Goal: Task Accomplishment & Management: Manage account settings

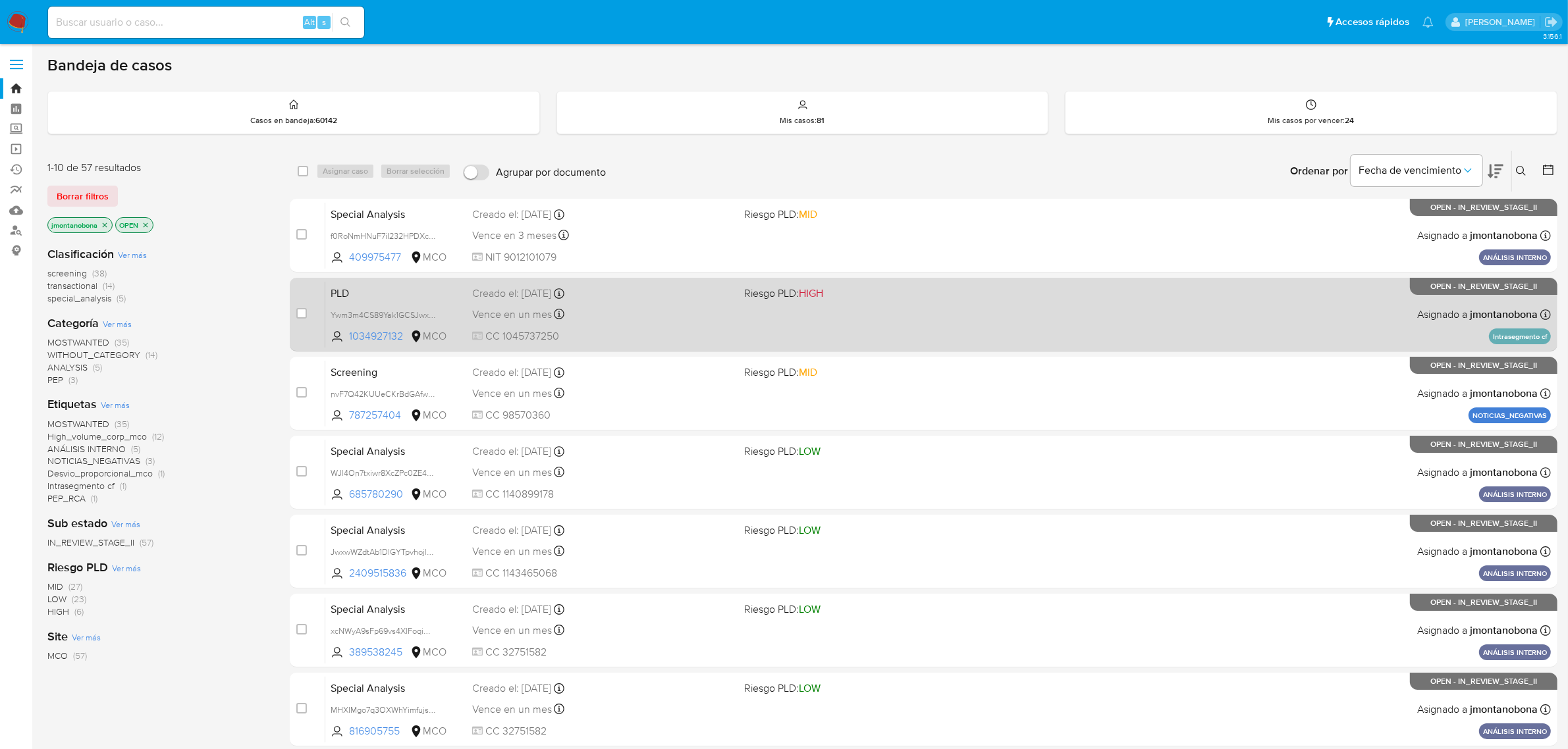
scroll to position [288, 0]
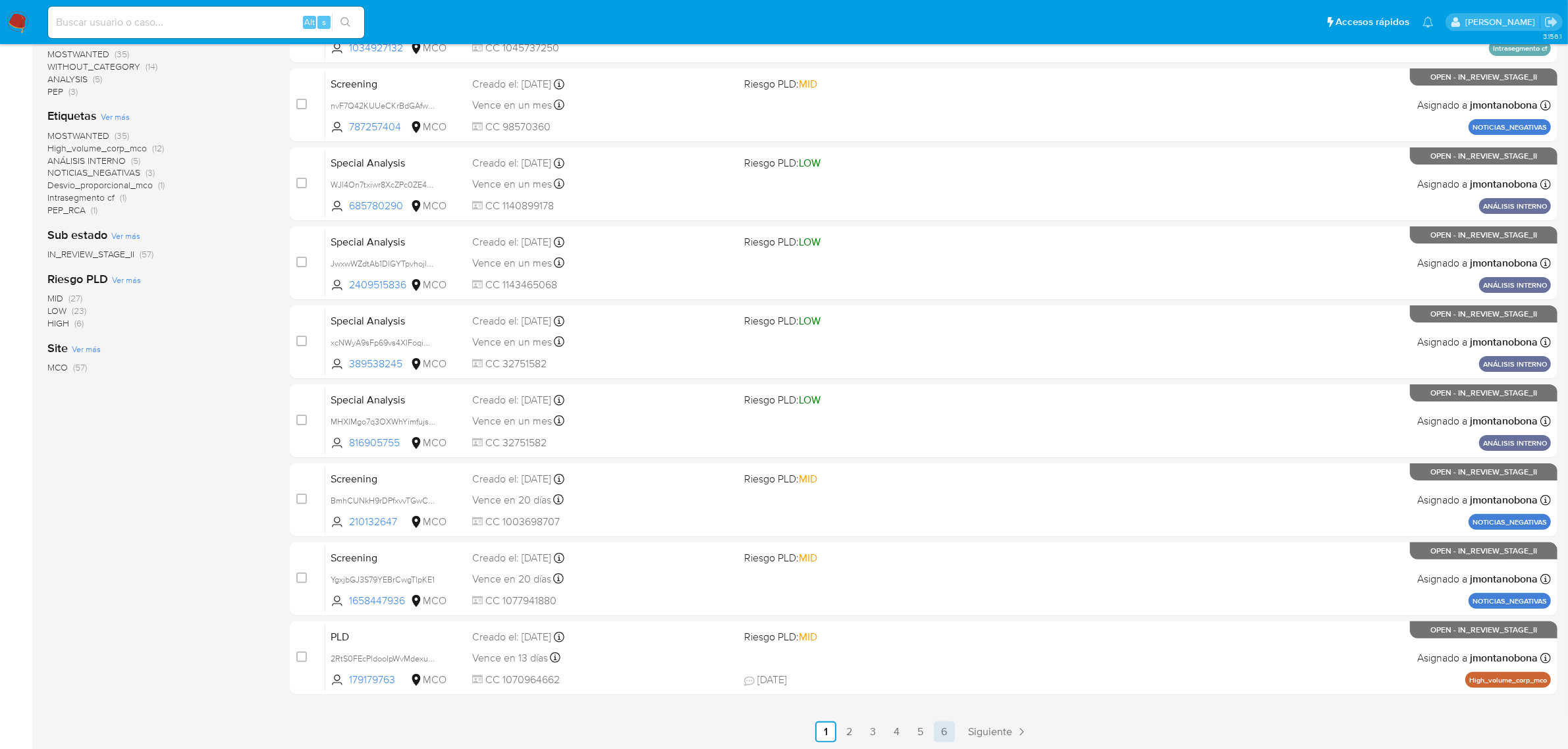
click at [953, 729] on link "6" at bounding box center [944, 732] width 21 height 21
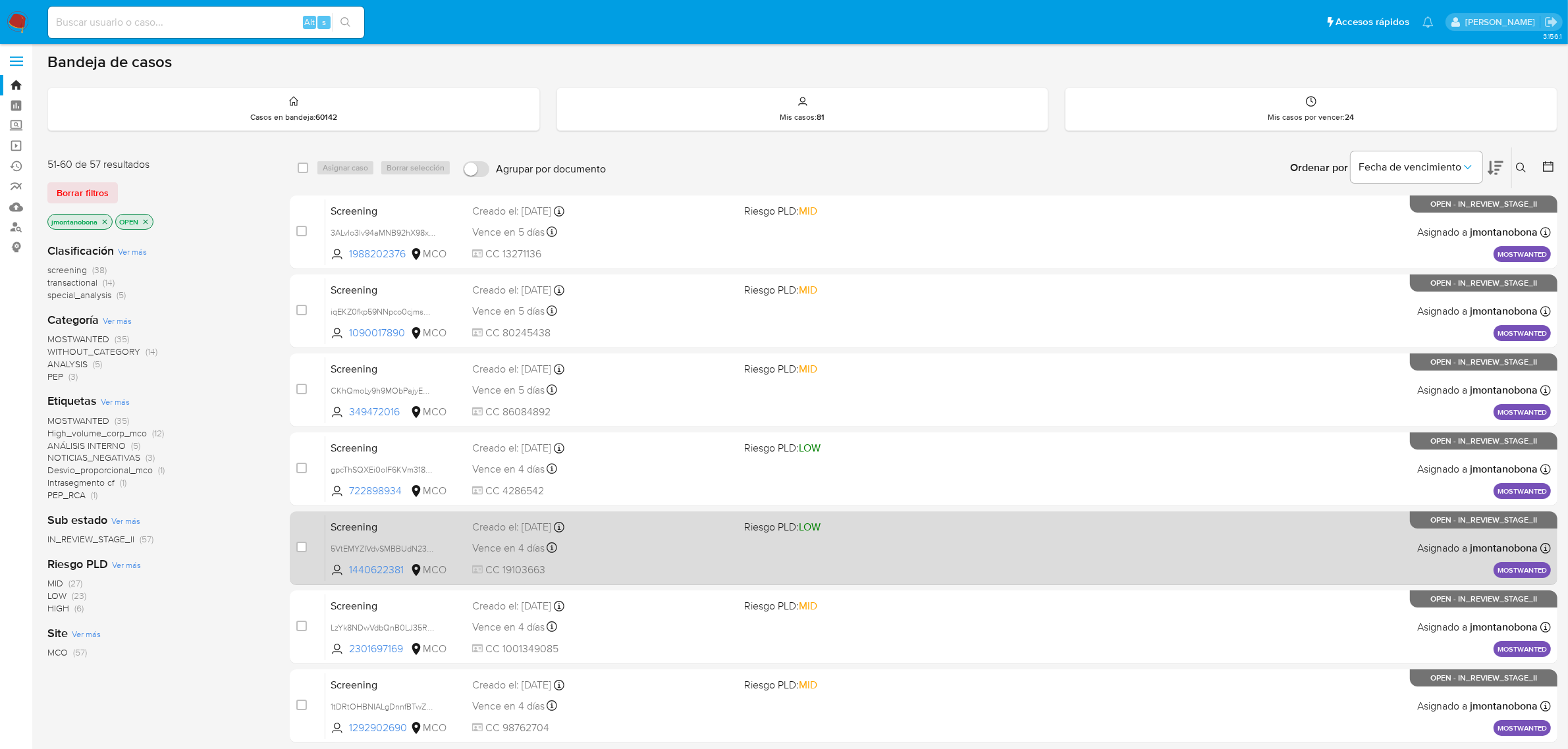
scroll to position [52, 0]
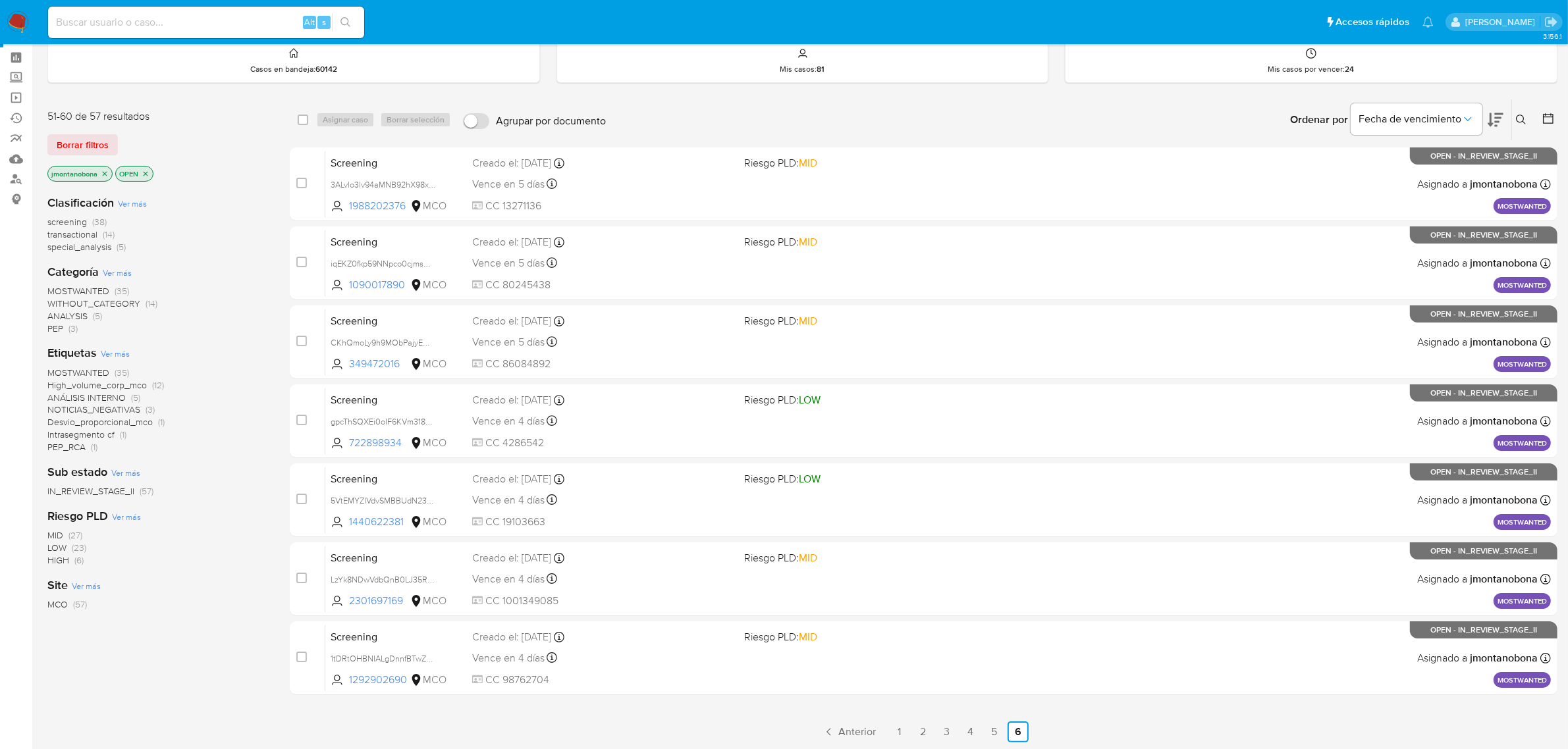
click at [1519, 120] on icon at bounding box center [1521, 120] width 11 height 11
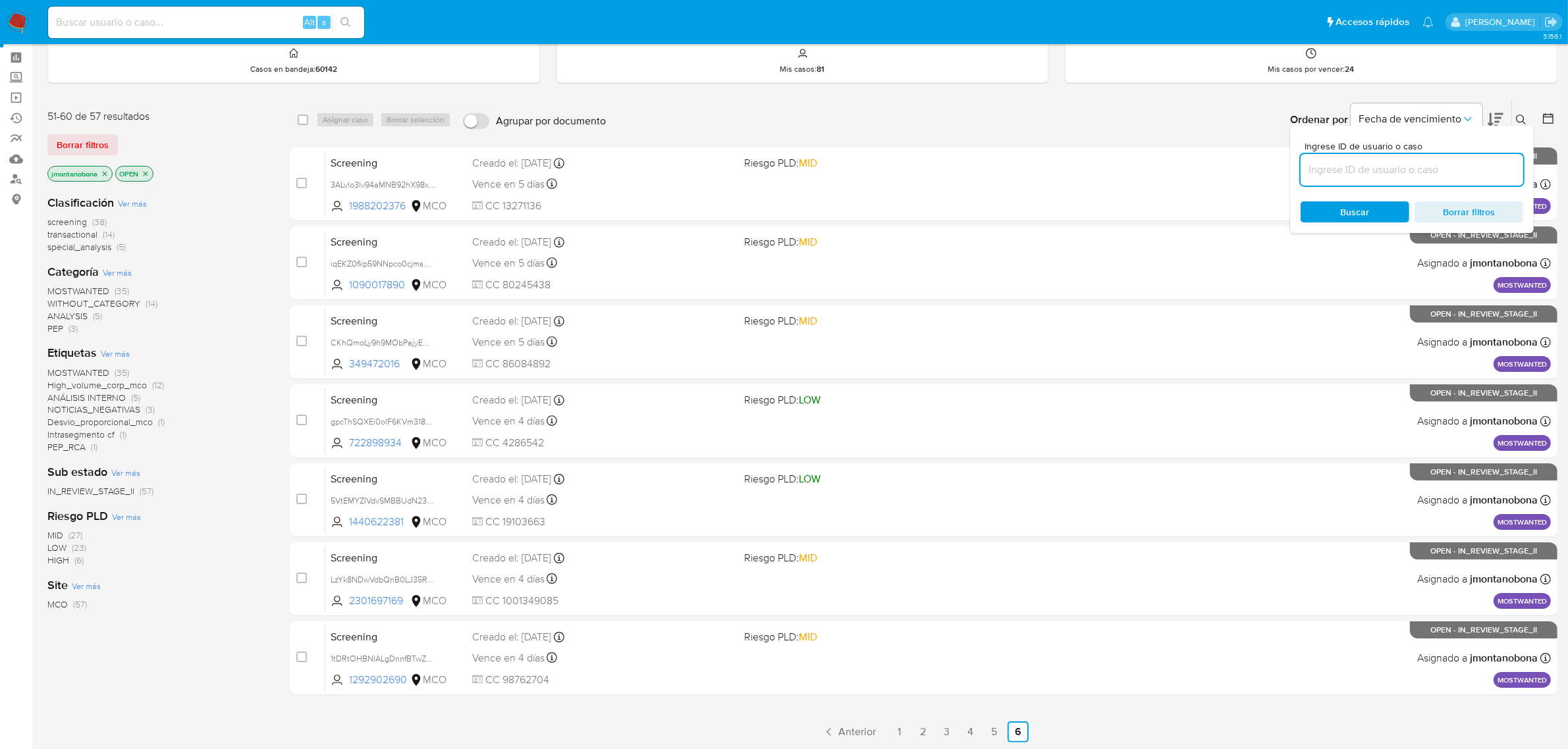
click at [1381, 169] on input at bounding box center [1412, 170] width 222 height 17
type input "SVhVTXgUbRJXoHAa1oBwcY11"
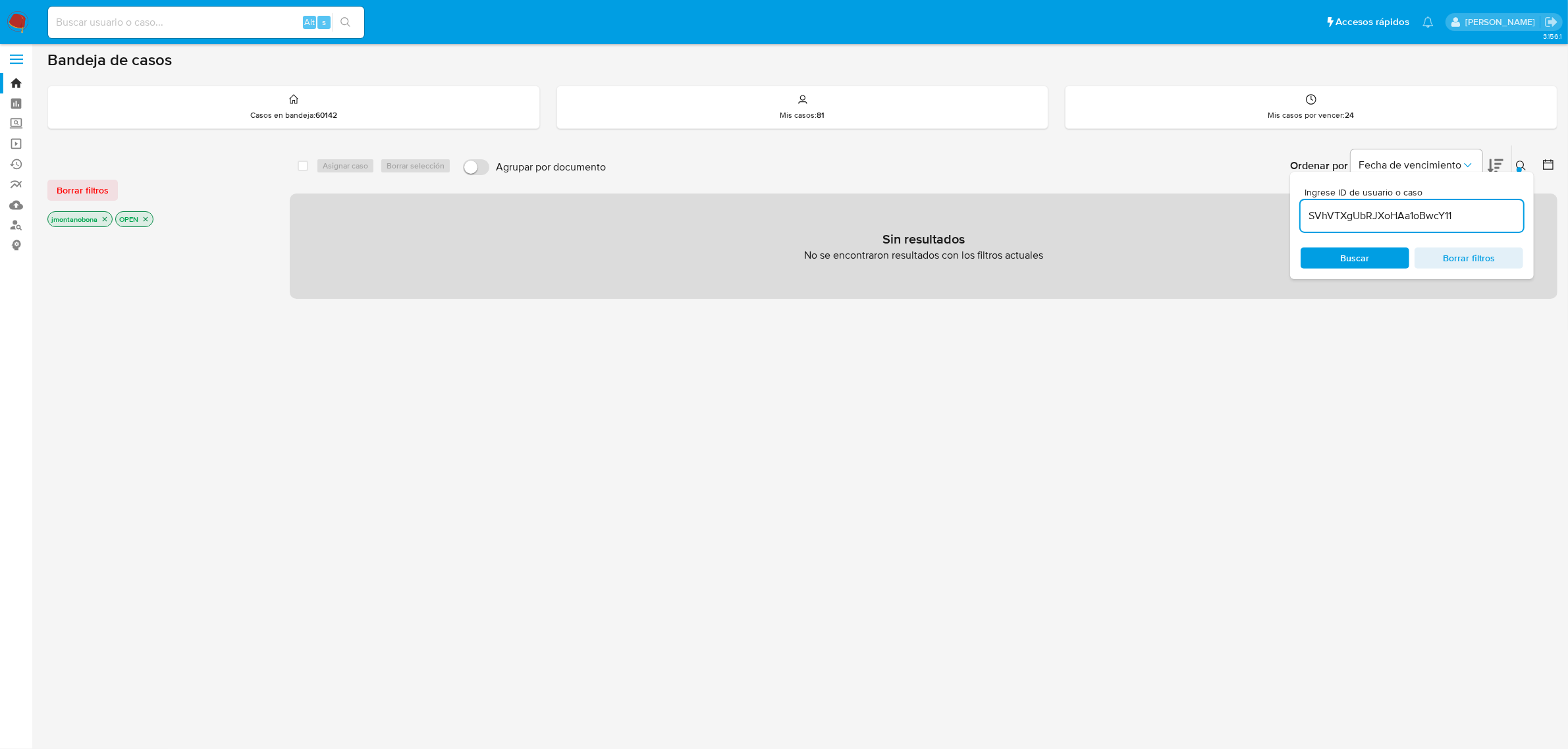
scroll to position [4, 0]
click at [107, 219] on icon "close-filter" at bounding box center [105, 221] width 4 height 4
click at [79, 219] on icon "close-filter" at bounding box center [78, 221] width 4 height 4
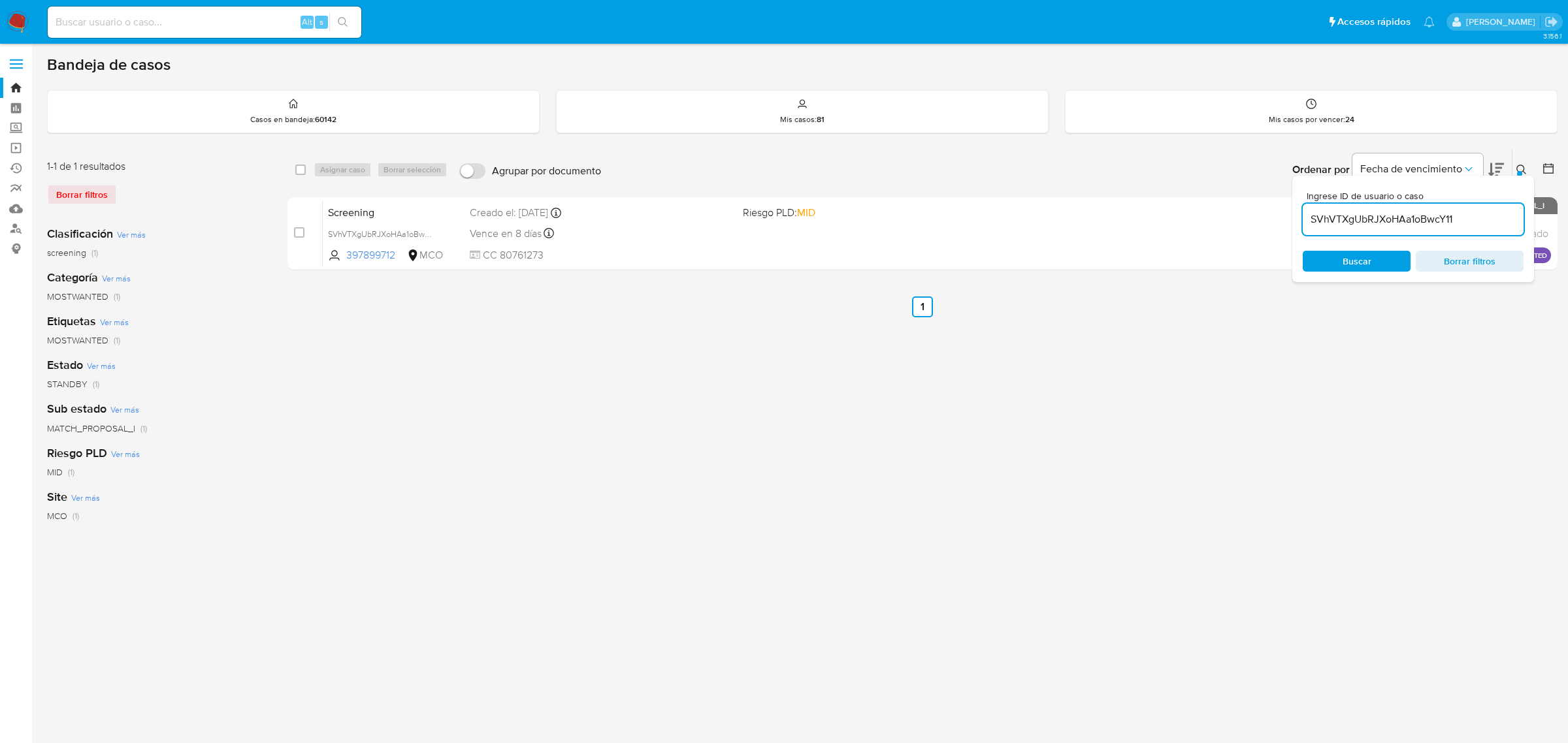
click at [1523, 164] on button at bounding box center [1523, 170] width 22 height 16
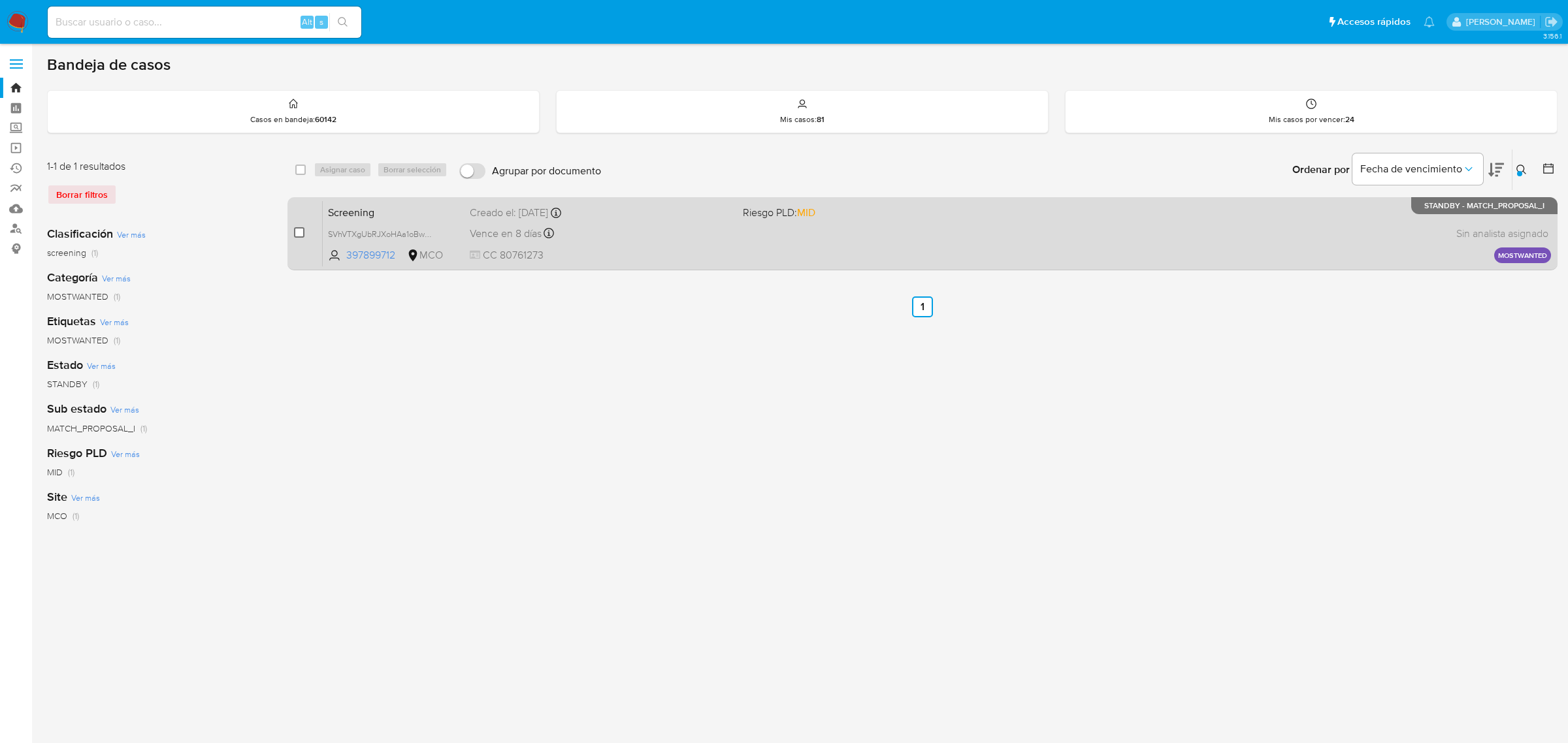
click at [301, 231] on input "checkbox" at bounding box center [299, 232] width 11 height 11
checkbox input "true"
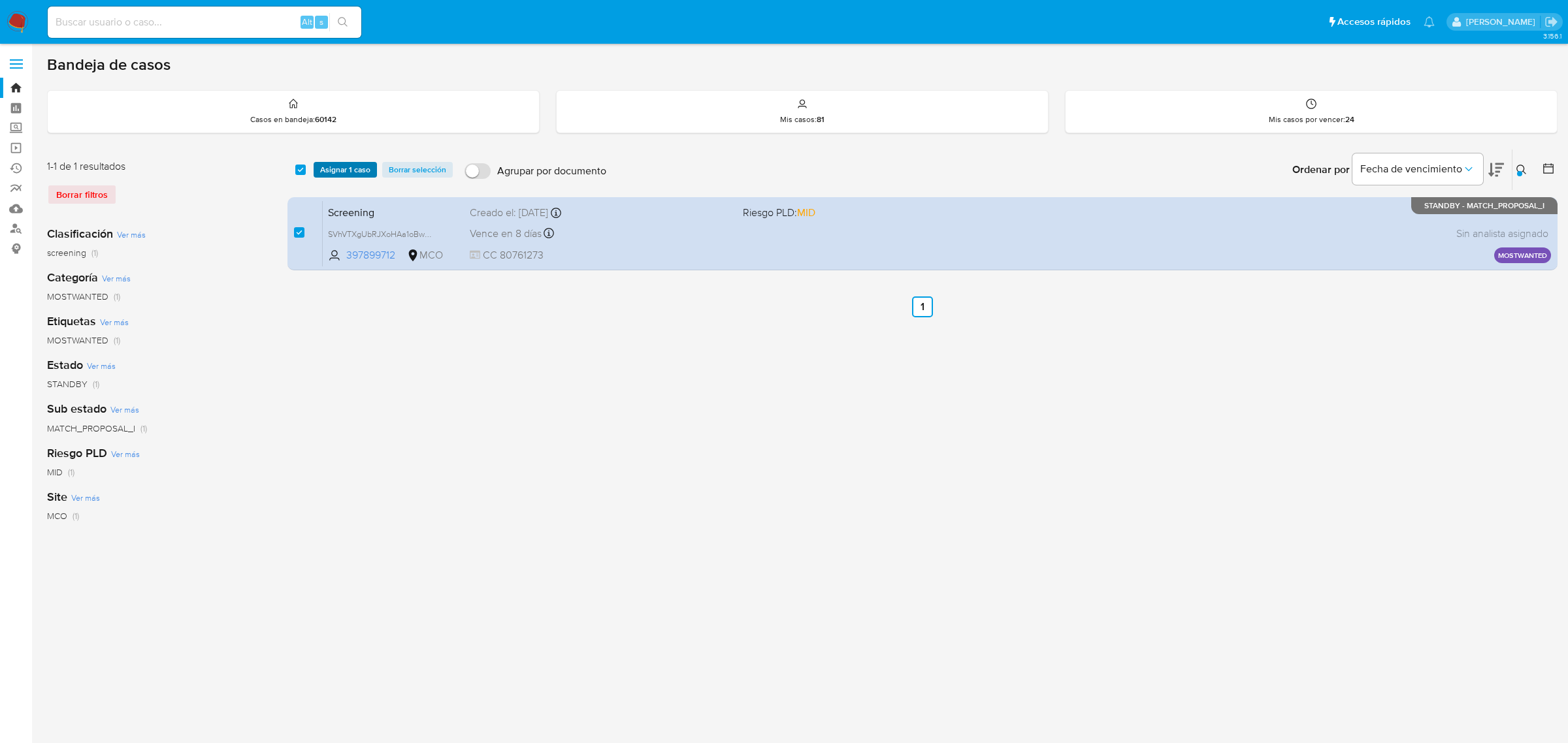
click at [347, 171] on span "Asignar 1 caso" at bounding box center [345, 170] width 50 height 13
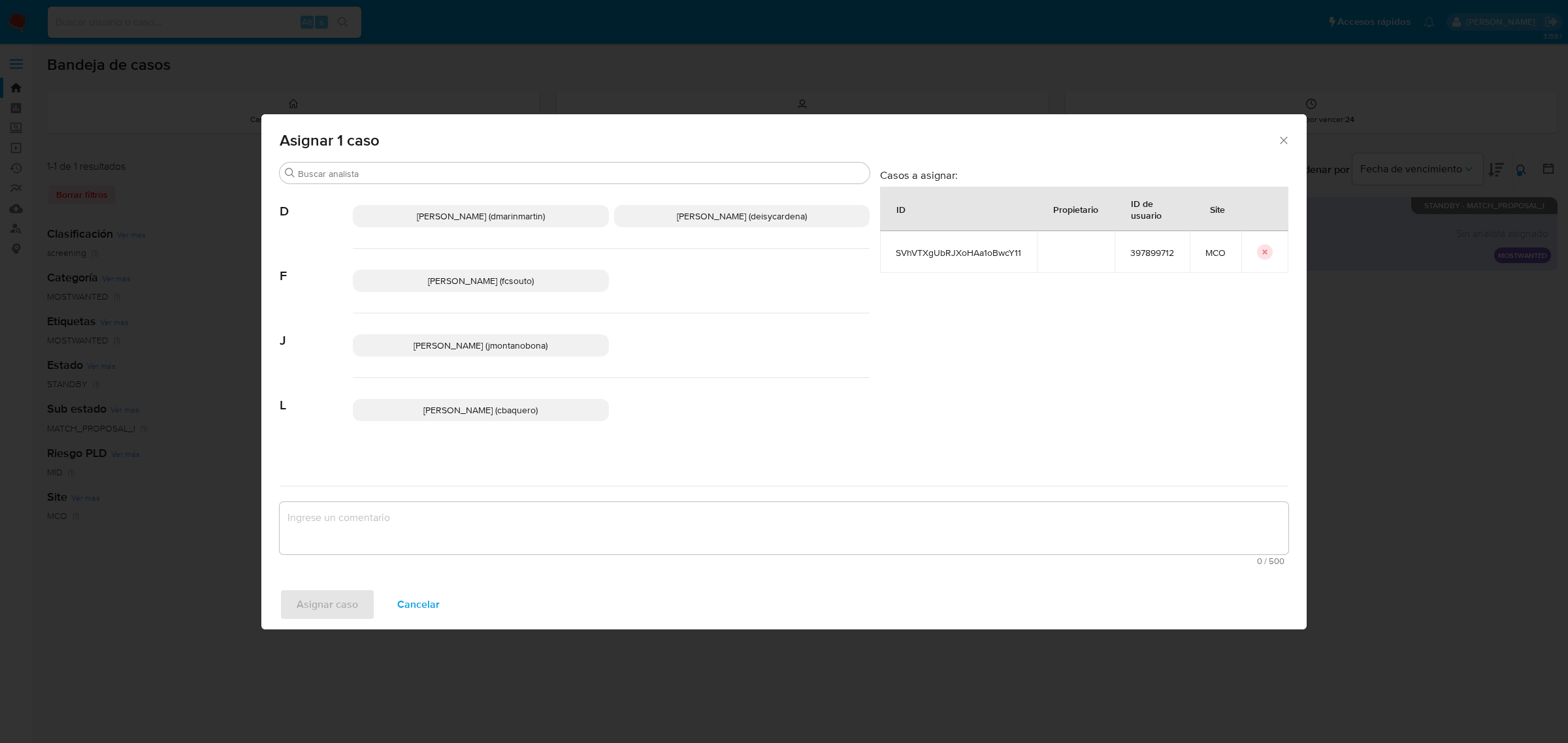
click at [519, 347] on span "Juan Pablo Montano Obonaga (jmontanobona)" at bounding box center [481, 345] width 134 height 13
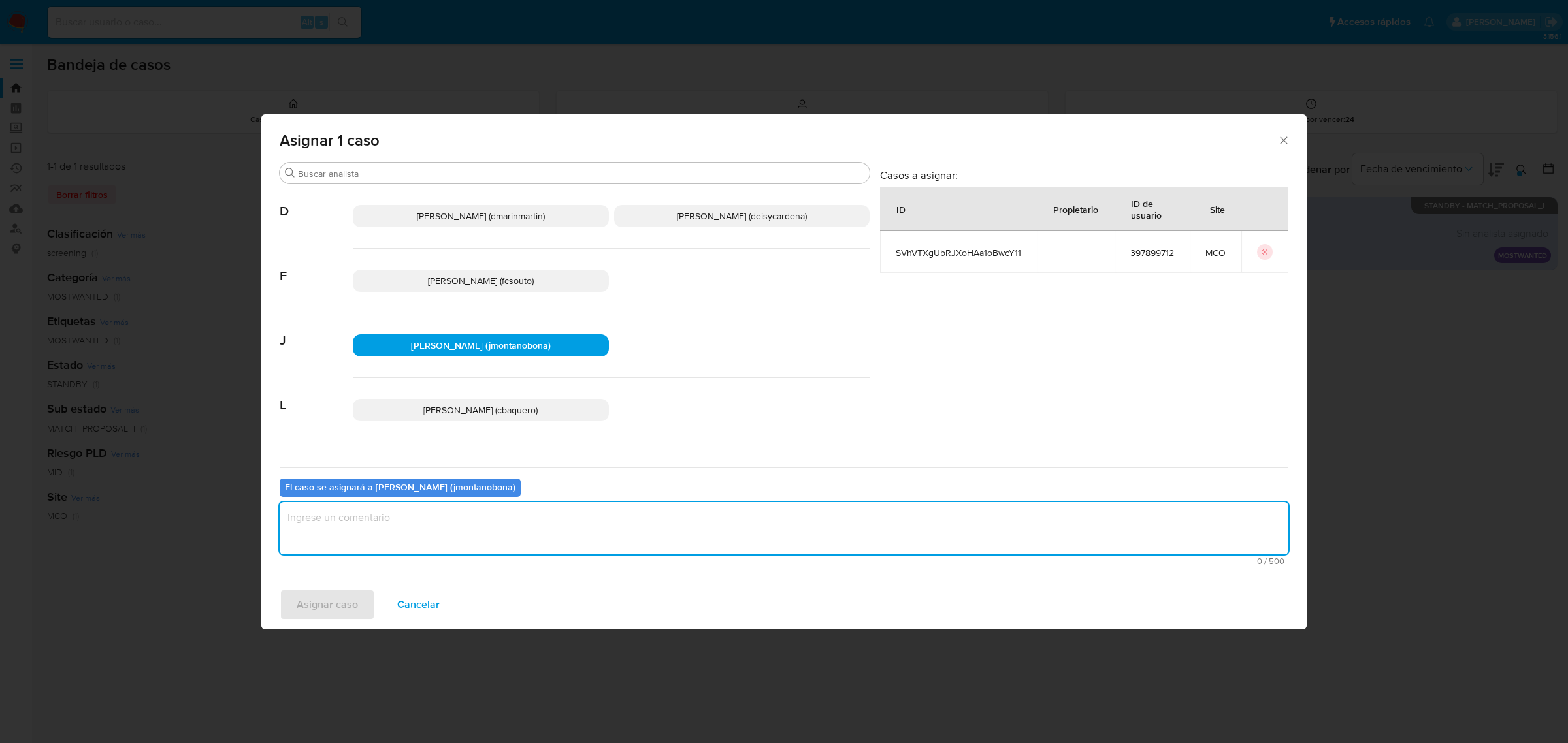
click at [482, 539] on textarea "assign-modal" at bounding box center [784, 528] width 1009 height 53
type textarea "Asignación"
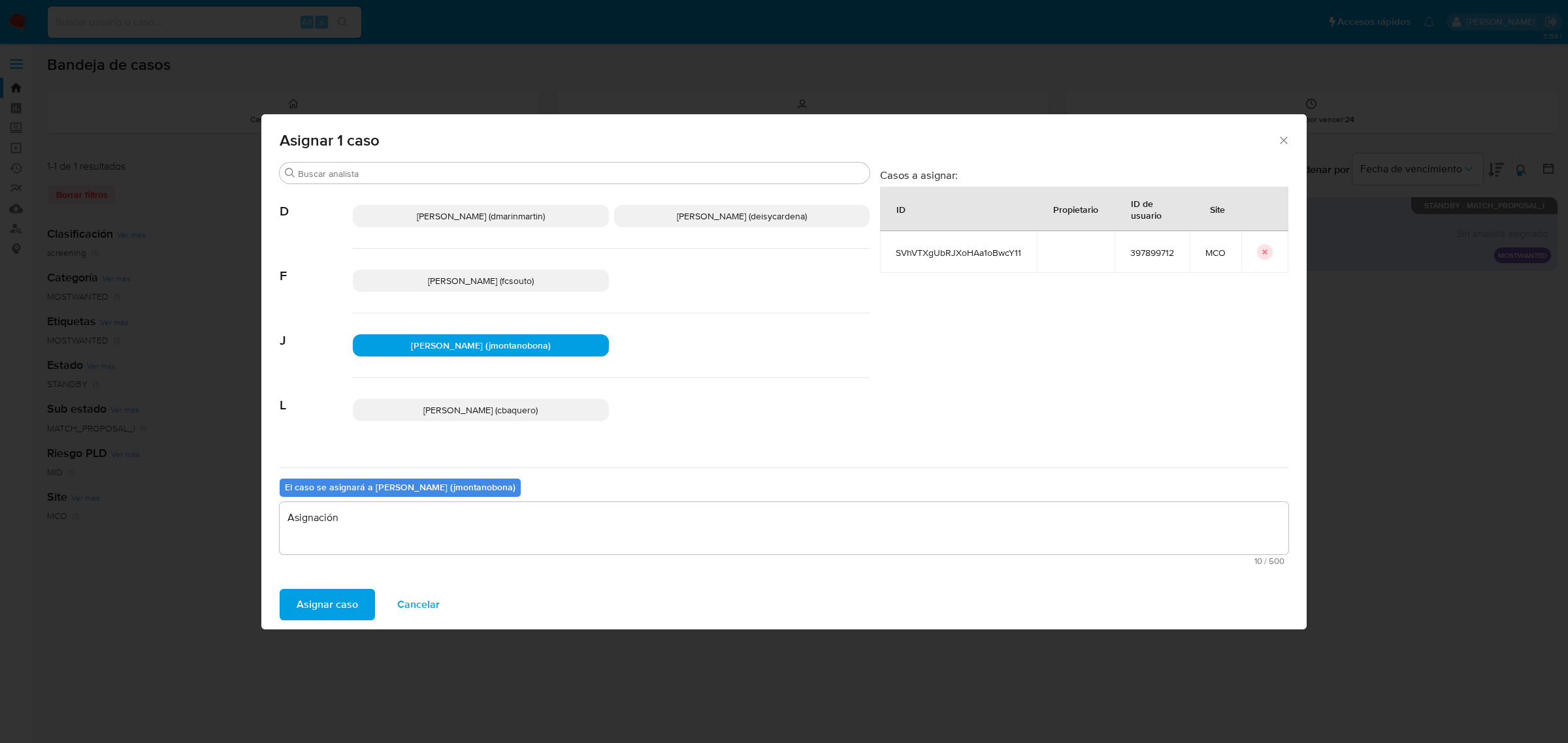
click at [345, 608] on span "Asignar caso" at bounding box center [327, 605] width 61 height 29
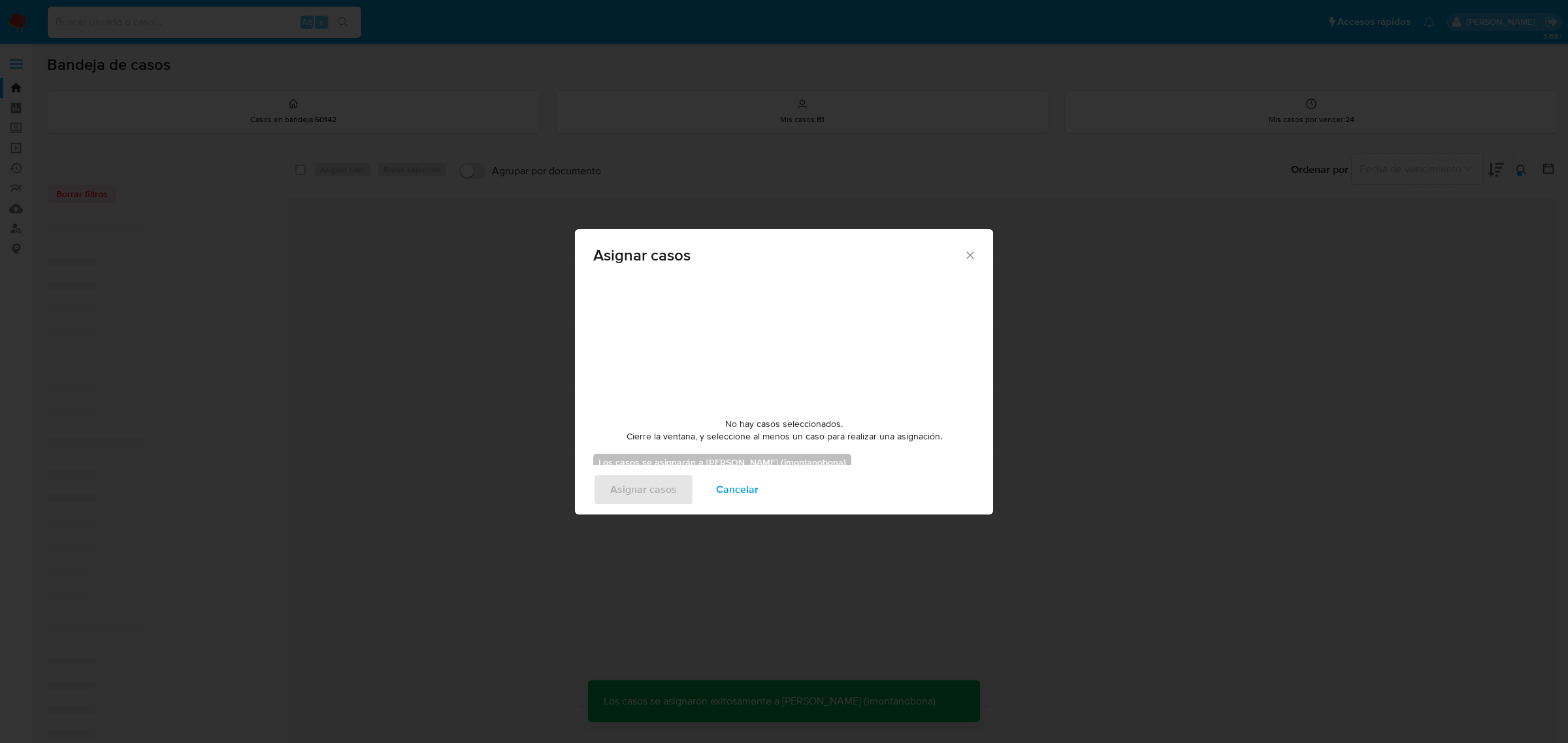
checkbox input "false"
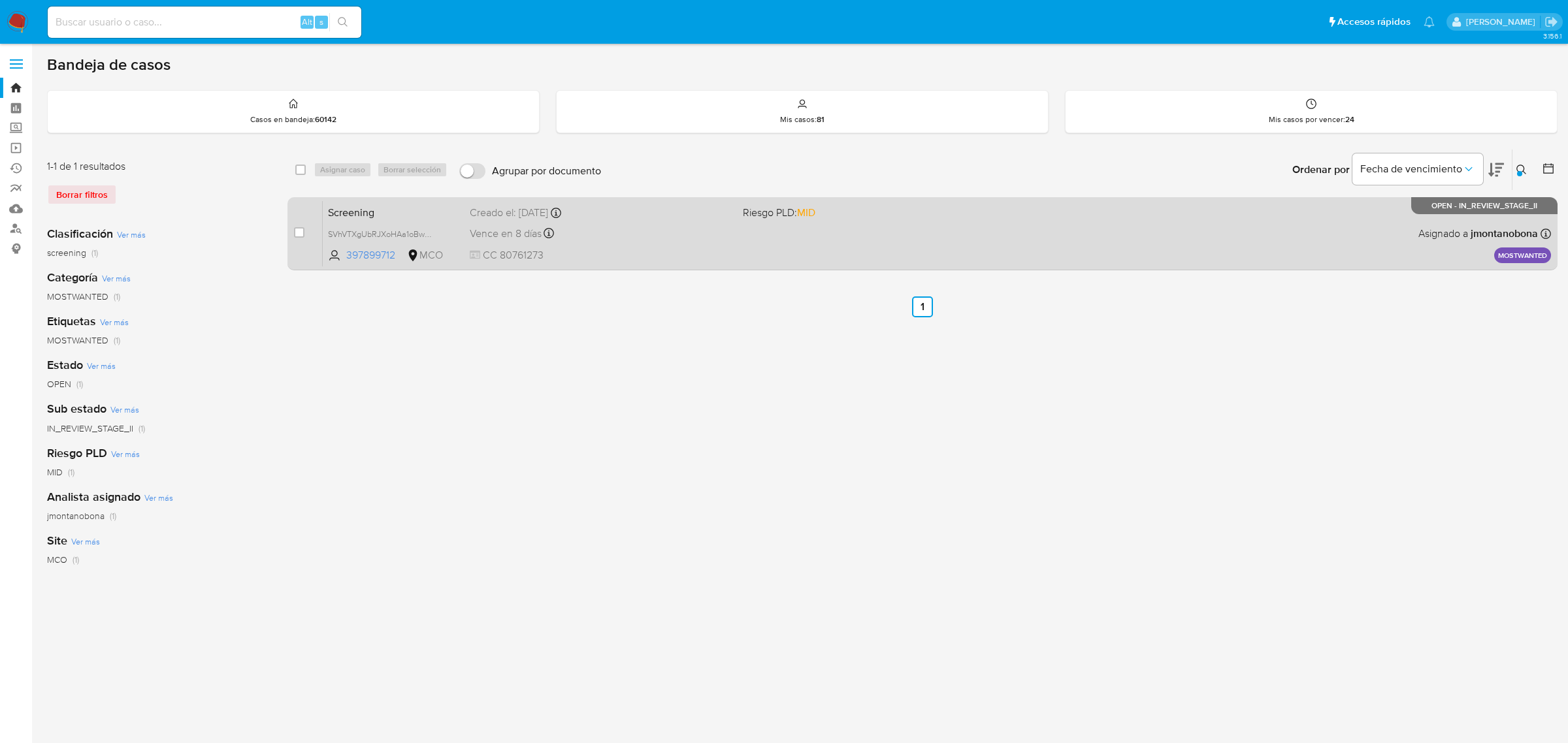
click at [401, 211] on span "Screening" at bounding box center [394, 212] width 131 height 17
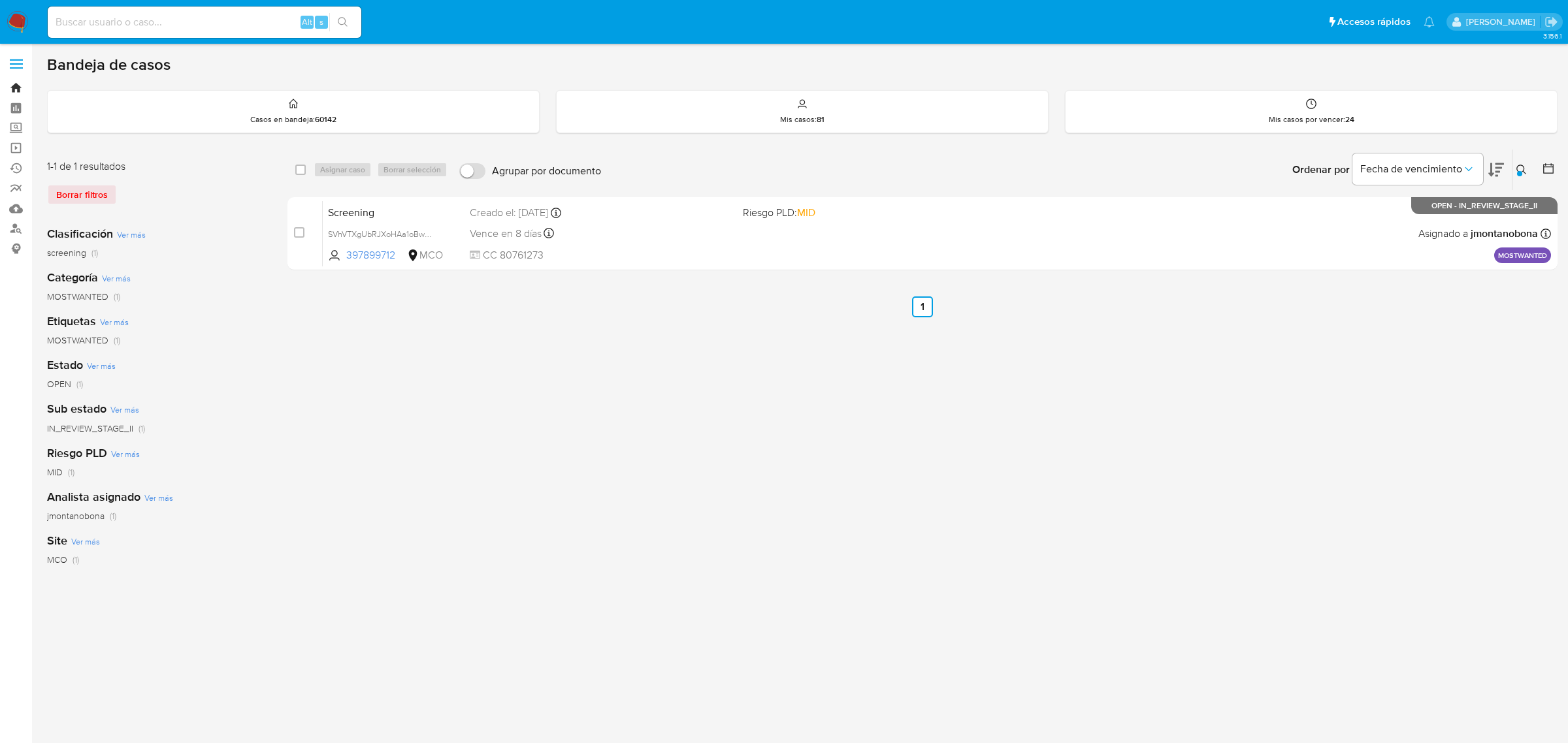
click at [18, 83] on link "Bandeja" at bounding box center [78, 88] width 156 height 20
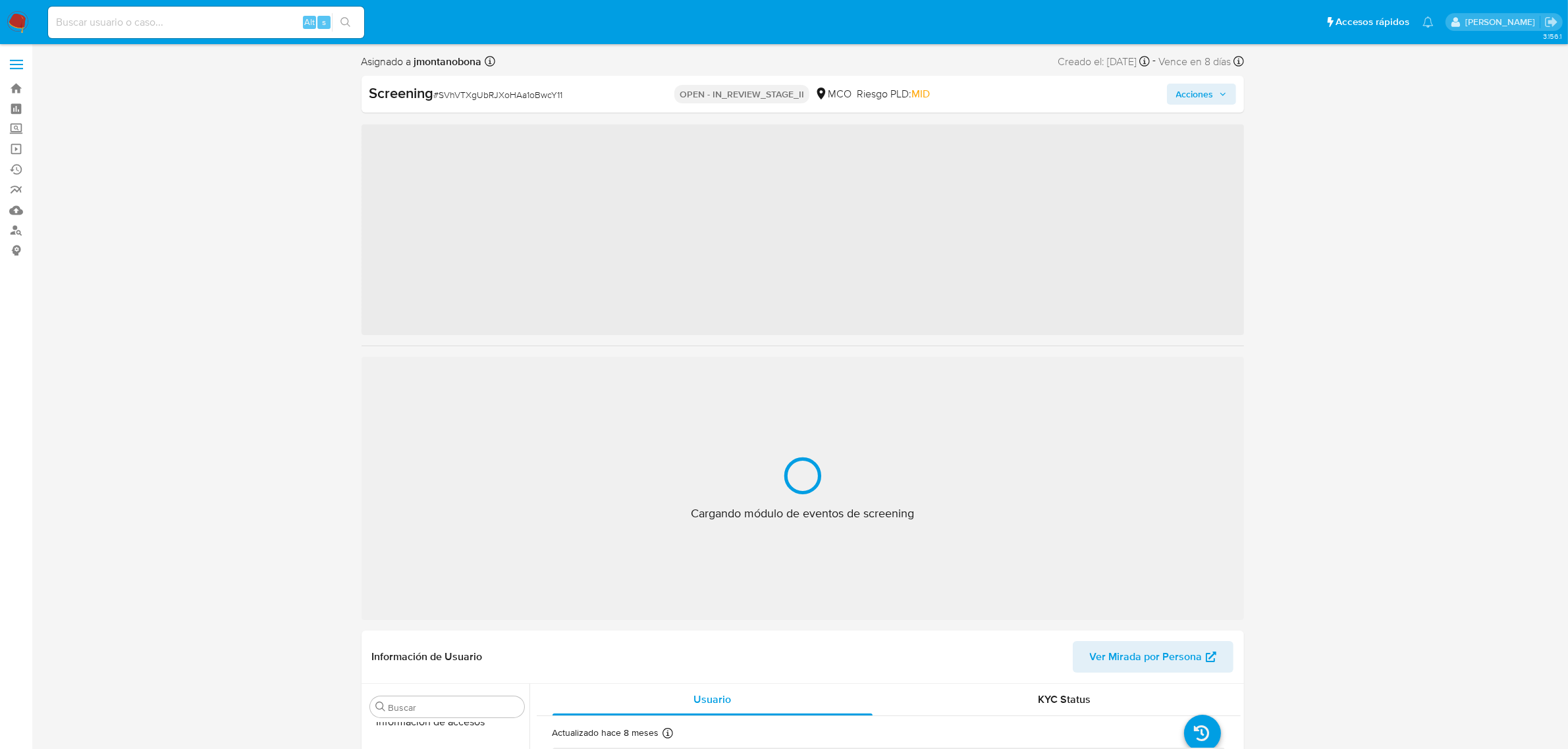
scroll to position [555, 0]
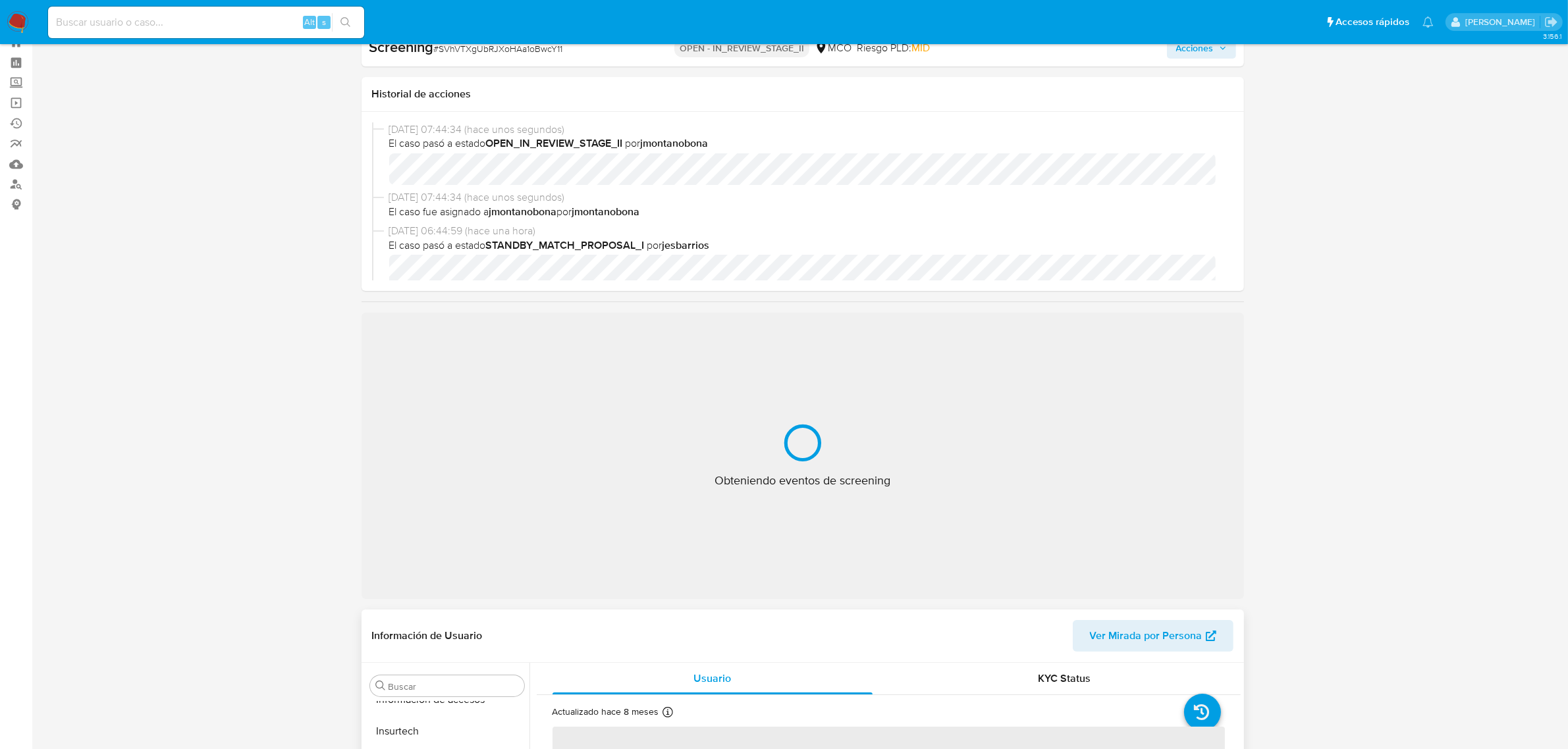
select select "10"
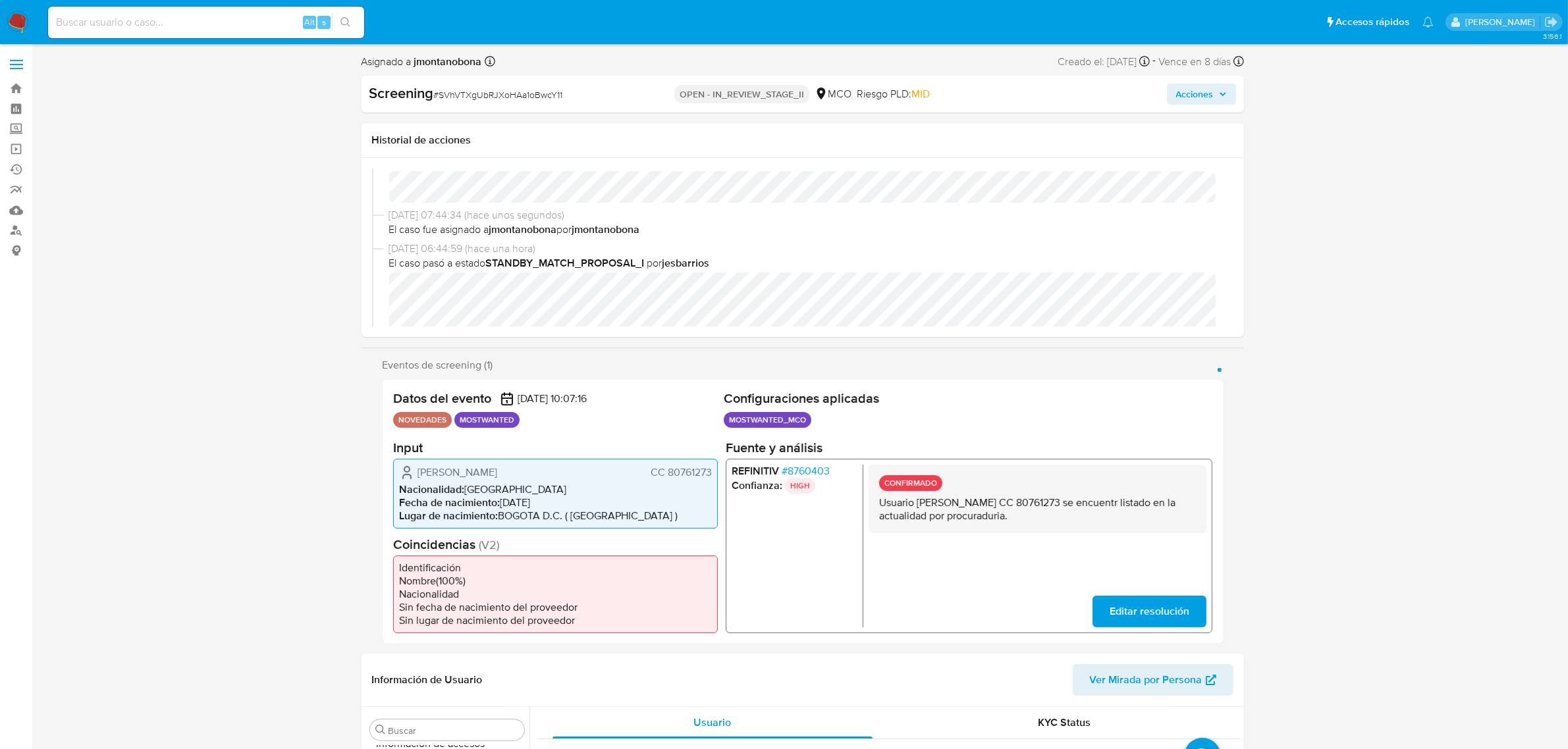
scroll to position [0, 0]
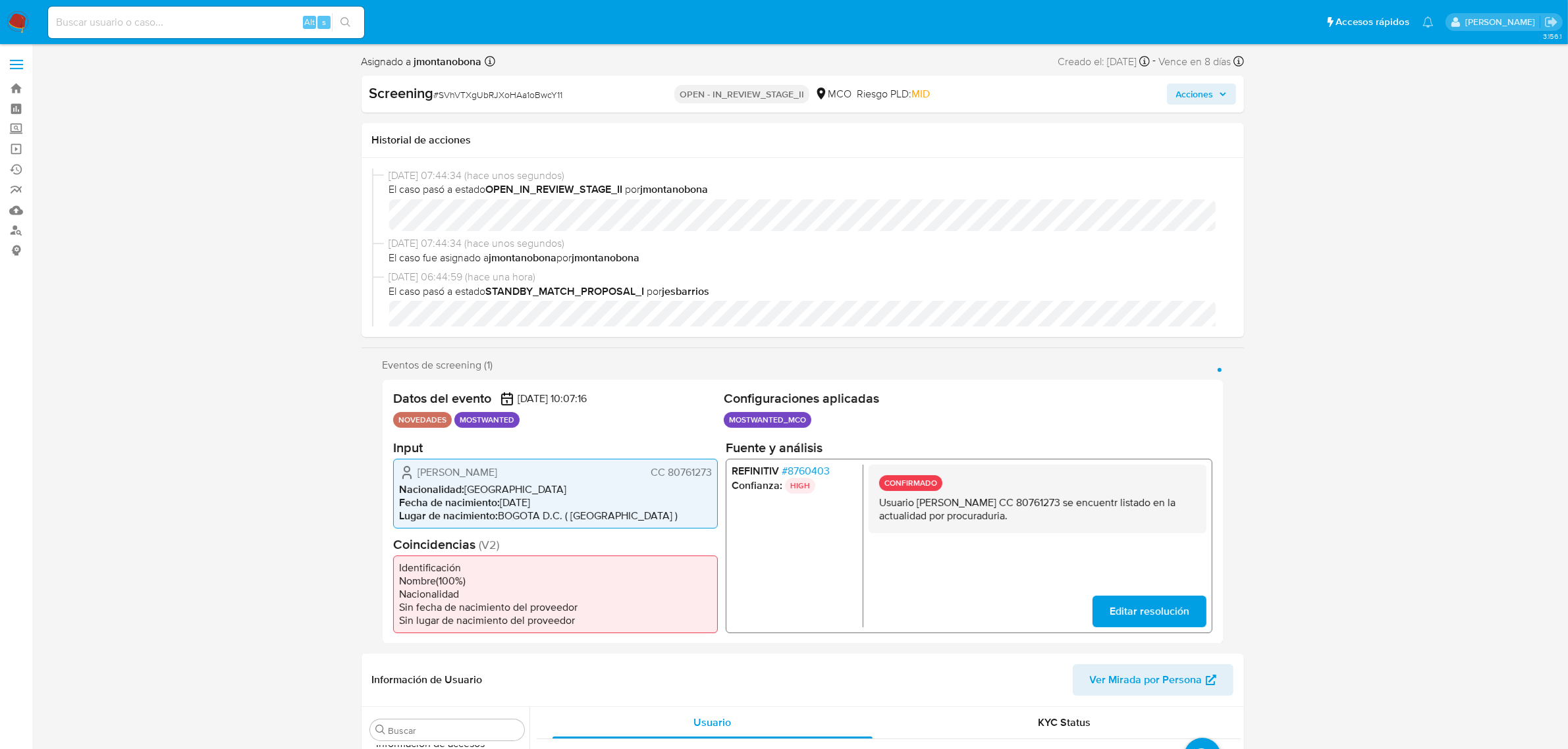
click at [1233, 96] on button "Acciones" at bounding box center [1201, 94] width 69 height 21
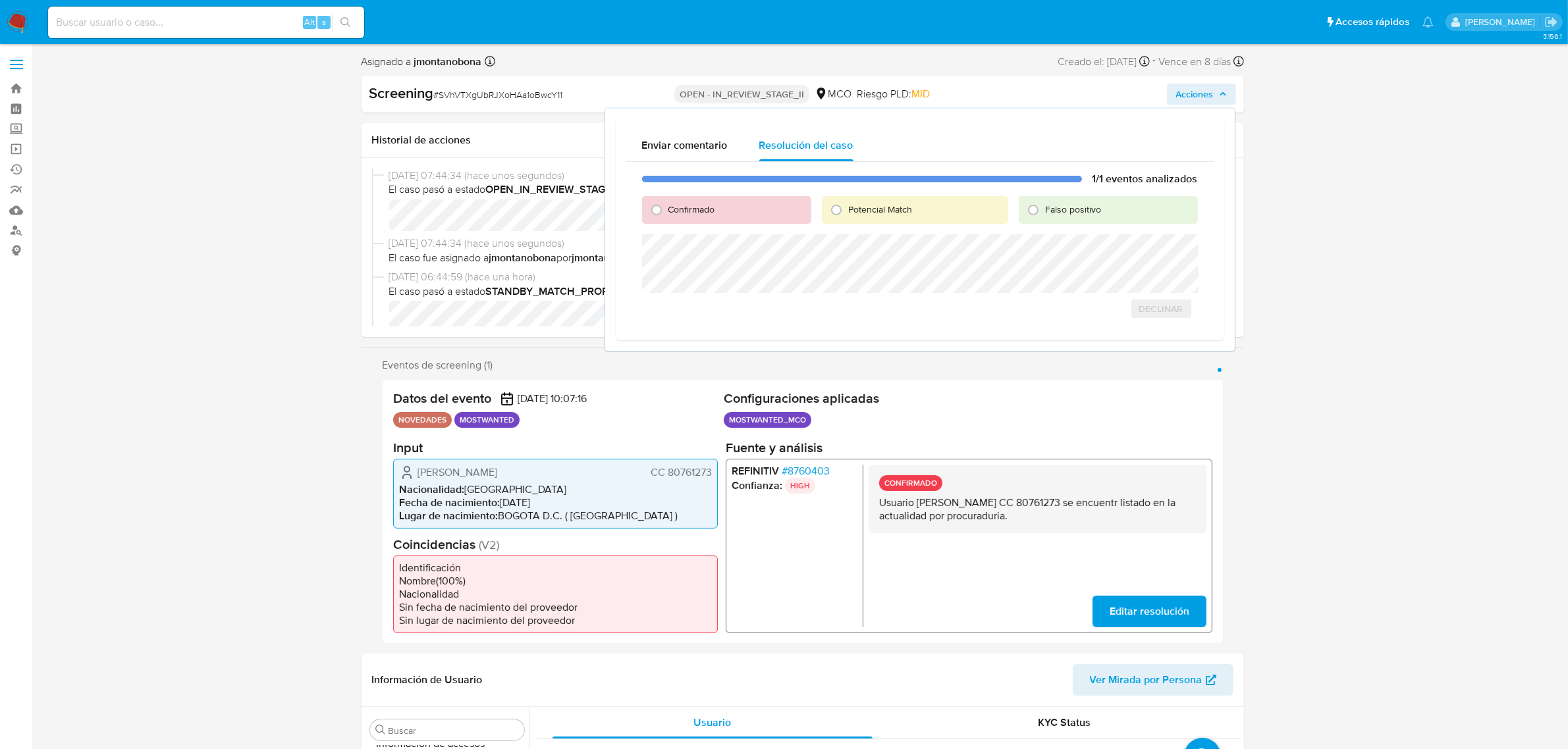
click at [873, 213] on span "Potencial Match" at bounding box center [880, 209] width 64 height 13
click at [846, 213] on input "Potencial Match" at bounding box center [836, 210] width 21 height 21
radio input "true"
click at [751, 211] on div "Confirmado" at bounding box center [727, 210] width 169 height 28
click at [712, 207] on span "Confirmado" at bounding box center [692, 209] width 47 height 13
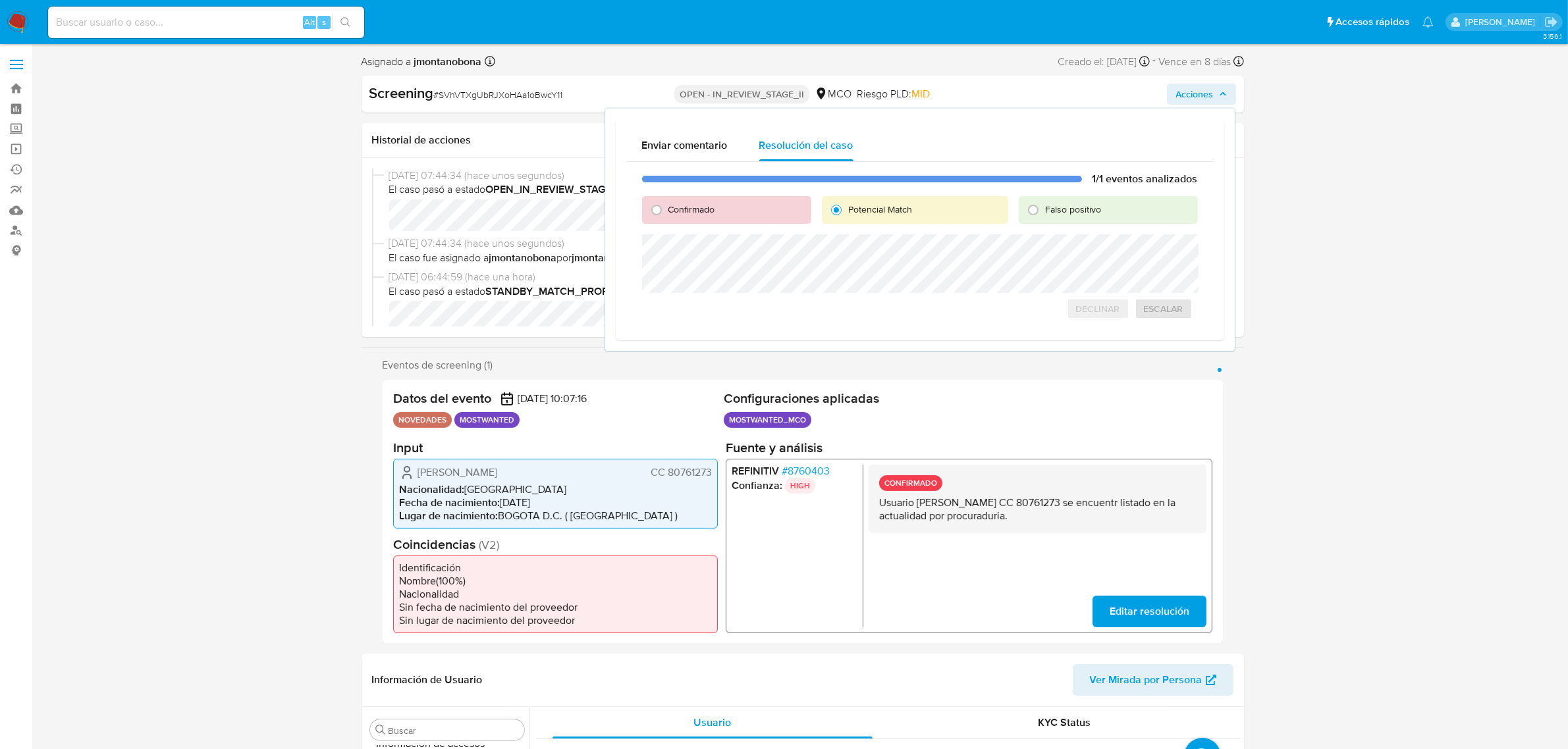
click at [667, 207] on input "Confirmado" at bounding box center [656, 210] width 21 height 21
radio input "true"
click at [1081, 196] on div "Falso positivo" at bounding box center [1108, 210] width 179 height 28
click at [1064, 207] on span "Falso positivo" at bounding box center [1072, 209] width 56 height 13
click at [1043, 207] on input "Falso positivo" at bounding box center [1032, 210] width 21 height 21
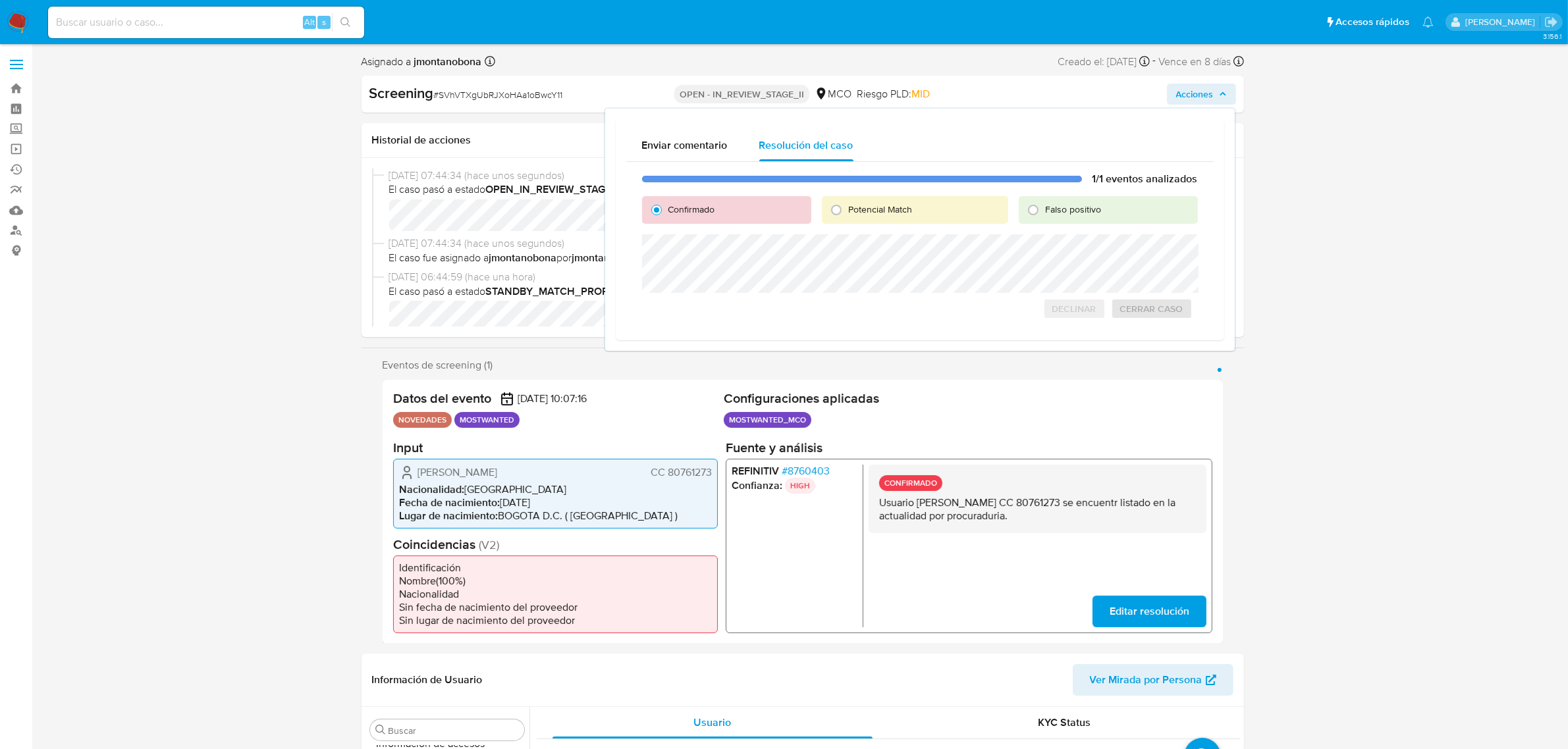
radio input "true"
click at [910, 201] on div "Potencial Match" at bounding box center [915, 210] width 186 height 28
click at [889, 211] on span "Potencial Match" at bounding box center [880, 209] width 64 height 13
click at [846, 211] on input "Potencial Match" at bounding box center [836, 210] width 21 height 21
radio input "true"
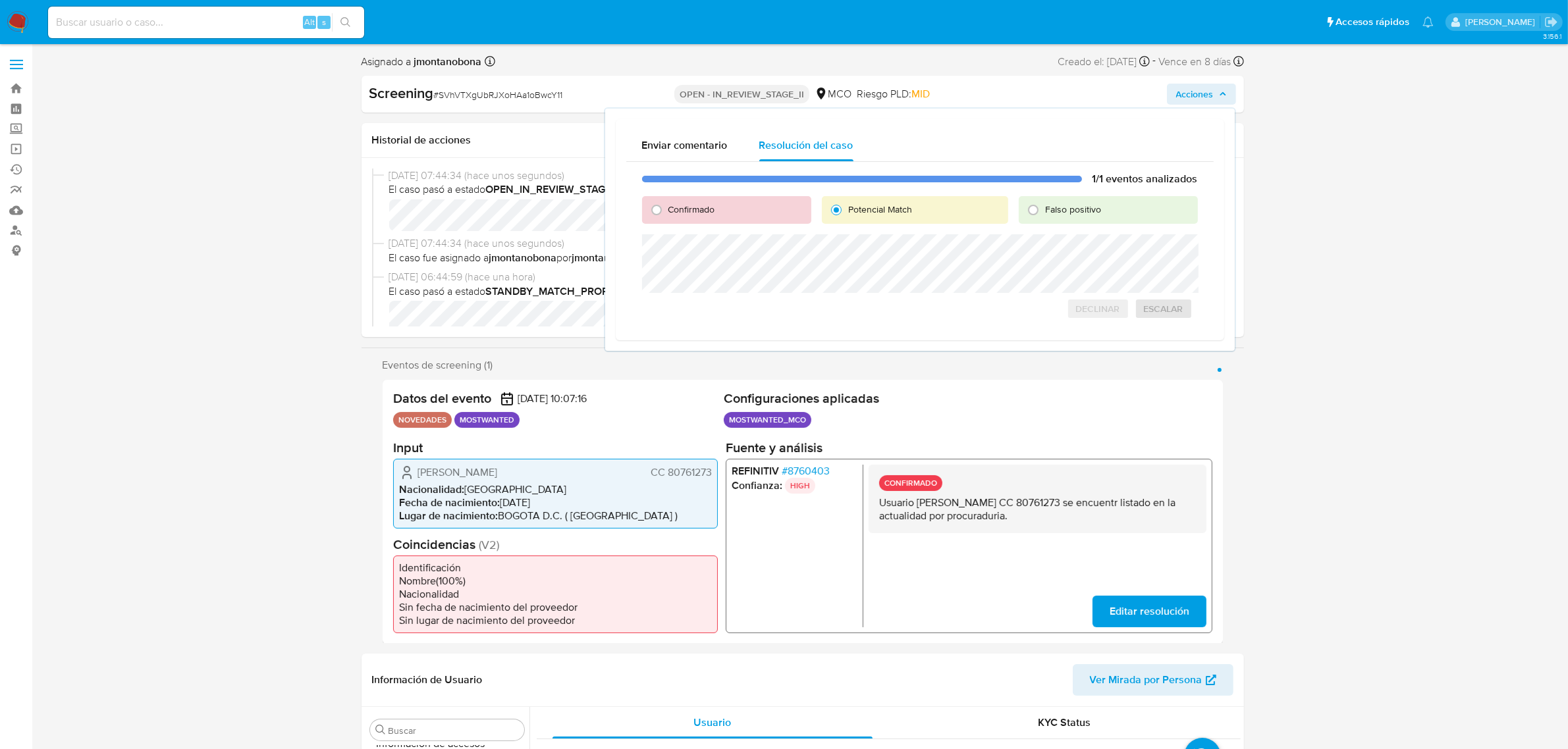
click at [1071, 209] on span "Falso positivo" at bounding box center [1072, 209] width 56 height 13
click at [1043, 209] on input "Falso positivo" at bounding box center [1032, 210] width 21 height 21
radio input "true"
click at [685, 216] on div "Confirmado" at bounding box center [727, 210] width 169 height 28
click at [668, 211] on span "Confirmado" at bounding box center [692, 209] width 47 height 13
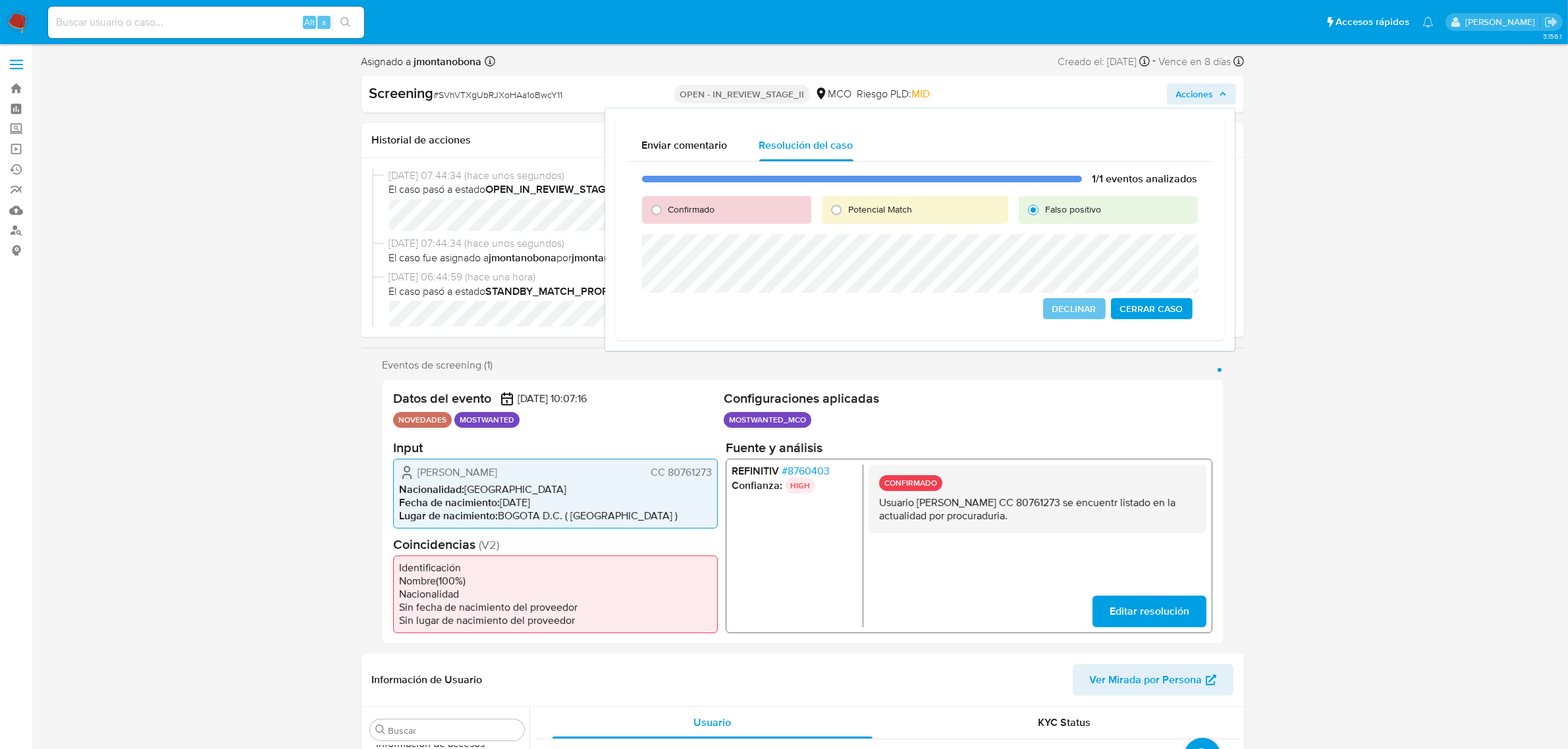
click at [667, 211] on input "Confirmado" at bounding box center [656, 210] width 21 height 21
radio input "true"
click at [1062, 306] on span "Declinar" at bounding box center [1074, 308] width 44 height 18
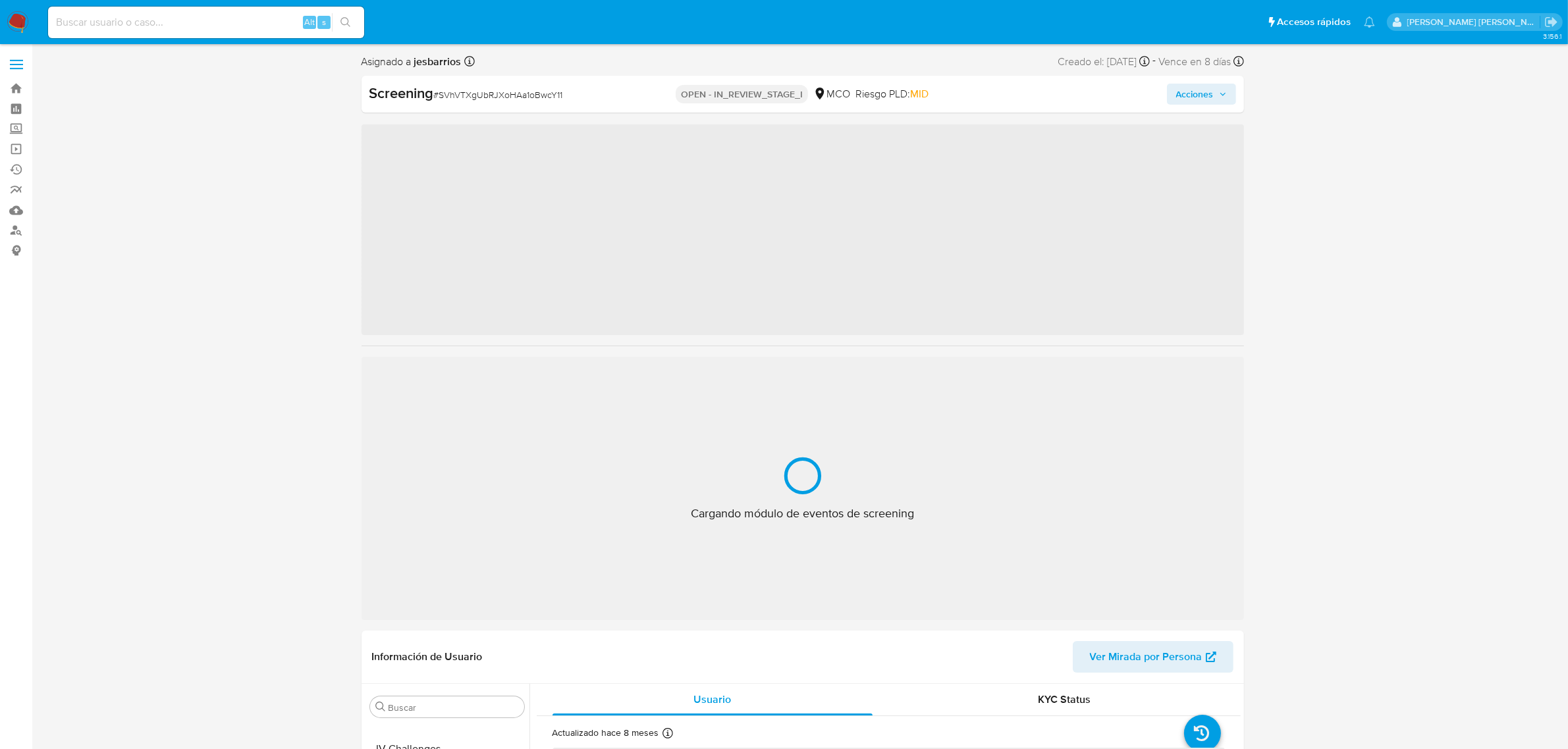
scroll to position [555, 0]
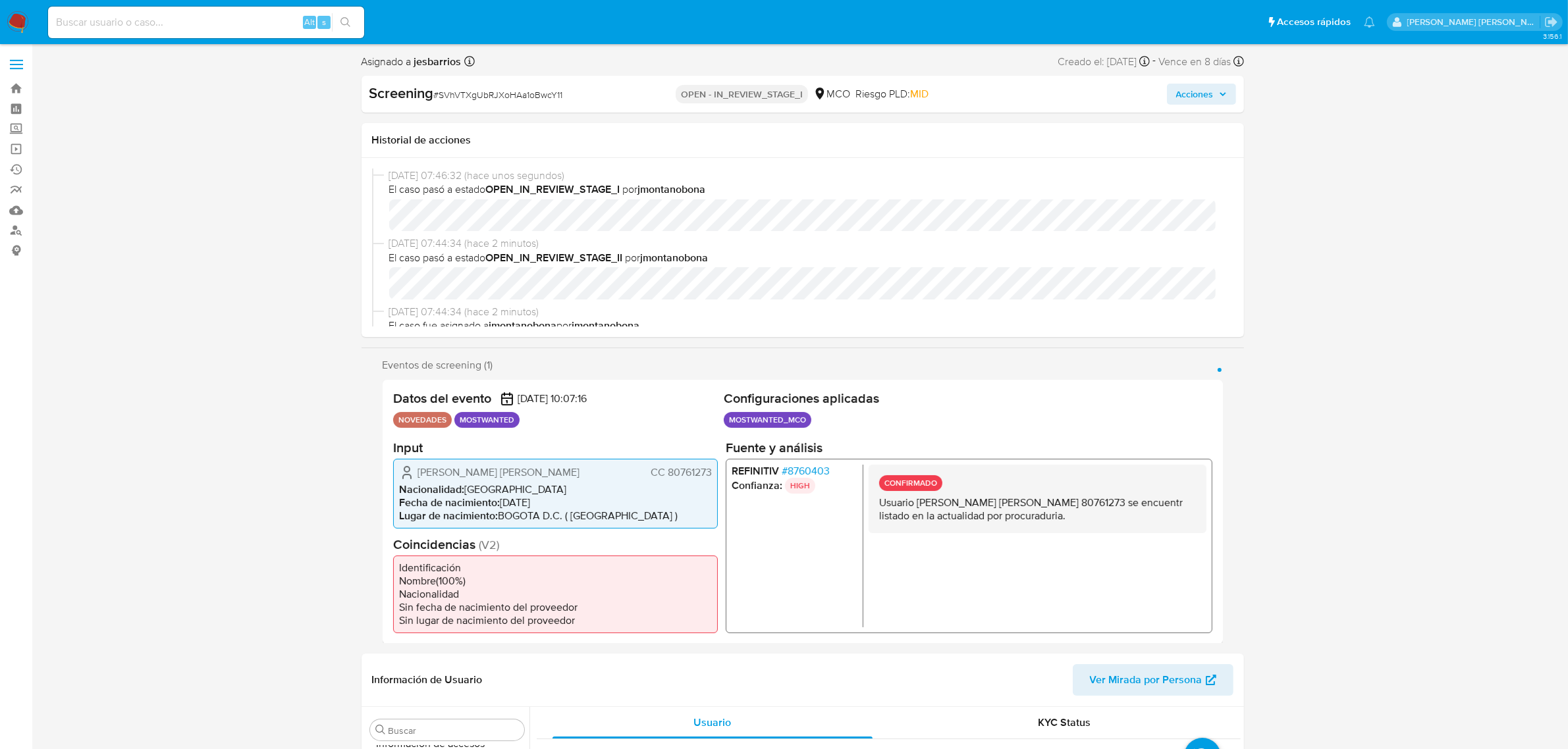
select select "10"
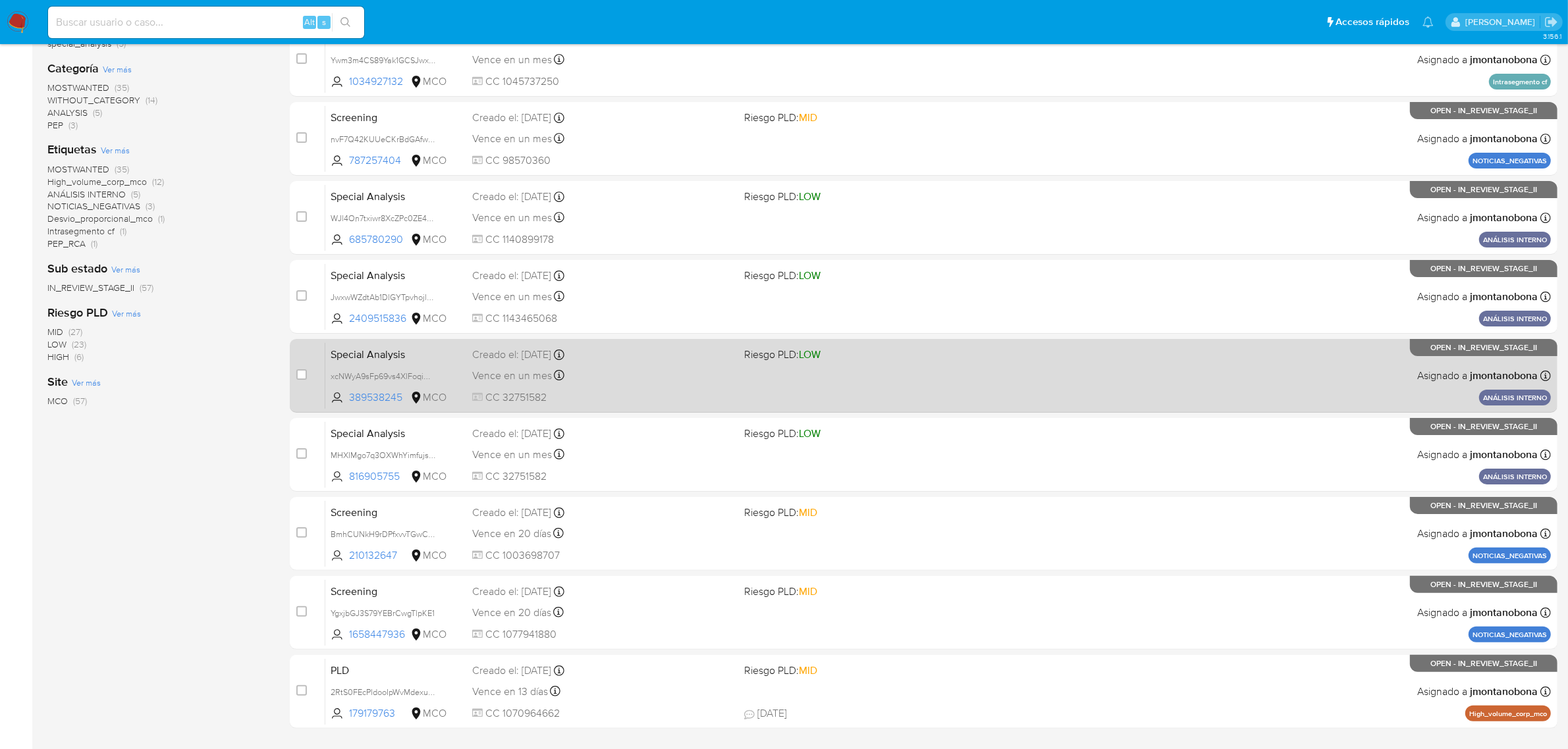
scroll to position [288, 0]
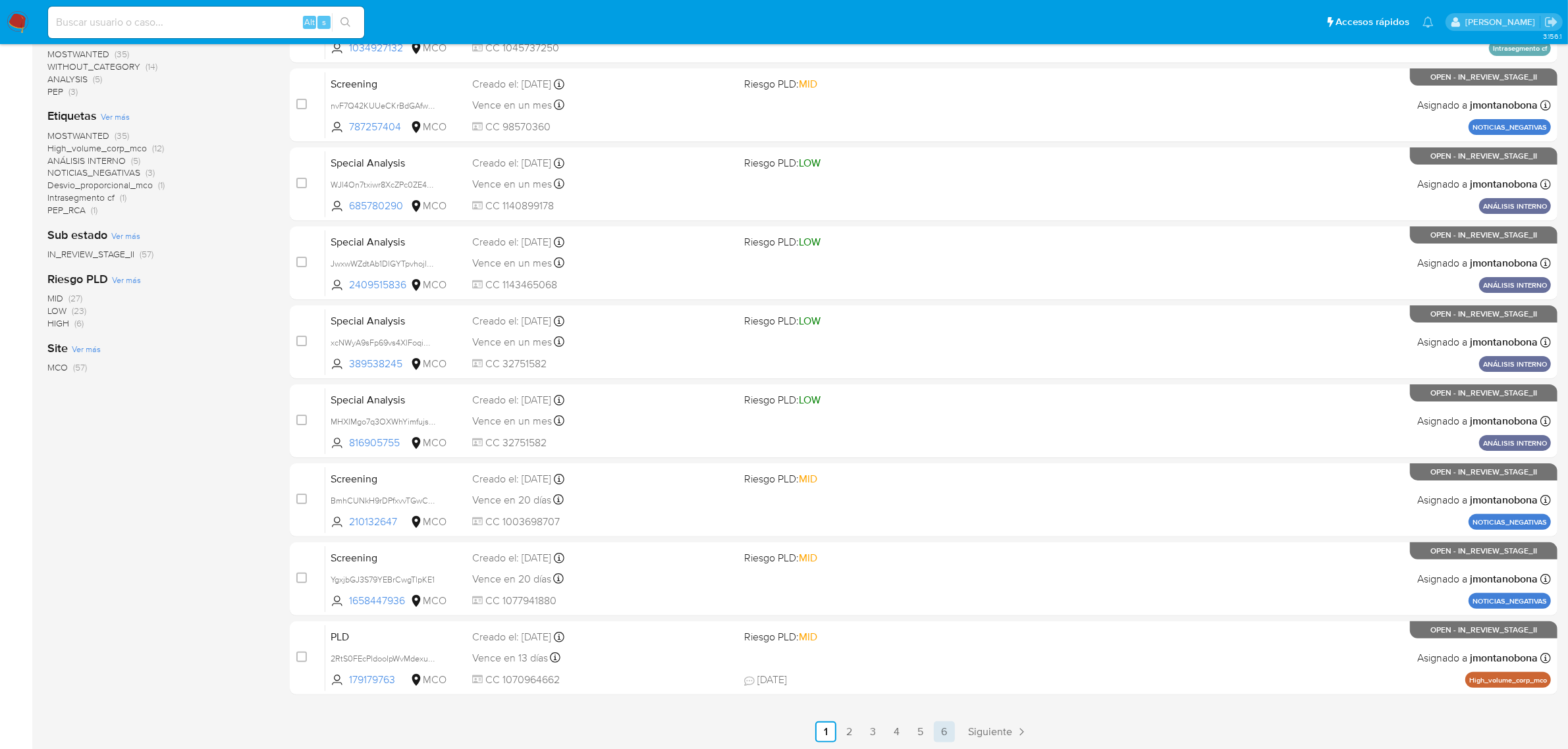
click at [950, 733] on link "6" at bounding box center [944, 732] width 21 height 21
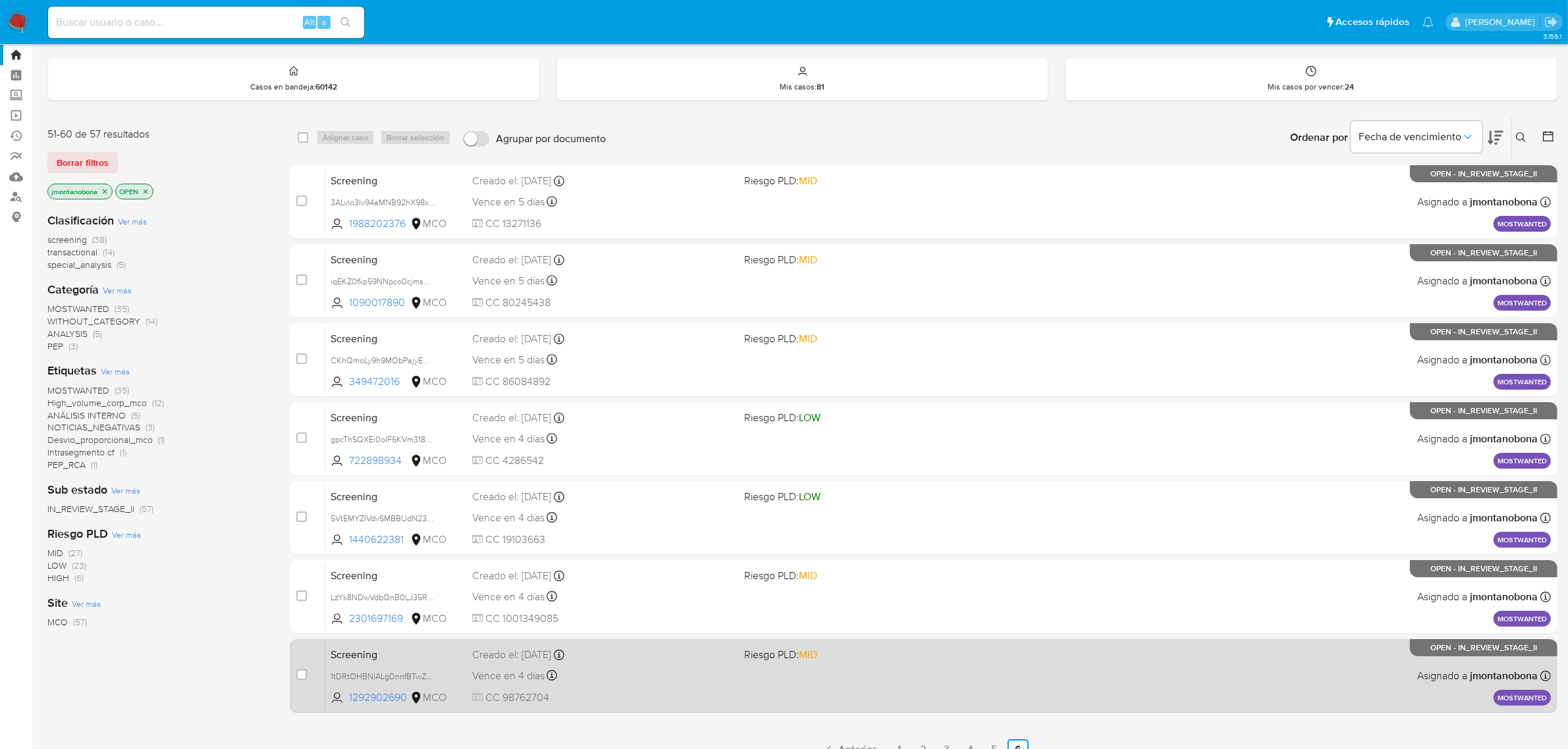
scroll to position [52, 0]
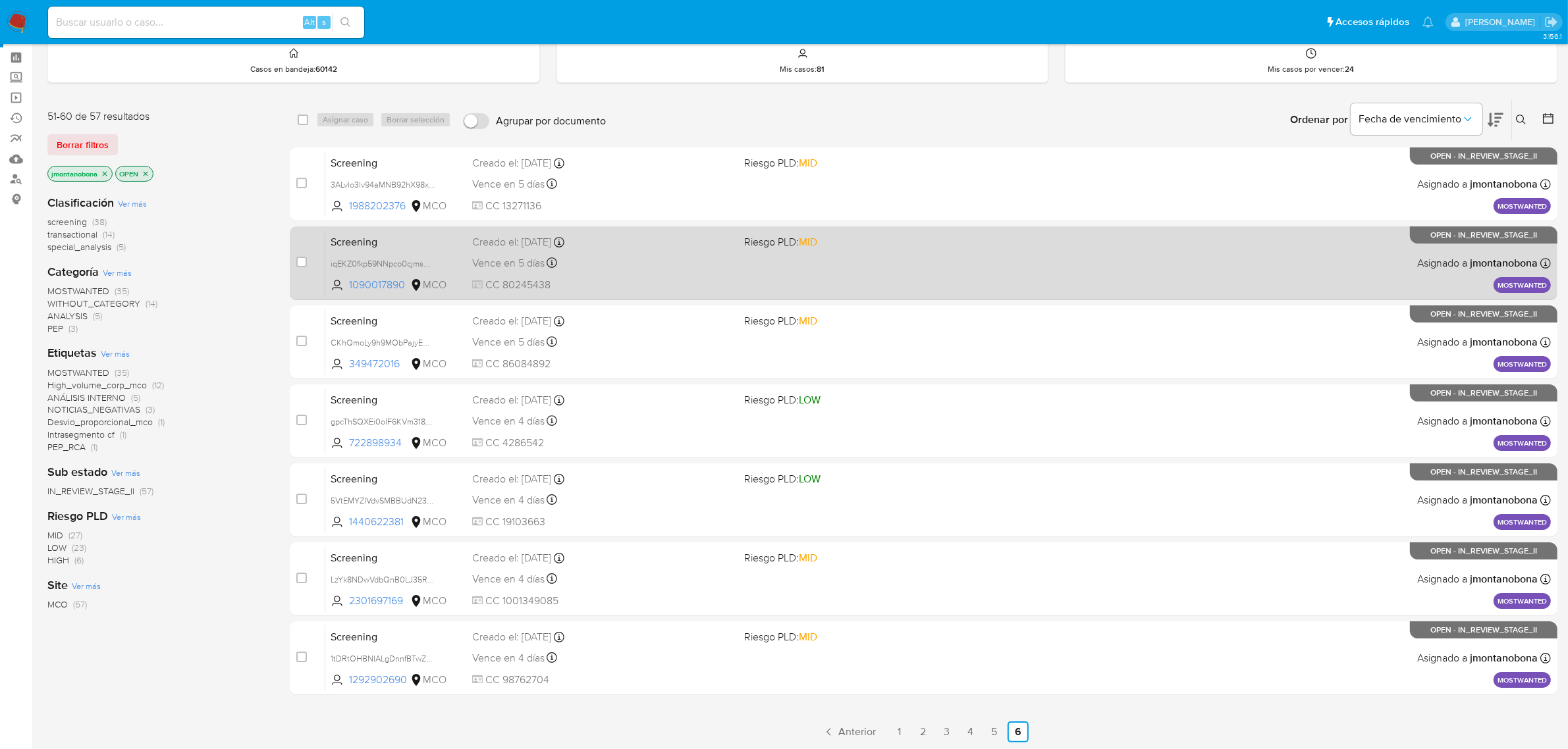
click at [405, 249] on div "Screening iqEKZ0fkp59NNpco0cjmsH01 1090017890 MCO Riesgo PLD: MID Creado el: 25…" at bounding box center [938, 263] width 1226 height 67
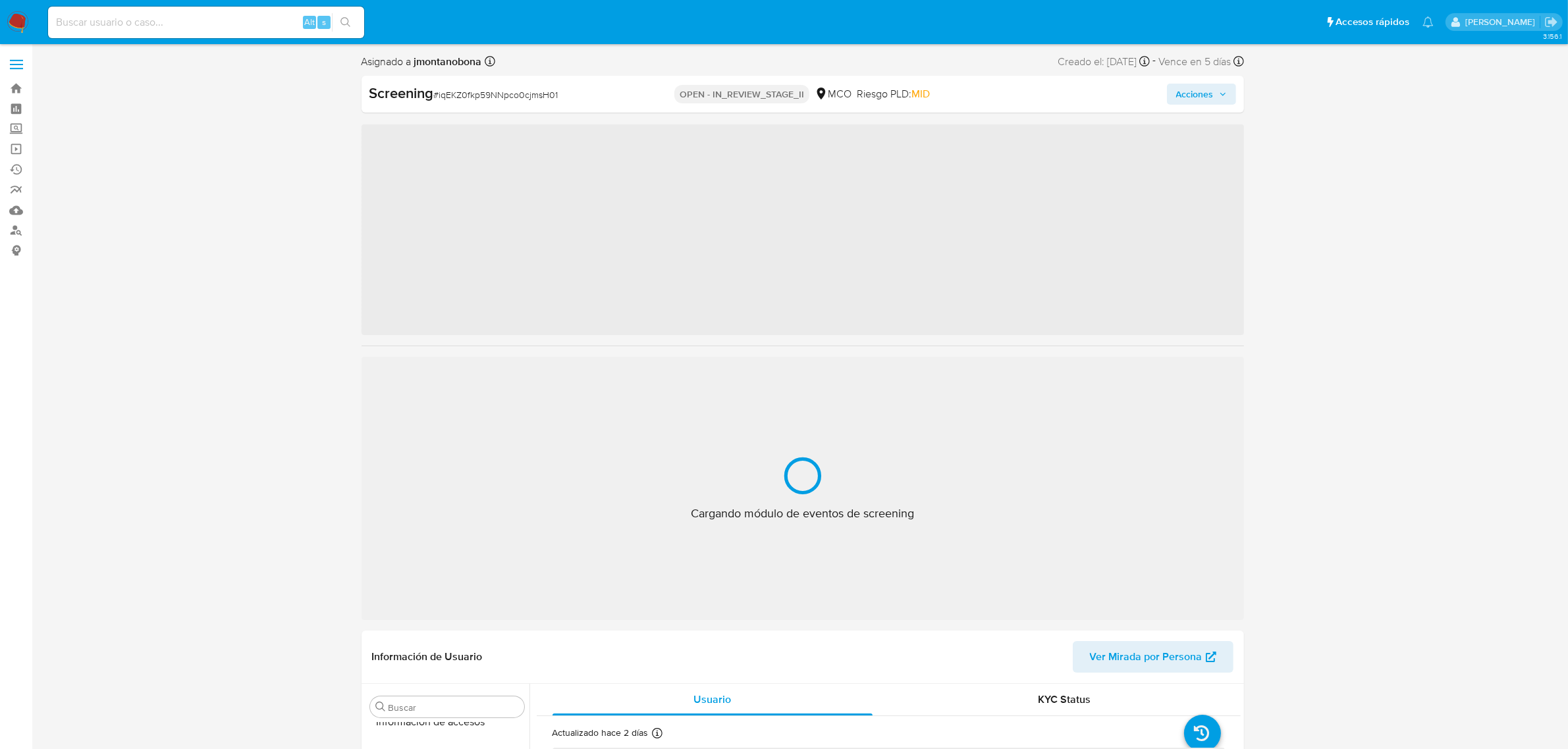
scroll to position [555, 0]
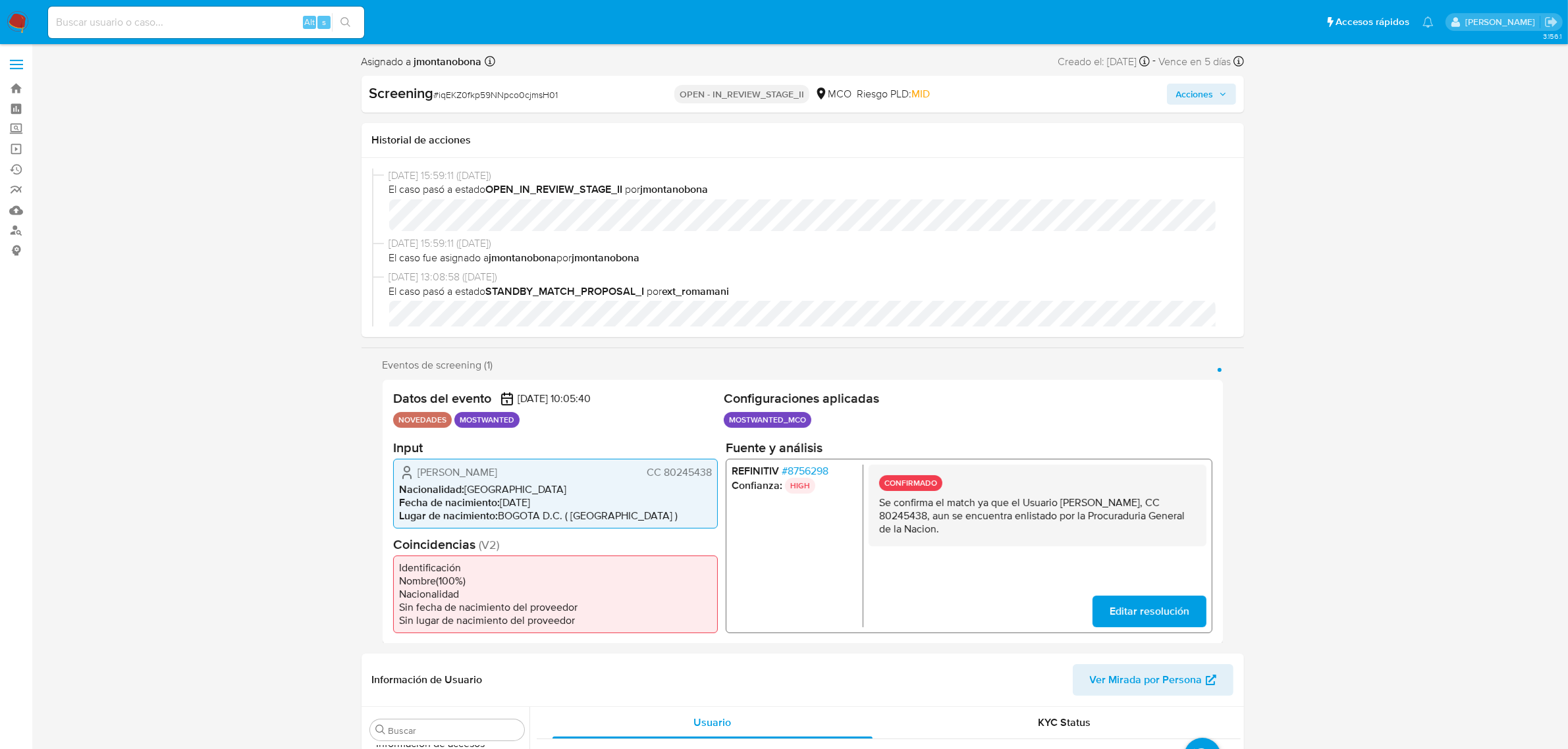
select select "10"
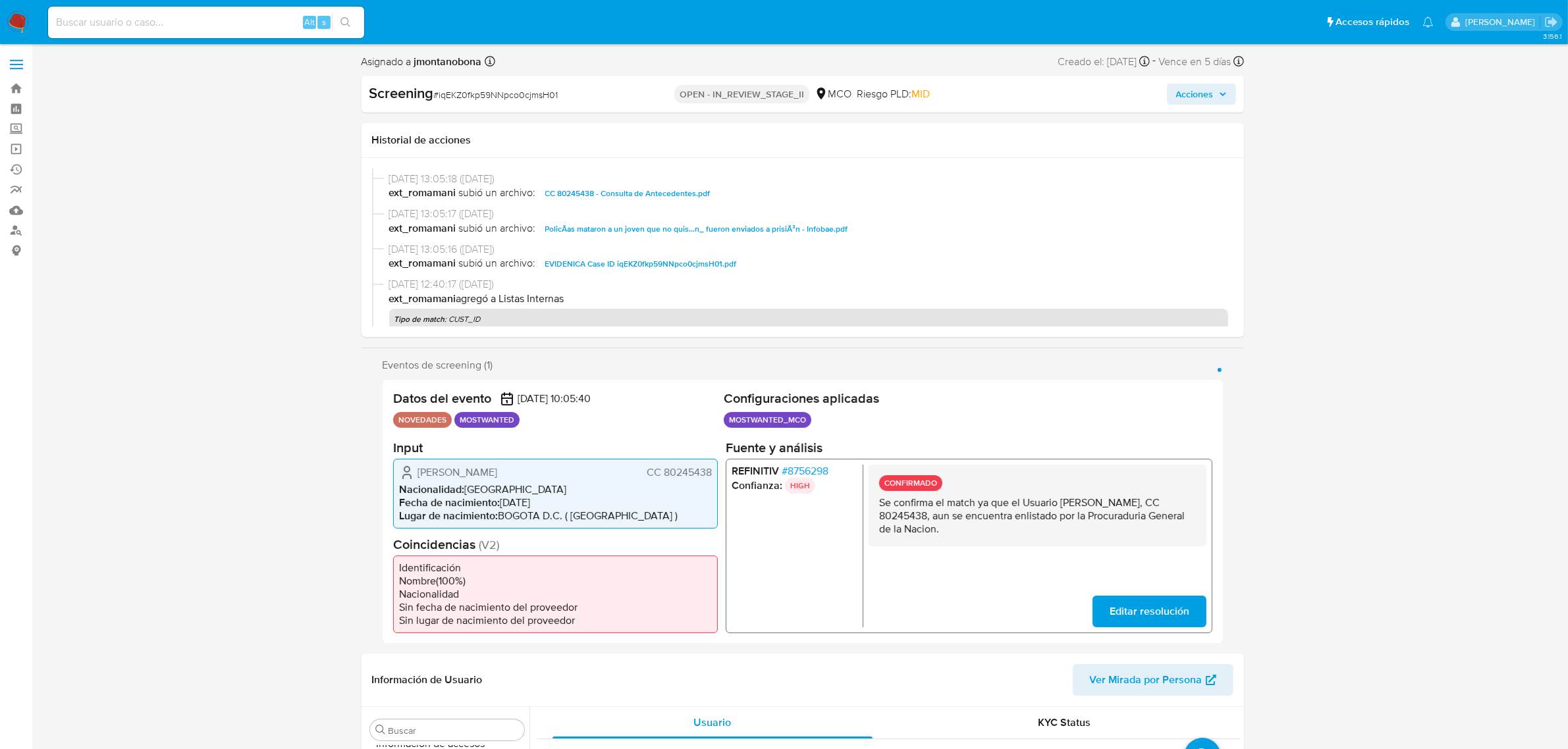
scroll to position [329, 0]
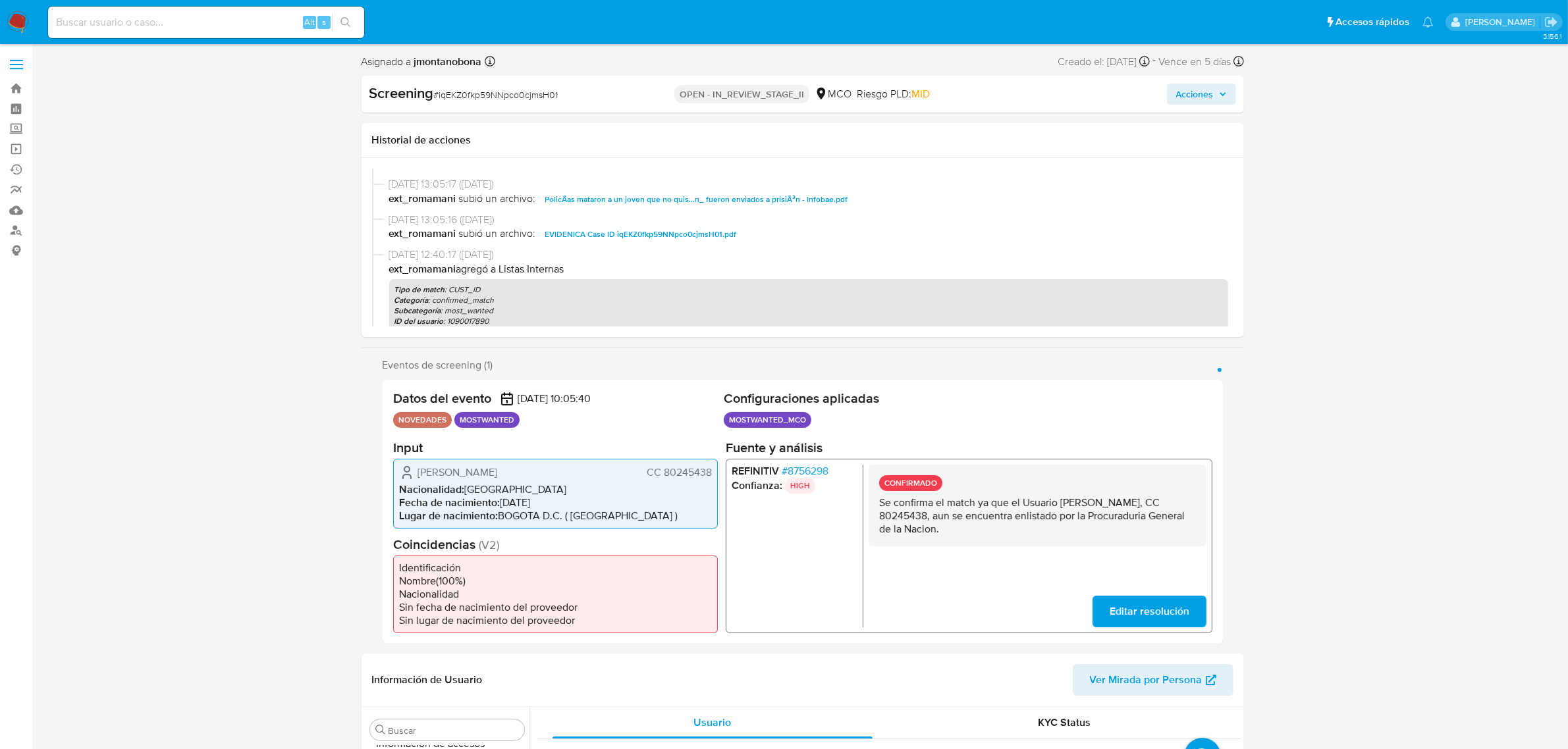
click at [690, 230] on span "EVIDENICA Case ID iqEKZ0fkp59NNpco0cjmsH01.pdf" at bounding box center [641, 235] width 192 height 16
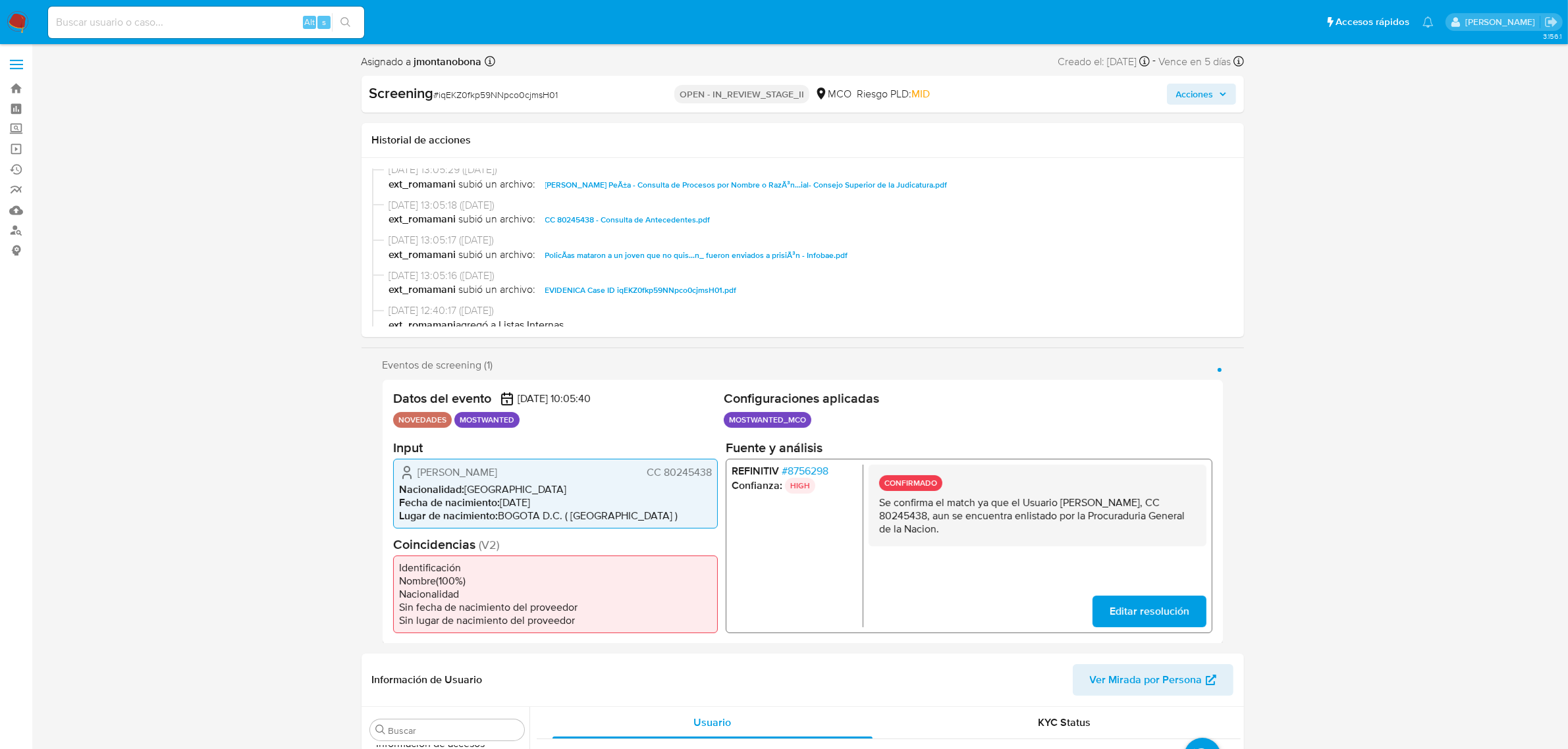
scroll to position [247, 0]
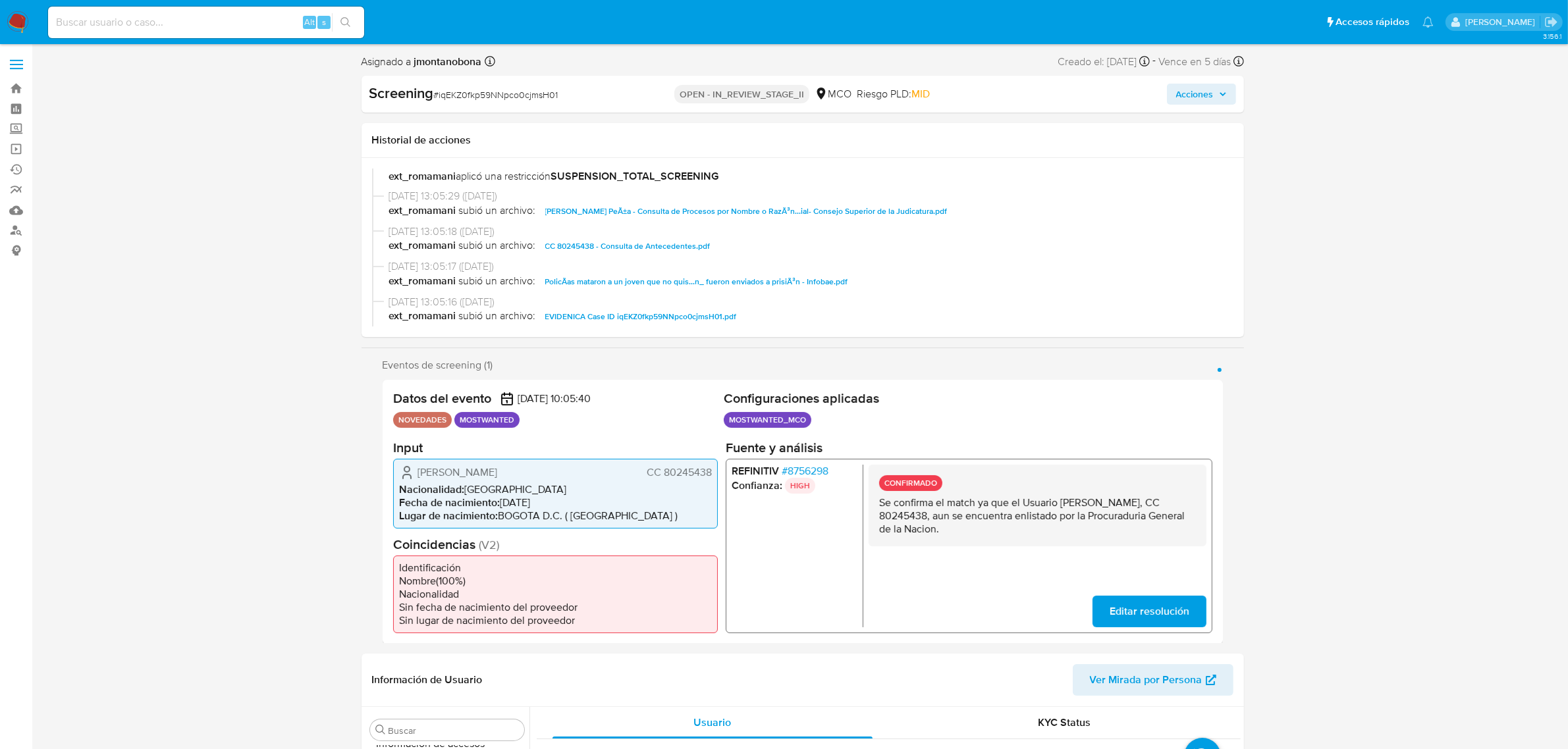
click at [749, 284] on span "PolicÃ­as mataron a un joven que no quis...n_ fueron enviados a prisiÃ³n - Info…" at bounding box center [696, 282] width 303 height 16
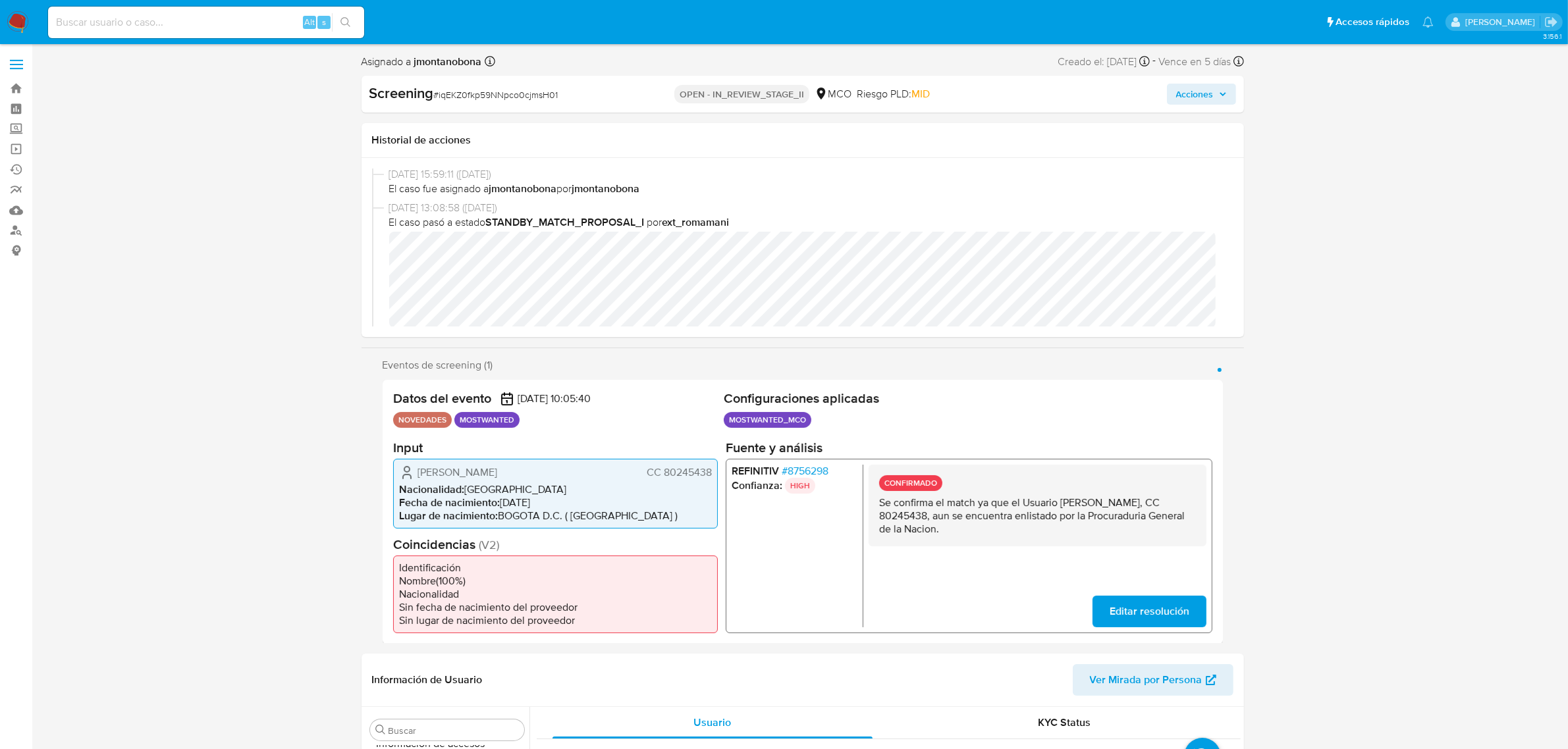
scroll to position [0, 0]
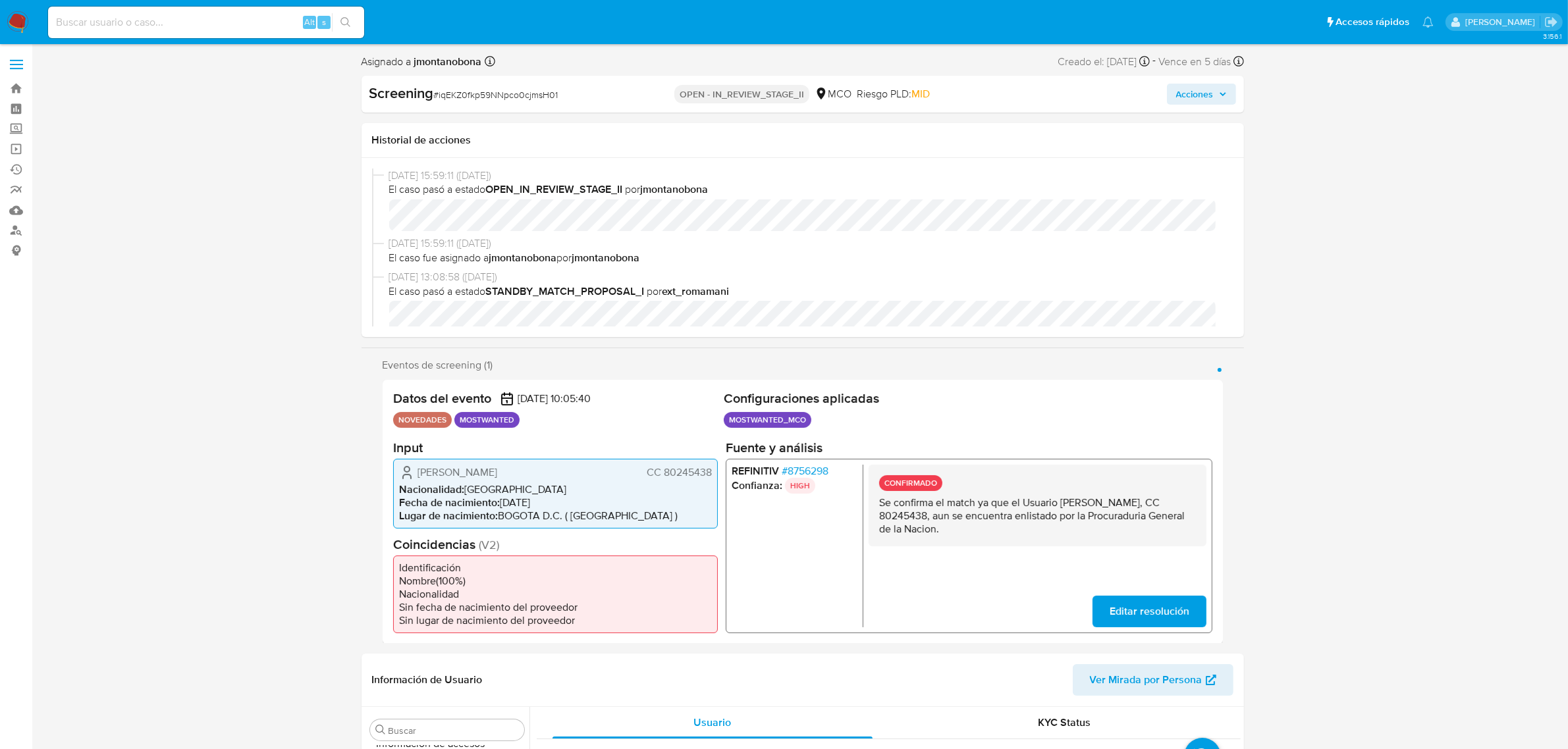
drag, startPoint x: 924, startPoint y: 515, endPoint x: 970, endPoint y: 514, distance: 46.0
click at [970, 514] on p "Se confirma el match ya que el Usuario [PERSON_NAME] [PERSON_NAME] 80245438, au…" at bounding box center [1037, 515] width 317 height 39
drag, startPoint x: 1024, startPoint y: 504, endPoint x: 1168, endPoint y: 503, distance: 144.0
click at [1168, 503] on p "Se confirma el match ya que el Usuario Carlos Alberto Martinez Peña, CC 8024543…" at bounding box center [1037, 515] width 317 height 39
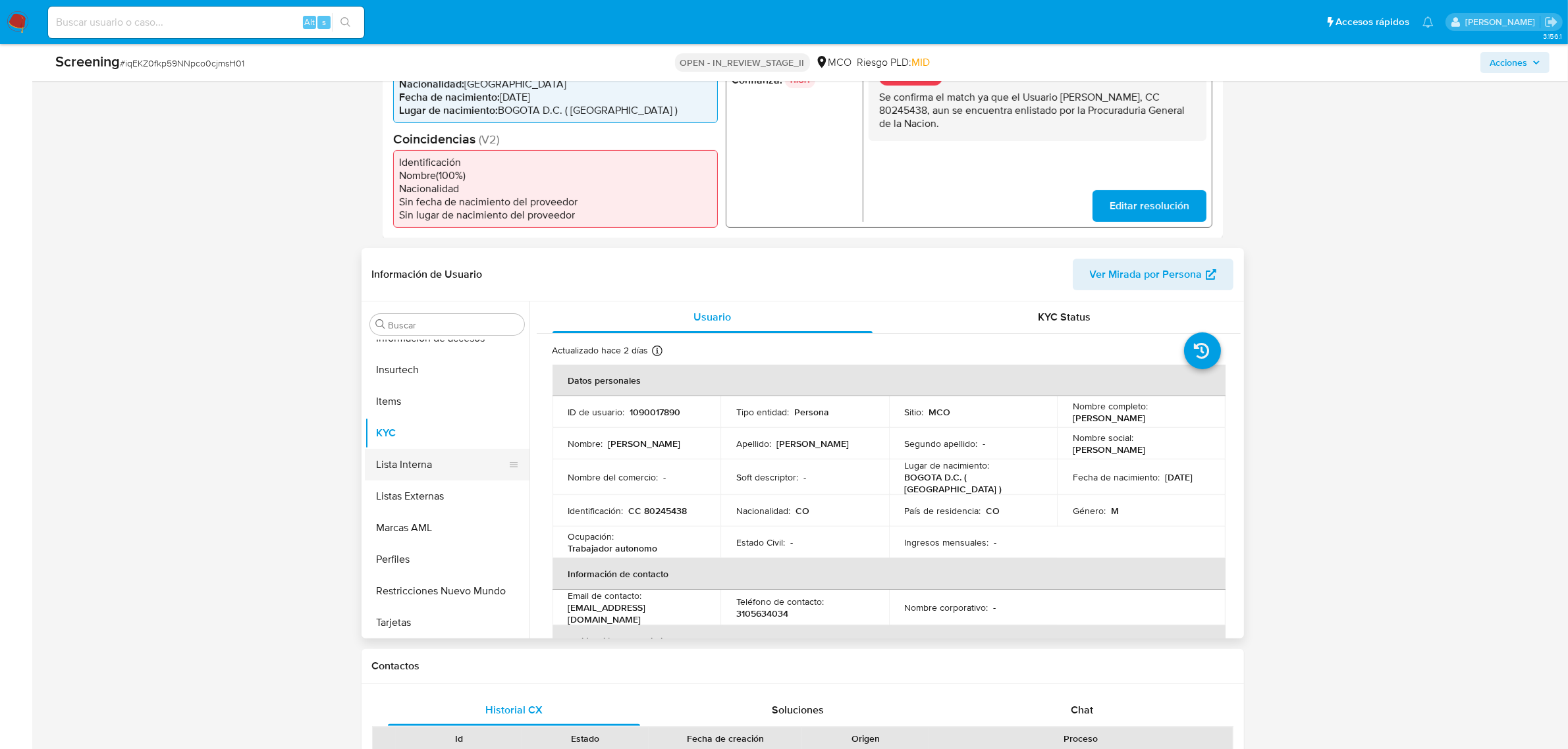
scroll to position [411, 0]
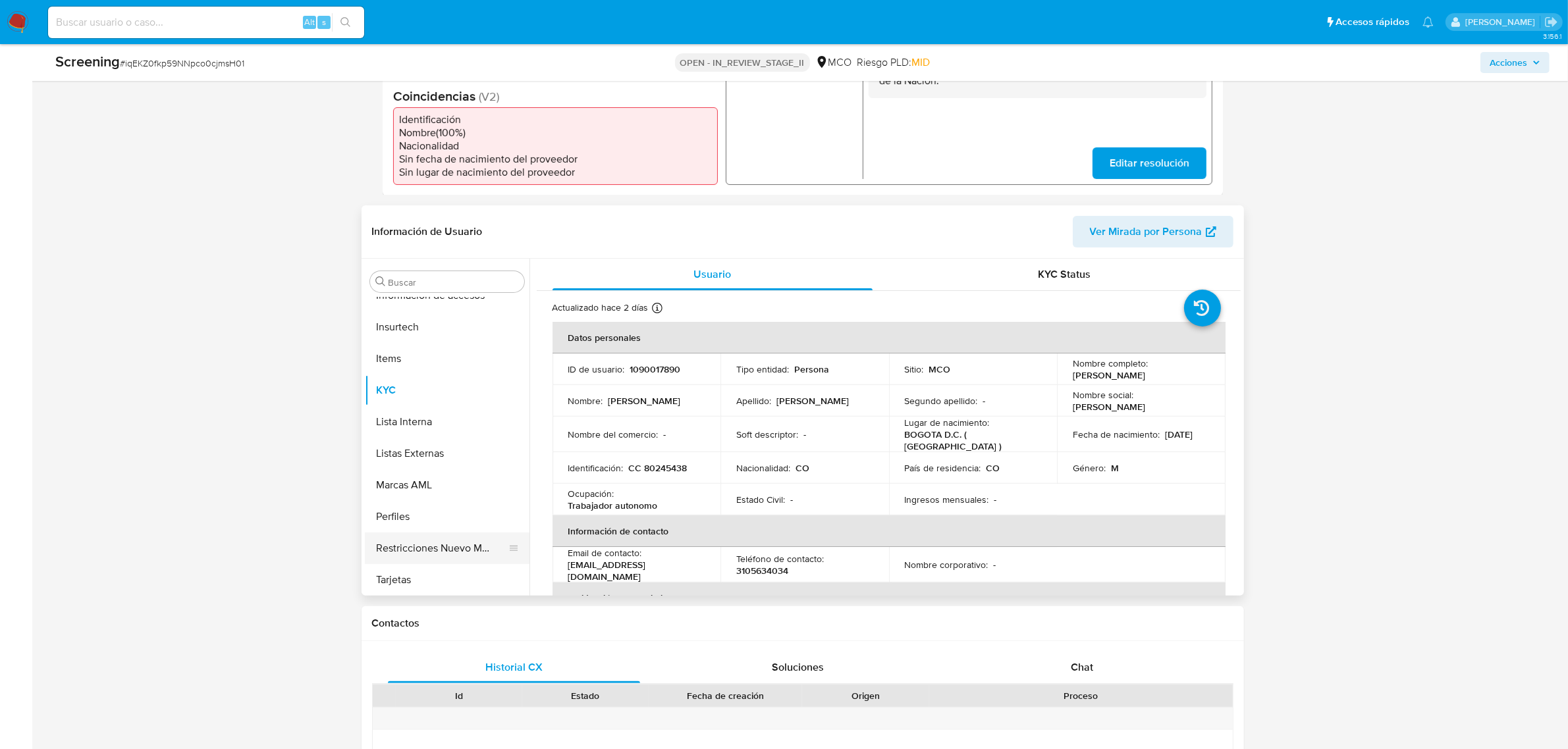
click at [458, 545] on button "Restricciones Nuevo Mundo" at bounding box center [442, 548] width 154 height 32
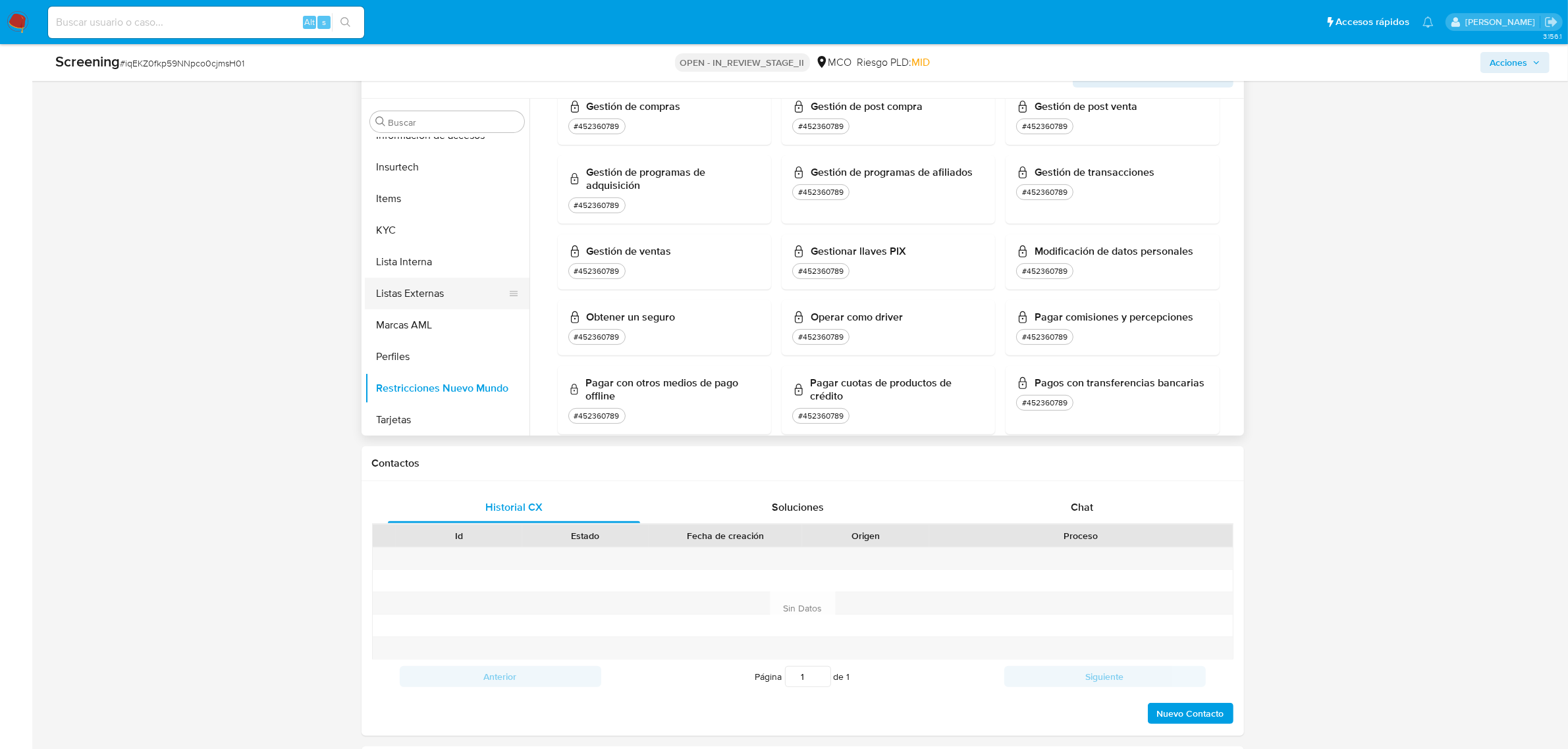
scroll to position [551, 0]
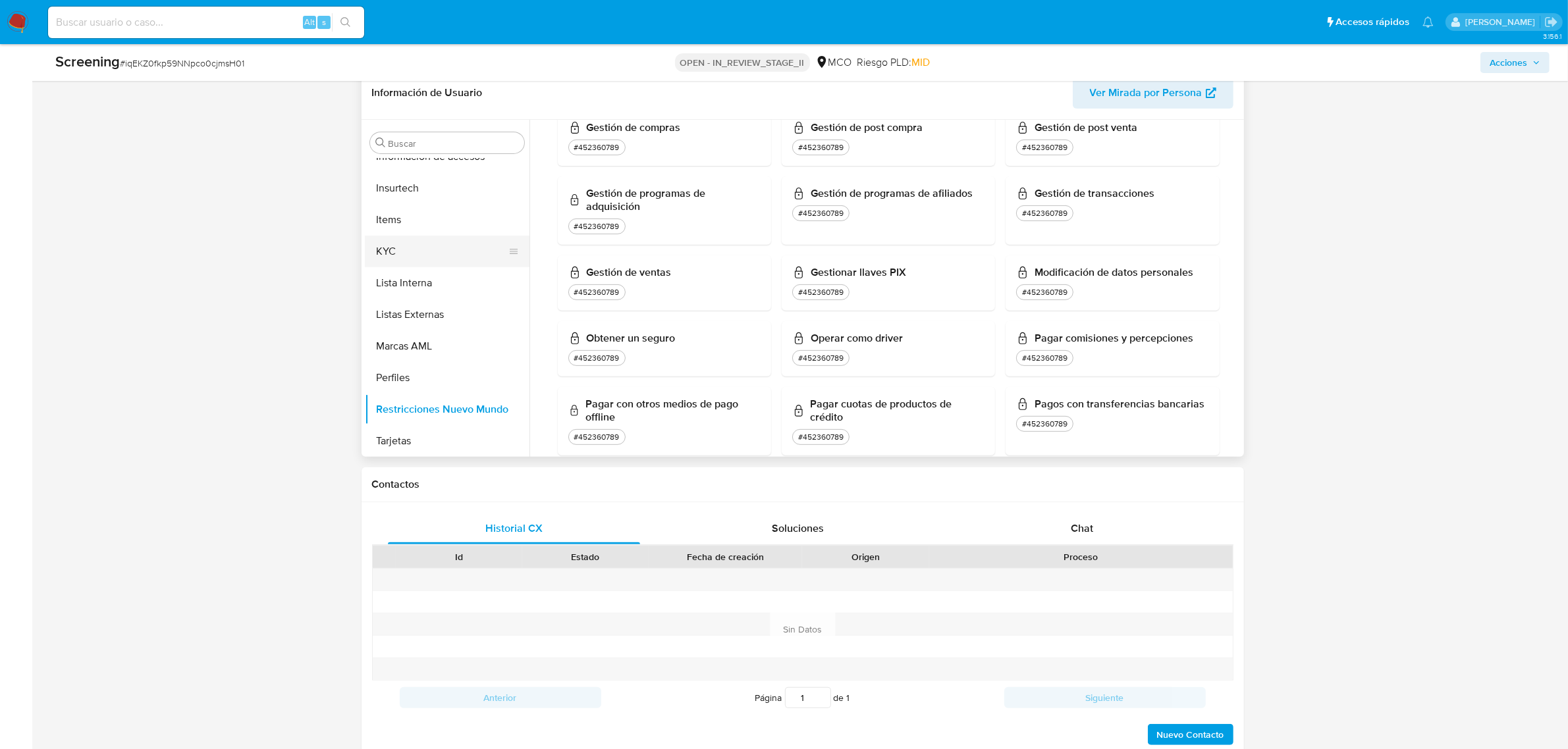
click at [393, 256] on button "KYC" at bounding box center [442, 251] width 154 height 32
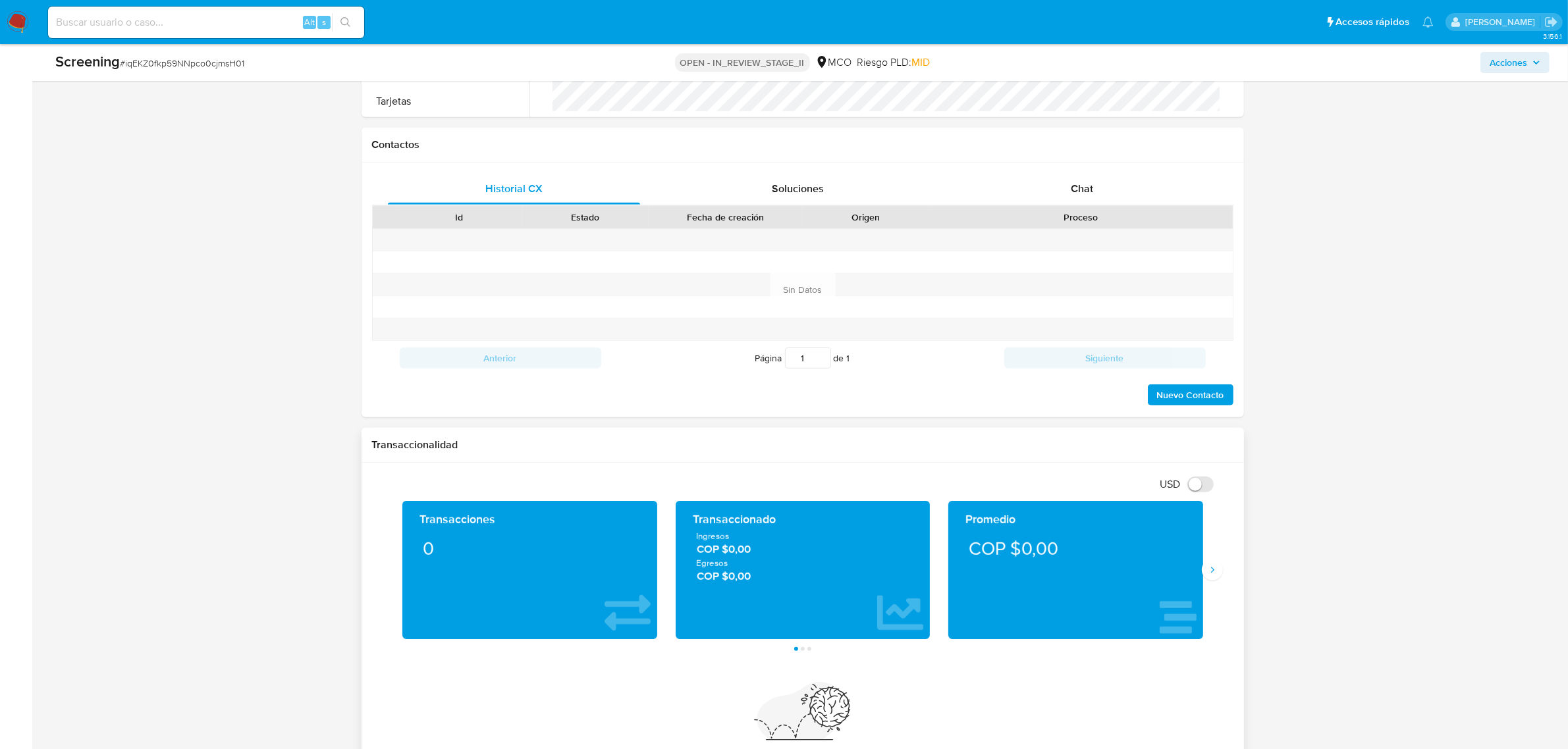
scroll to position [1044, 0]
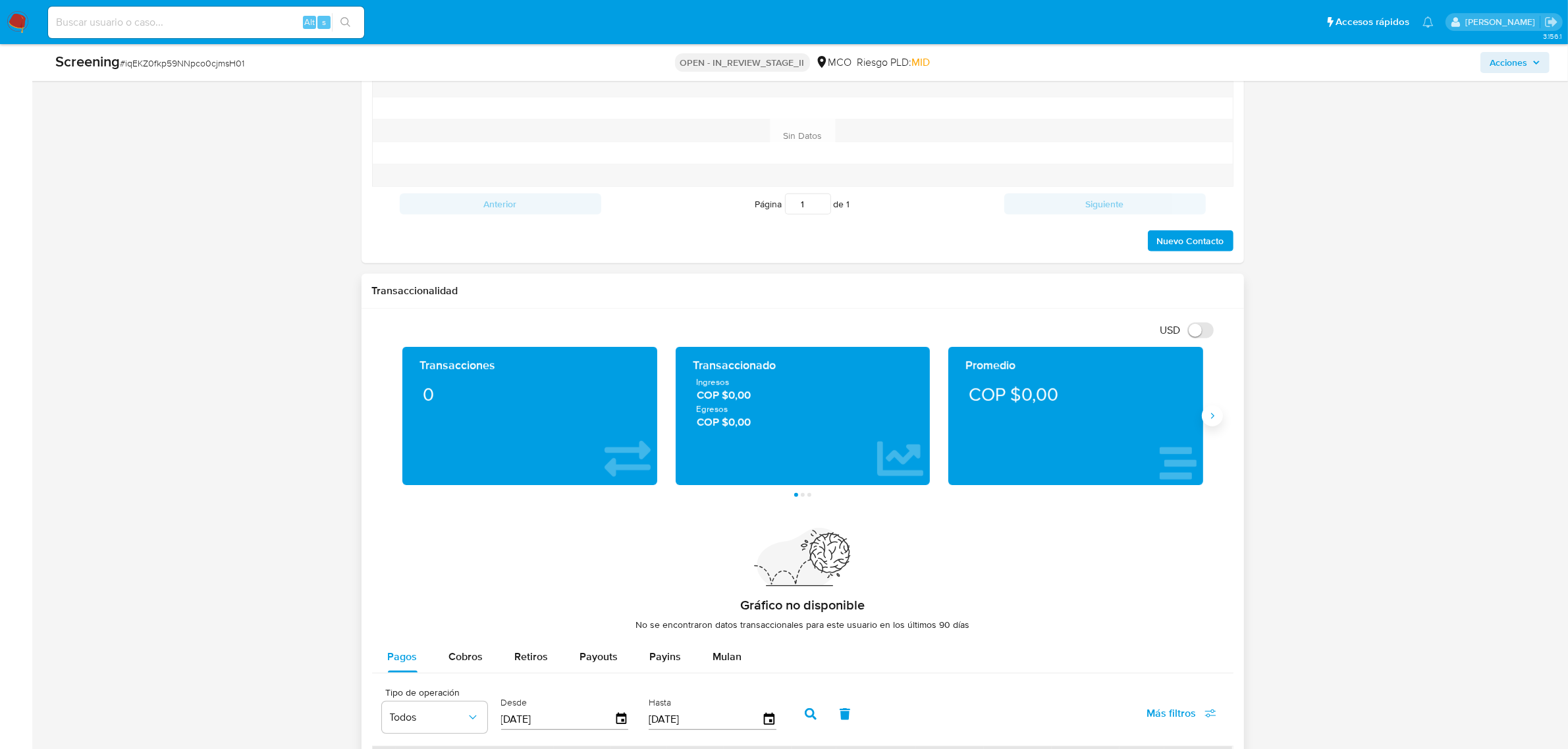
click at [1219, 417] on button "Siguiente" at bounding box center [1212, 416] width 21 height 21
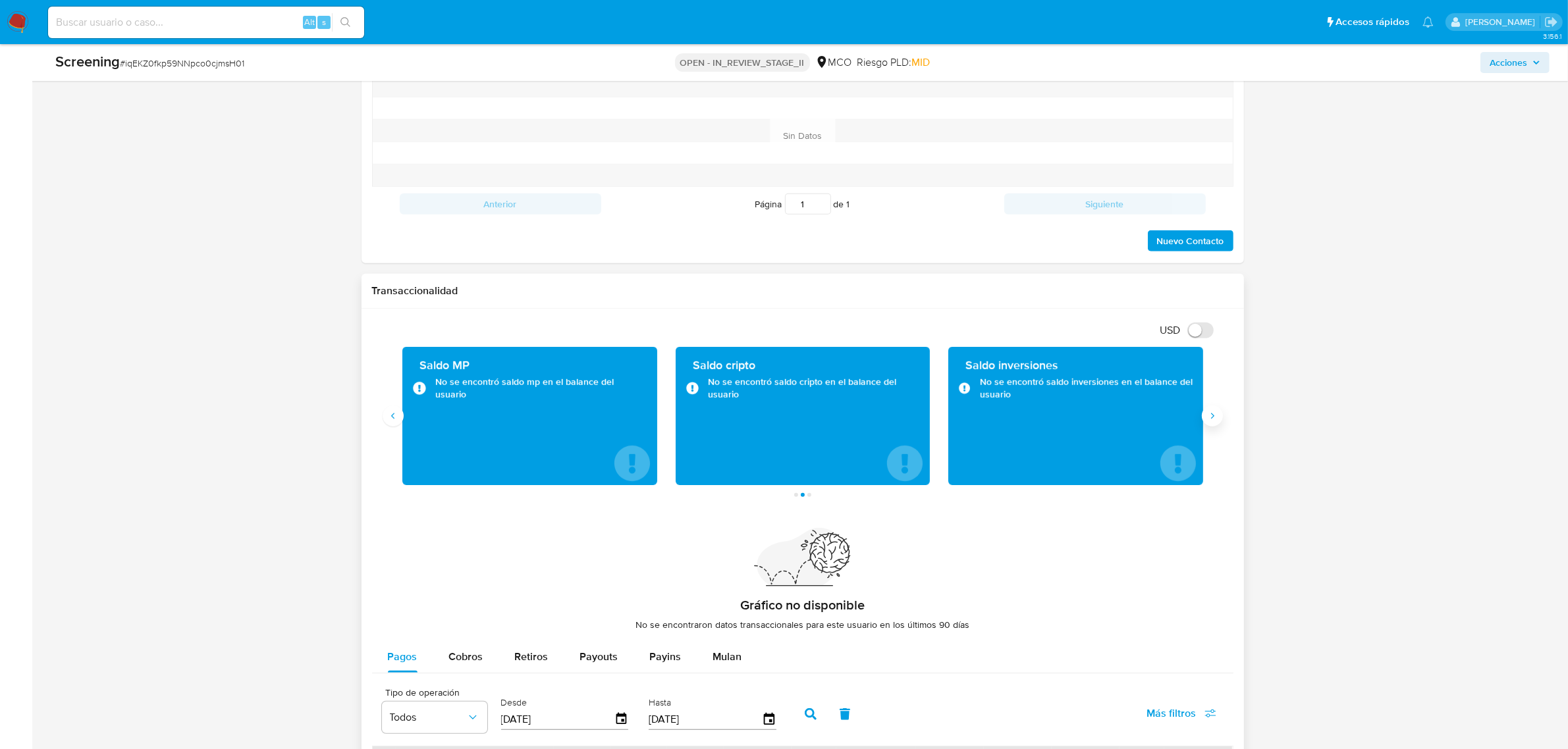
click at [1213, 416] on icon "Siguiente" at bounding box center [1212, 416] width 11 height 11
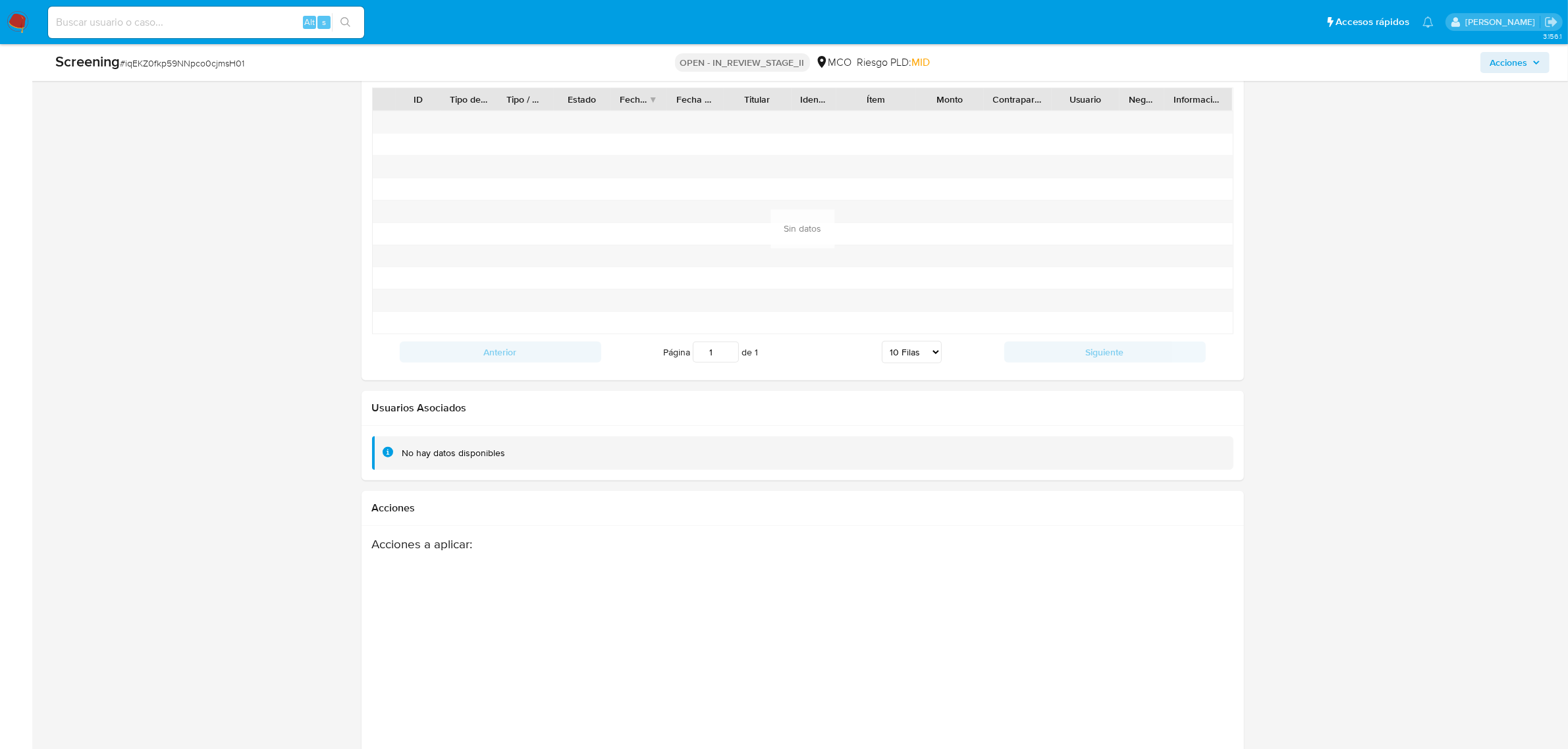
scroll to position [1785, 0]
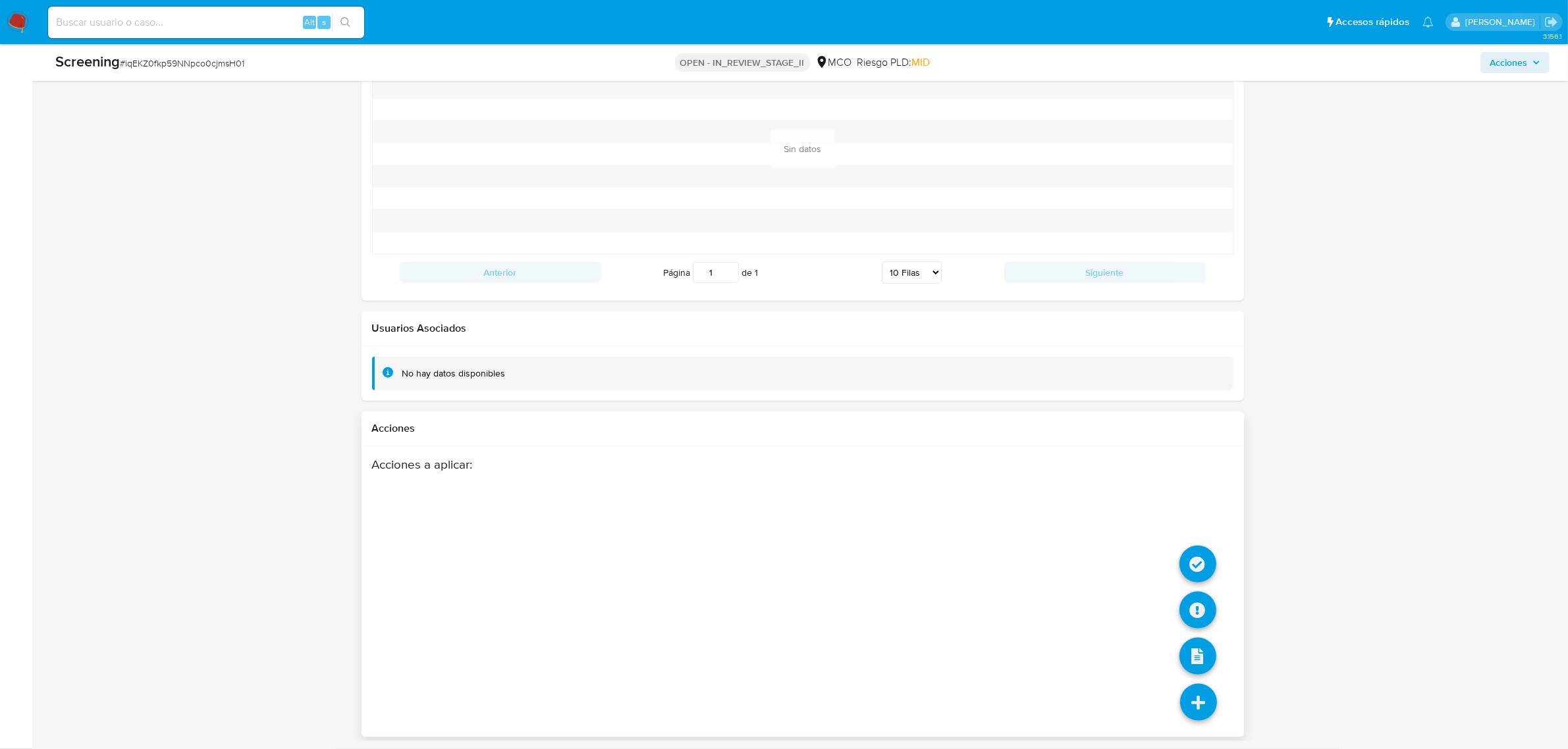
drag, startPoint x: 1190, startPoint y: 684, endPoint x: 1197, endPoint y: 686, distance: 7.3
click at [1194, 690] on li at bounding box center [1198, 705] width 70 height 74
click at [1200, 565] on icon at bounding box center [1197, 564] width 37 height 37
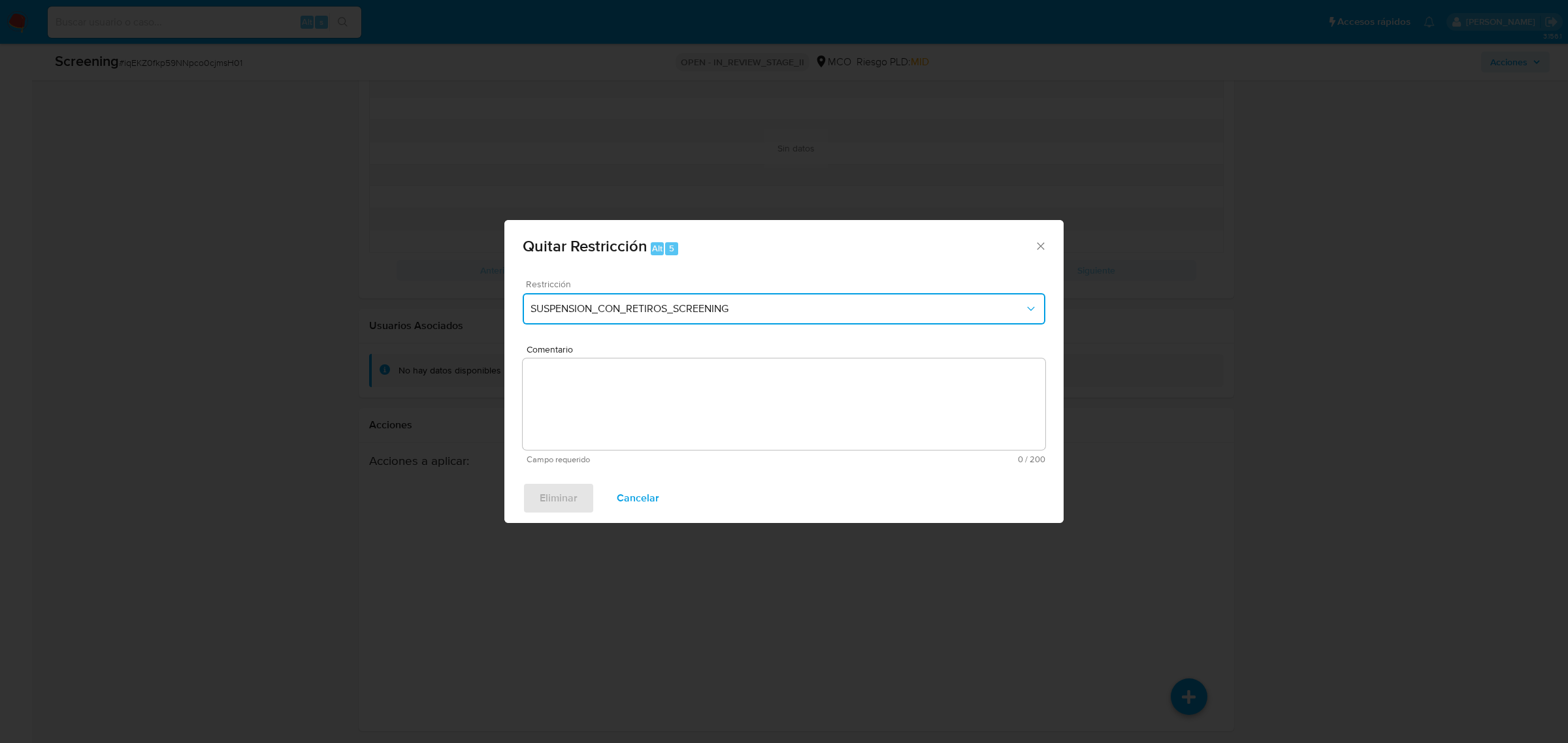
click at [719, 308] on span "SUSPENSION_CON_RETIROS_SCREENING" at bounding box center [777, 309] width 494 height 13
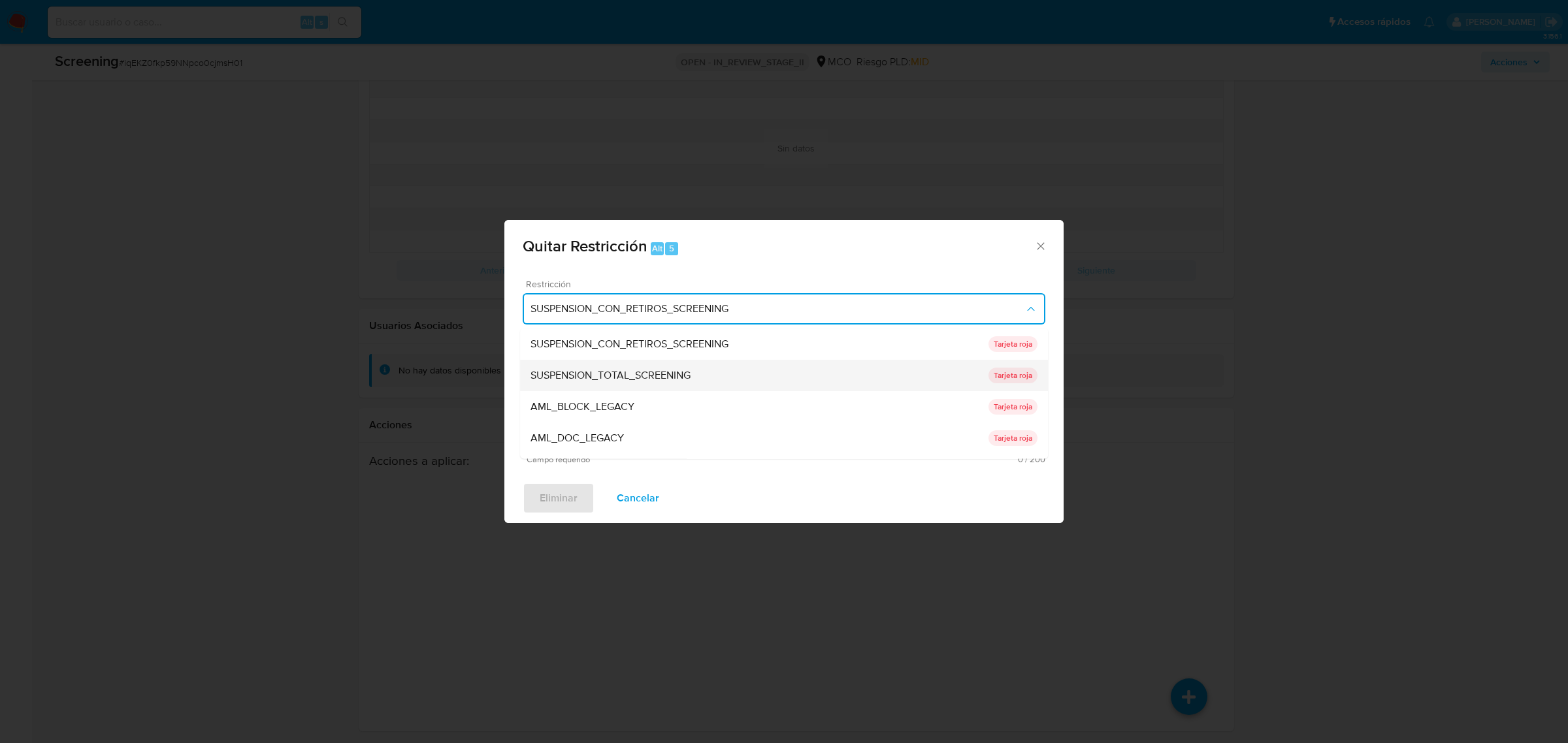
click at [613, 373] on span "SUSPENSION_TOTAL_SCREENING" at bounding box center [611, 375] width 160 height 13
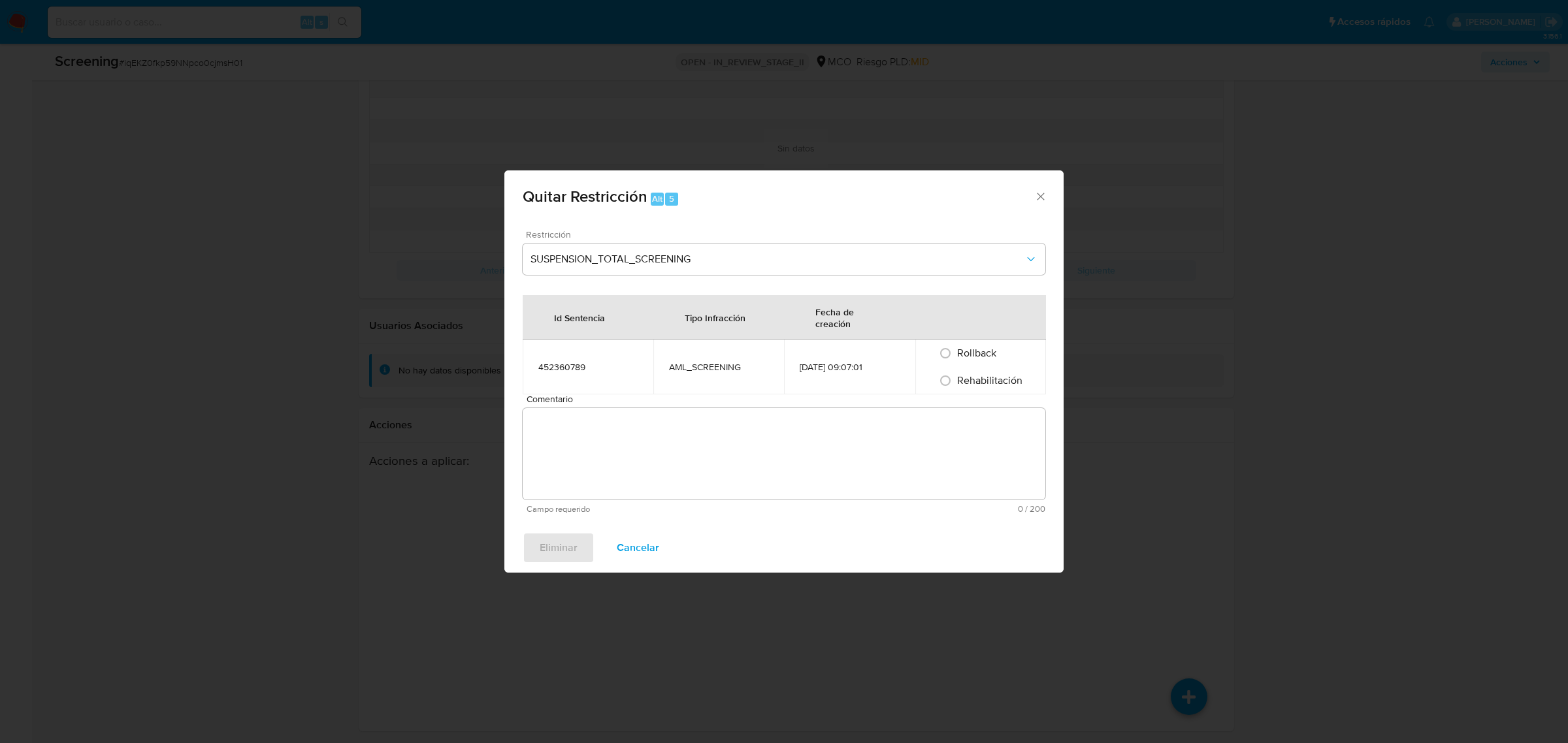
click at [596, 409] on textarea "Comentario" at bounding box center [784, 453] width 523 height 92
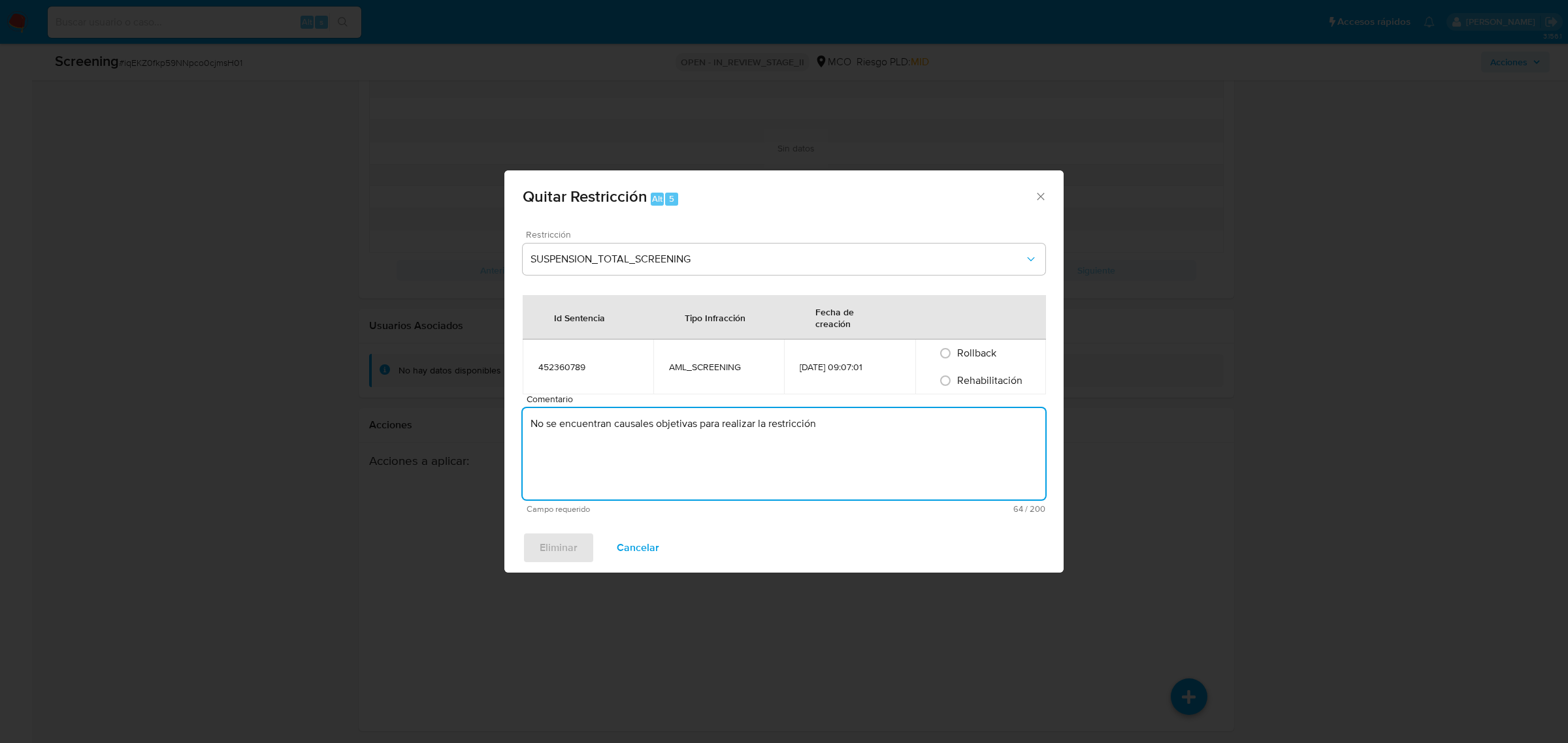
type textarea "No se encuentran causales objetivas para realizar la restricción"
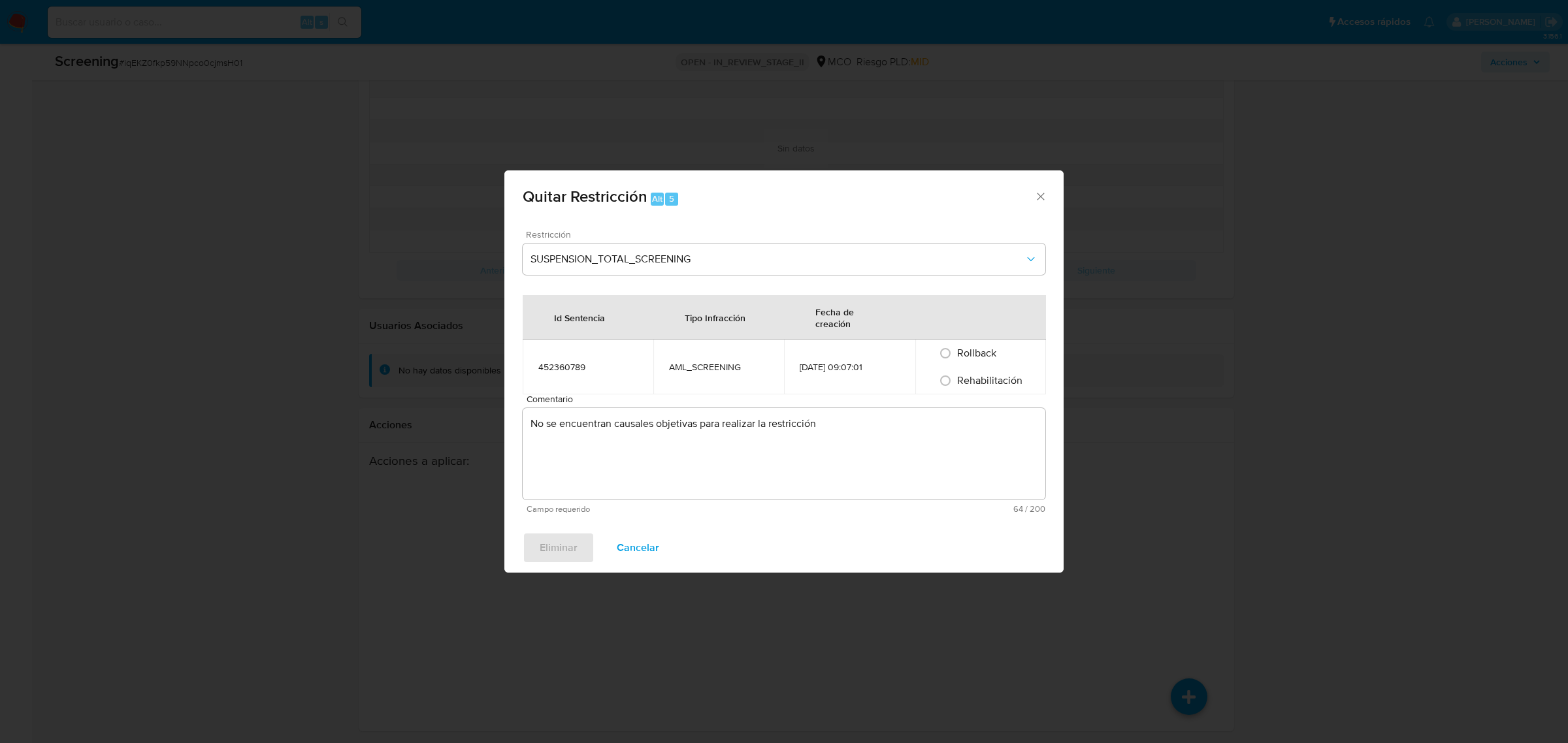
click at [1000, 375] on span "Rehabilitación" at bounding box center [990, 380] width 66 height 15
click at [956, 375] on input "Rehabilitación" at bounding box center [945, 381] width 21 height 21
radio input "true"
click at [557, 547] on span "Eliminar" at bounding box center [559, 548] width 38 height 29
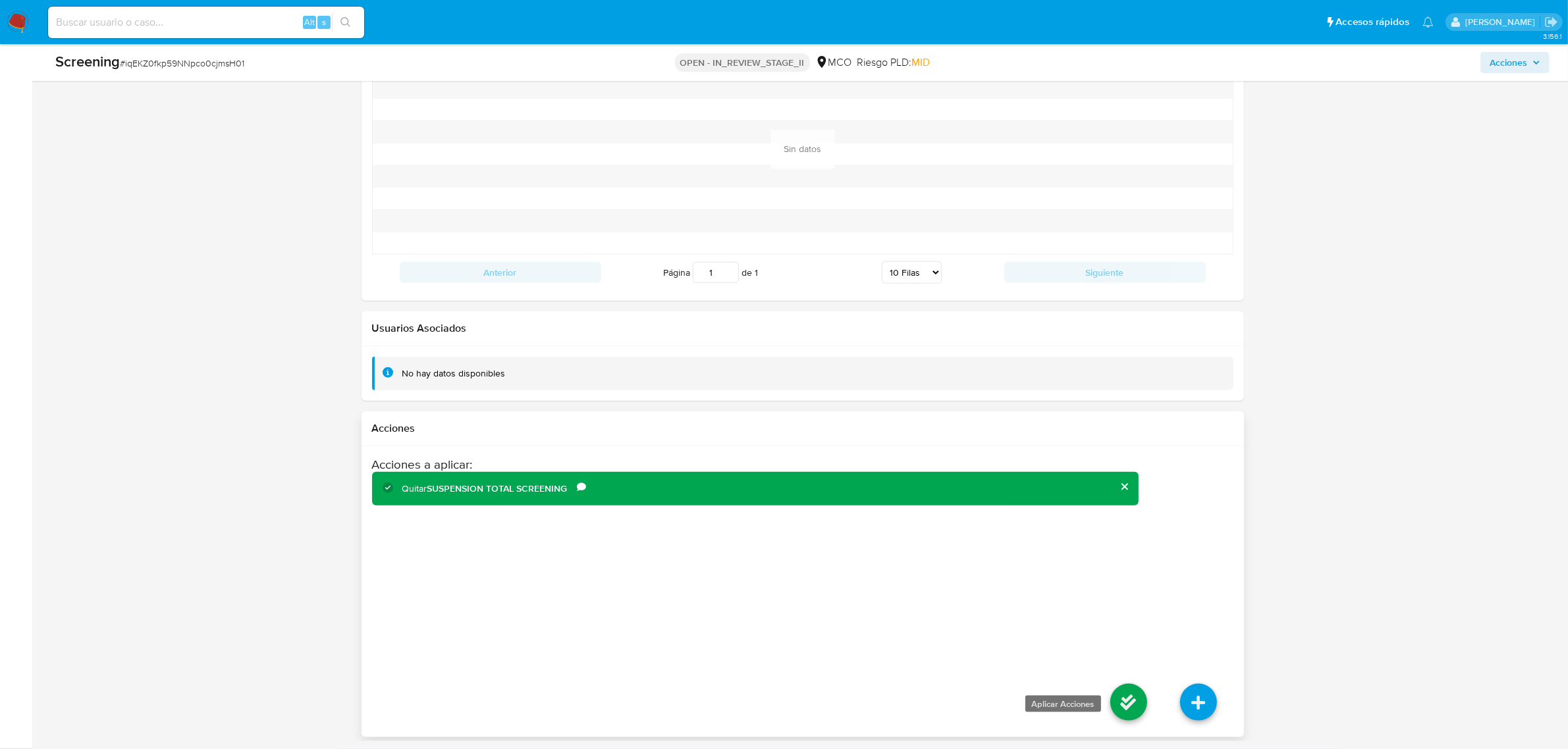
click at [1120, 697] on icon at bounding box center [1128, 703] width 37 height 37
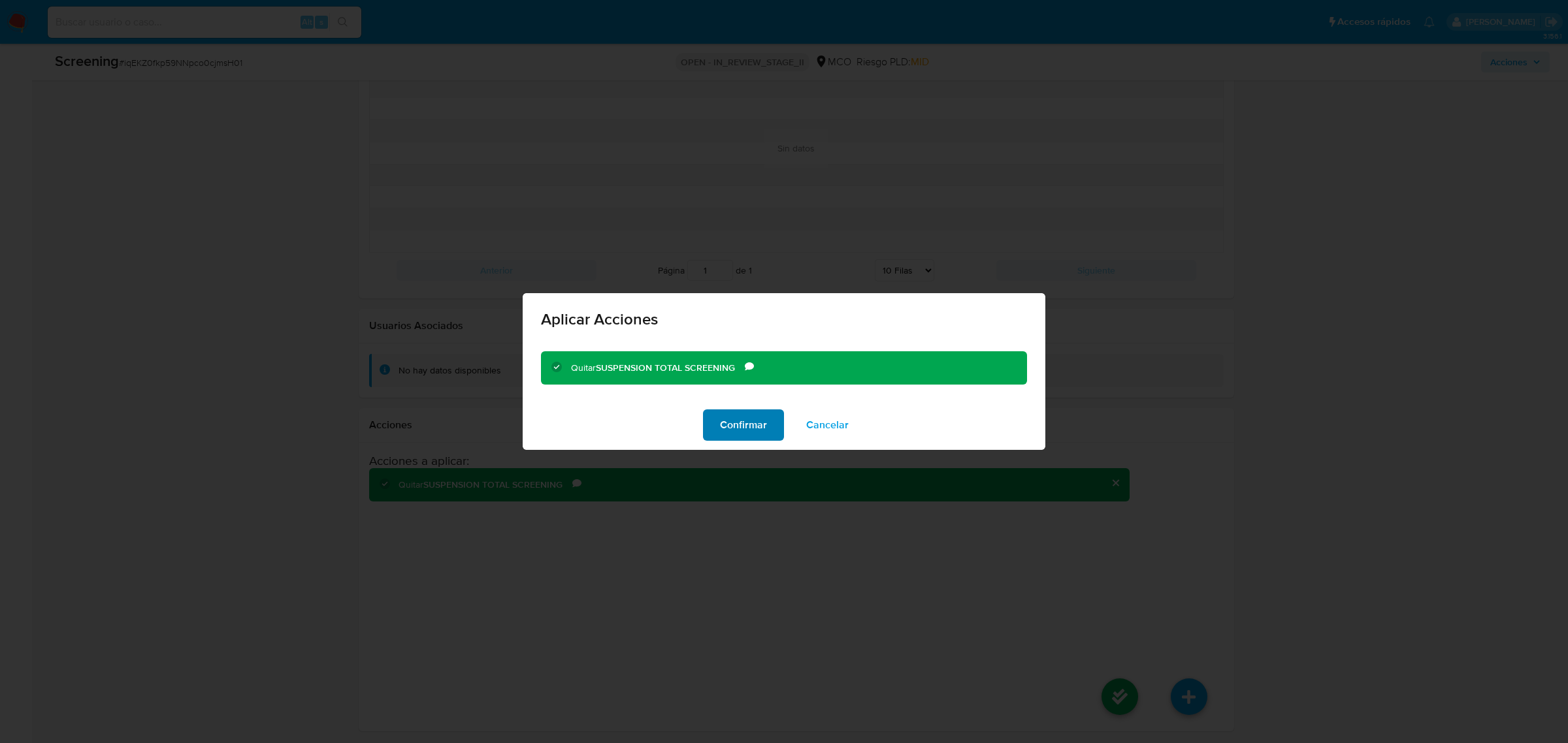
click at [756, 424] on span "Confirmar" at bounding box center [743, 425] width 47 height 29
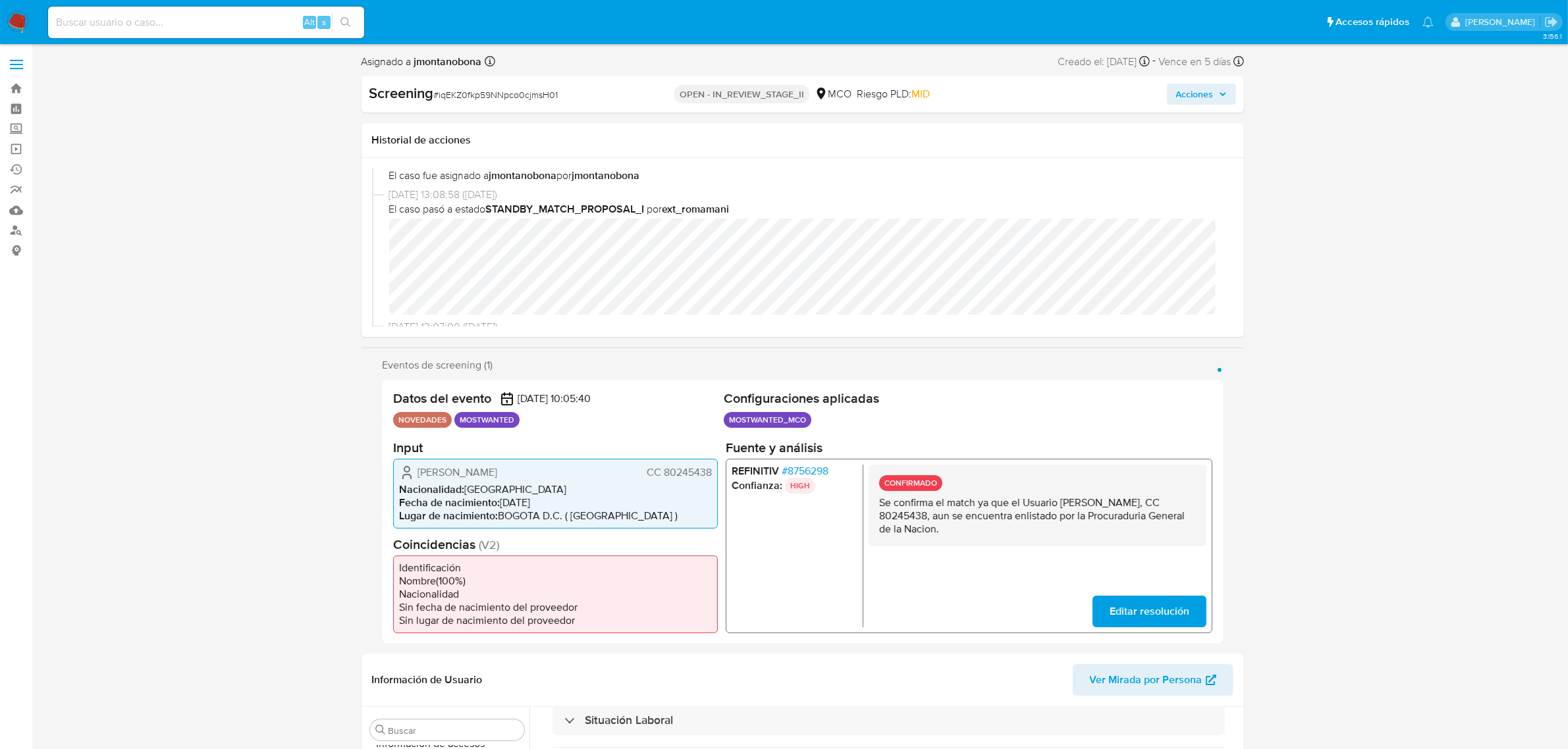
scroll to position [0, 0]
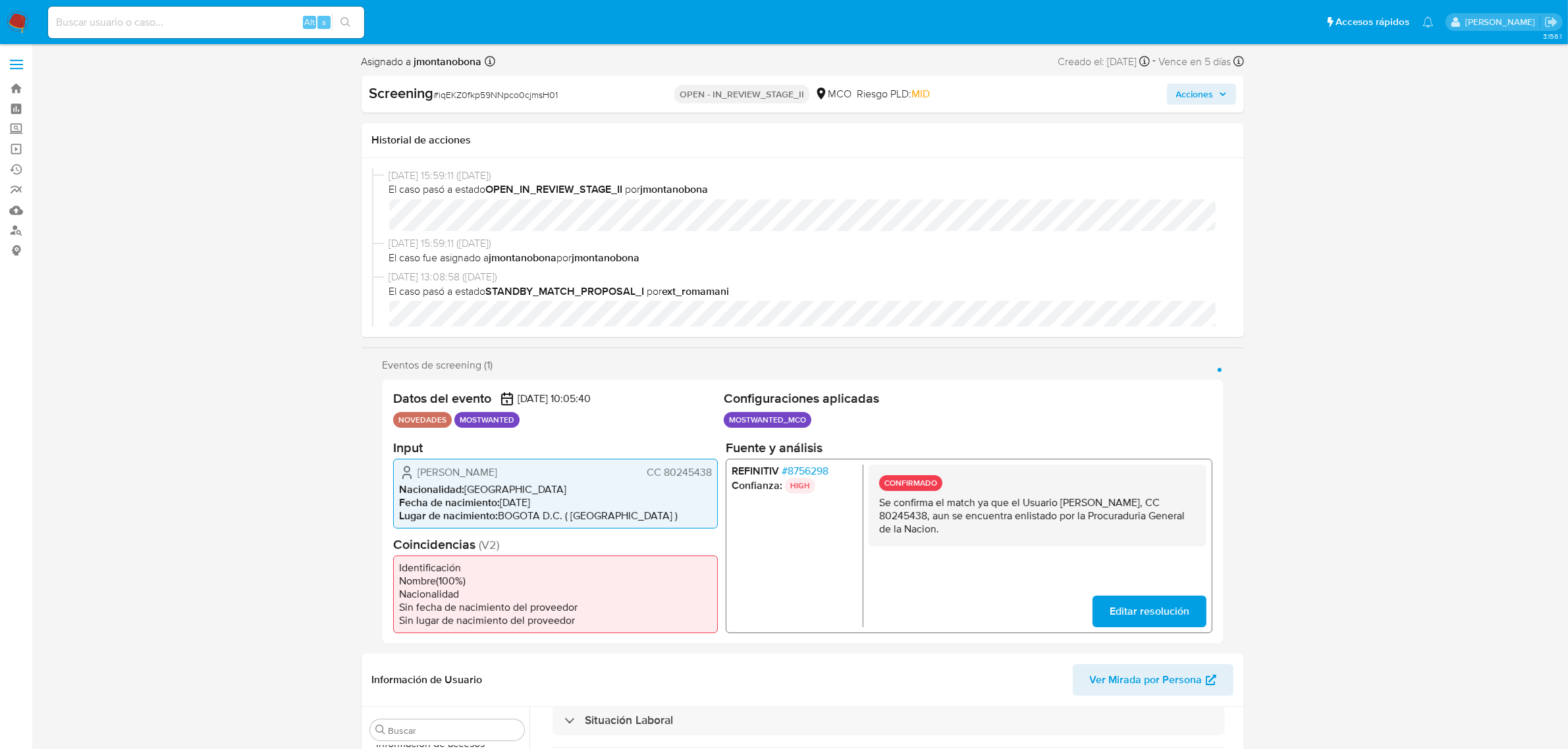
click at [1203, 95] on span "Acciones" at bounding box center [1195, 94] width 38 height 21
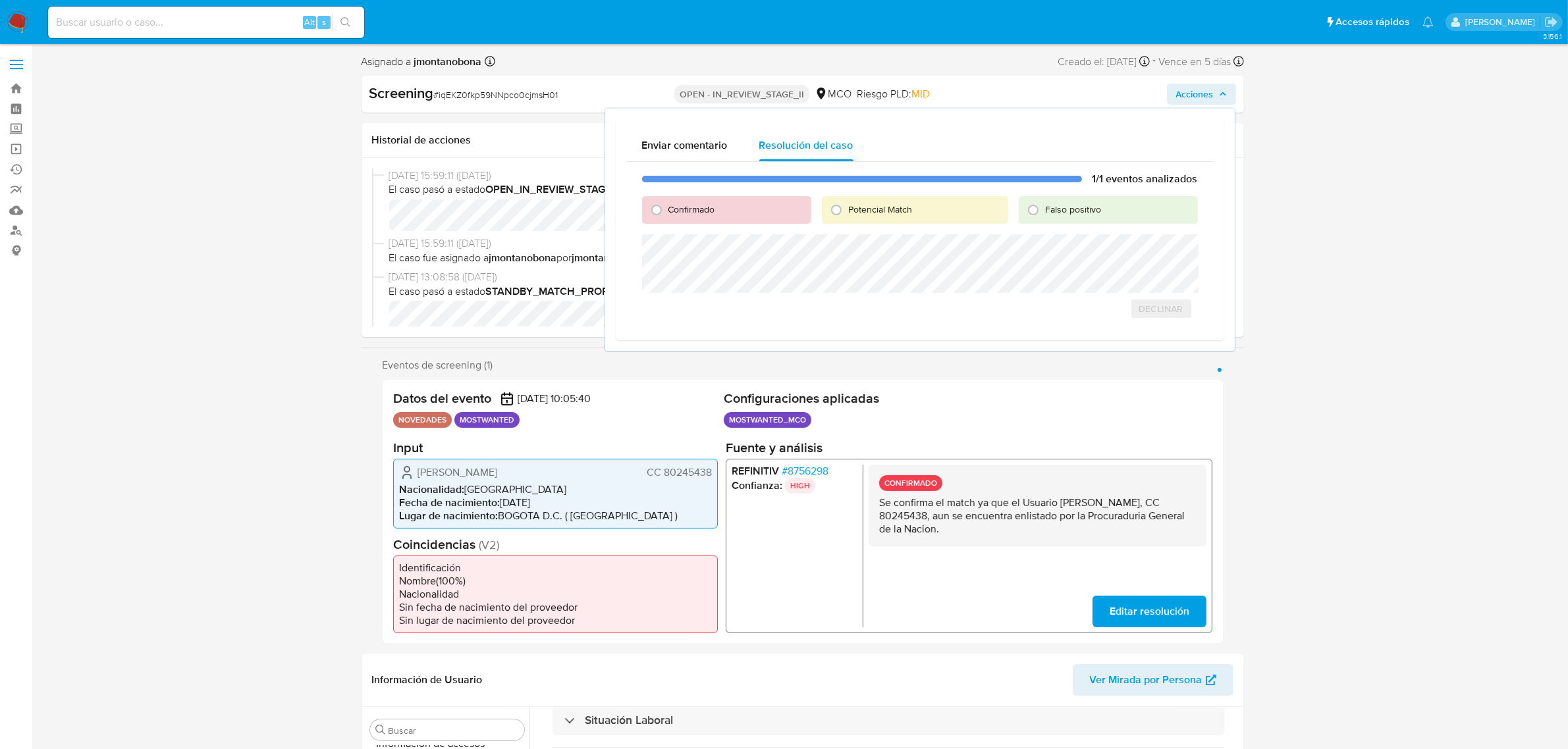
click at [1045, 215] on div "Falso positivo" at bounding box center [1108, 210] width 179 height 28
click at [1040, 209] on input "Falso positivo" at bounding box center [1032, 210] width 21 height 21
radio input "true"
click at [1152, 326] on span "Cerrar Caso" at bounding box center [1152, 323] width 63 height 18
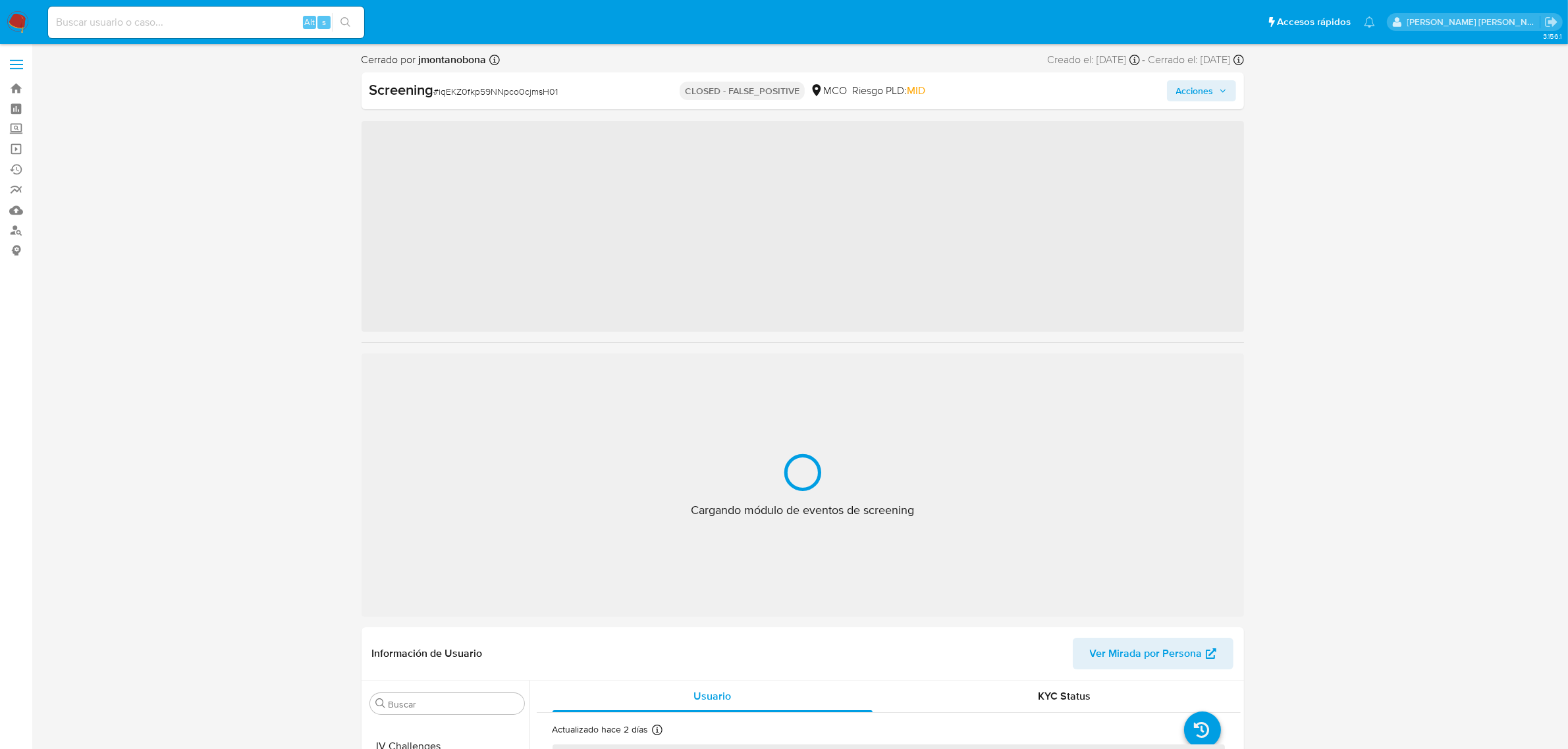
scroll to position [555, 0]
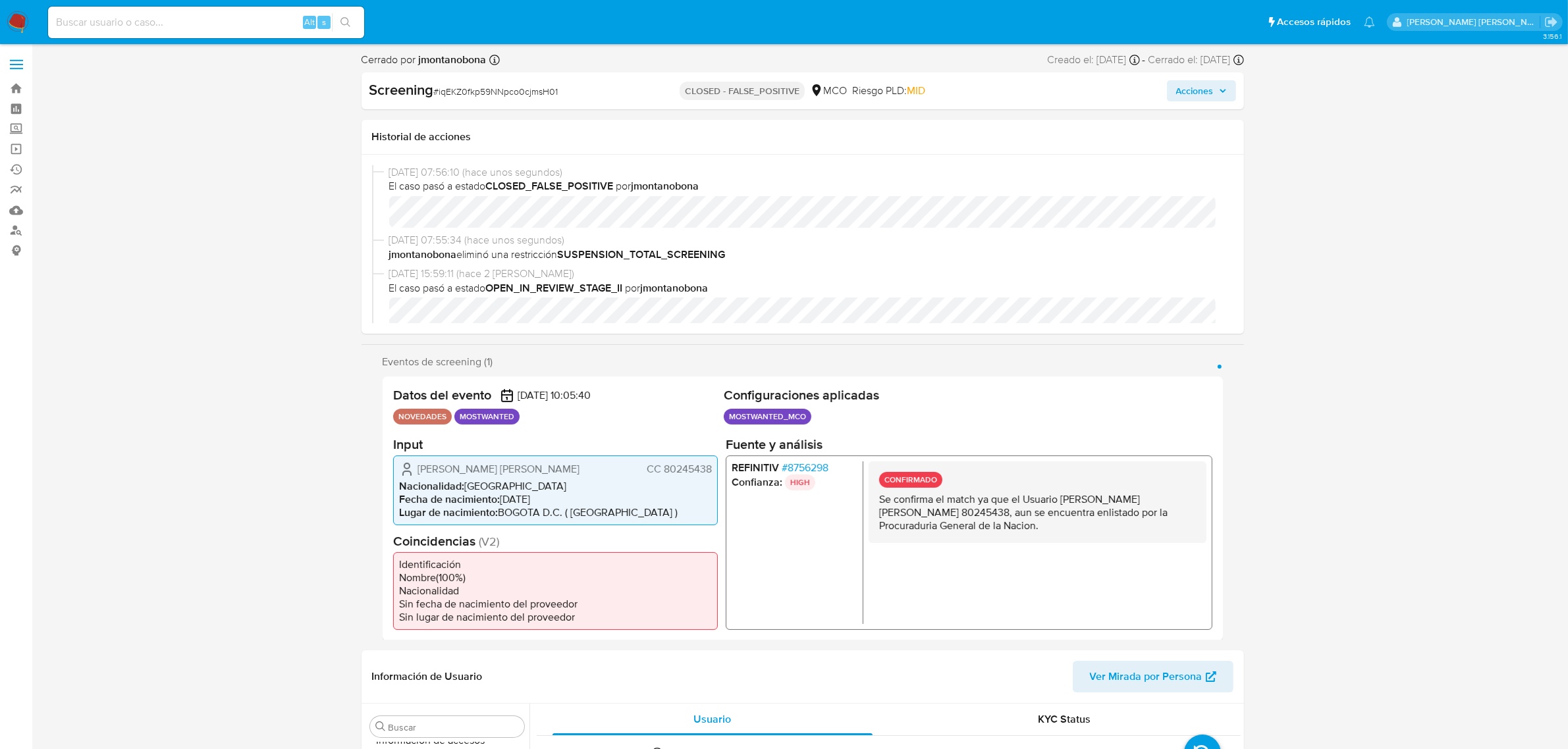
select select "10"
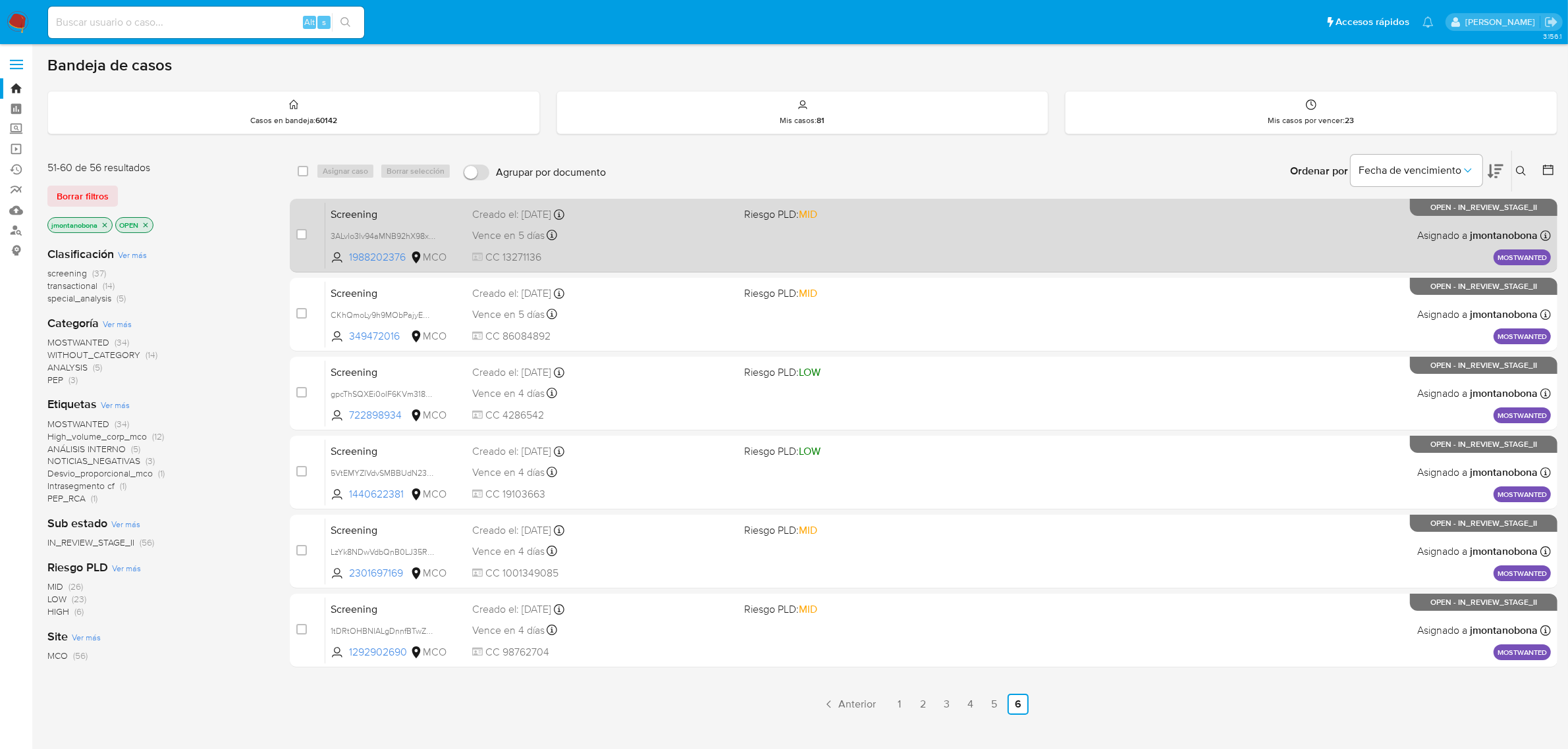
click at [381, 225] on div "Screening 3ALvlo3lv94aMNB92hX98xVq 1988202376 MCO Riesgo PLD: MID Creado el: [D…" at bounding box center [938, 235] width 1226 height 67
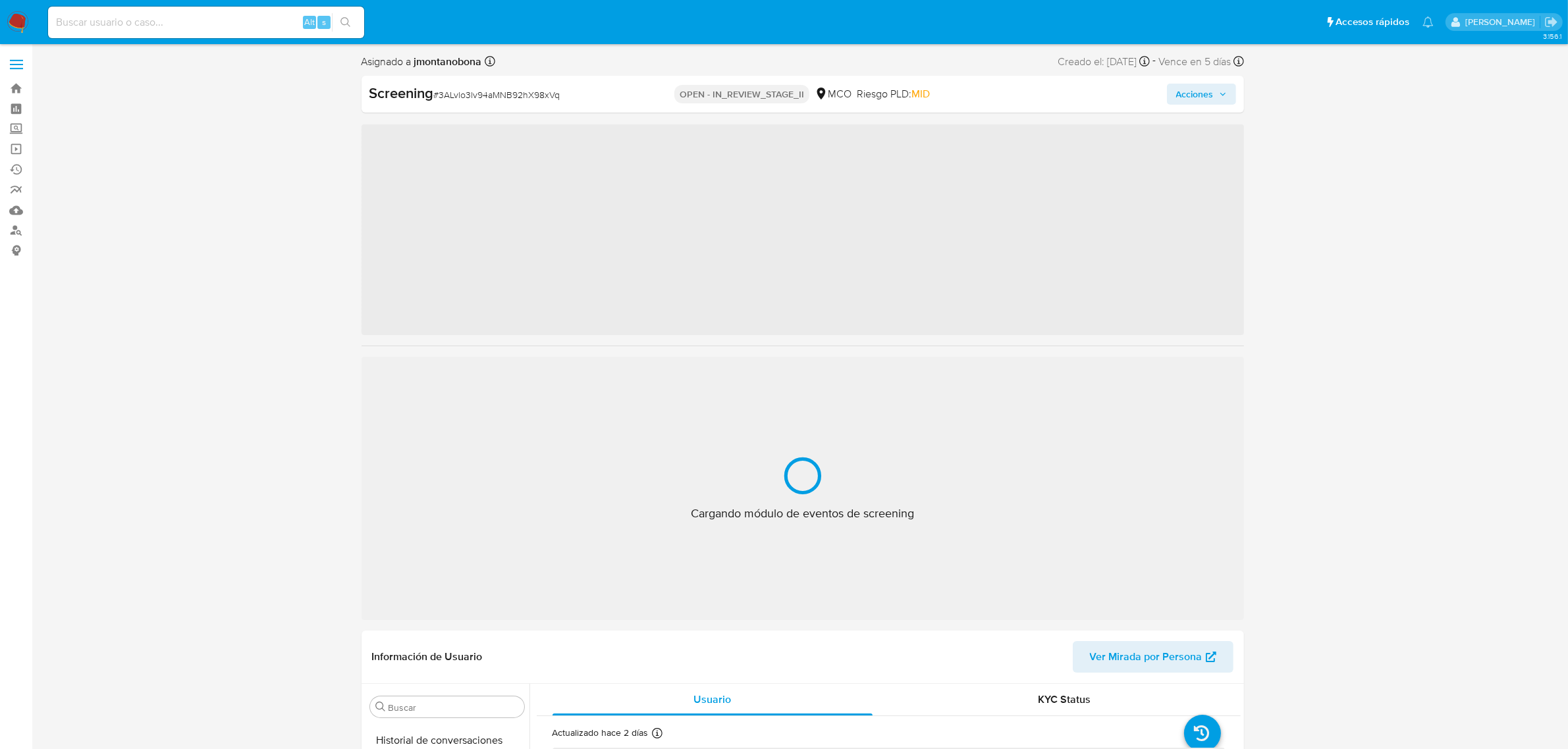
scroll to position [555, 0]
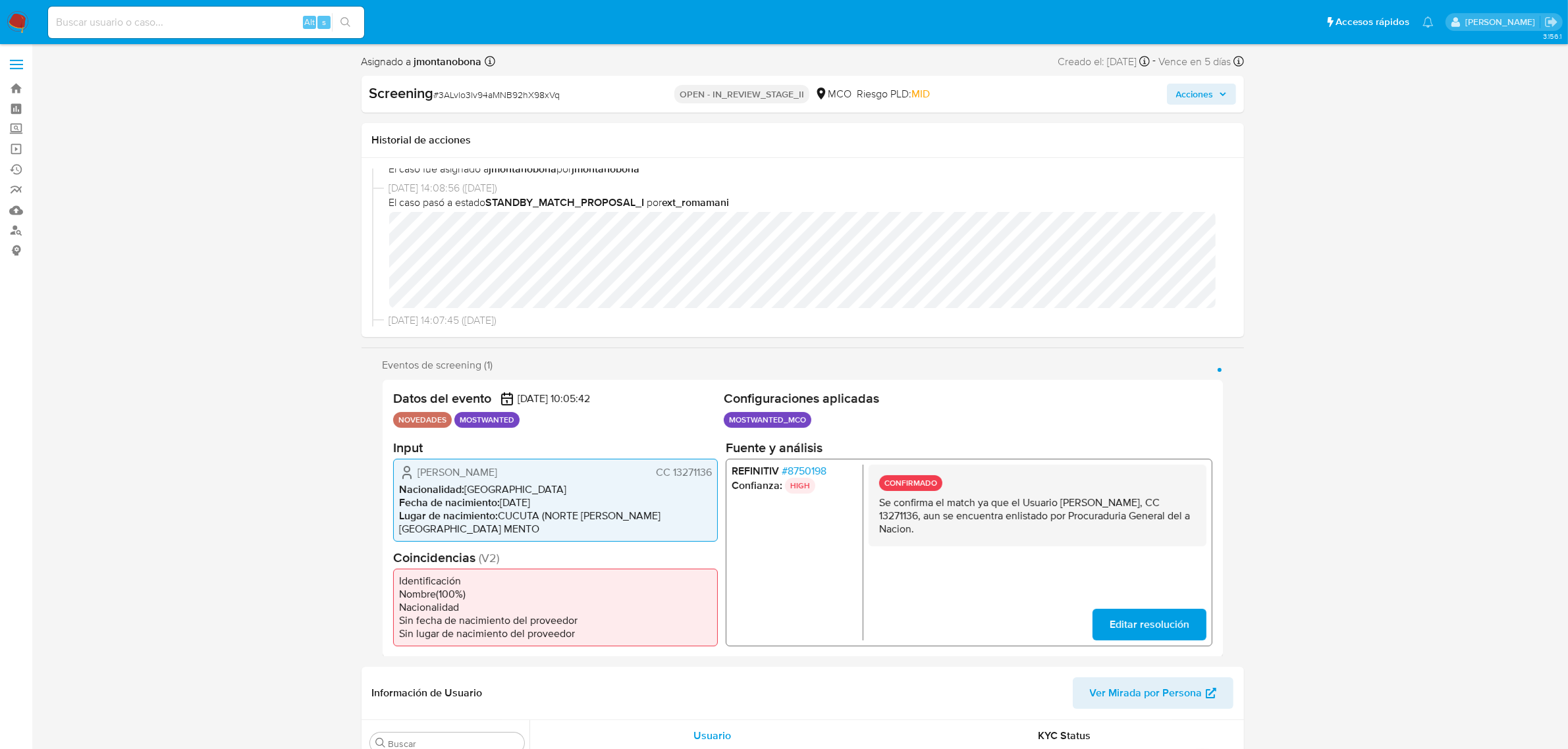
select select "10"
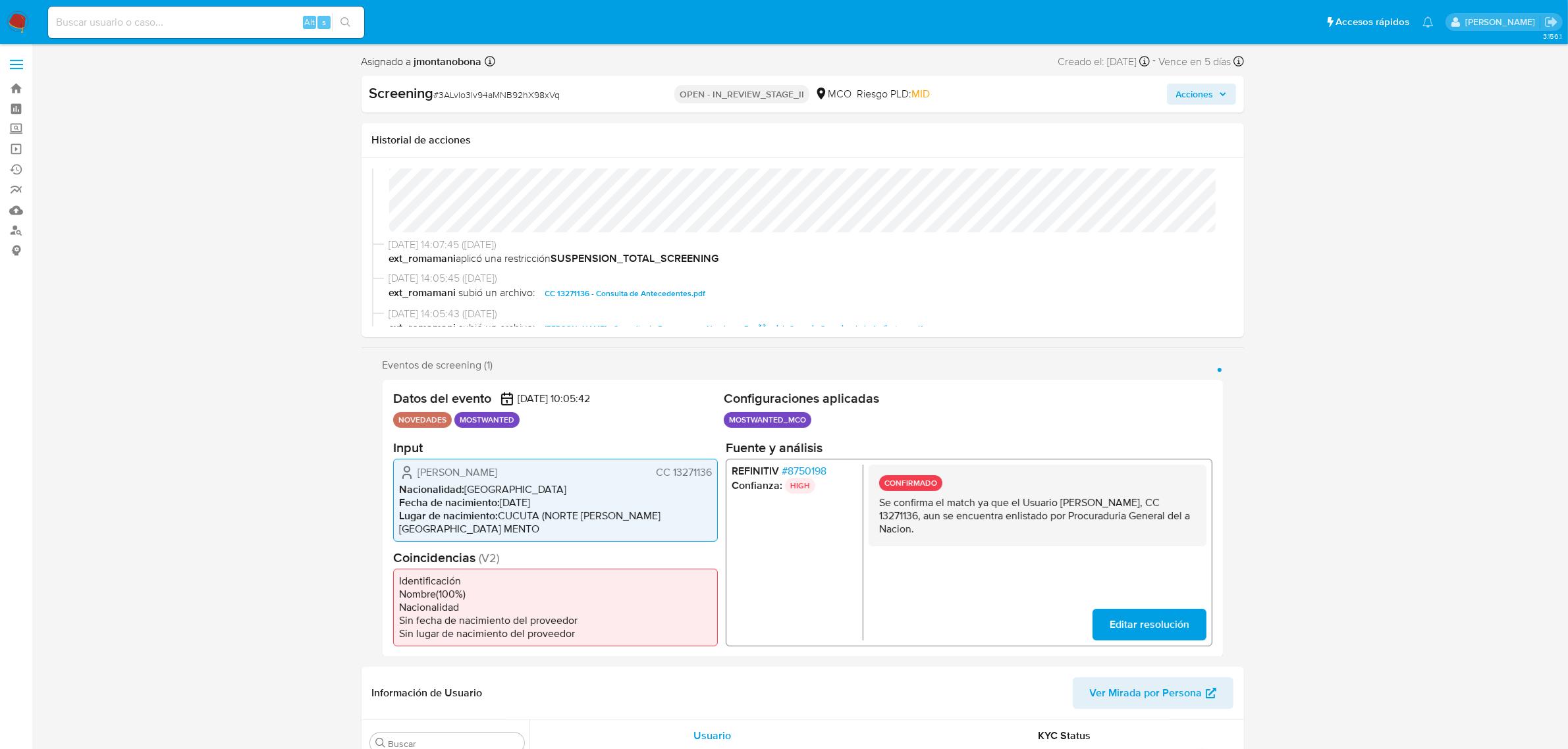
scroll to position [82, 0]
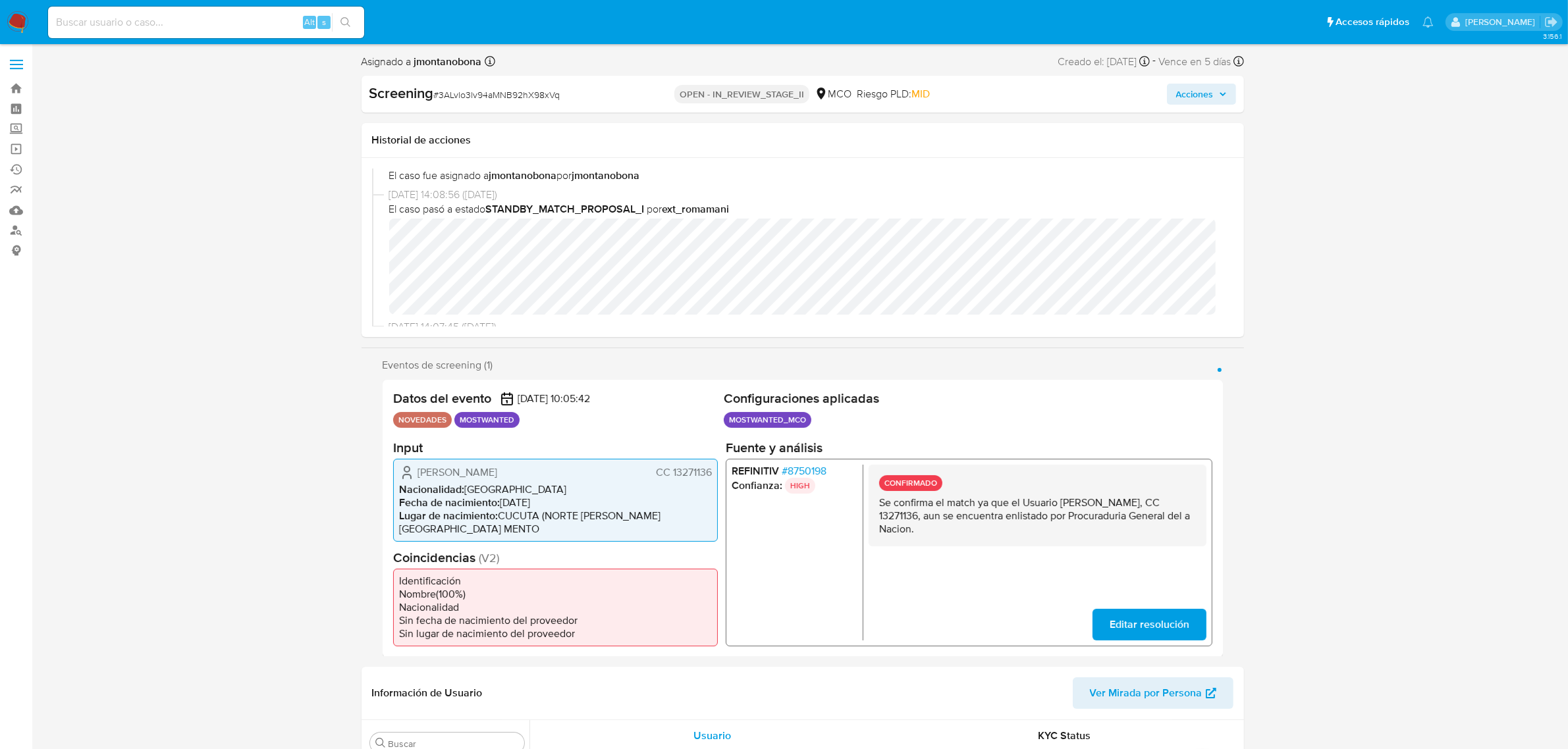
drag, startPoint x: 1062, startPoint y: 501, endPoint x: 907, endPoint y: 517, distance: 155.8
click at [907, 517] on p "Se confirma el match ya que el Usuario [PERSON_NAME], CC 13271136, aun se encue…" at bounding box center [1037, 515] width 317 height 39
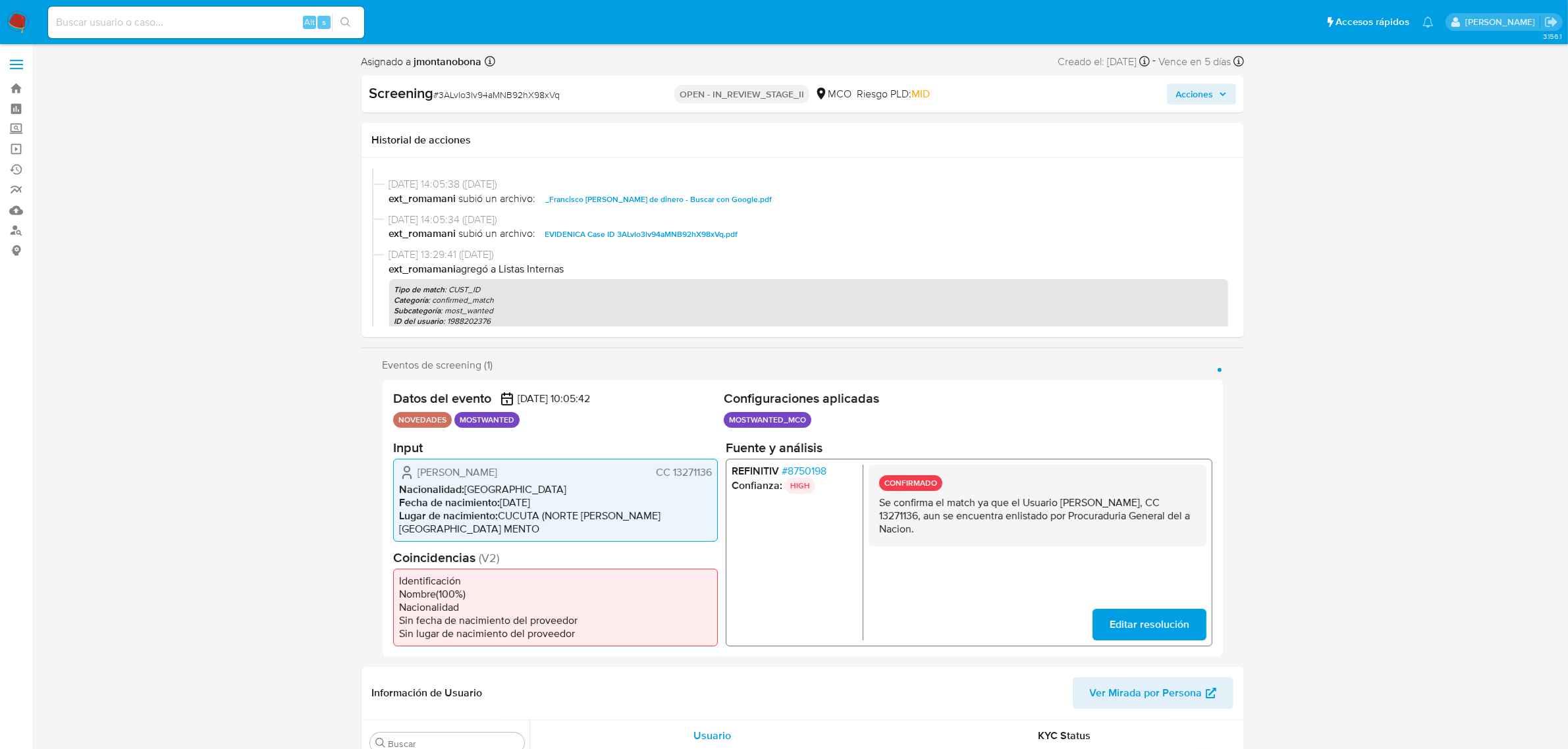
scroll to position [247, 0]
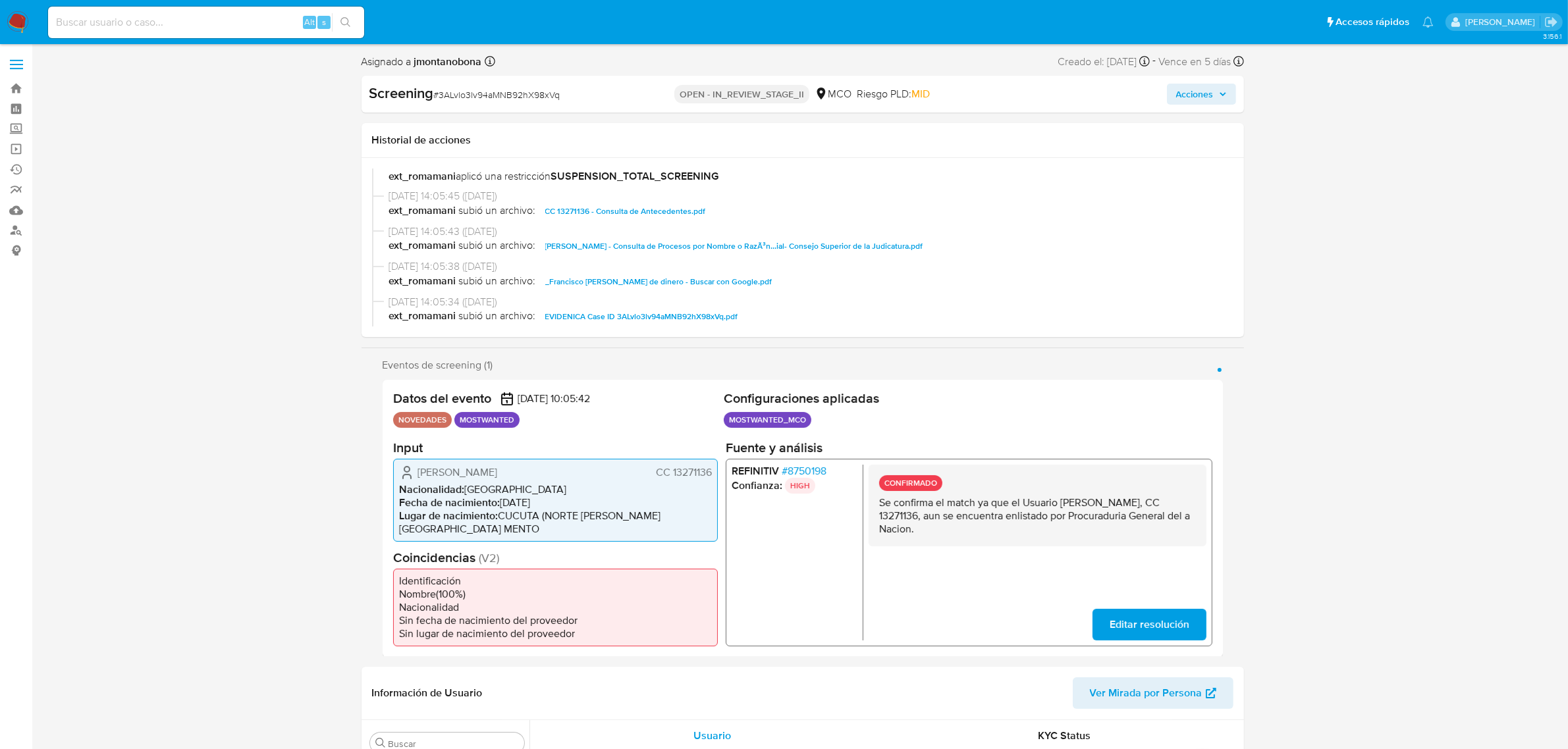
drag, startPoint x: 677, startPoint y: 285, endPoint x: 963, endPoint y: 275, distance: 286.2
click at [963, 275] on span "ext_romamani subió un archivo: _Francisco Antonio Gomez Duarte_ Lavado de diner…" at bounding box center [809, 282] width 839 height 16
click at [665, 316] on span "EVIDENICA Case ID 3ALvlo3lv94aMNB92hX98xVq.pdf" at bounding box center [642, 317] width 193 height 16
drag, startPoint x: 932, startPoint y: 514, endPoint x: 970, endPoint y: 517, distance: 38.1
click at [970, 517] on p "Se confirma el match ya que el Usuario Francisco Antonio Gomez Duarte, CC 13271…" at bounding box center [1037, 515] width 317 height 39
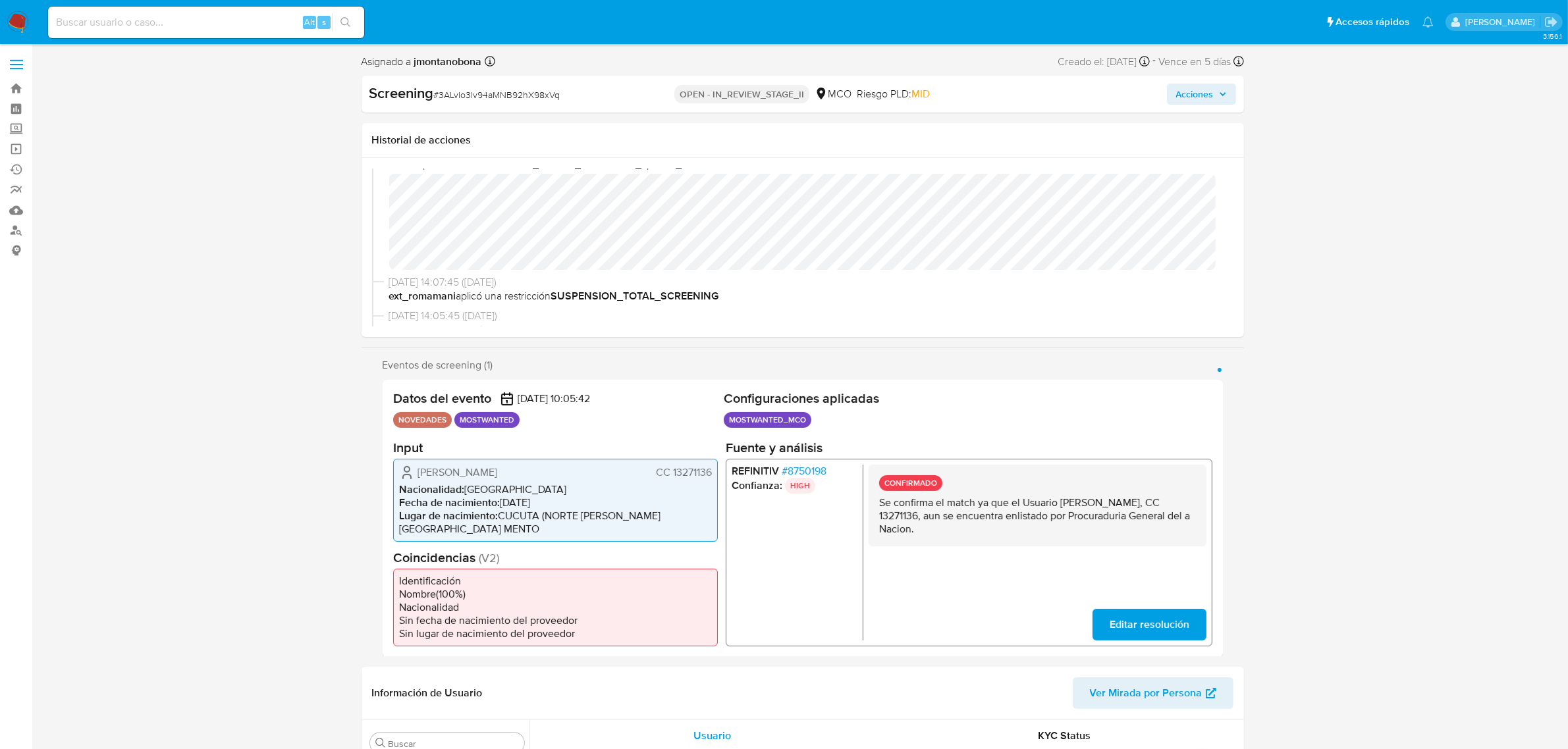
scroll to position [0, 0]
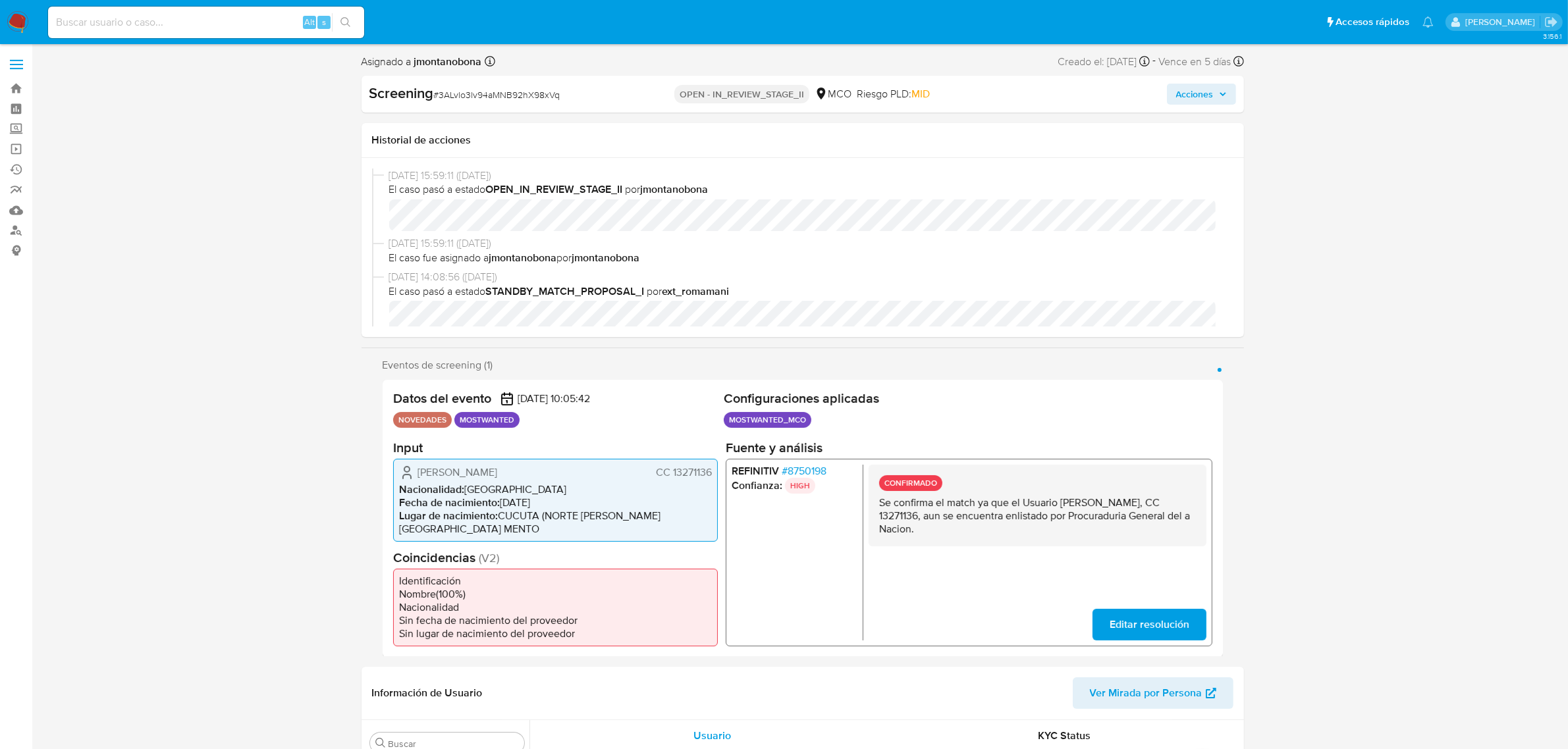
click at [1198, 94] on span "Acciones" at bounding box center [1195, 94] width 38 height 21
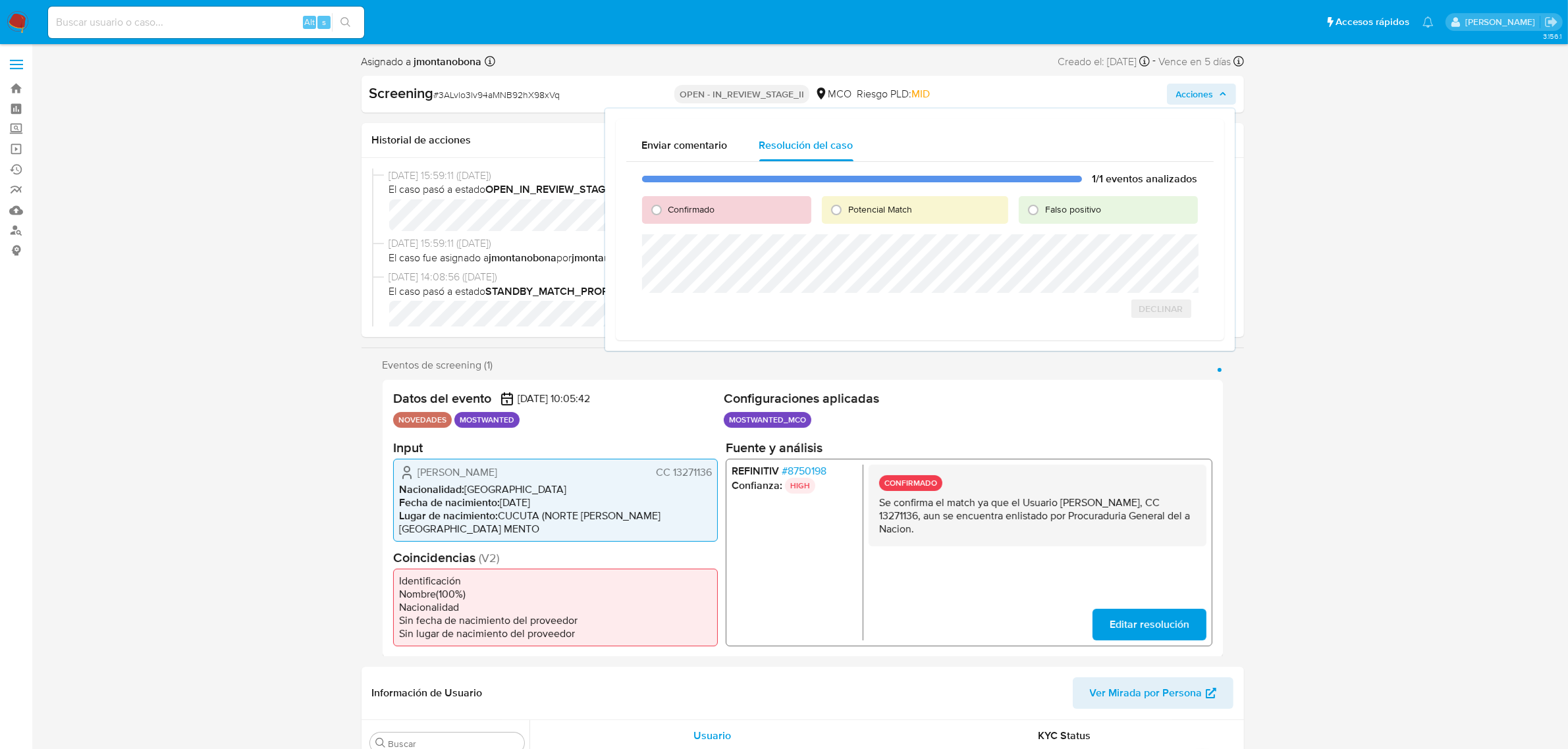
click at [1058, 208] on span "Falso positivo" at bounding box center [1072, 209] width 56 height 13
click at [1043, 208] on input "Falso positivo" at bounding box center [1032, 210] width 21 height 21
radio input "true"
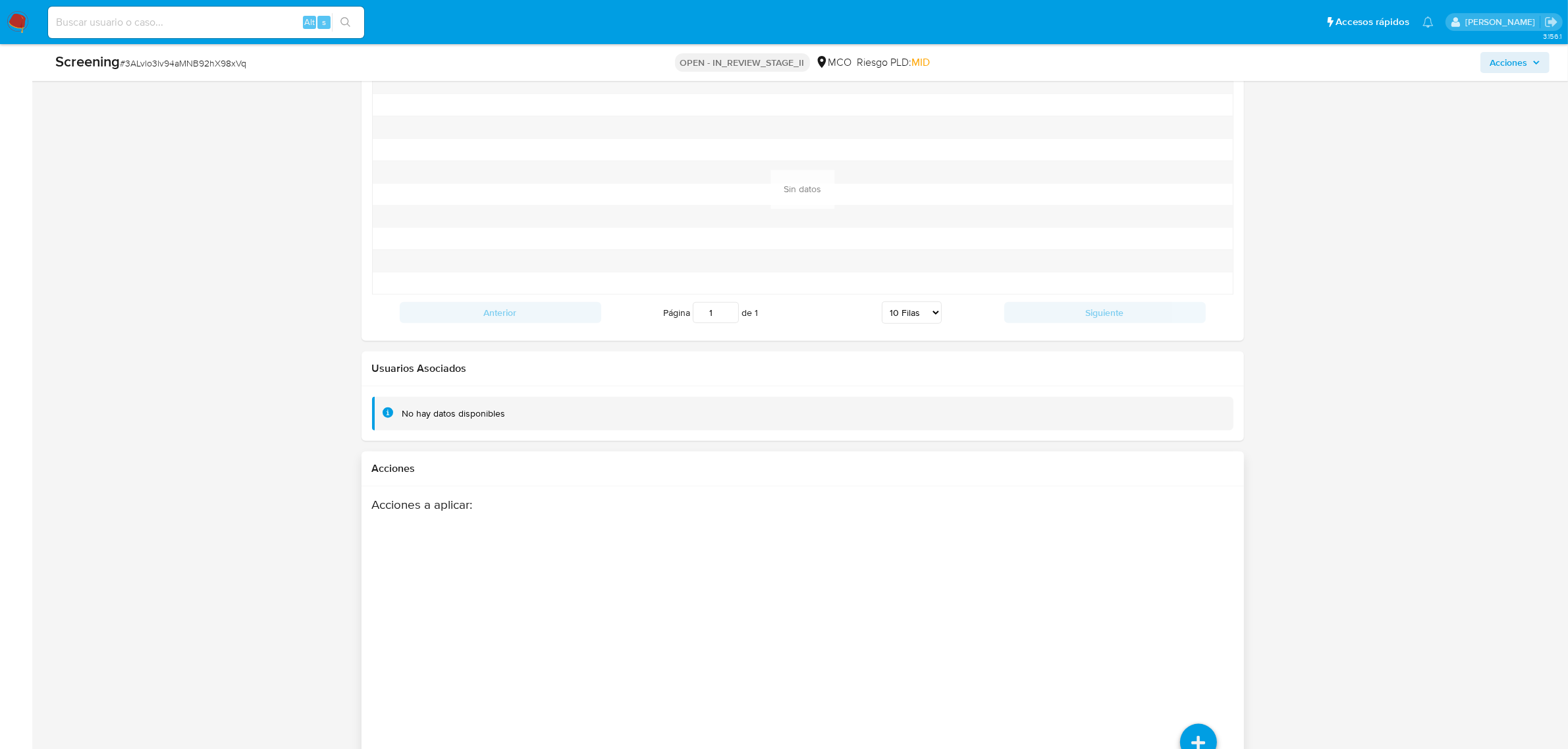
scroll to position [1785, 0]
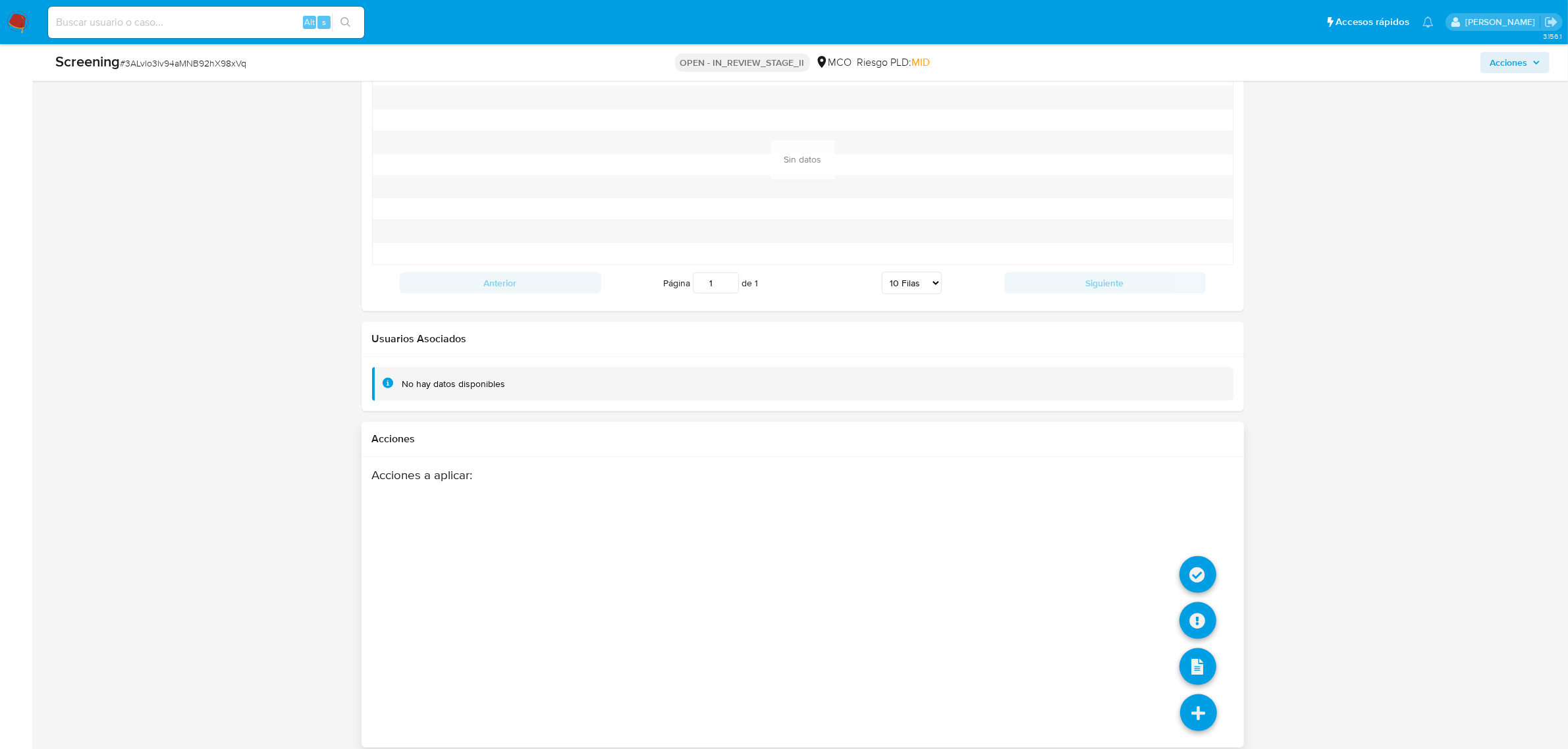
click at [1196, 700] on icon at bounding box center [1198, 713] width 37 height 37
click at [1196, 550] on li at bounding box center [1197, 577] width 37 height 54
click at [1198, 561] on icon at bounding box center [1197, 575] width 37 height 37
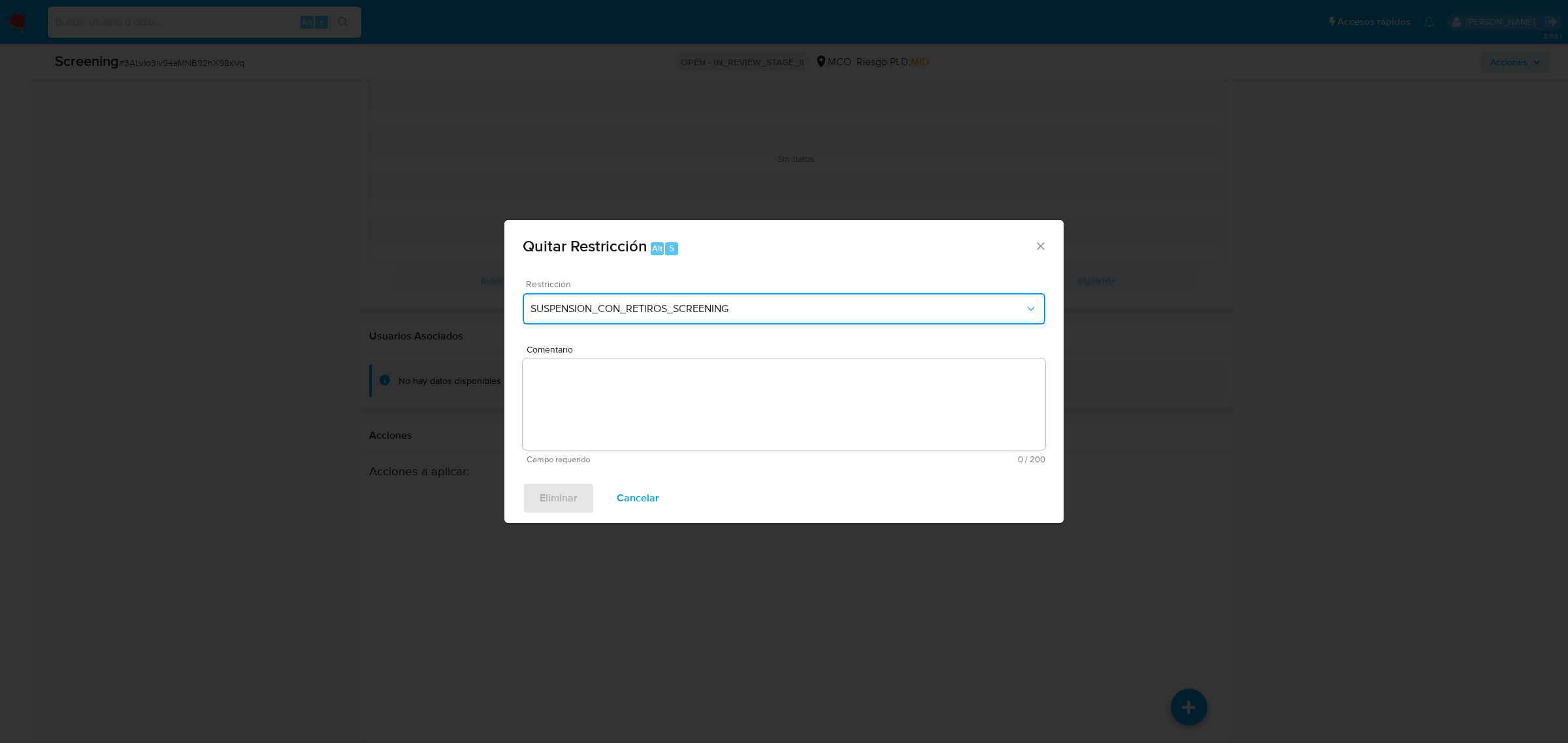
click at [663, 311] on span "SUSPENSION_CON_RETIROS_SCREENING" at bounding box center [777, 309] width 494 height 13
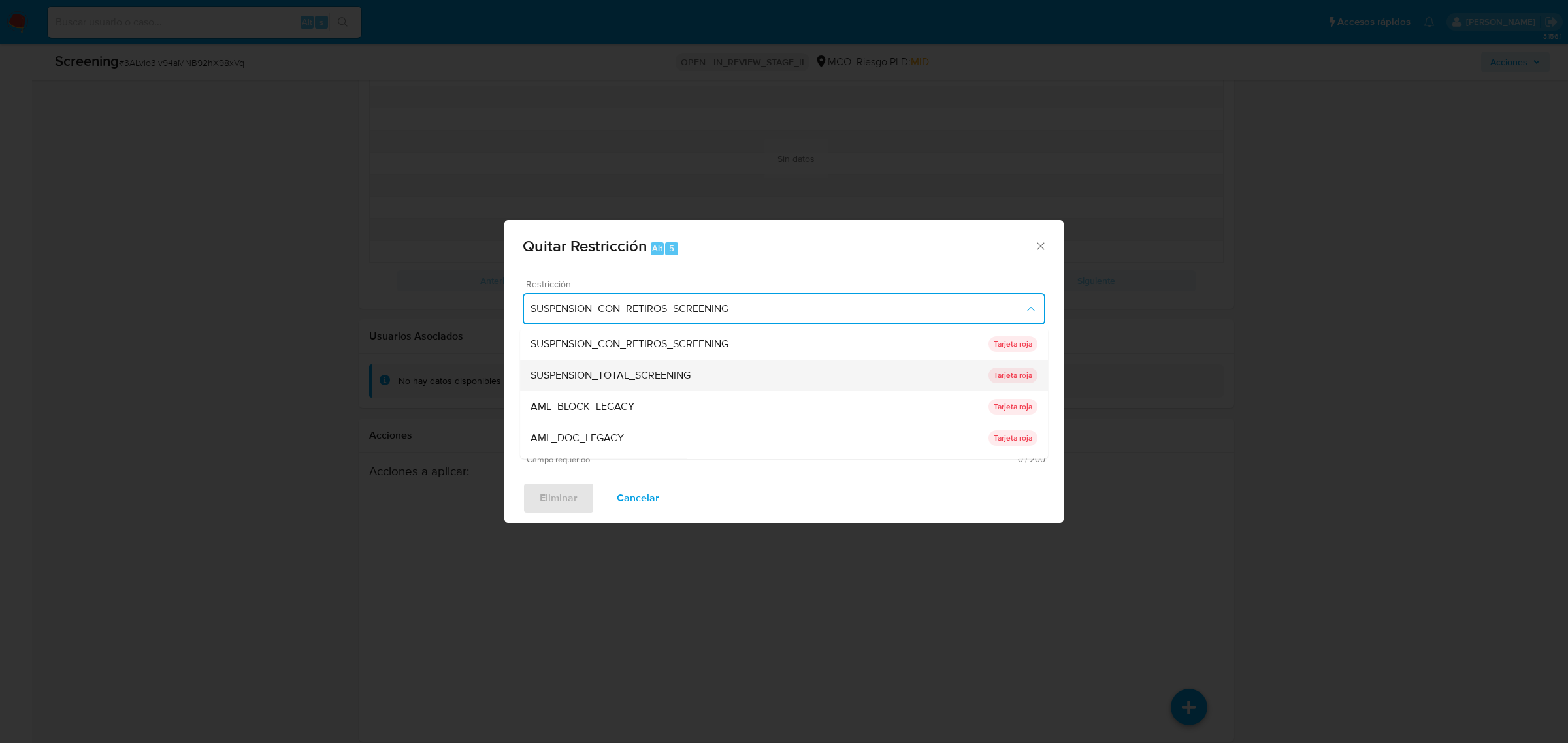
click at [634, 368] on span "SUSPENSION_TOTAL_SCREENING" at bounding box center [611, 375] width 160 height 13
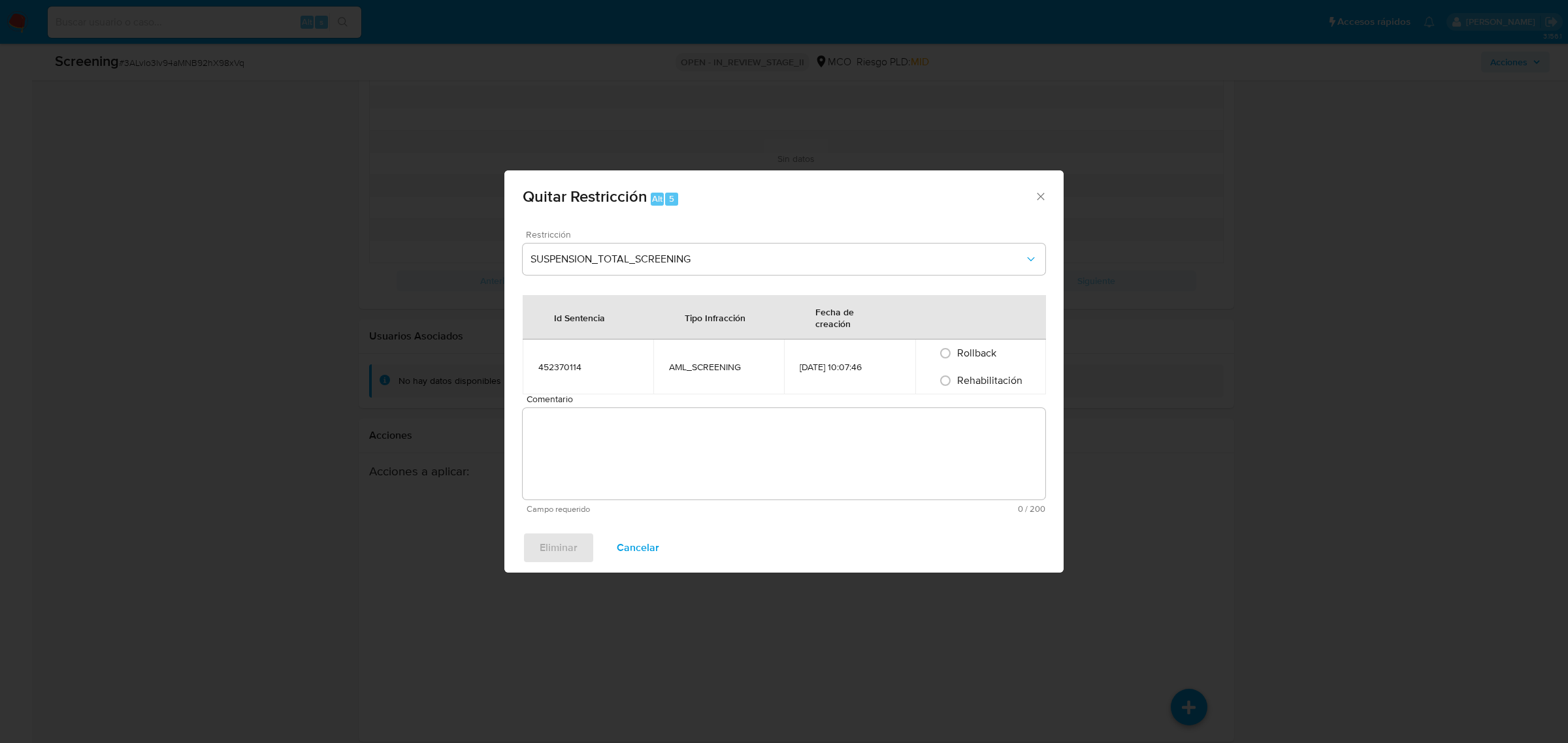
click at [660, 432] on textarea "Comentario" at bounding box center [784, 453] width 523 height 92
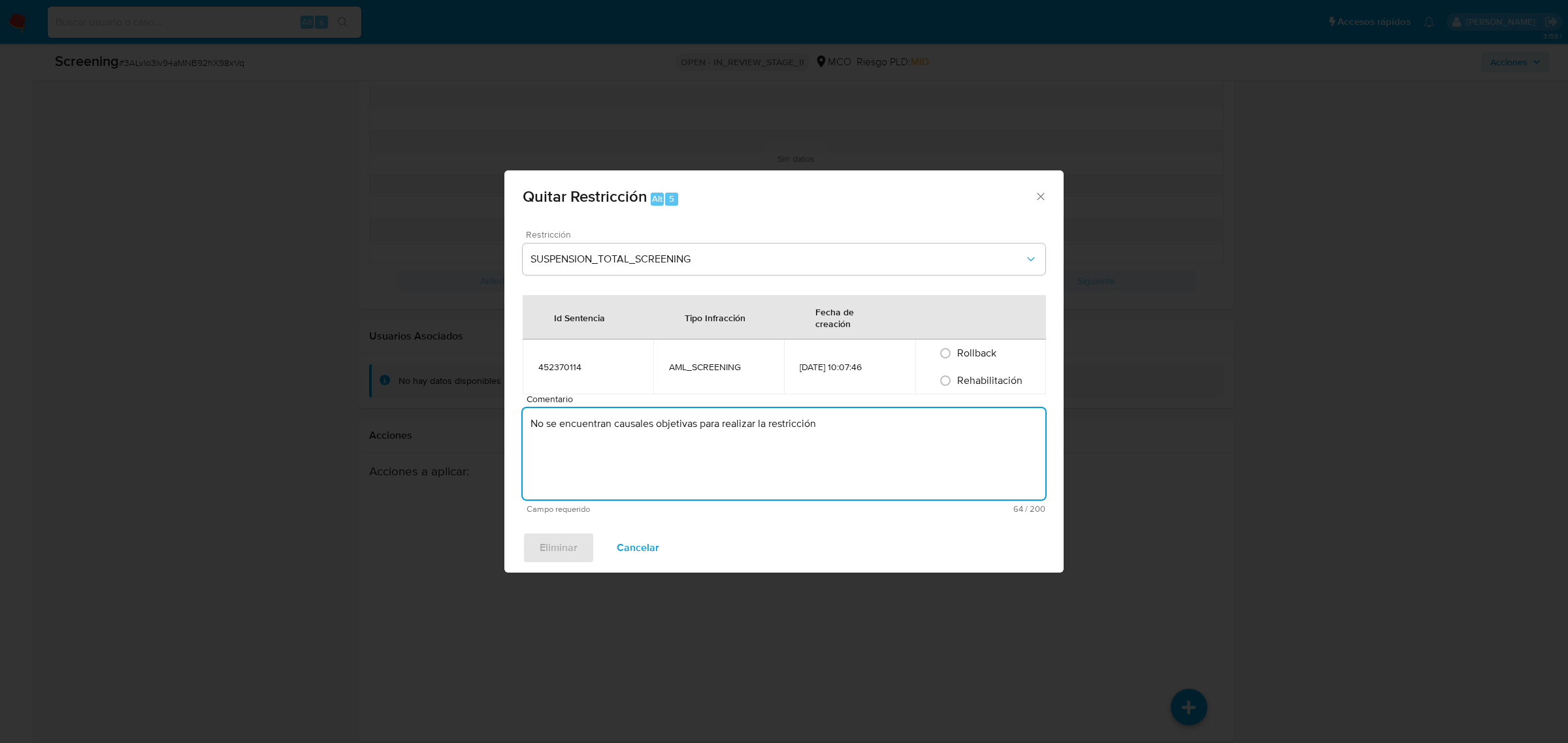
type textarea "No se encuentran causales objetivas para realizar la restricción"
click at [958, 376] on span "Rehabilitación" at bounding box center [990, 380] width 66 height 15
click at [956, 376] on input "Rehabilitación" at bounding box center [945, 381] width 21 height 21
radio input "true"
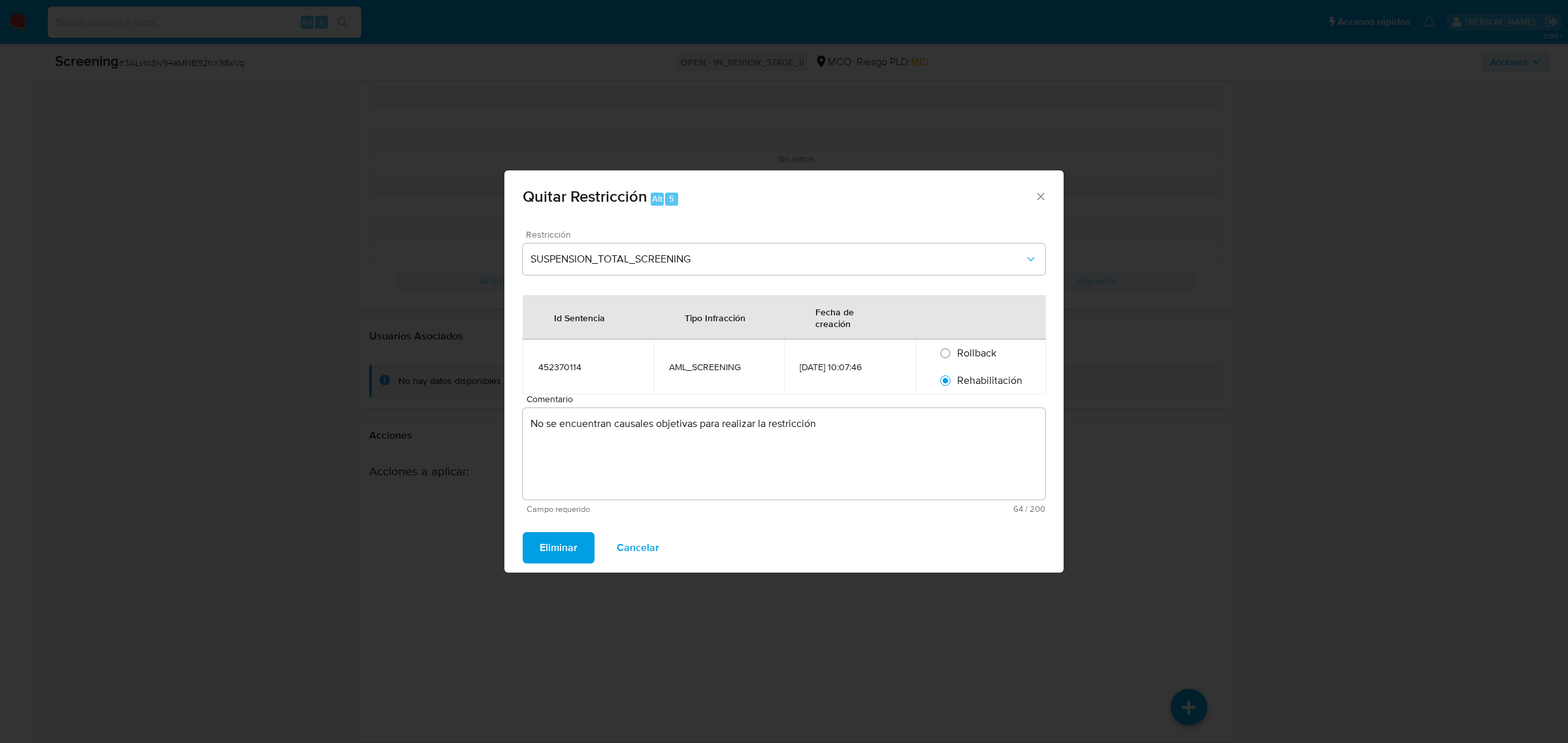
click at [567, 536] on span "Eliminar" at bounding box center [559, 548] width 38 height 29
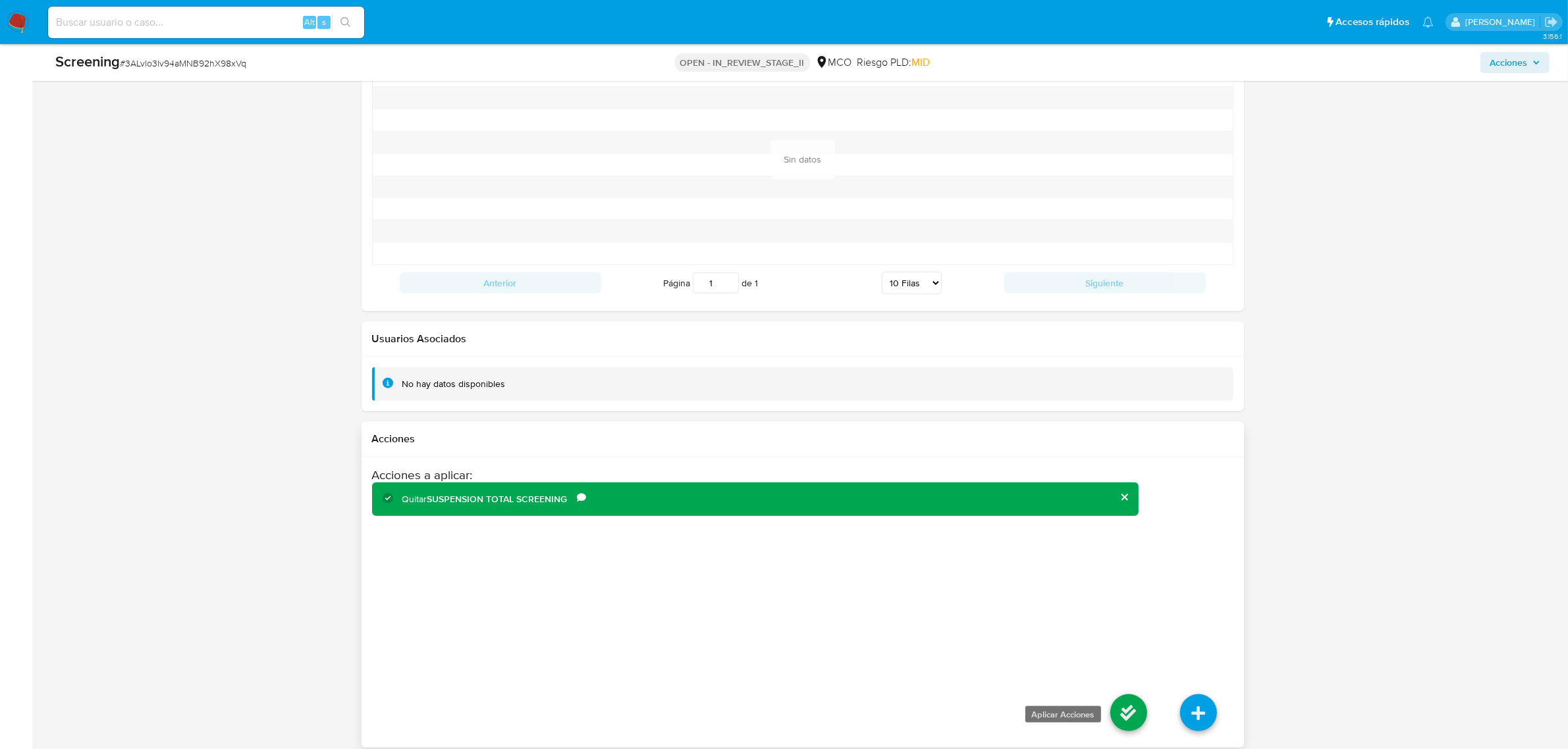
click at [1130, 702] on icon at bounding box center [1128, 713] width 37 height 37
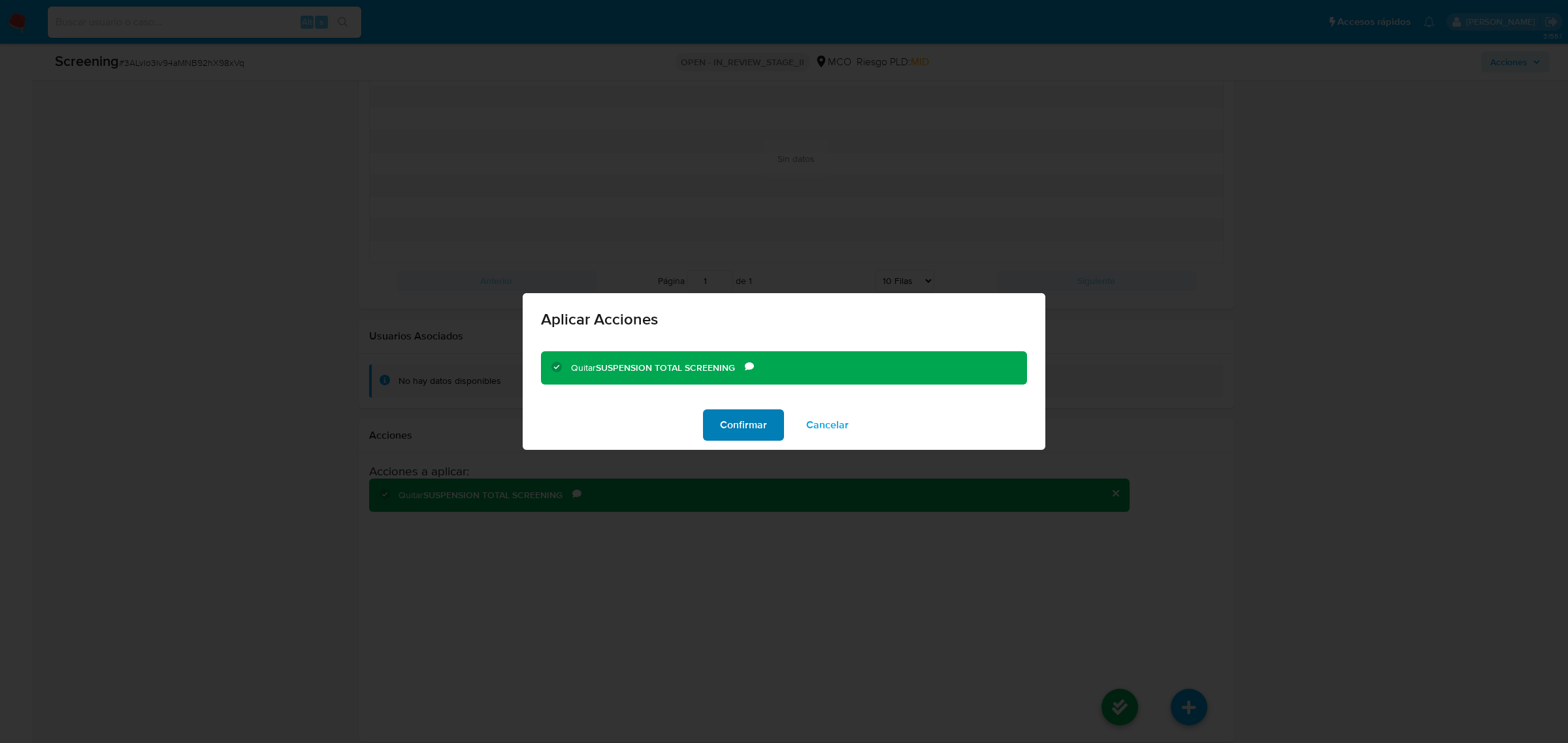
drag, startPoint x: 743, startPoint y: 429, endPoint x: 742, endPoint y: 435, distance: 6.1
click at [742, 435] on span "Confirmar" at bounding box center [743, 425] width 47 height 29
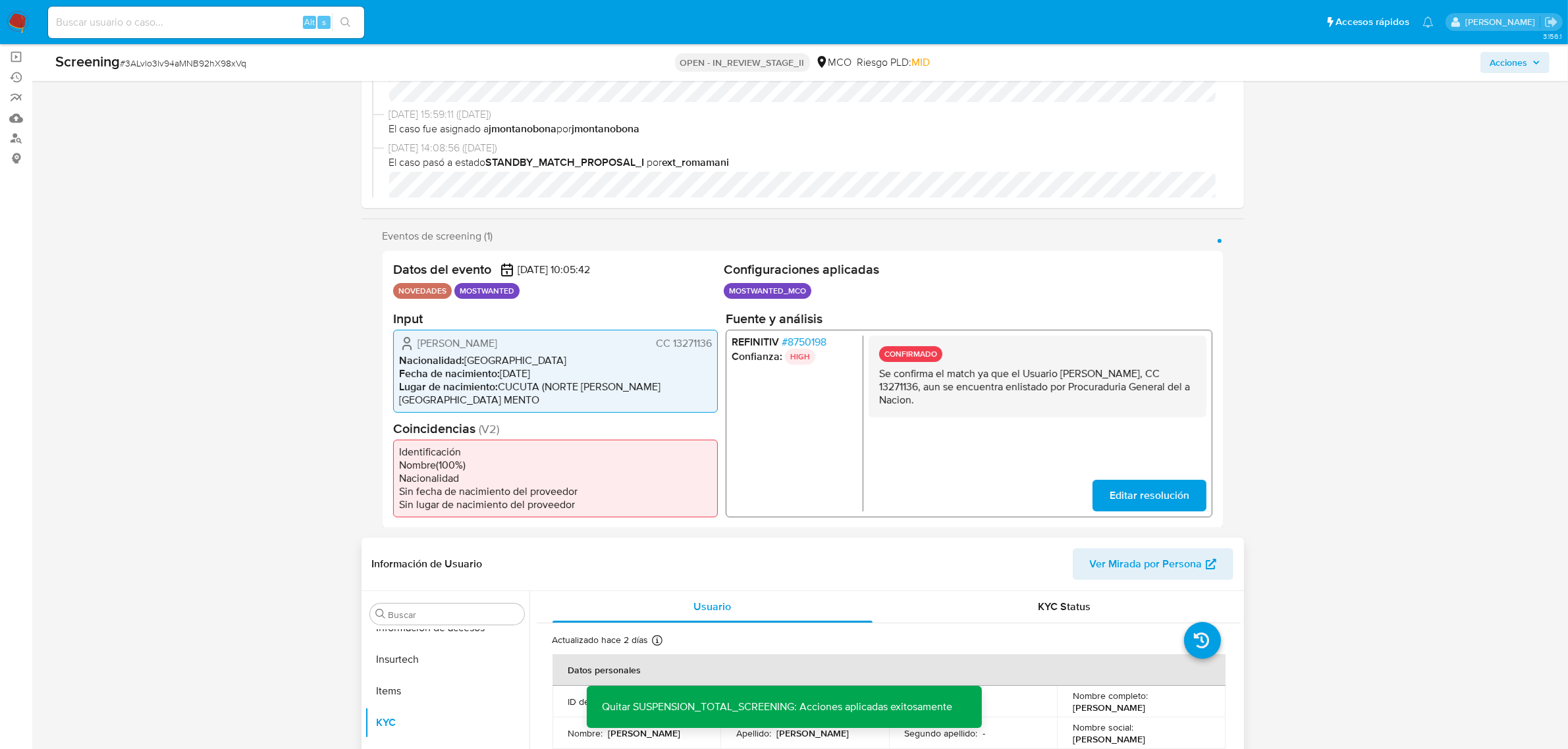
scroll to position [0, 0]
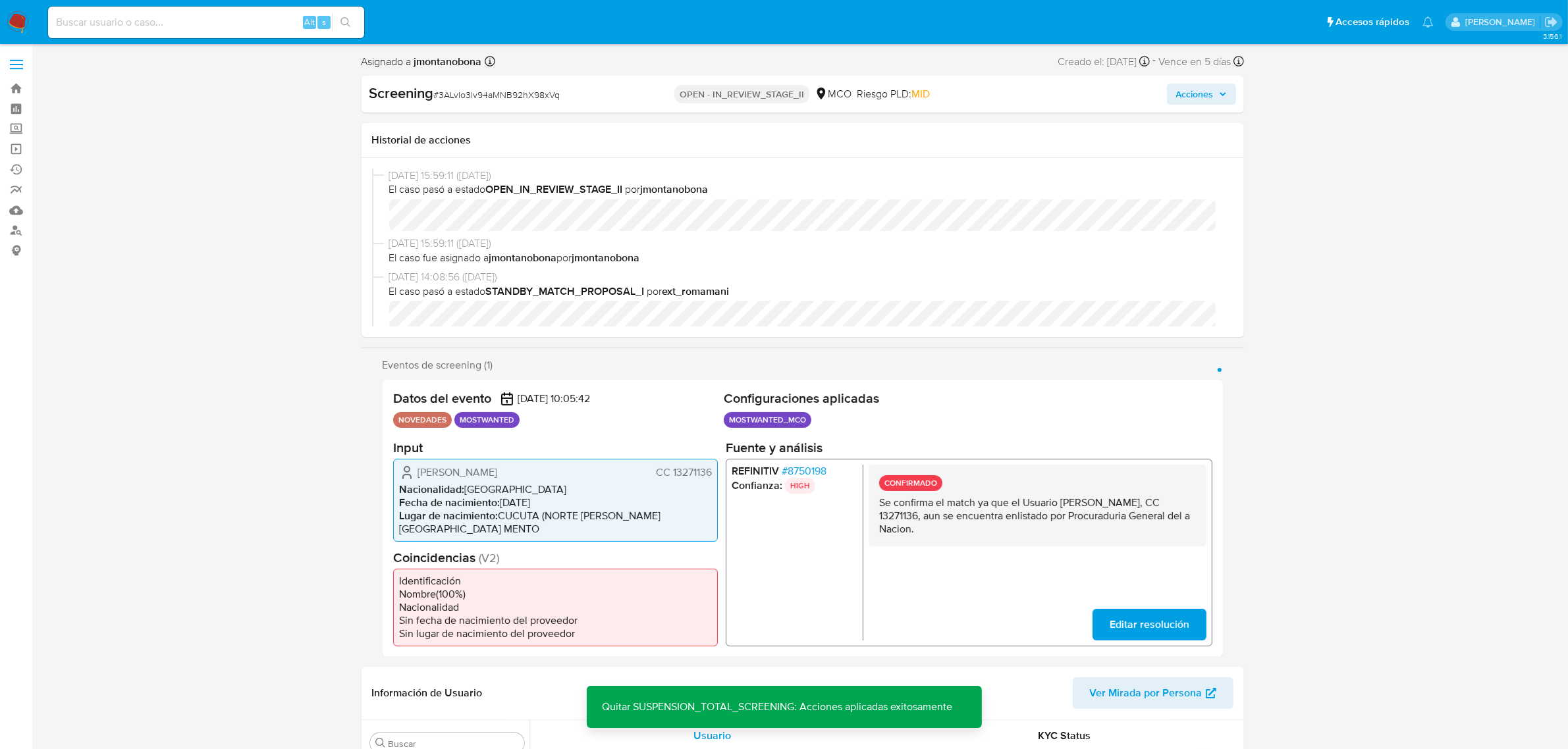
click at [1198, 100] on span "Acciones" at bounding box center [1195, 94] width 38 height 21
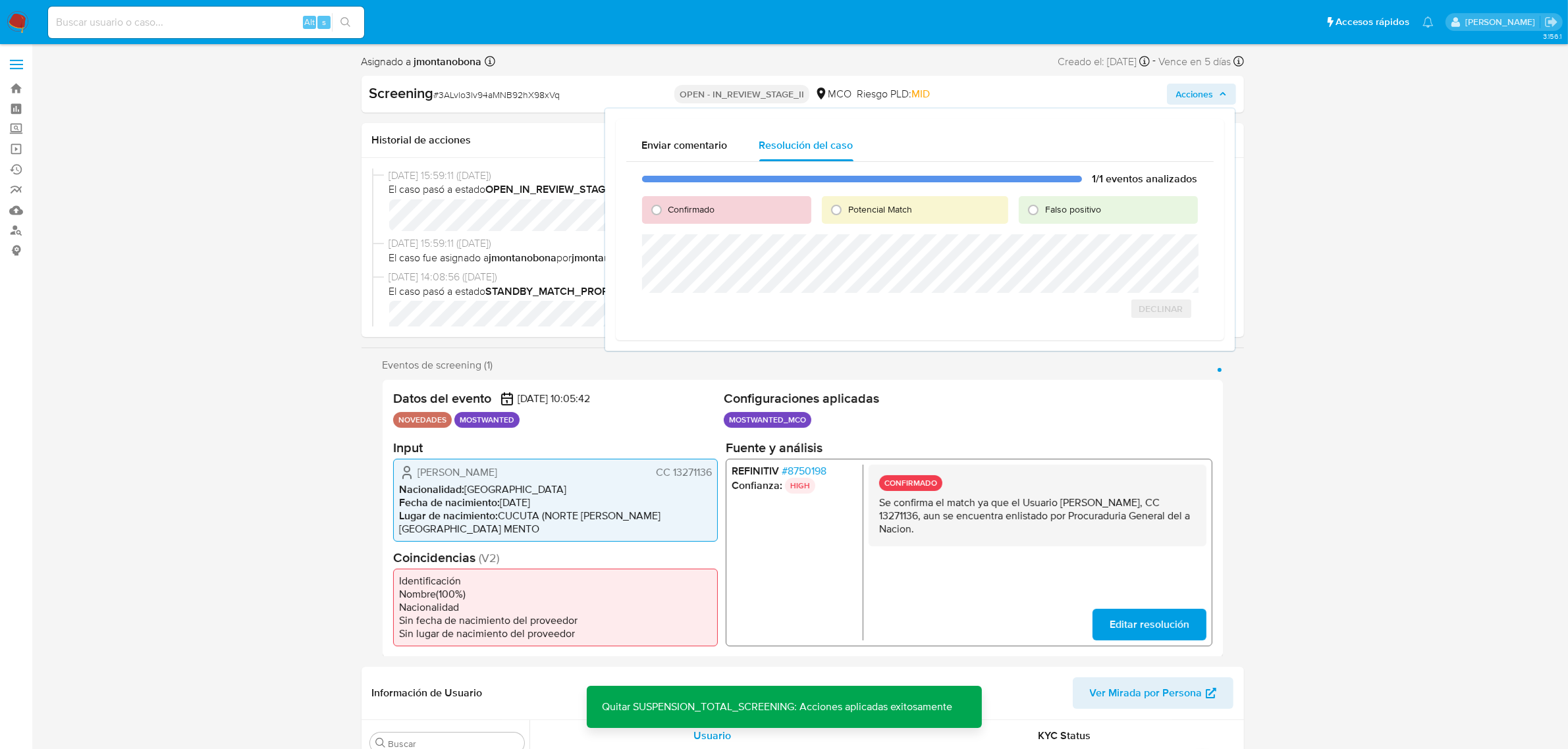
click at [1069, 219] on div "Falso positivo" at bounding box center [1108, 210] width 179 height 28
click at [1074, 206] on span "Falso positivo" at bounding box center [1072, 209] width 56 height 13
click at [1043, 206] on input "Falso positivo" at bounding box center [1032, 210] width 21 height 21
radio input "true"
click at [1163, 325] on span "Cerrar Caso" at bounding box center [1152, 323] width 63 height 18
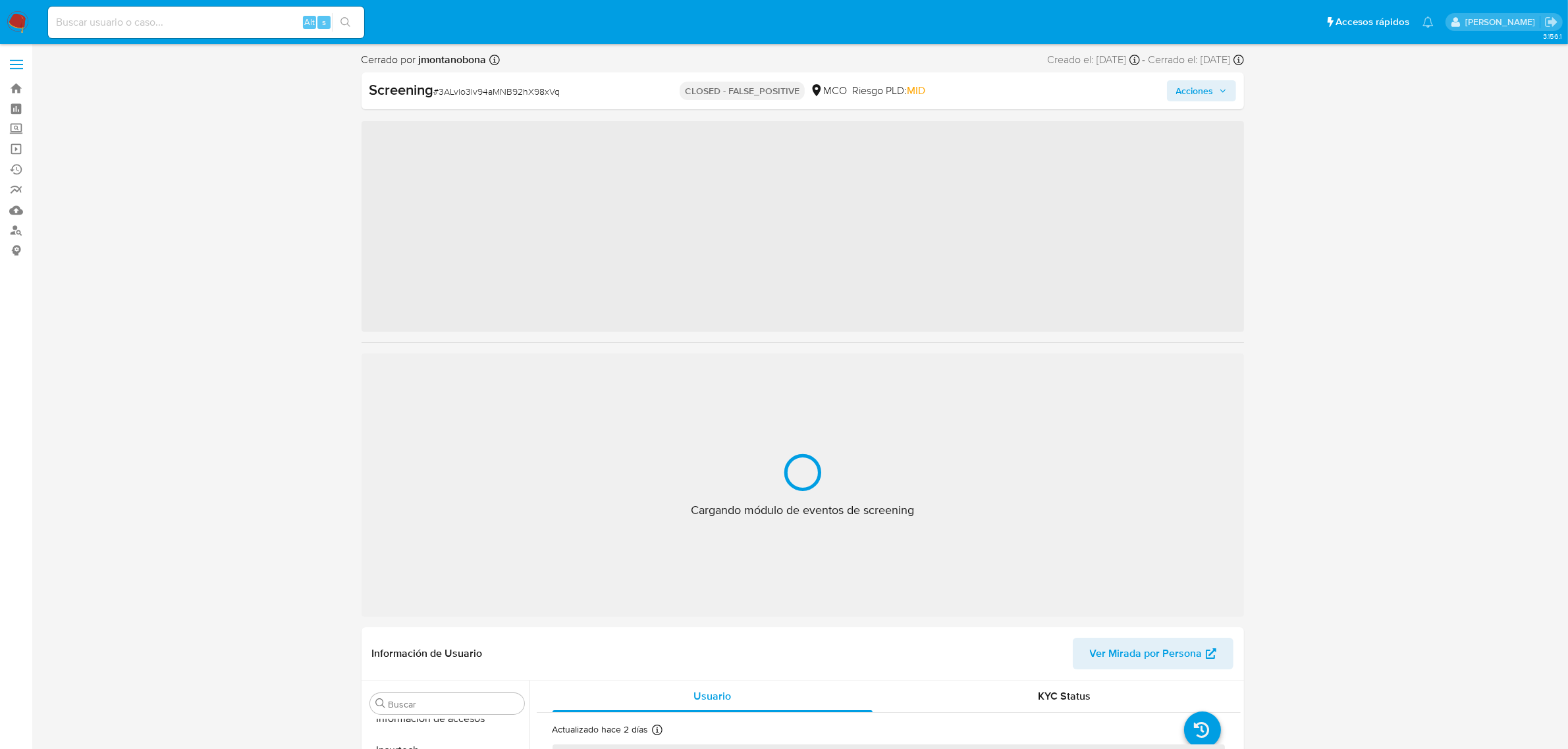
scroll to position [555, 0]
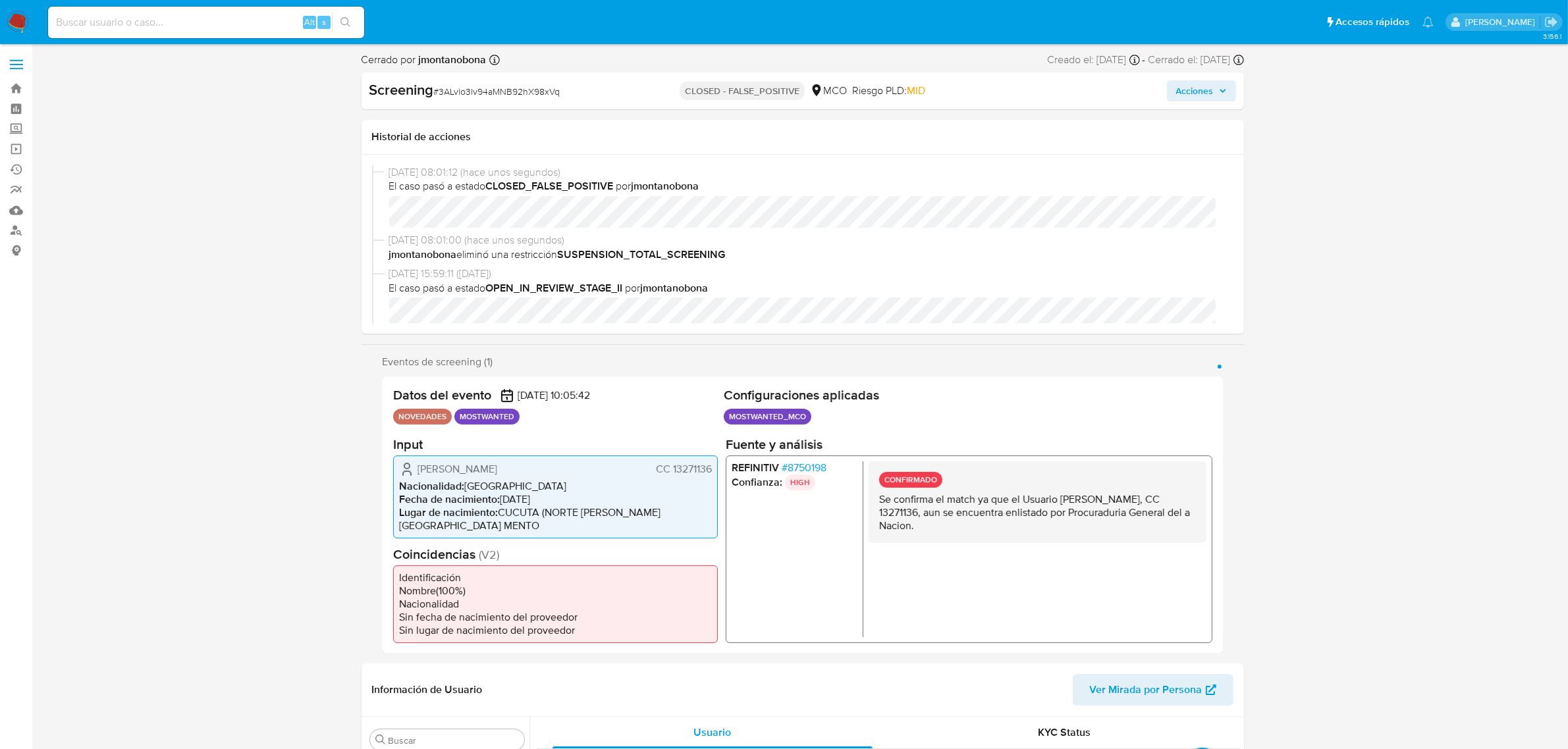
select select "10"
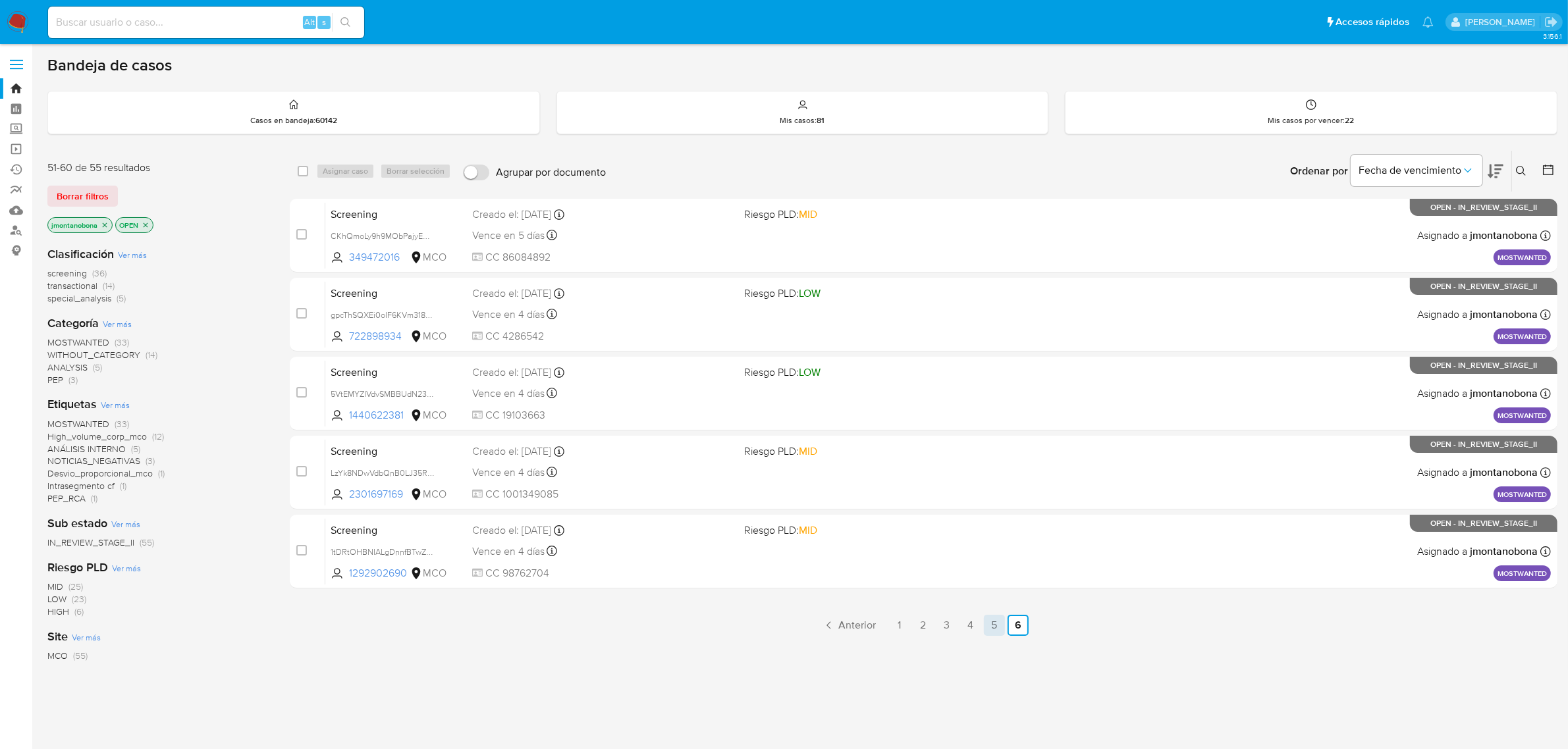
click at [996, 625] on link "5" at bounding box center [994, 625] width 21 height 21
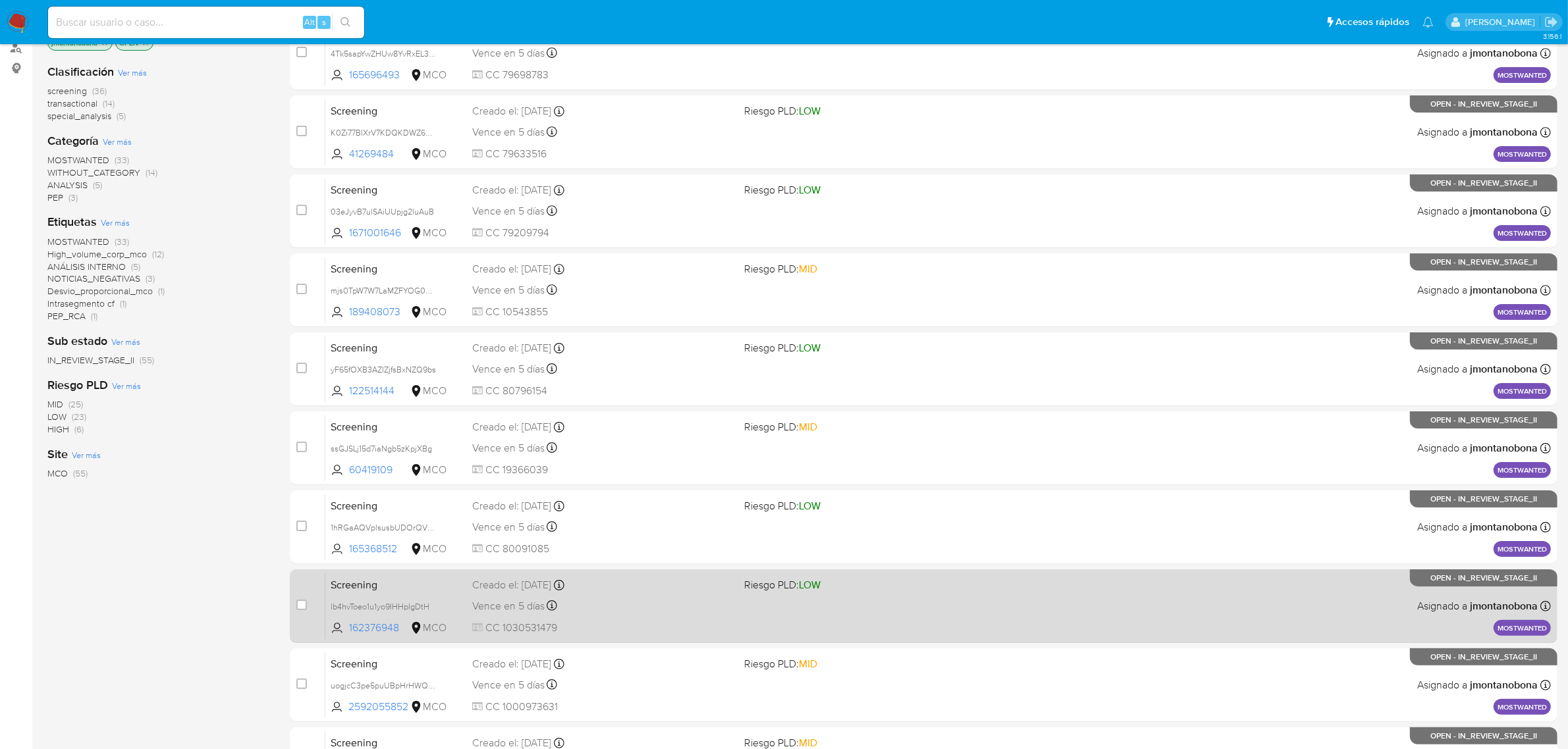
scroll to position [288, 0]
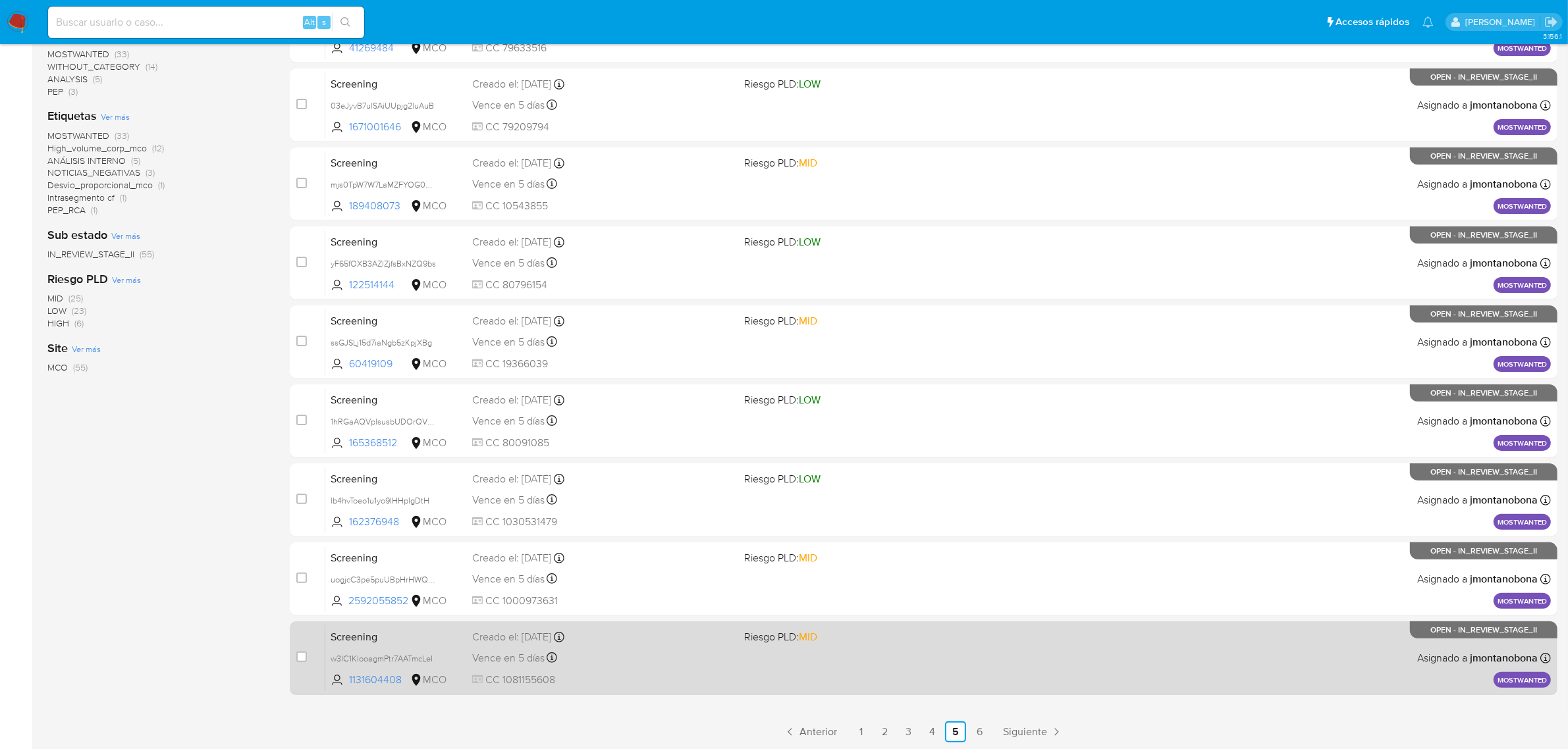
click at [400, 646] on div "Screening w3IC1KlooagmPtr7AATmcLeI 1131604408 MCO Riesgo PLD: MID Creado el: [D…" at bounding box center [938, 658] width 1226 height 67
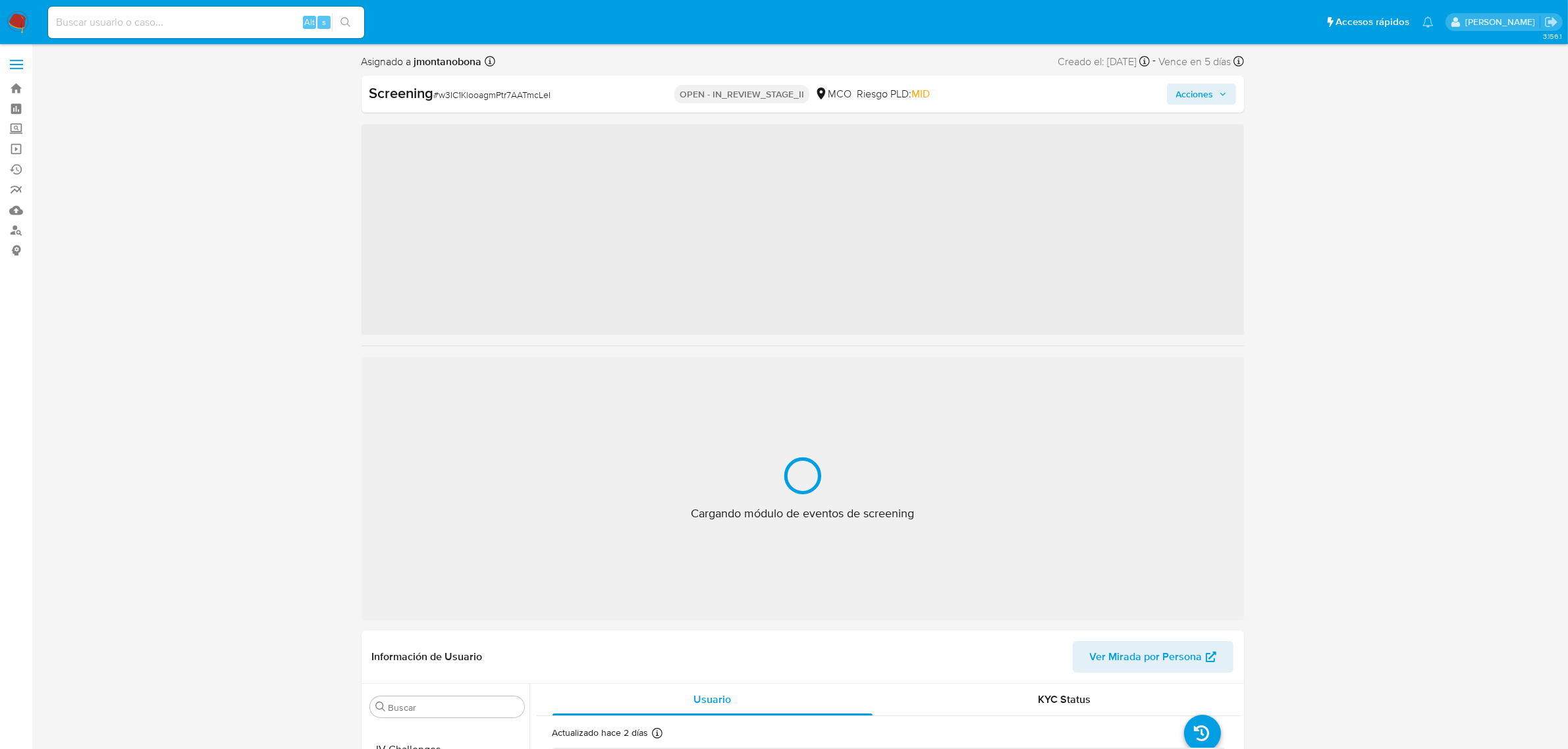
scroll to position [555, 0]
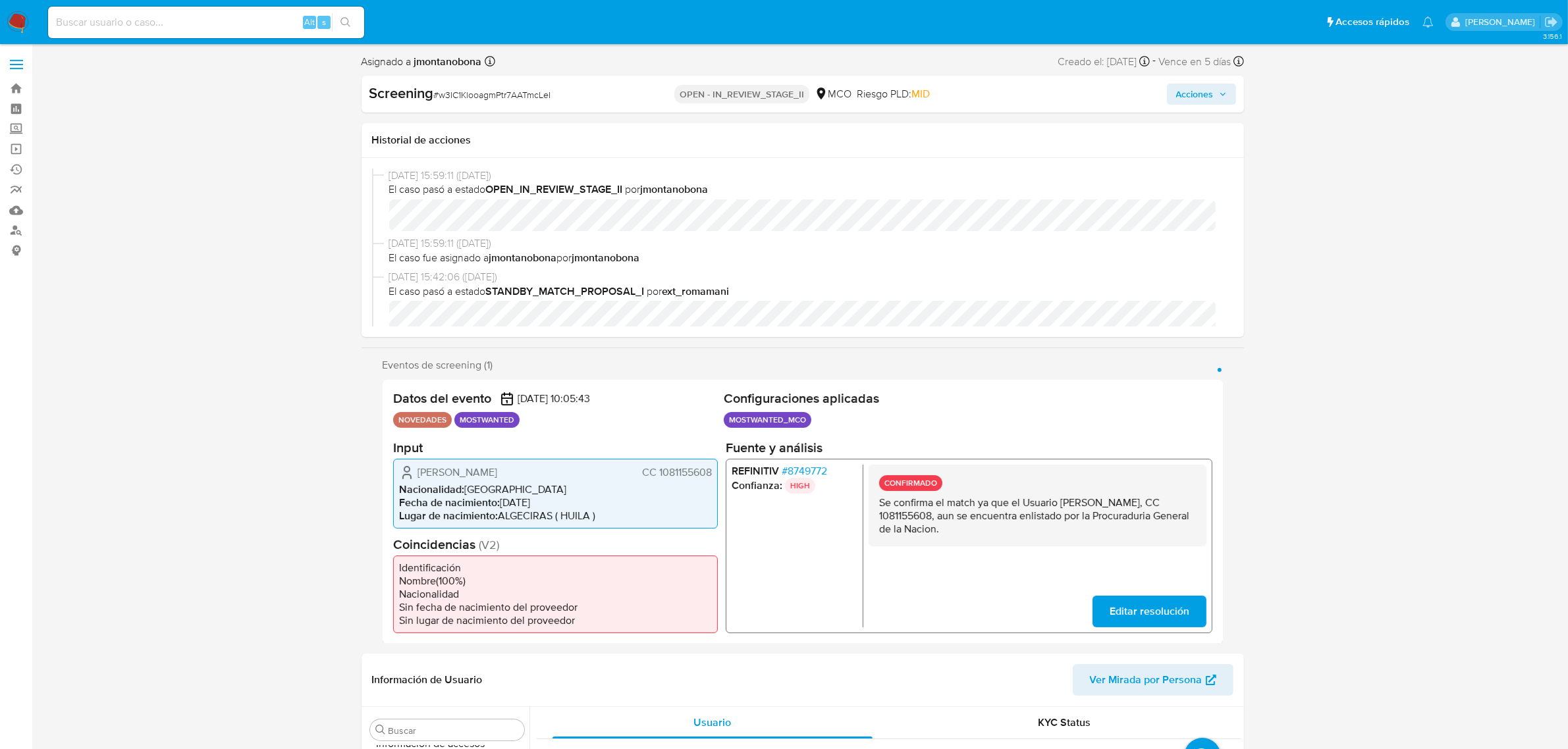
select select "10"
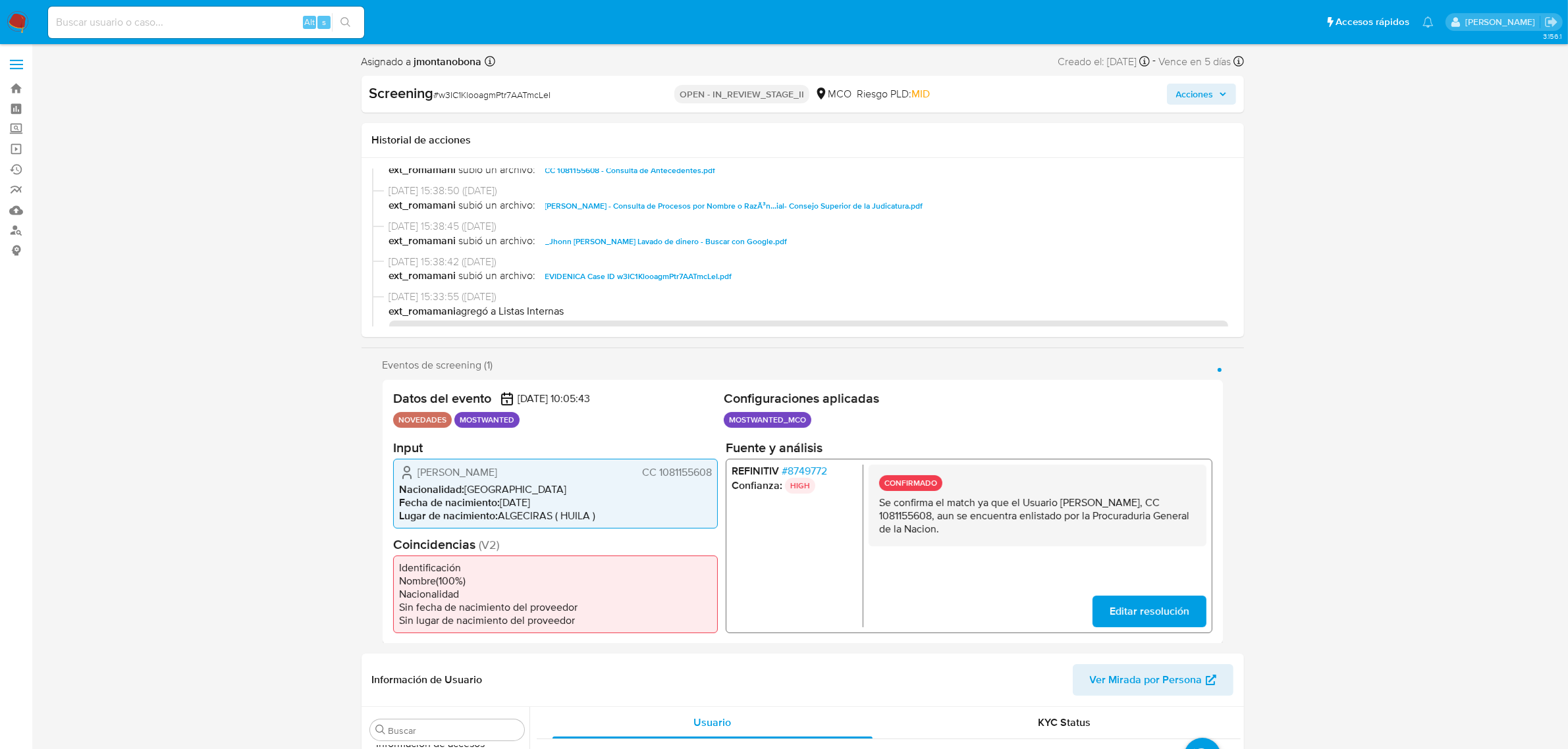
scroll to position [247, 0]
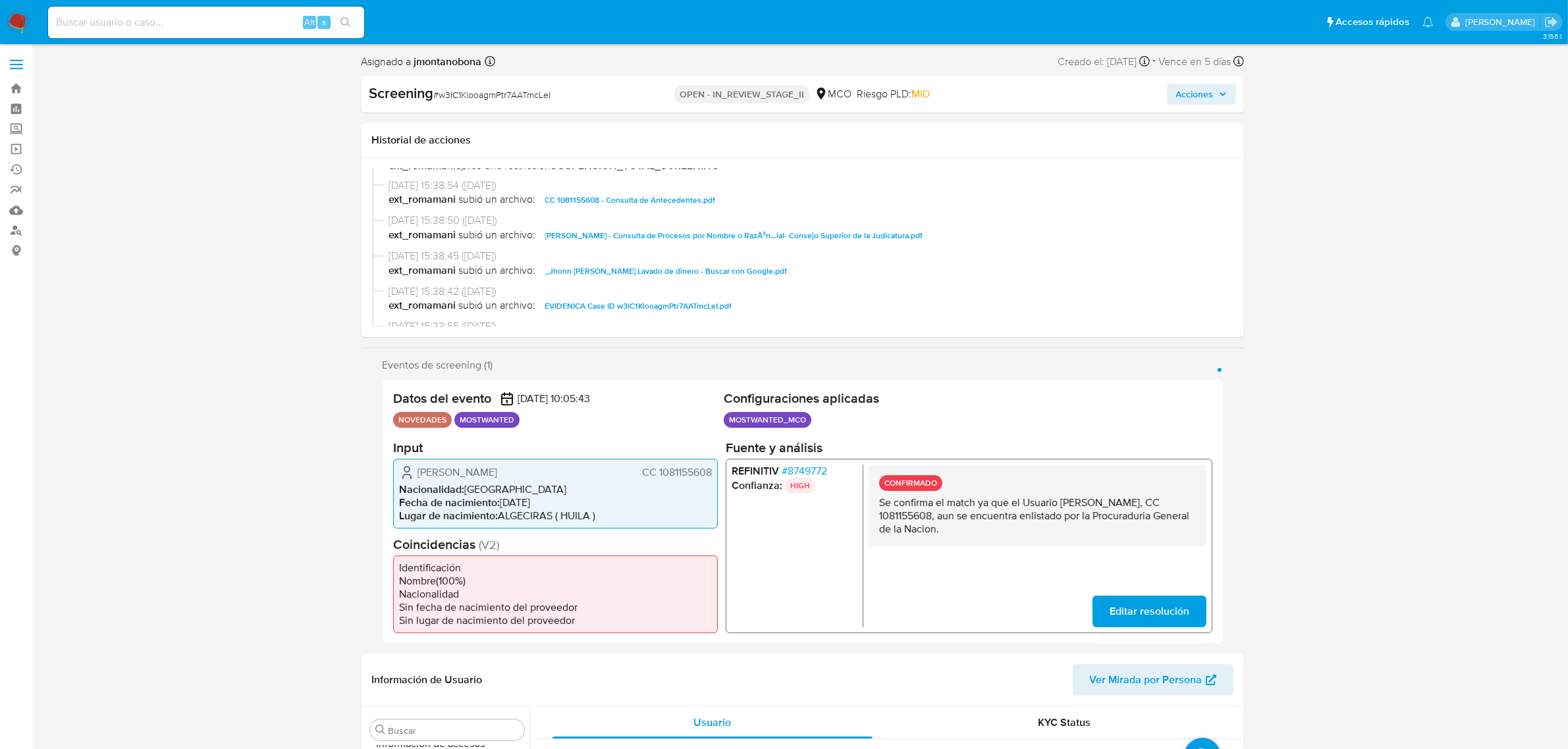
drag, startPoint x: 1062, startPoint y: 501, endPoint x: 905, endPoint y: 521, distance: 158.3
click at [905, 521] on p "Se confirma el match ya que el Usuario [PERSON_NAME], CC 1081155608, aun se enc…" at bounding box center [1037, 515] width 317 height 39
click at [630, 308] on span "EVIDENICA Case ID w3IC1KlooagmPtr7AATmcLeI.pdf" at bounding box center [638, 307] width 187 height 16
click at [758, 267] on span "_Jhonn [PERSON_NAME] [PERSON_NAME] de dinero - Buscar con Google.pdf" at bounding box center [666, 272] width 243 height 16
click at [862, 235] on span "[PERSON_NAME] - Consulta de Procesos por Nombre o RazÃ³n...ial- Consejo Superio…" at bounding box center [734, 236] width 378 height 16
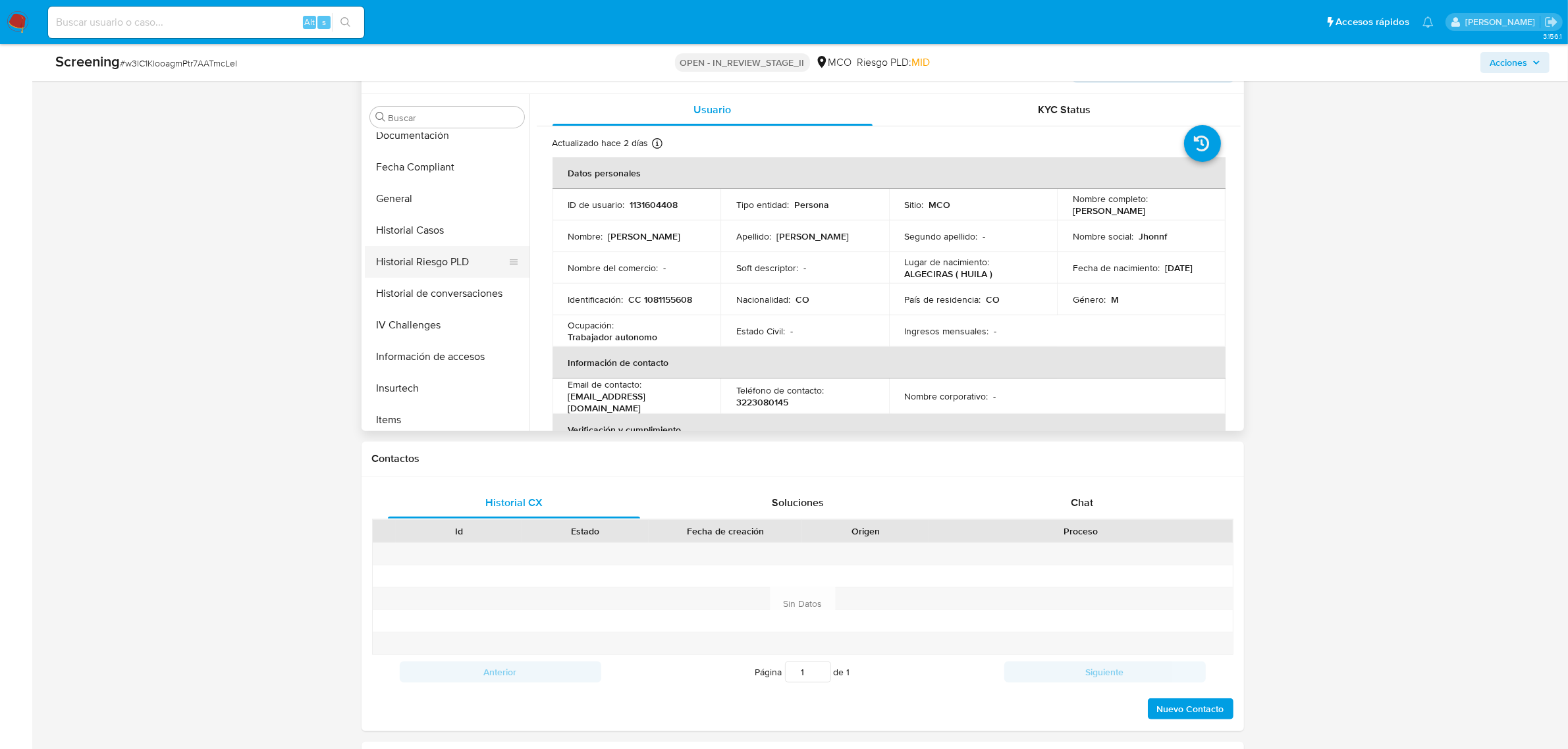
scroll to position [411, 0]
click at [428, 242] on button "IV Challenges" at bounding box center [442, 243] width 154 height 32
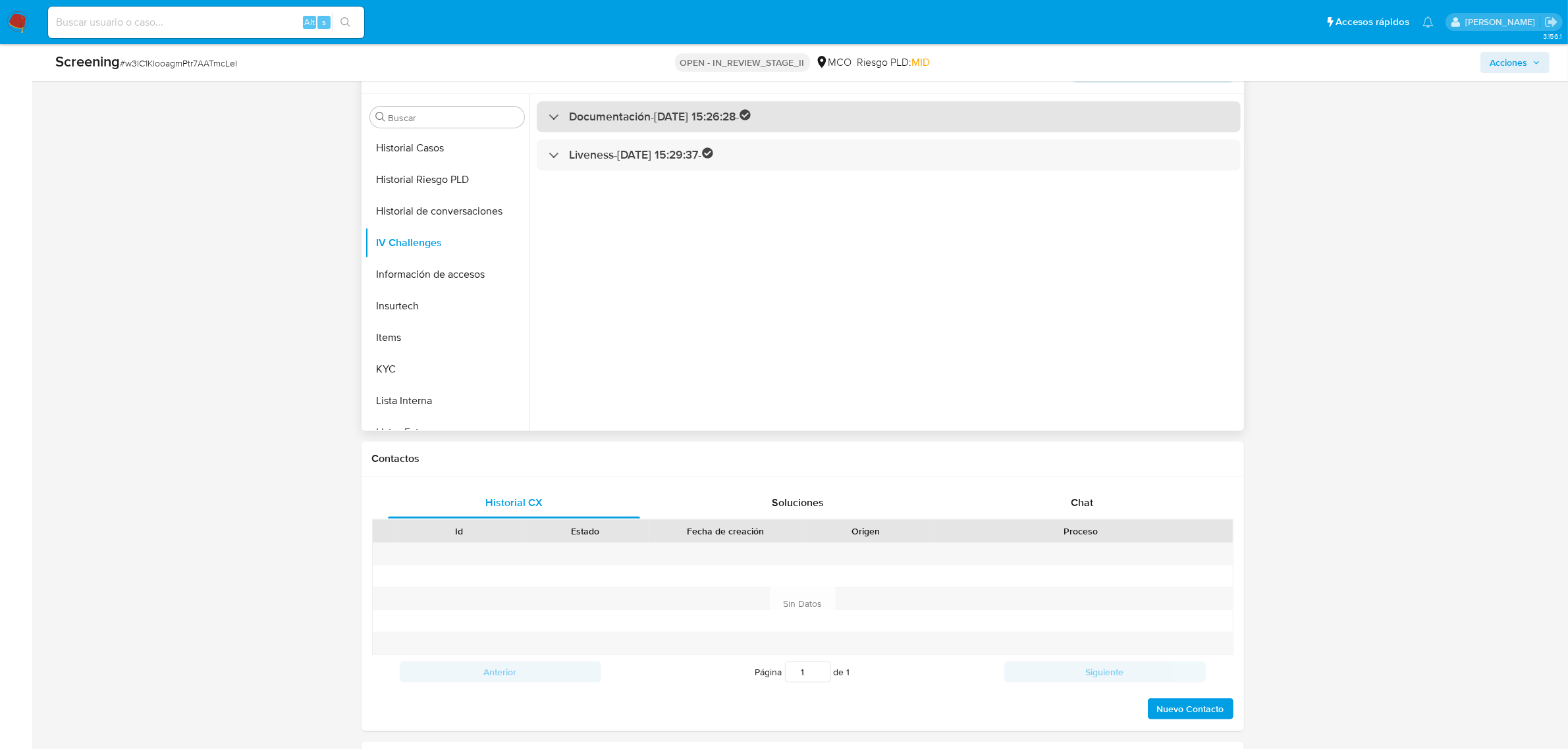
click at [561, 121] on div "Documentación - 09/07/2022 15:26:28 -" at bounding box center [650, 116] width 203 height 15
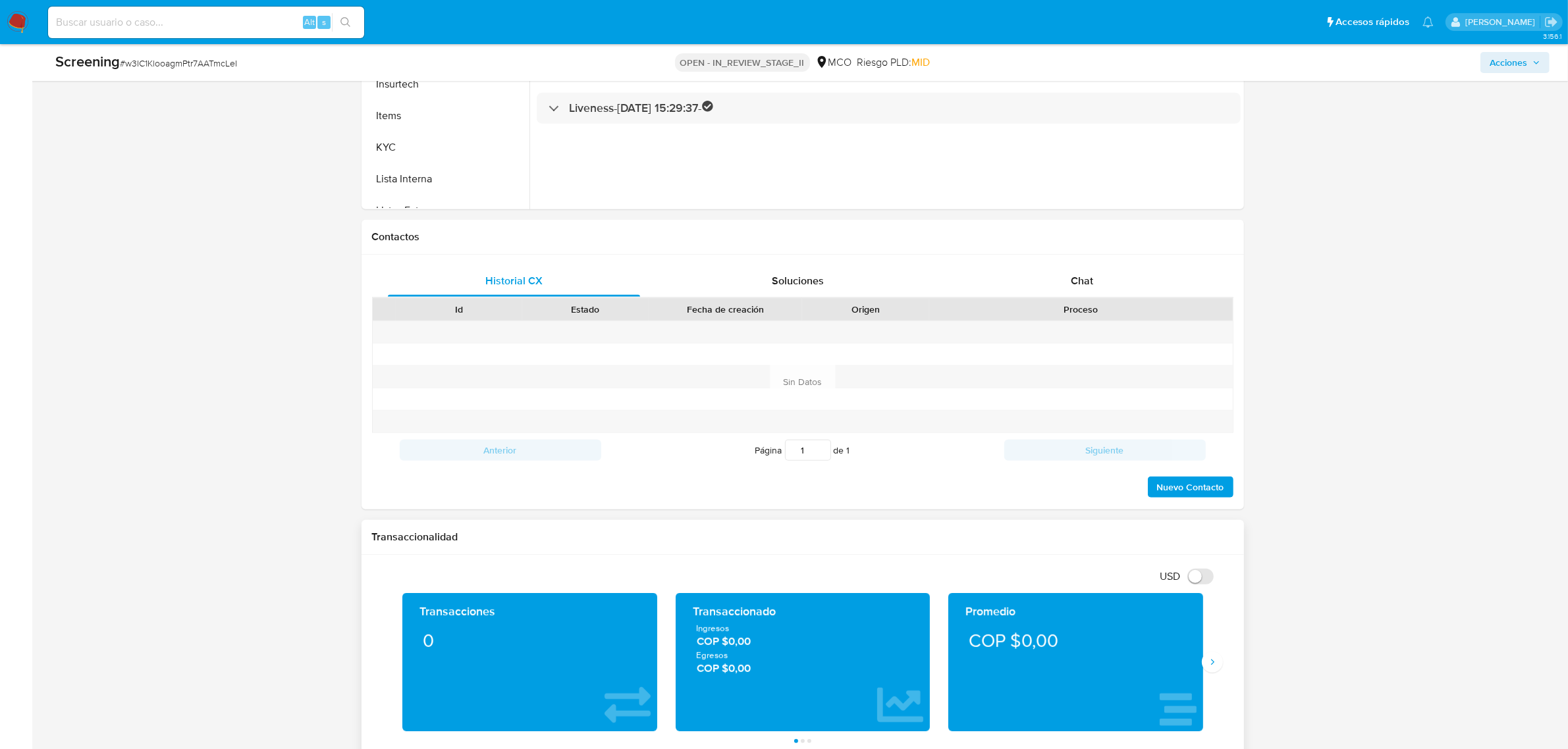
scroll to position [1152, 0]
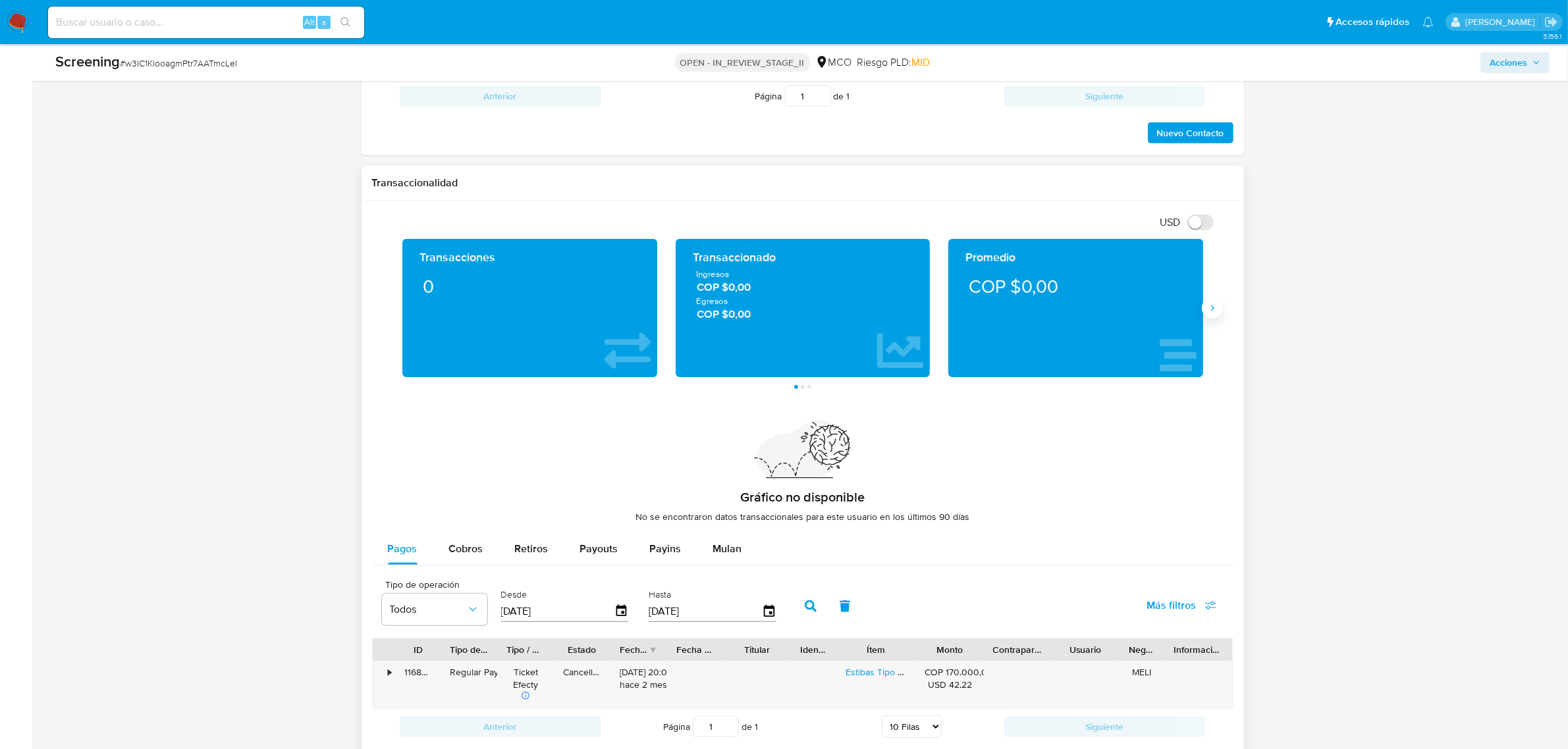
click at [1217, 305] on button "Siguiente" at bounding box center [1212, 308] width 21 height 21
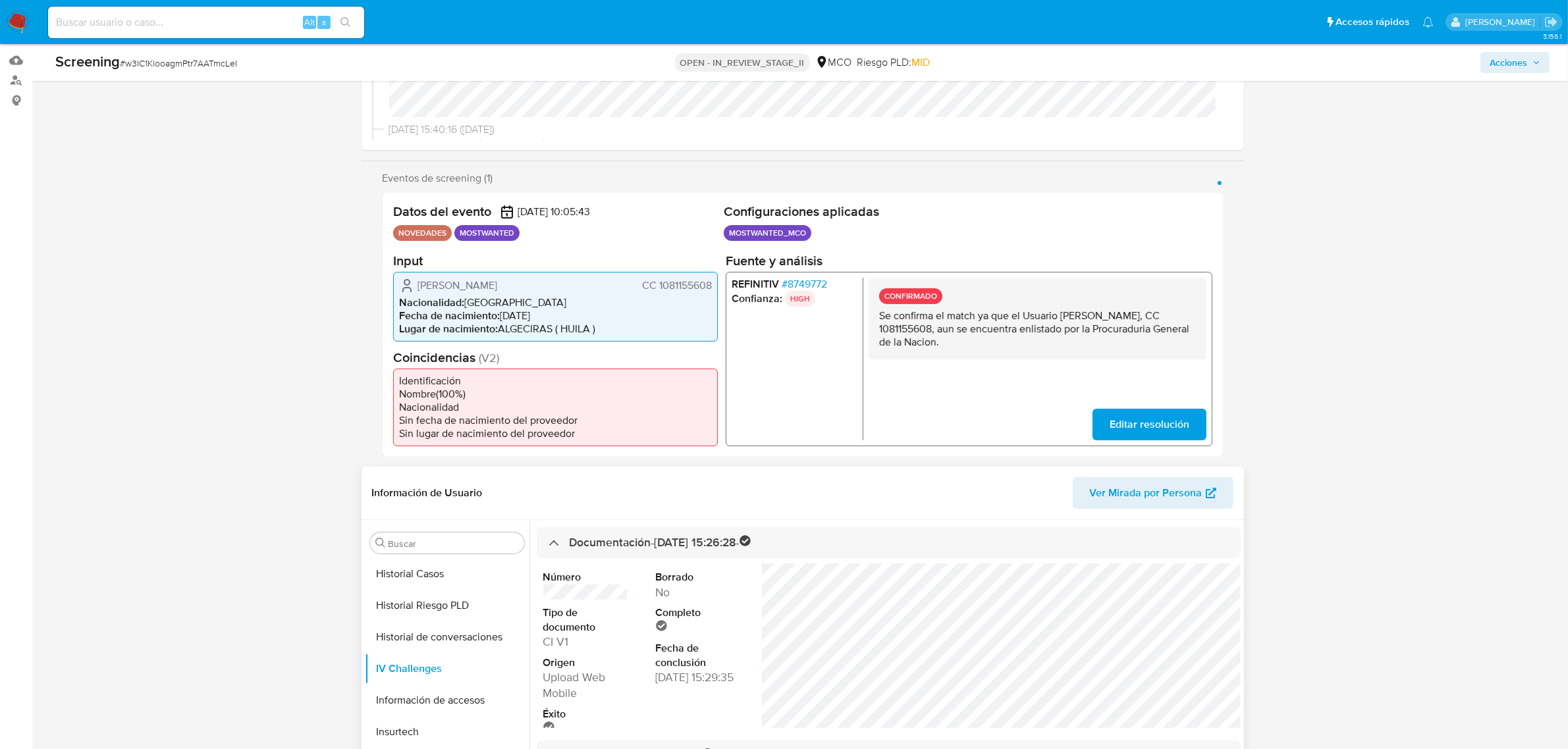
scroll to position [0, 0]
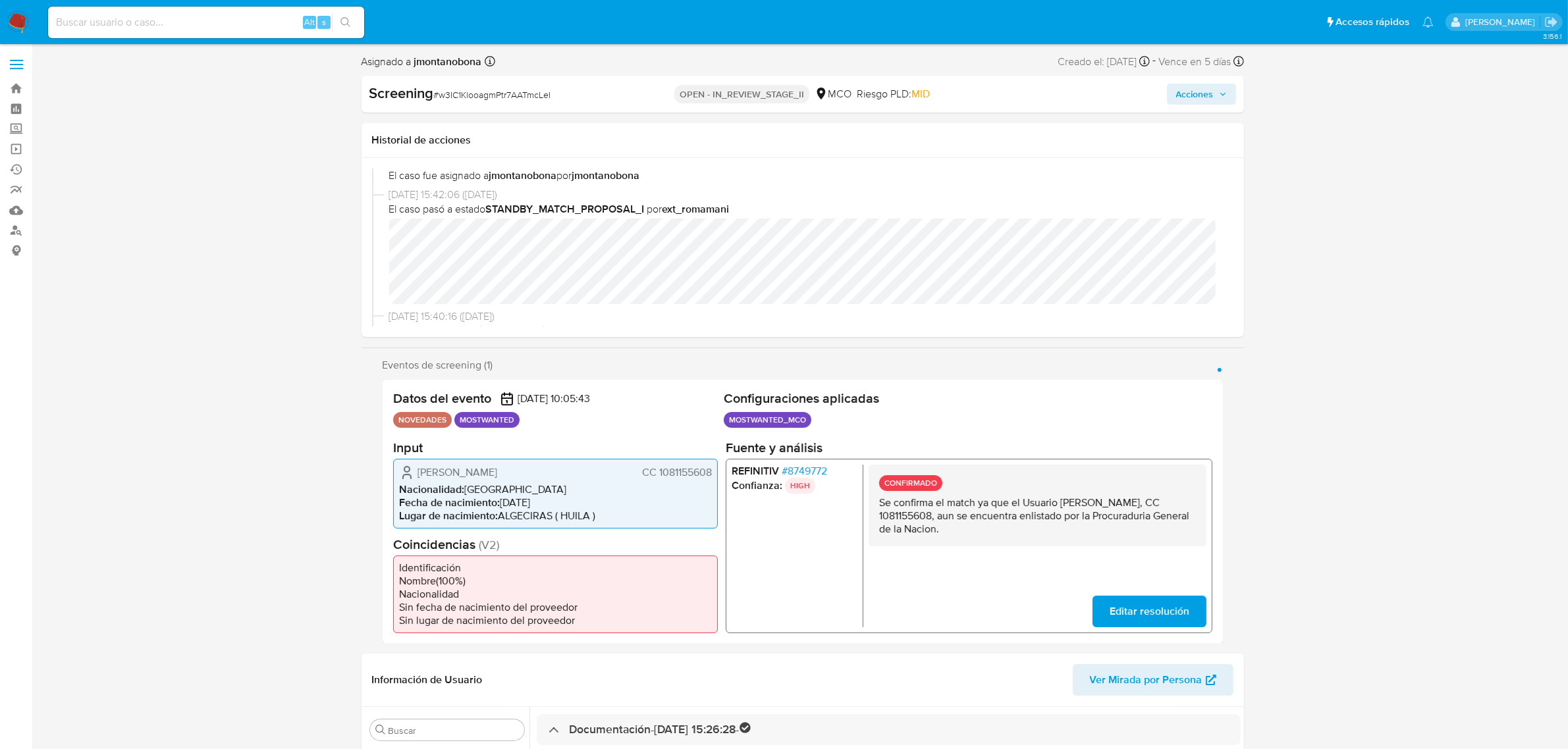
drag, startPoint x: 980, startPoint y: 514, endPoint x: 929, endPoint y: 516, distance: 51.0
click at [929, 516] on p "Se confirma el match ya que el Usuario Jhonn Fredy Masmela Reyes, CC 1081155608…" at bounding box center [1037, 515] width 317 height 39
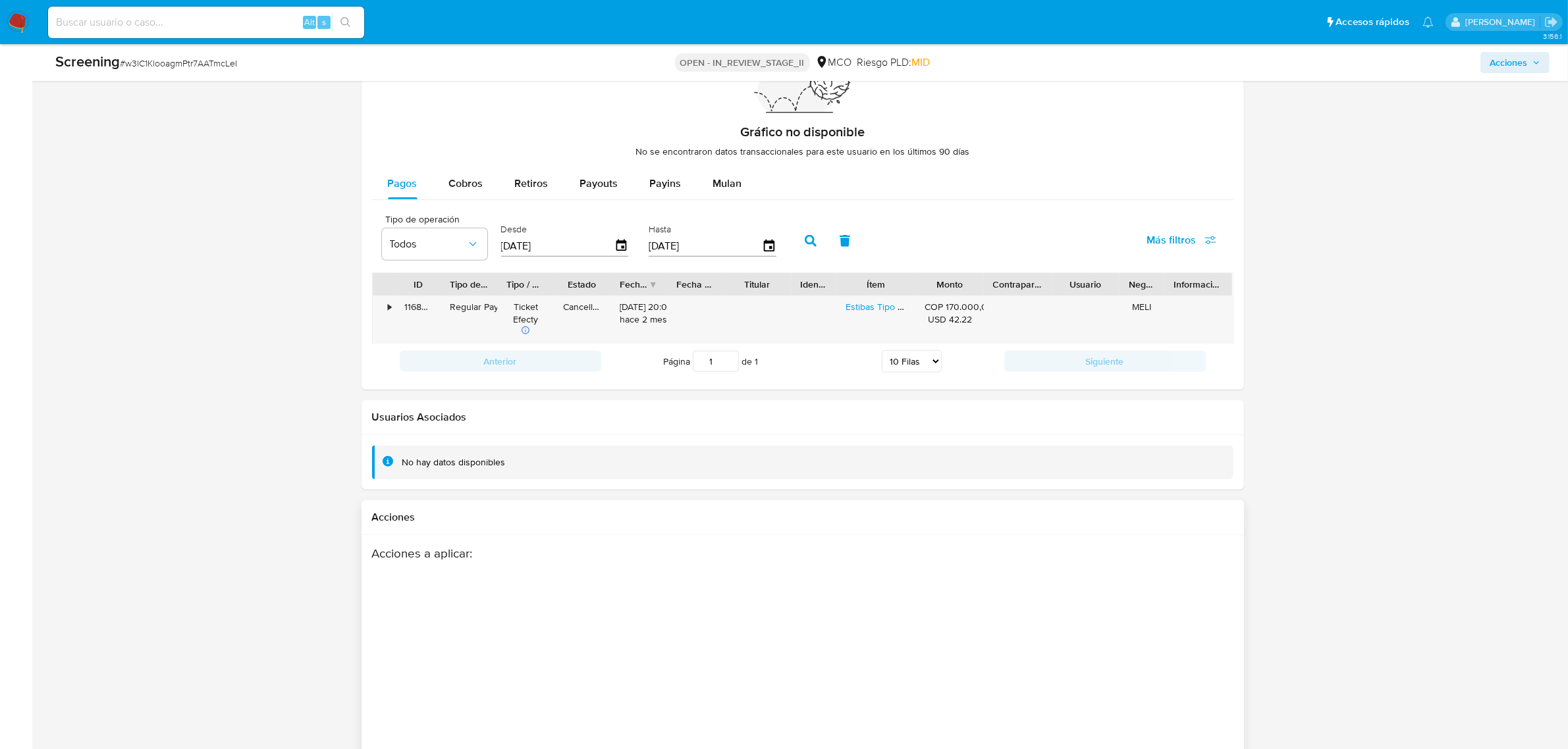
scroll to position [1608, 0]
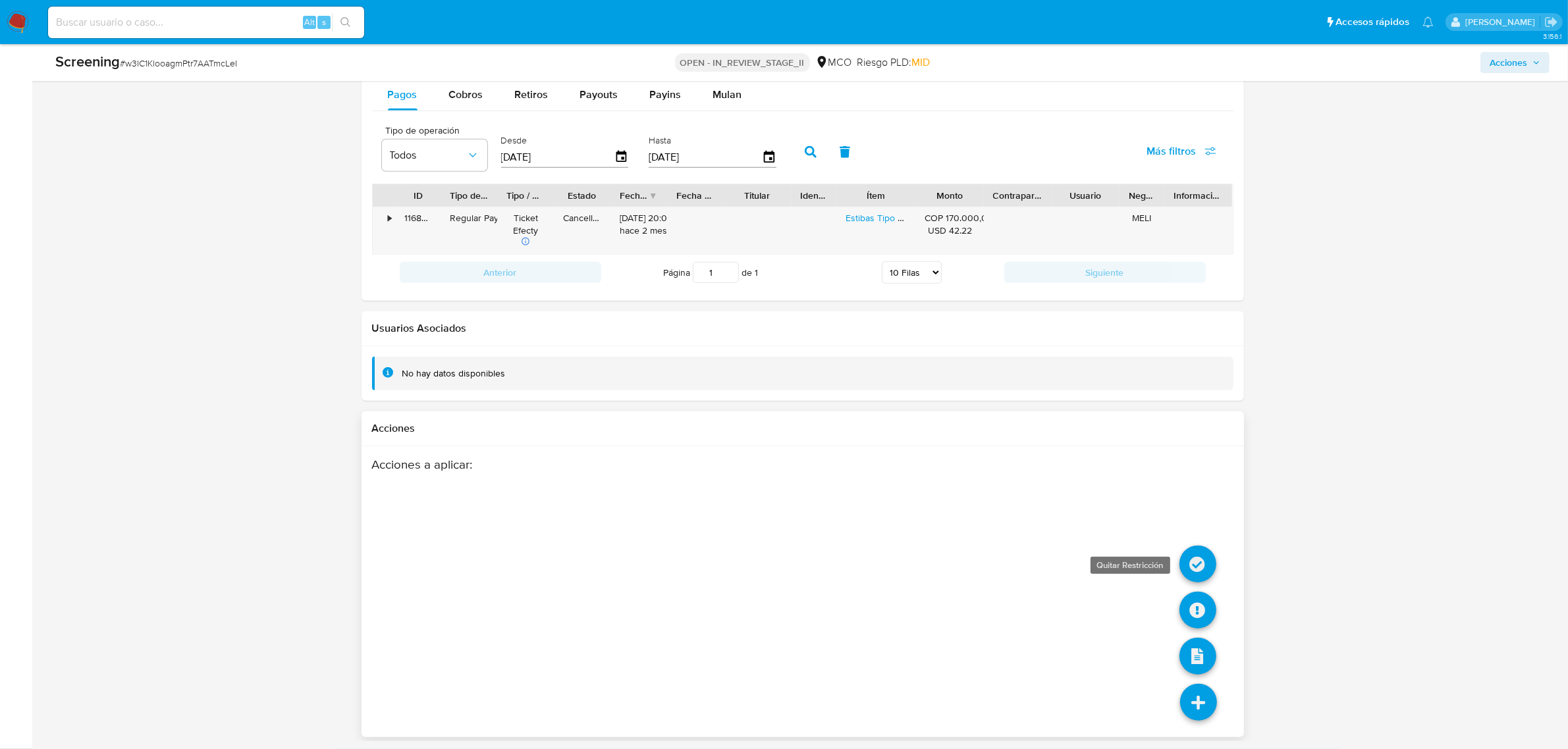
click at [1202, 567] on icon at bounding box center [1197, 564] width 37 height 37
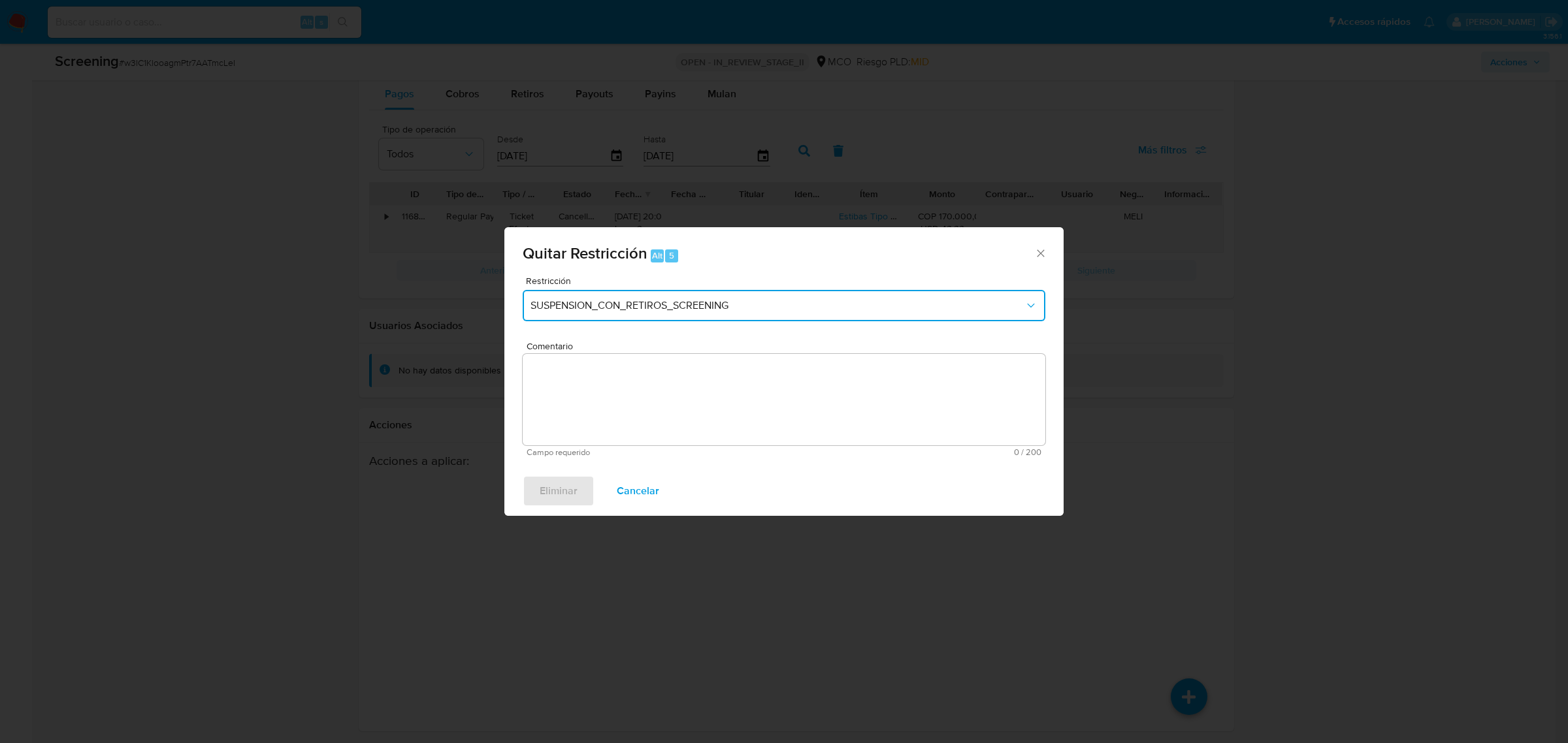
click at [678, 312] on button "SUSPENSION_CON_RETIROS_SCREENING" at bounding box center [784, 306] width 523 height 32
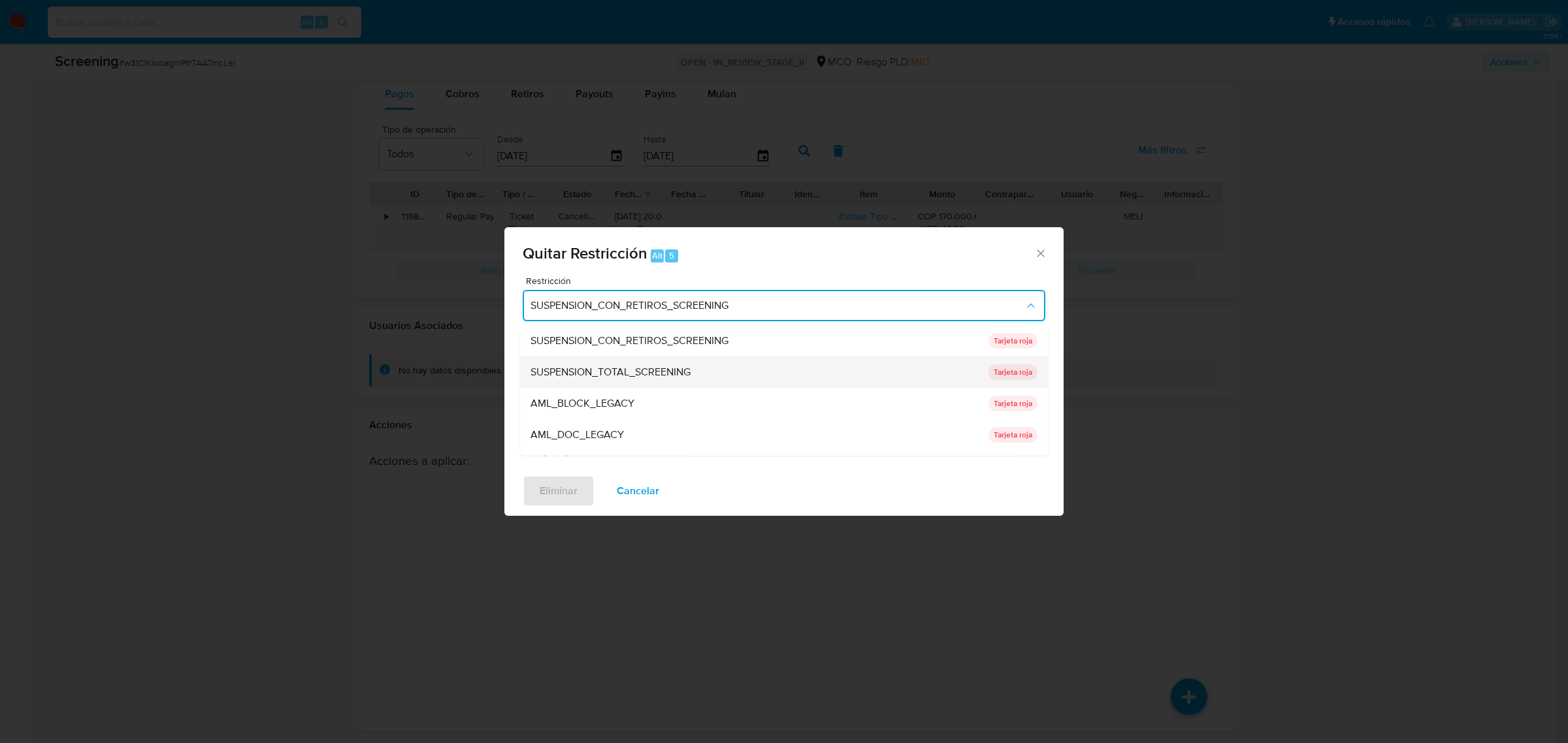
click at [641, 380] on div "SUSPENSION_TOTAL_SCREENING" at bounding box center [756, 372] width 450 height 32
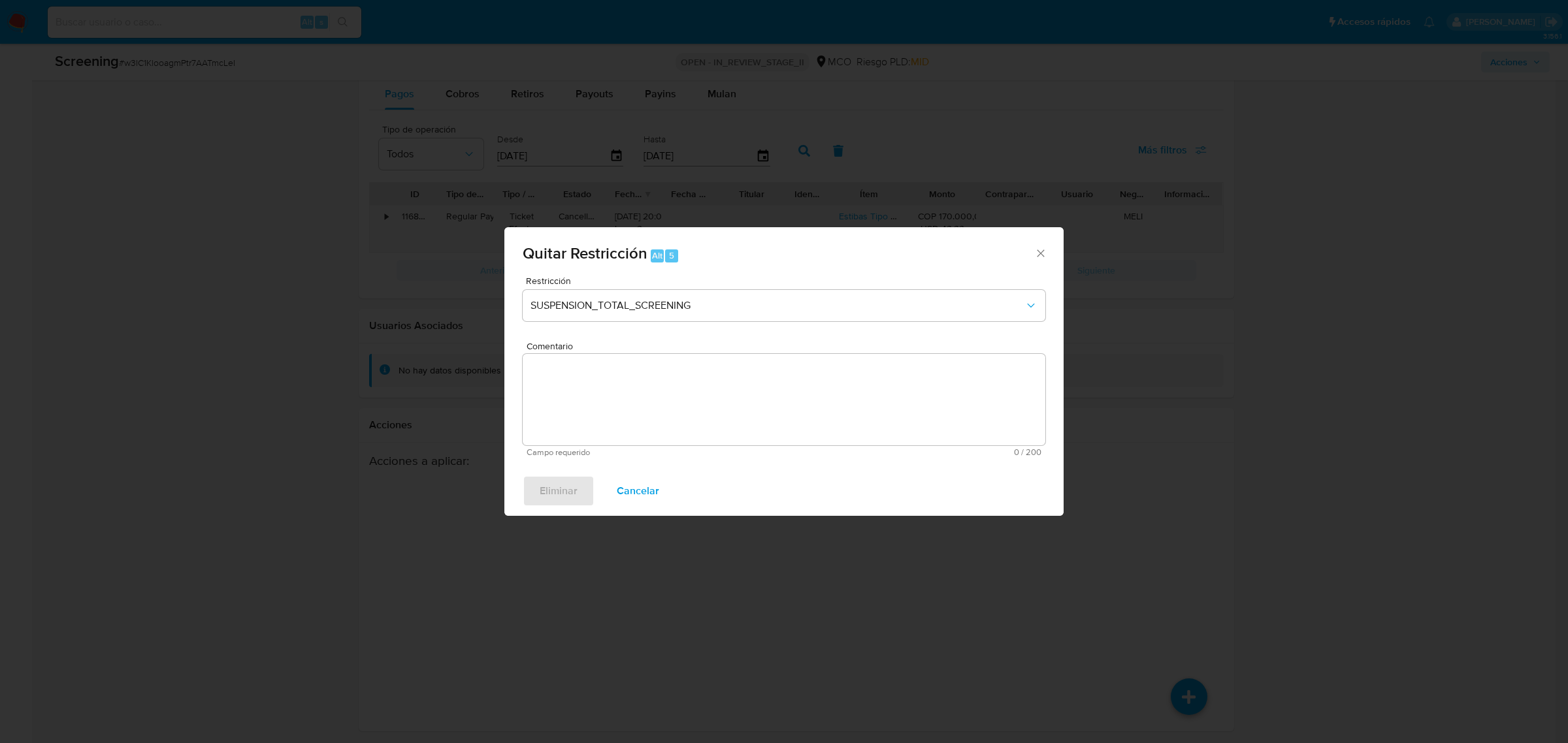
click at [665, 401] on textarea "Comentario" at bounding box center [784, 399] width 523 height 92
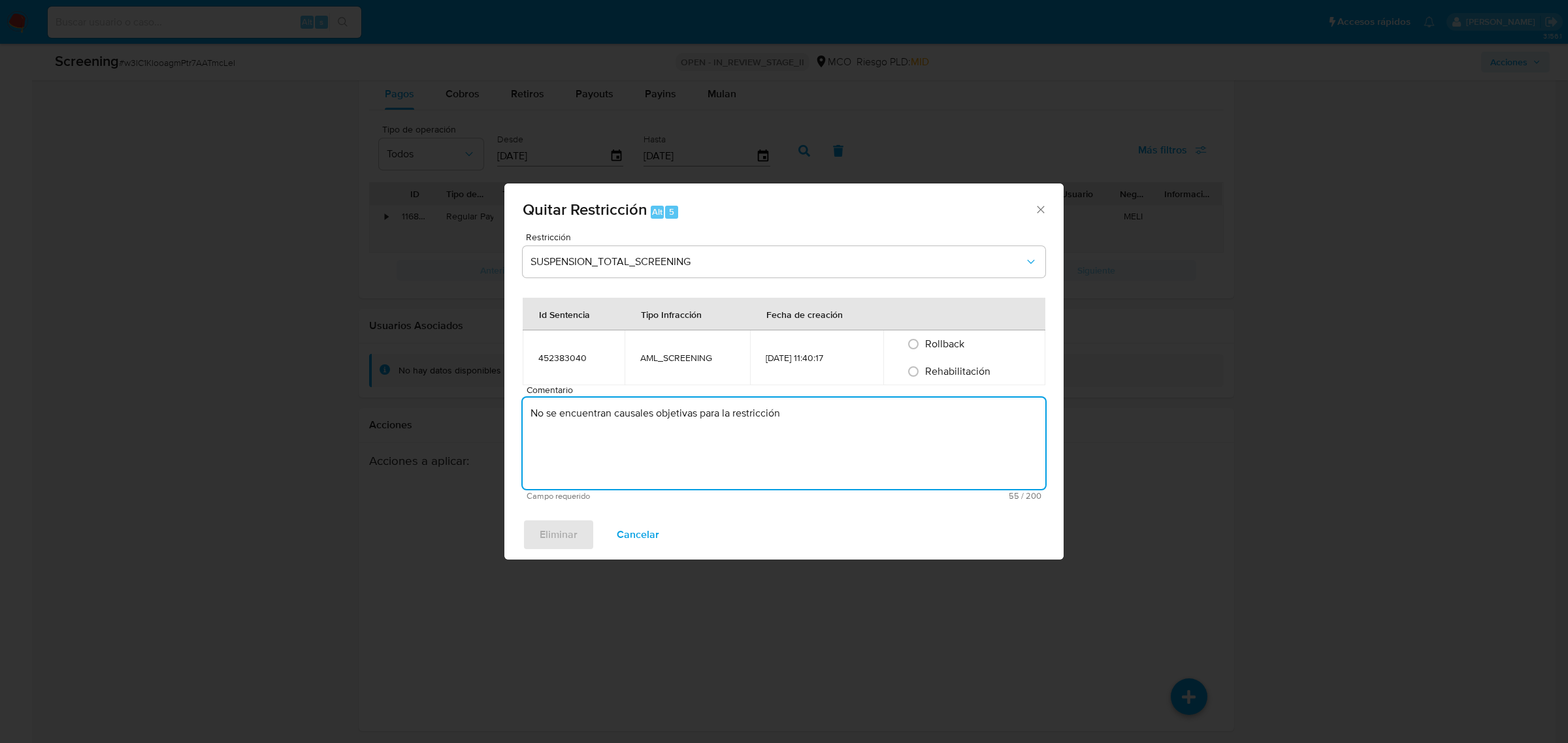
type textarea "No se encuentran causales objetivas para la restricción"
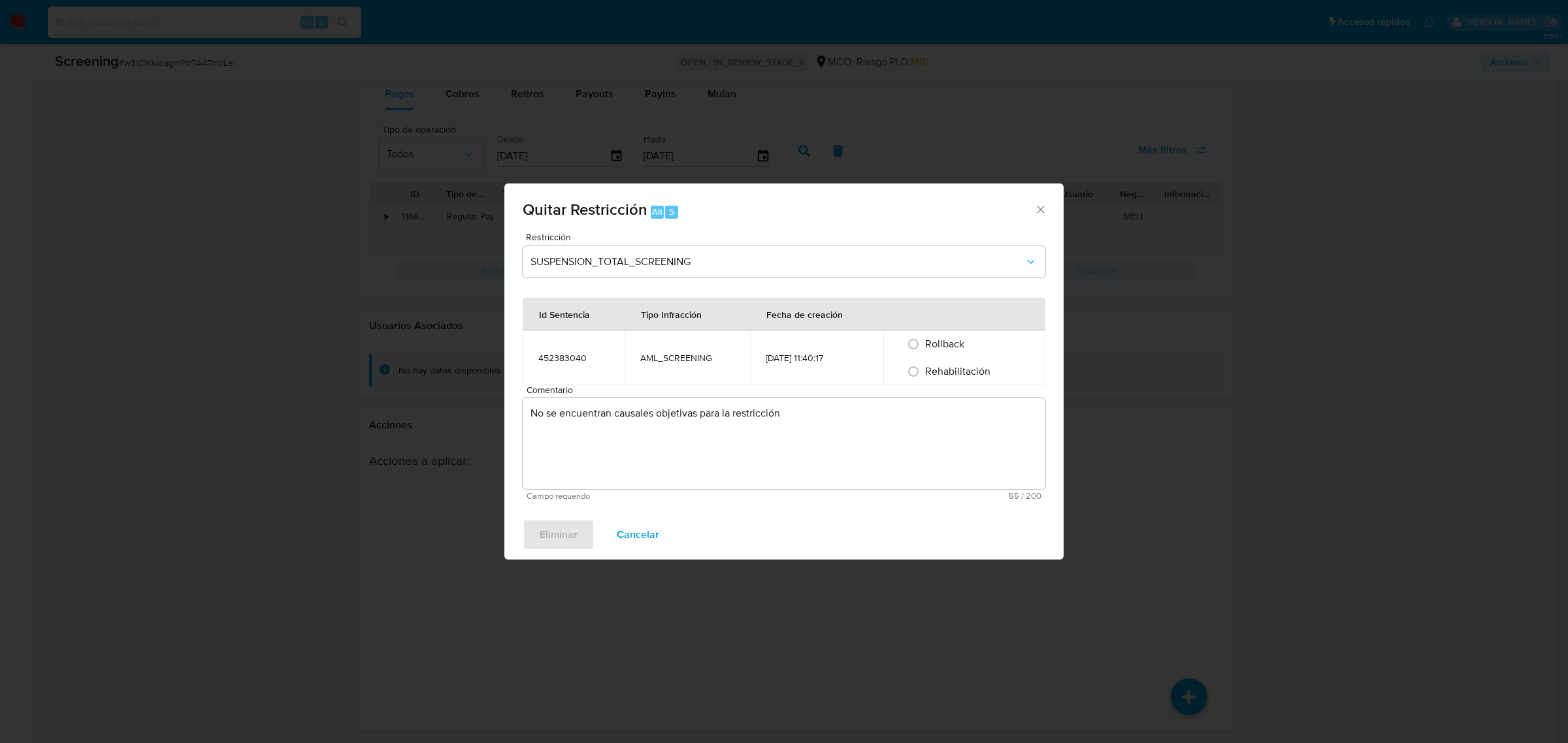
click at [959, 378] on span "Rehabilitación" at bounding box center [957, 371] width 66 height 15
click at [923, 378] on input "Rehabilitación" at bounding box center [913, 371] width 21 height 21
radio input "true"
click at [573, 535] on span "Eliminar" at bounding box center [559, 535] width 38 height 29
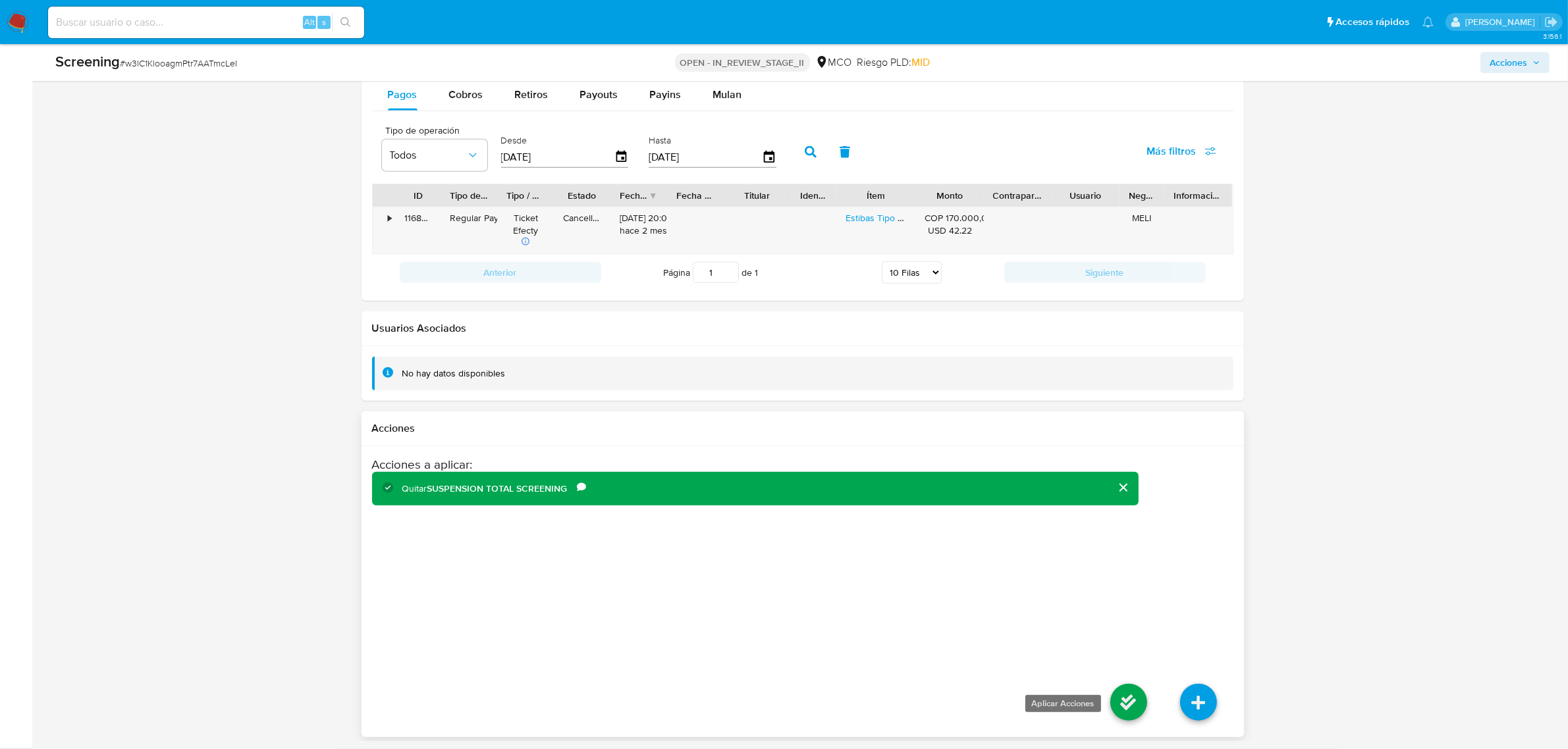
click at [1131, 696] on icon at bounding box center [1128, 703] width 37 height 37
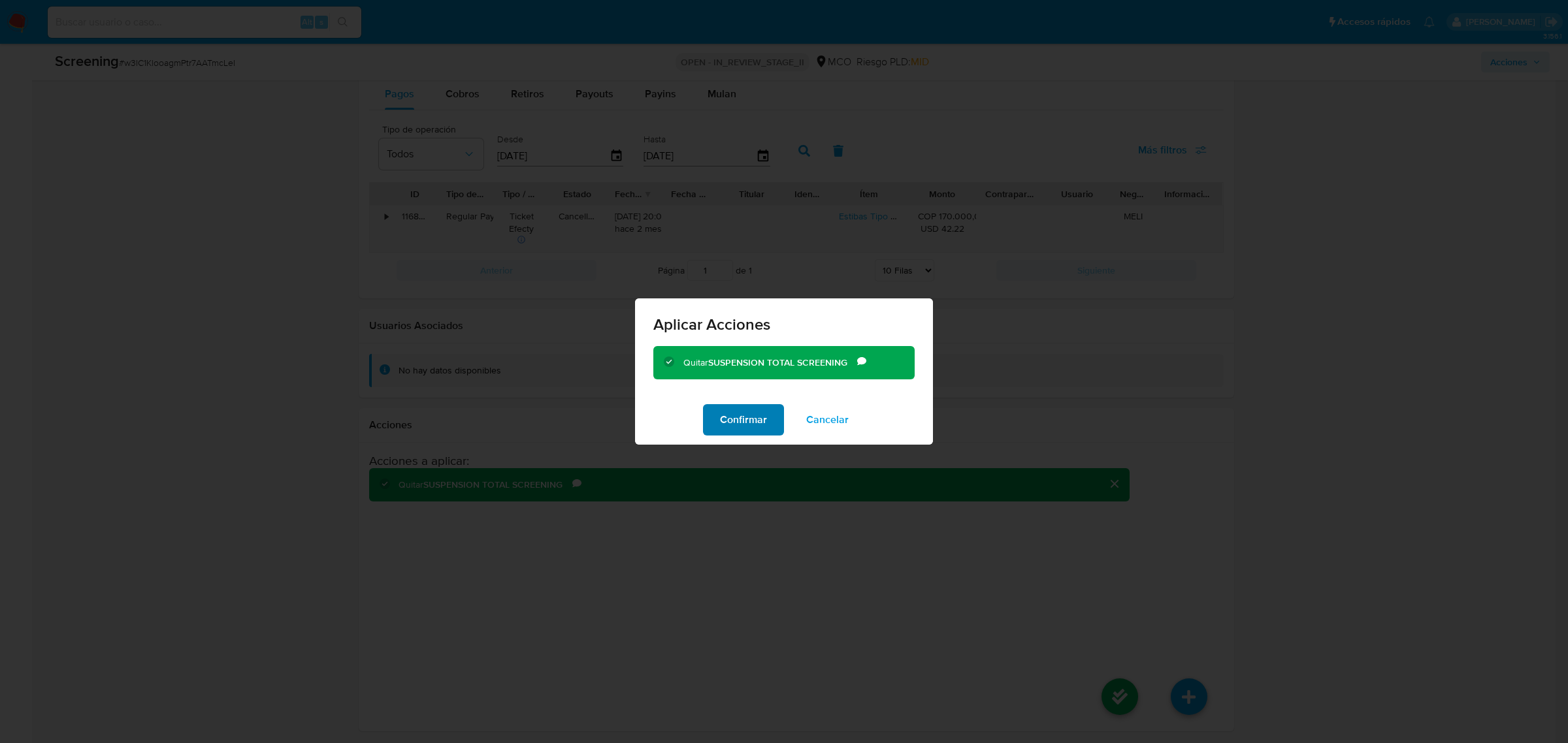
click at [758, 423] on span "Confirmar" at bounding box center [743, 420] width 47 height 29
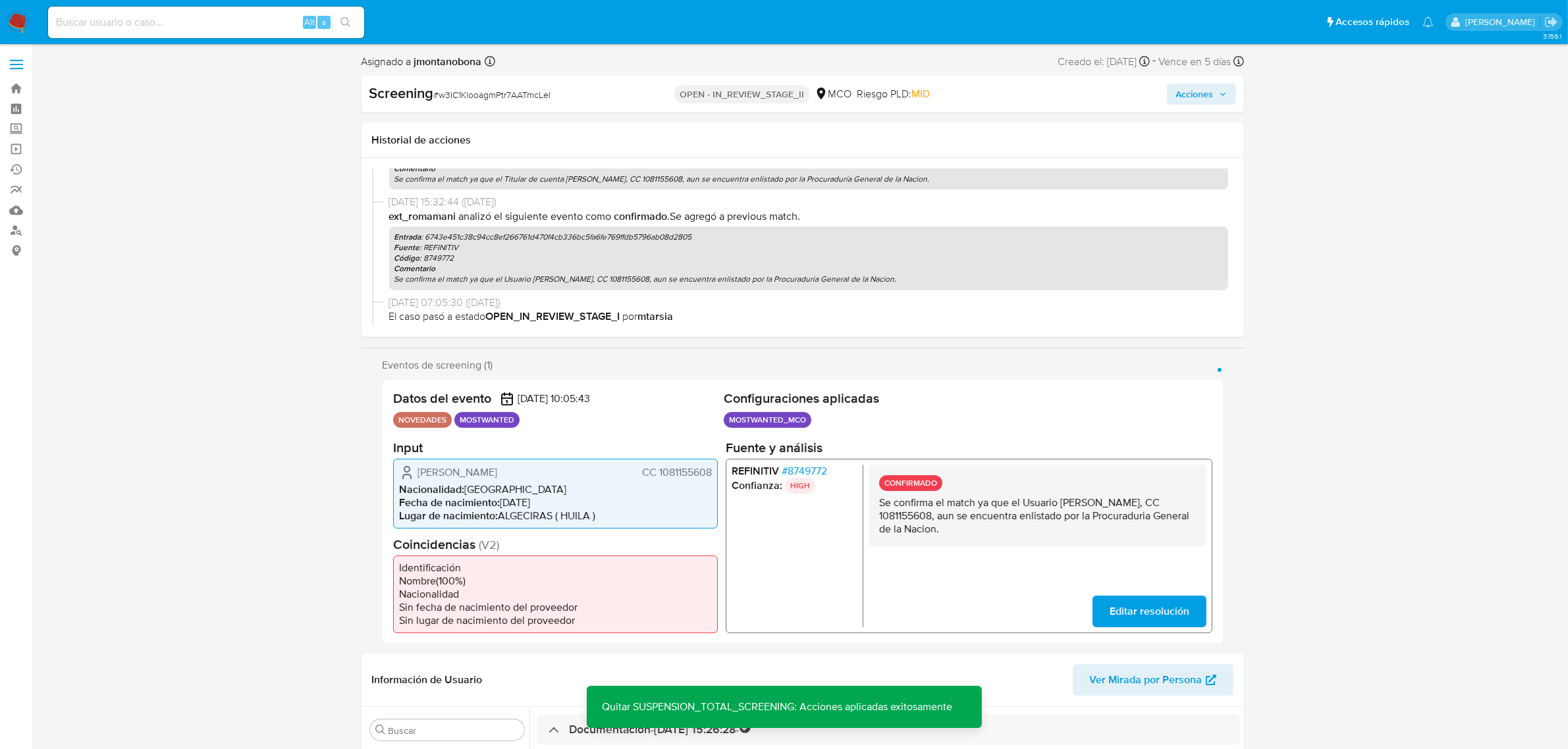
scroll to position [387, 0]
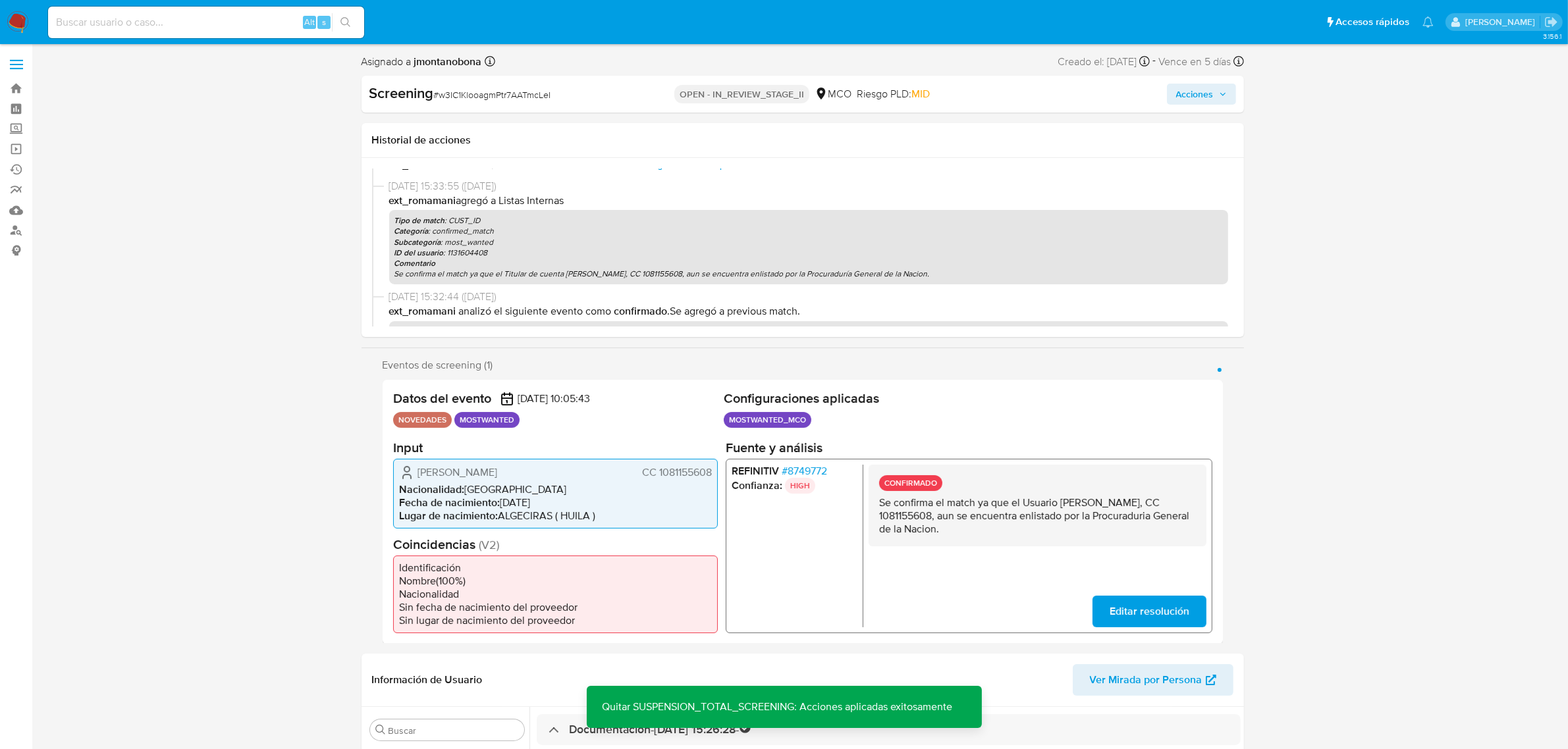
click at [1215, 96] on span "Acciones" at bounding box center [1202, 94] width 51 height 18
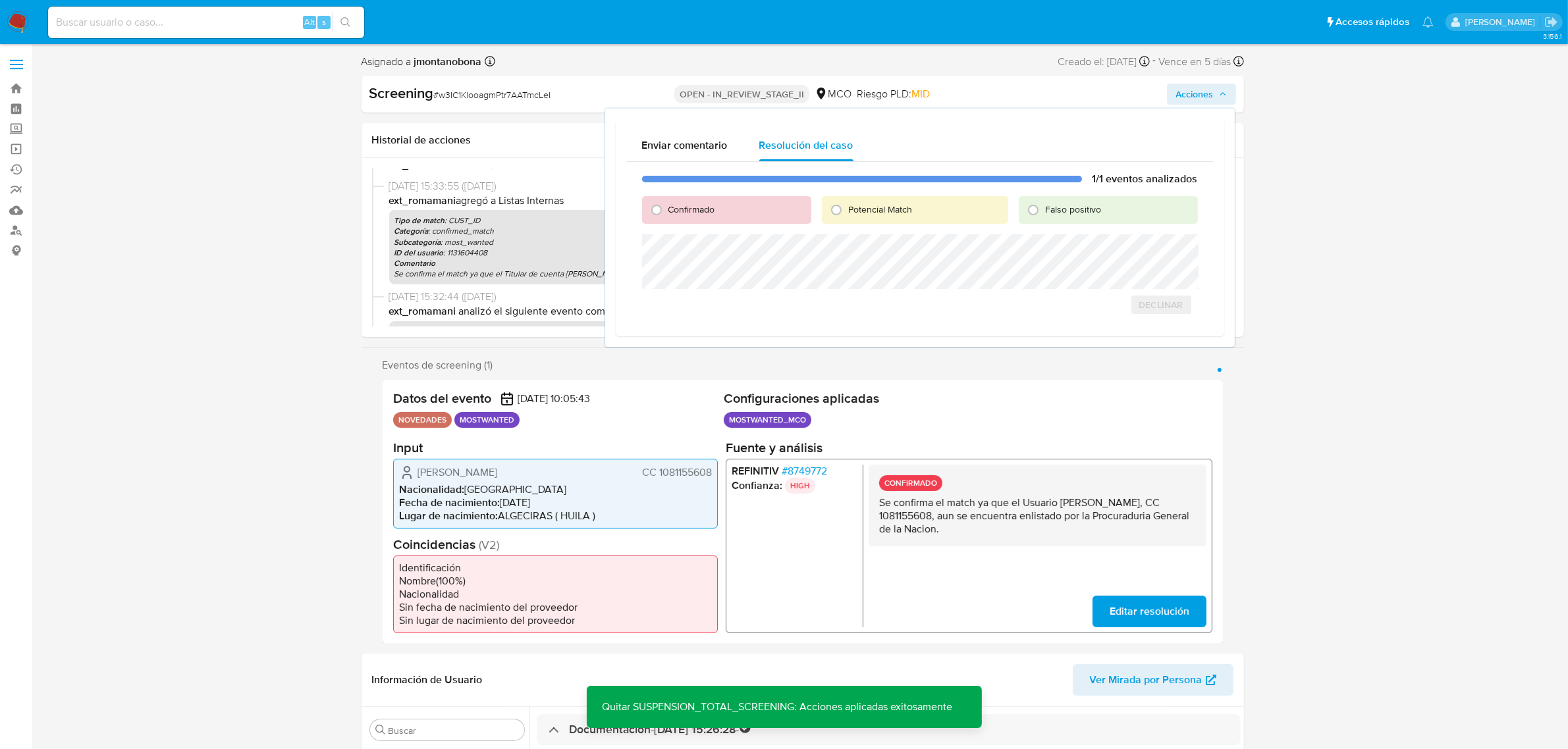
click at [1107, 208] on div "Falso positivo" at bounding box center [1108, 210] width 179 height 28
click at [1067, 214] on span "Falso positivo" at bounding box center [1072, 209] width 56 height 13
click at [1043, 214] on input "Falso positivo" at bounding box center [1032, 210] width 21 height 21
radio input "true"
click at [1167, 323] on span "Cerrar Caso" at bounding box center [1152, 319] width 63 height 18
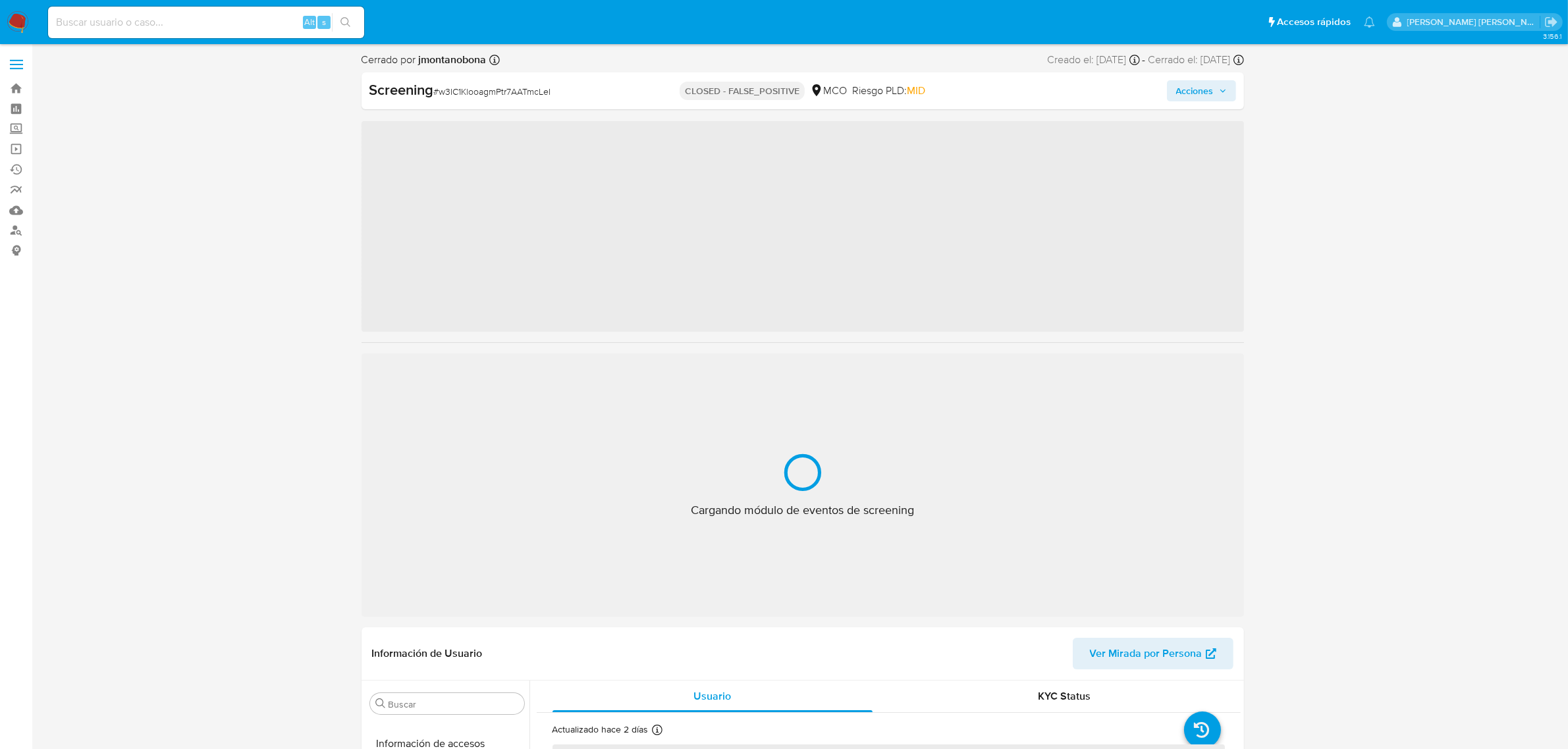
scroll to position [555, 0]
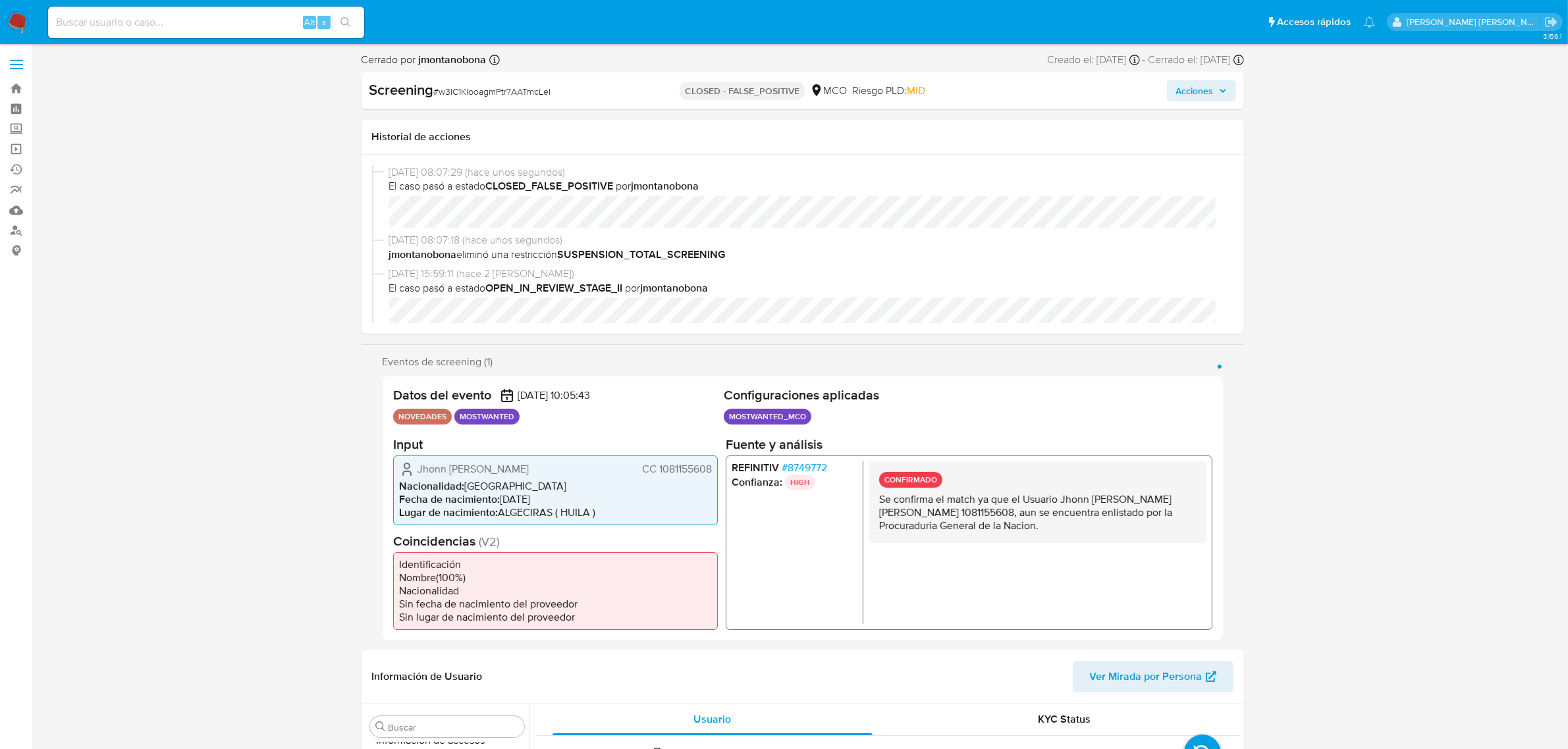
select select "10"
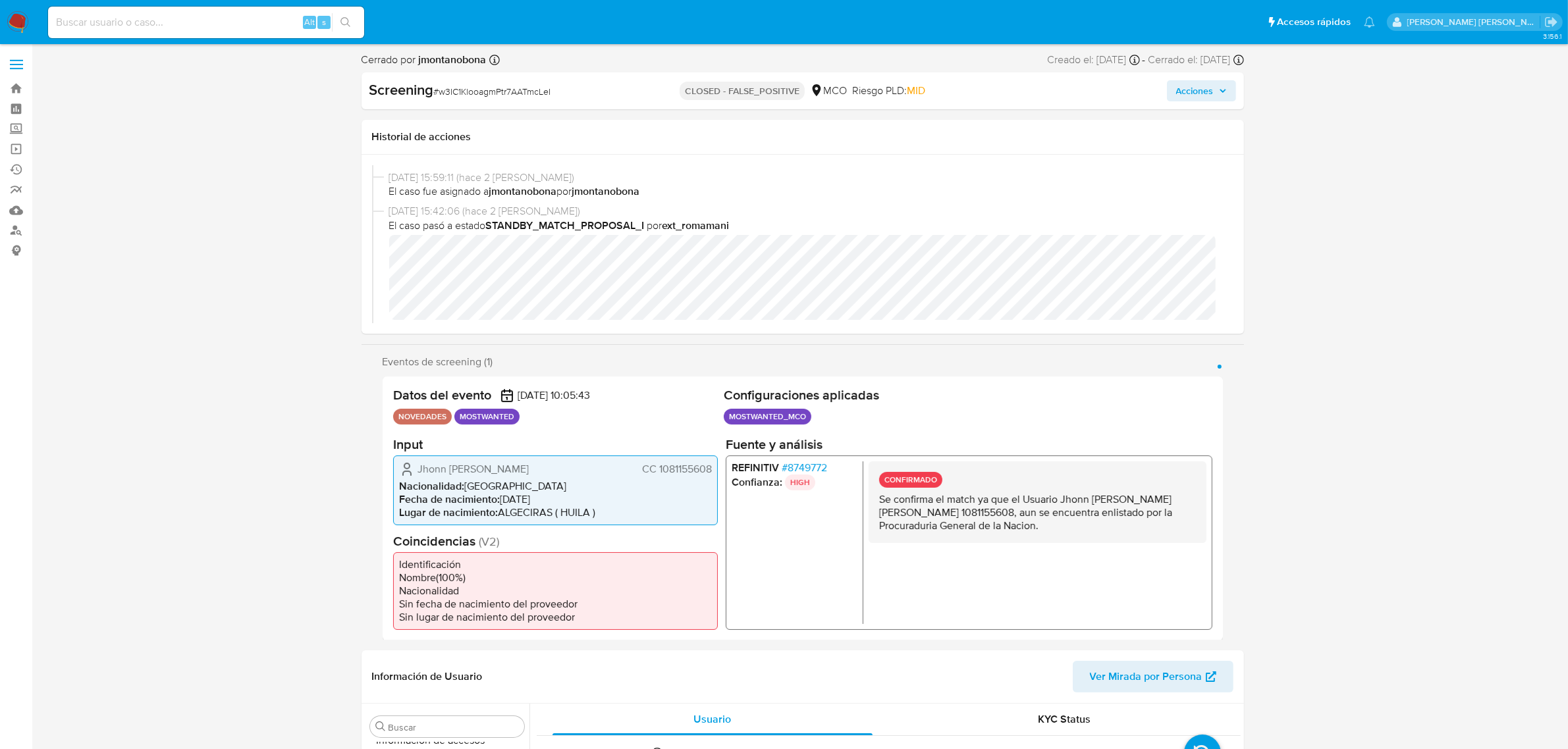
scroll to position [0, 0]
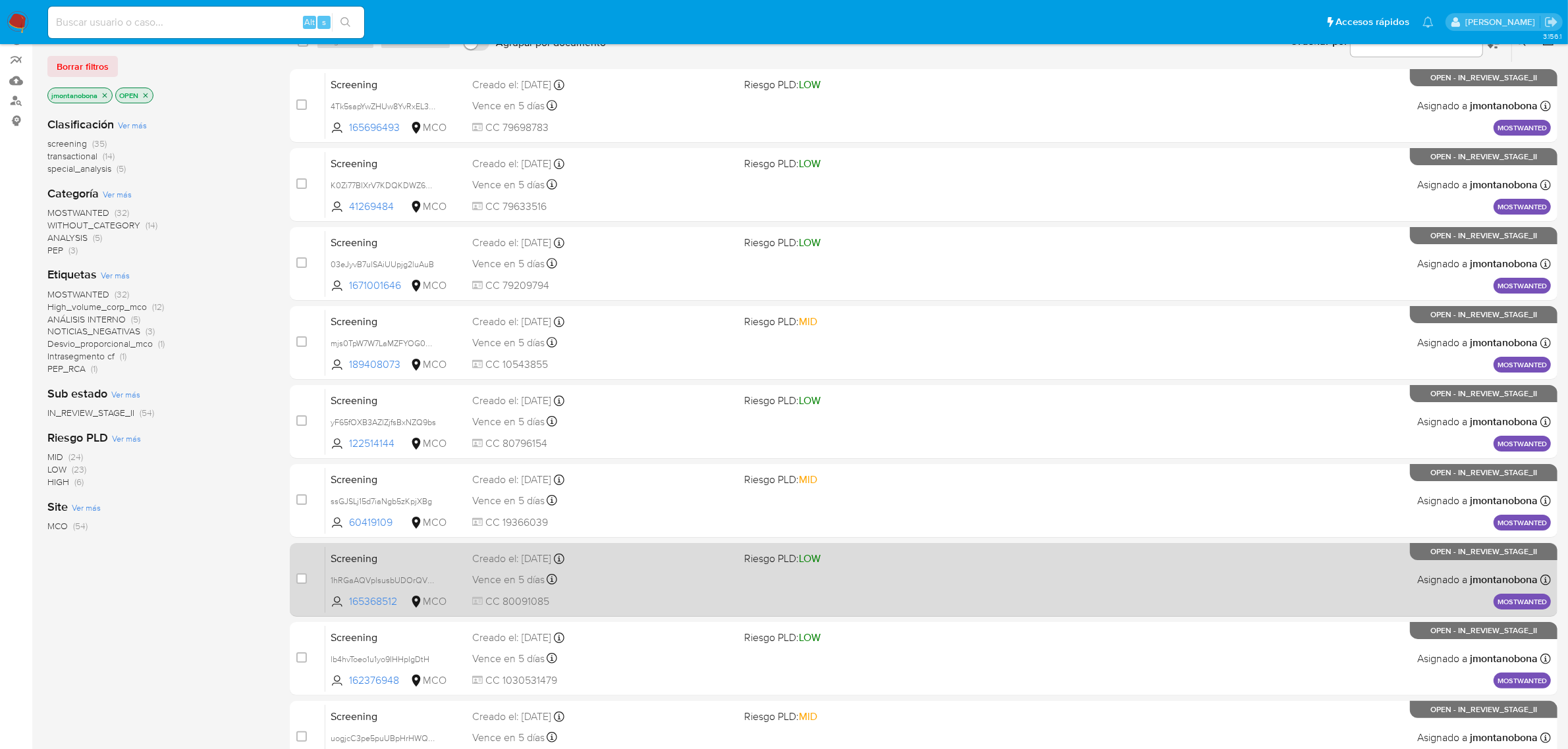
scroll to position [288, 0]
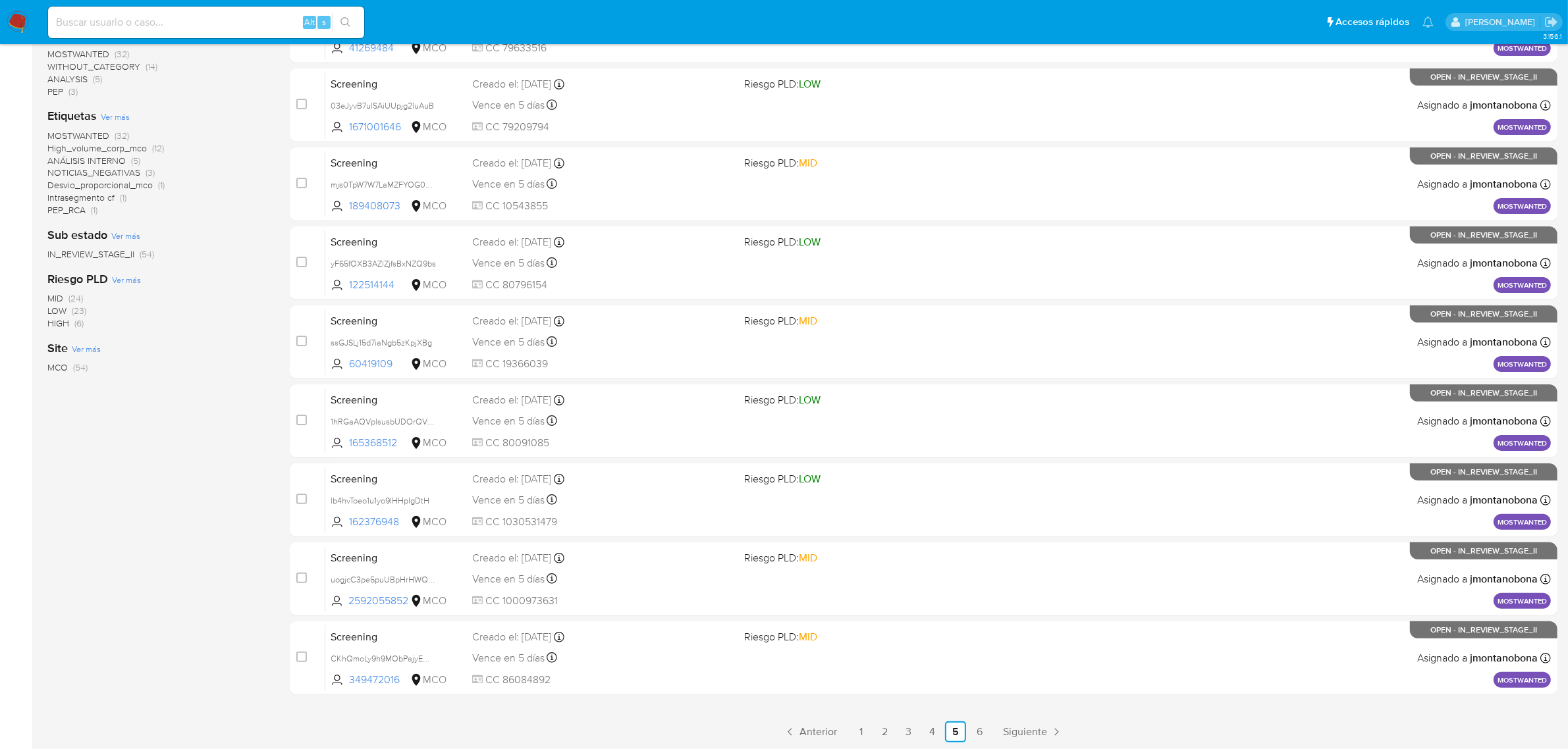
click at [973, 742] on main "3.156.1" at bounding box center [784, 231] width 1568 height 1040
click at [982, 732] on link "6" at bounding box center [979, 732] width 21 height 21
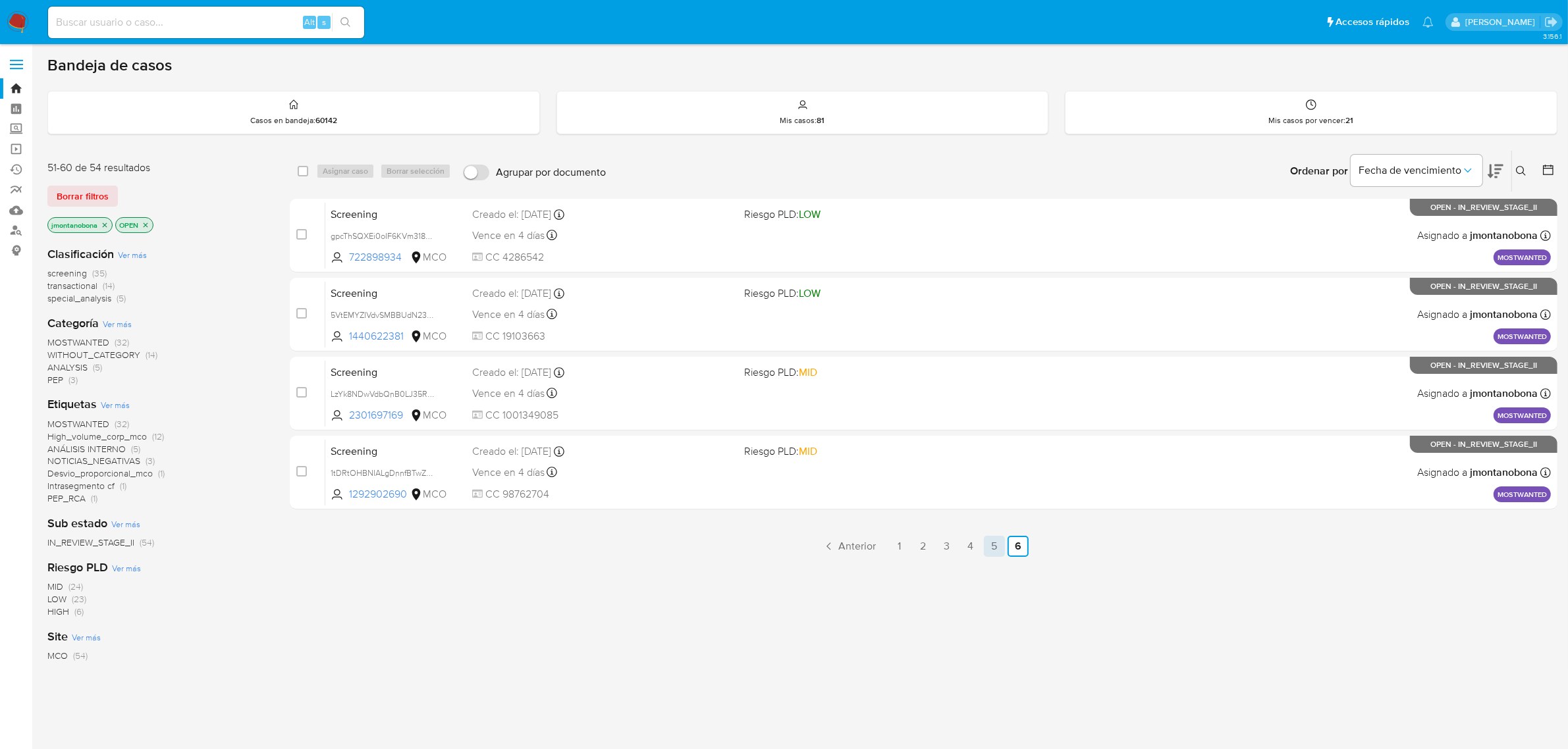
click at [991, 542] on link "5" at bounding box center [994, 546] width 21 height 21
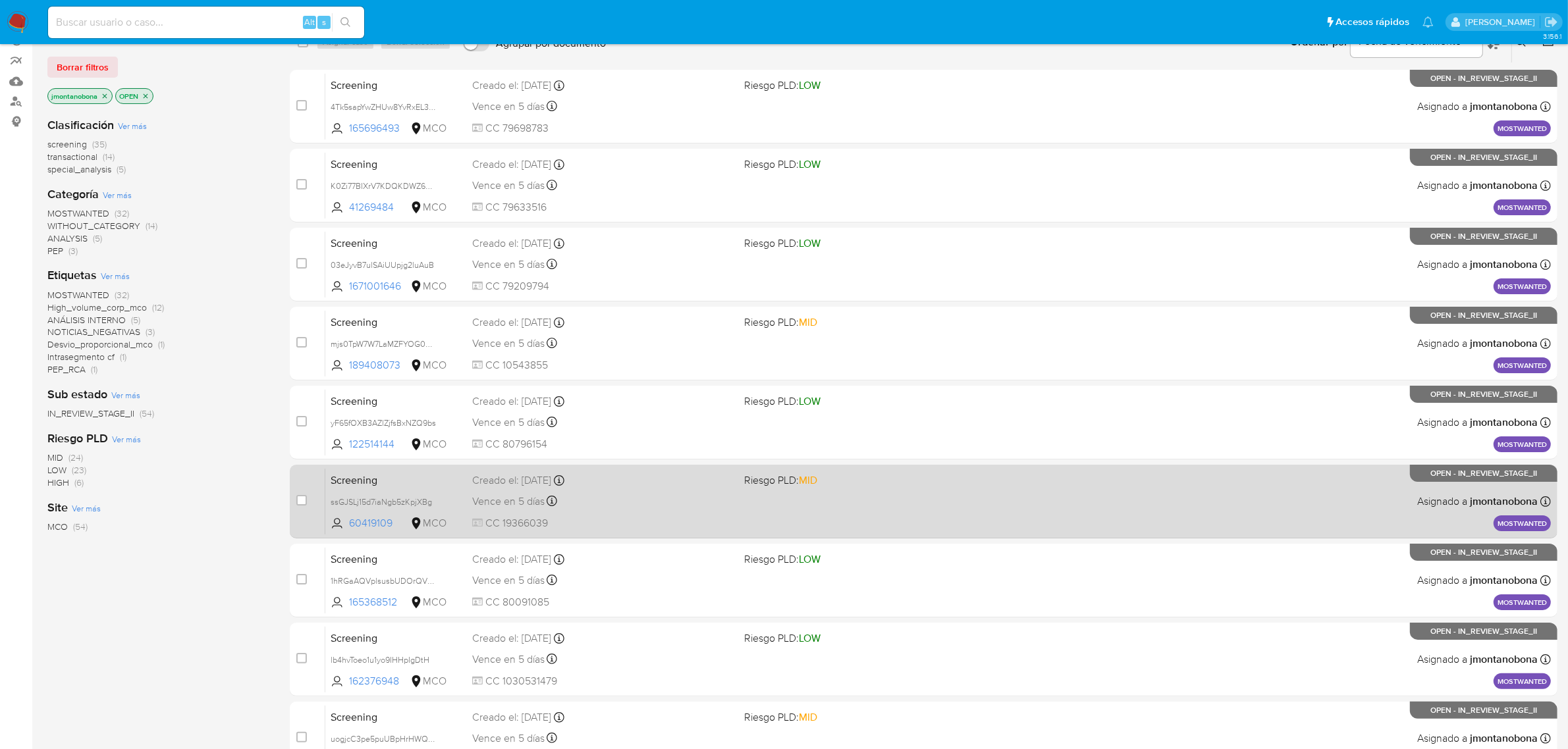
scroll to position [288, 0]
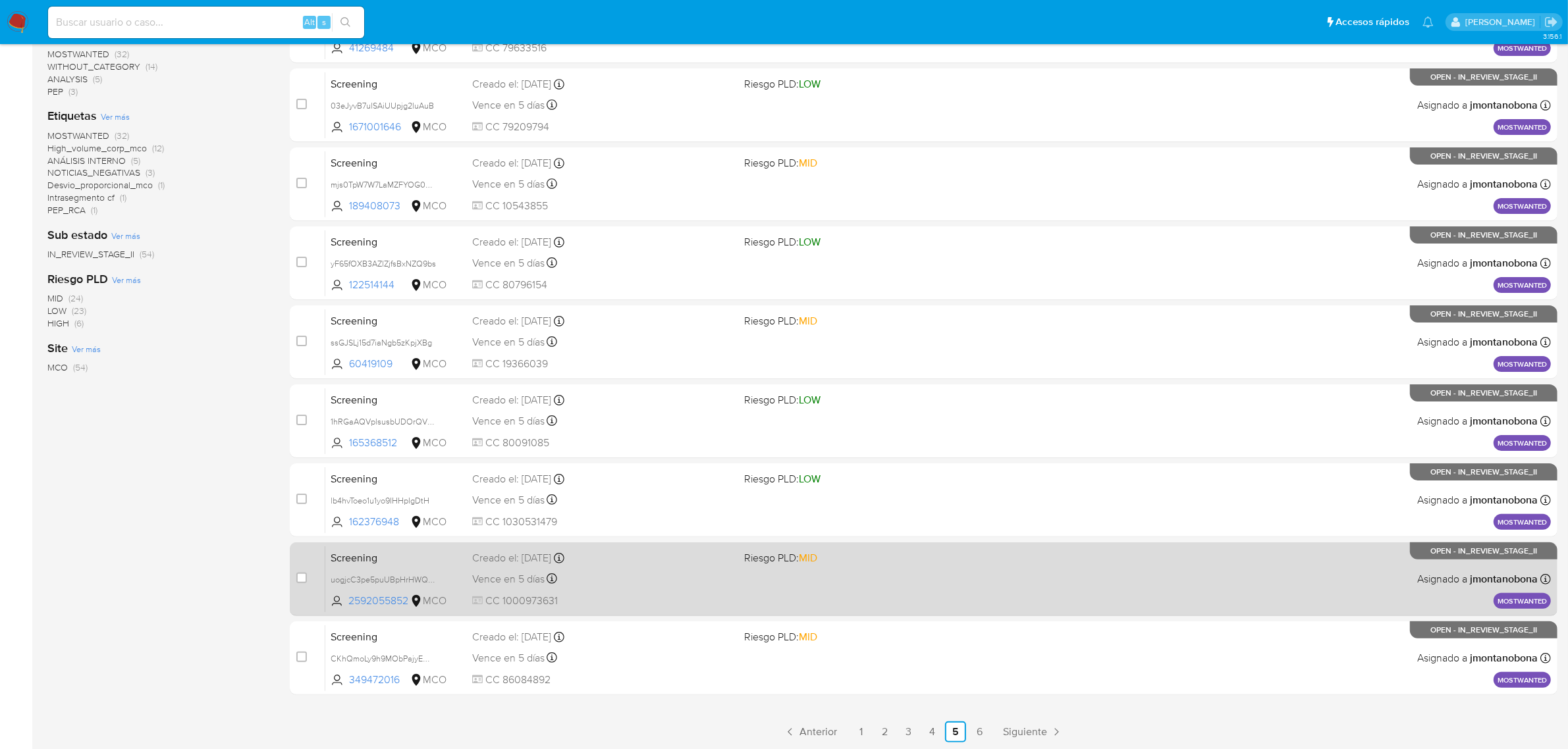
click at [384, 559] on span "Screening" at bounding box center [396, 557] width 131 height 17
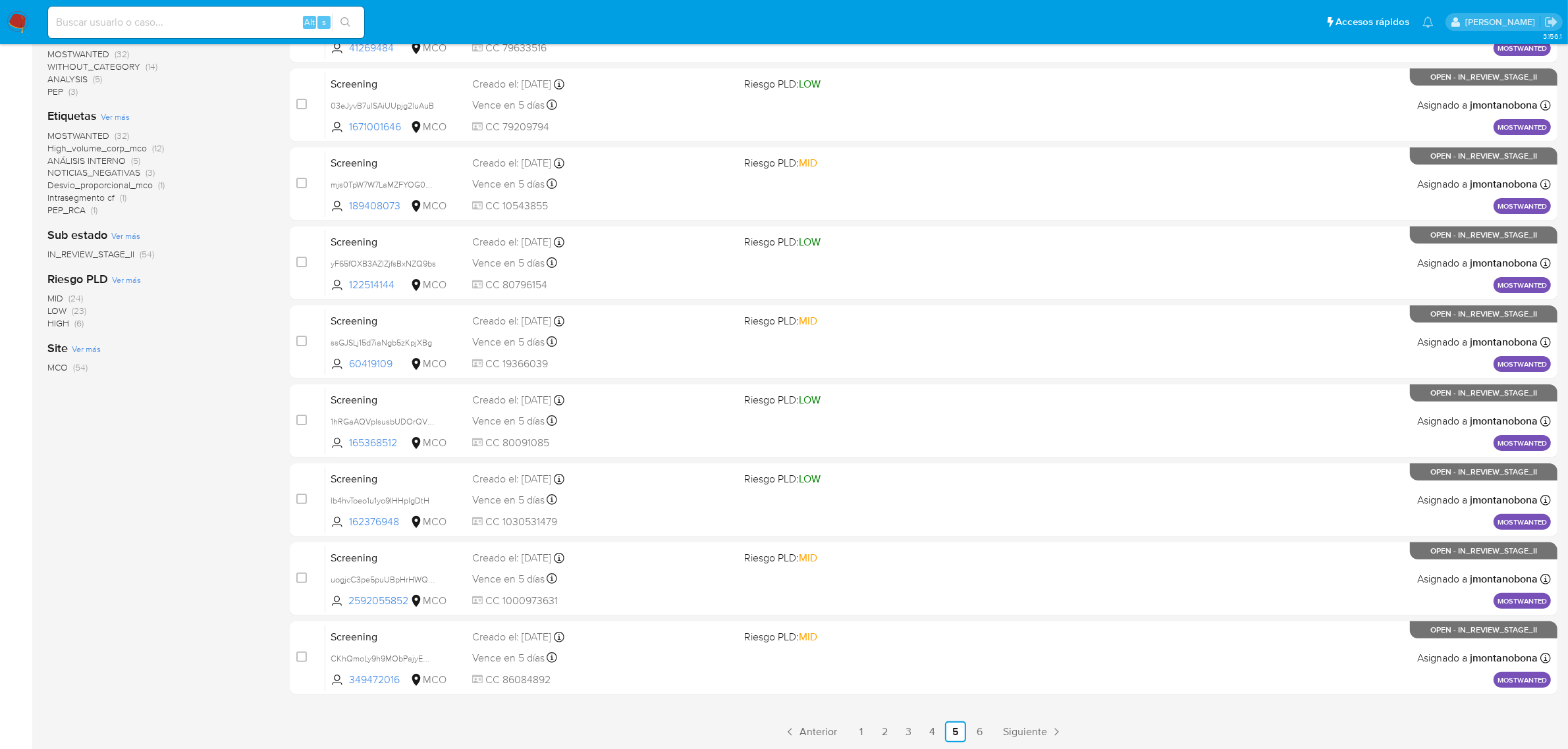
click at [225, 22] on input at bounding box center [206, 23] width 316 height 17
paste input "NLe0tMzNT7VebazwW0FhPyy6"
type input "NLe0tMzNT7VebazwW0FhPyy6"
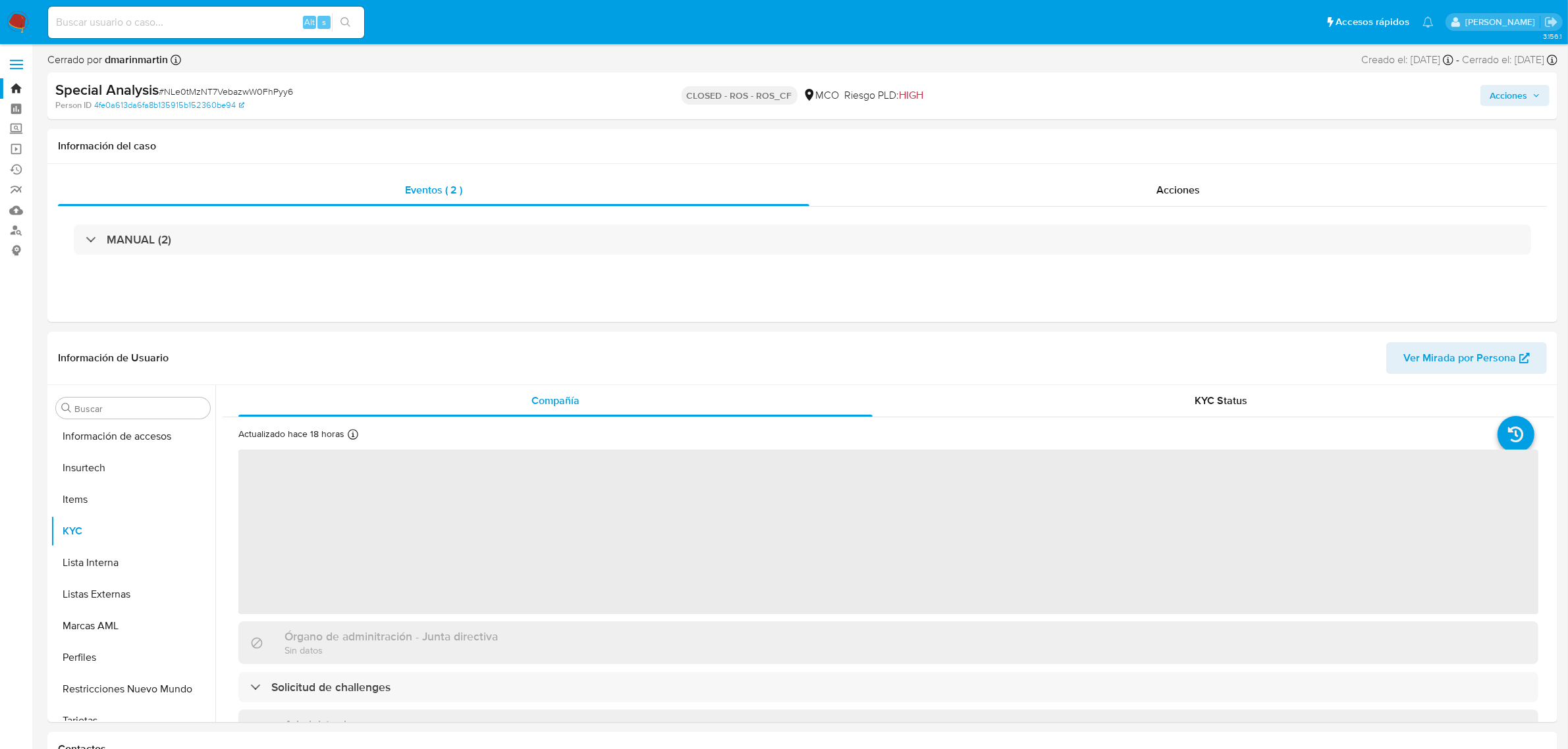
scroll to position [555, 0]
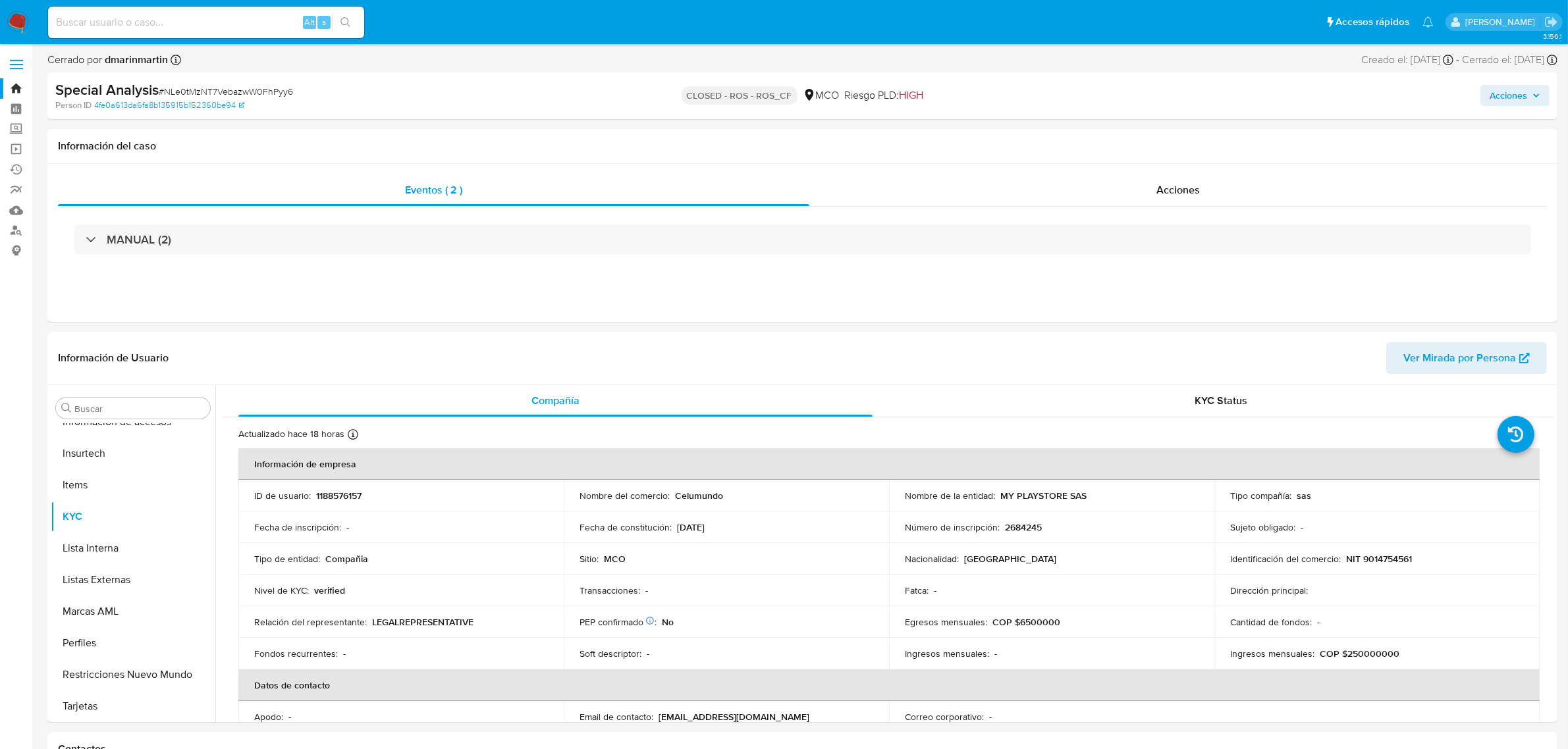
select select "10"
click at [741, 96] on p "CLOSED - ROS - ROS_CF" at bounding box center [740, 95] width 116 height 18
drag, startPoint x: 698, startPoint y: 94, endPoint x: 762, endPoint y: 94, distance: 64.0
click at [759, 94] on p "CLOSED - ROS - ROS_CF" at bounding box center [740, 95] width 116 height 18
drag, startPoint x: 293, startPoint y: 89, endPoint x: 165, endPoint y: 97, distance: 128.2
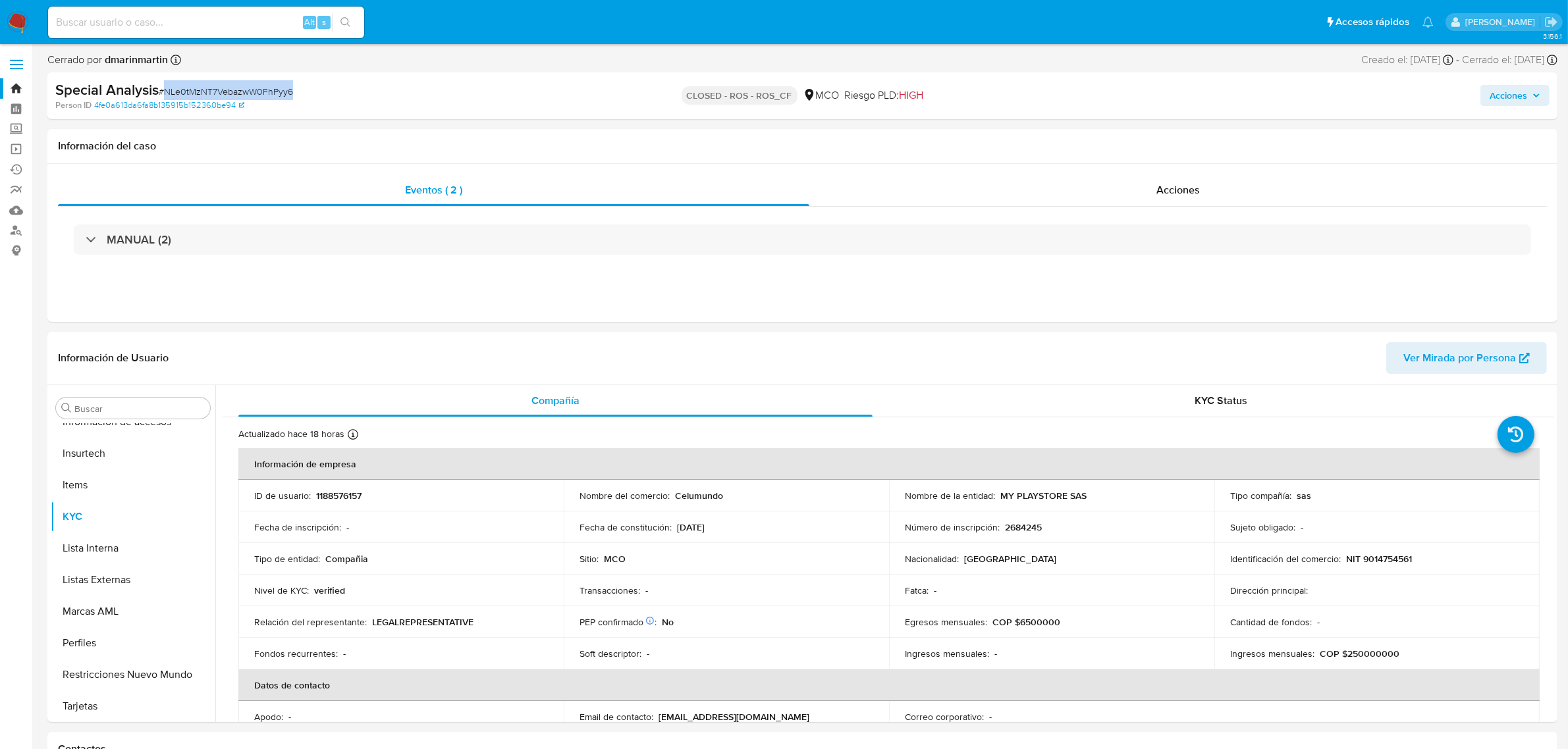
click at [165, 97] on div "Special Analysis # NLe0tMzNT7VebazwW0FhPyy6" at bounding box center [302, 90] width 493 height 20
copy span "NLe0tMzNT7VebazwW0FhPyy6"
click at [9, 93] on link "Bandeja" at bounding box center [78, 89] width 157 height 20
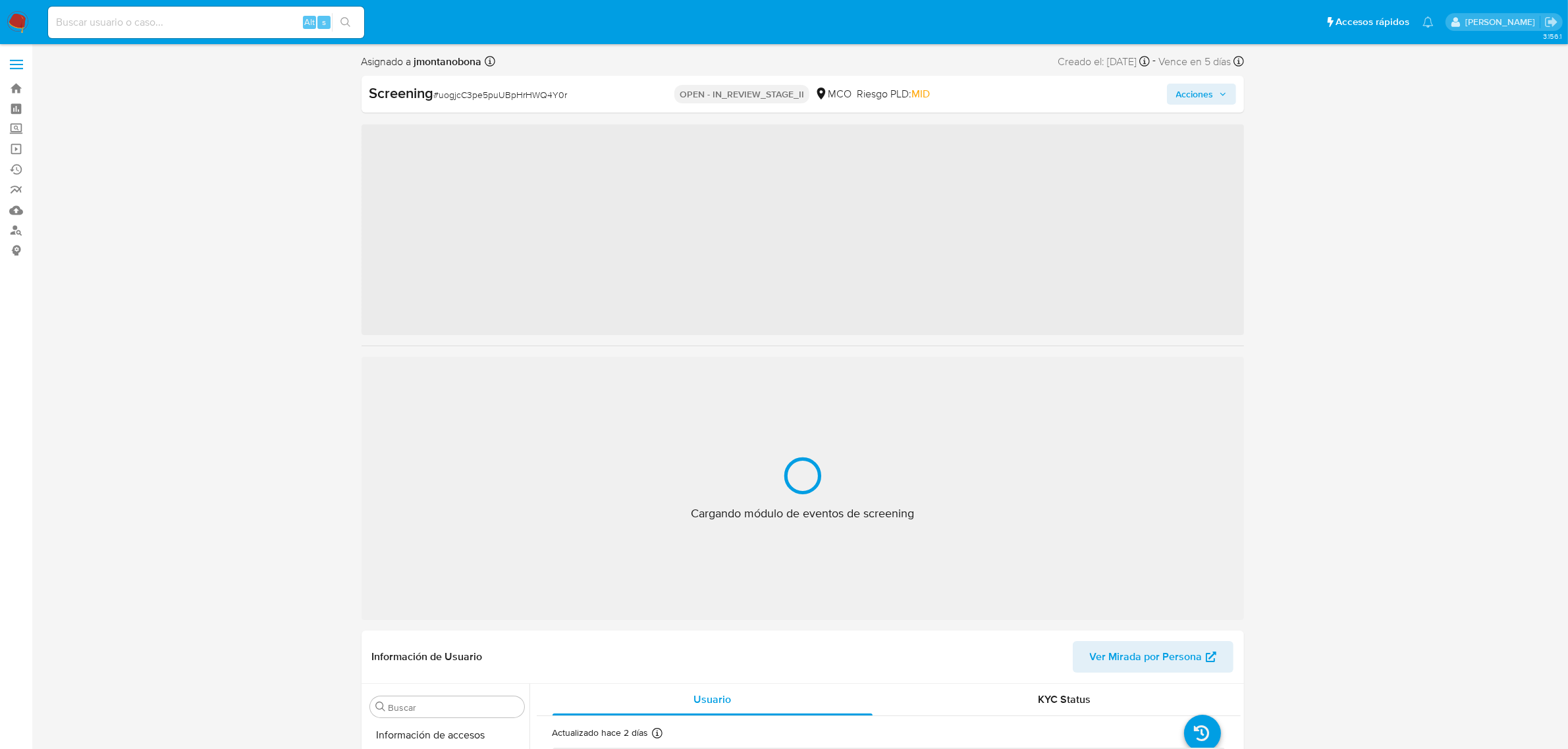
scroll to position [555, 0]
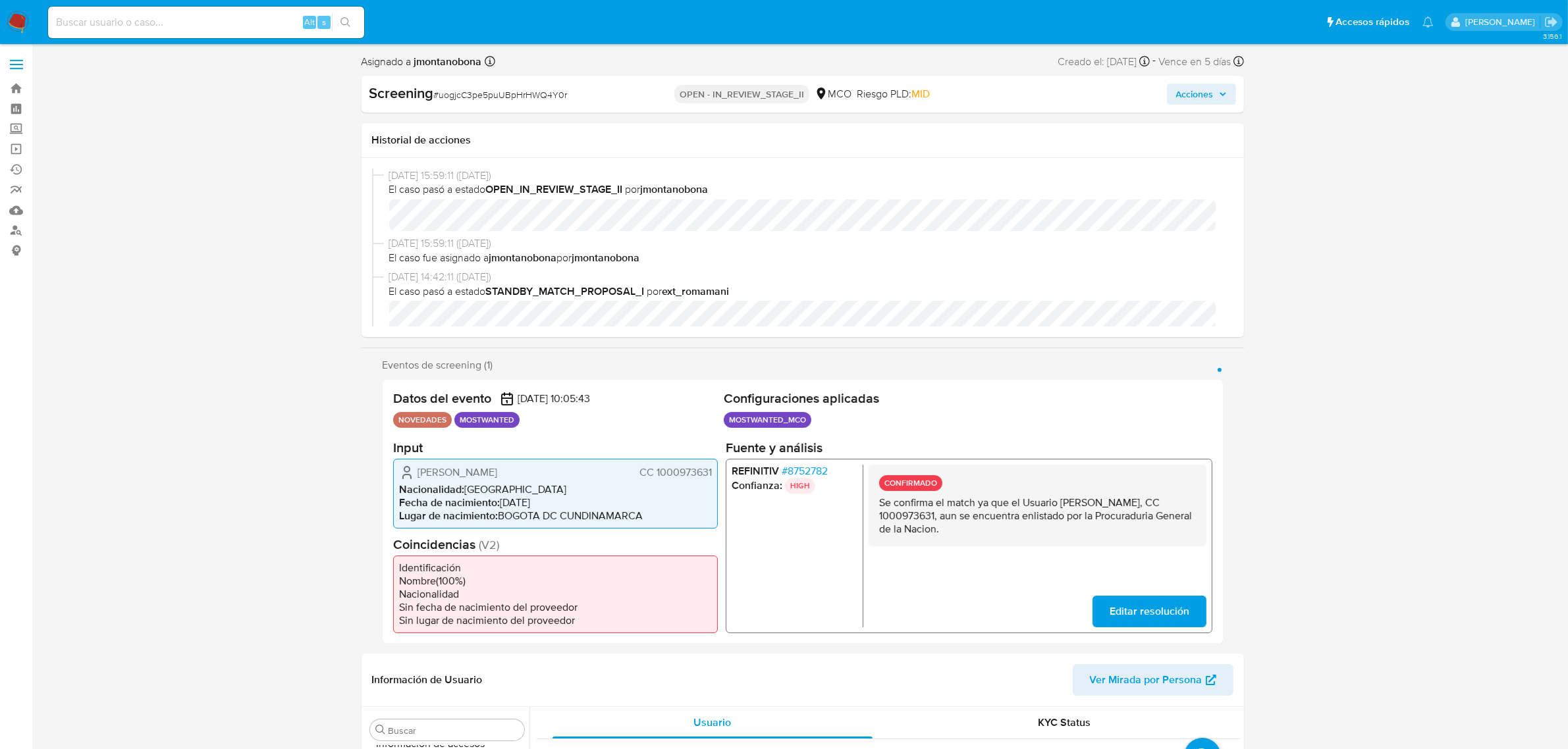
select select "10"
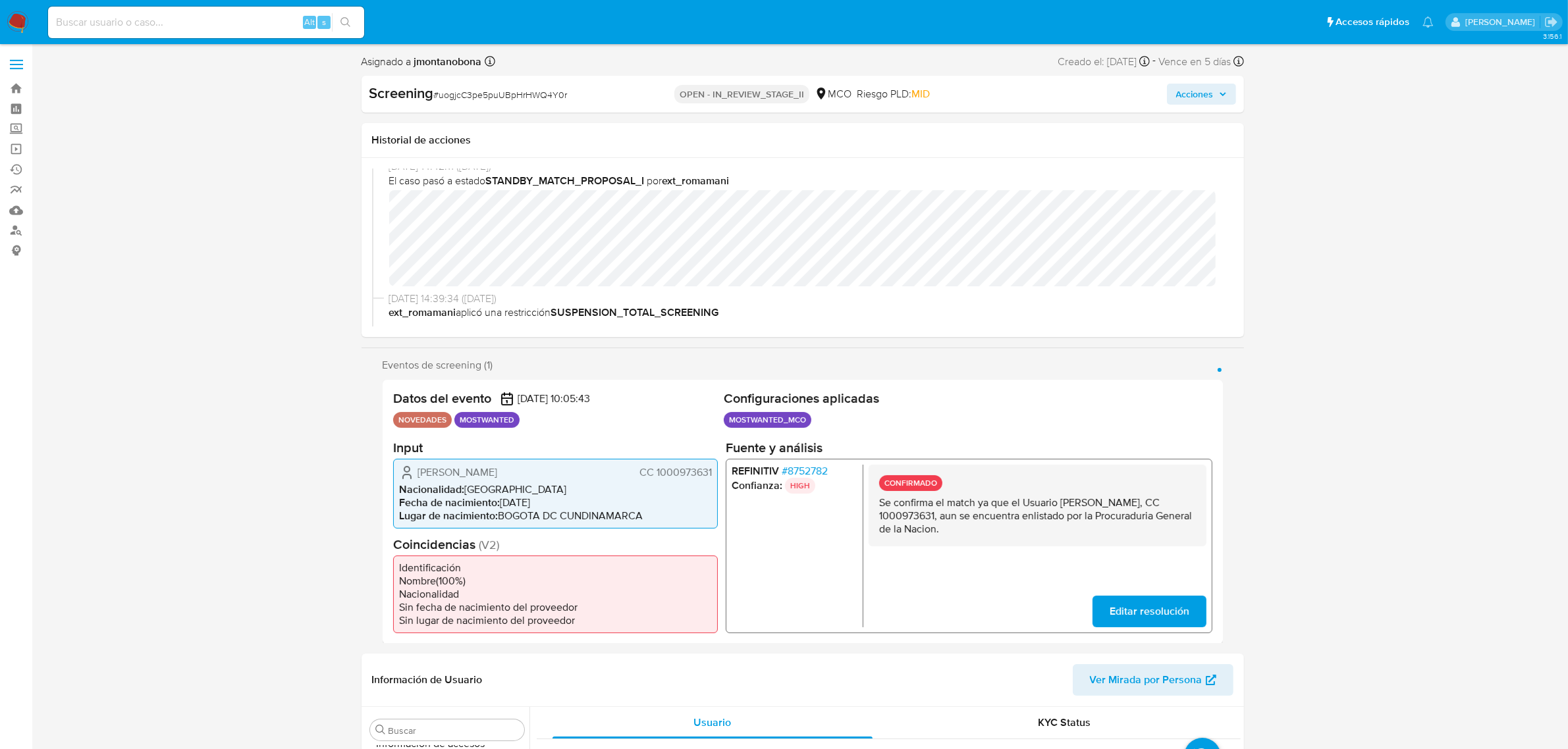
scroll to position [82, 0]
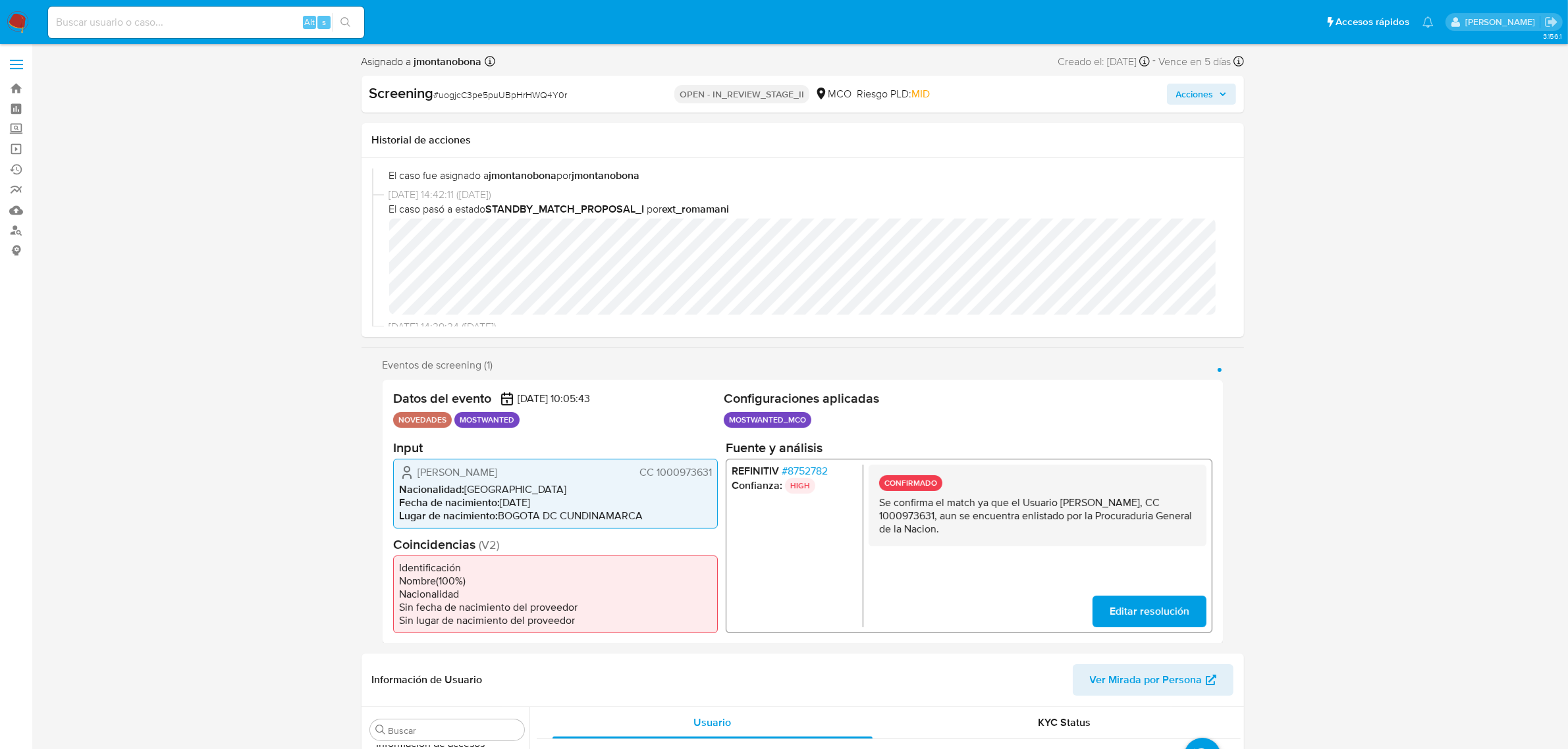
drag, startPoint x: 938, startPoint y: 515, endPoint x: 993, endPoint y: 511, distance: 55.1
click at [993, 511] on p "Se confirma el match ya que el Usuario [PERSON_NAME], CC 1000973631, aun se enc…" at bounding box center [1037, 515] width 317 height 39
drag, startPoint x: 1022, startPoint y: 501, endPoint x: 1174, endPoint y: 499, distance: 152.0
click at [1174, 499] on p "Se confirma el match ya que el Usuario [PERSON_NAME], CC 1000973631, aun se enc…" at bounding box center [1037, 515] width 317 height 39
click at [1078, 491] on div "CONFIRMADO Se confirma el match ya que el Usuario [PERSON_NAME], CC 1000973631,…" at bounding box center [1036, 505] width 338 height 81
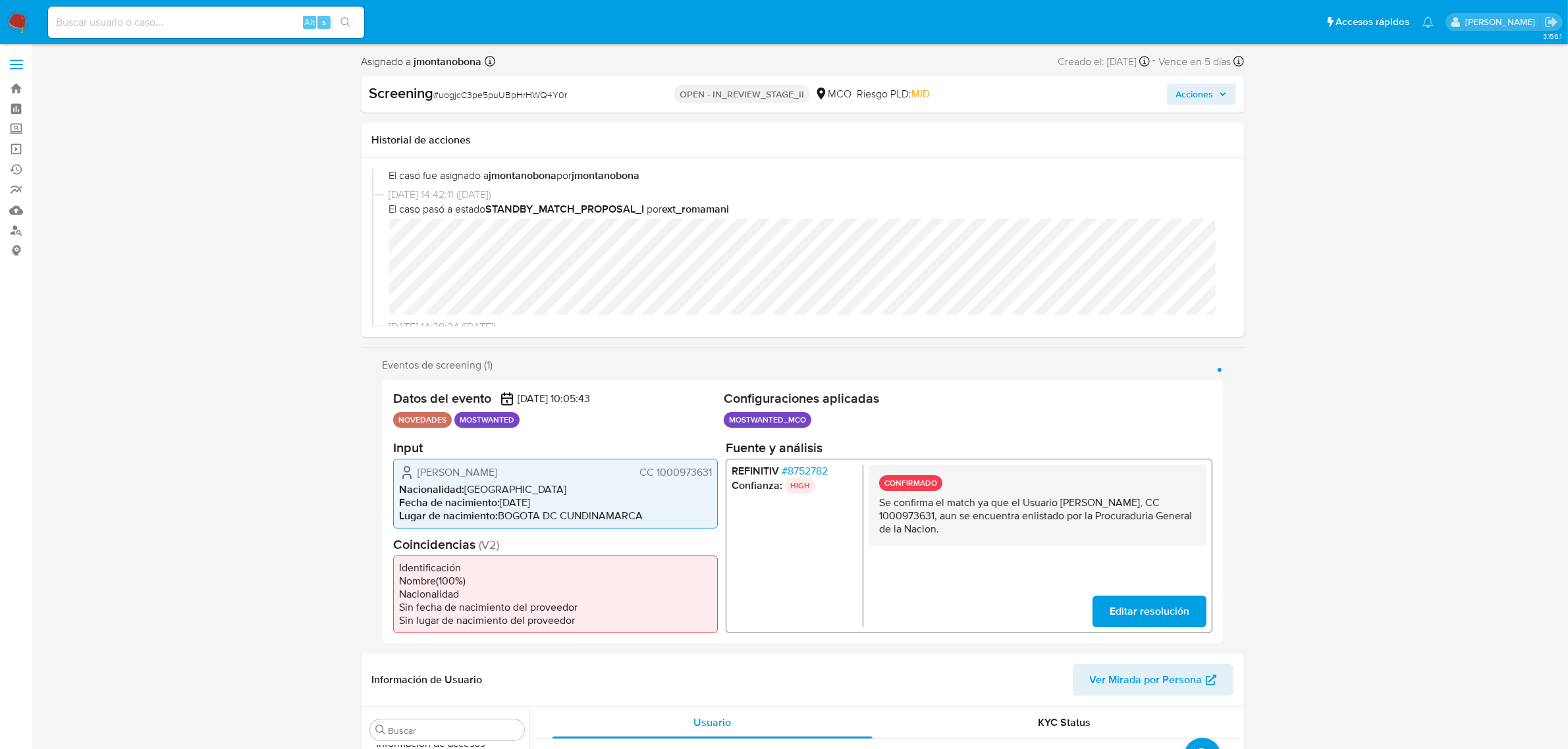
drag, startPoint x: 1060, startPoint y: 502, endPoint x: 913, endPoint y: 514, distance: 147.5
click at [913, 514] on p "Se confirma el match ya que el Usuario [PERSON_NAME], CC 1000973631, aun se enc…" at bounding box center [1037, 515] width 317 height 39
click at [1103, 523] on p "Se confirma el match ya que el Usuario [PERSON_NAME], CC 1000973631, aun se enc…" at bounding box center [1037, 515] width 317 height 39
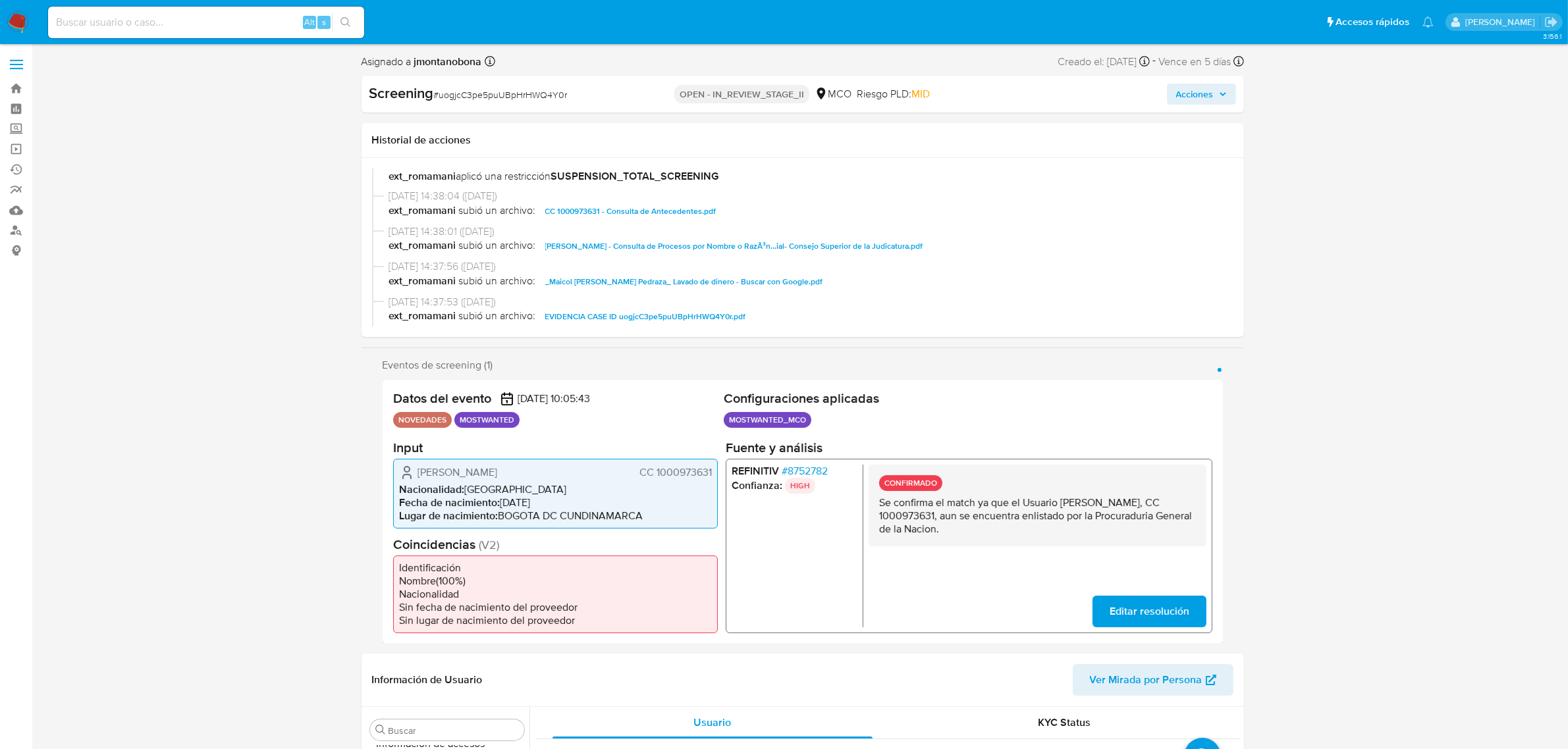
click at [647, 312] on span "EVIDENCIA CASE ID uogjcC3pe5puUBpHrHWQ4Y0r.pdf" at bounding box center [645, 317] width 201 height 16
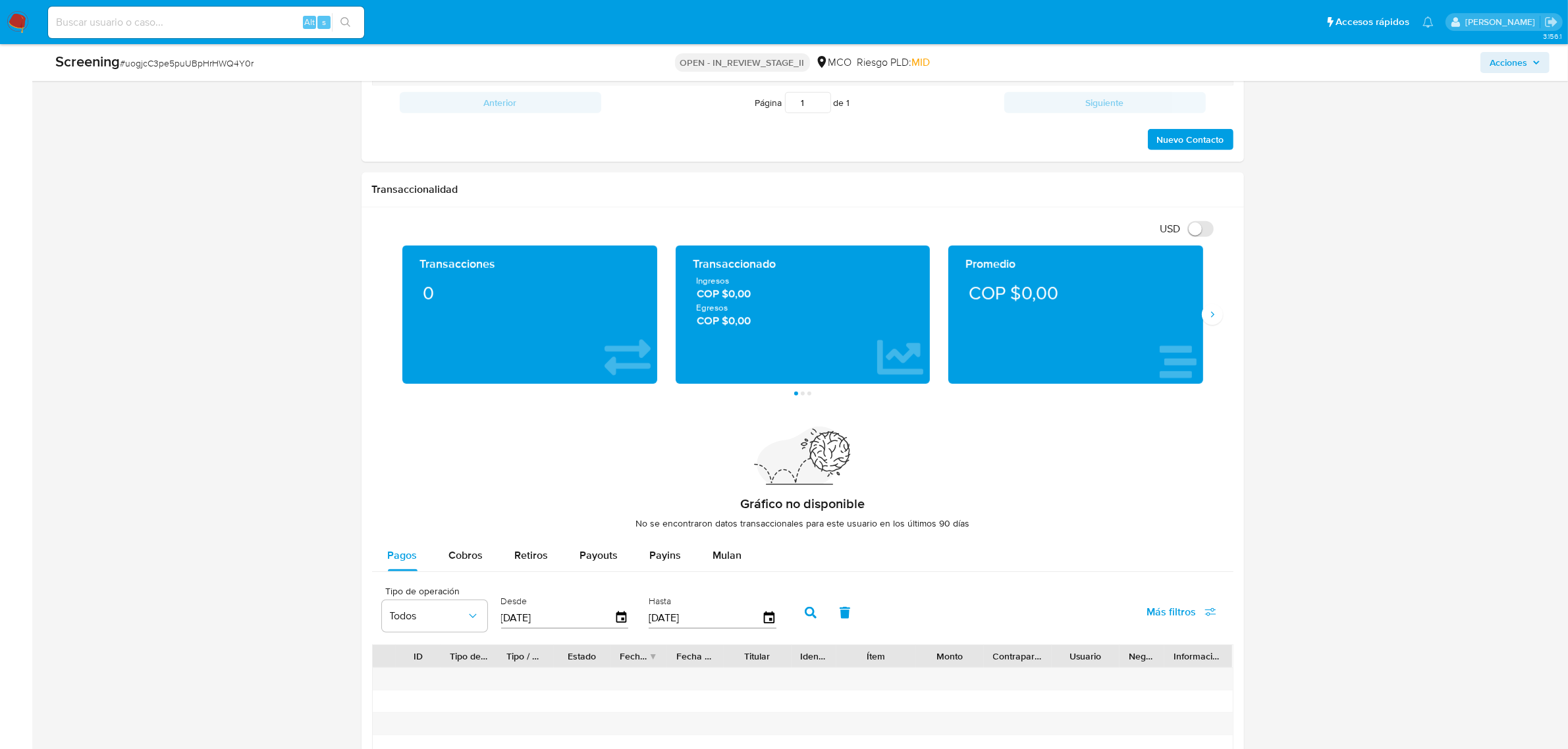
scroll to position [1152, 0]
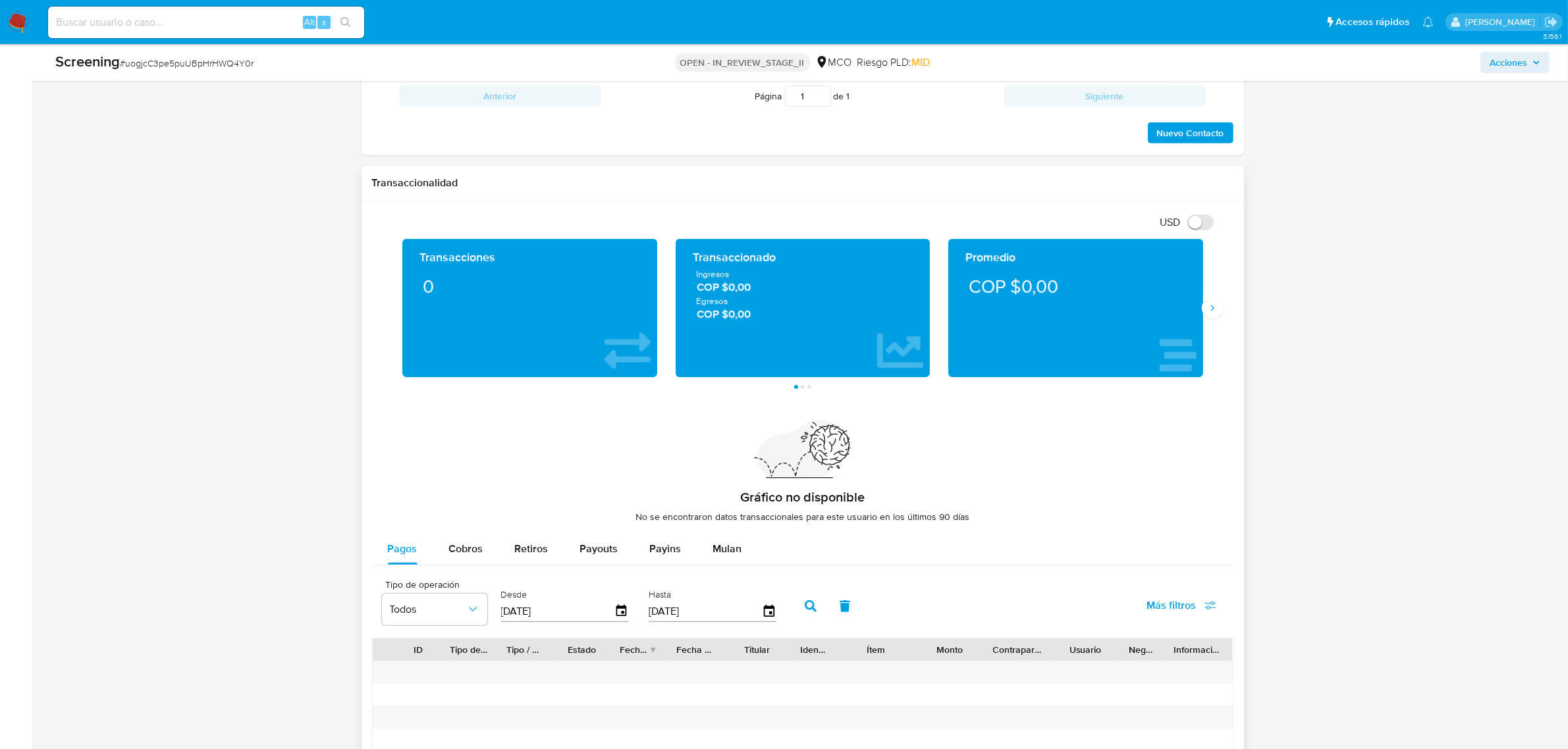
click at [1223, 310] on div "Transacciones 0 Transaccionado Ingresos COP $0,00 Egresos COP $0,00 Promedio CO…" at bounding box center [802, 314] width 861 height 150
click at [1219, 309] on button "Siguiente" at bounding box center [1212, 308] width 21 height 21
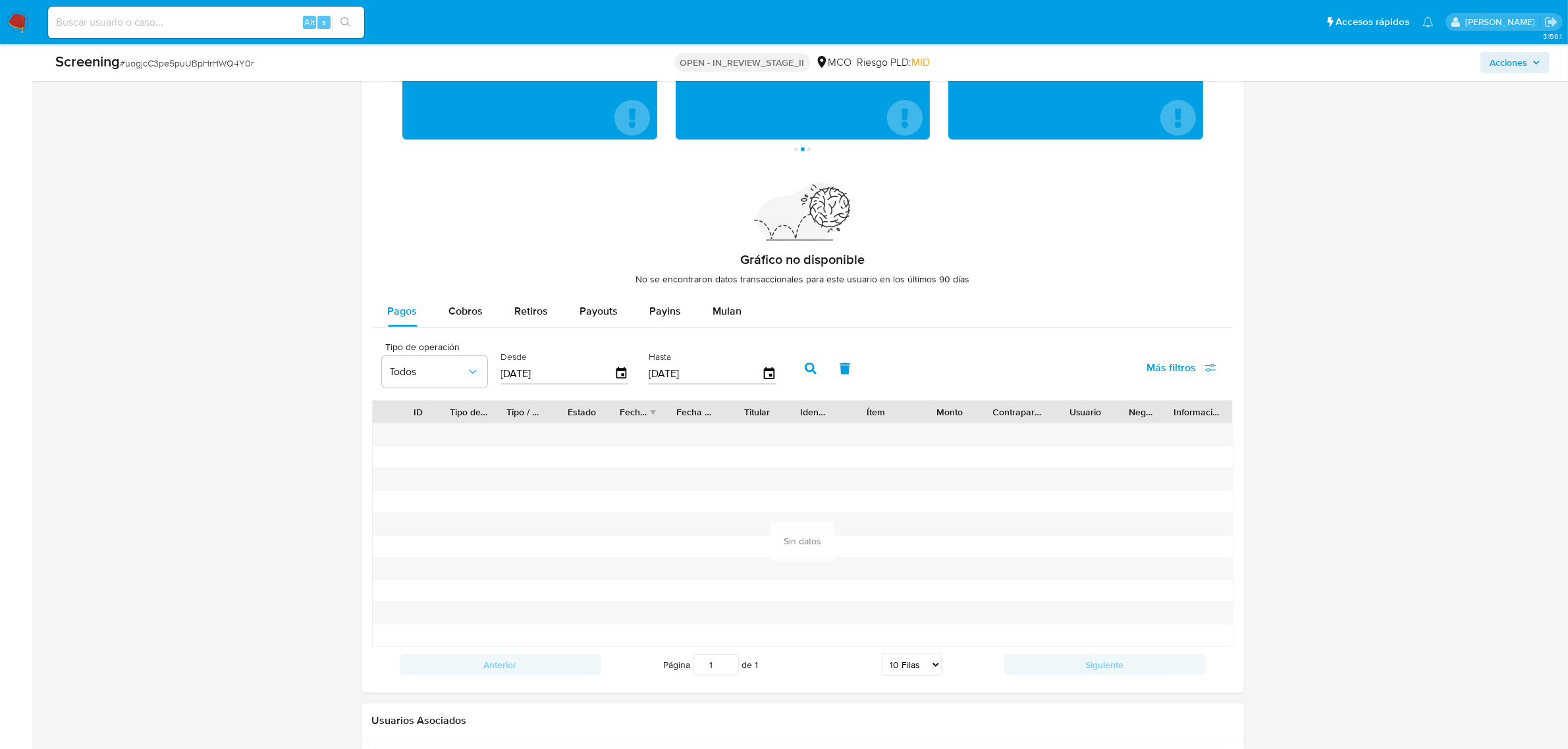
scroll to position [1785, 0]
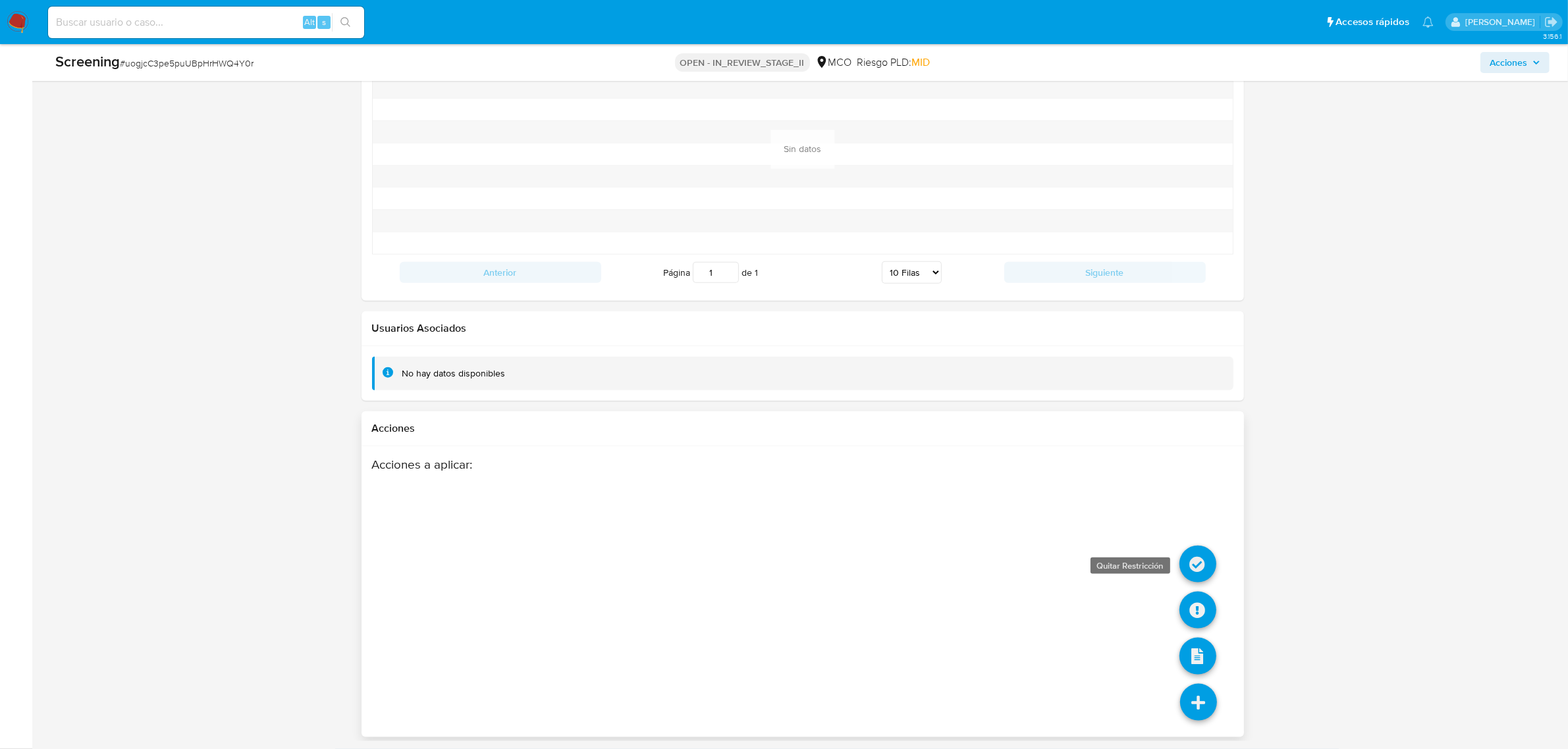
click at [1193, 553] on icon at bounding box center [1197, 564] width 37 height 37
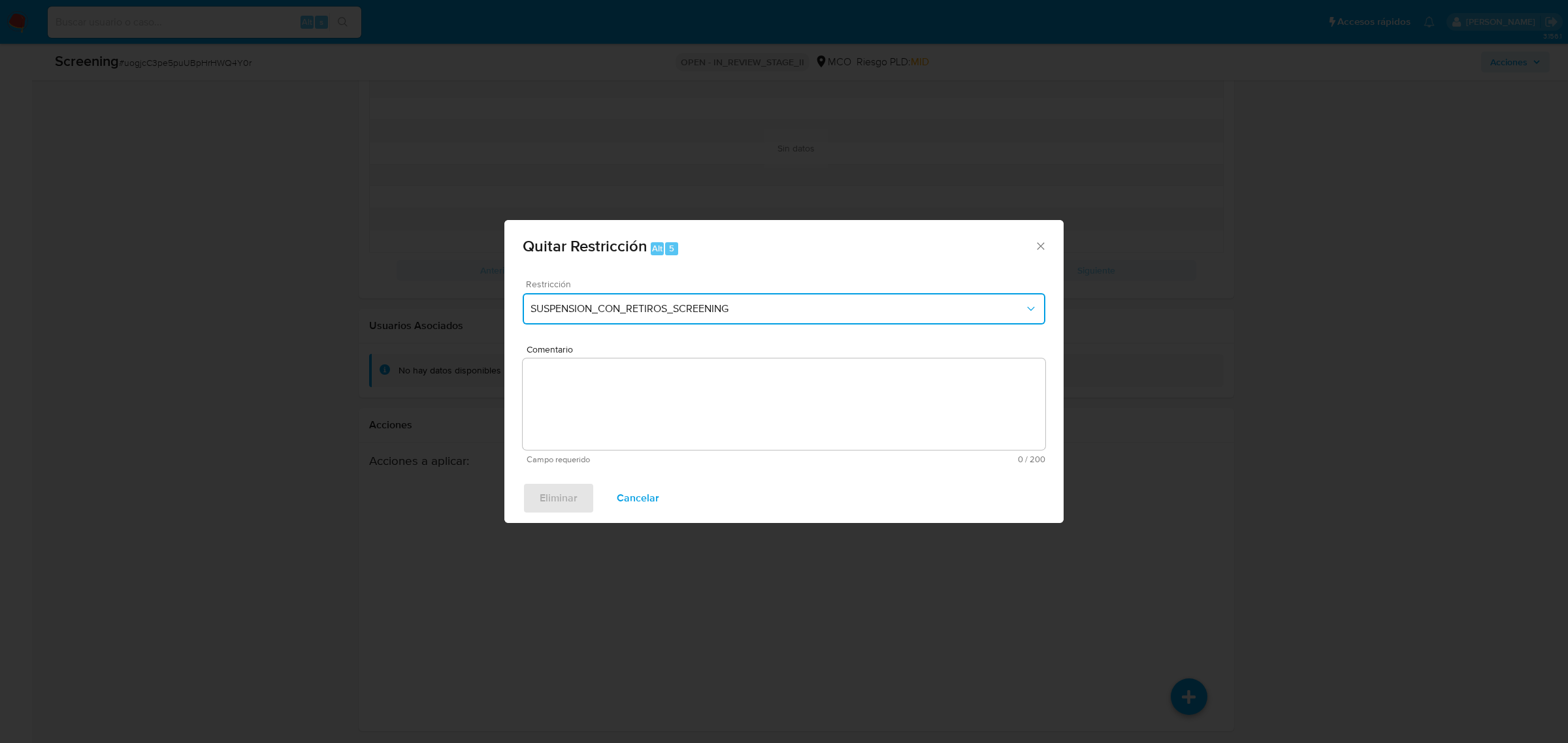
click at [728, 310] on span "SUSPENSION_CON_RETIROS_SCREENING" at bounding box center [777, 309] width 494 height 13
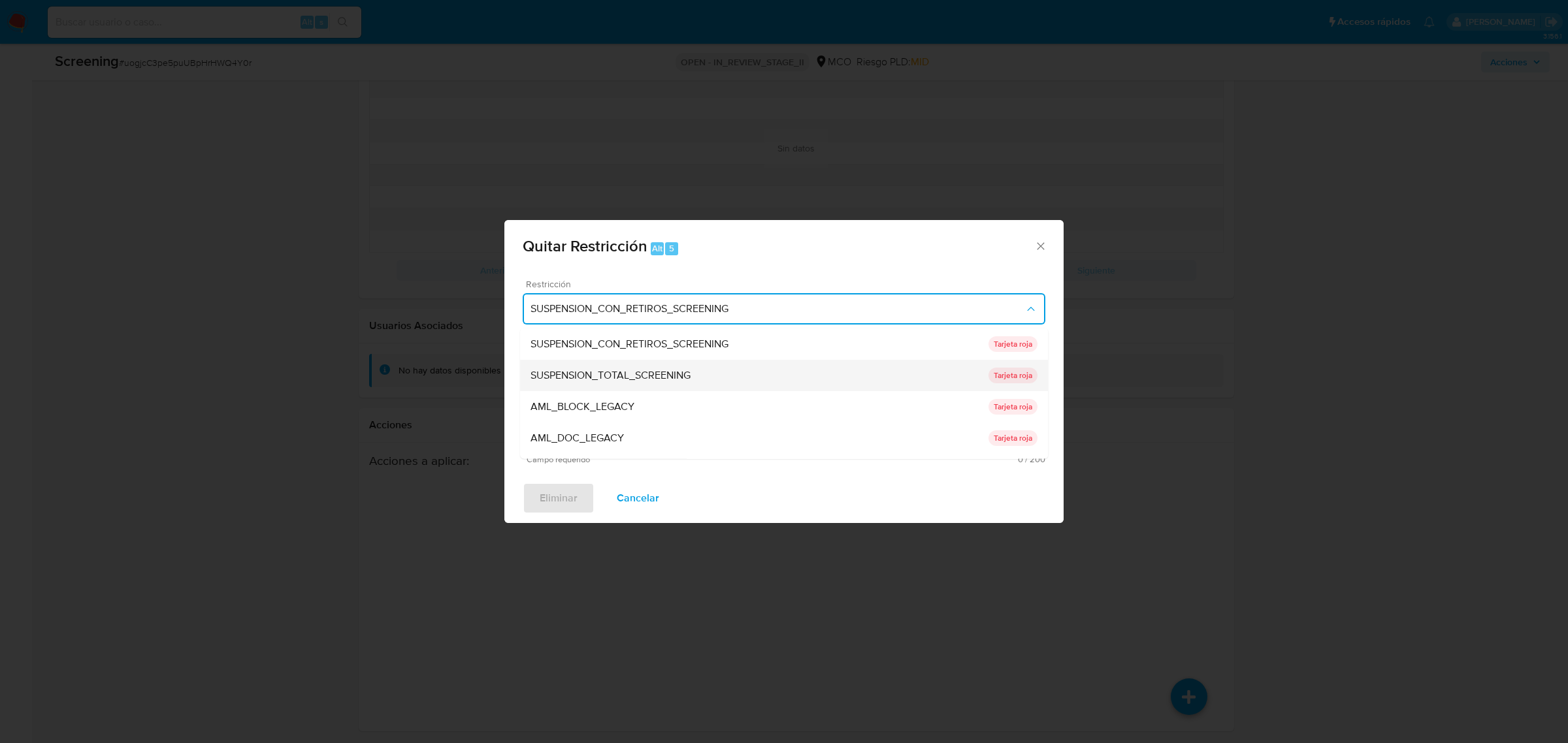
click at [658, 373] on span "SUSPENSION_TOTAL_SCREENING" at bounding box center [611, 375] width 160 height 13
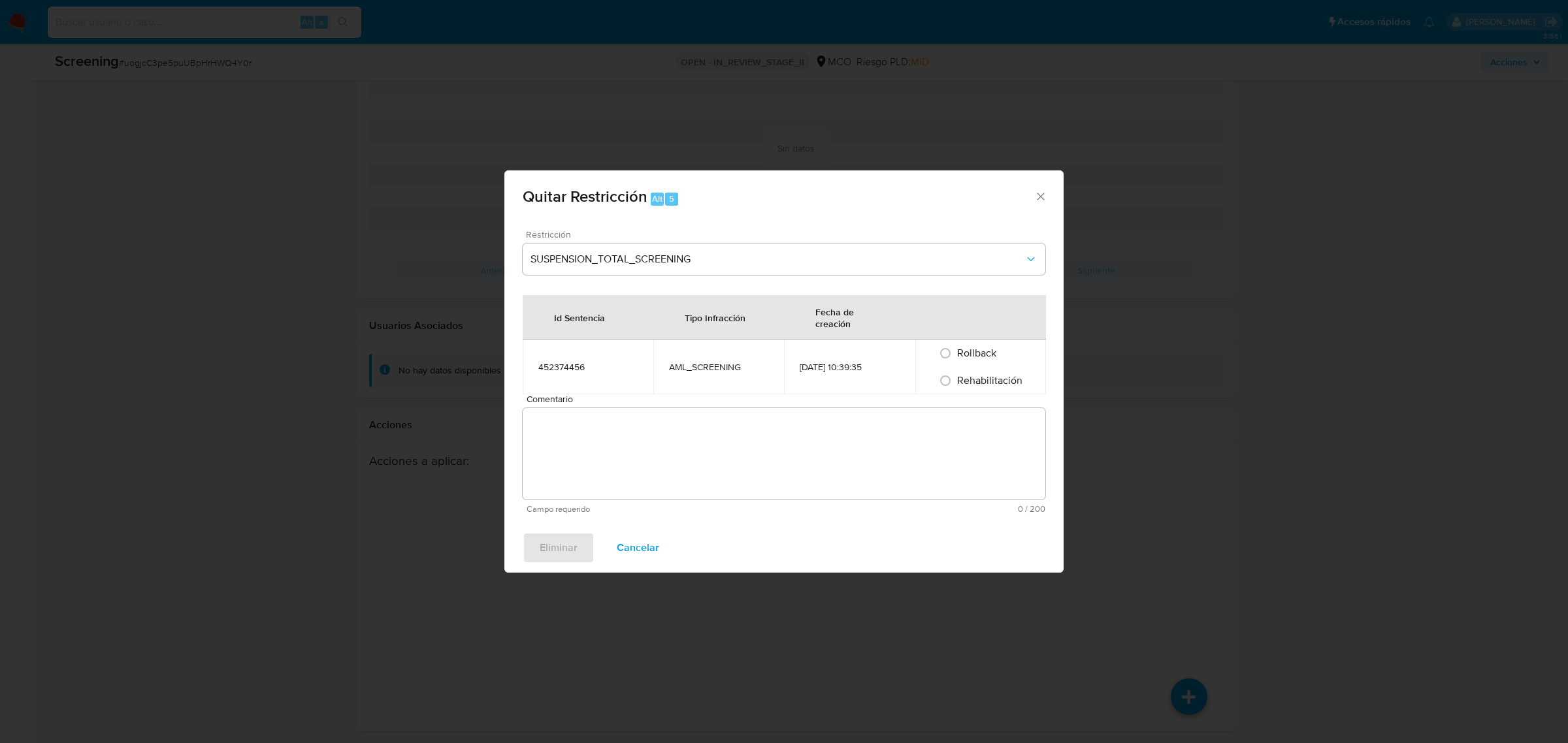
click at [706, 403] on span "Comentario" at bounding box center [787, 399] width 523 height 10
click at [706, 408] on textarea "Comentario" at bounding box center [784, 453] width 523 height 92
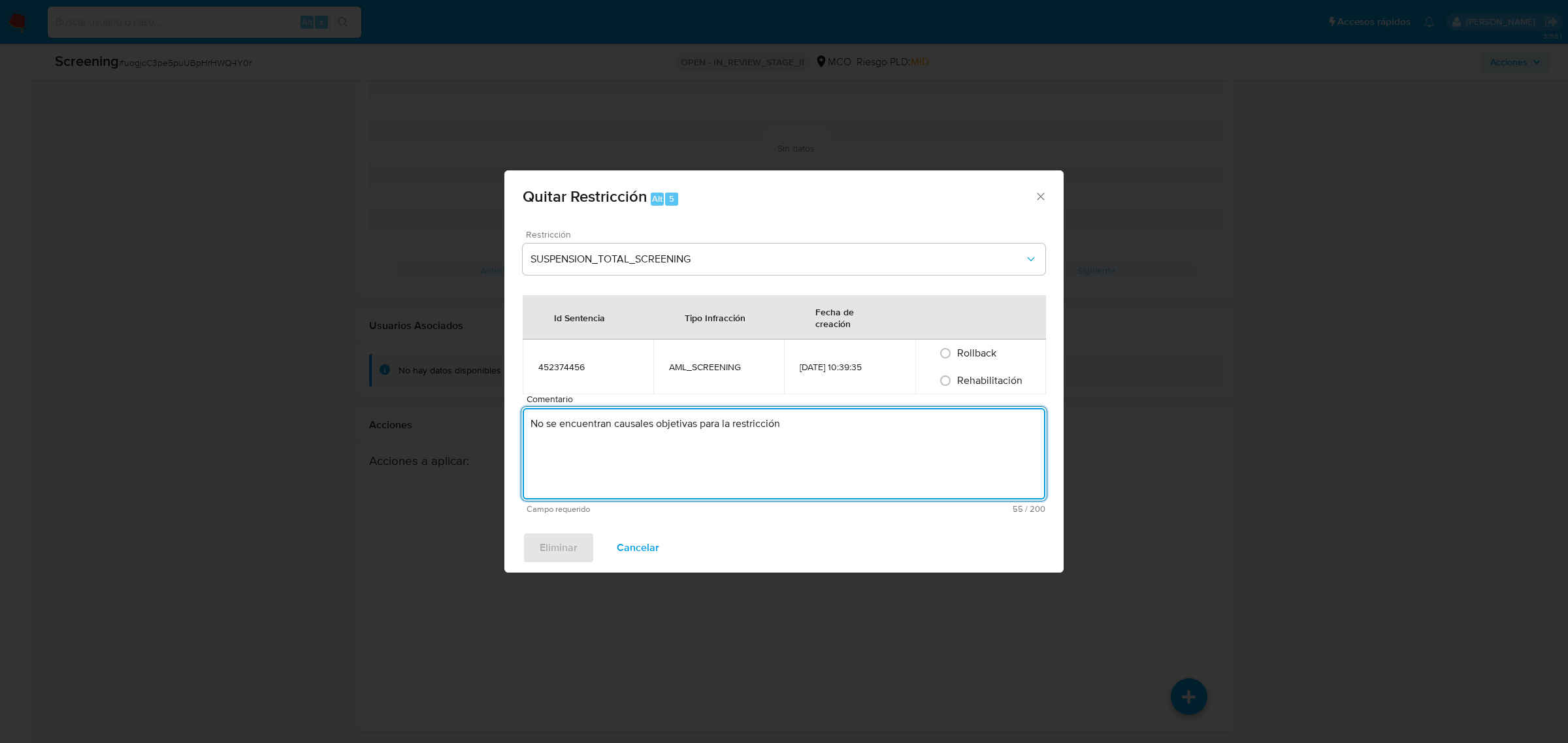
type textarea "No se encuentran causales objetivas para la restricción"
click at [1000, 374] on span "Rehabilitación" at bounding box center [990, 380] width 66 height 15
click at [956, 374] on input "Rehabilitación" at bounding box center [945, 381] width 21 height 21
radio input "true"
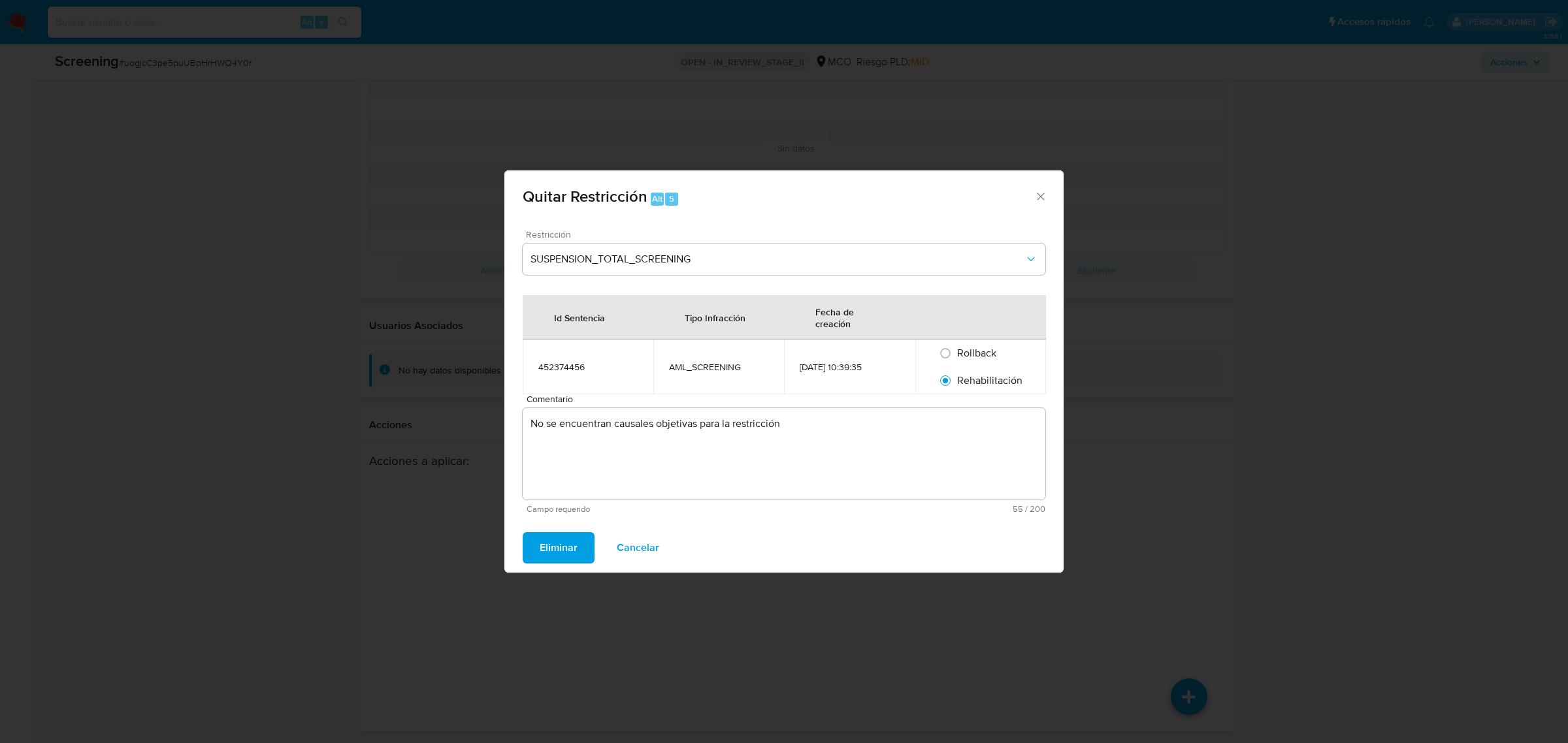
click at [544, 547] on span "Eliminar" at bounding box center [559, 548] width 38 height 29
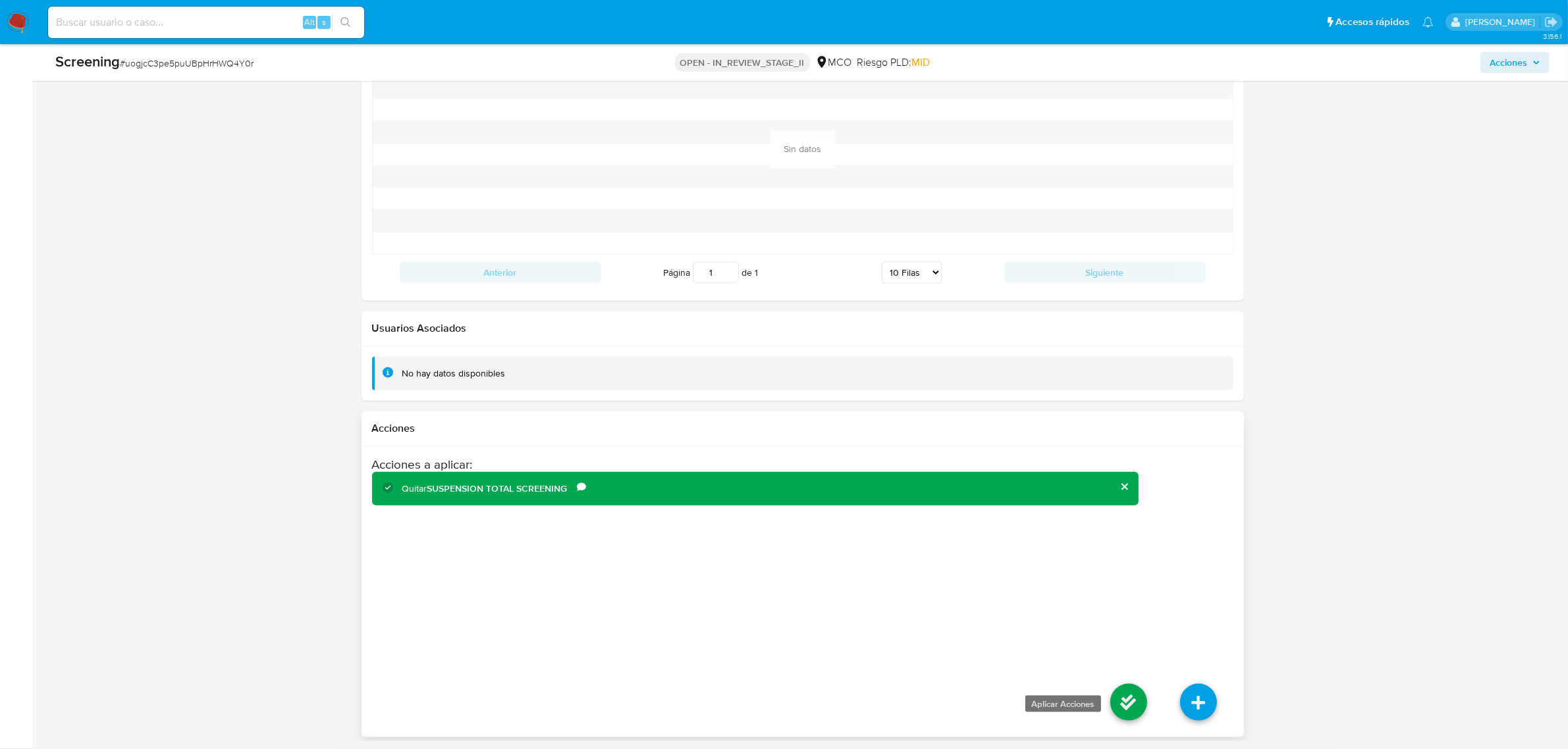
click at [1120, 700] on icon at bounding box center [1128, 703] width 37 height 37
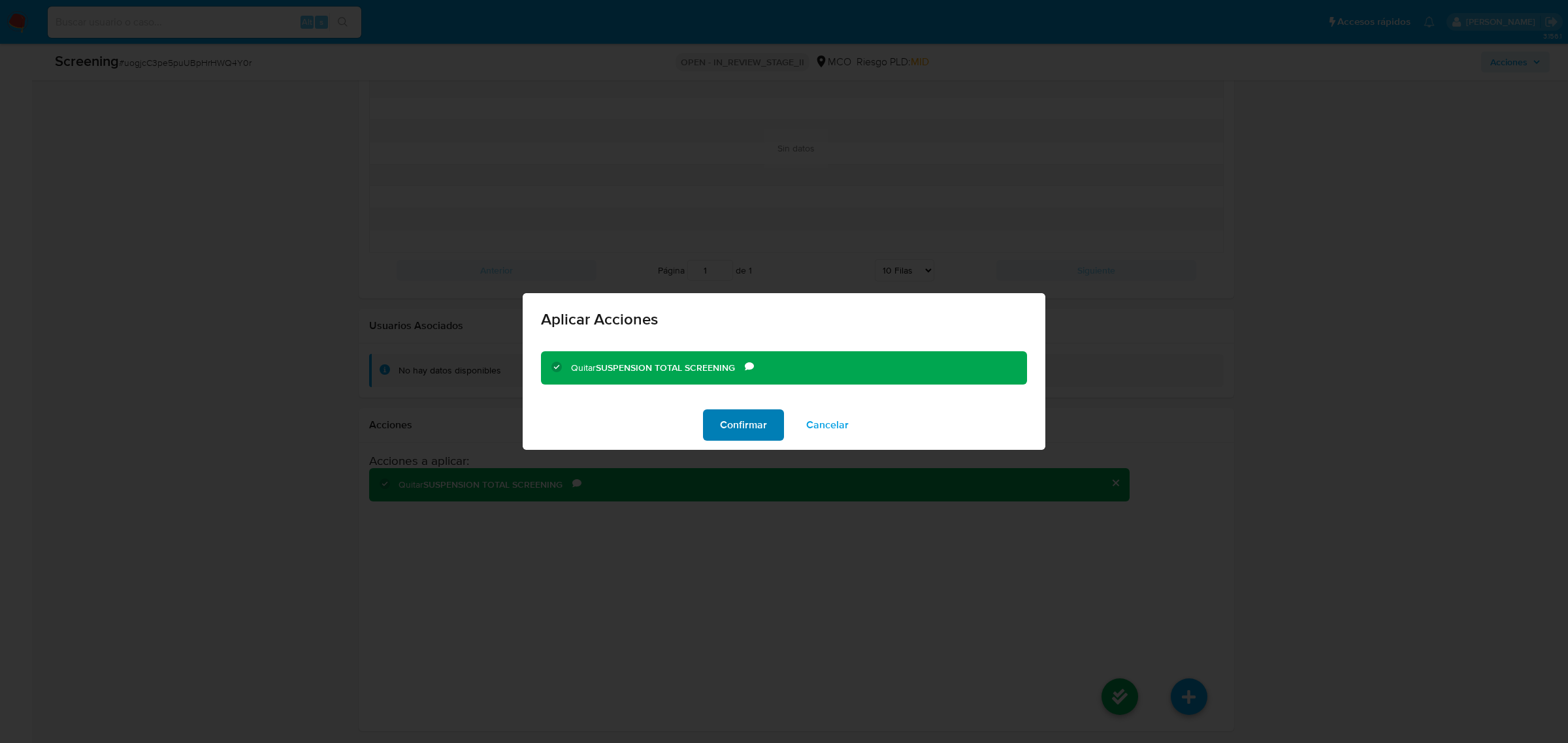
click at [725, 435] on span "Confirmar" at bounding box center [743, 425] width 47 height 29
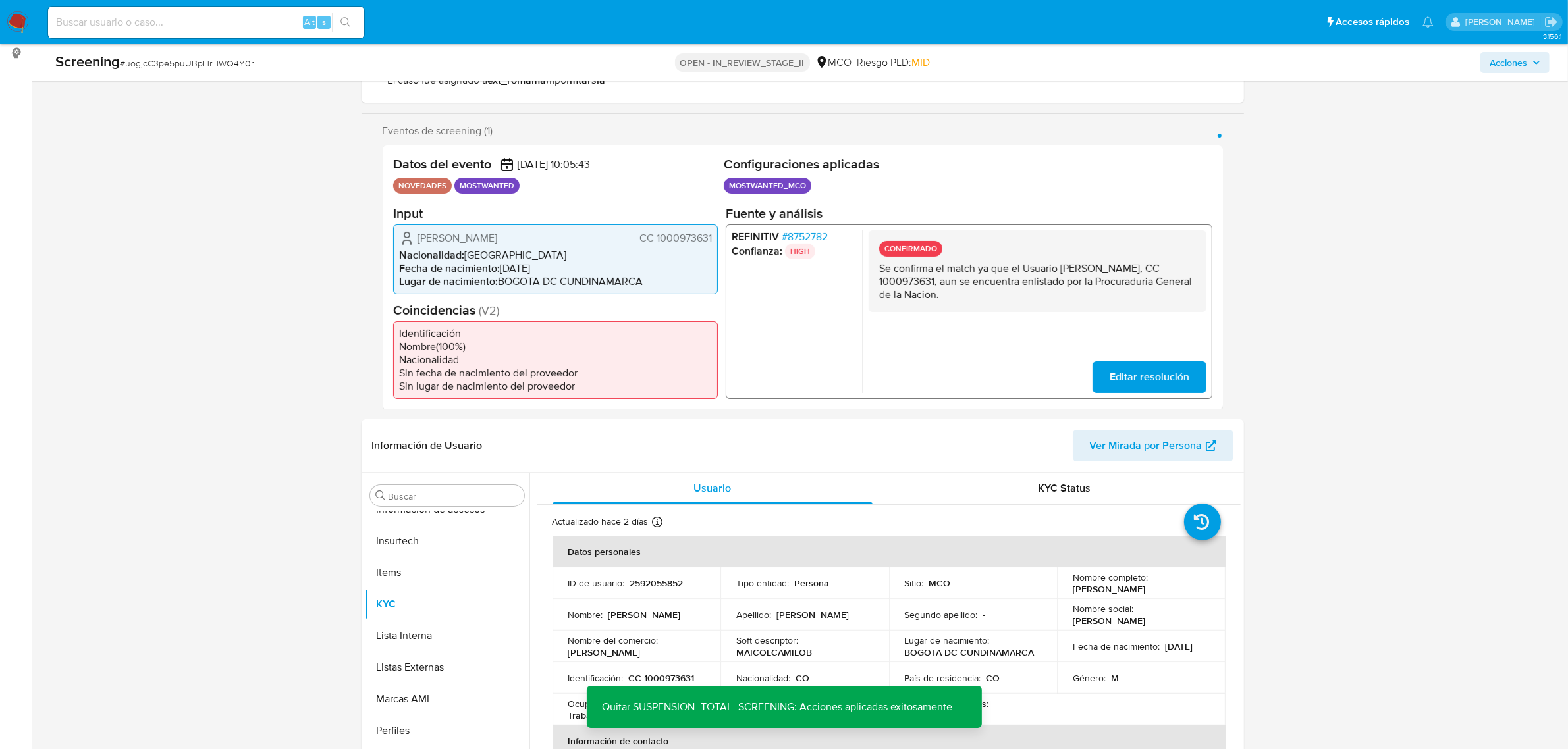
scroll to position [494, 0]
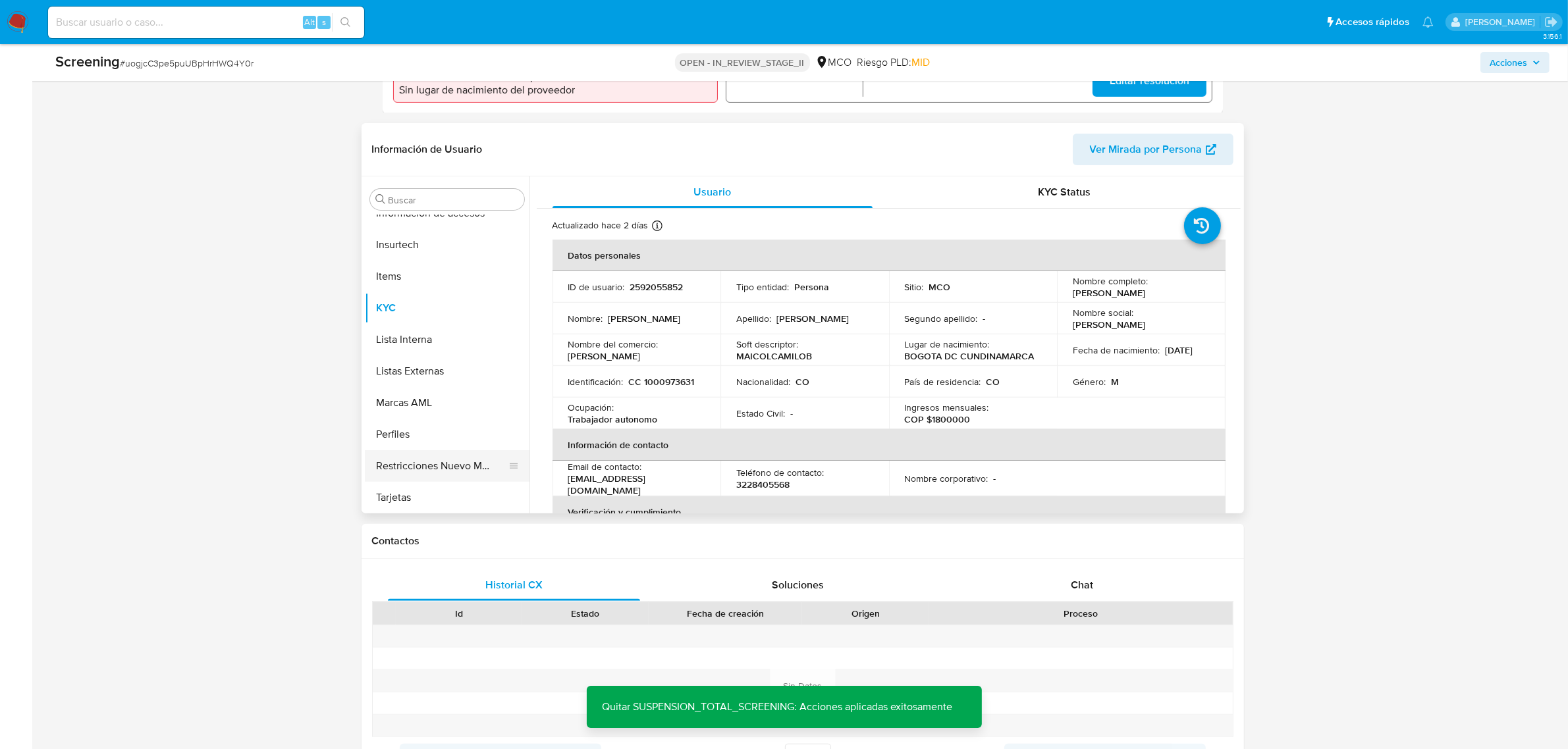
click at [475, 461] on button "Restricciones Nuevo Mundo" at bounding box center [442, 466] width 154 height 32
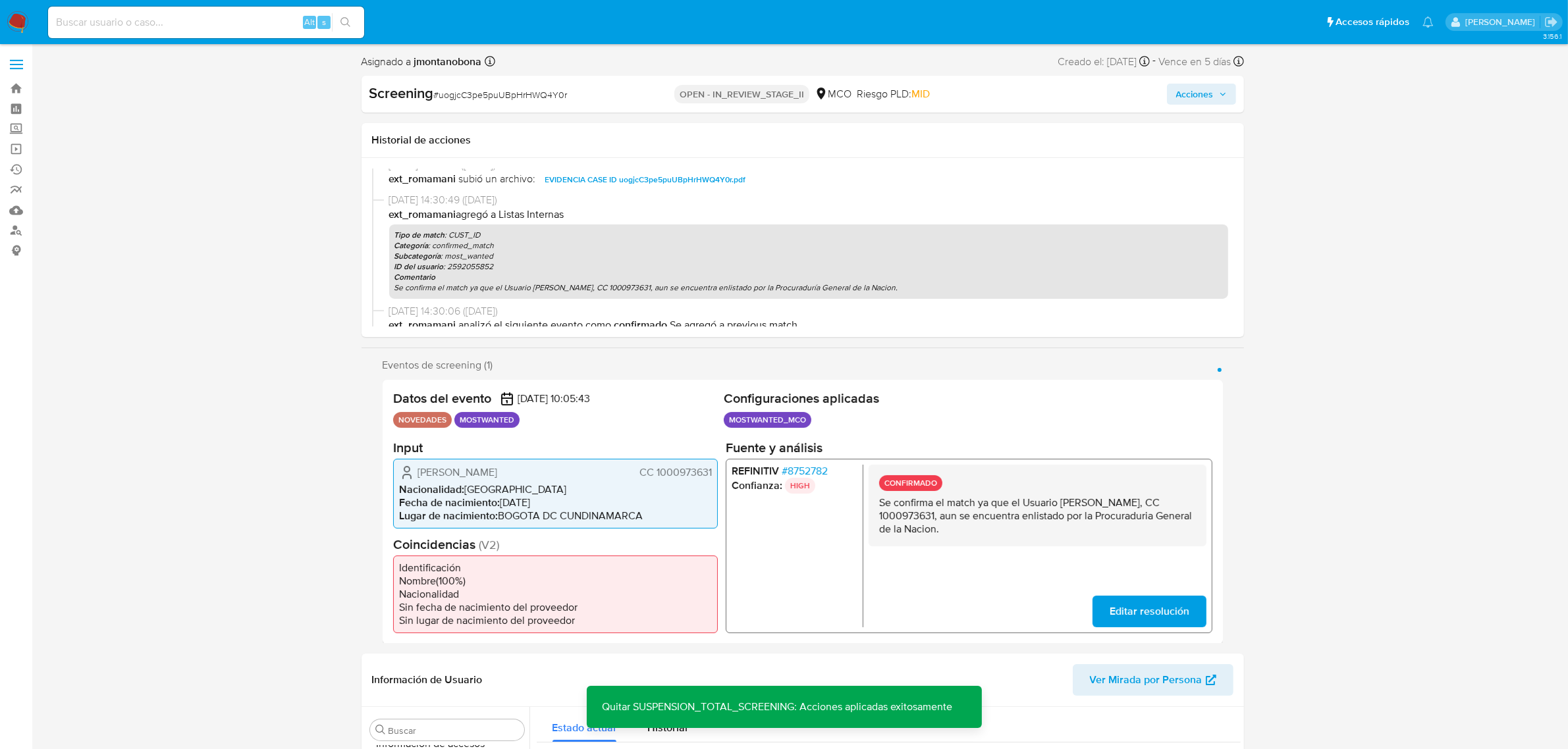
scroll to position [151, 0]
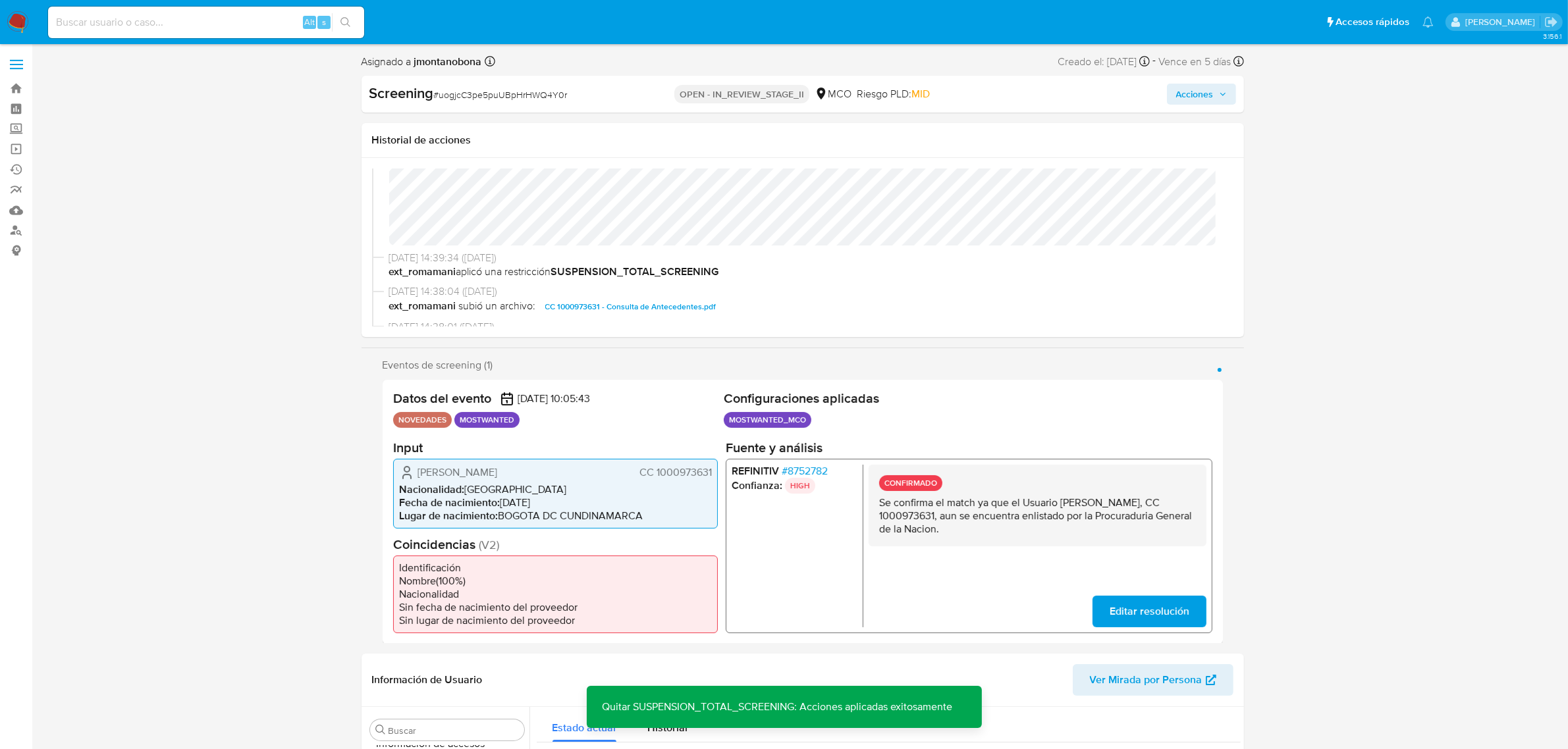
click at [1217, 88] on span "Acciones" at bounding box center [1202, 94] width 51 height 18
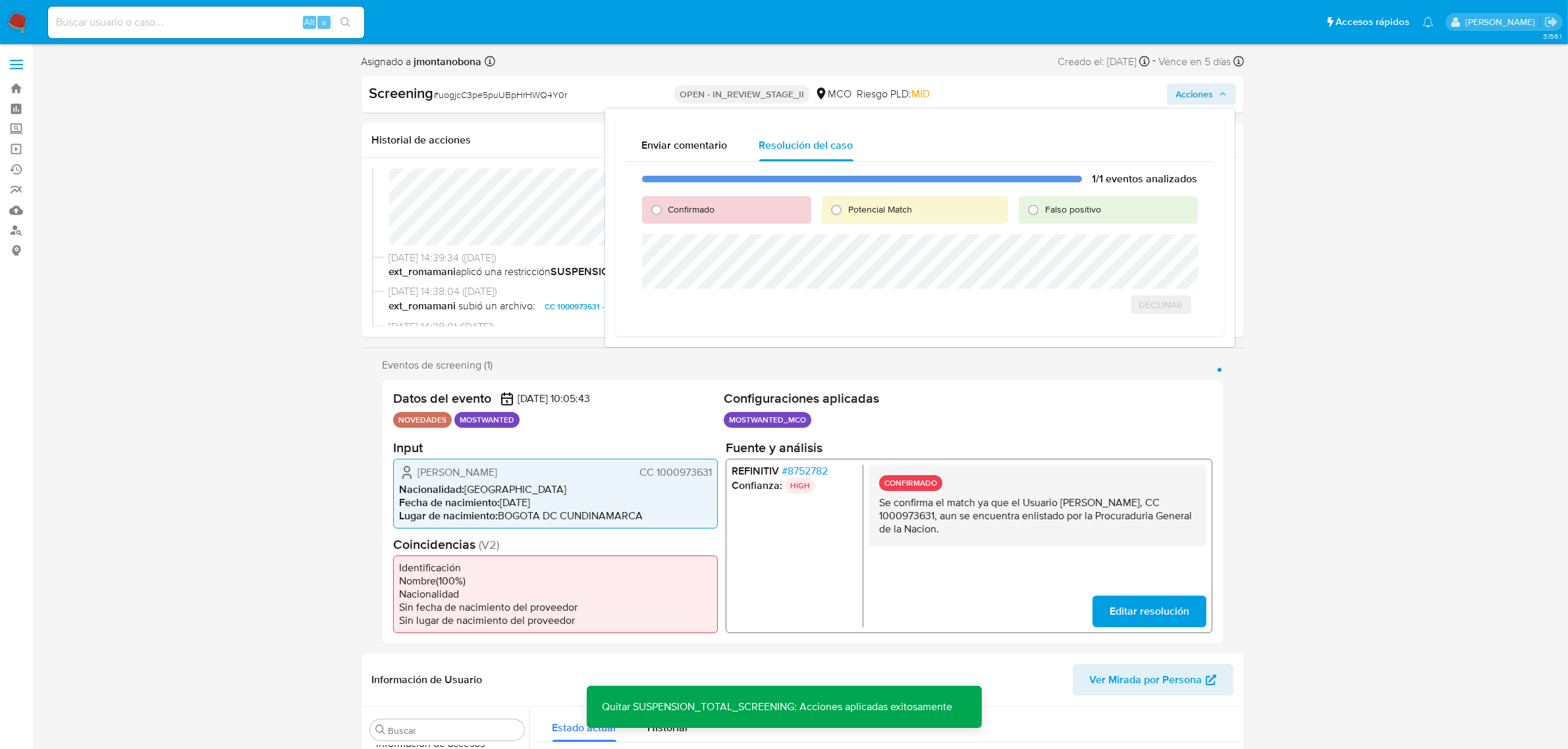
click at [1081, 205] on span "Falso positivo" at bounding box center [1072, 209] width 56 height 13
click at [1043, 205] on input "Falso positivo" at bounding box center [1032, 210] width 21 height 21
radio input "true"
click at [1156, 316] on span "Cerrar Caso" at bounding box center [1152, 319] width 63 height 18
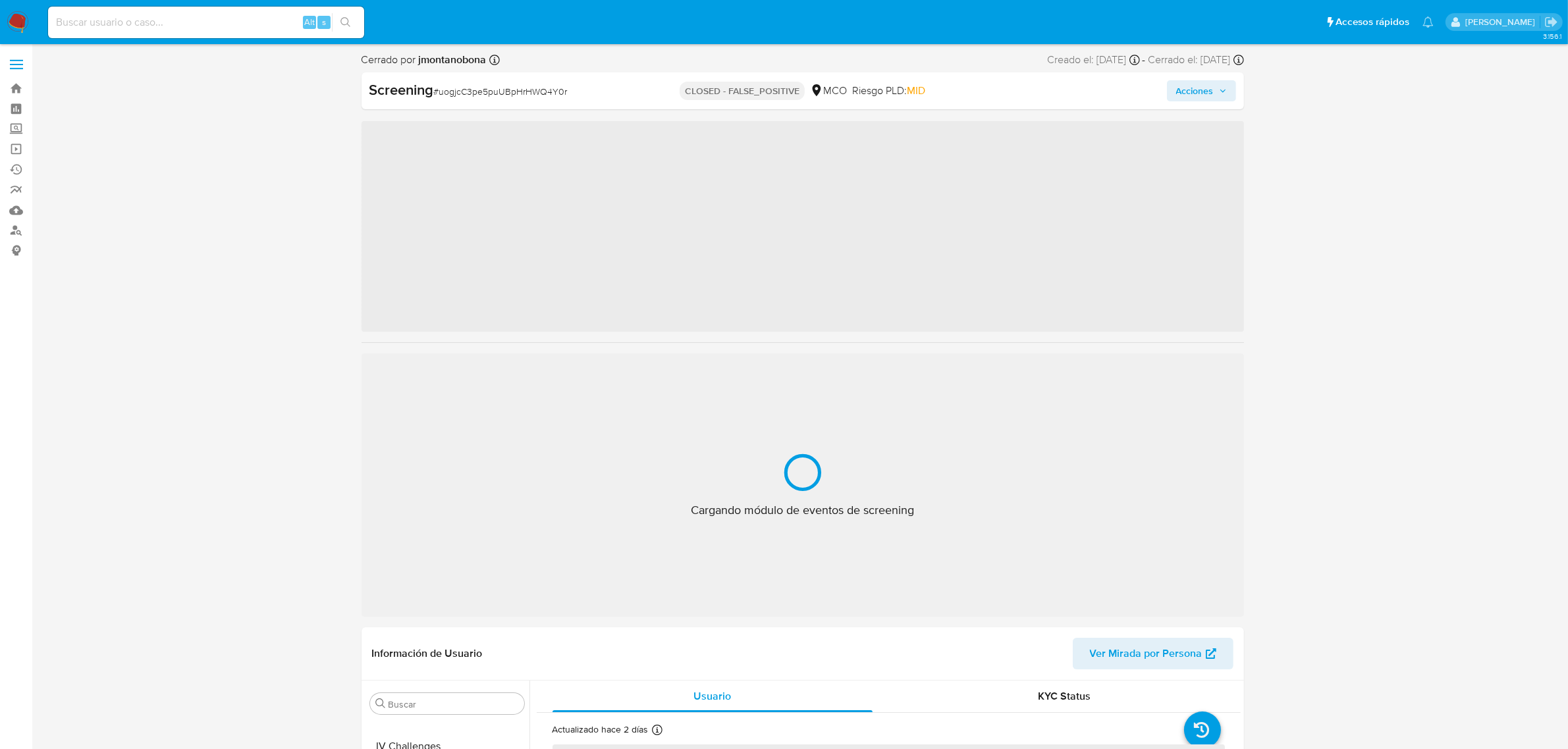
scroll to position [555, 0]
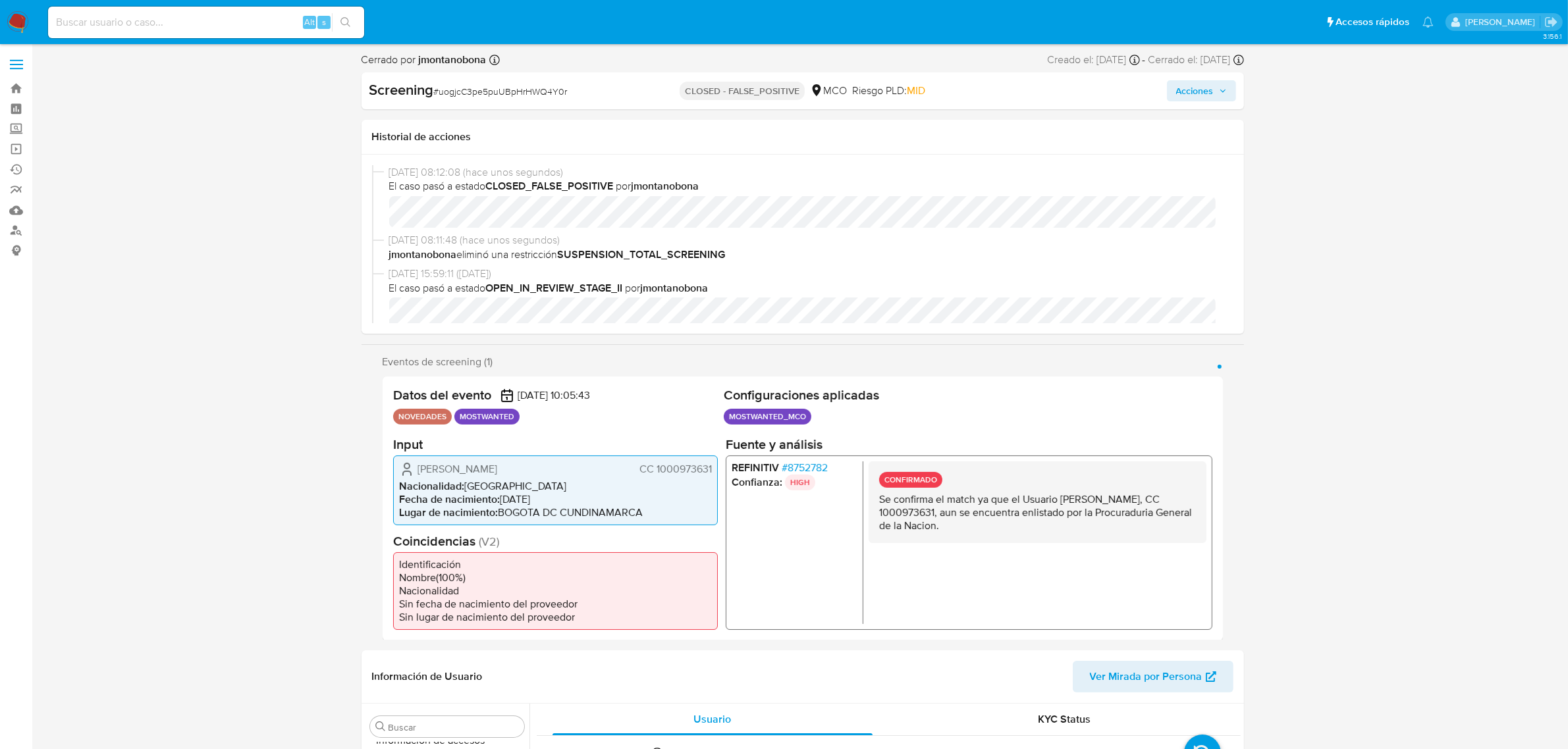
select select "10"
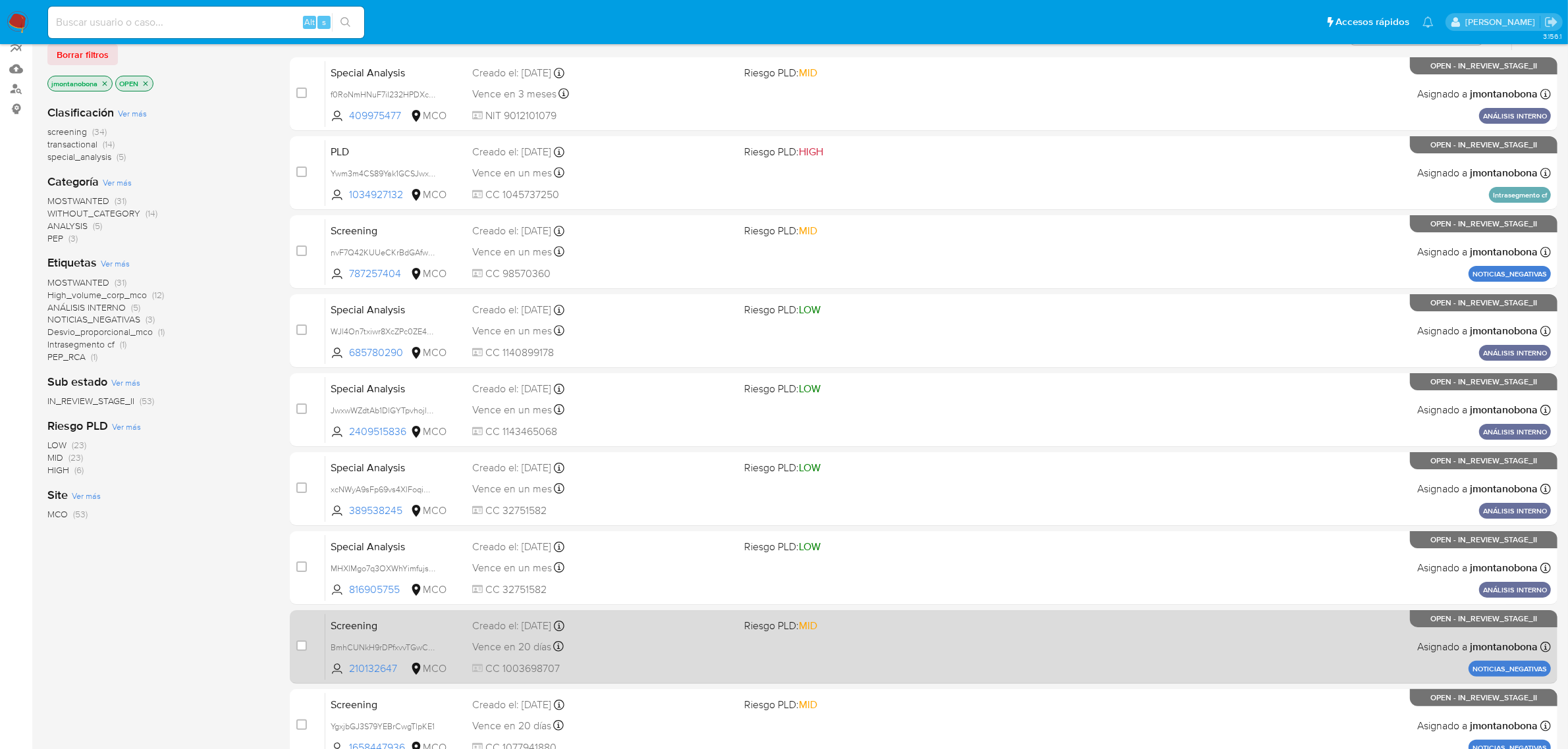
scroll to position [288, 0]
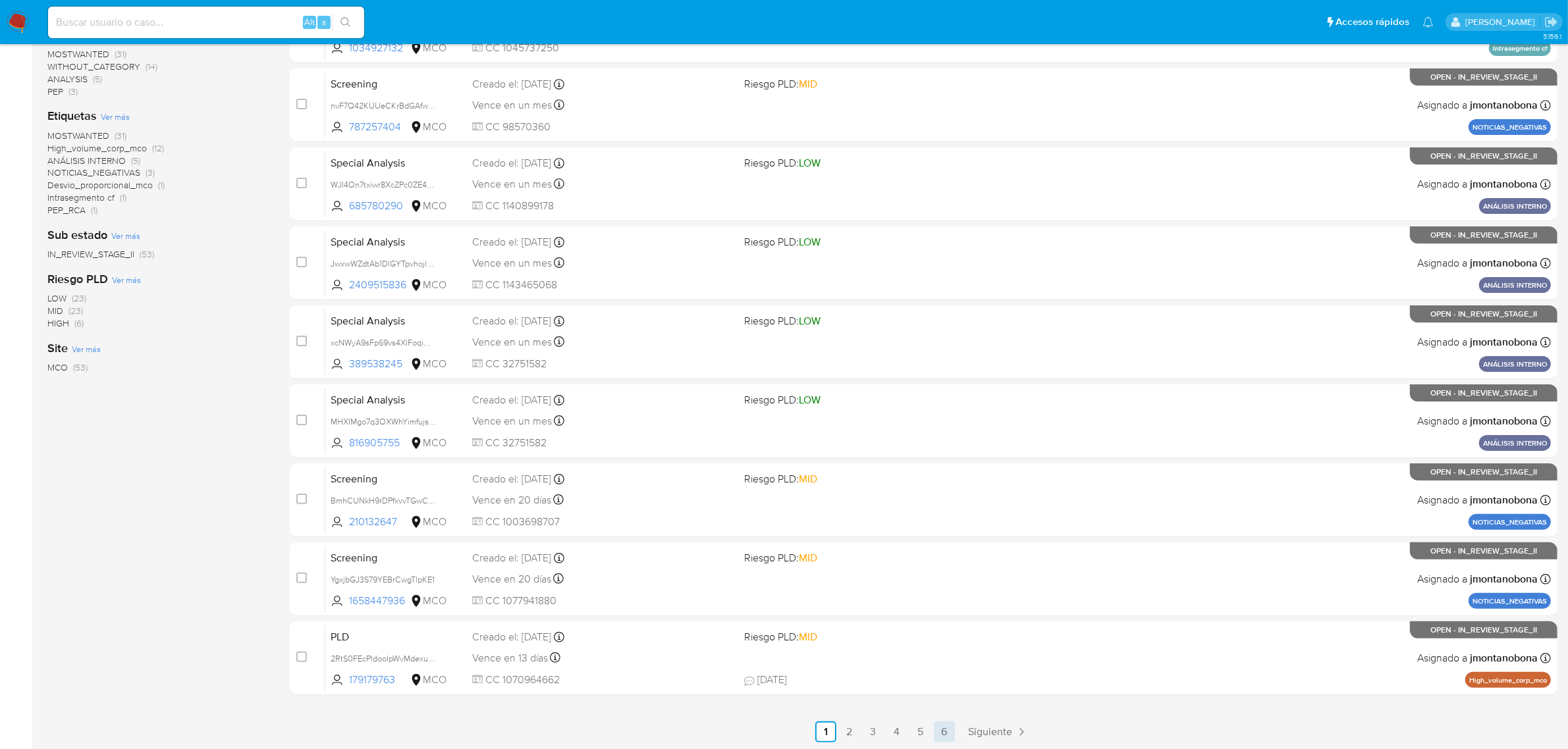
click at [943, 731] on link "6" at bounding box center [944, 732] width 21 height 21
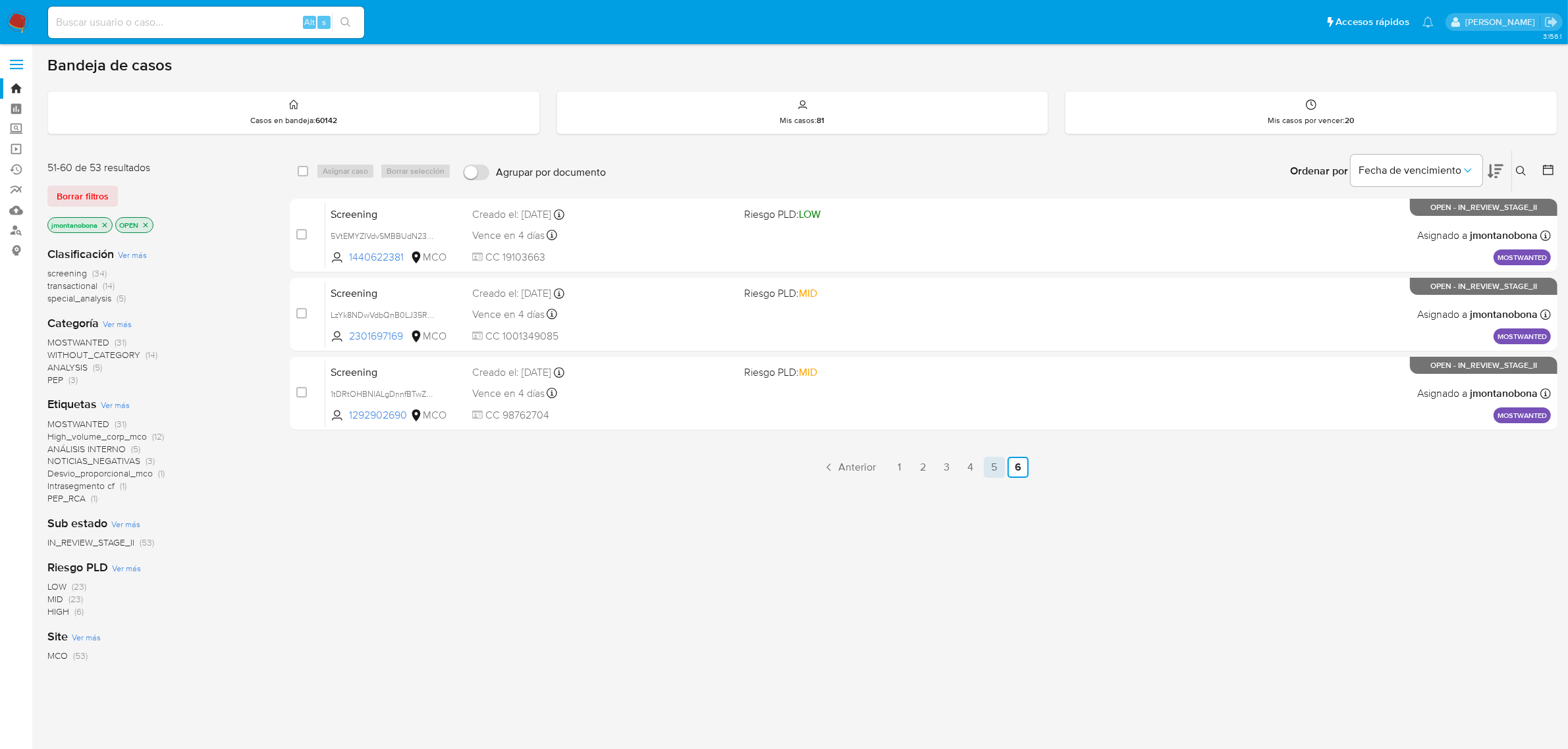
click at [985, 468] on link "5" at bounding box center [994, 467] width 21 height 21
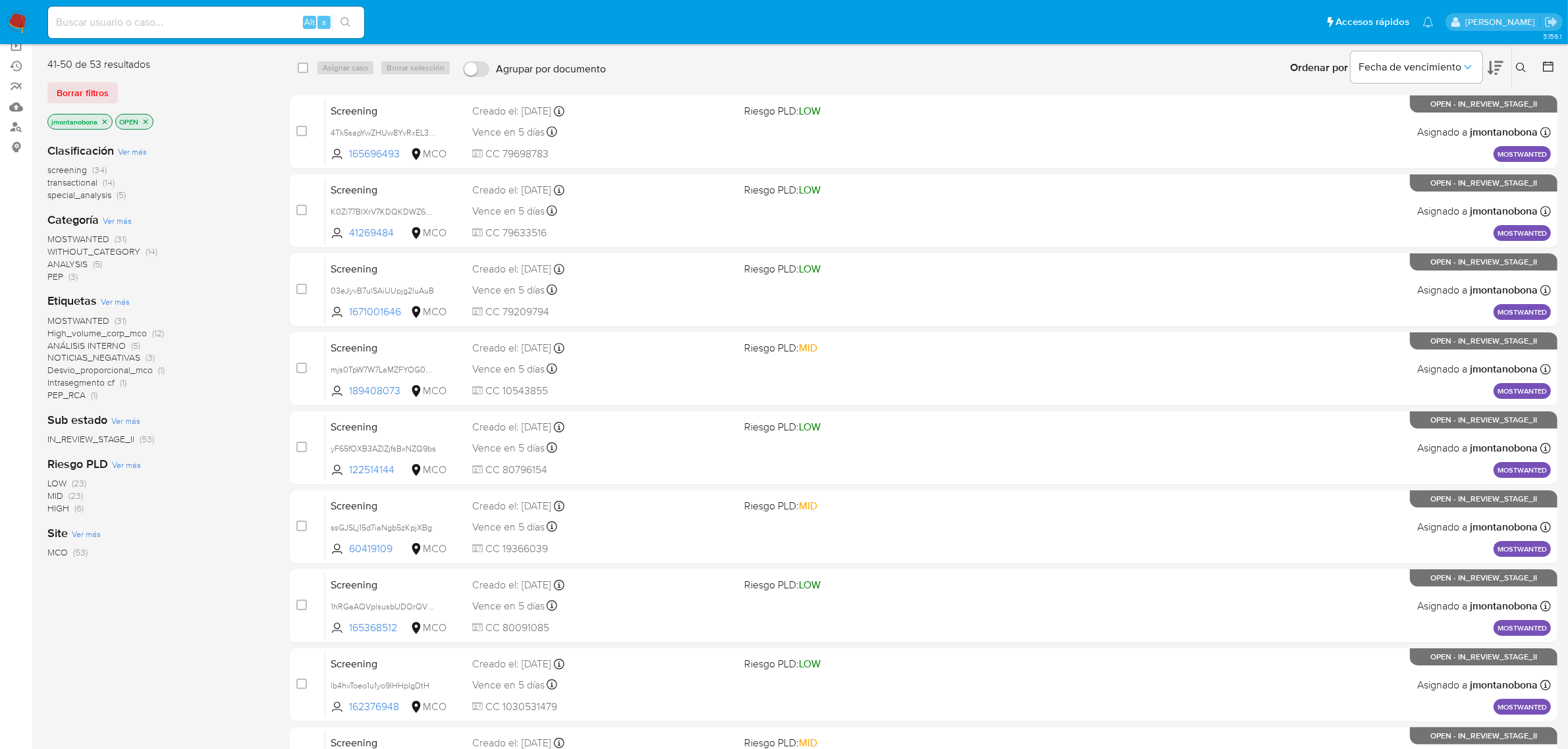
scroll to position [288, 0]
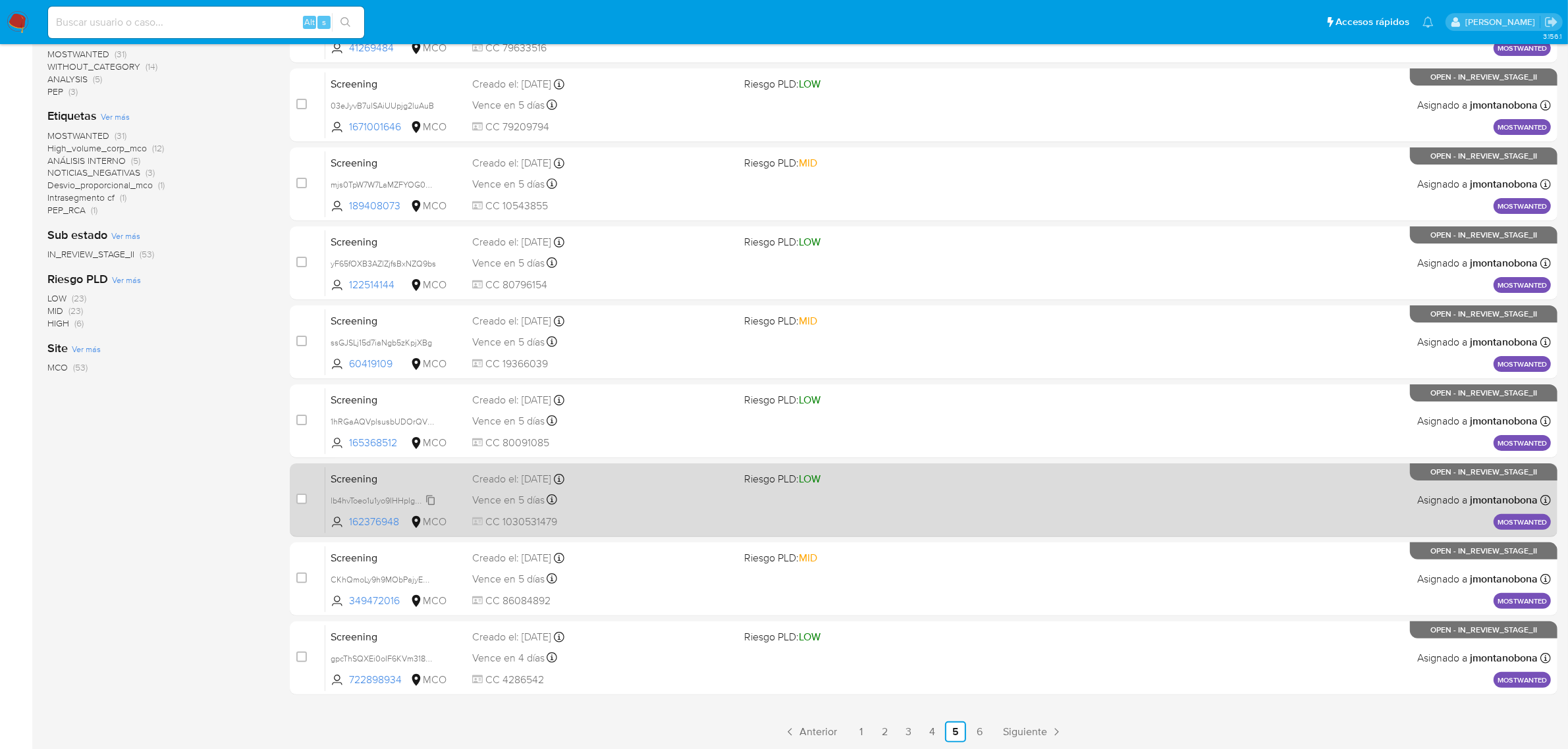
click at [385, 493] on div "lb4hvToeo1u1yo9IHHpIgDtH" at bounding box center [383, 501] width 105 height 15
click at [419, 475] on span "Screening" at bounding box center [396, 478] width 131 height 17
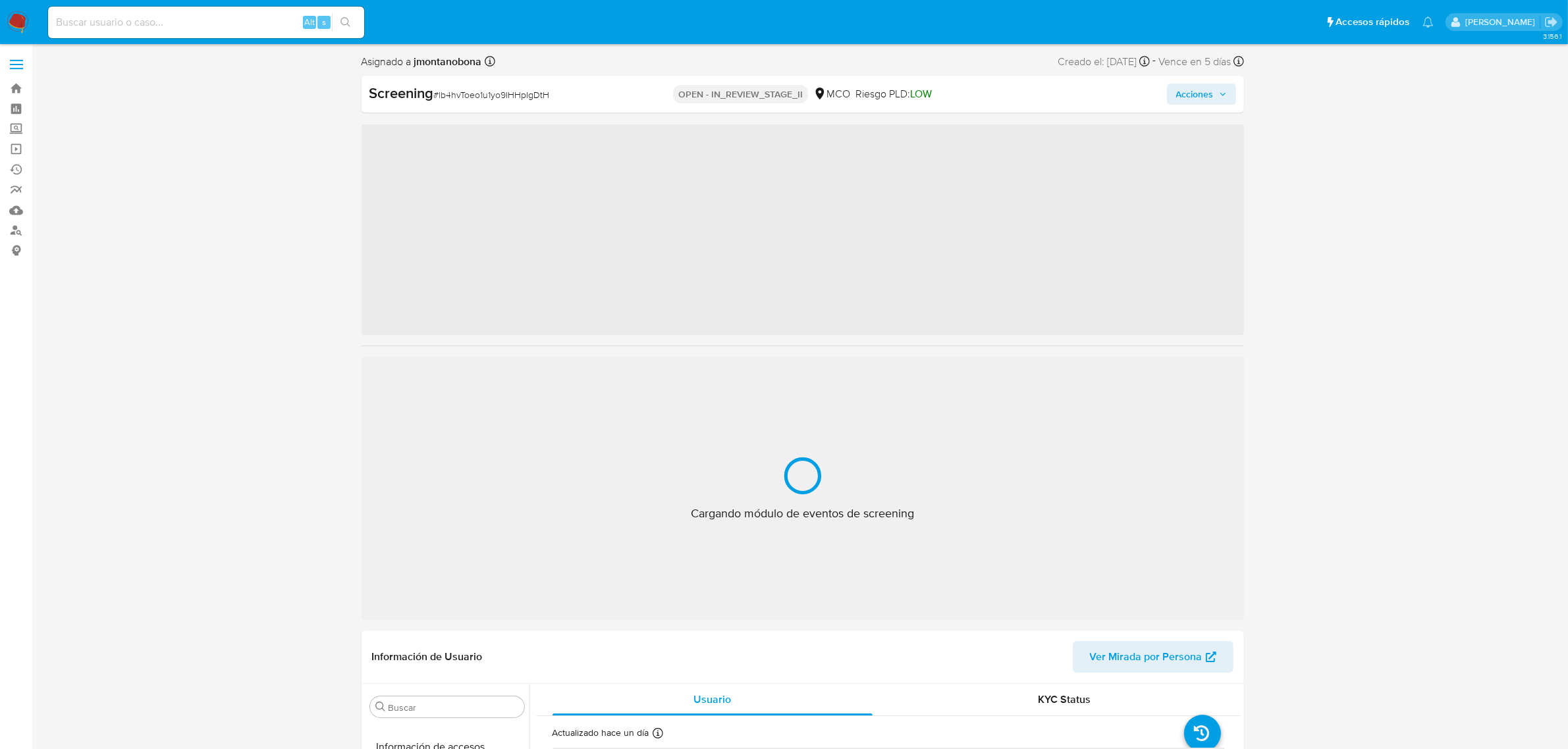
scroll to position [555, 0]
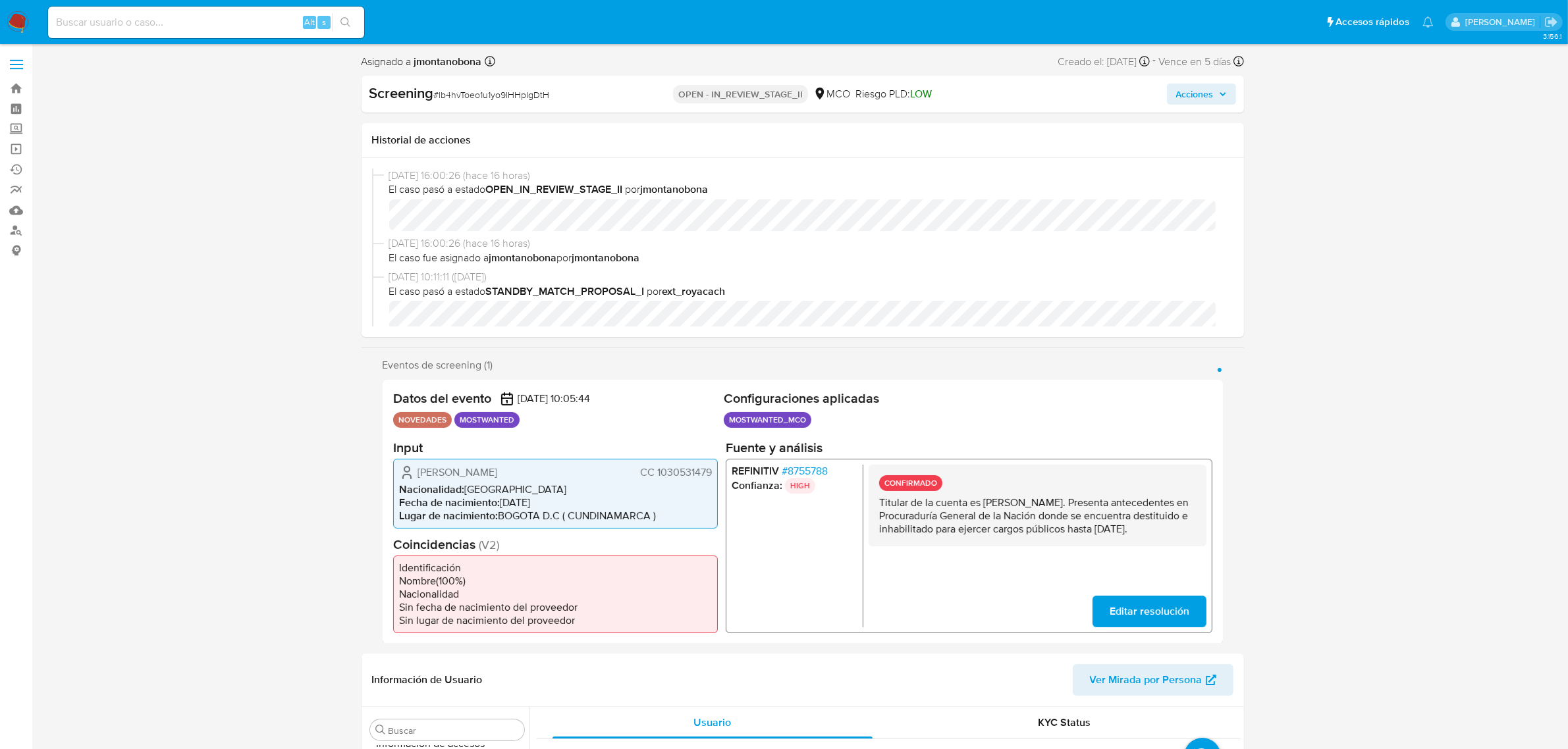
select select "10"
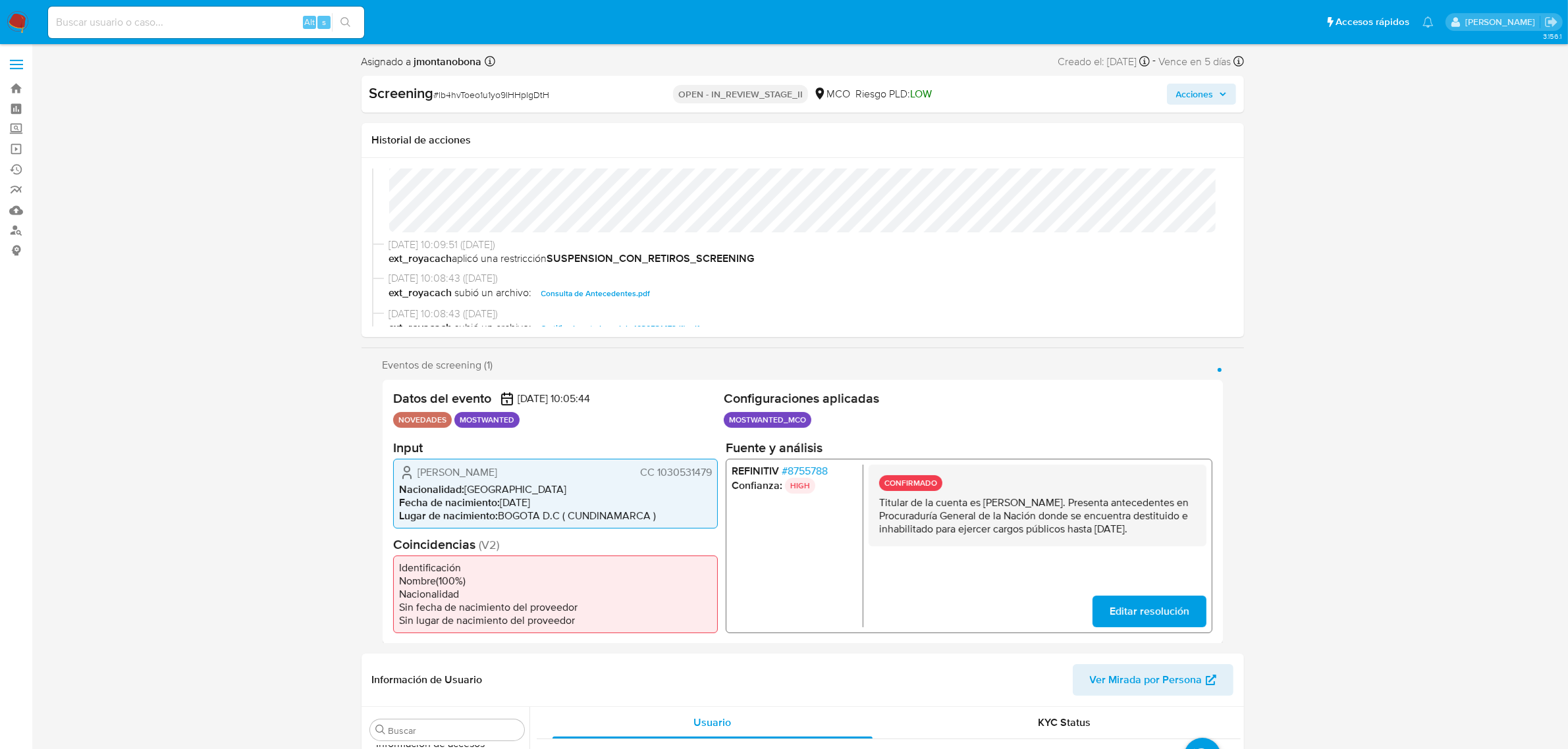
scroll to position [82, 0]
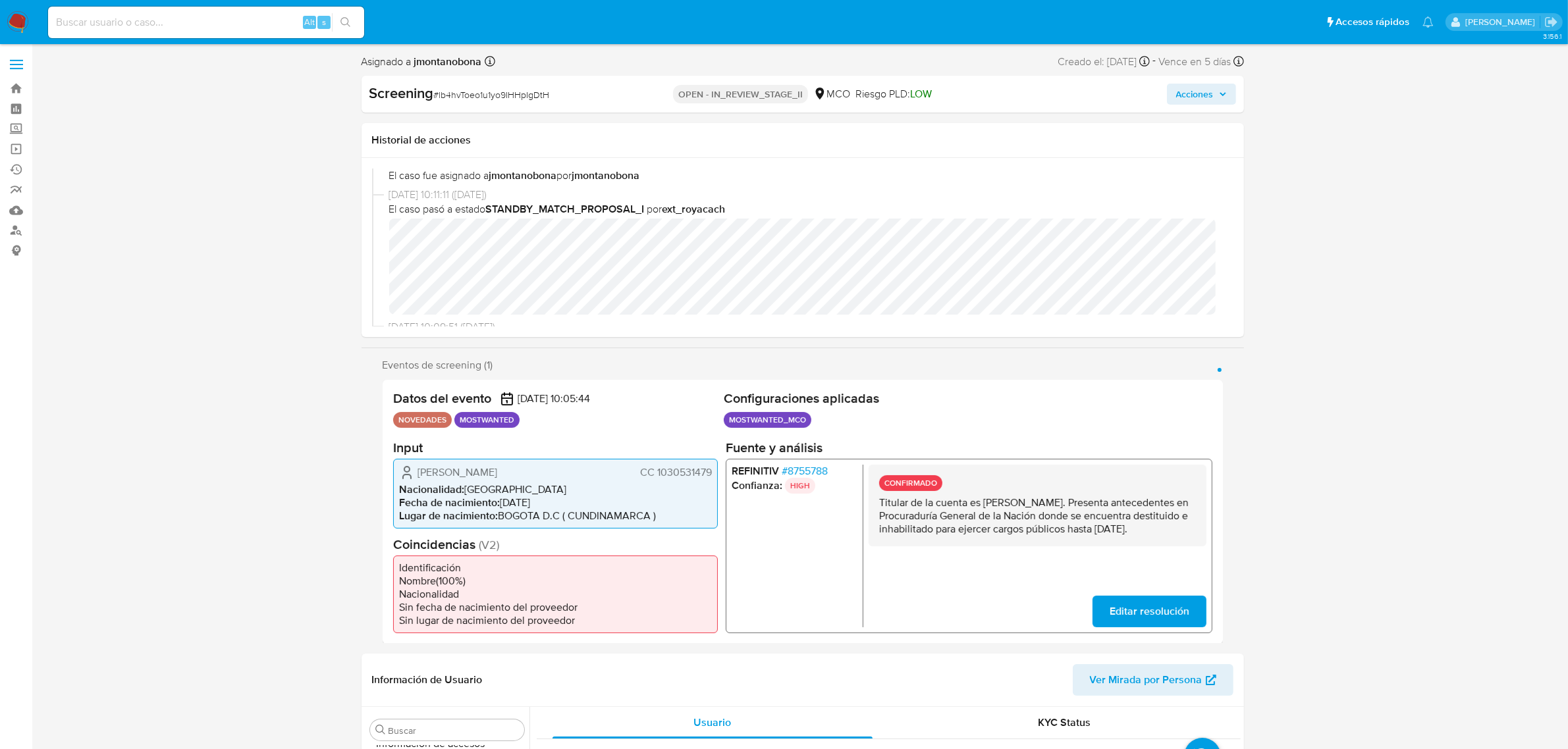
drag, startPoint x: 985, startPoint y: 501, endPoint x: 1111, endPoint y: 501, distance: 126.0
click at [1111, 501] on p "Titular de la cuenta es Juan Carlos Yosa Rodriguez. Presenta antecedentes en Pr…" at bounding box center [1037, 515] width 317 height 39
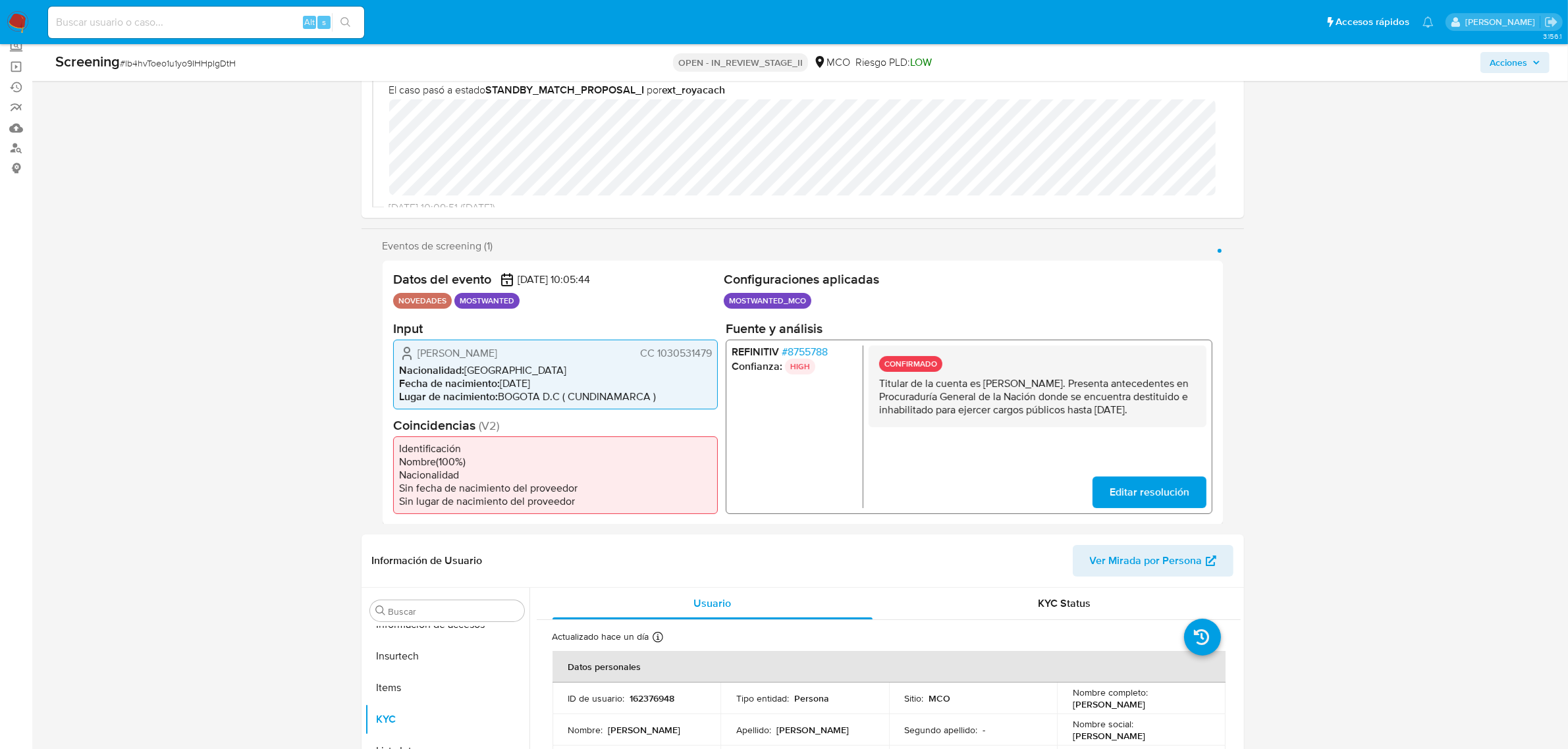
drag, startPoint x: 985, startPoint y: 382, endPoint x: 1108, endPoint y: 381, distance: 123.0
click at [1108, 381] on p "Titular de la cuenta es [PERSON_NAME]. Presenta antecedentes en Procuraduría Ge…" at bounding box center [1037, 396] width 317 height 39
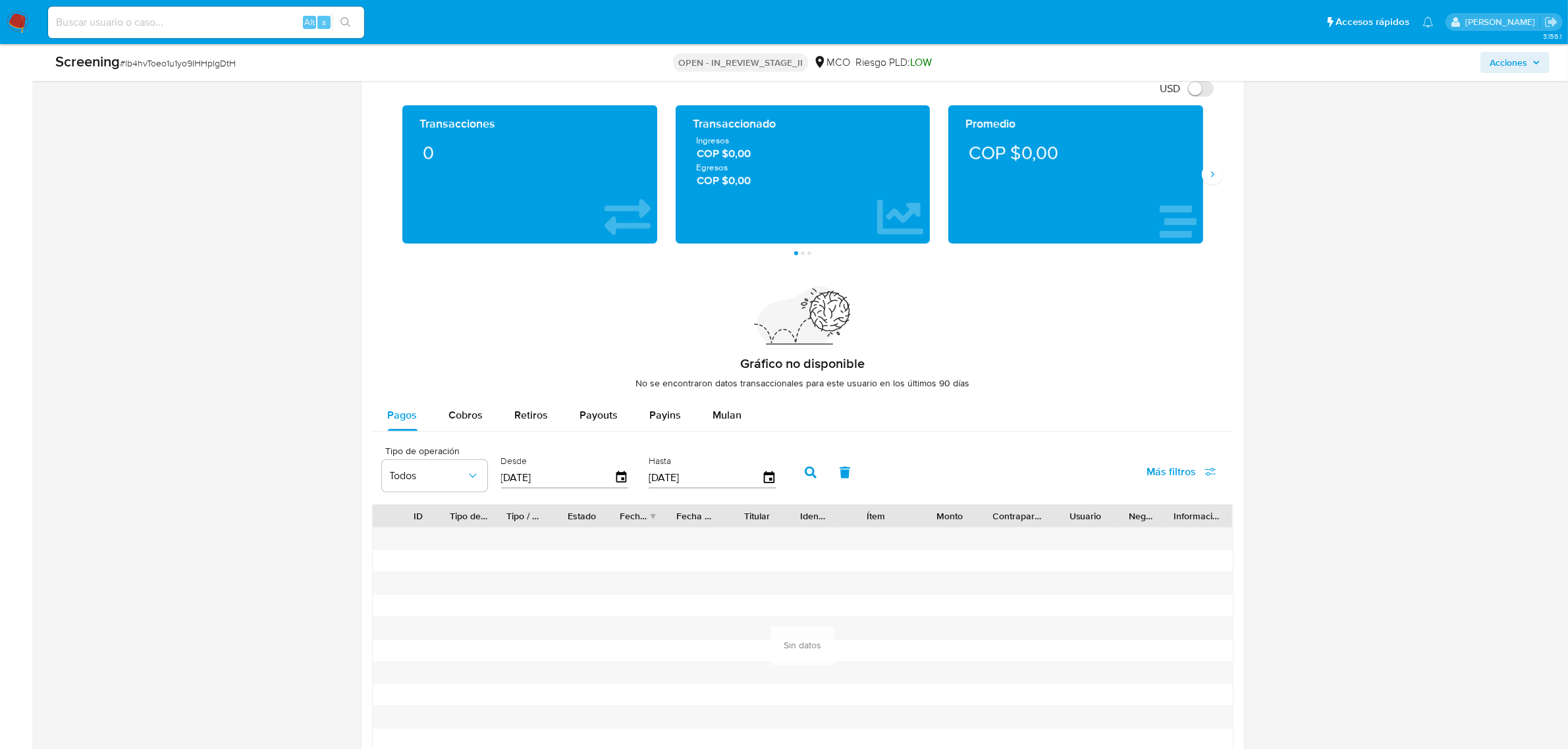
scroll to position [1785, 0]
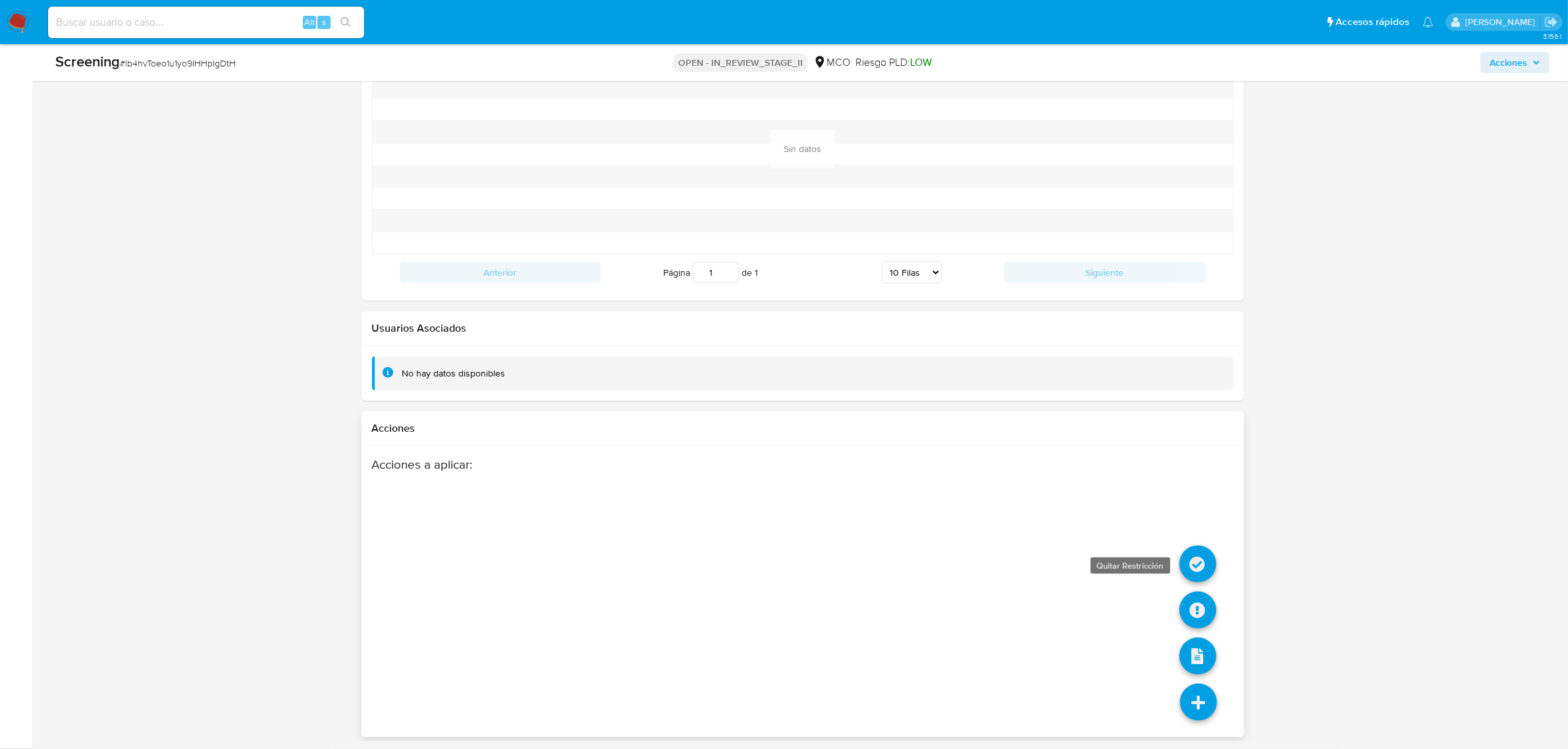
click at [1206, 572] on icon at bounding box center [1197, 564] width 37 height 37
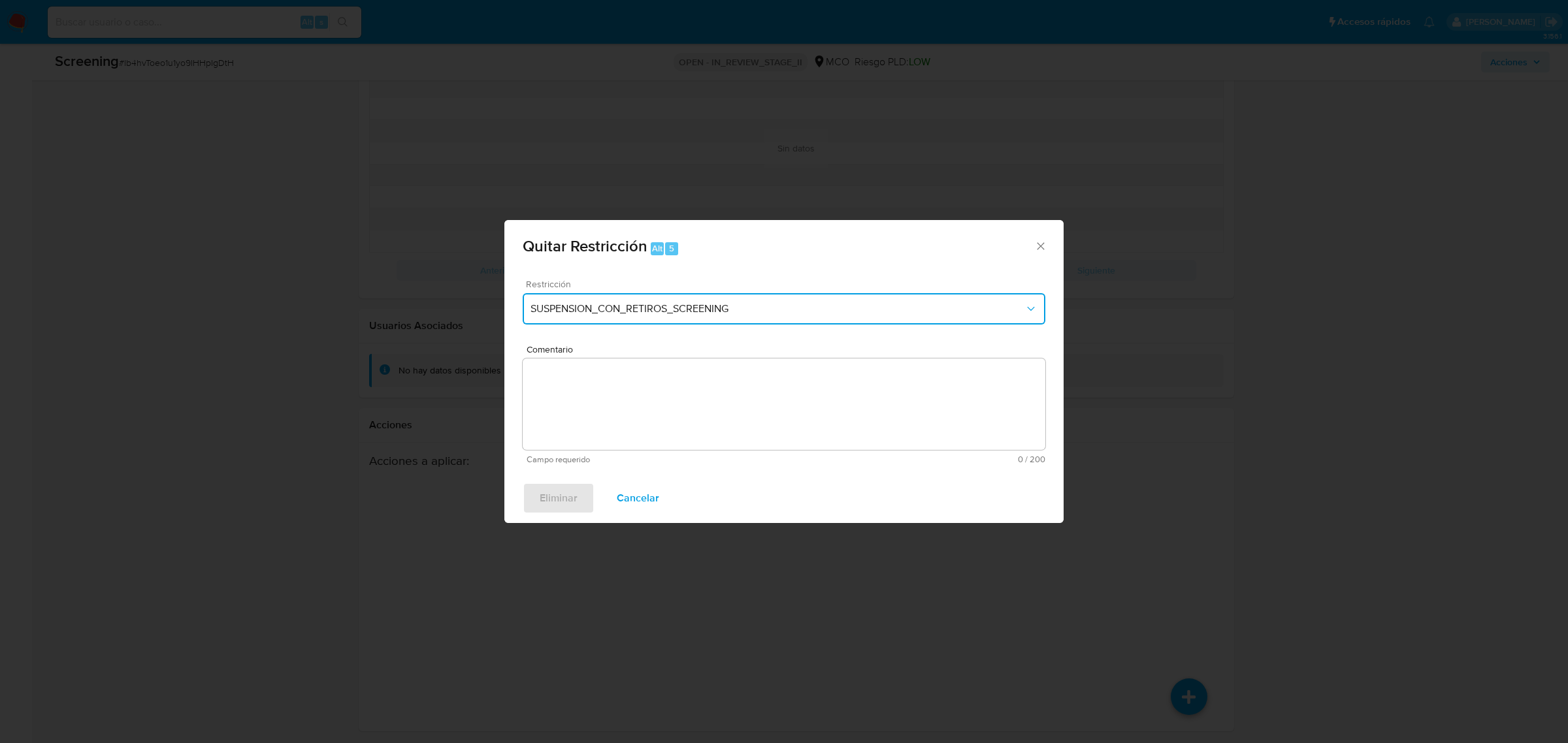
click at [763, 298] on button "SUSPENSION_CON_RETIROS_SCREENING" at bounding box center [784, 309] width 523 height 32
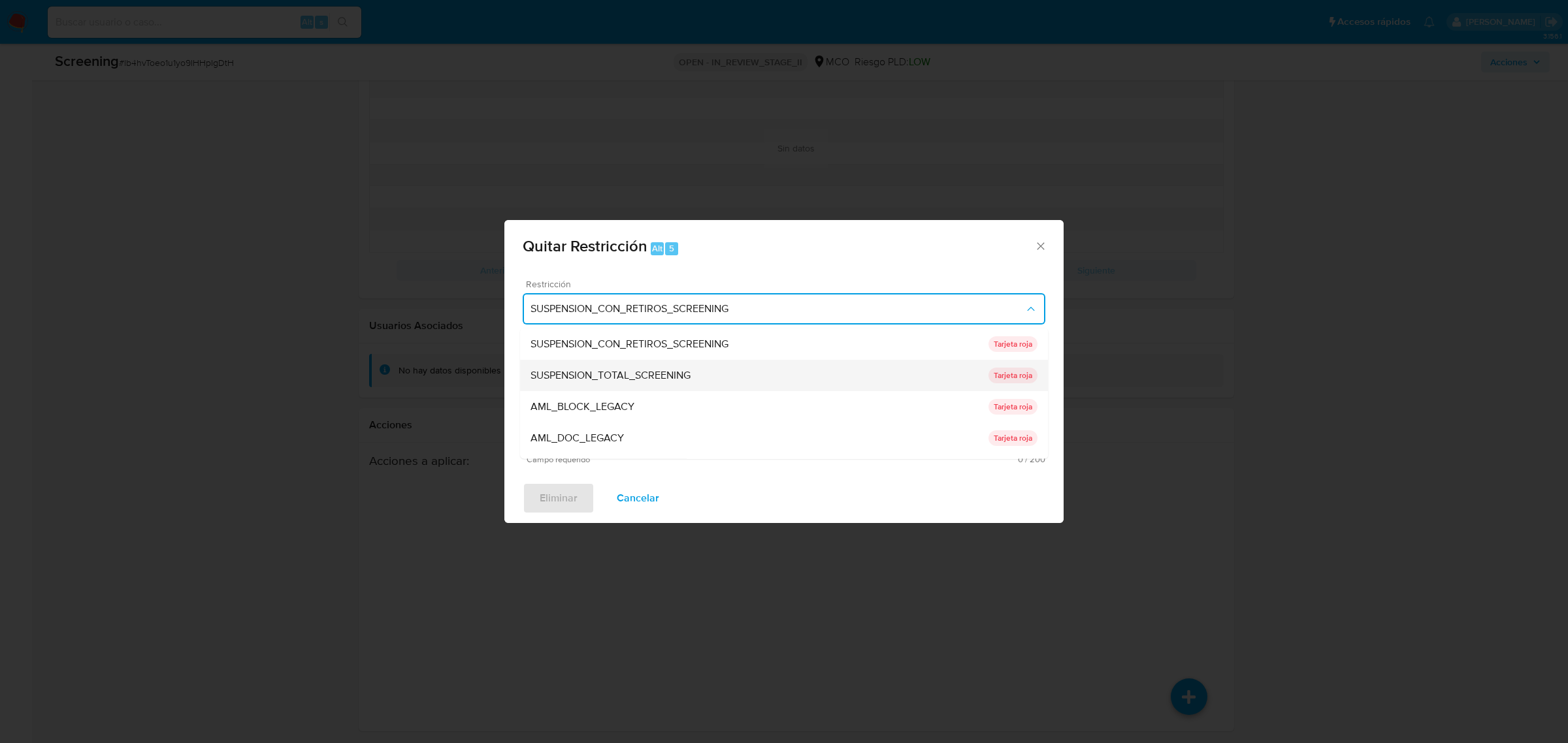
click at [702, 370] on div "SUSPENSION_TOTAL_SCREENING" at bounding box center [759, 375] width 458 height 32
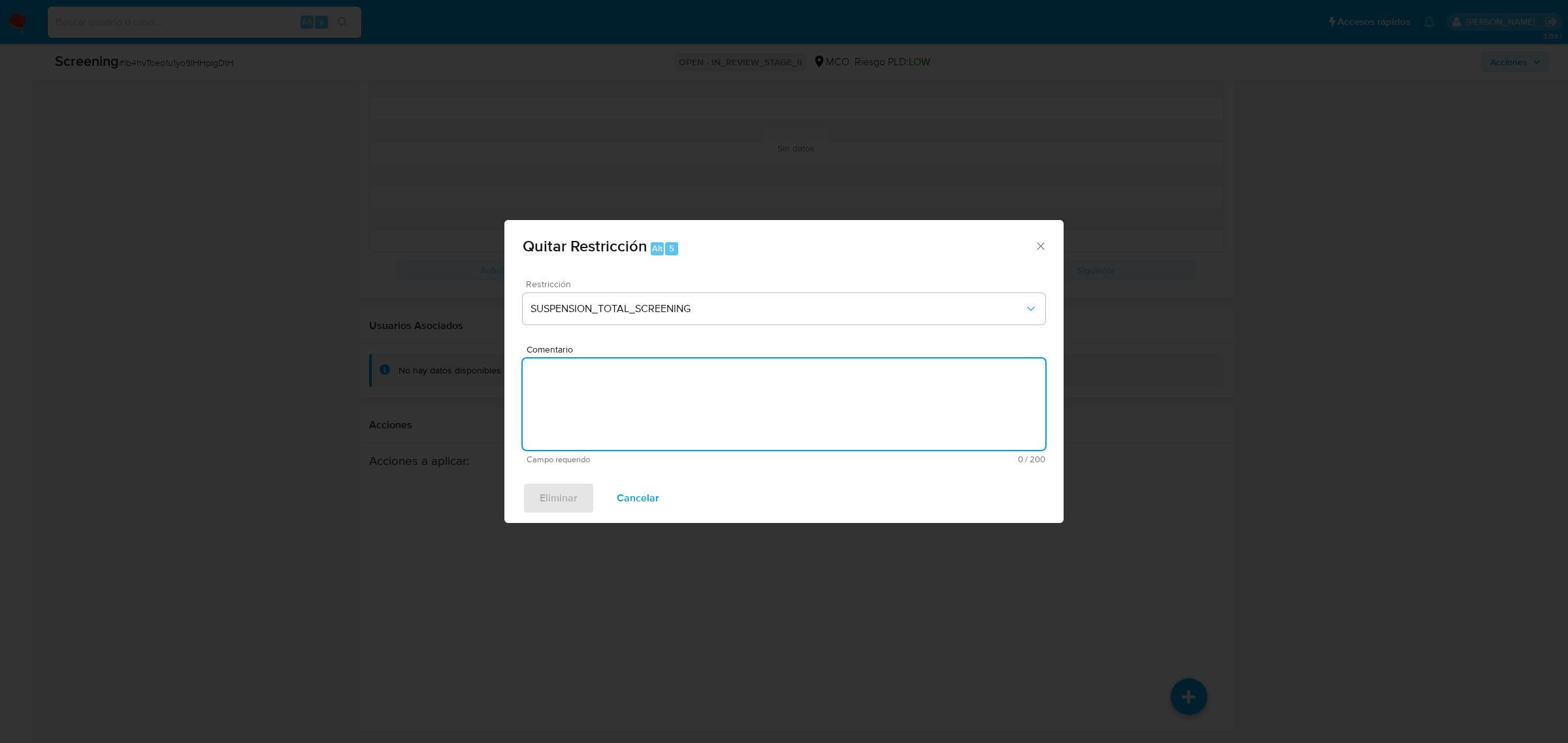
click at [703, 422] on textarea "Comentario" at bounding box center [784, 404] width 523 height 92
type textarea "No se"
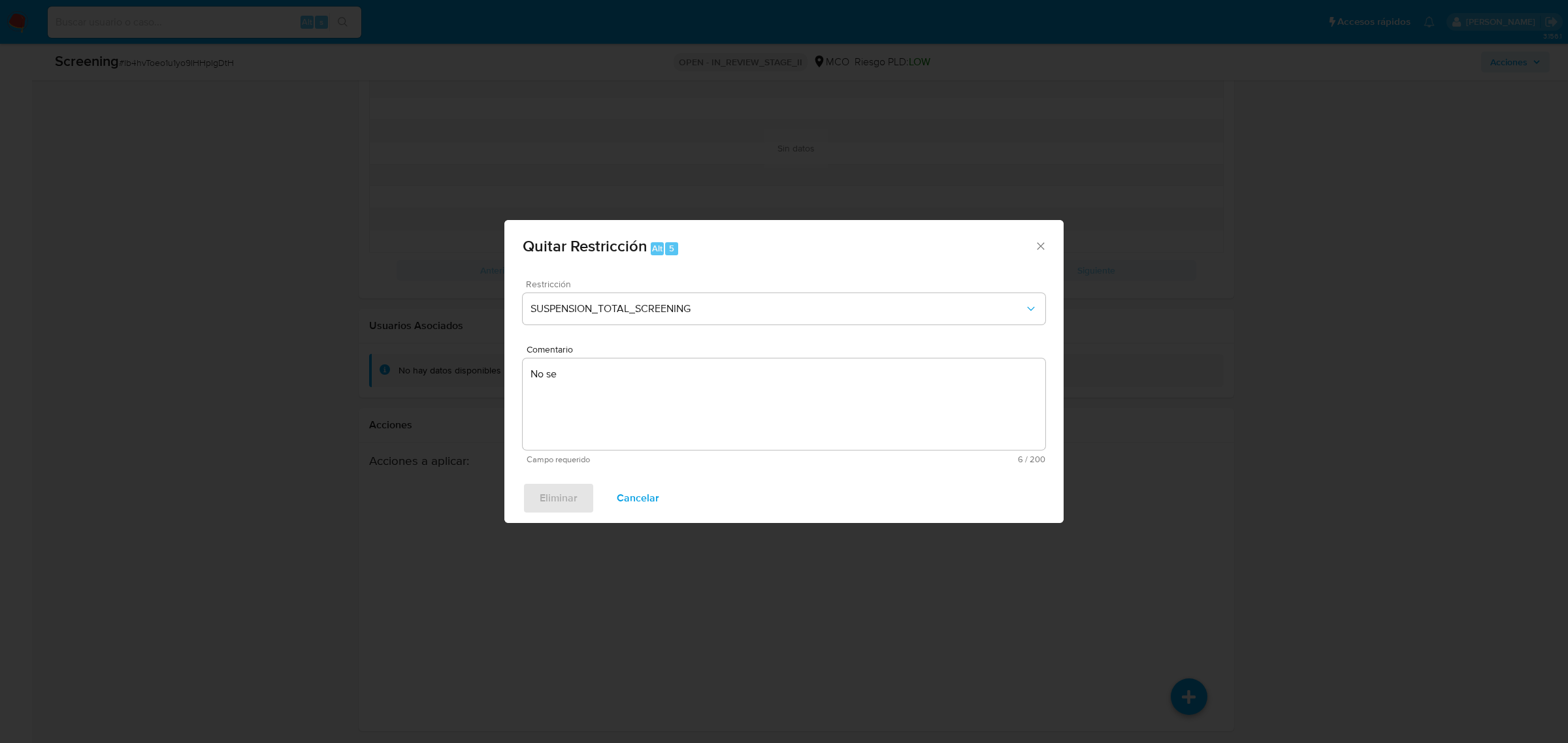
click at [1037, 241] on icon "Cerrar ventana" at bounding box center [1041, 246] width 13 height 13
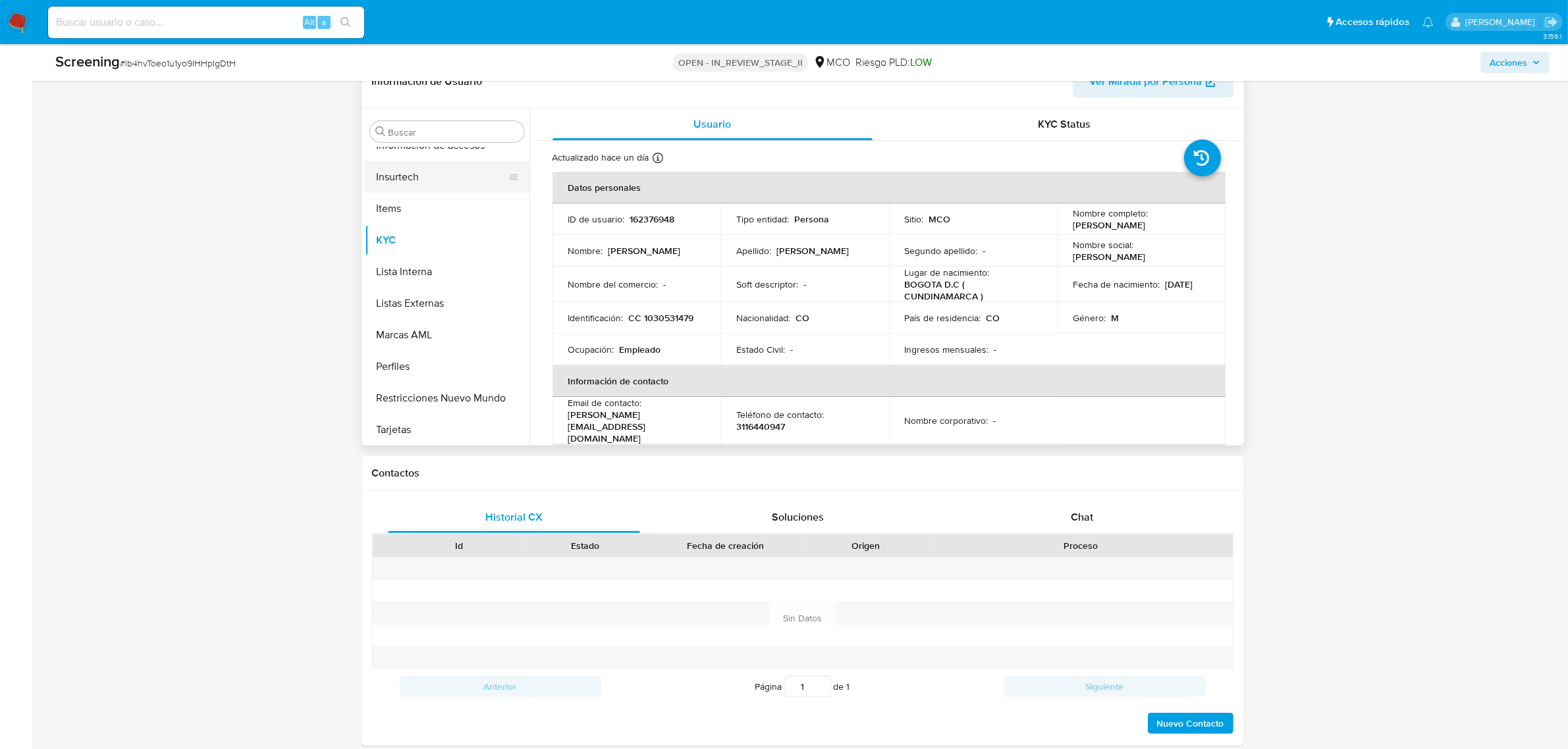
scroll to position [386, 0]
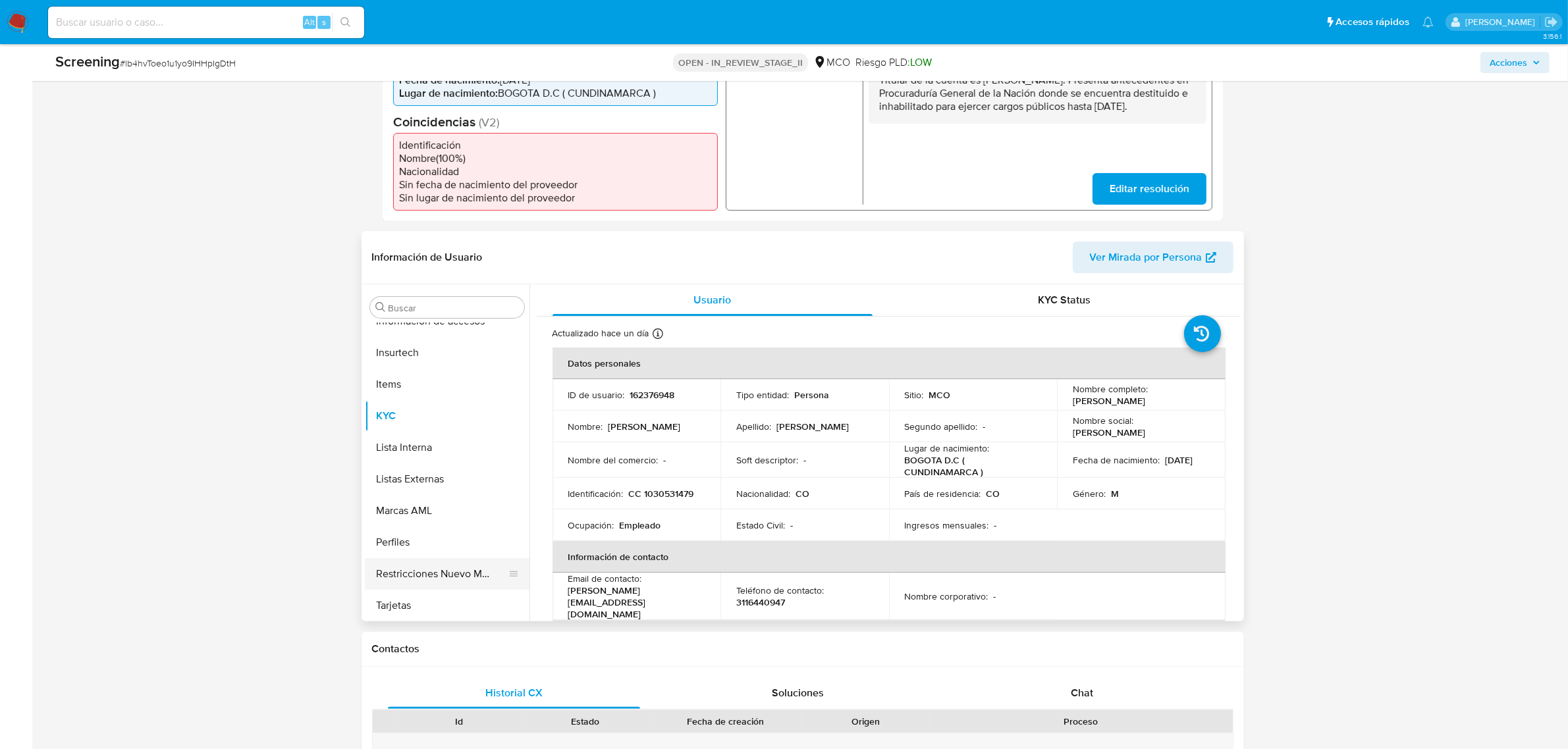
click at [455, 577] on button "Restricciones Nuevo Mundo" at bounding box center [442, 575] width 154 height 32
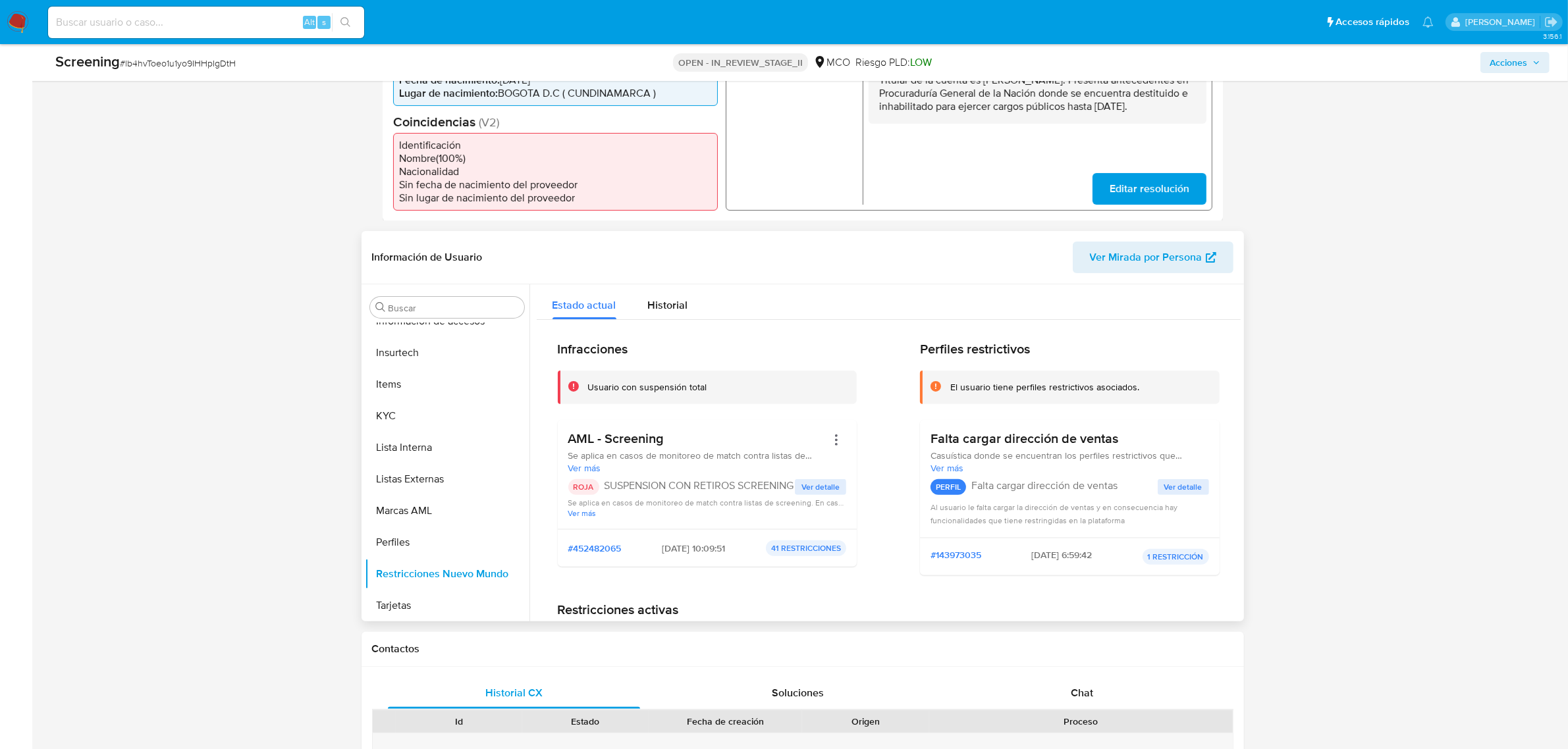
drag, startPoint x: 682, startPoint y: 485, endPoint x: 749, endPoint y: 481, distance: 67.1
click at [749, 481] on p "SUSPENSION CON RETIROS SCREENING" at bounding box center [700, 486] width 191 height 13
click at [637, 482] on p "SUSPENSION CON RETIROS SCREENING" at bounding box center [700, 486] width 191 height 13
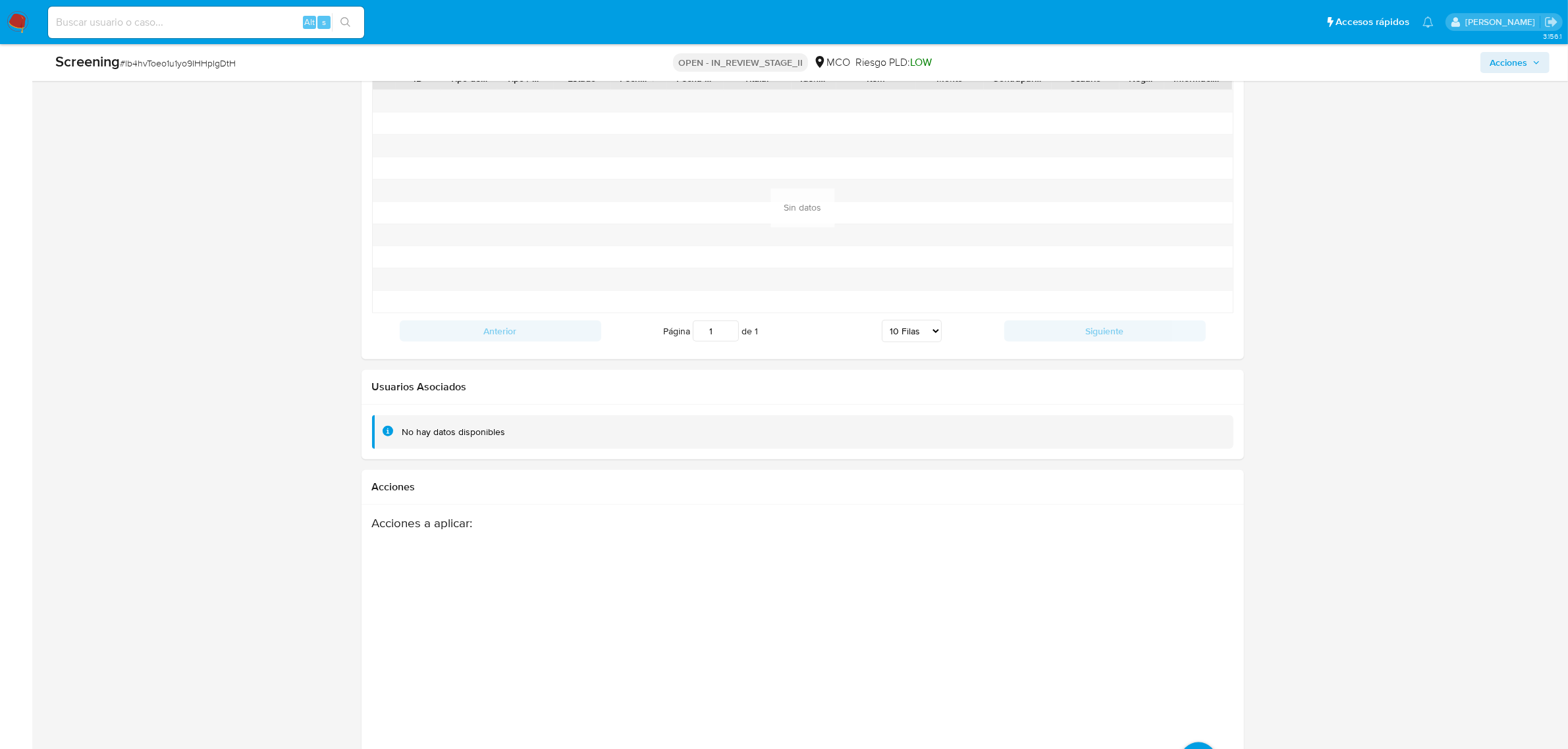
scroll to position [1785, 0]
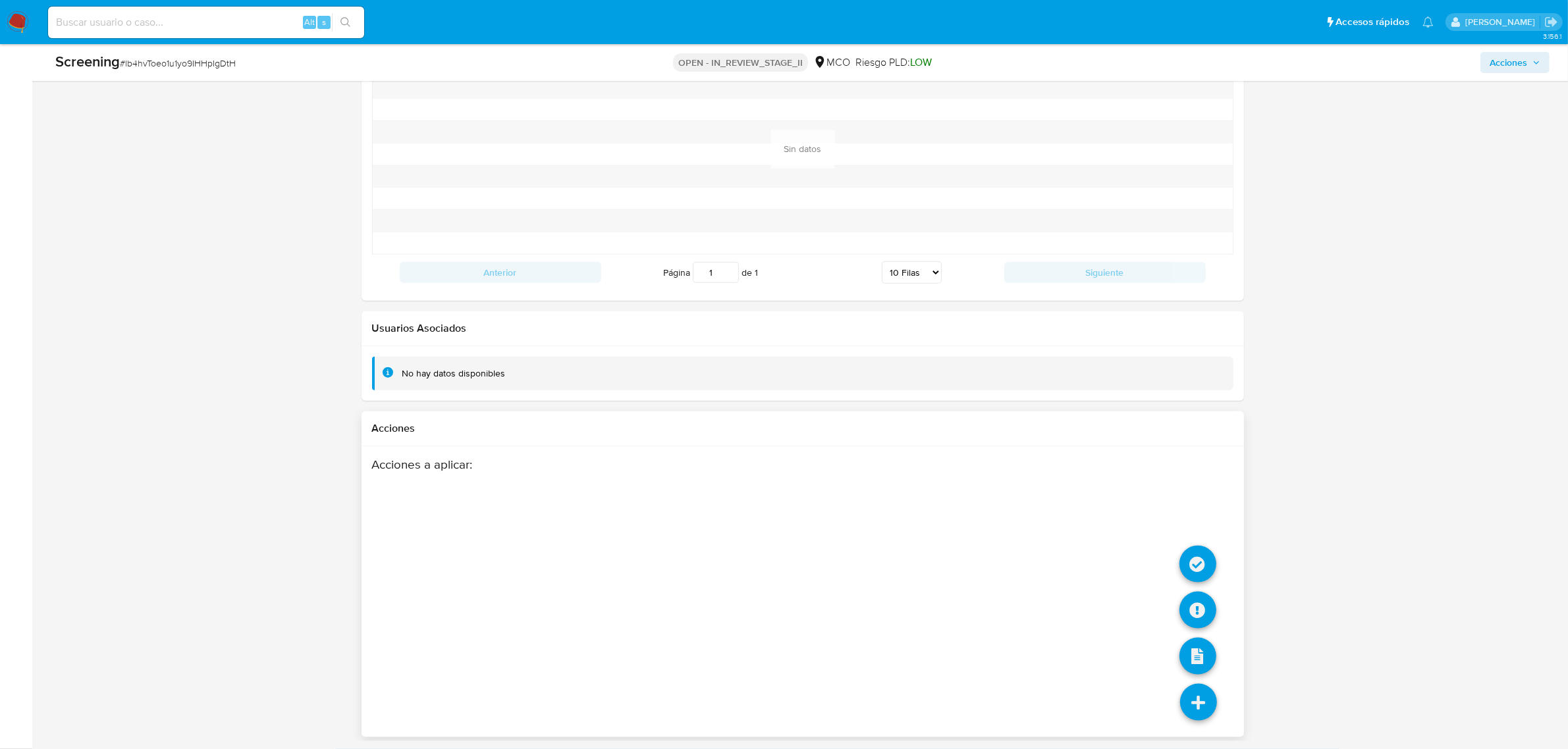
click at [1215, 682] on li at bounding box center [1198, 705] width 70 height 74
click at [1205, 568] on icon at bounding box center [1197, 564] width 37 height 37
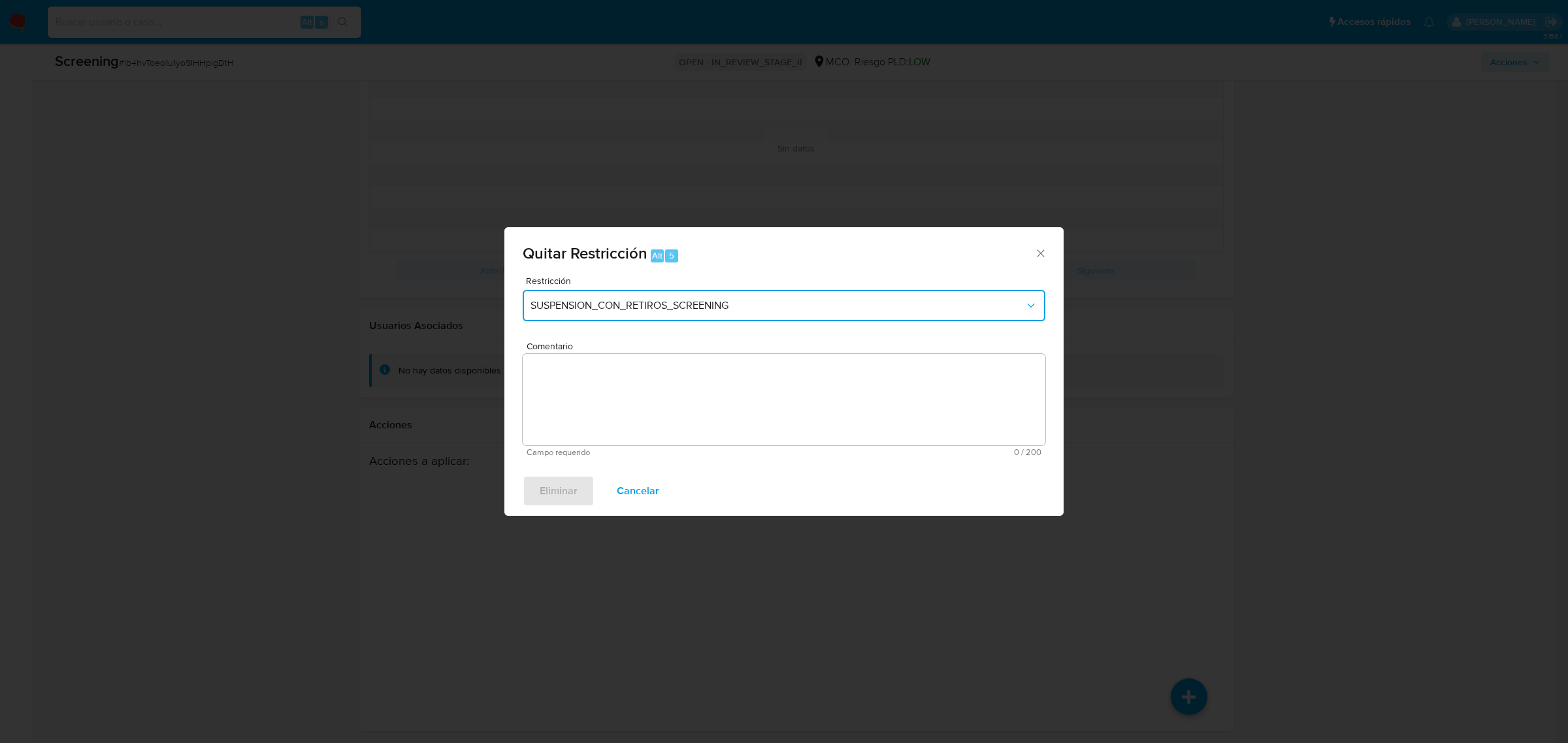
click at [715, 303] on span "SUSPENSION_CON_RETIROS_SCREENING" at bounding box center [777, 306] width 494 height 13
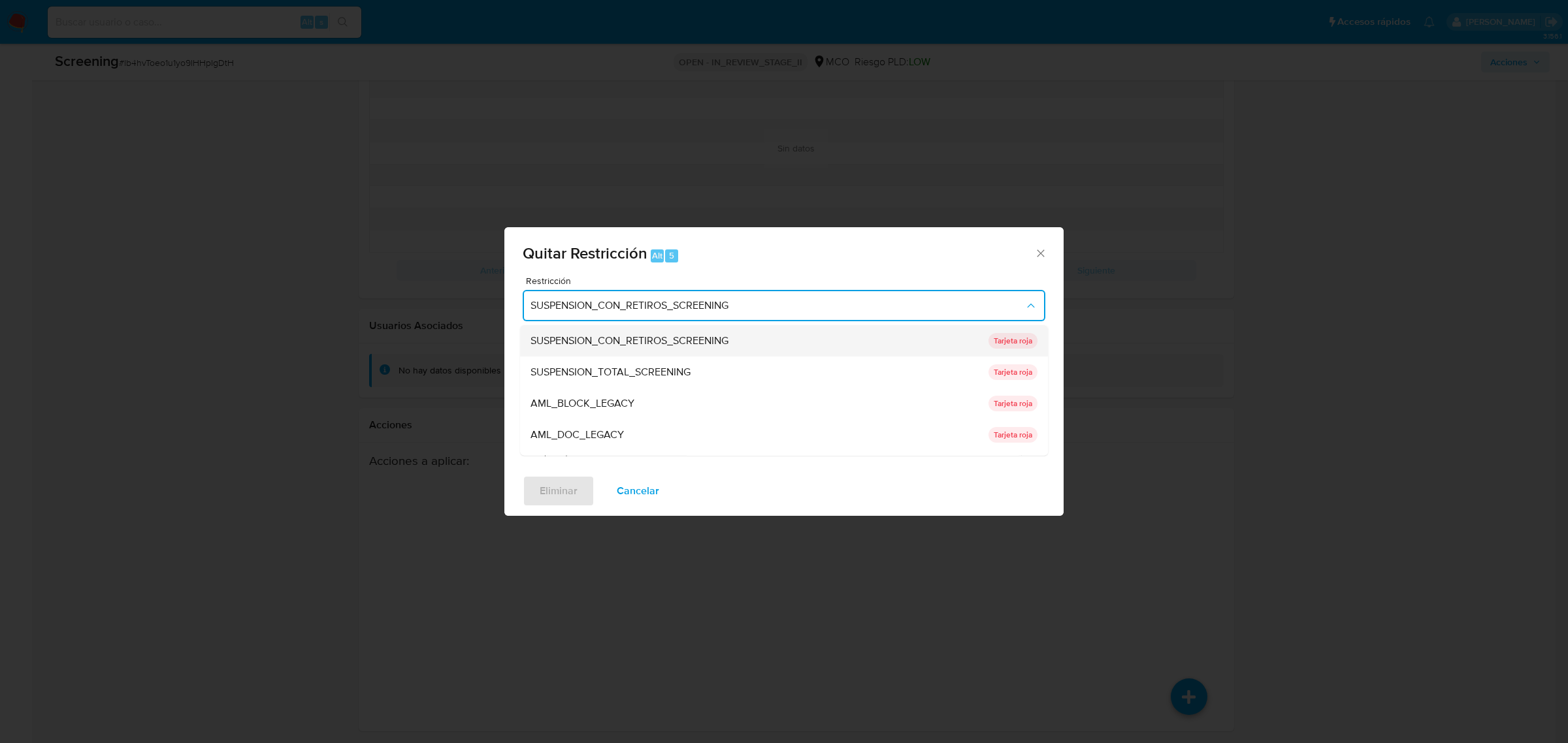
click at [678, 334] on span "SUSPENSION_CON_RETIROS_SCREENING" at bounding box center [629, 340] width 198 height 13
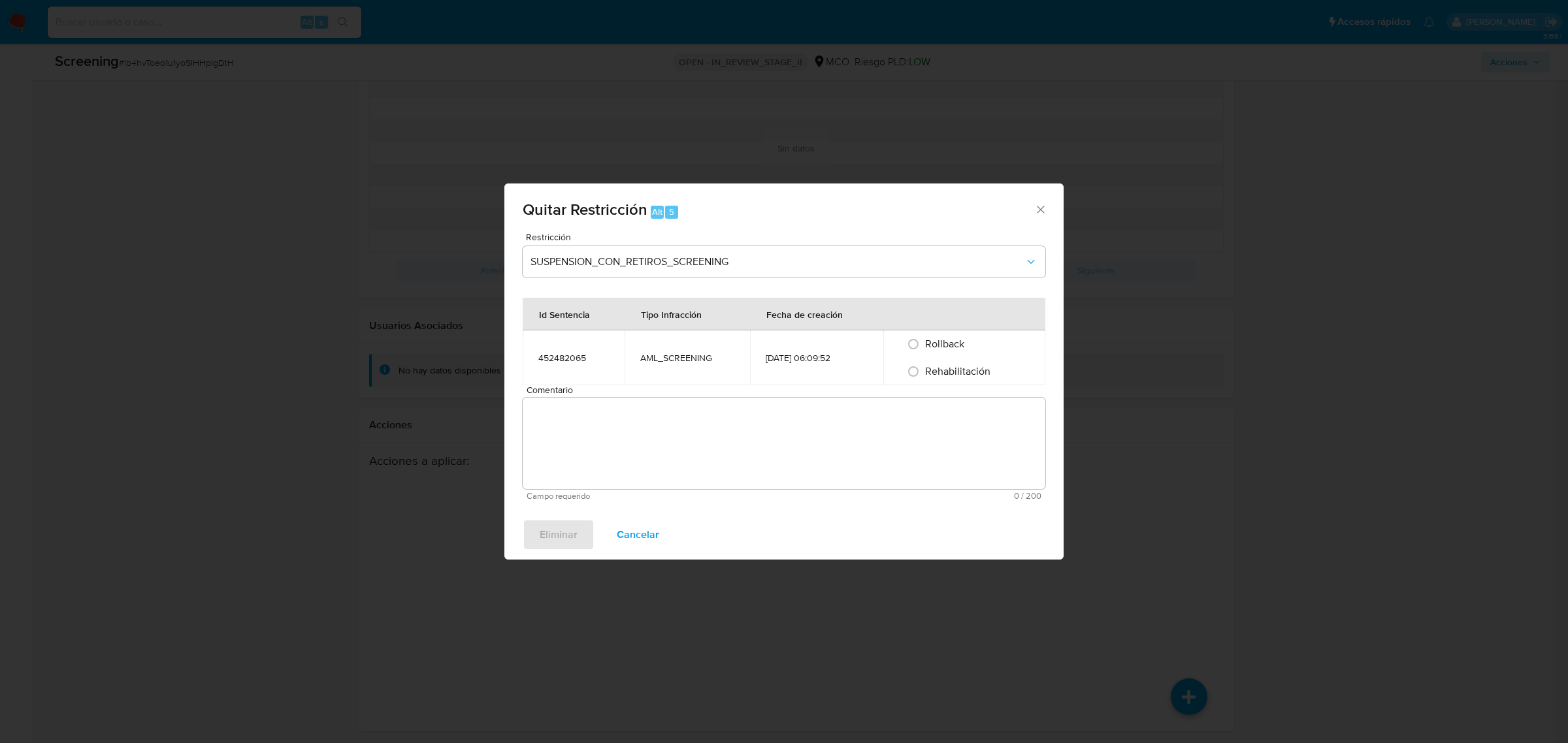
click at [720, 411] on textarea "Comentario" at bounding box center [784, 443] width 523 height 92
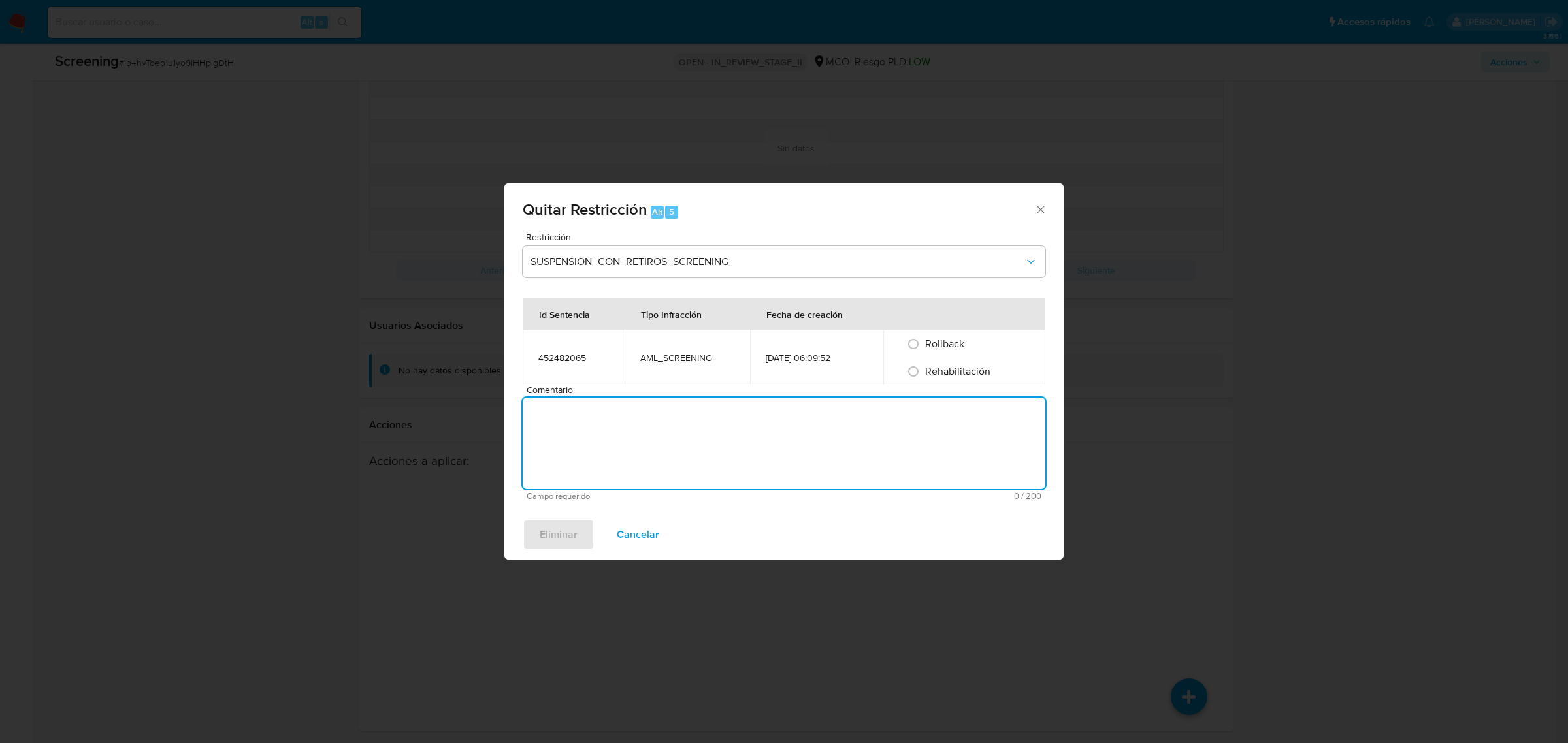
click at [723, 449] on textarea "Comentario" at bounding box center [784, 443] width 523 height 92
type textarea "No se encuentran causales objetivas para la restricción"
click at [967, 380] on div "Rehabilitación" at bounding box center [964, 372] width 130 height 27
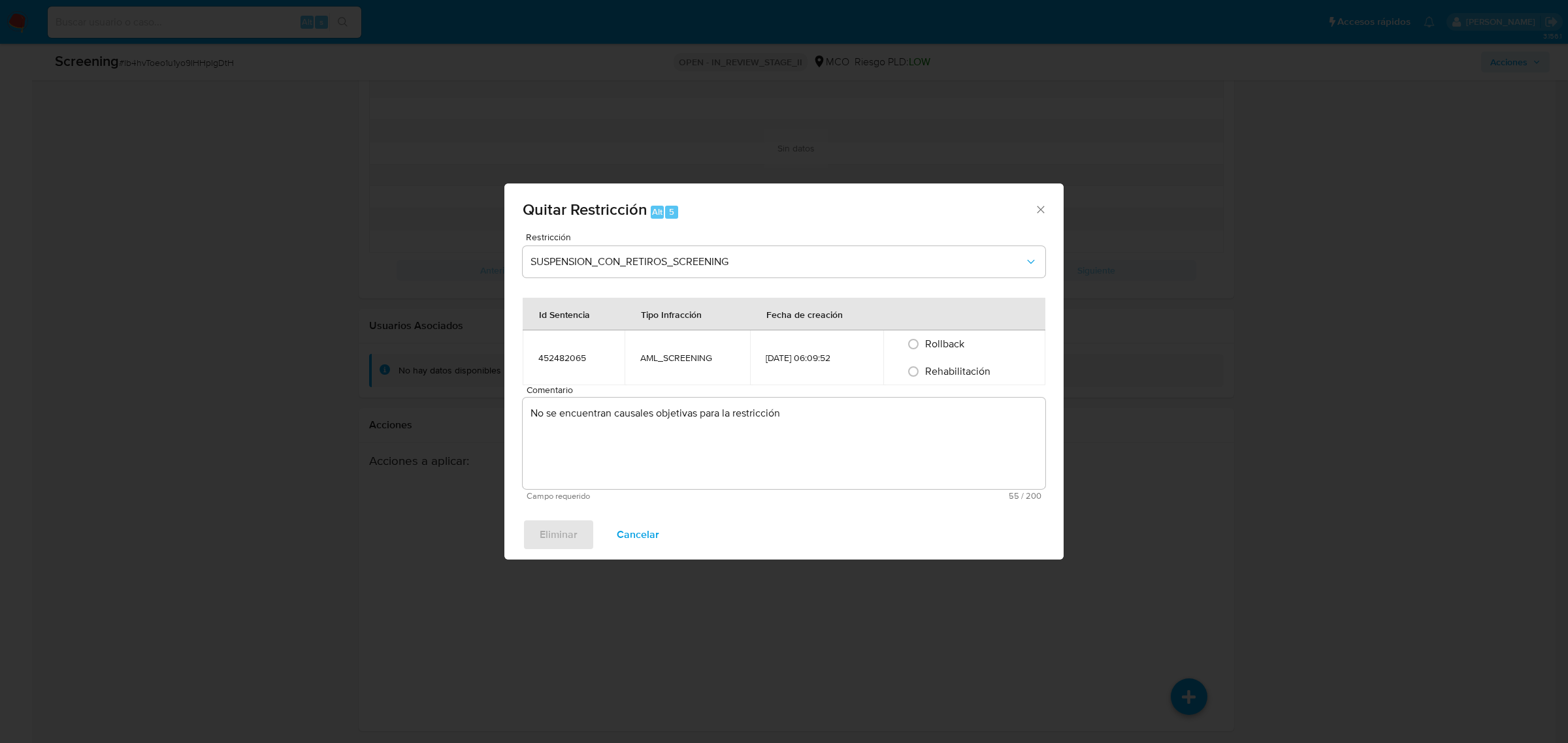
click at [965, 376] on span "Rehabilitación" at bounding box center [957, 371] width 66 height 15
click at [923, 376] on input "Rehabilitación" at bounding box center [913, 371] width 21 height 21
radio input "true"
click at [588, 547] on button "Eliminar" at bounding box center [559, 535] width 72 height 32
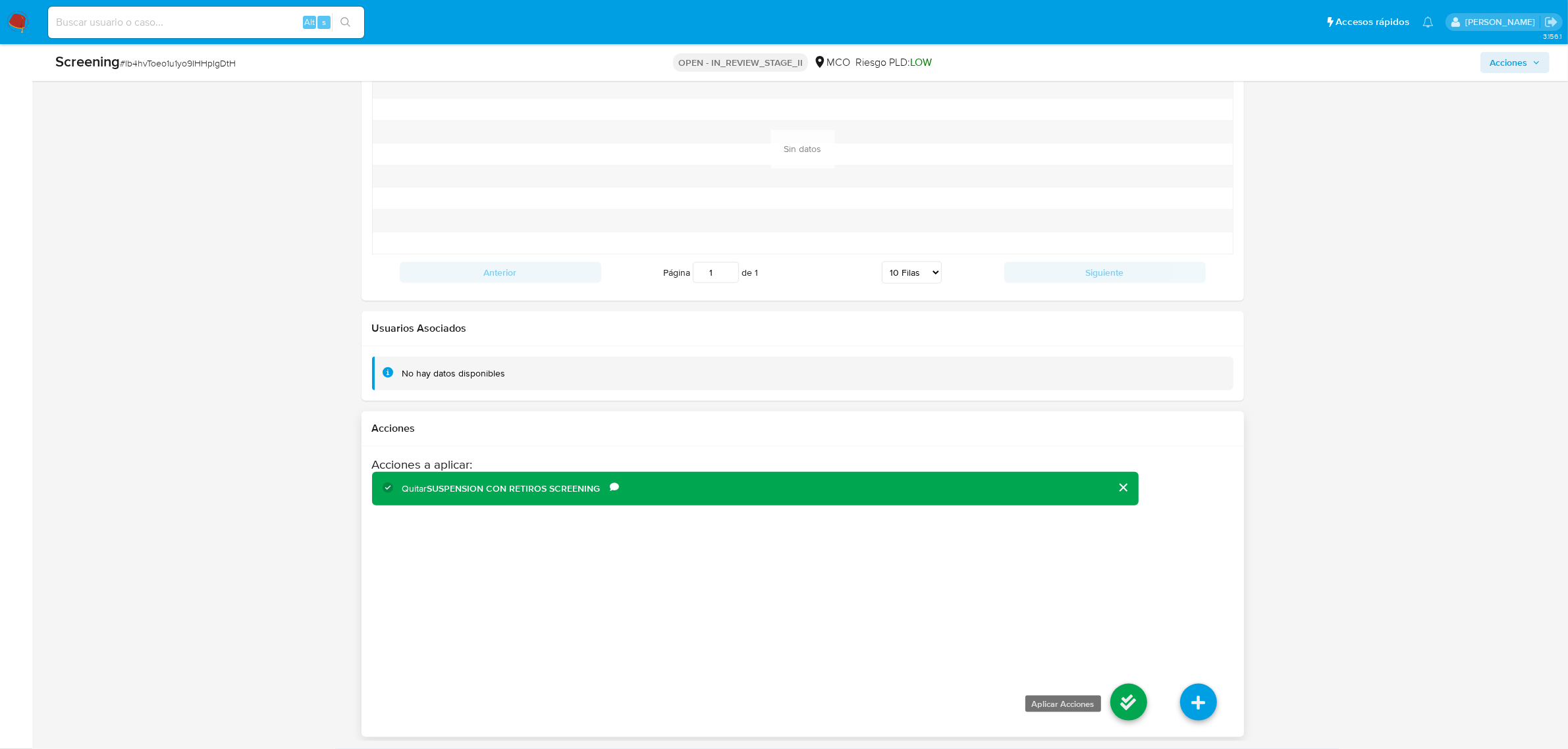
click at [1128, 702] on icon at bounding box center [1128, 703] width 37 height 37
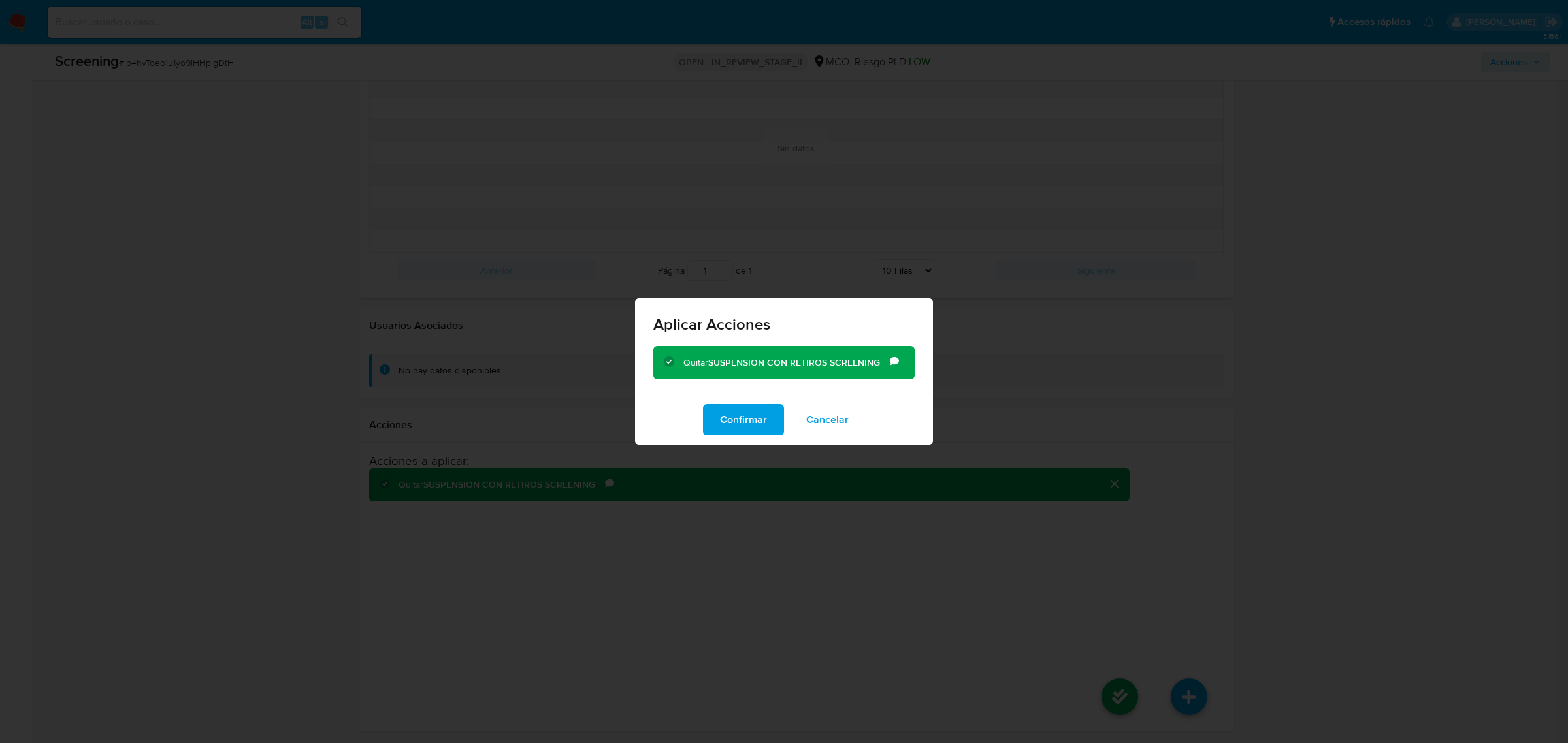
click at [737, 403] on div "Confirmar Cancelar" at bounding box center [784, 419] width 298 height 50
click at [742, 419] on span "Confirmar" at bounding box center [743, 420] width 47 height 29
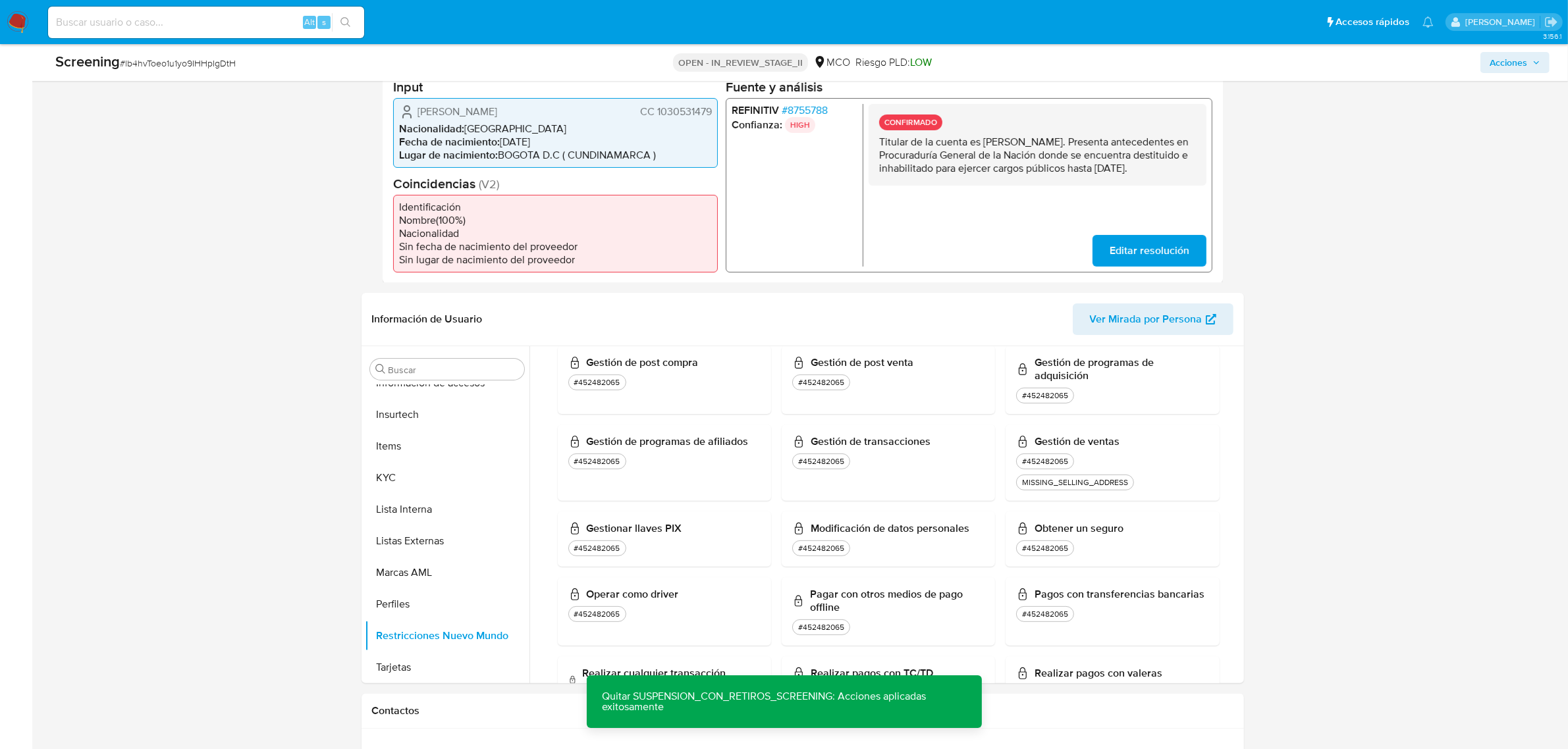
scroll to position [0, 0]
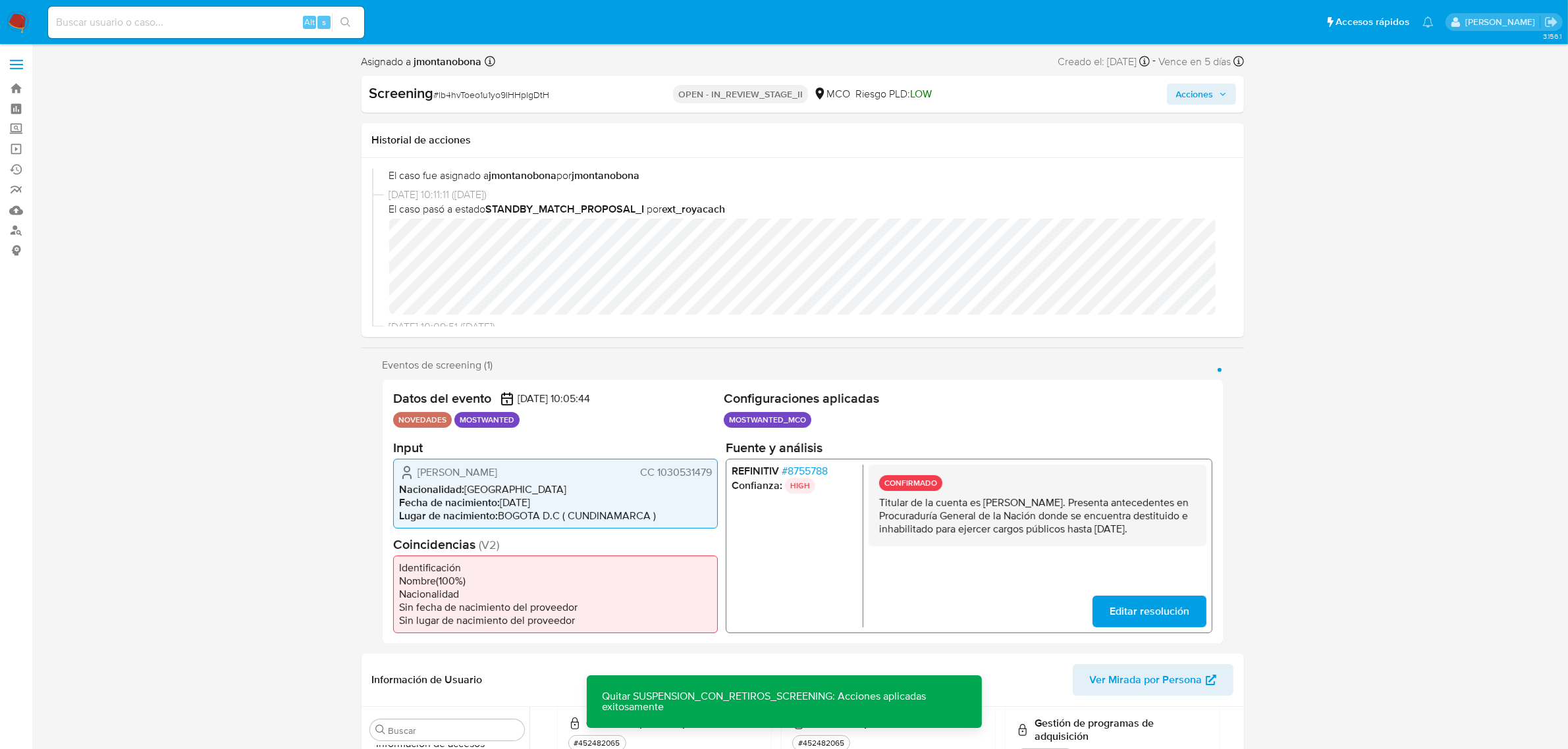
click at [1217, 99] on span "Acciones" at bounding box center [1202, 94] width 51 height 18
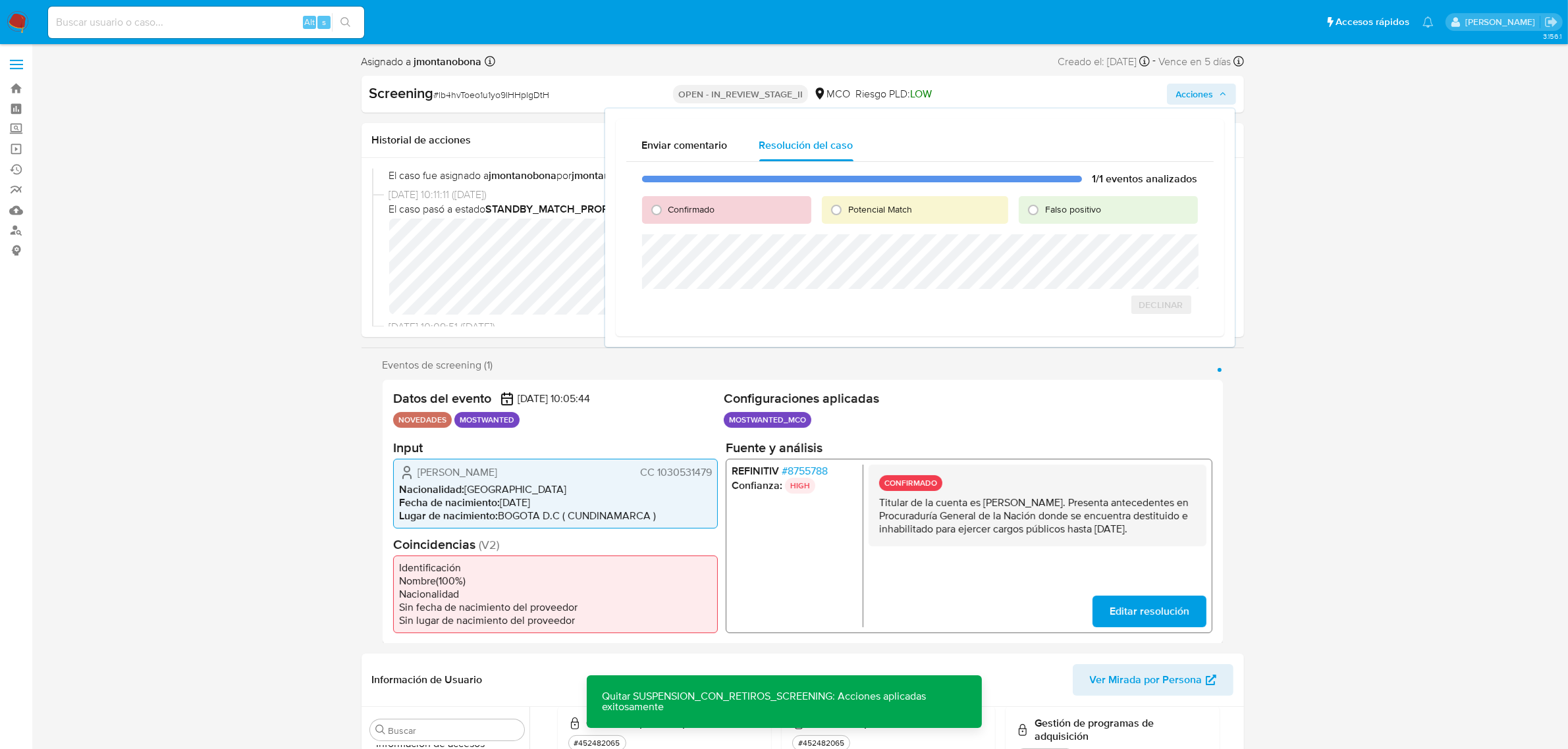
click at [1051, 218] on div "Falso positivo" at bounding box center [1108, 210] width 179 height 28
click at [1056, 211] on span "Falso positivo" at bounding box center [1072, 209] width 56 height 13
click at [1043, 211] on input "Falso positivo" at bounding box center [1032, 210] width 21 height 21
radio input "true"
click at [1173, 328] on span "Cerrar Caso" at bounding box center [1152, 319] width 63 height 18
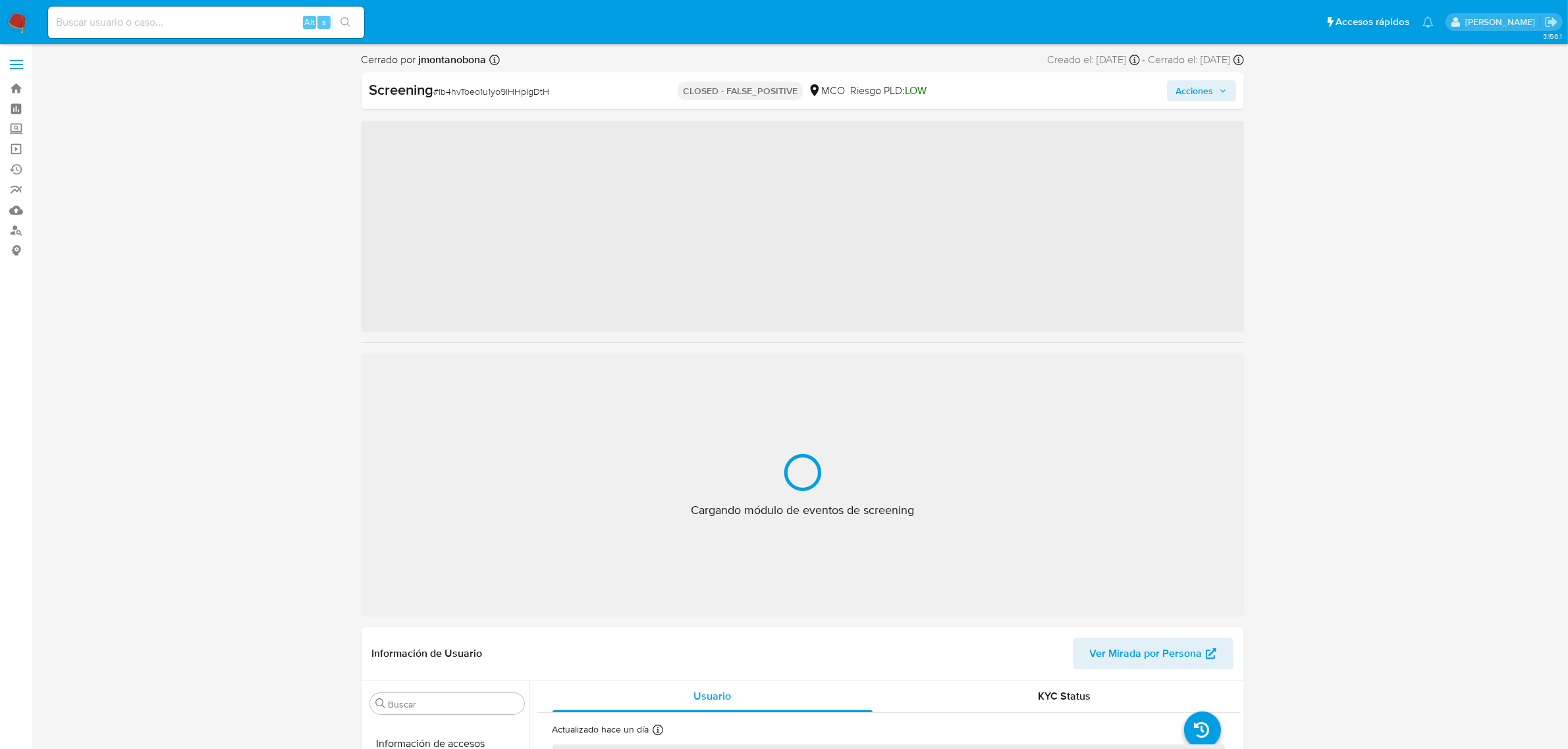
scroll to position [555, 0]
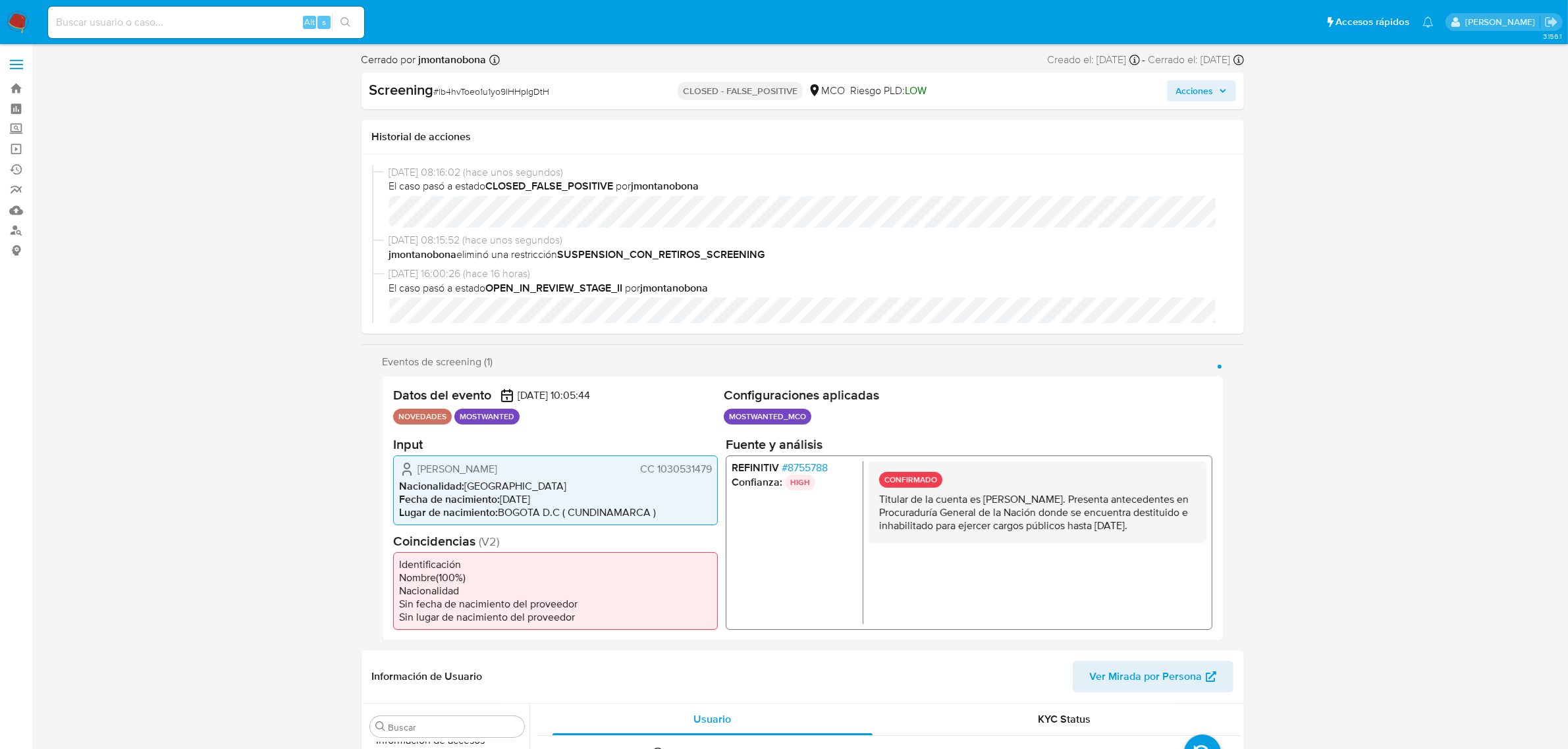
select select "10"
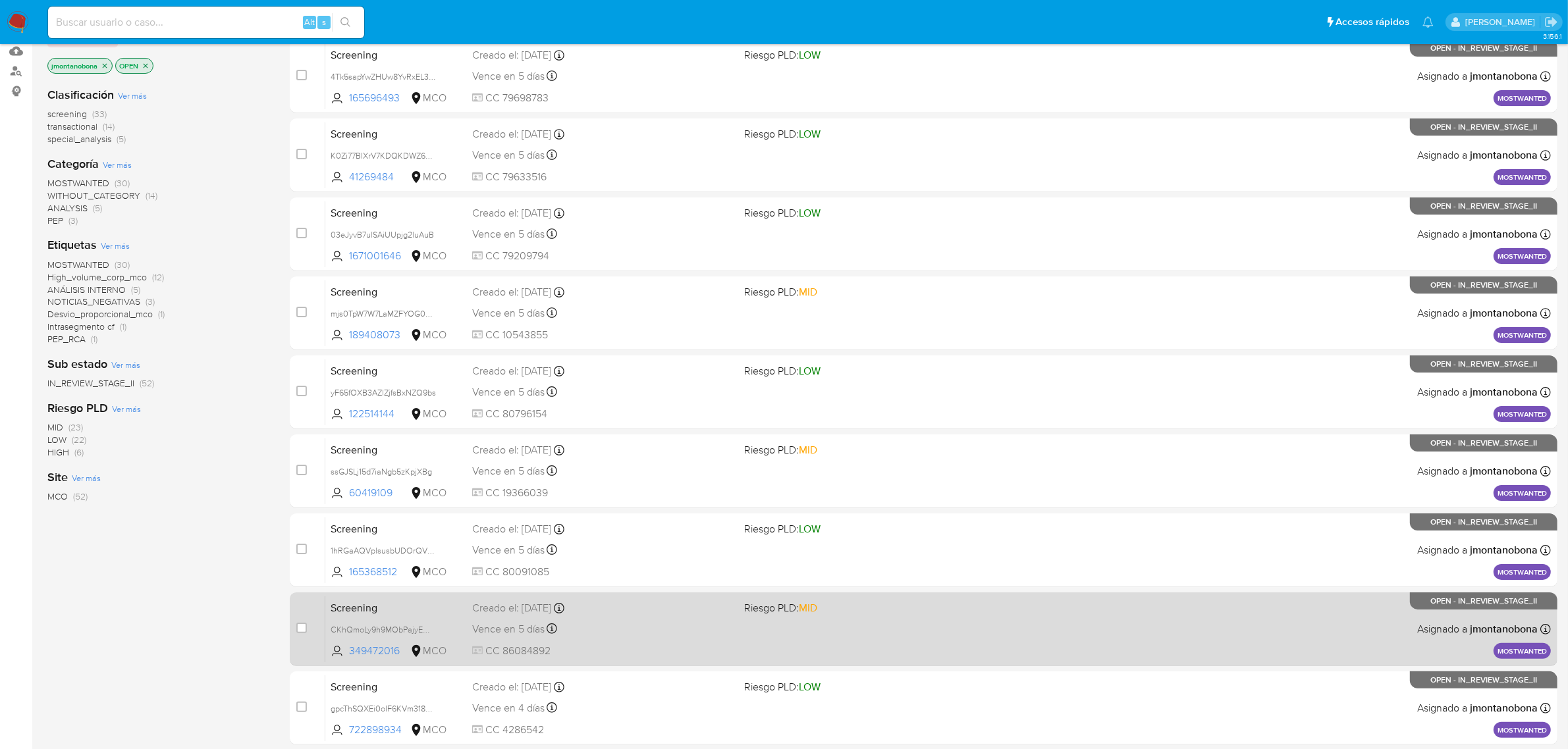
scroll to position [288, 0]
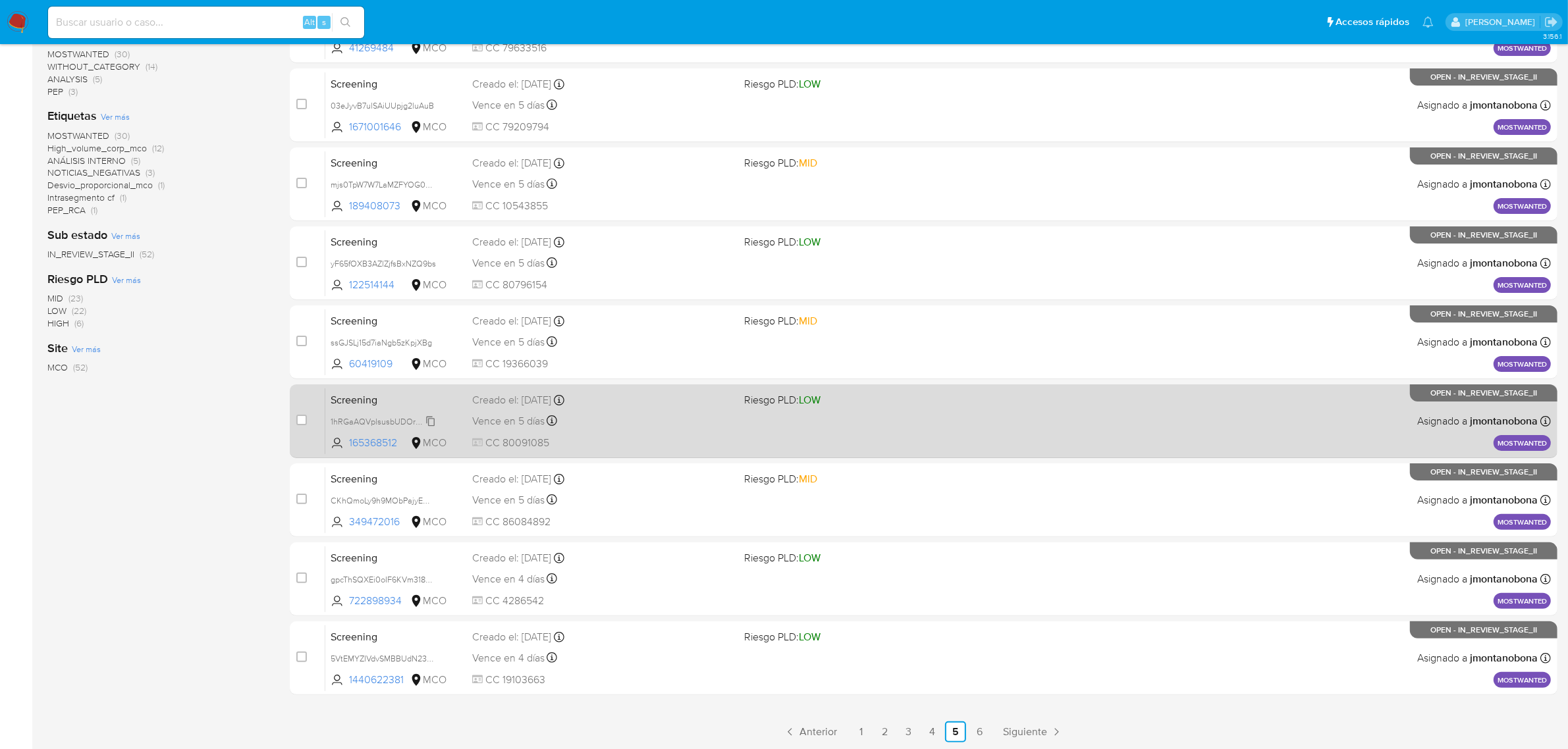
click at [383, 414] on div "1hRGaAQVplsusbUDOrQVtYMJ" at bounding box center [383, 421] width 105 height 15
click at [411, 400] on span "Screening" at bounding box center [396, 399] width 131 height 17
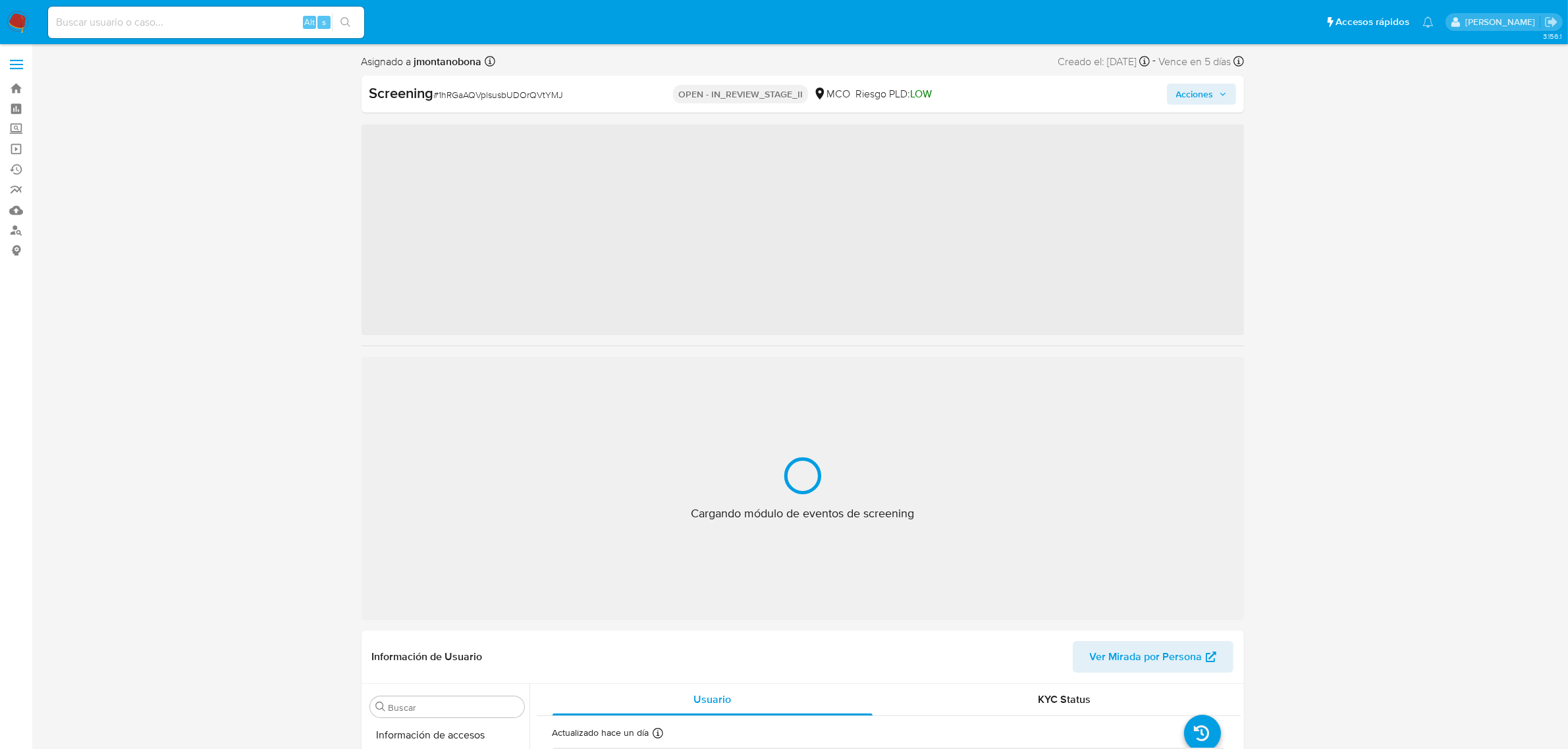
scroll to position [555, 0]
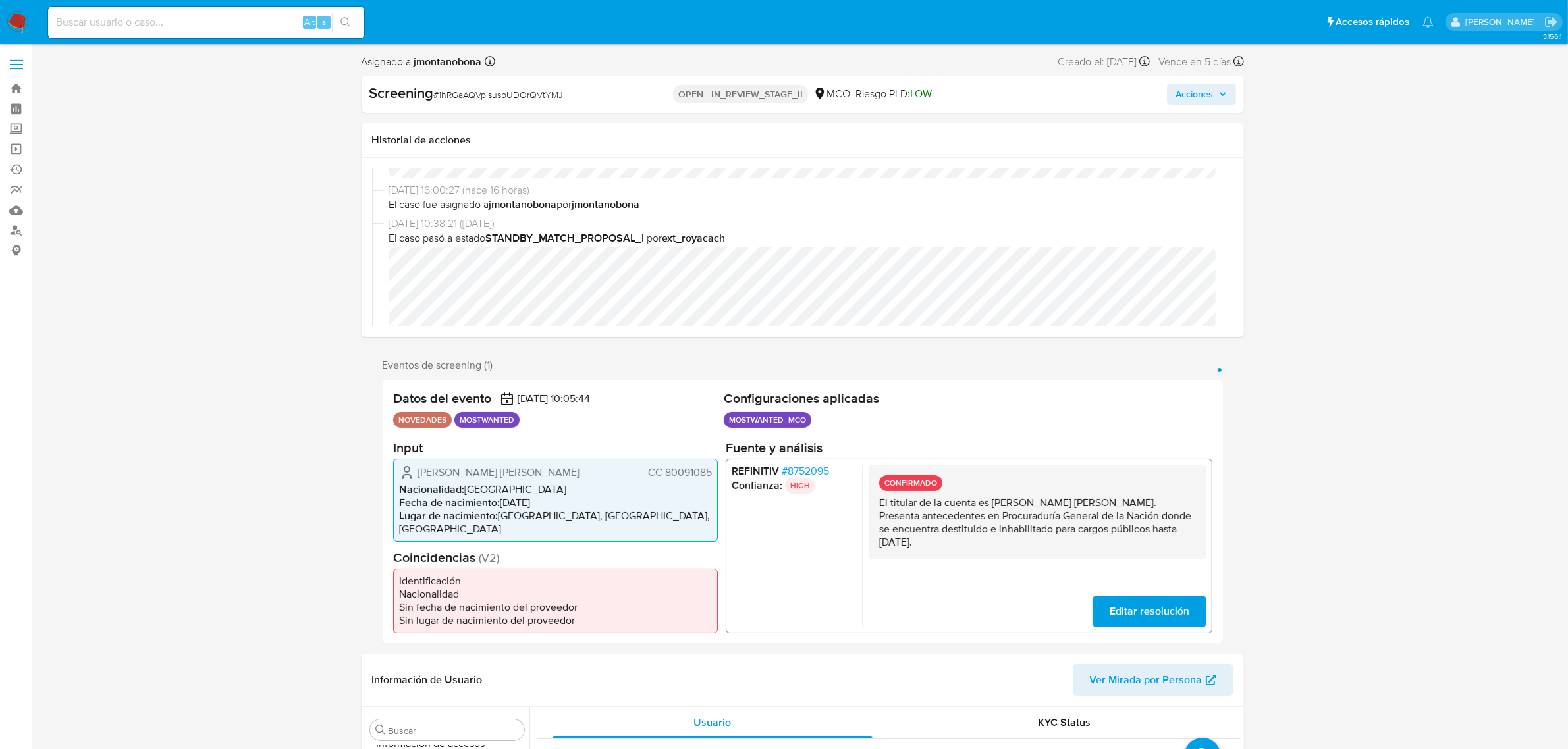
select select "10"
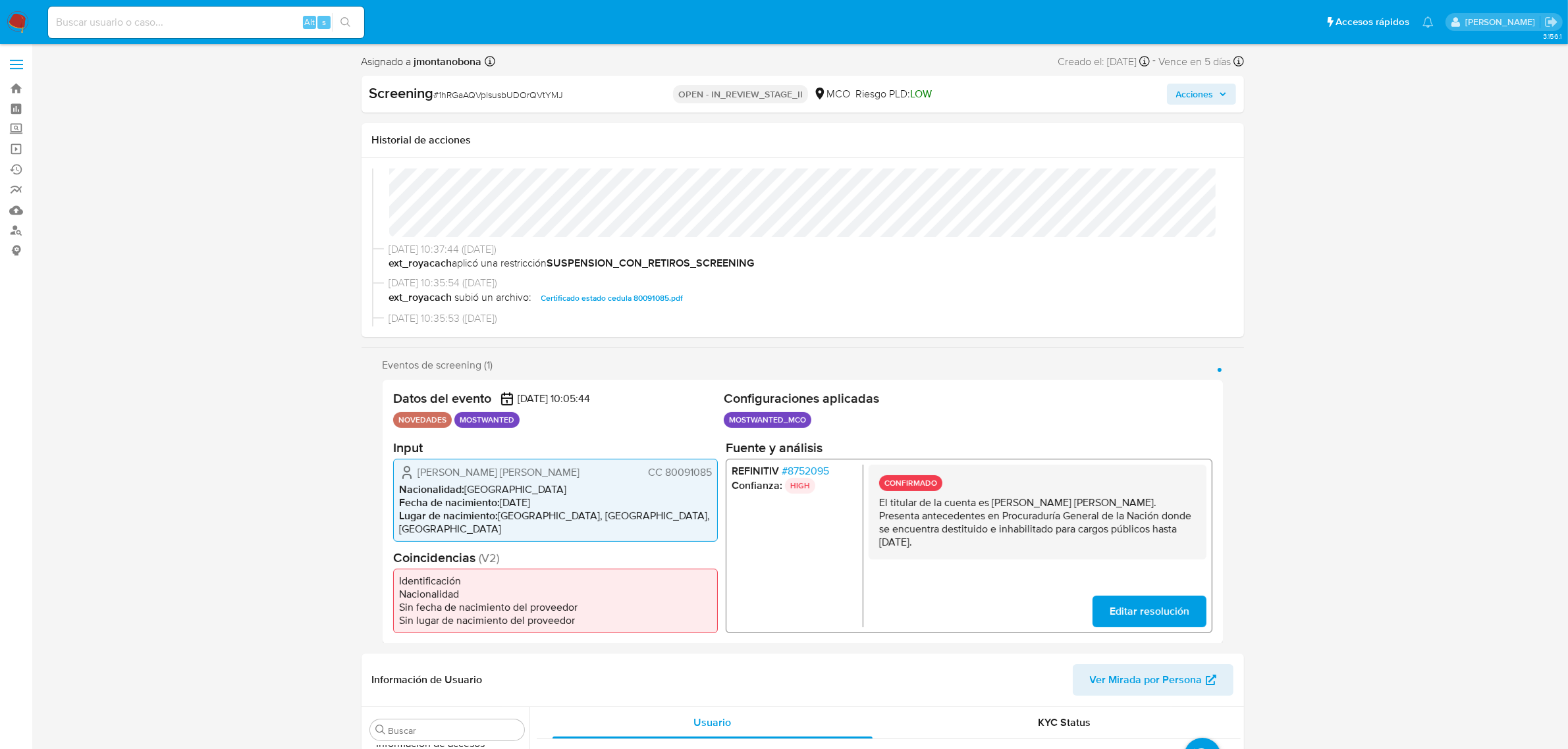
scroll to position [165, 0]
drag, startPoint x: 993, startPoint y: 503, endPoint x: 1123, endPoint y: 504, distance: 130.0
click at [1123, 504] on p "El titular de la cuenta [PERSON_NAME] [PERSON_NAME]. Presenta antecedentes en P…" at bounding box center [1037, 522] width 317 height 53
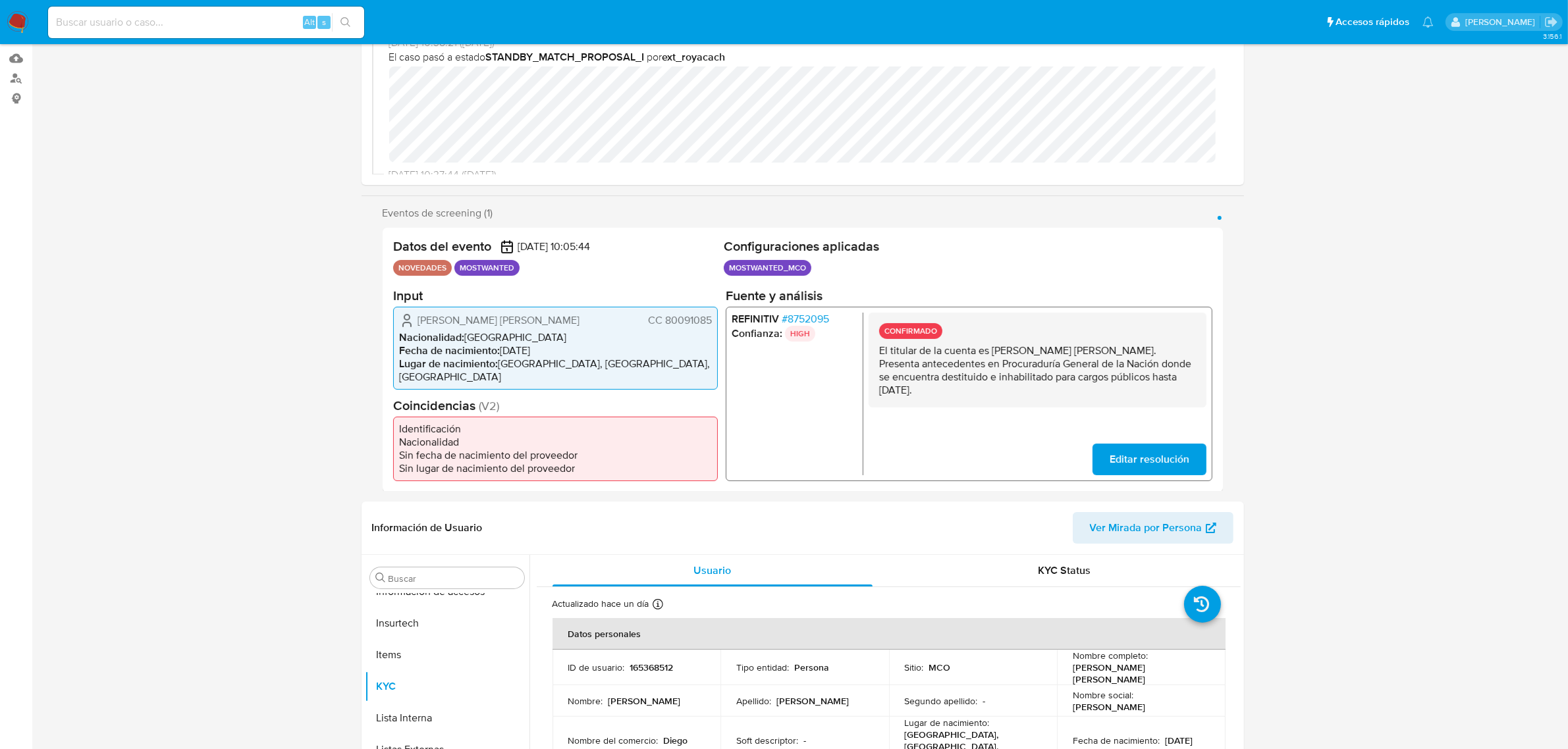
scroll to position [576, 0]
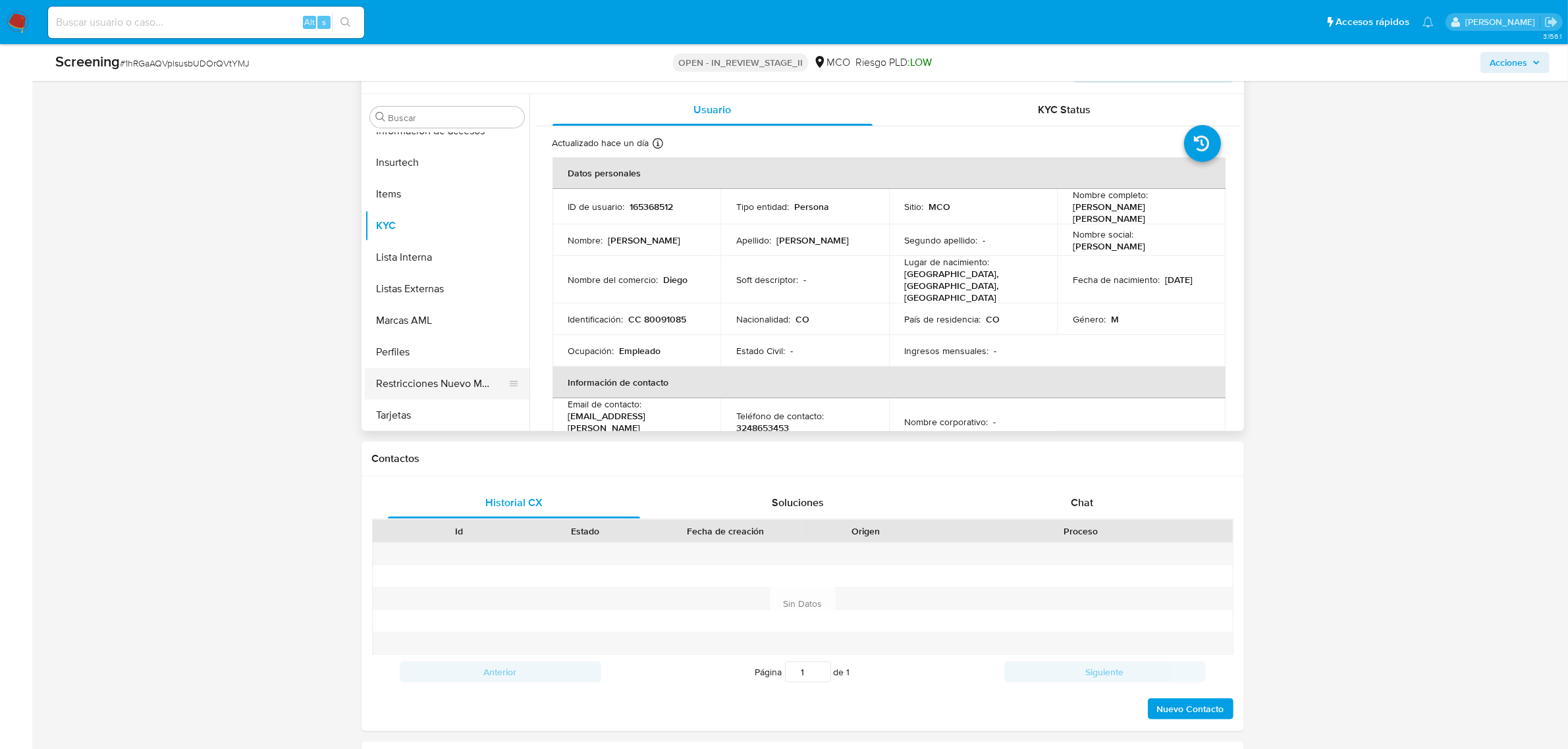
click at [451, 385] on button "Restricciones Nuevo Mundo" at bounding box center [442, 384] width 154 height 32
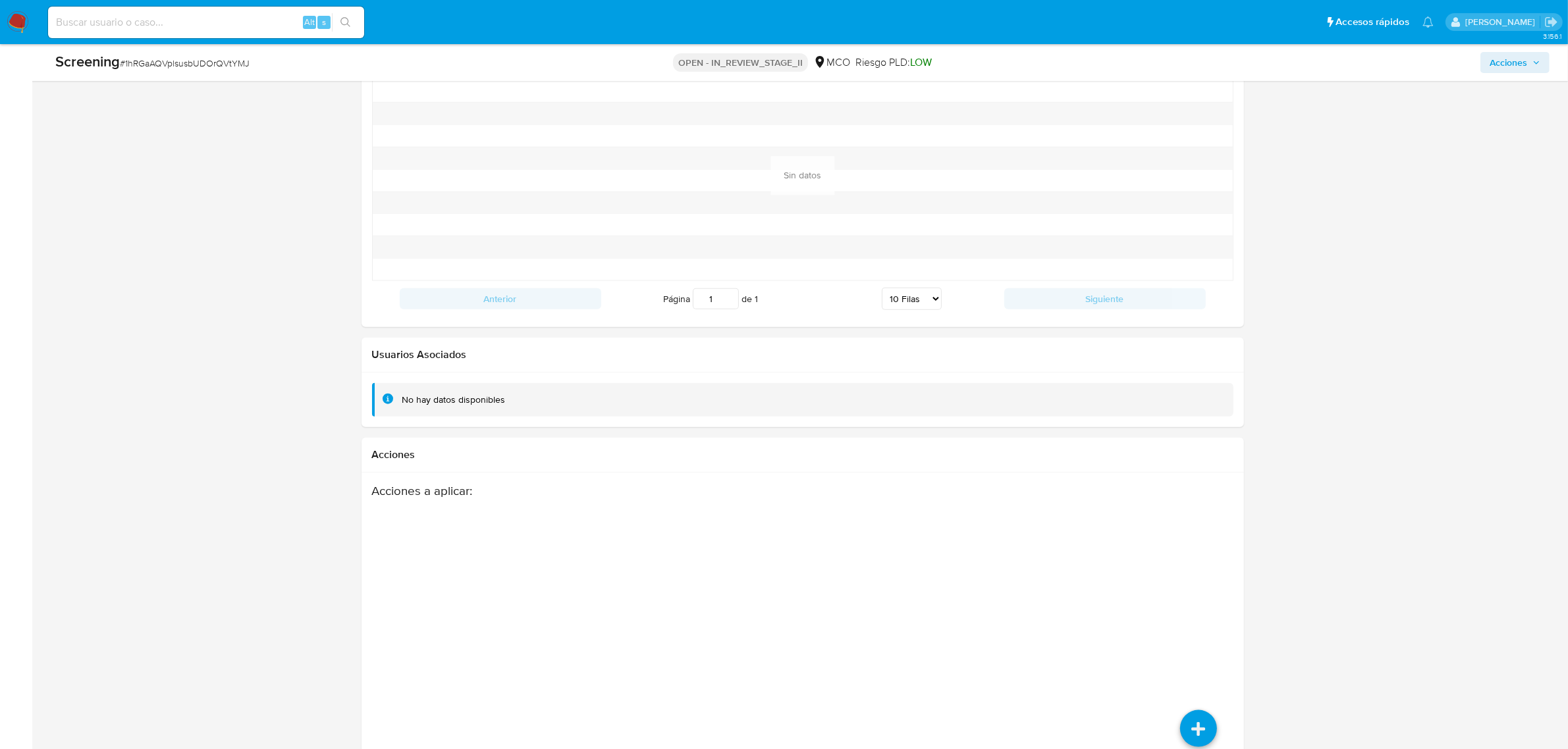
scroll to position [1784, 0]
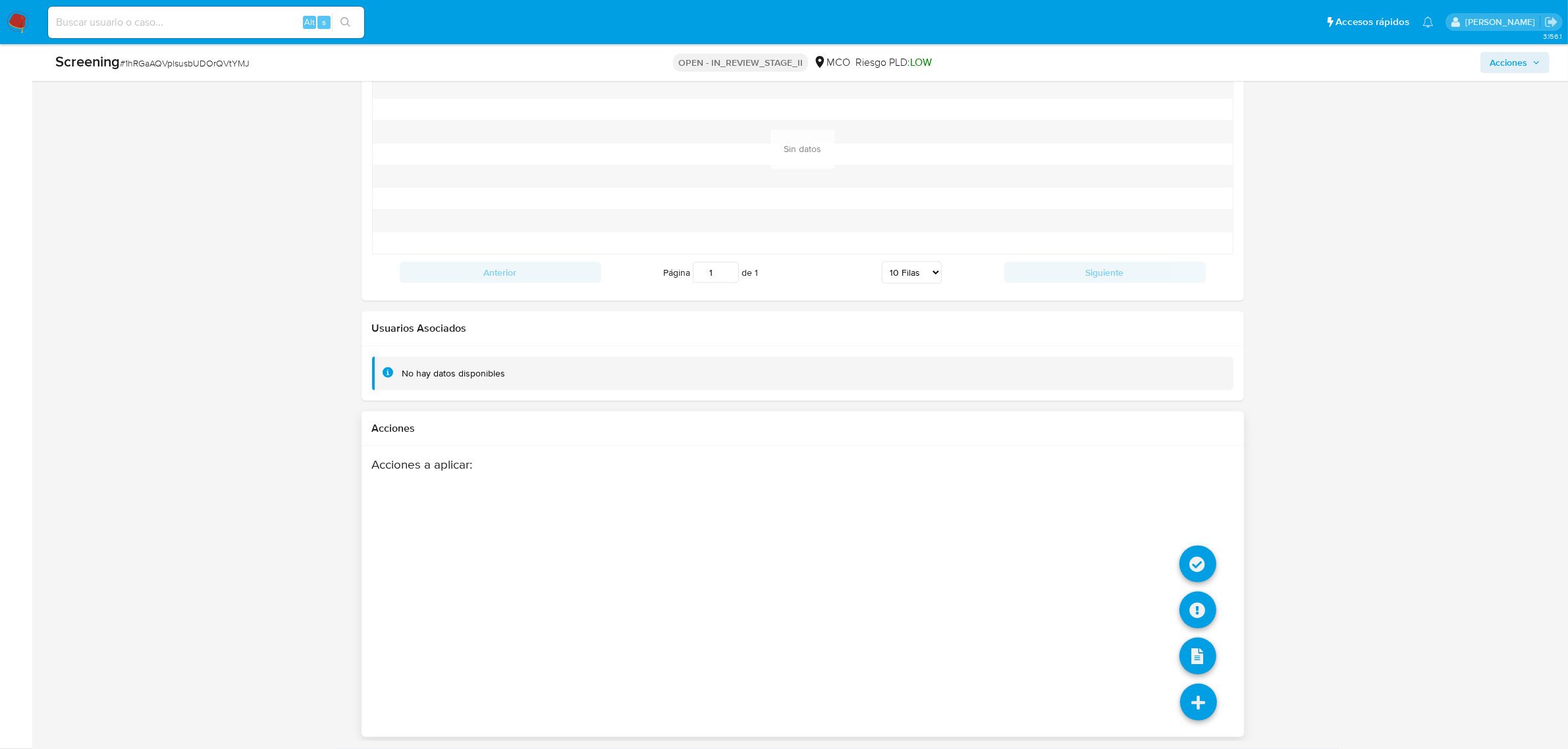
click at [1200, 703] on icon at bounding box center [1198, 703] width 37 height 37
click at [1198, 556] on icon at bounding box center [1197, 564] width 37 height 37
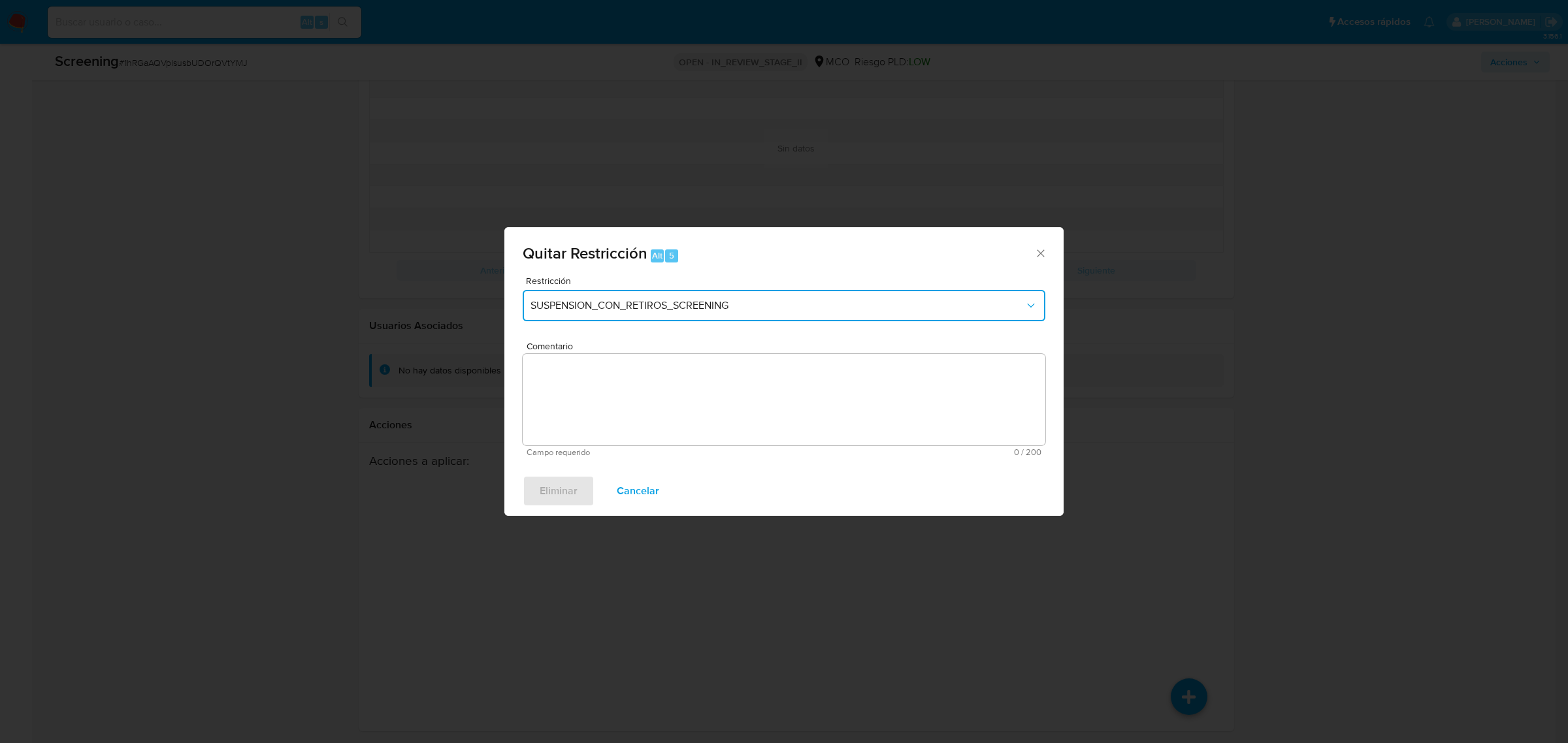
click at [717, 306] on span "SUSPENSION_CON_RETIROS_SCREENING" at bounding box center [777, 306] width 494 height 13
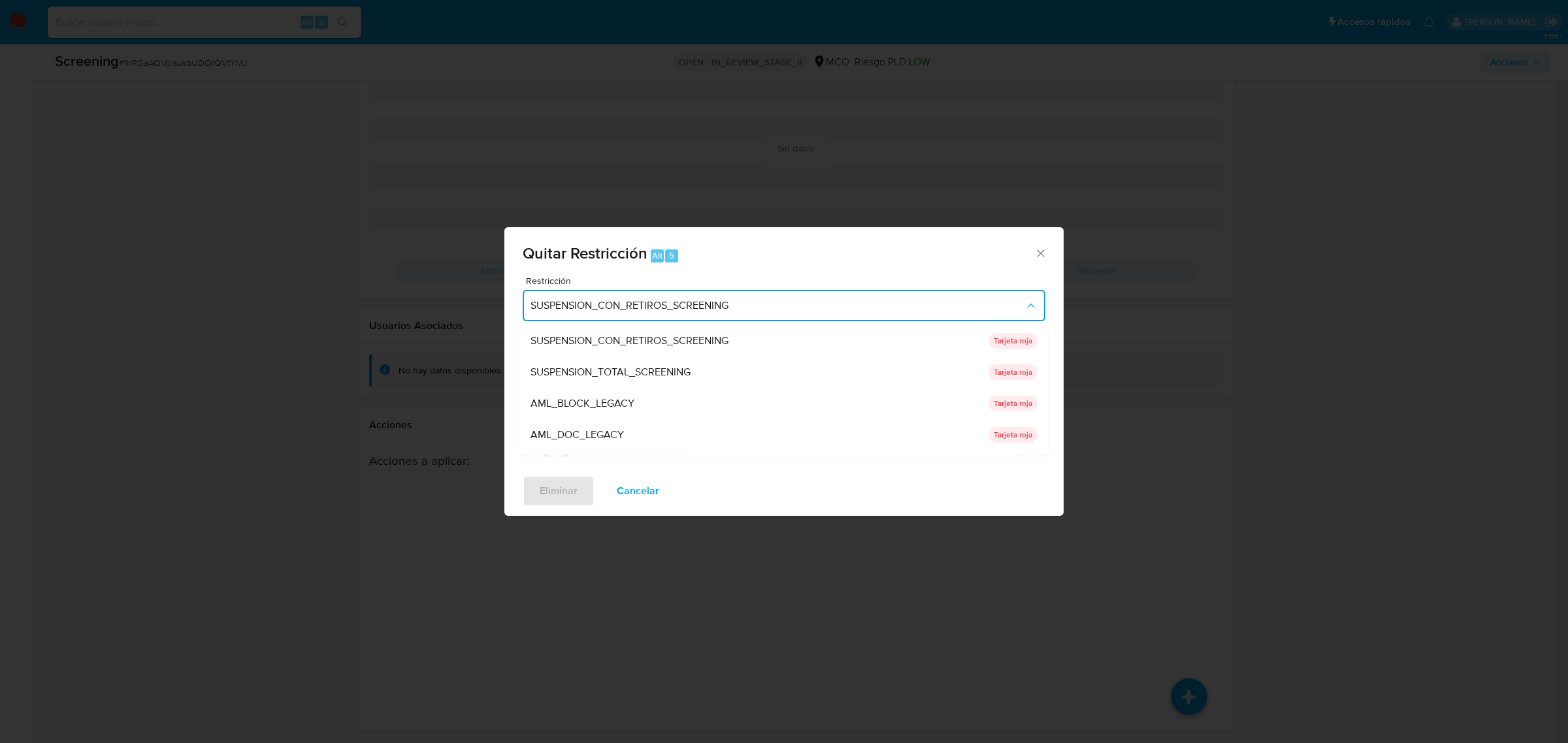
click at [766, 304] on span "SUSPENSION_CON_RETIROS_SCREENING" at bounding box center [777, 306] width 494 height 13
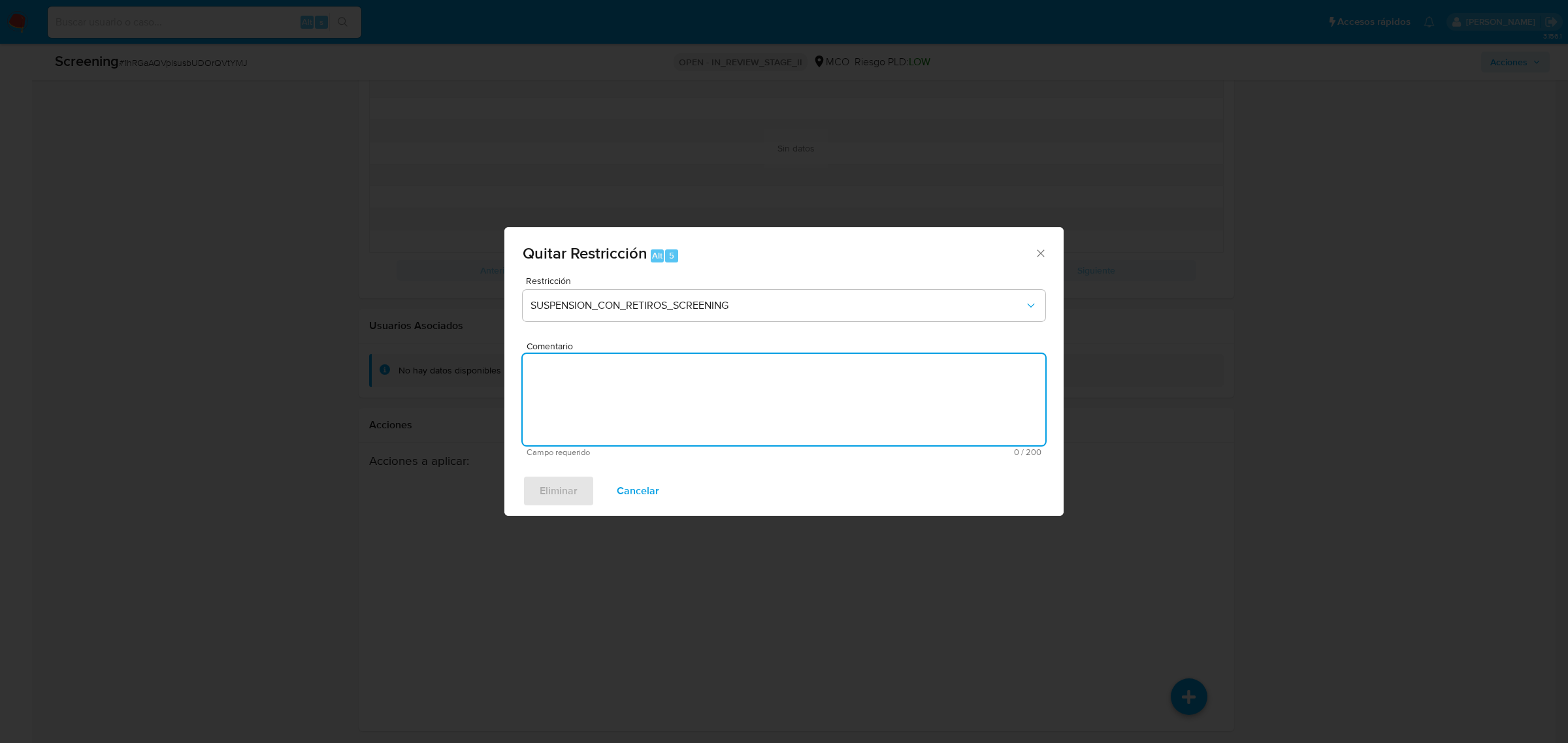
click at [655, 389] on textarea "Comentario" at bounding box center [784, 399] width 523 height 92
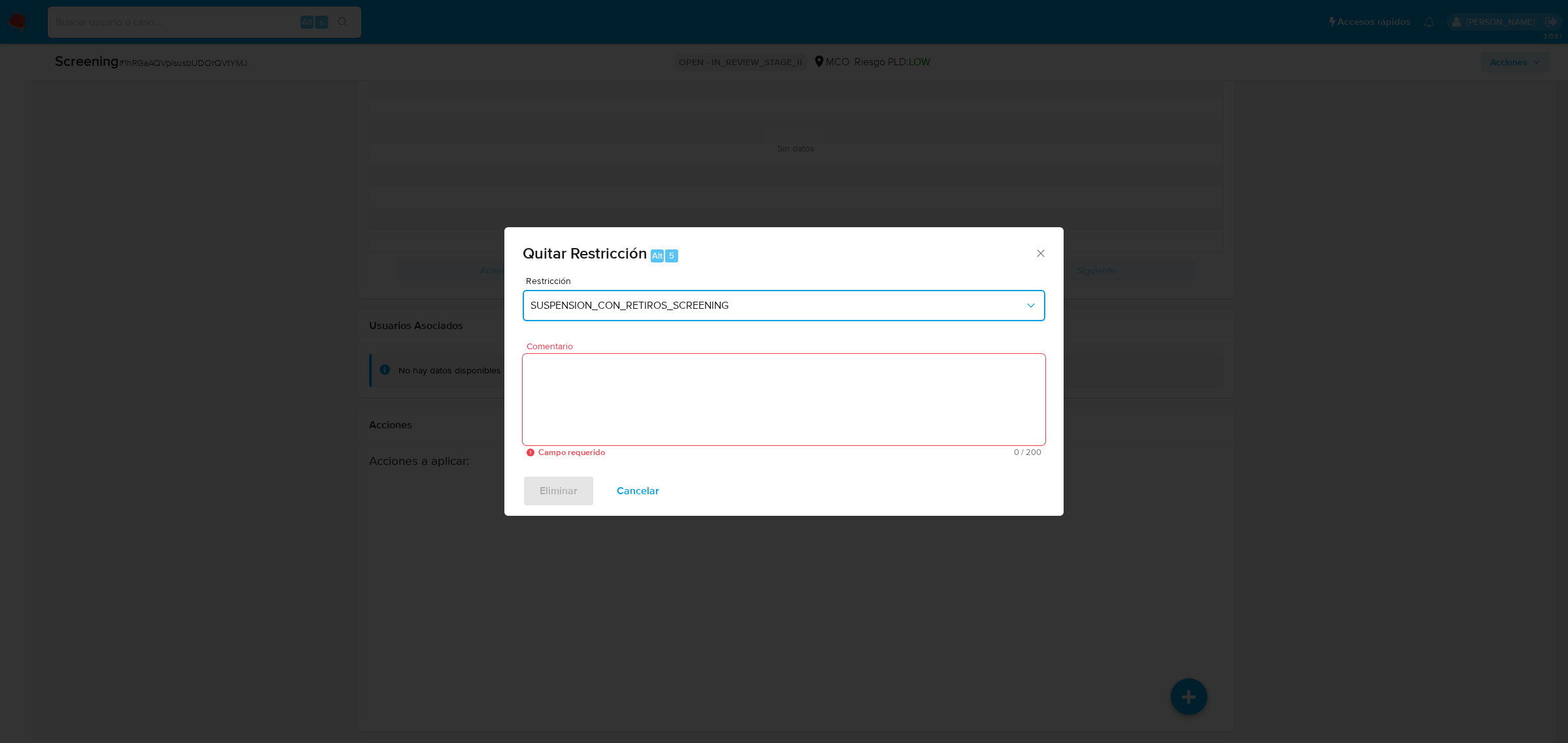
click at [753, 316] on button "SUSPENSION_CON_RETIROS_SCREENING" at bounding box center [784, 306] width 523 height 32
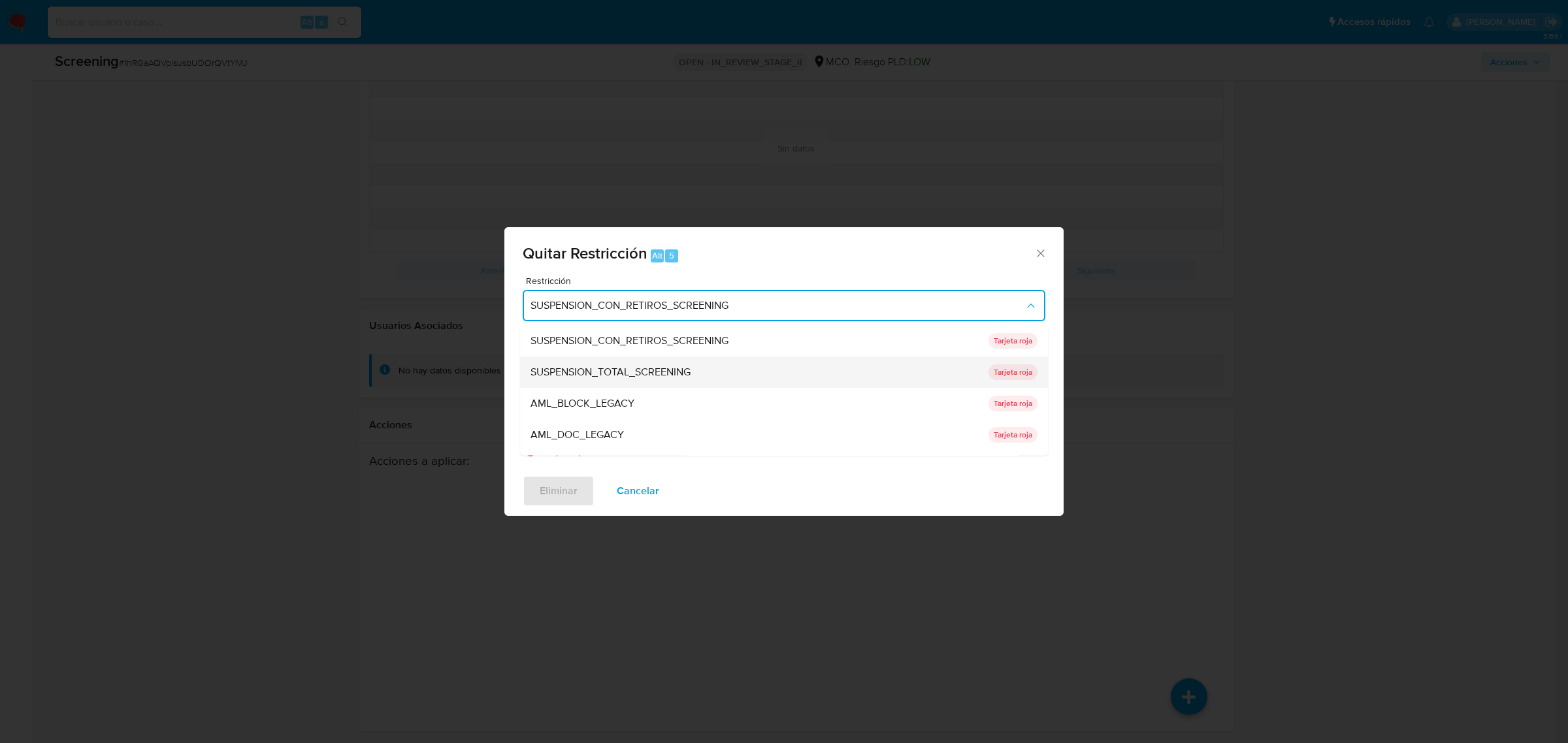
click at [681, 366] on span "SUSPENSION_TOTAL_SCREENING" at bounding box center [611, 372] width 160 height 13
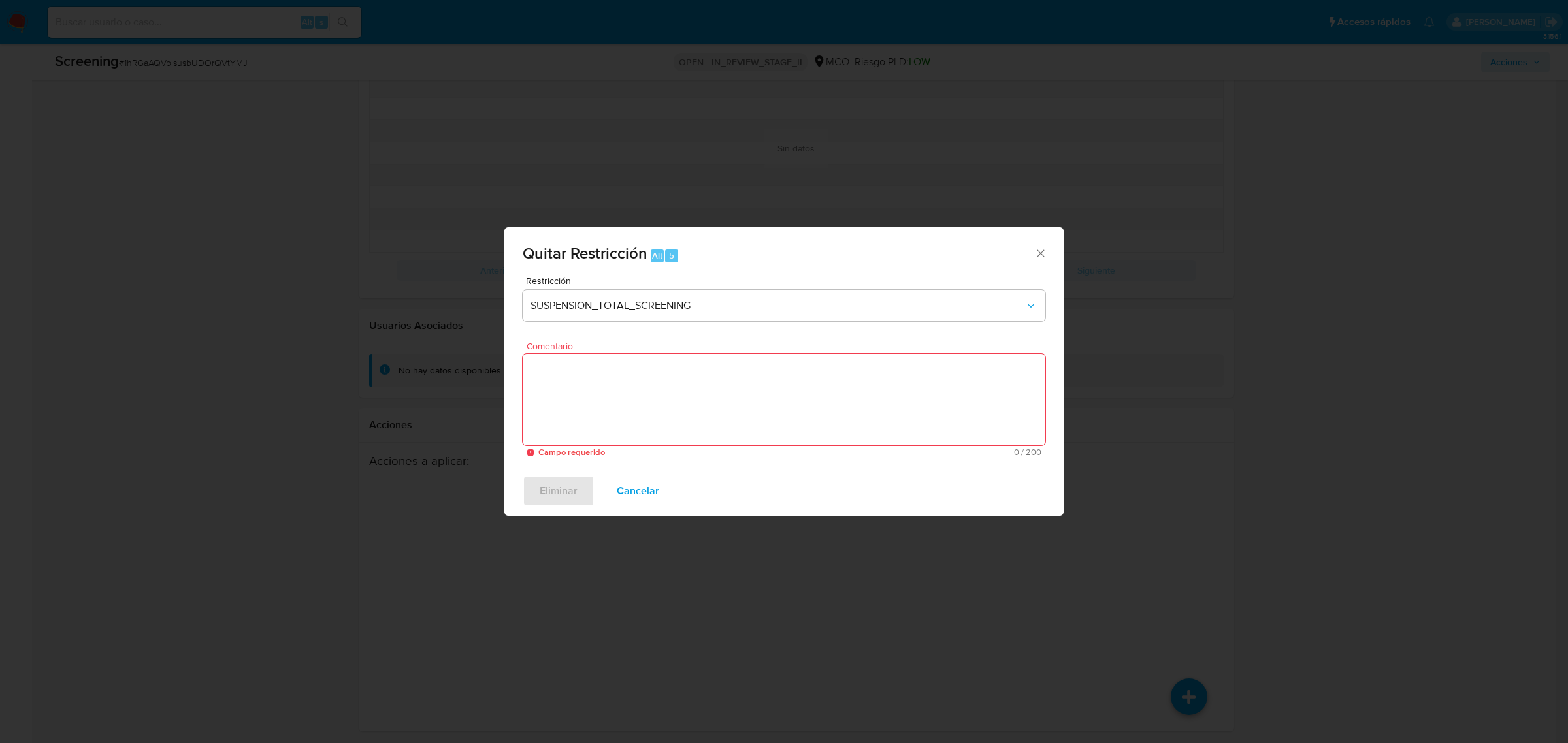
click at [1049, 252] on div "Quitar Restricción Alt 5" at bounding box center [784, 252] width 559 height 49
click at [1037, 262] on div "Quitar Restricción Alt 5" at bounding box center [784, 252] width 559 height 49
click at [1039, 256] on icon "Cerrar ventana" at bounding box center [1041, 254] width 13 height 13
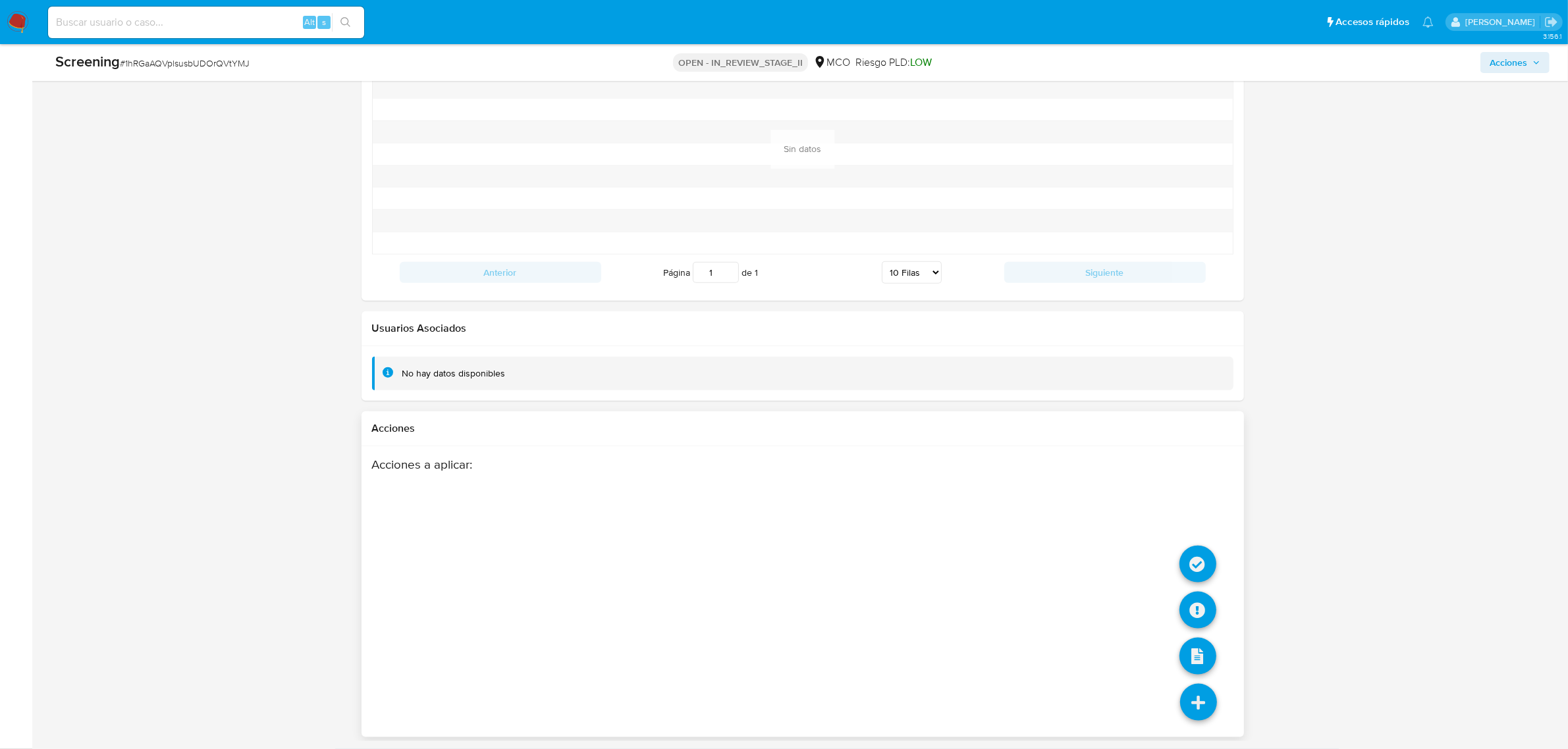
click at [1197, 692] on icon at bounding box center [1198, 703] width 37 height 37
click at [1200, 551] on icon at bounding box center [1197, 564] width 37 height 37
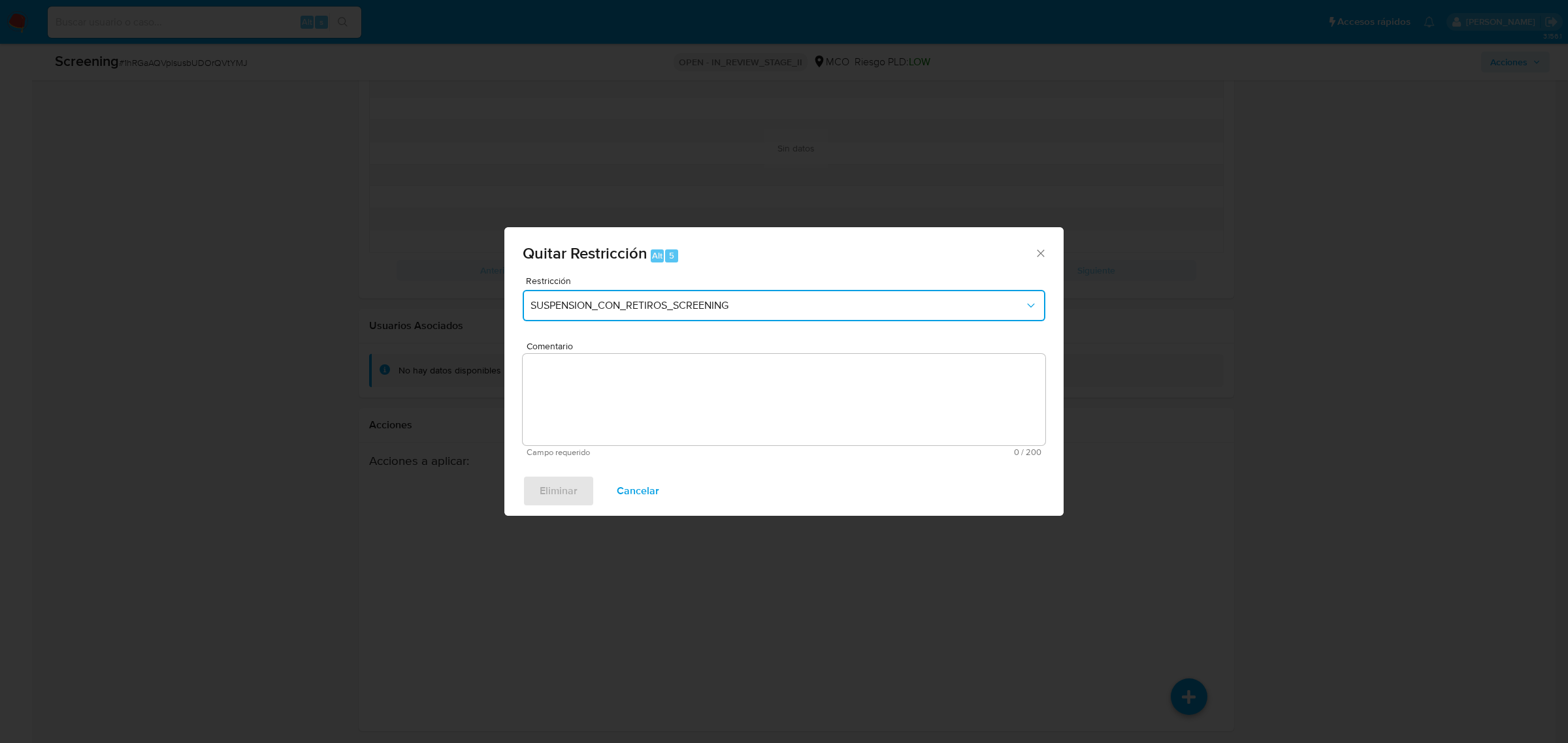
click at [622, 302] on span "SUSPENSION_CON_RETIROS_SCREENING" at bounding box center [777, 306] width 494 height 13
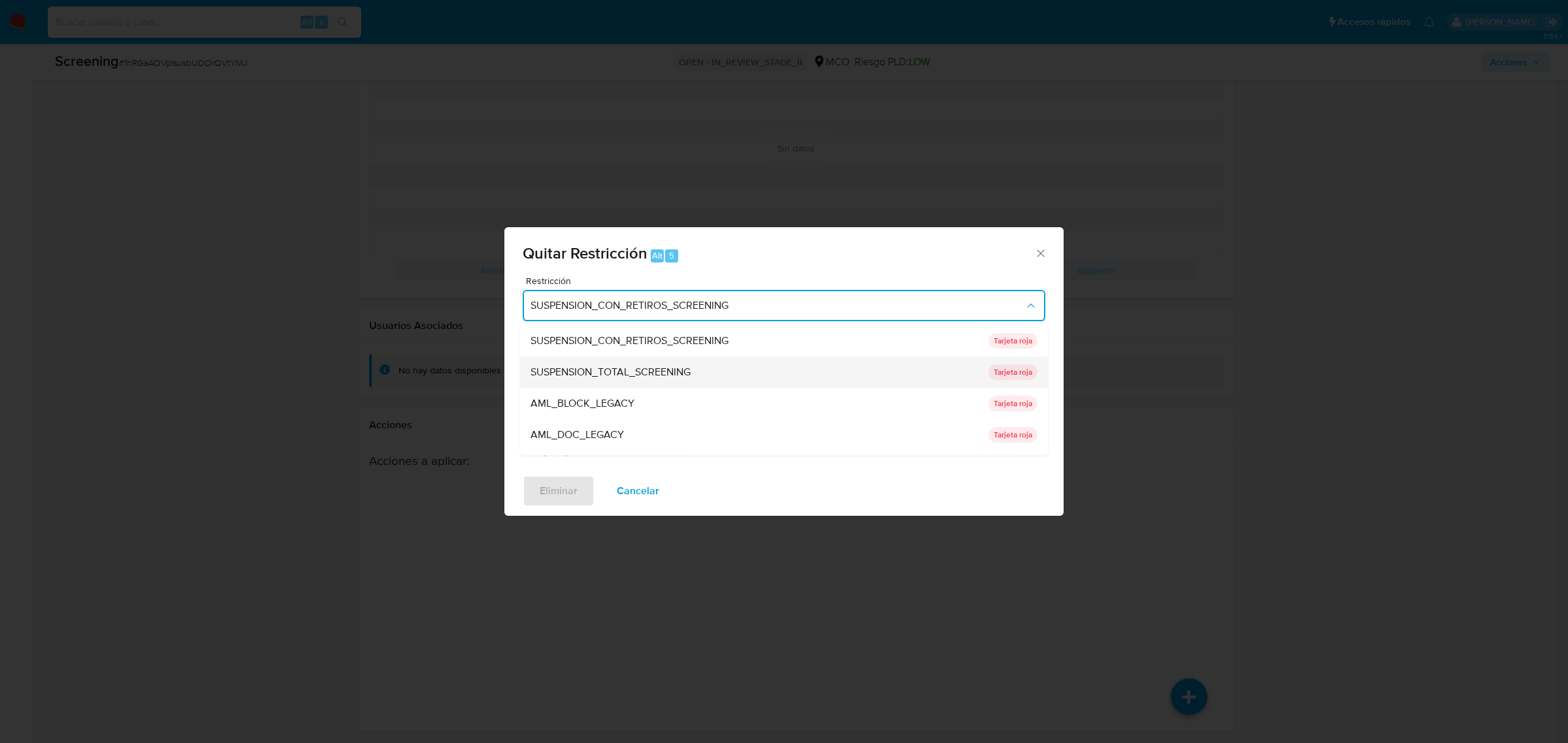
click at [608, 383] on div "SUSPENSION_TOTAL_SCREENING" at bounding box center [756, 372] width 450 height 32
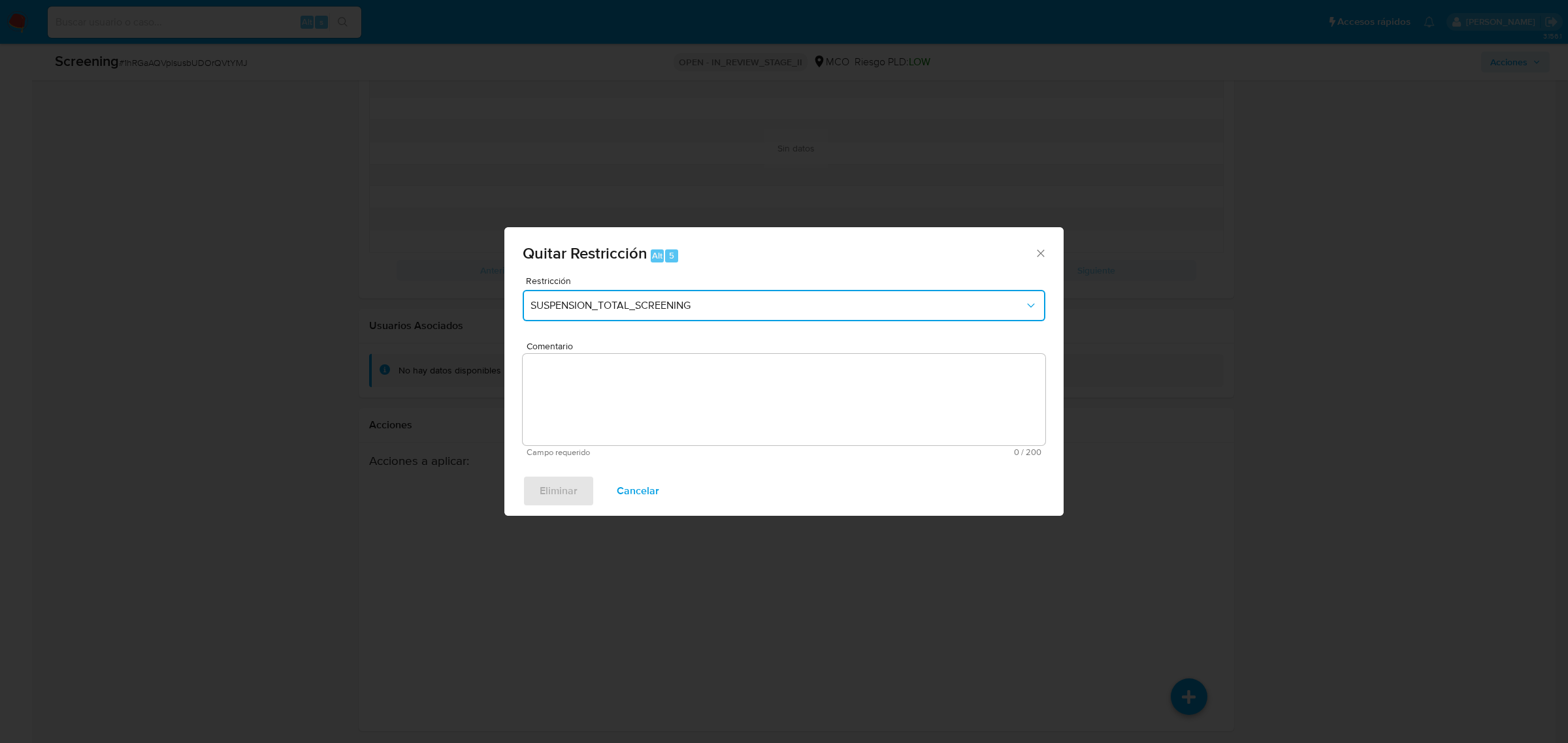
click at [645, 304] on span "SUSPENSION_TOTAL_SCREENING" at bounding box center [777, 306] width 494 height 13
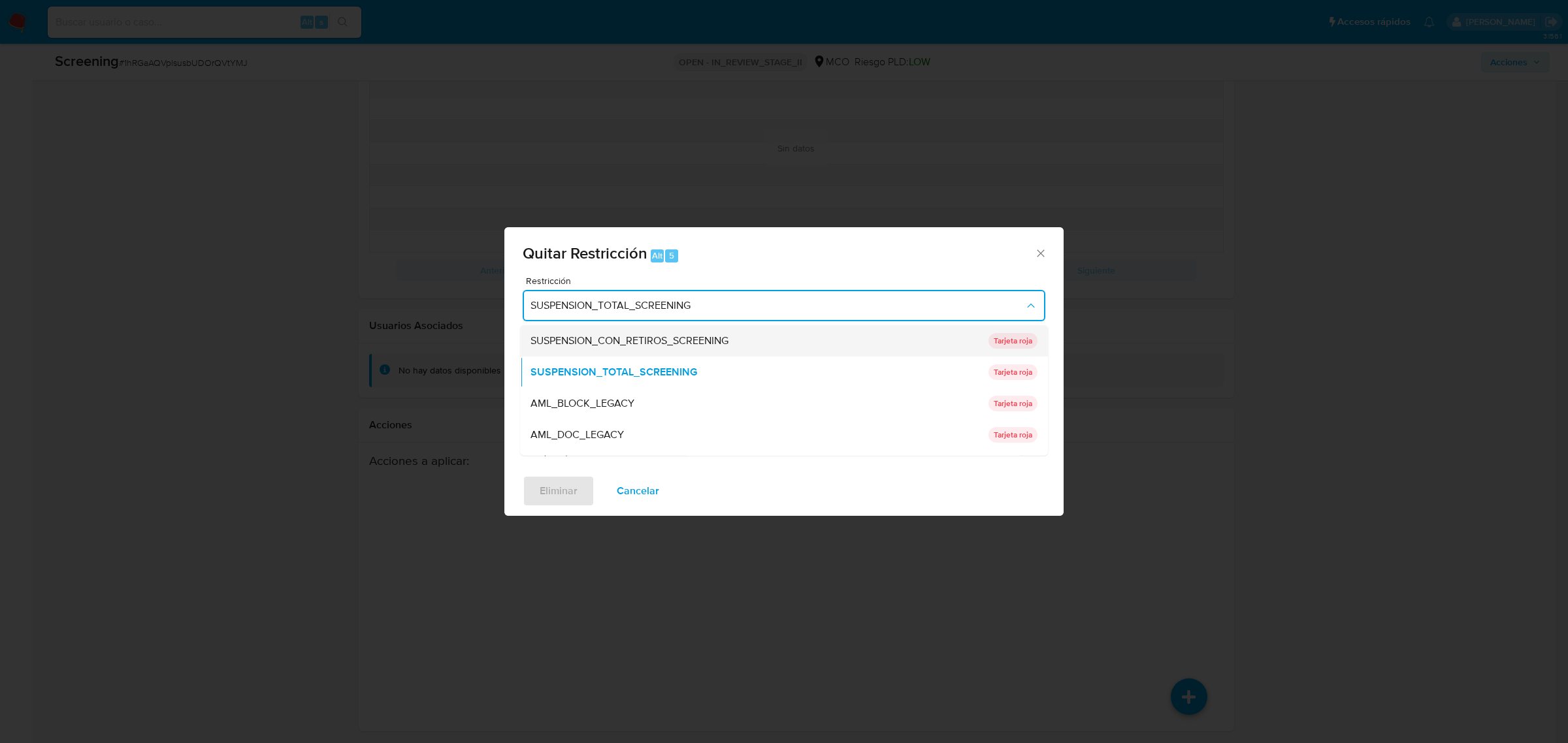
click at [645, 335] on span "SUSPENSION_CON_RETIROS_SCREENING" at bounding box center [629, 340] width 198 height 13
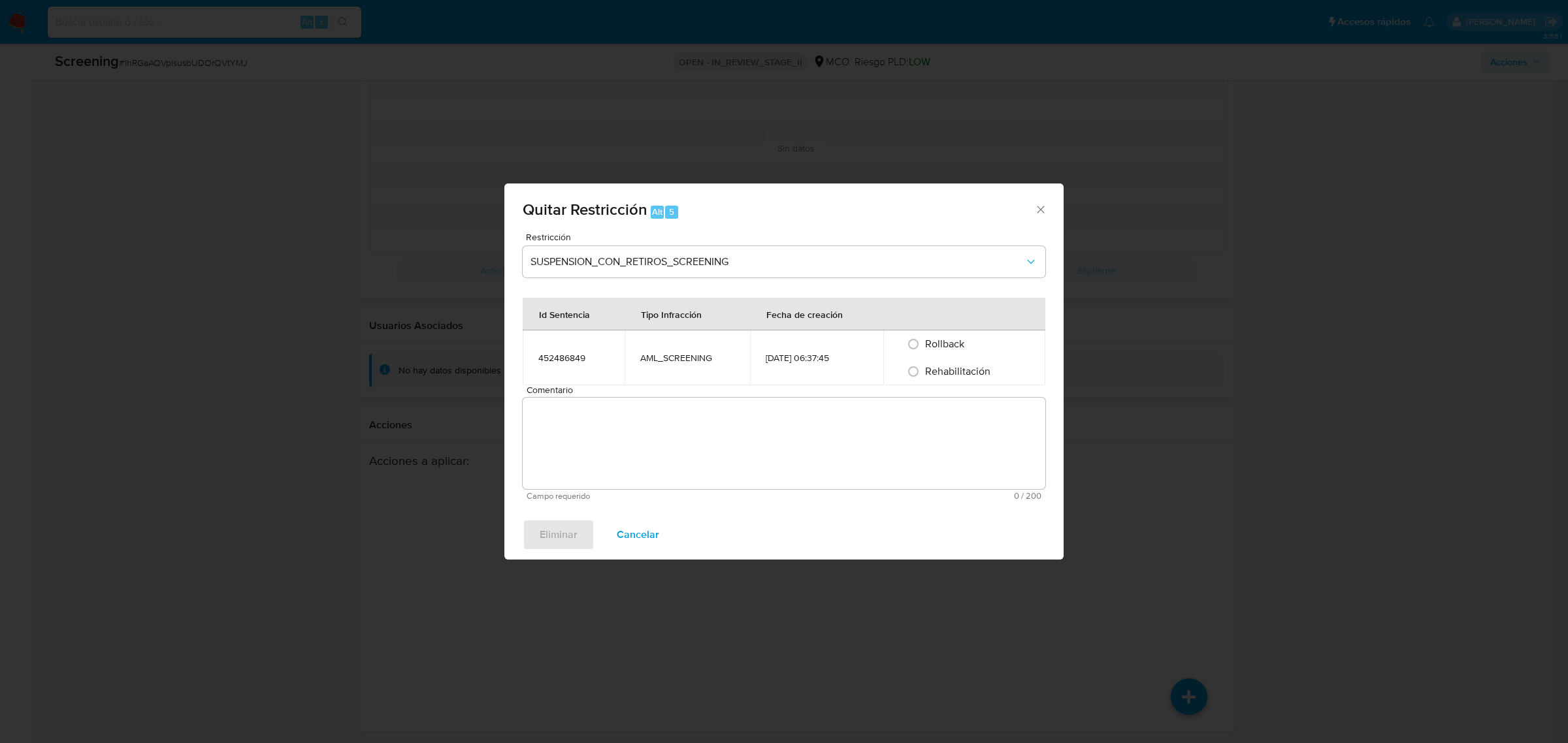
click at [606, 442] on textarea "Comentario" at bounding box center [784, 443] width 523 height 92
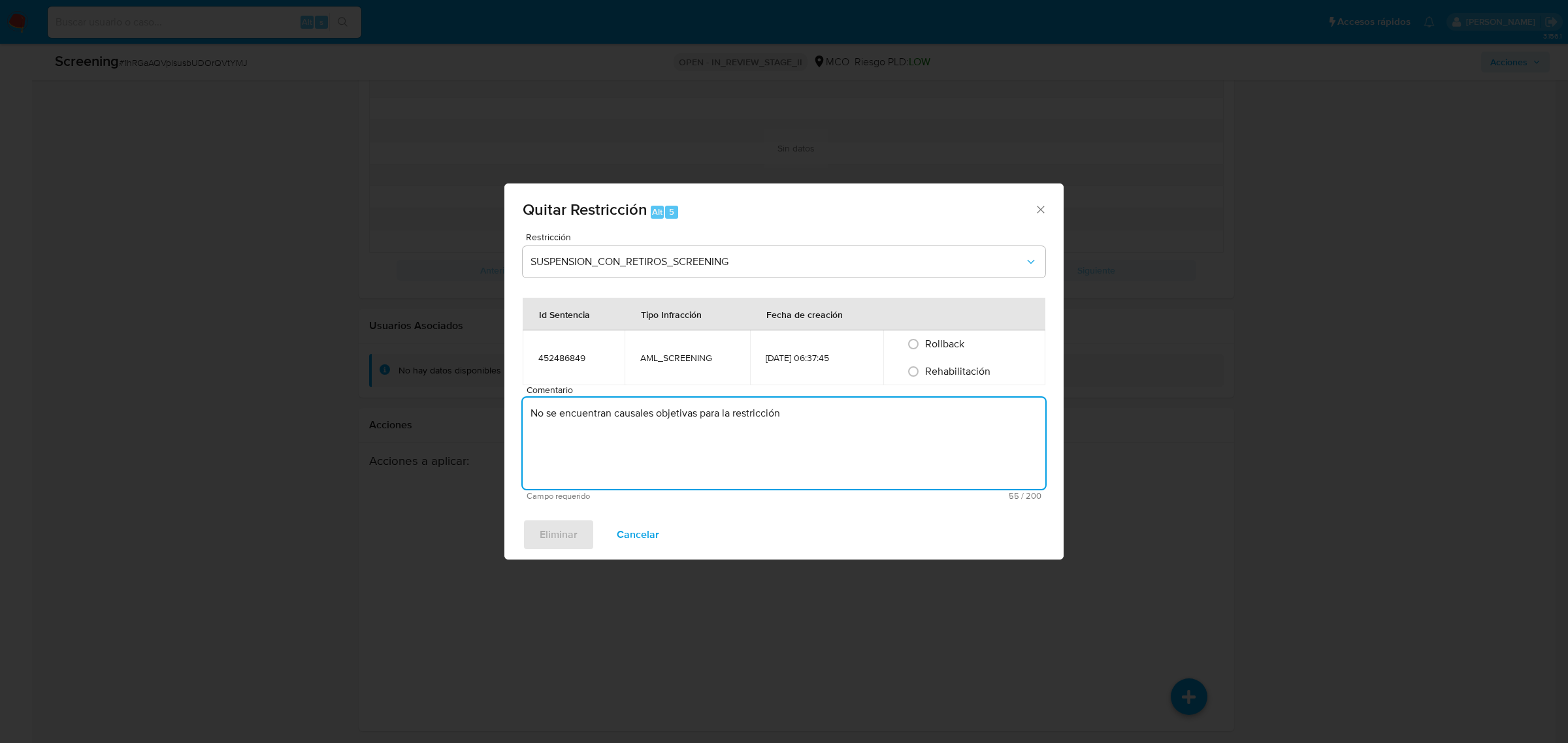
type textarea "No se encuentran causales objetivas para la restricción"
click at [951, 373] on span "Rehabilitación" at bounding box center [957, 371] width 66 height 15
click at [923, 373] on input "Rehabilitación" at bounding box center [913, 371] width 21 height 21
radio input "true"
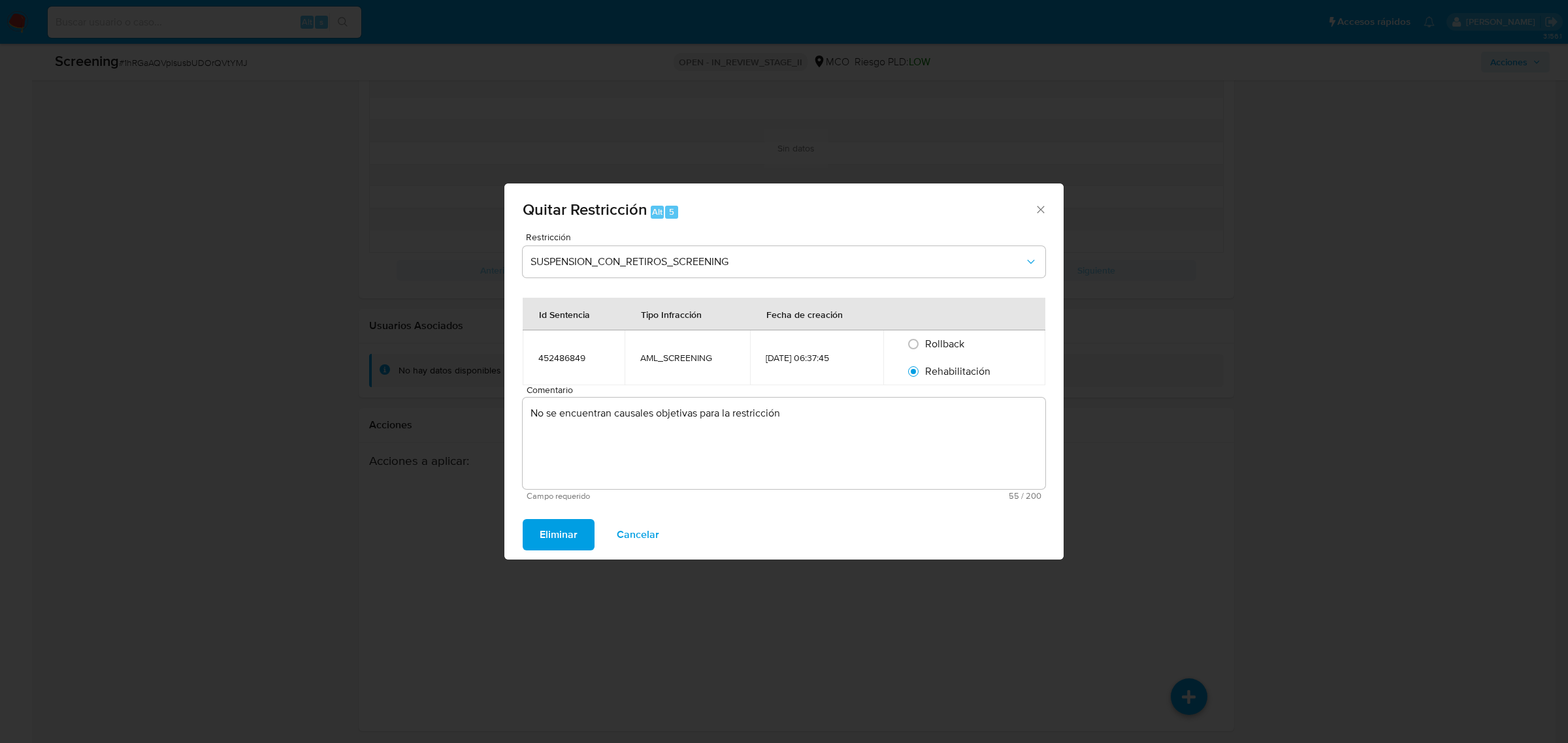
click at [563, 540] on span "Eliminar" at bounding box center [559, 535] width 38 height 29
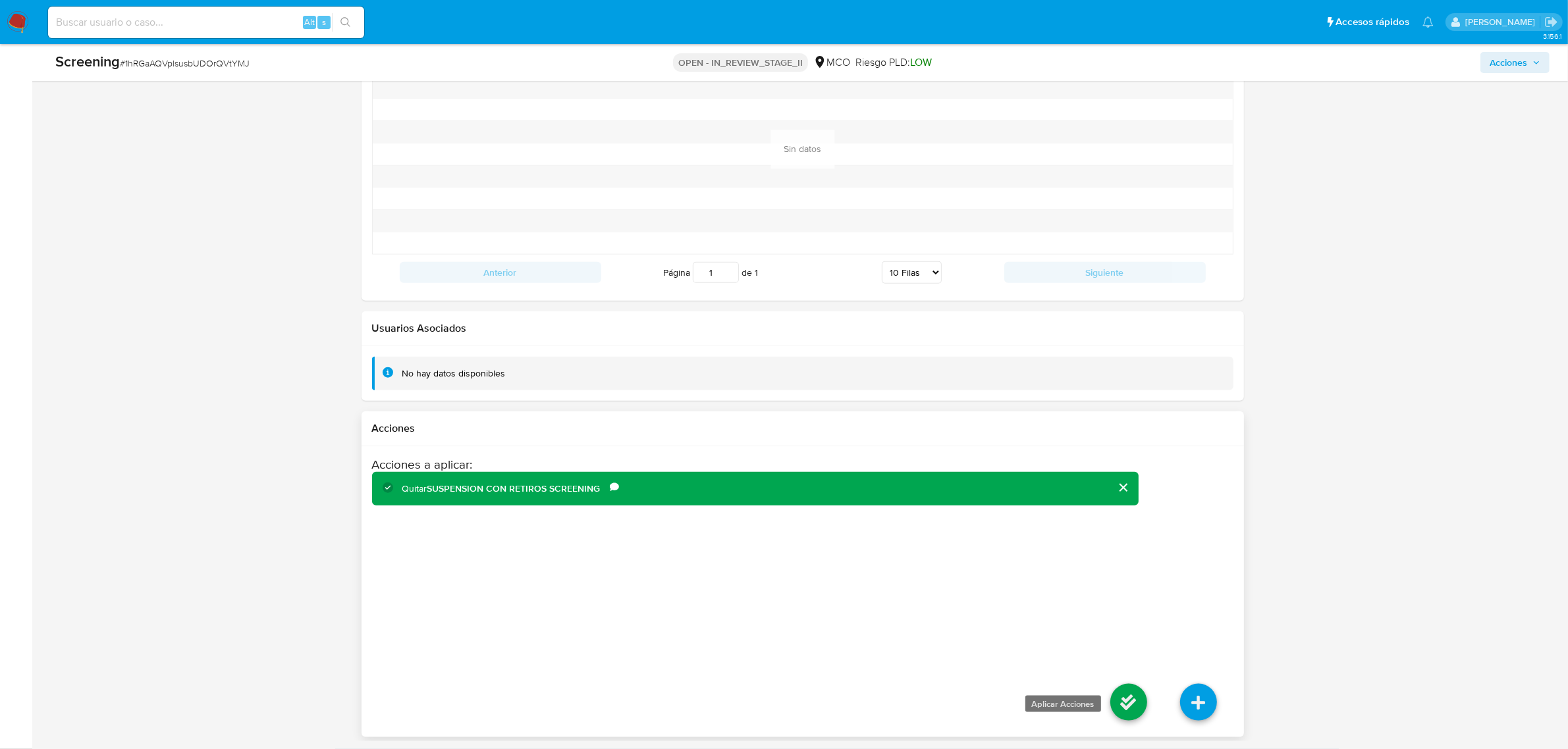
click at [1125, 699] on icon at bounding box center [1128, 703] width 37 height 37
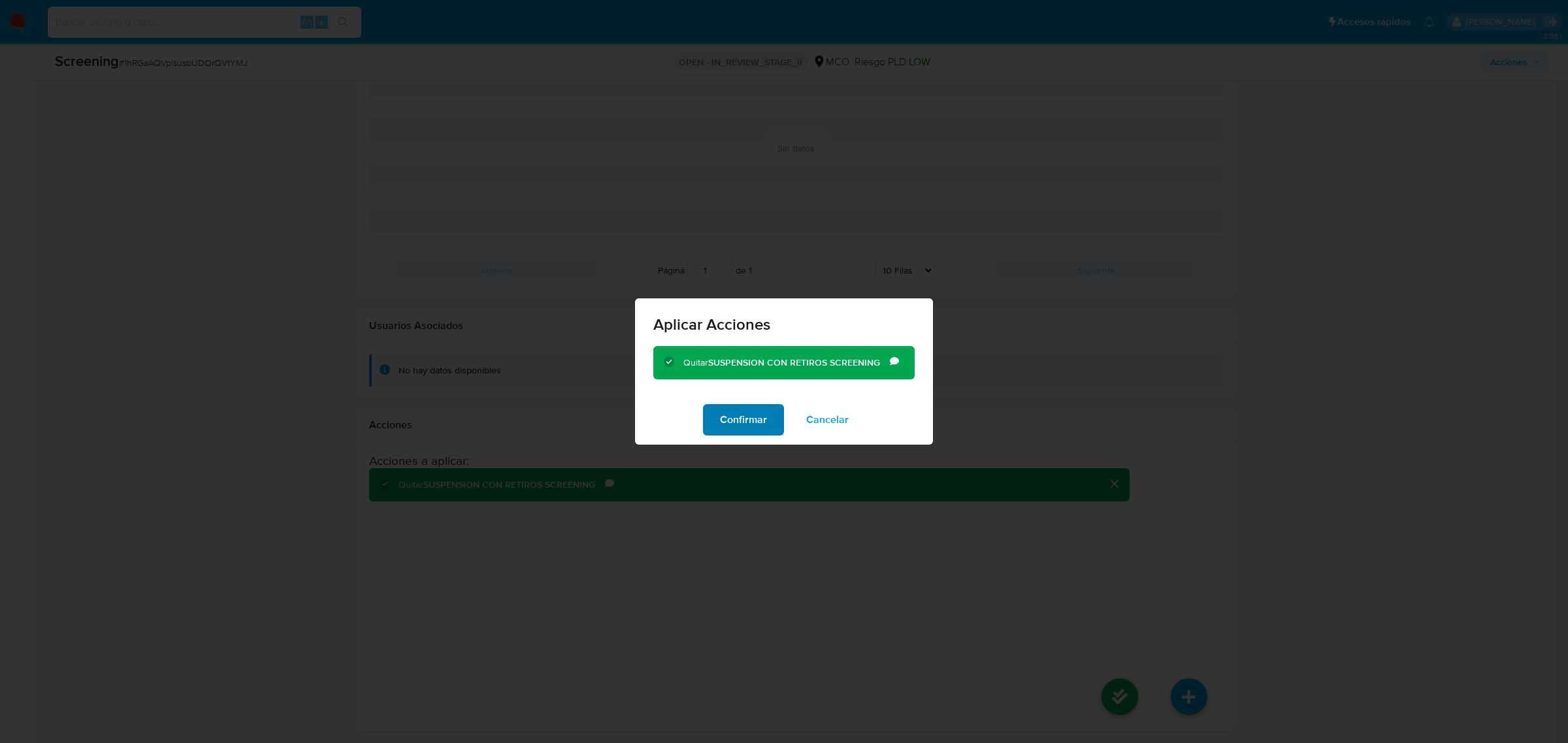
click at [756, 415] on span "Confirmar" at bounding box center [743, 420] width 47 height 29
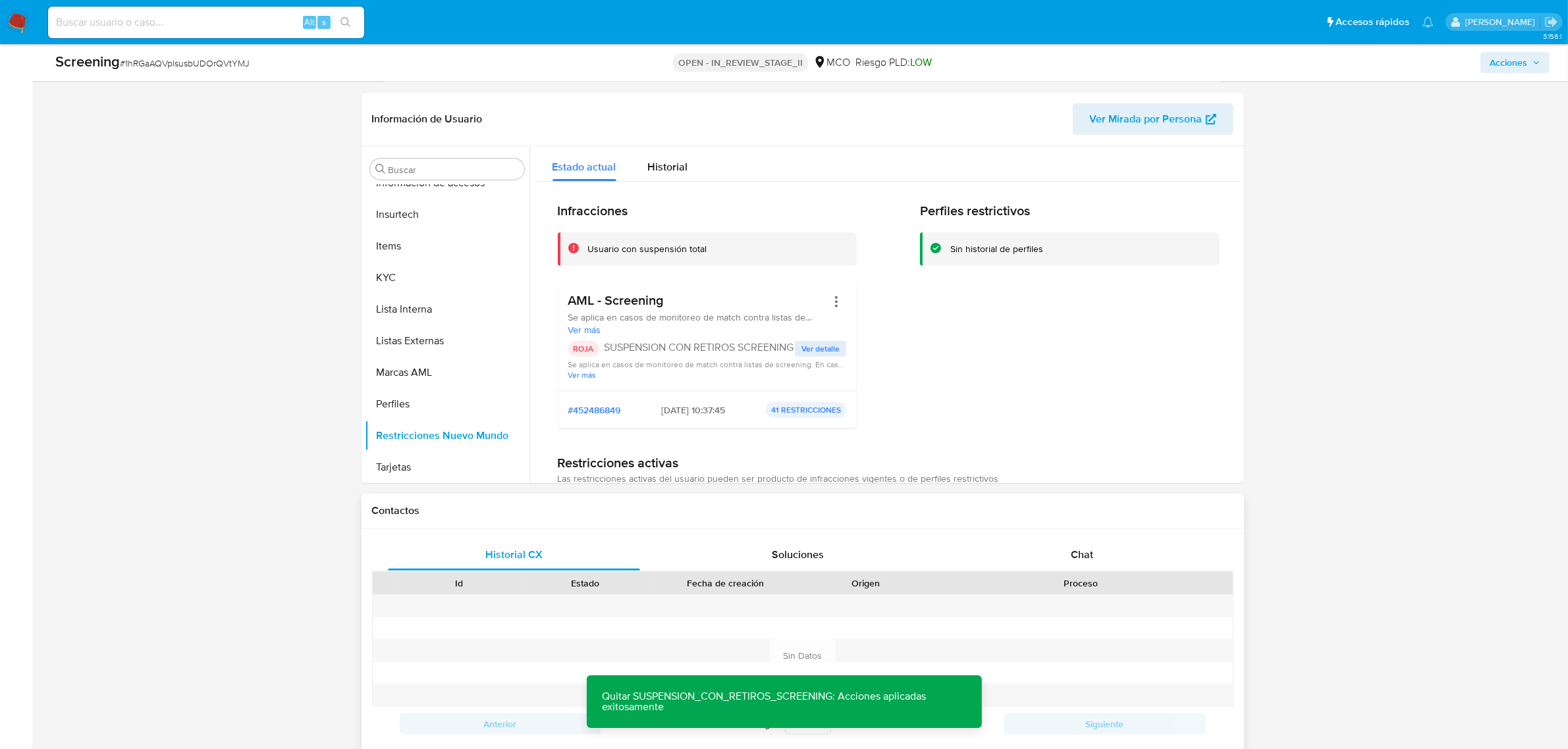
scroll to position [221, 0]
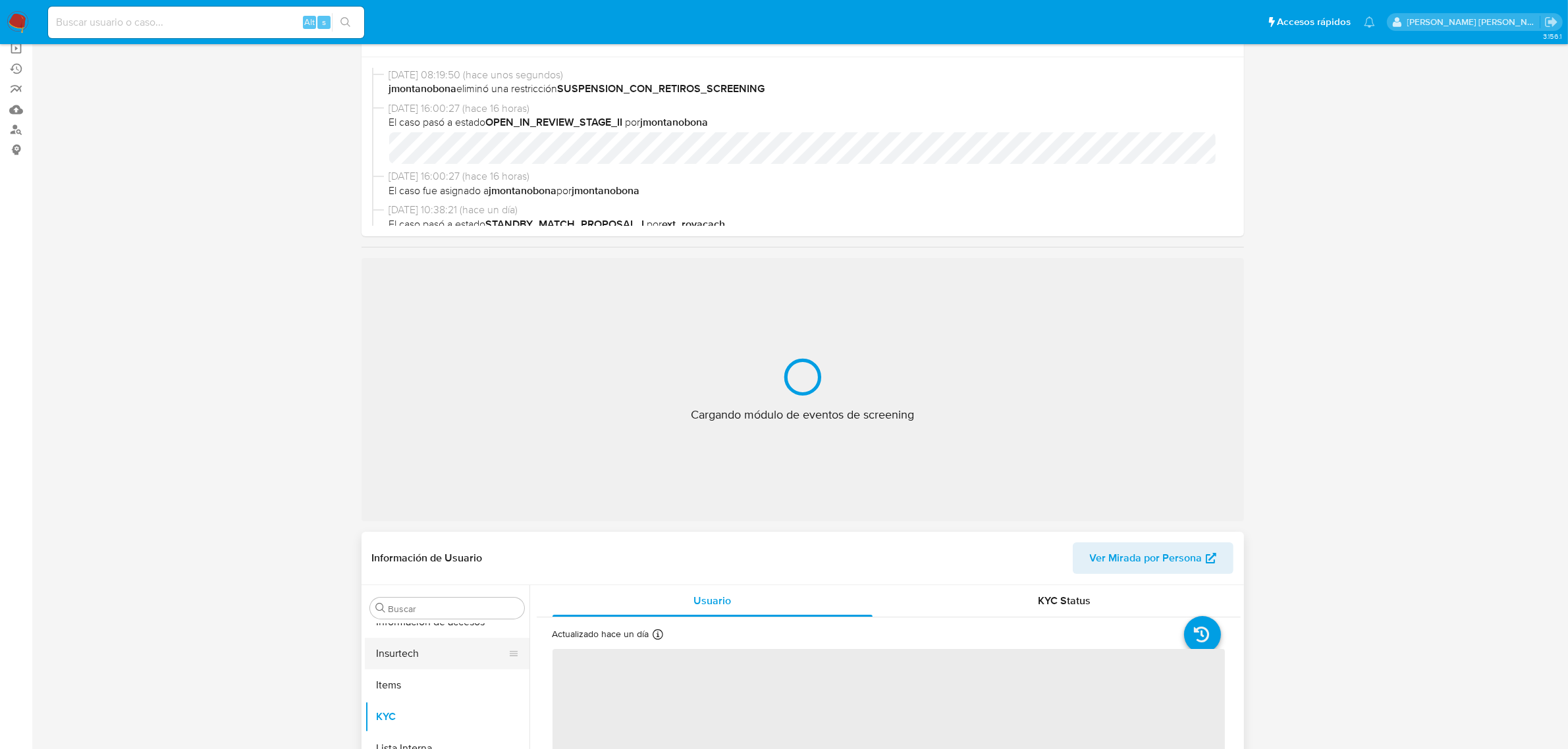
scroll to position [247, 0]
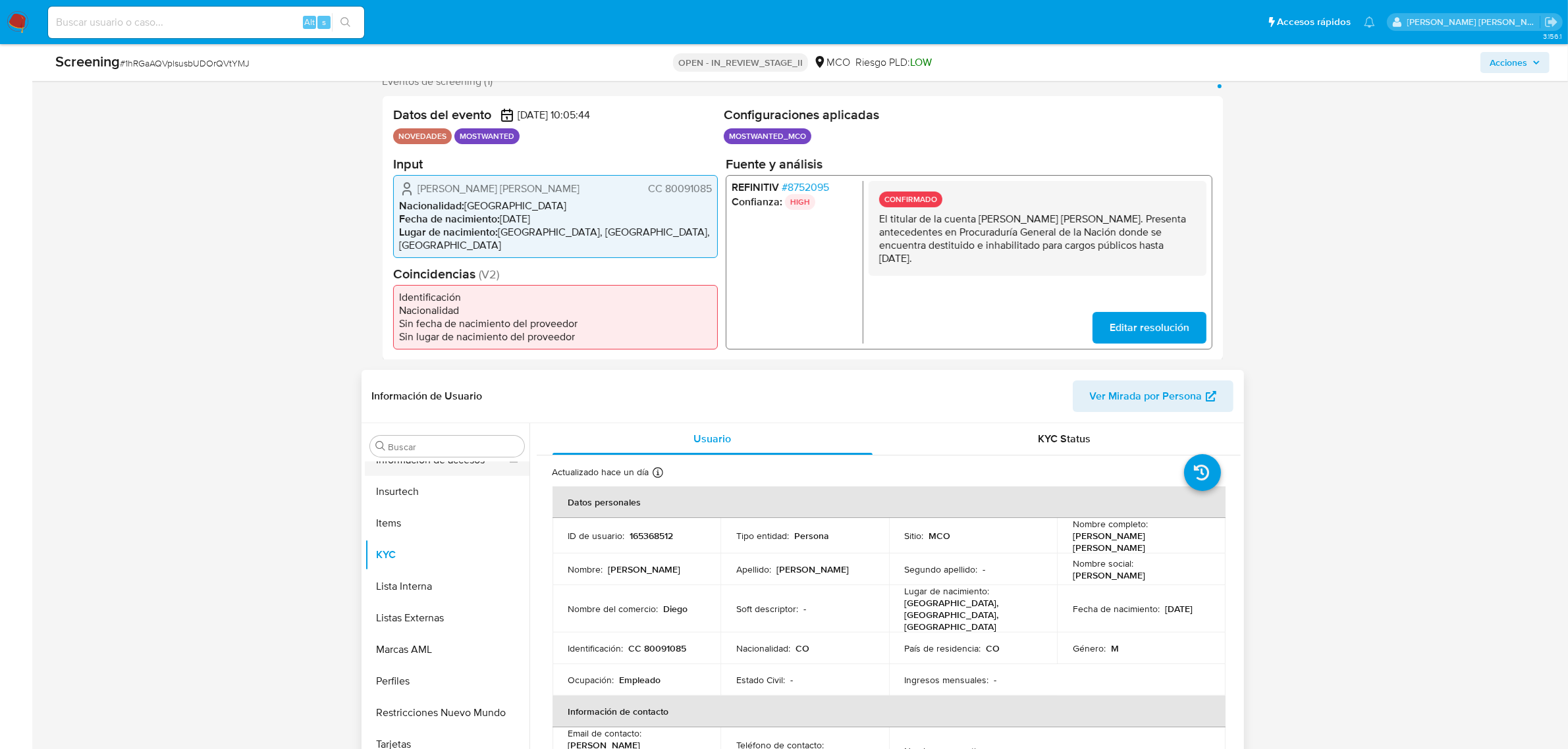
select select "10"
click at [428, 713] on button "Restricciones Nuevo Mundo" at bounding box center [442, 713] width 154 height 32
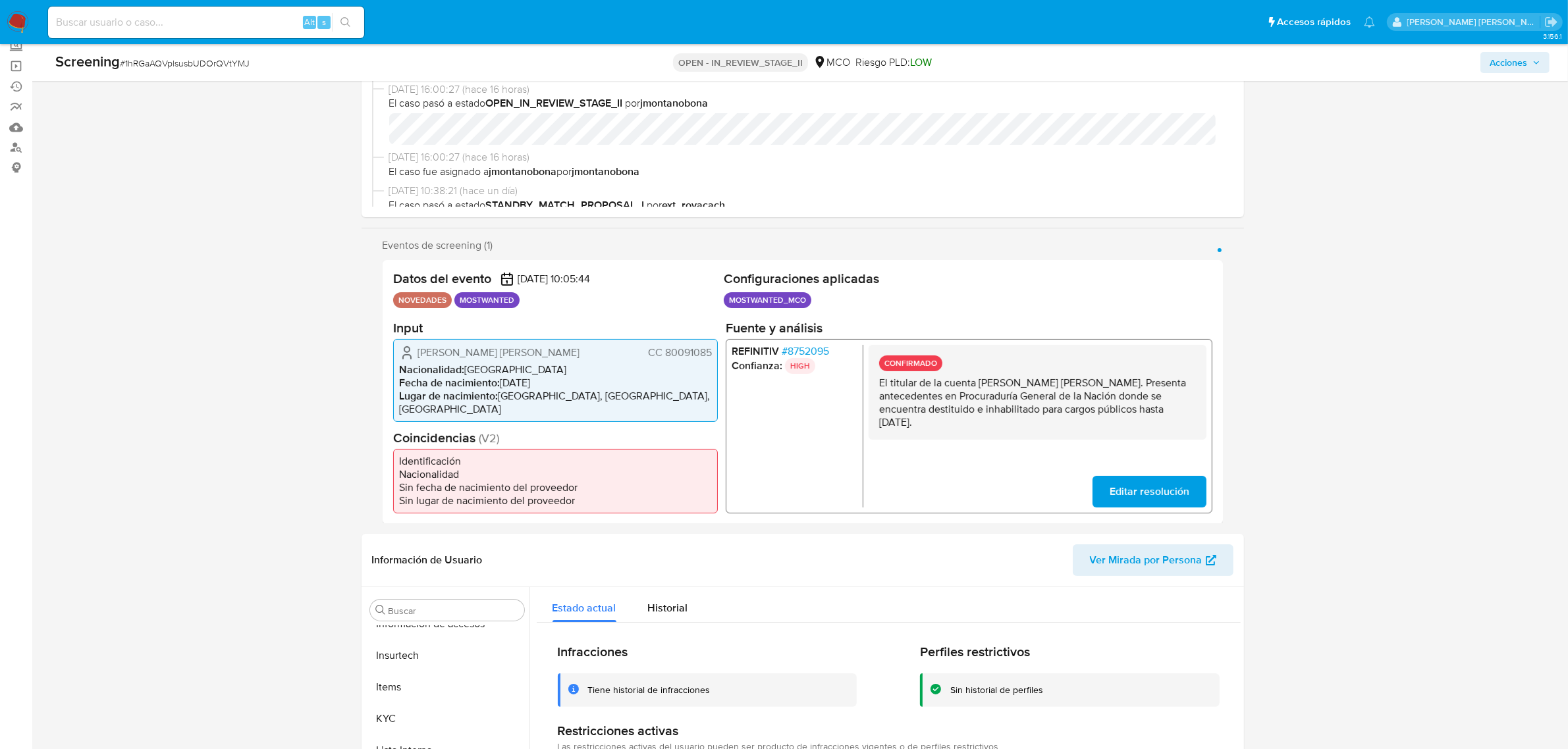
scroll to position [0, 0]
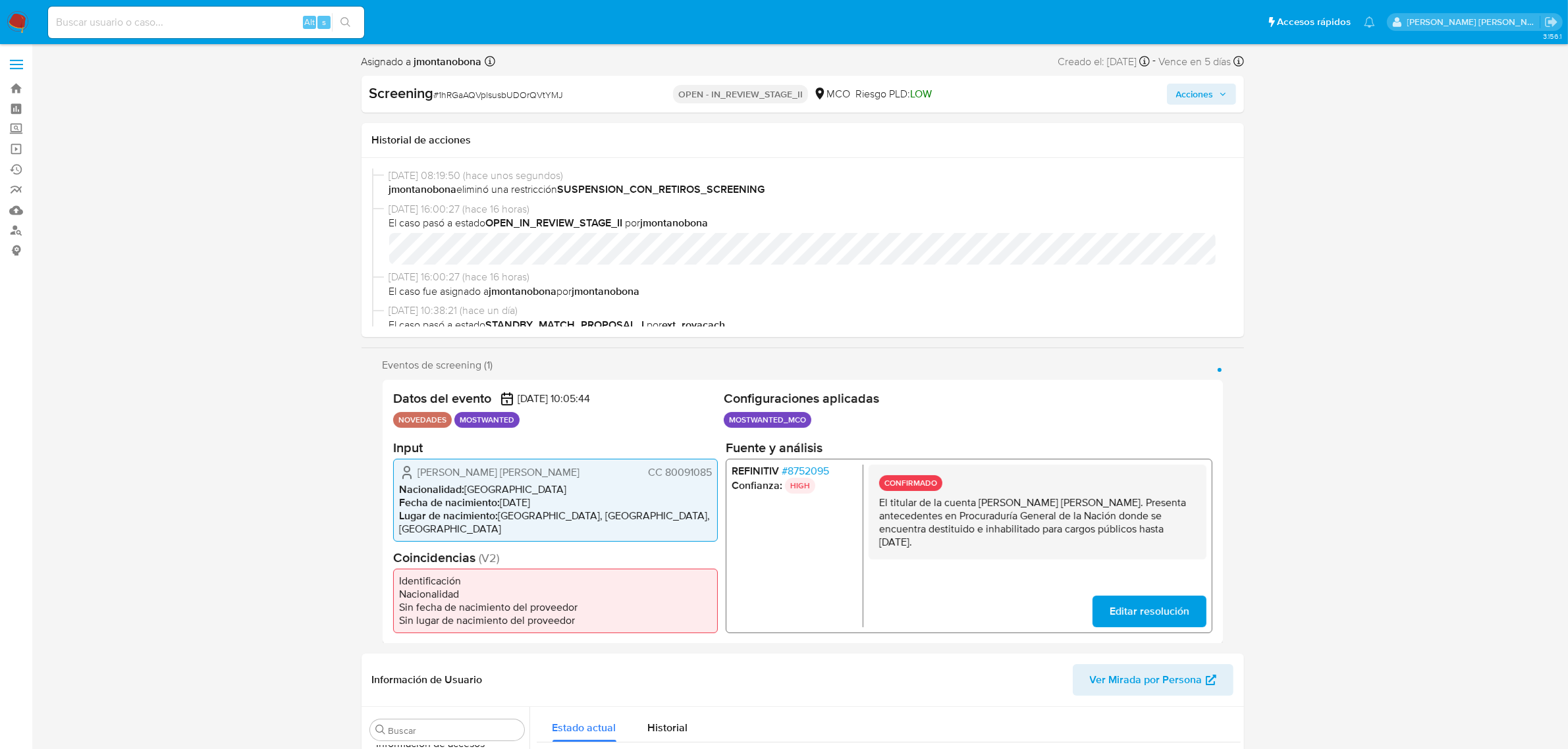
click at [1216, 100] on span "Acciones" at bounding box center [1202, 94] width 51 height 18
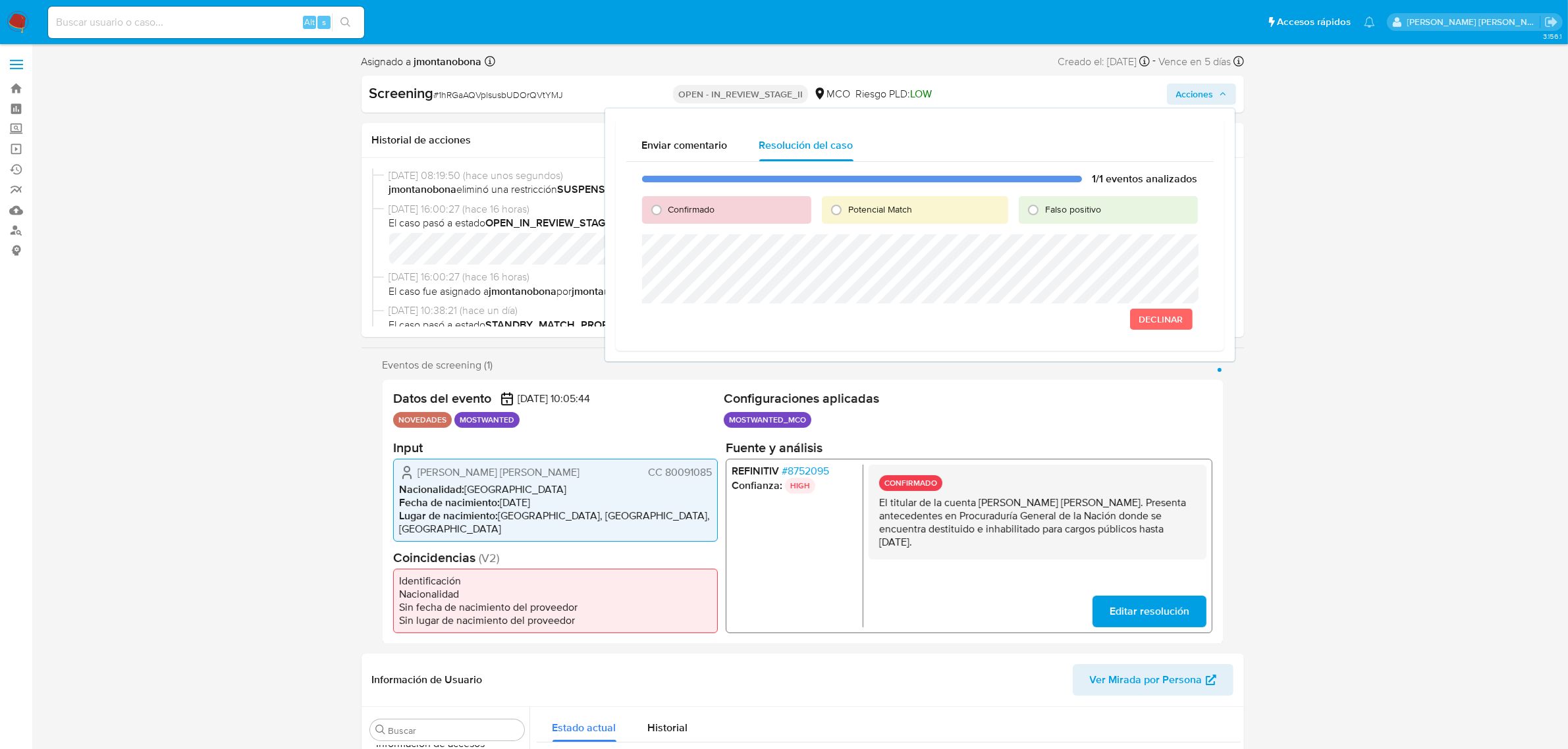
click at [1048, 198] on div "Falso positivo" at bounding box center [1108, 210] width 179 height 28
click at [1045, 211] on span "Falso positivo" at bounding box center [1072, 209] width 56 height 13
click at [1043, 211] on input "Falso positivo" at bounding box center [1032, 210] width 21 height 21
radio input "true"
click at [1153, 320] on span "Cerrar Caso" at bounding box center [1152, 319] width 63 height 18
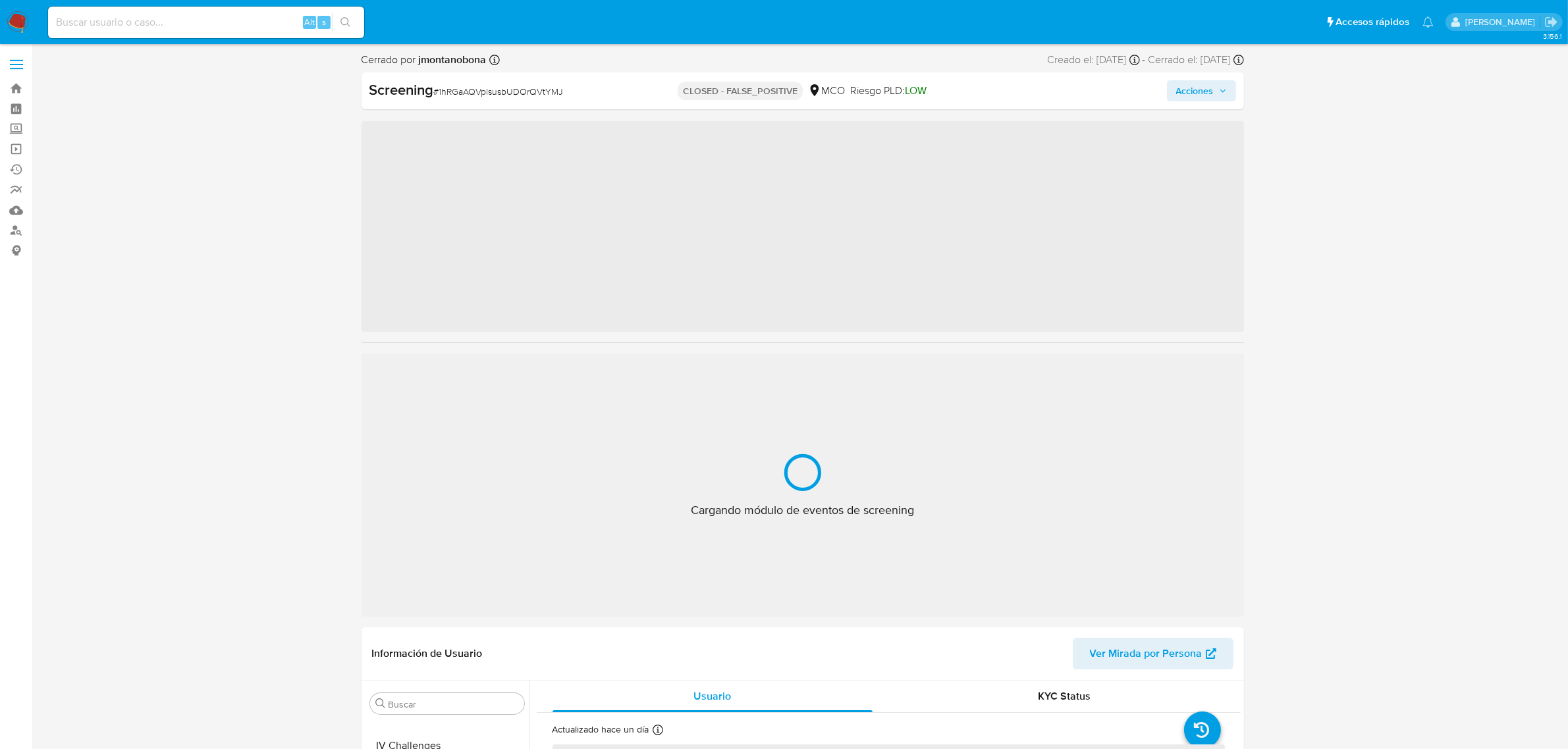
scroll to position [555, 0]
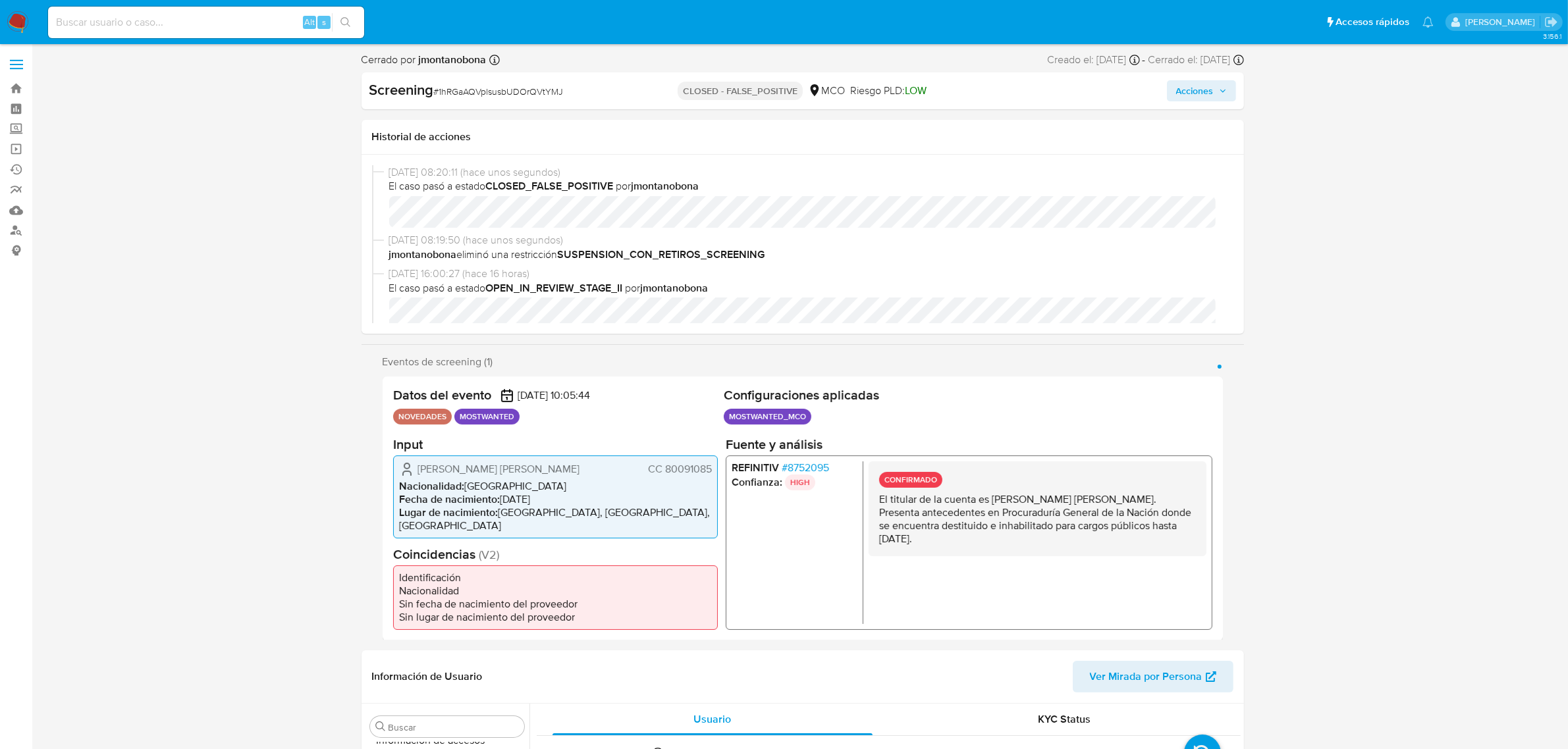
select select "10"
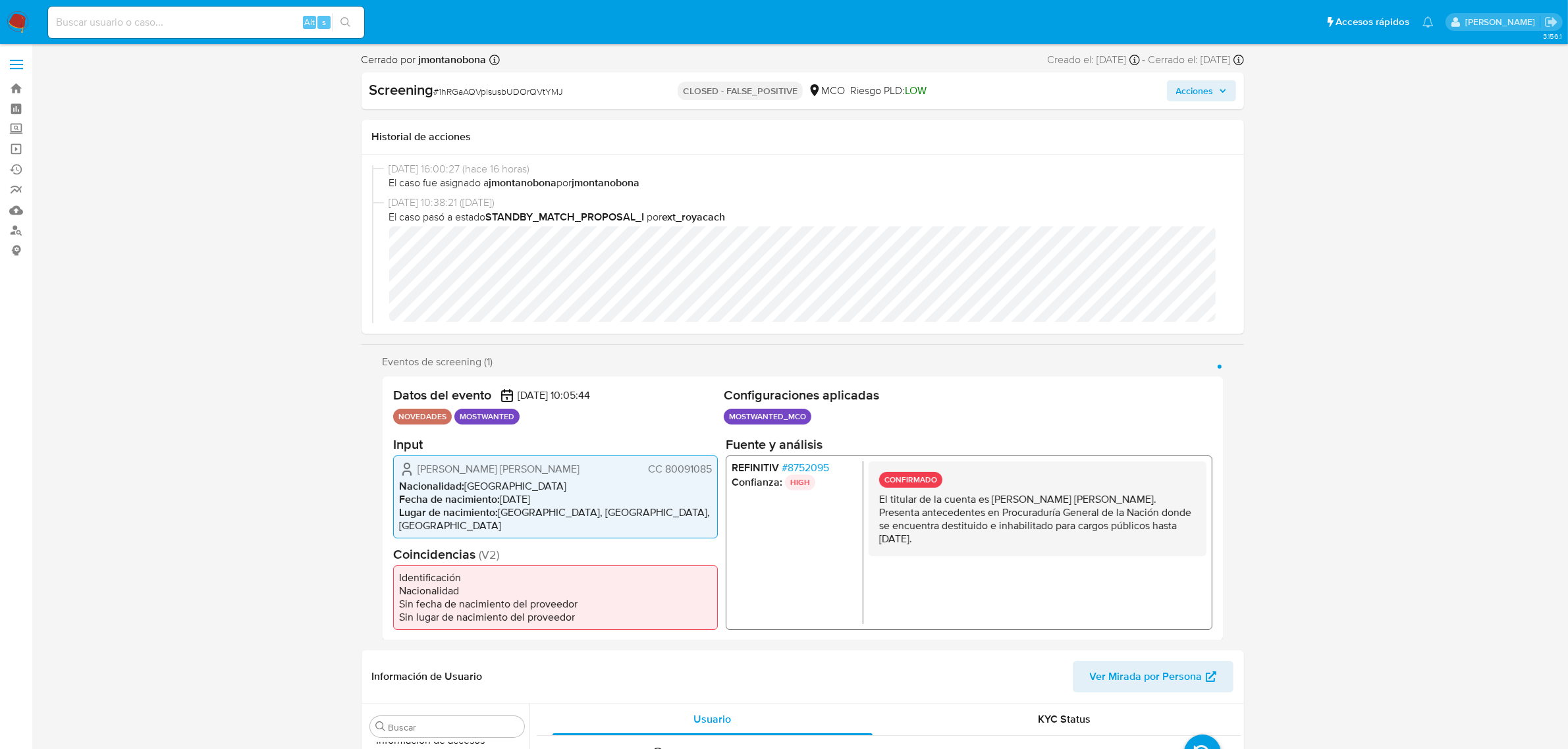
scroll to position [165, 0]
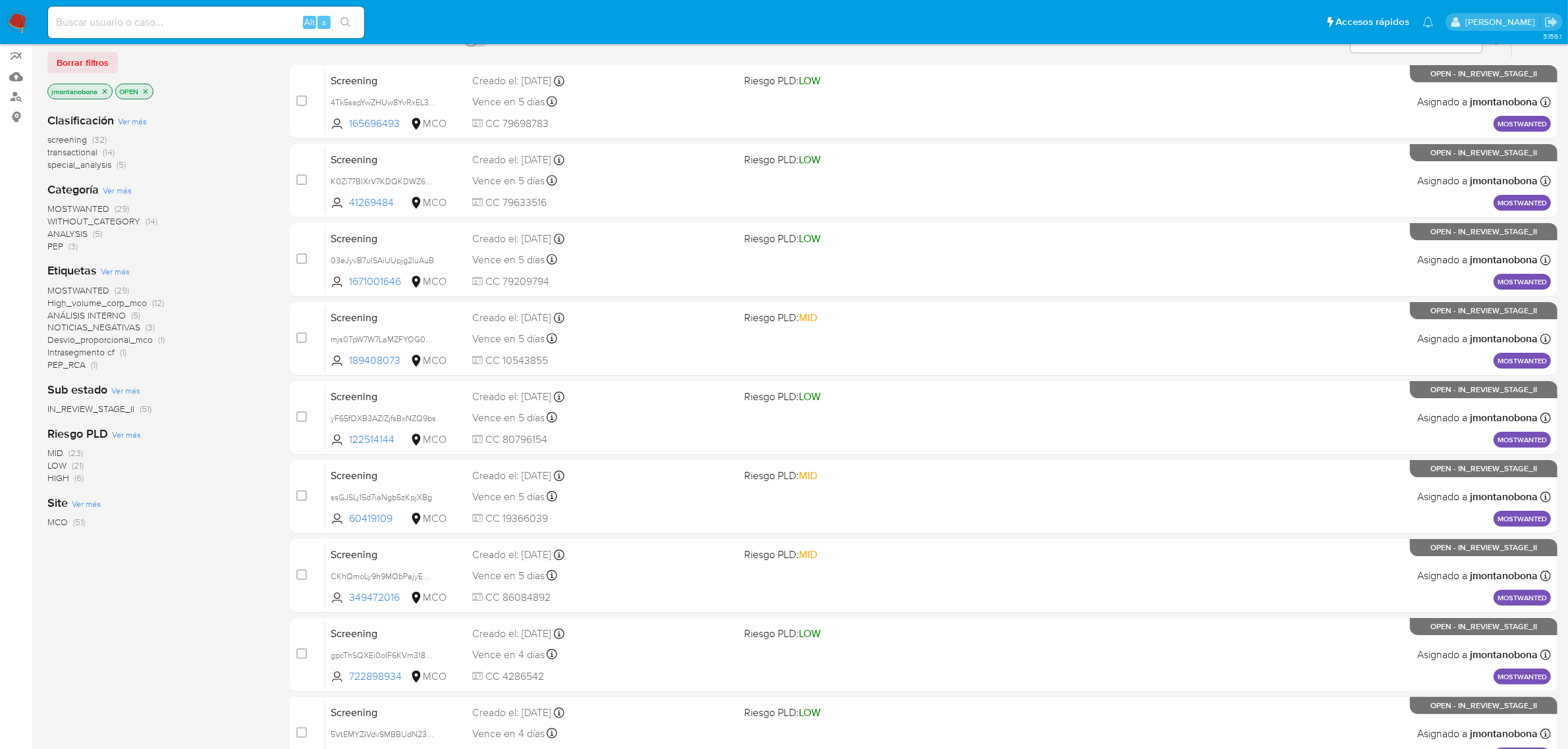
scroll to position [288, 0]
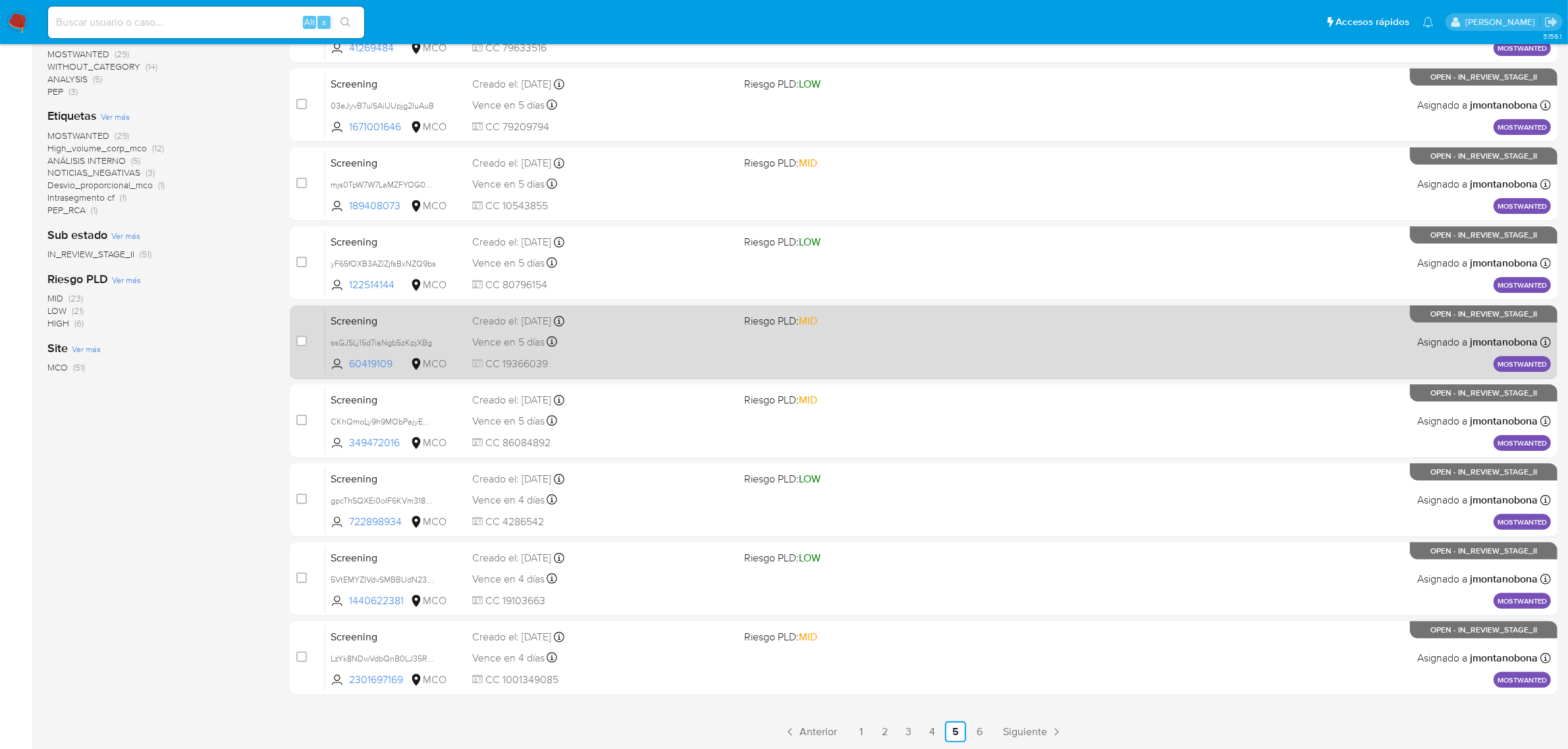
click at [379, 327] on div "Screening ssGJSLj15d7iaNgb5zKpjXBg 60419109 MCO Riesgo PLD: MID Creado el: 25/0…" at bounding box center [938, 342] width 1226 height 67
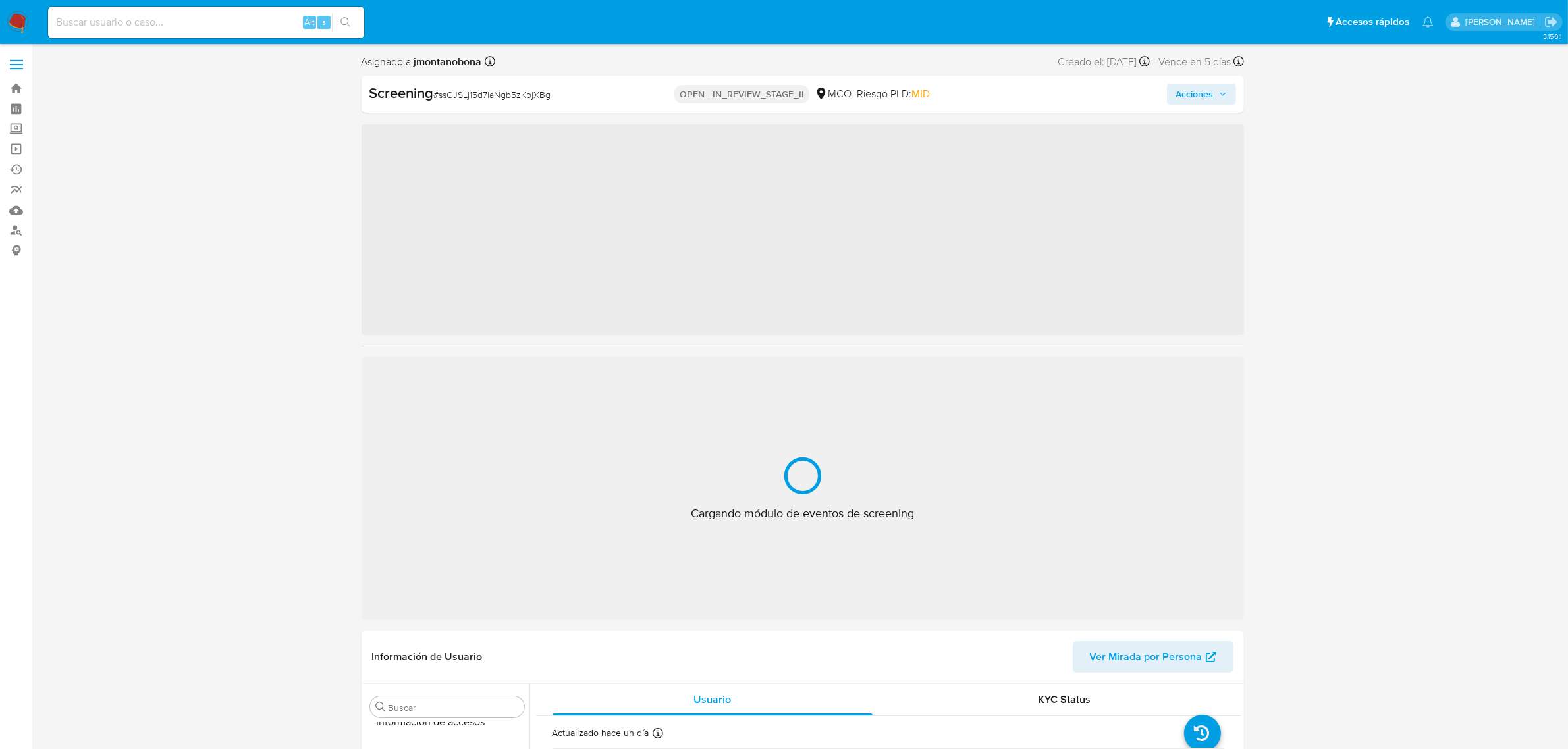
scroll to position [555, 0]
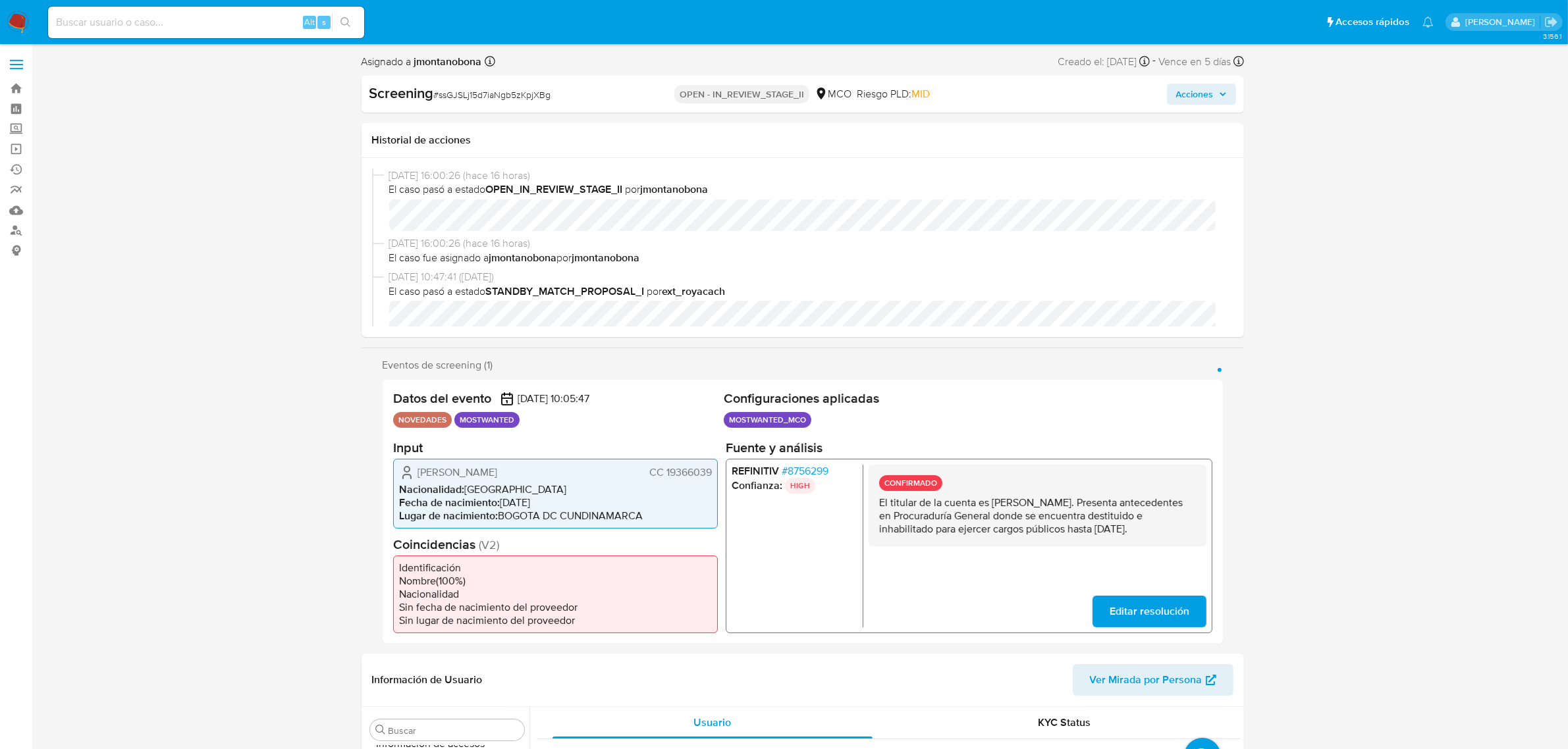
select select "10"
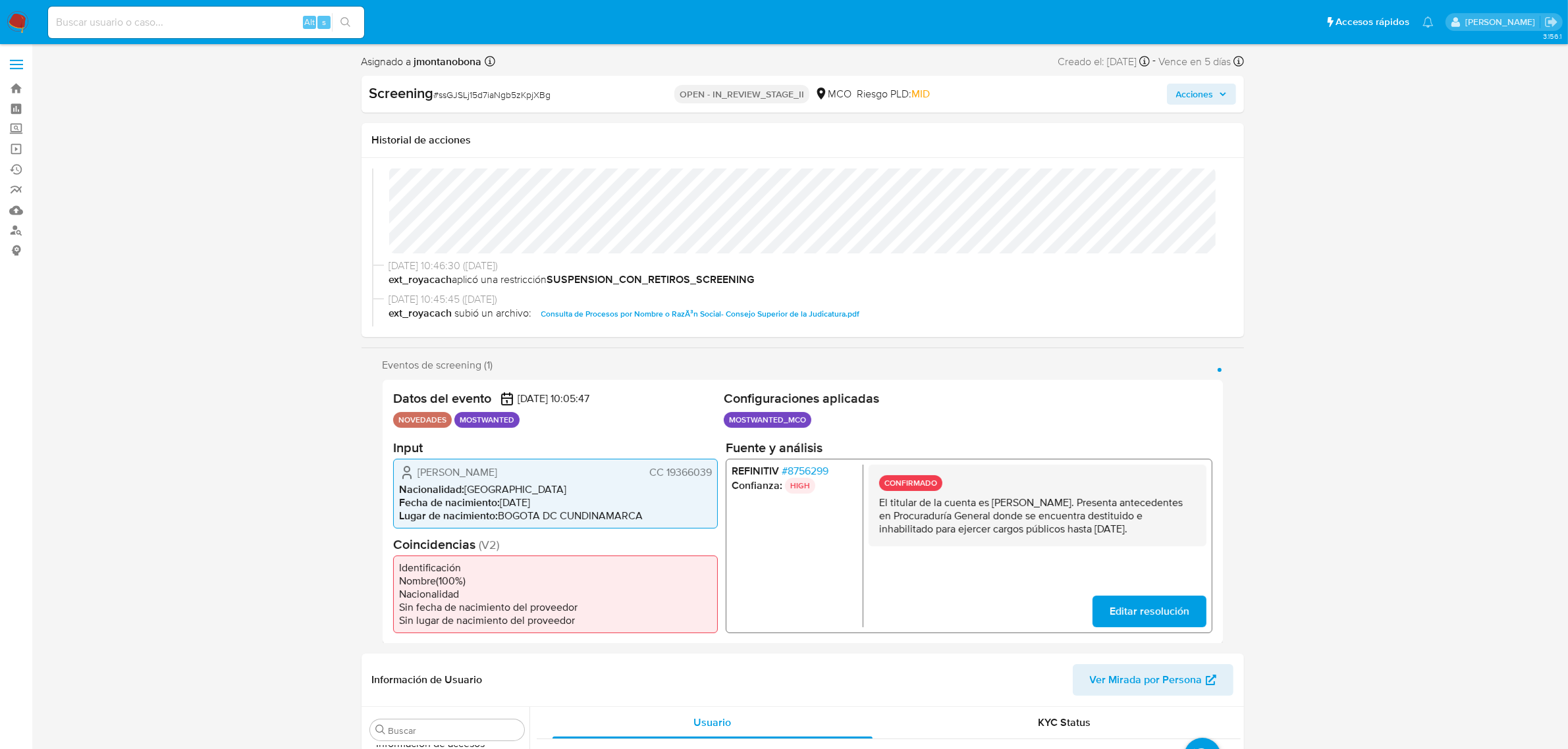
scroll to position [105, 0]
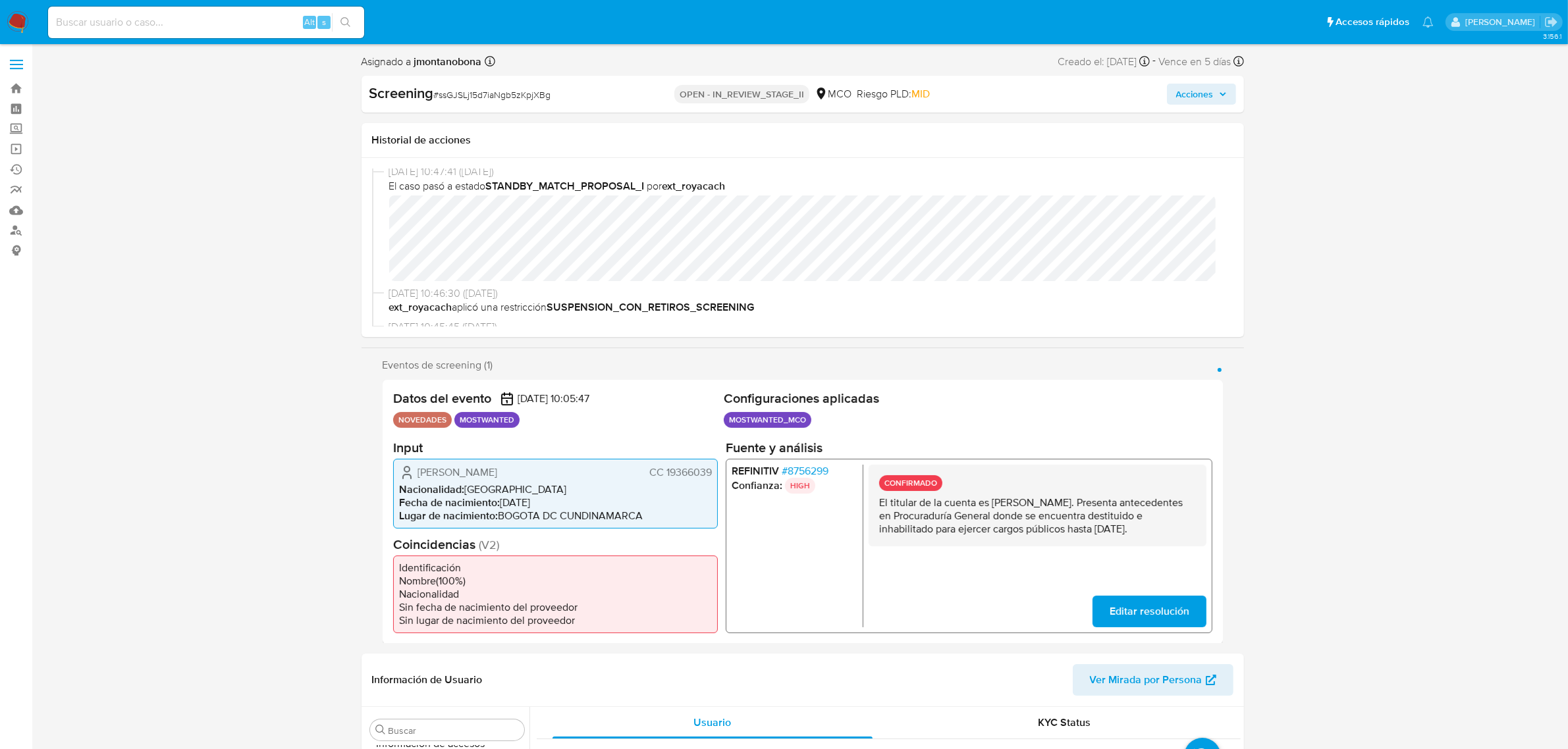
drag, startPoint x: 991, startPoint y: 501, endPoint x: 1128, endPoint y: 505, distance: 137.1
click at [1128, 505] on p "El titular de la cuenta es [PERSON_NAME]. Presenta antecedentes en Procuraduría…" at bounding box center [1037, 515] width 317 height 39
drag, startPoint x: 990, startPoint y: 501, endPoint x: 1127, endPoint y: 498, distance: 137.0
click at [1127, 498] on p "El titular de la cuenta es [PERSON_NAME]. Presenta antecedentes en Procuraduría…" at bounding box center [1037, 515] width 317 height 39
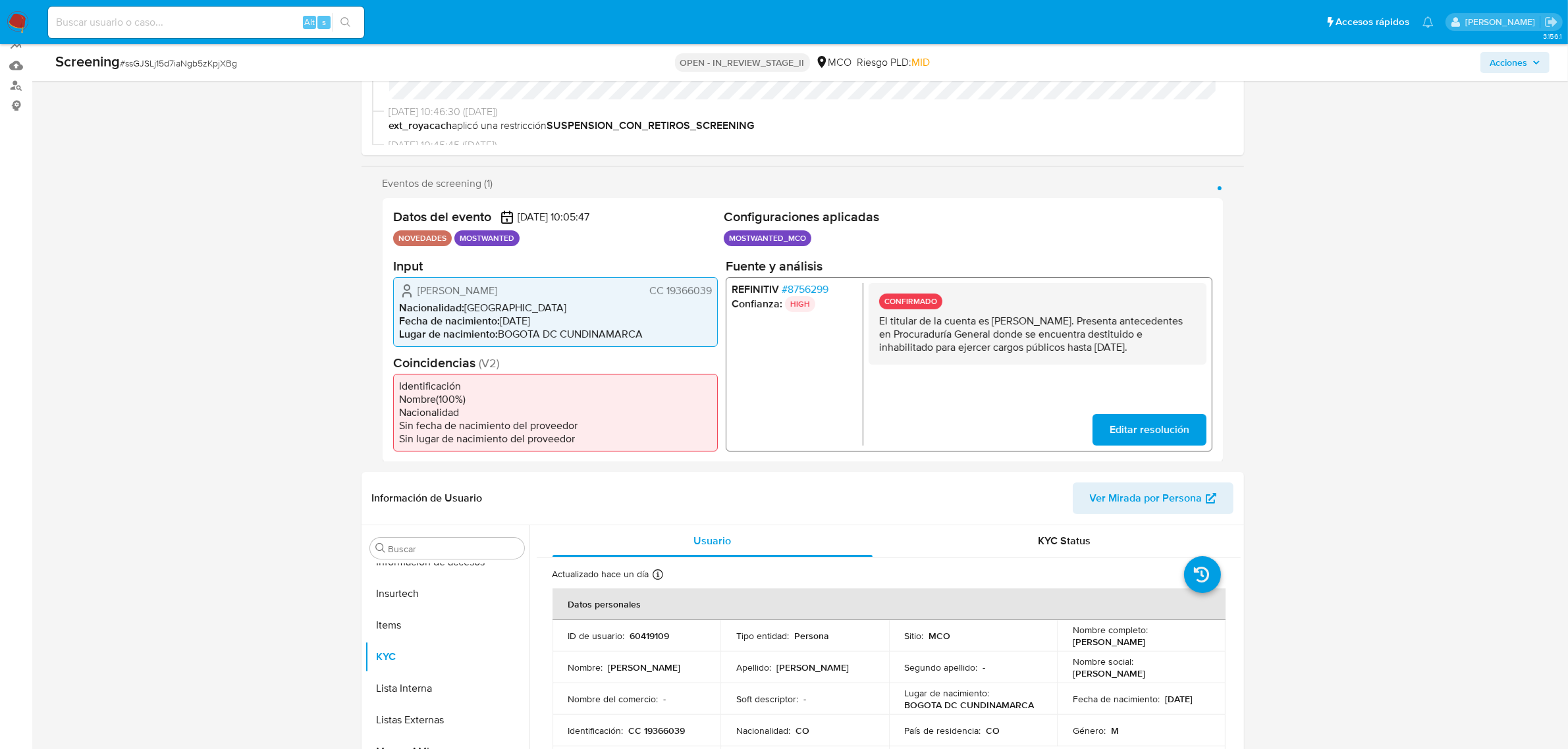
scroll to position [576, 0]
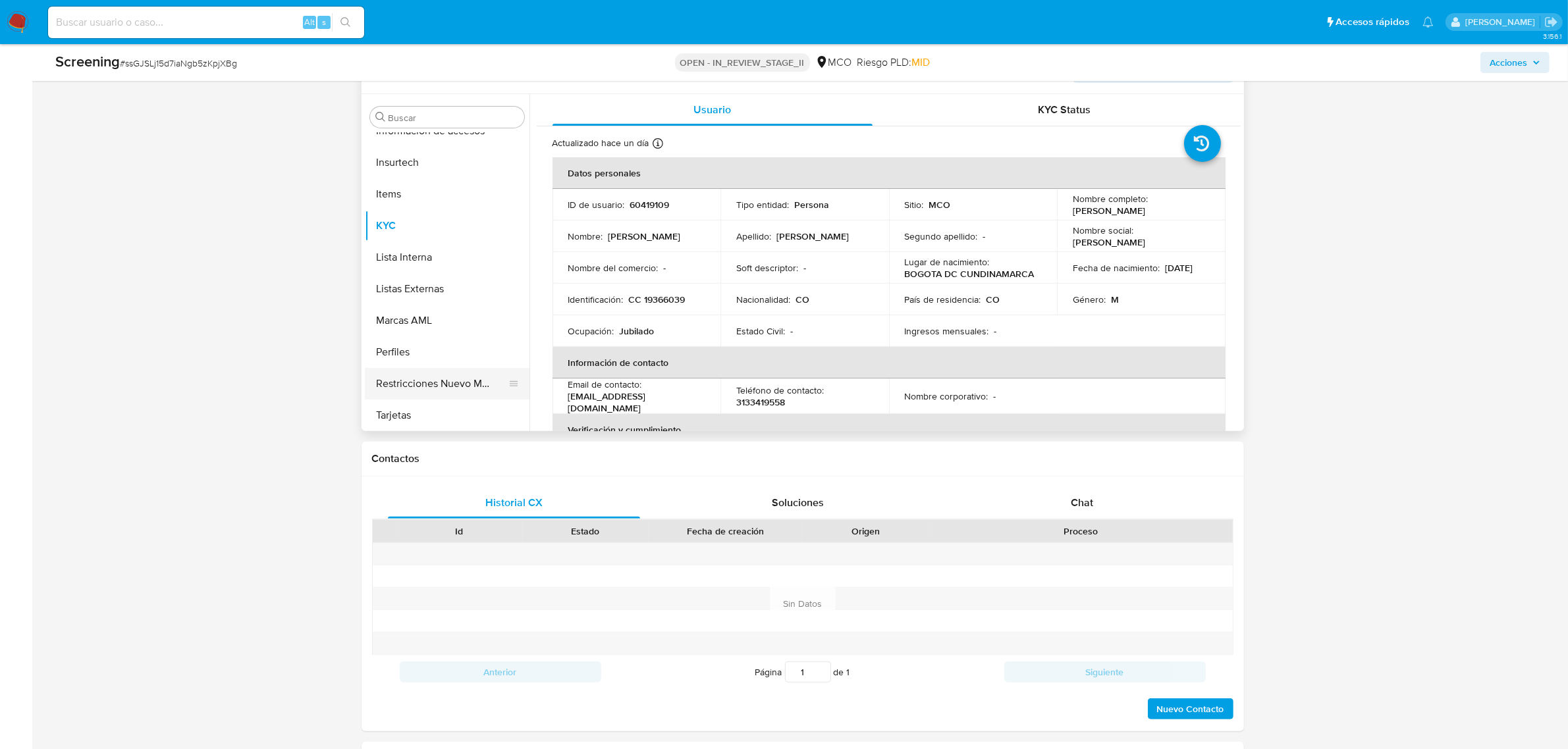
click at [433, 377] on button "Restricciones Nuevo Mundo" at bounding box center [442, 384] width 154 height 32
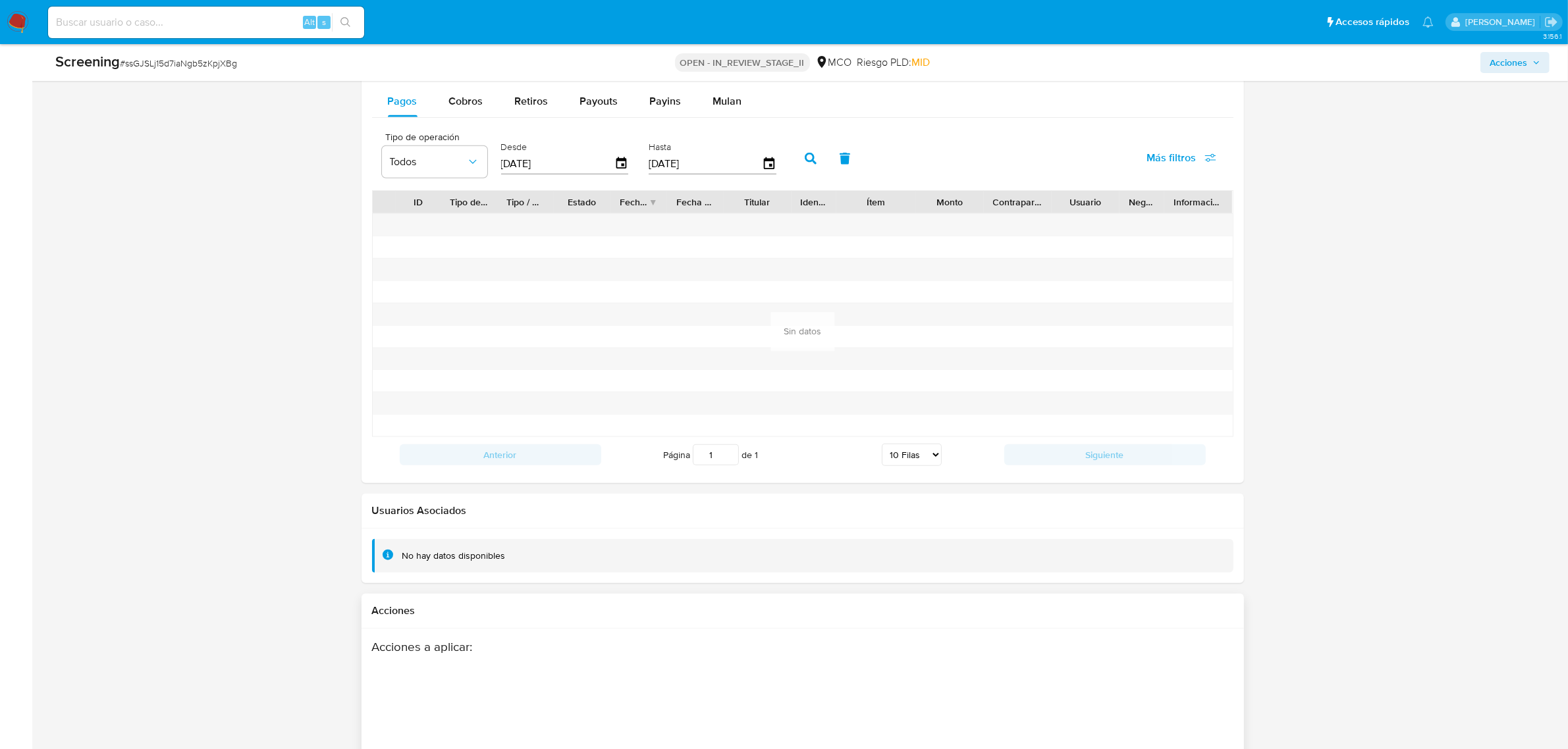
scroll to position [1785, 0]
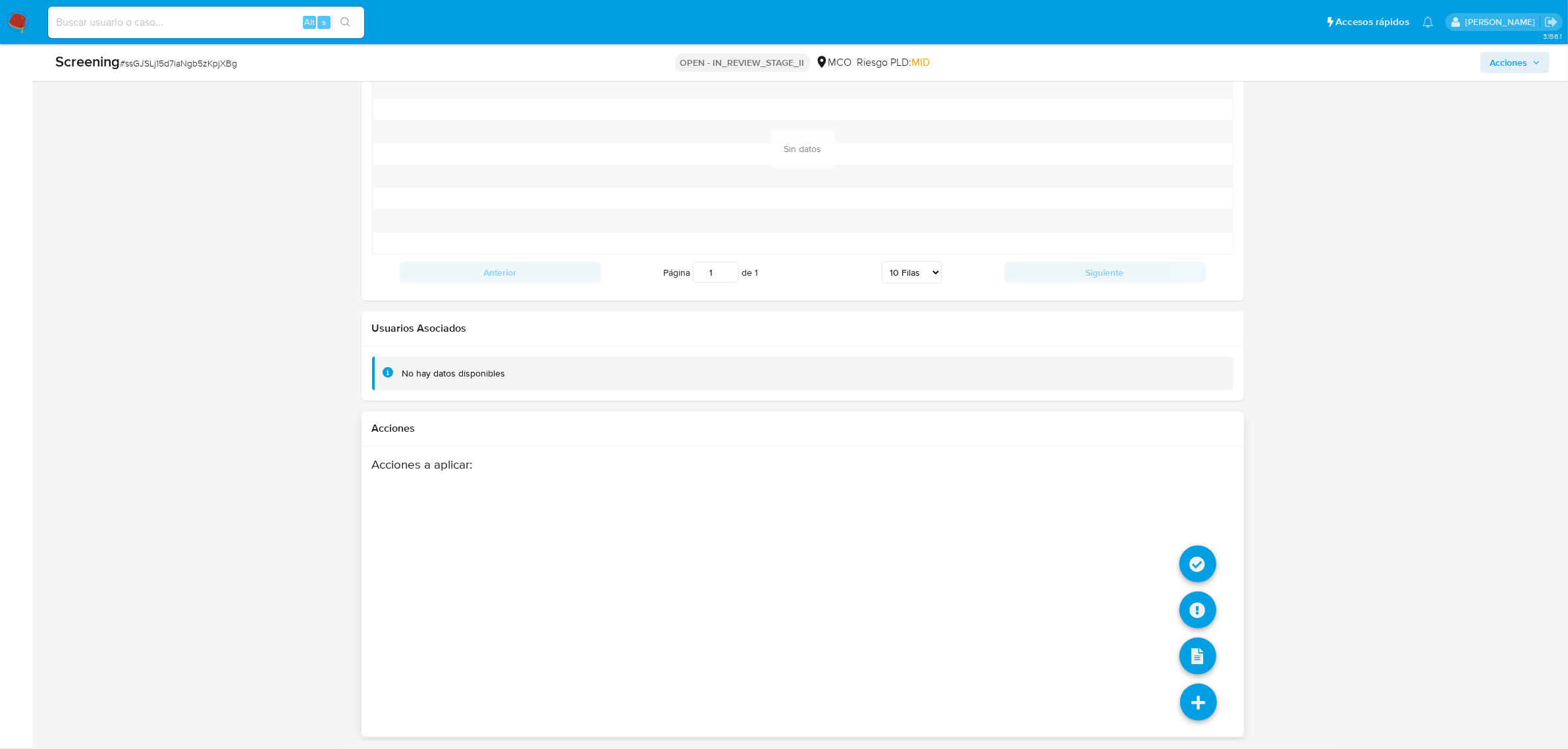
click at [1205, 725] on li at bounding box center [1198, 705] width 70 height 74
click at [1200, 560] on icon at bounding box center [1197, 564] width 37 height 37
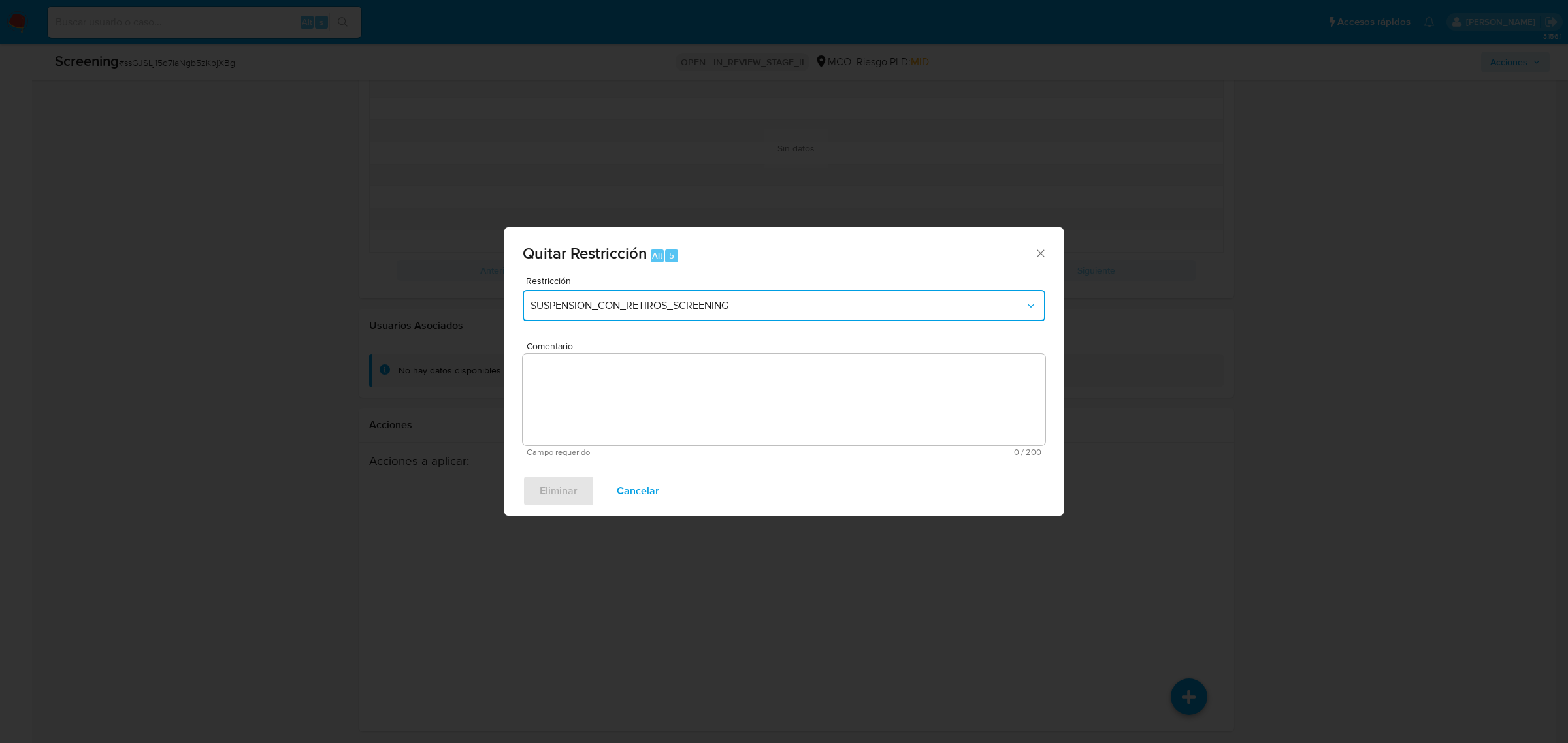
click at [648, 305] on span "SUSPENSION_CON_RETIROS_SCREENING" at bounding box center [777, 306] width 494 height 13
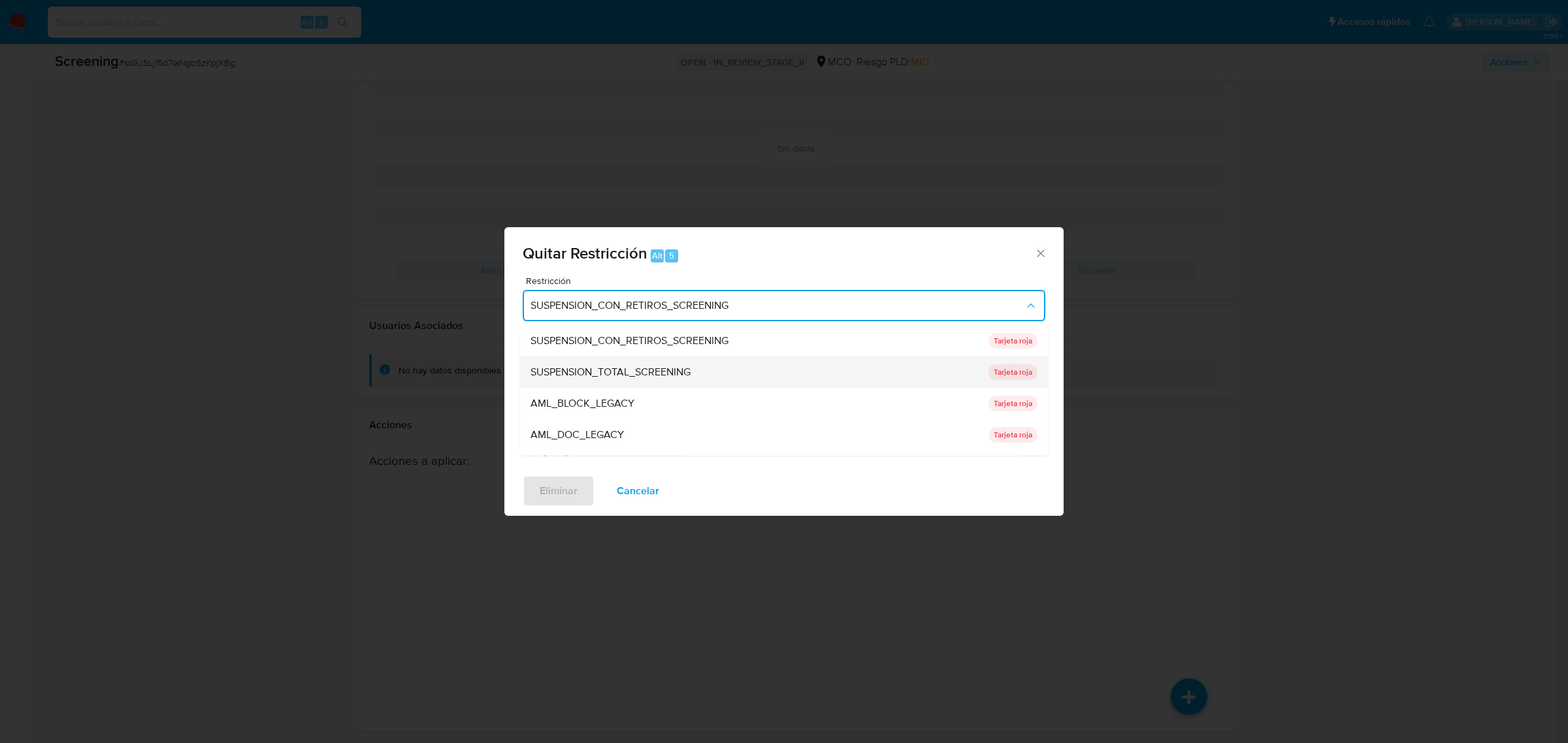
click at [599, 367] on span "SUSPENSION_TOTAL_SCREENING" at bounding box center [611, 372] width 160 height 13
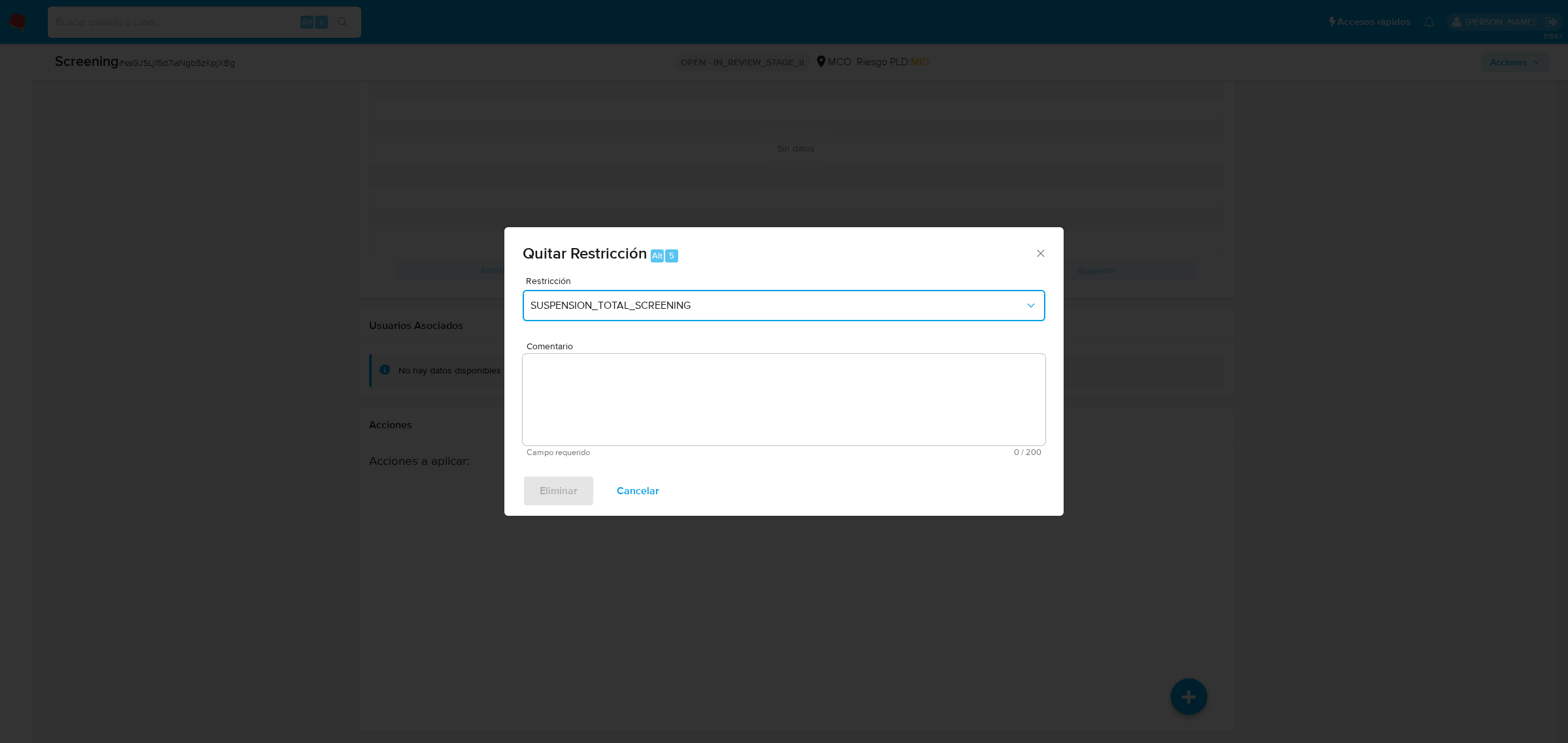
click at [629, 296] on button "SUSPENSION_TOTAL_SCREENING" at bounding box center [784, 306] width 523 height 32
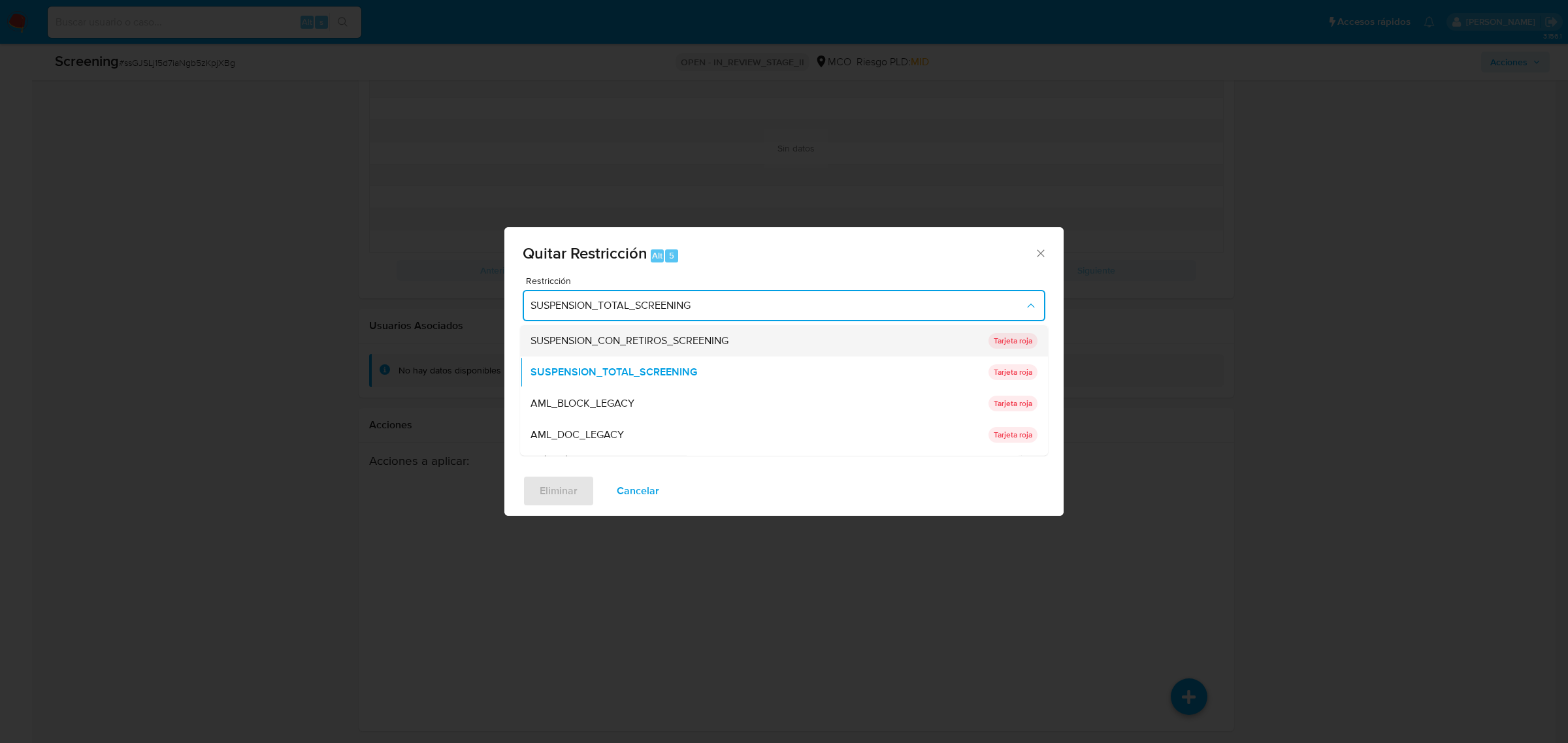
click at [626, 339] on span "SUSPENSION_CON_RETIROS_SCREENING" at bounding box center [629, 340] width 198 height 13
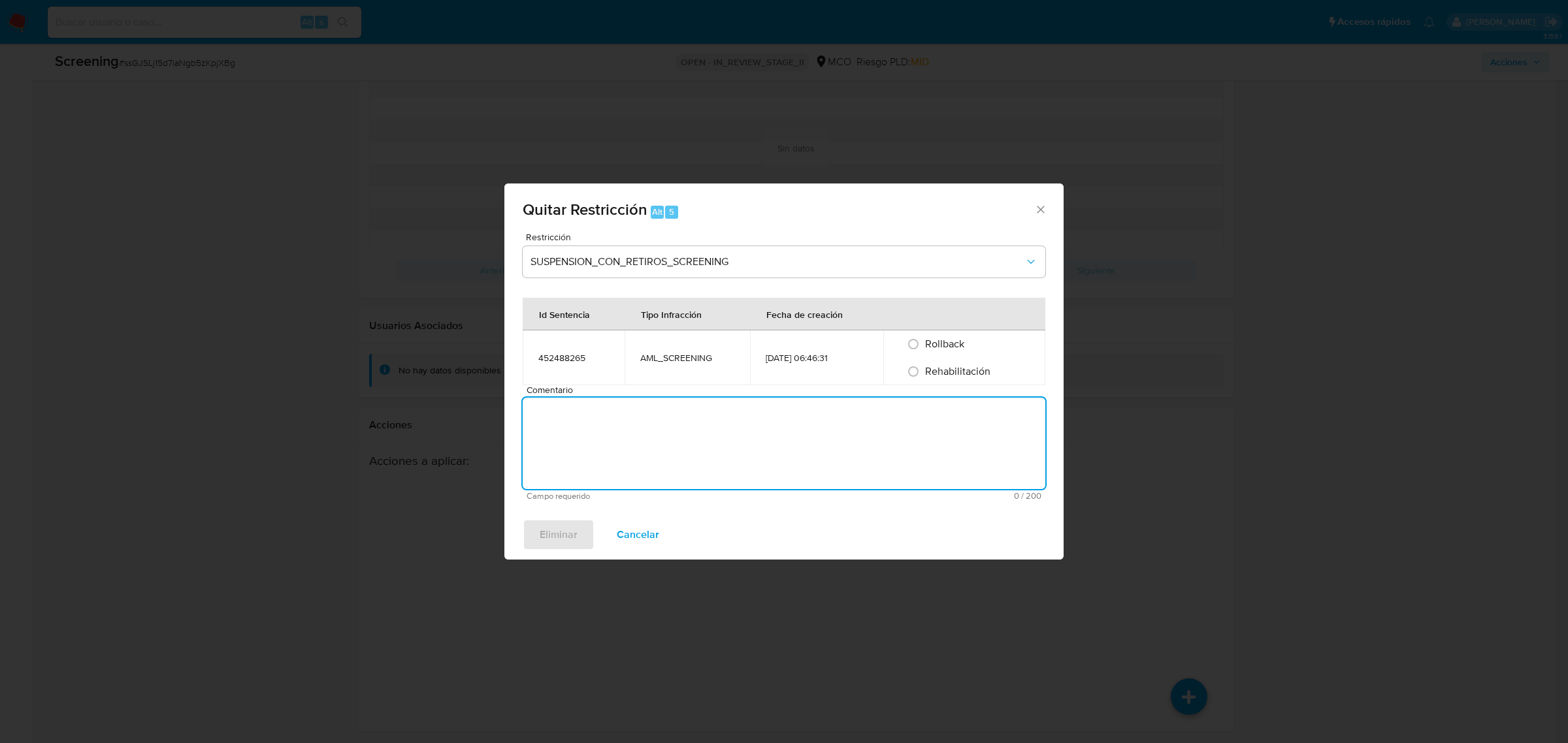
click at [621, 453] on textarea "Comentario" at bounding box center [784, 443] width 523 height 92
click at [657, 412] on textarea "No se encuentran causale sobjetivas para la restricción" at bounding box center [784, 443] width 523 height 92
type textarea "No se encuentran causales objetivas para la restricción"
click at [965, 373] on span "Rehabilitación" at bounding box center [957, 371] width 66 height 15
click at [923, 373] on input "Rehabilitación" at bounding box center [913, 371] width 21 height 21
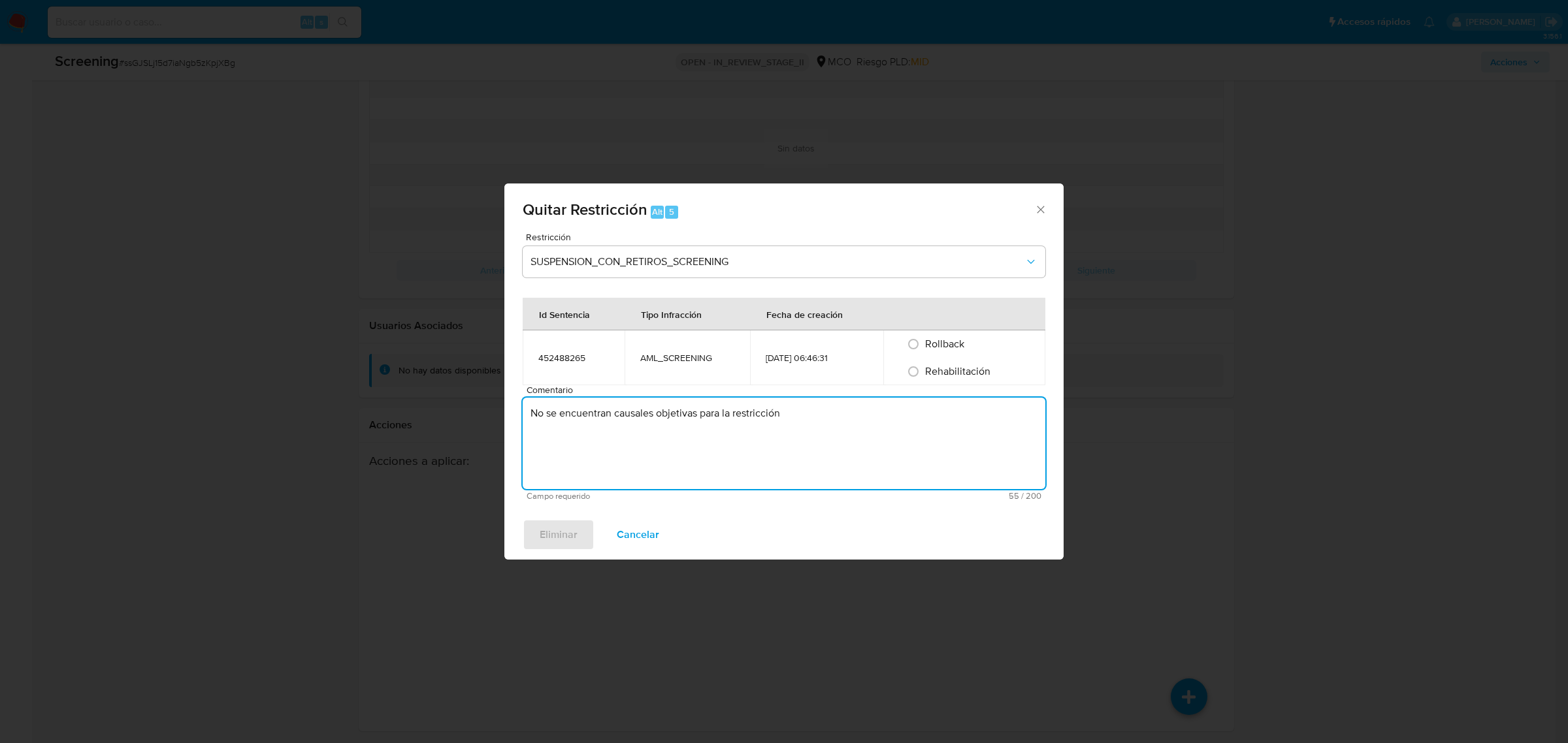
radio input "true"
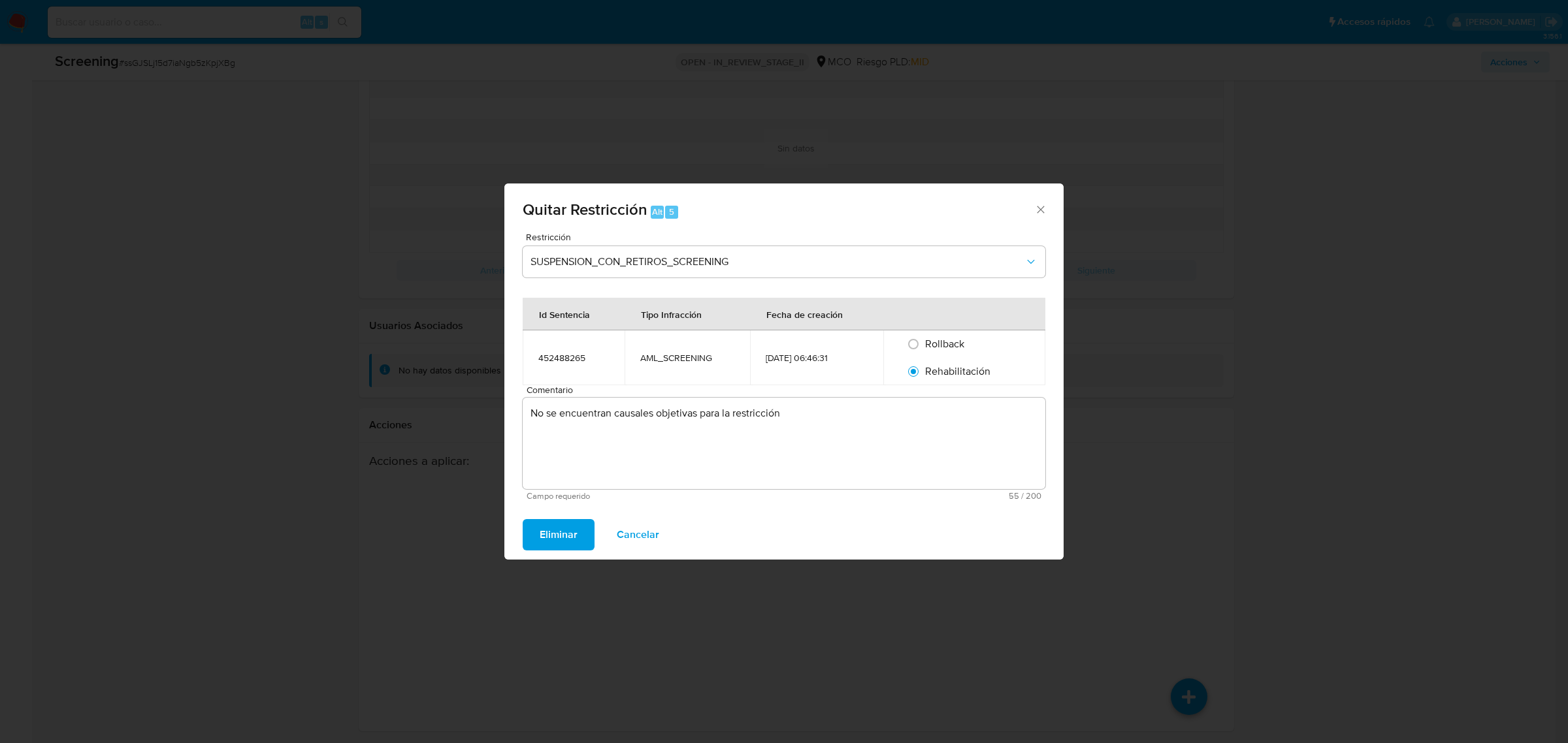
click at [572, 533] on span "Eliminar" at bounding box center [559, 535] width 38 height 29
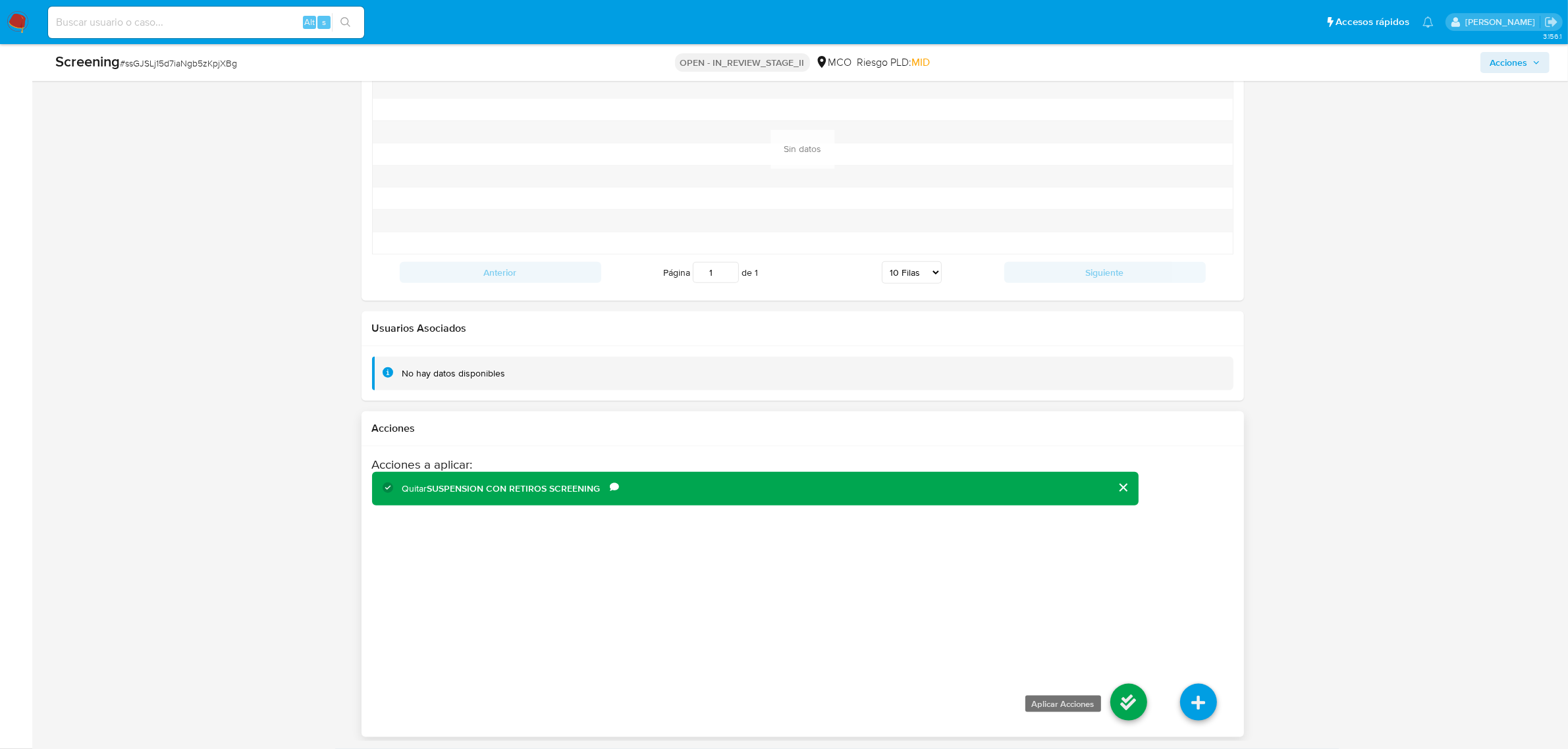
click at [1120, 699] on icon at bounding box center [1128, 703] width 37 height 37
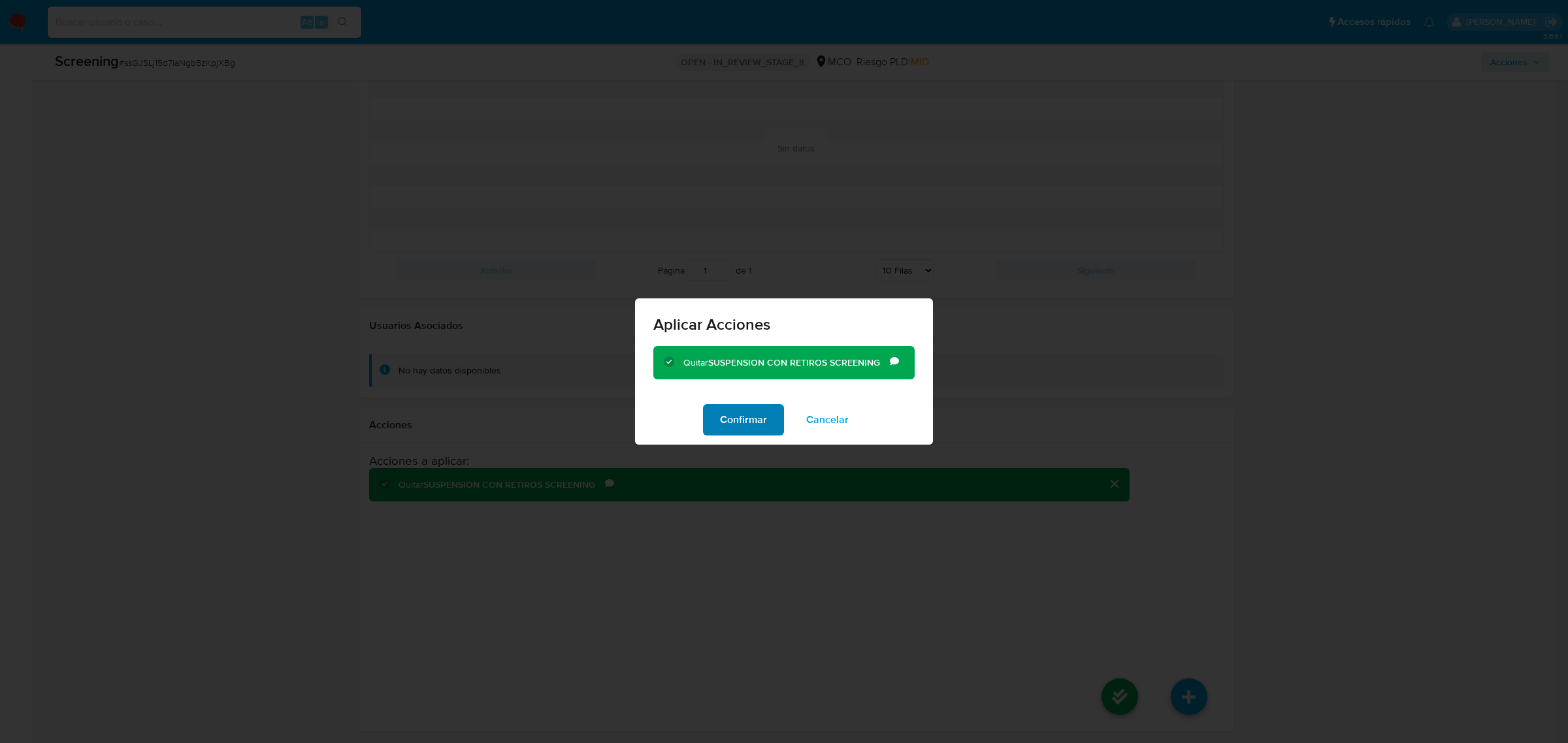
click at [753, 414] on span "Confirmar" at bounding box center [743, 420] width 47 height 29
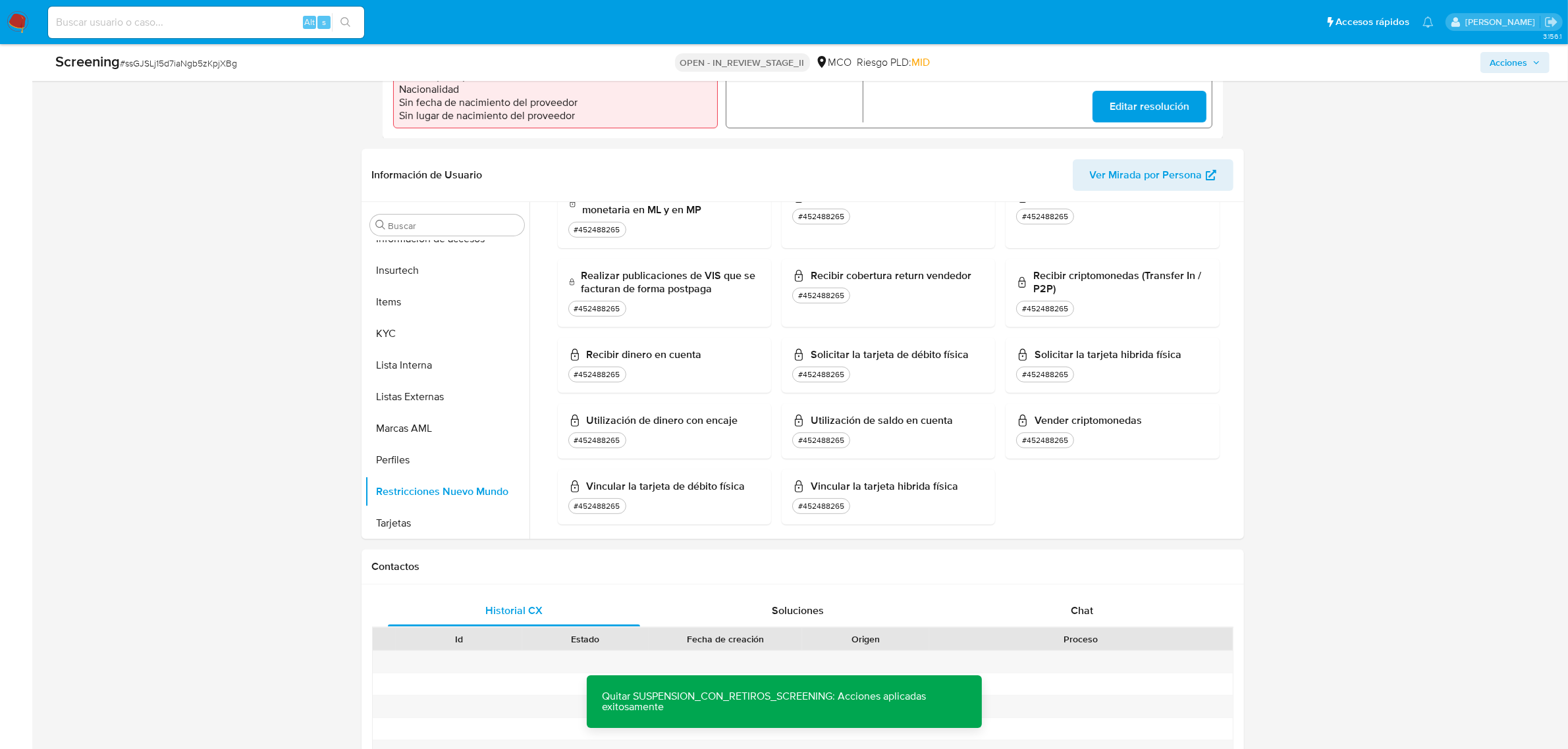
scroll to position [0, 0]
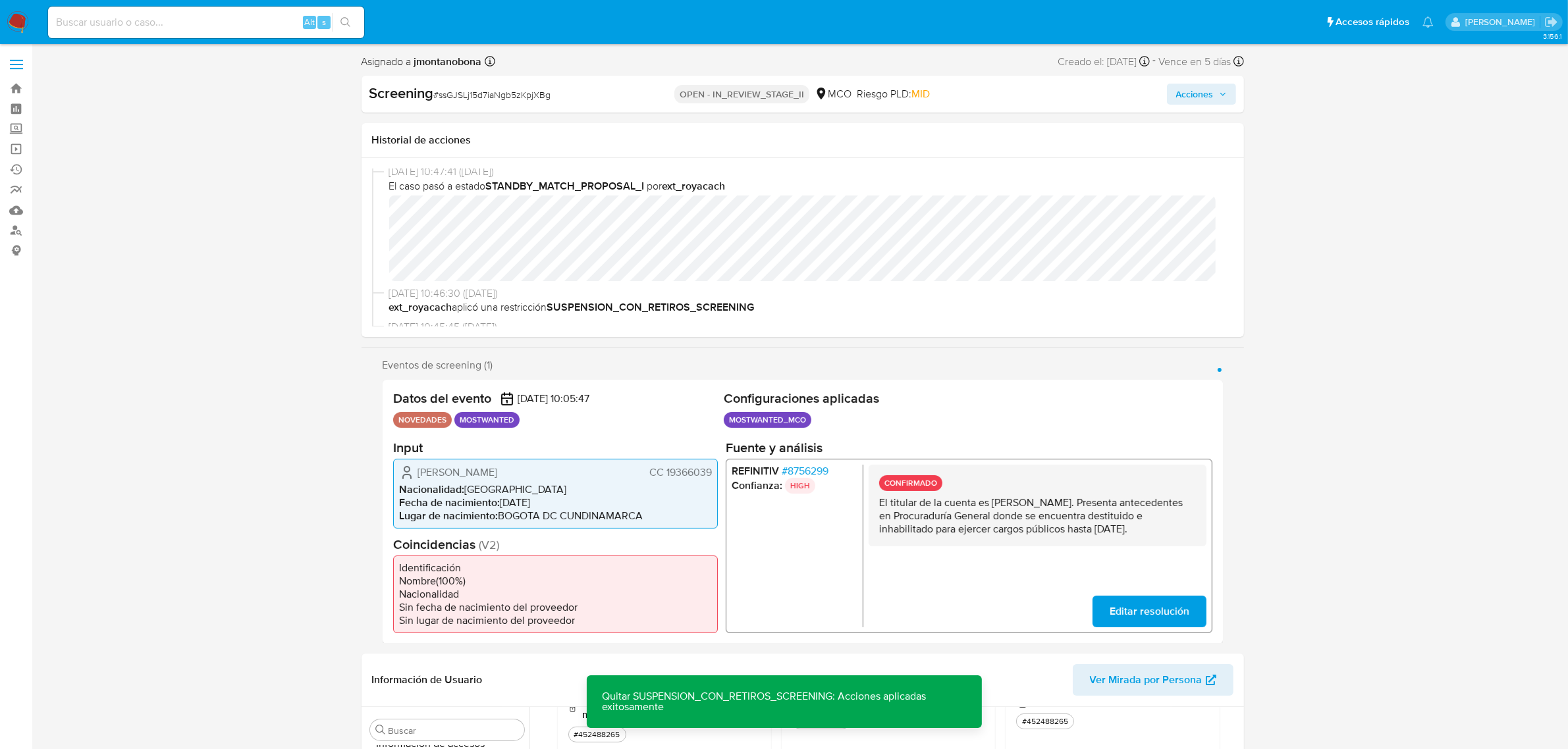
click at [1206, 99] on span "Acciones" at bounding box center [1195, 94] width 38 height 21
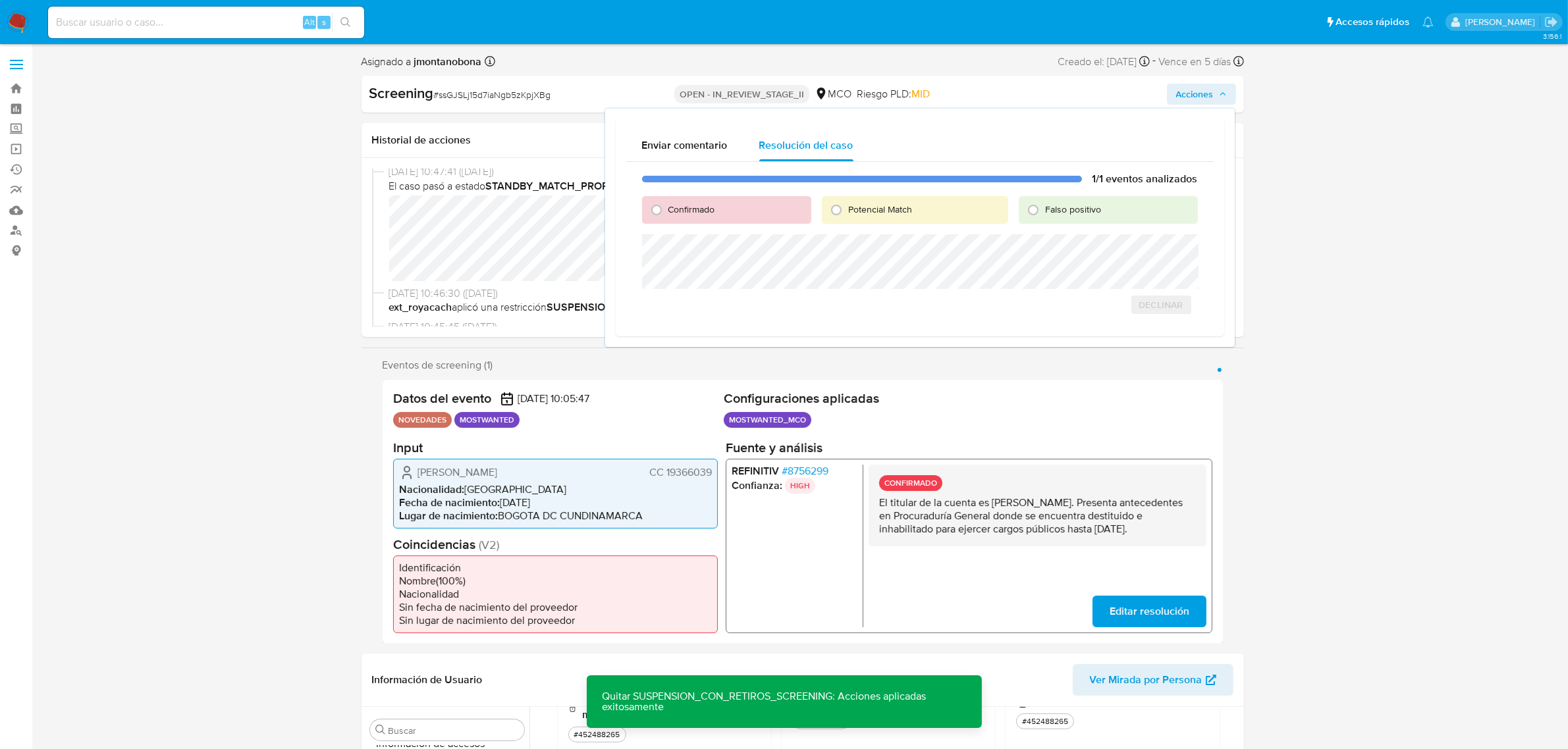
click at [1101, 221] on div "Falso positivo" at bounding box center [1108, 210] width 179 height 28
click at [1083, 216] on div "Falso positivo" at bounding box center [1108, 210] width 179 height 28
click at [1062, 207] on span "Falso positivo" at bounding box center [1072, 209] width 56 height 13
click at [1043, 207] on input "Falso positivo" at bounding box center [1032, 210] width 21 height 21
radio input "true"
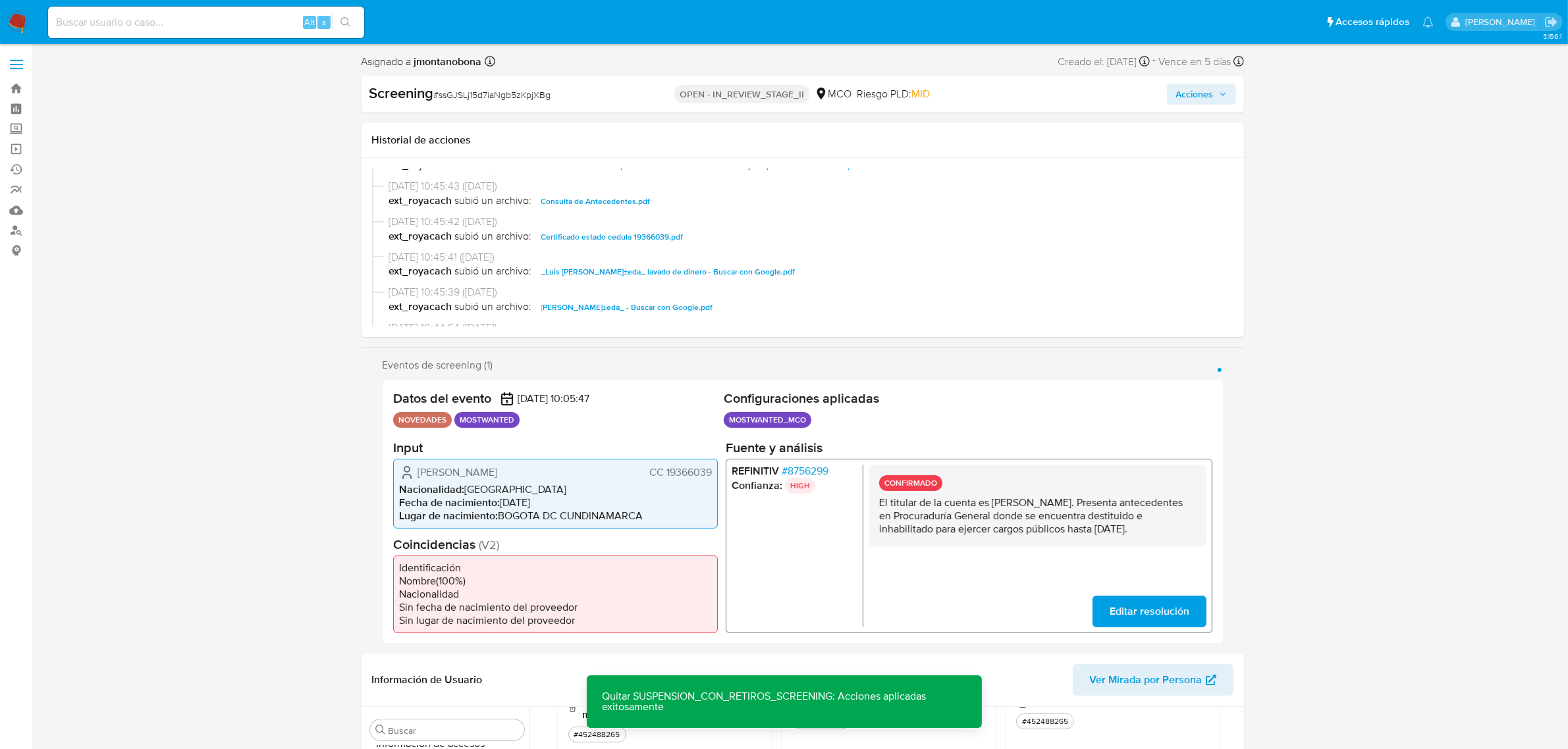
scroll to position [247, 0]
click at [607, 232] on span "Consulta de Antecedentes.pdf" at bounding box center [596, 236] width 109 height 16
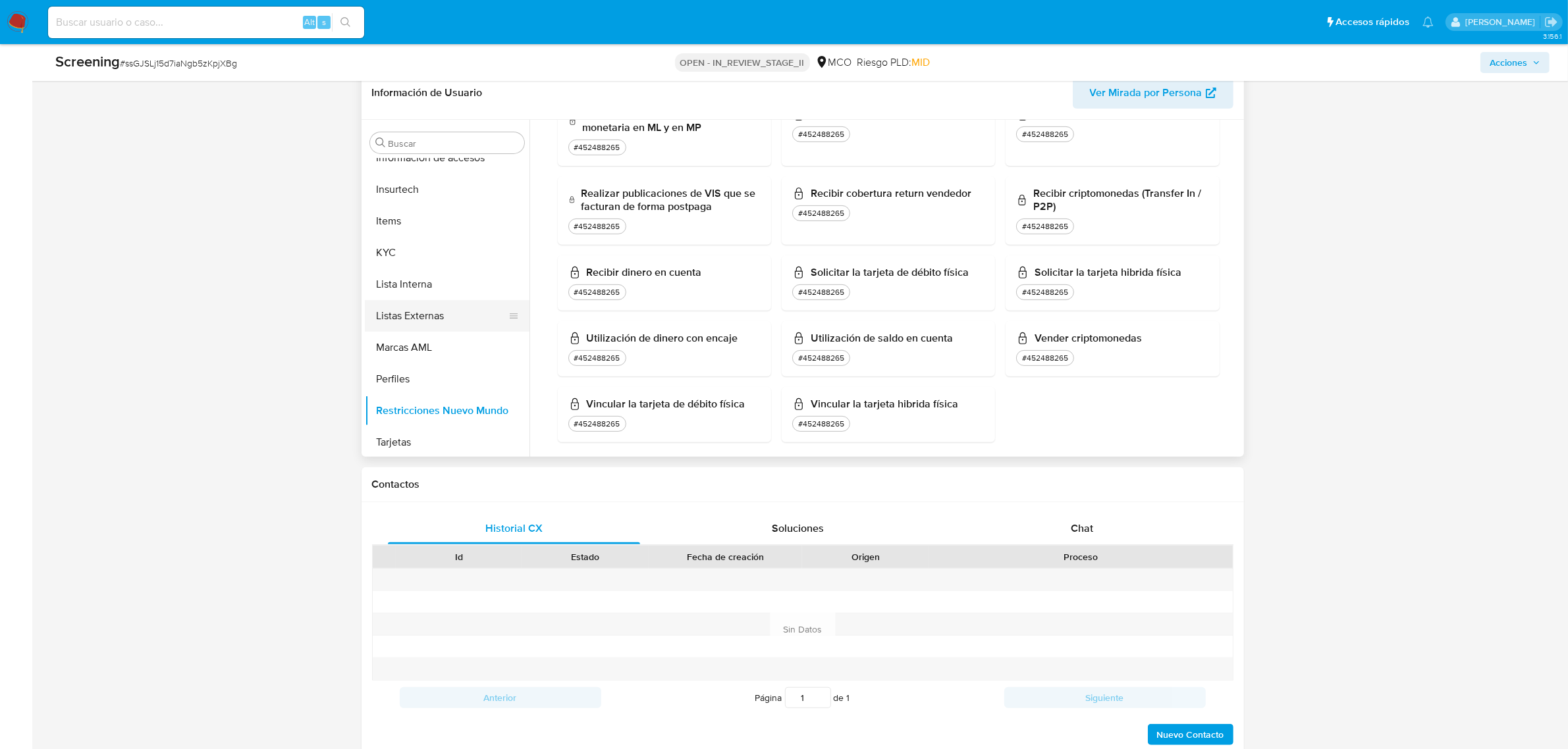
scroll to position [555, 0]
click at [465, 405] on button "Restricciones Nuevo Mundo" at bounding box center [442, 410] width 154 height 32
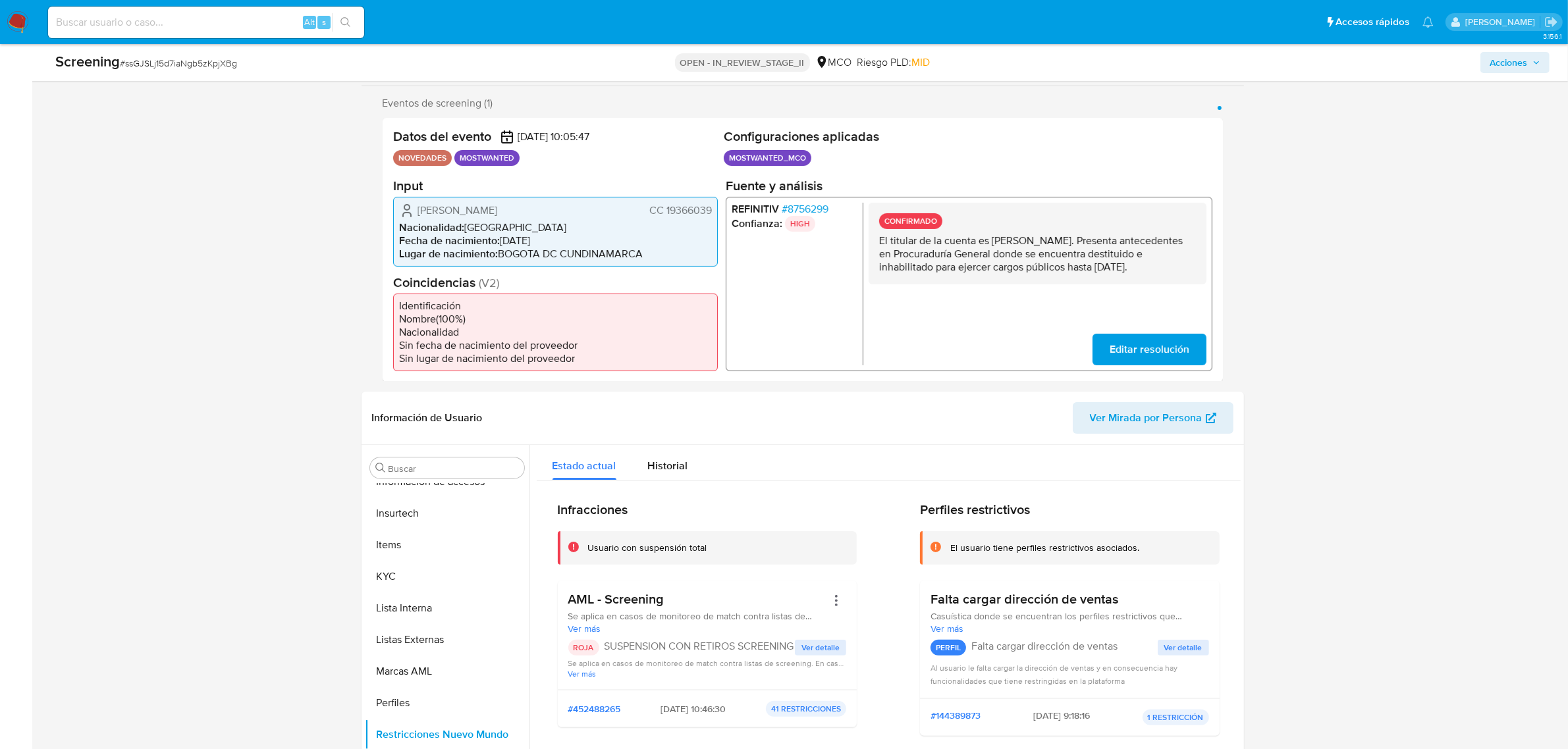
scroll to position [222, 0]
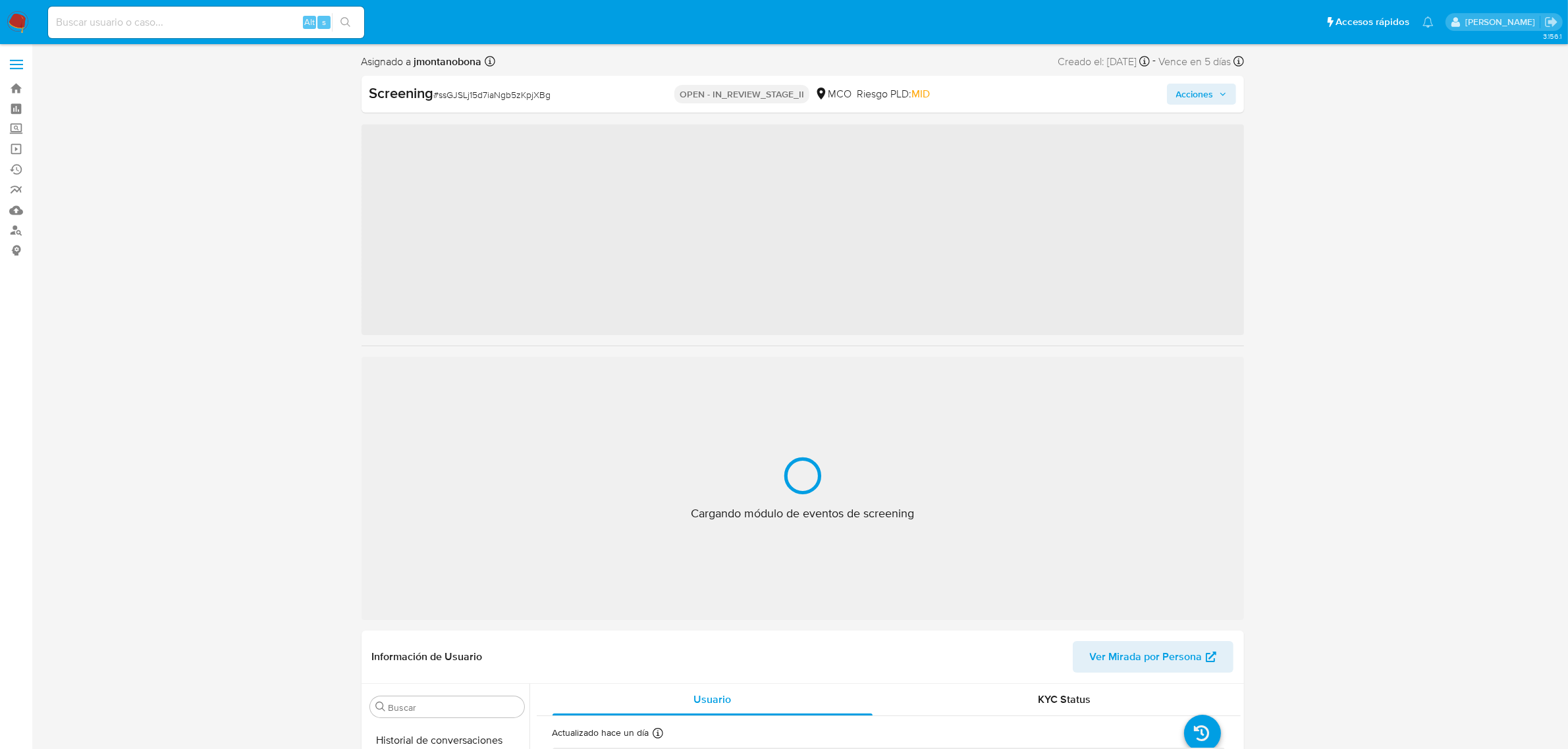
scroll to position [555, 0]
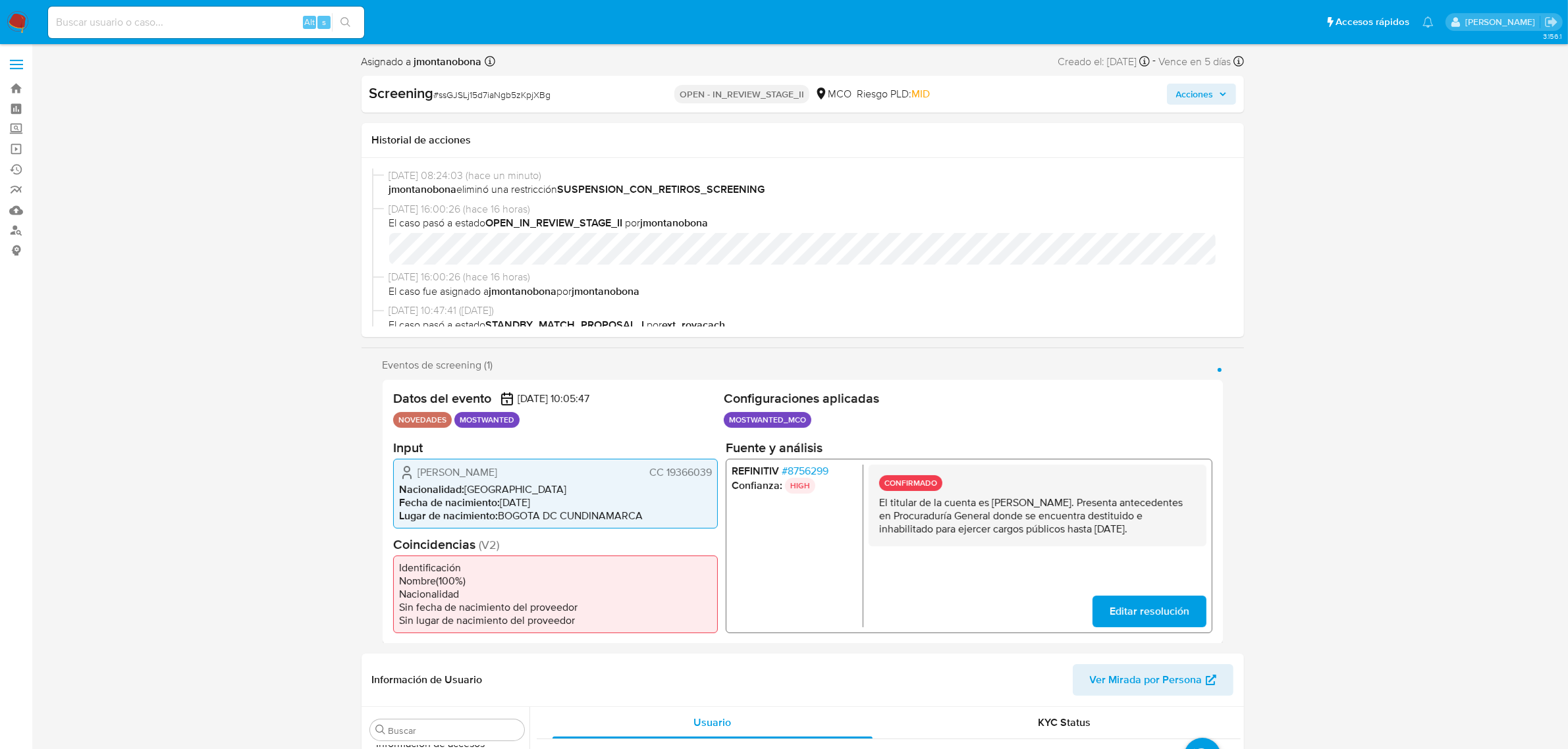
select select "10"
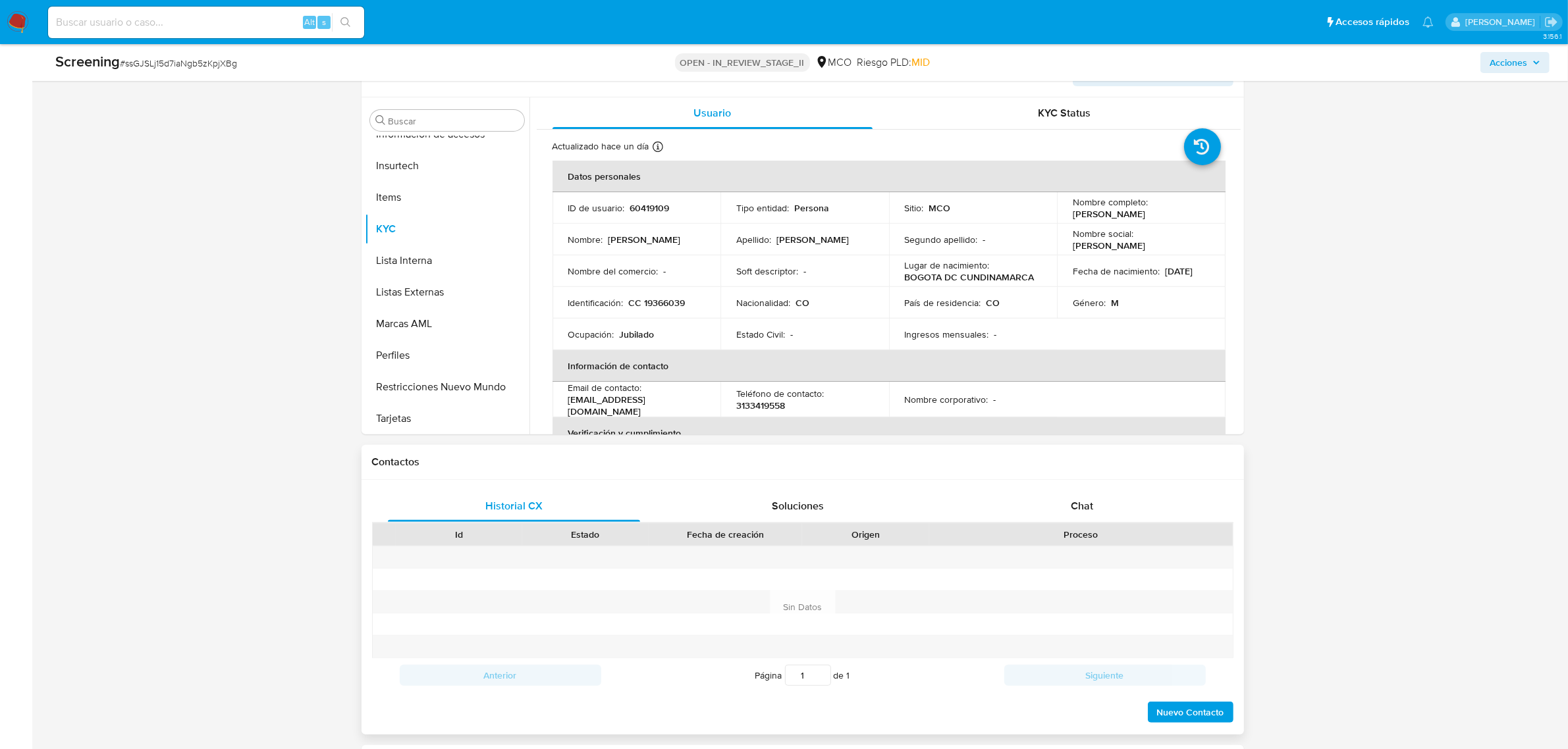
scroll to position [576, 0]
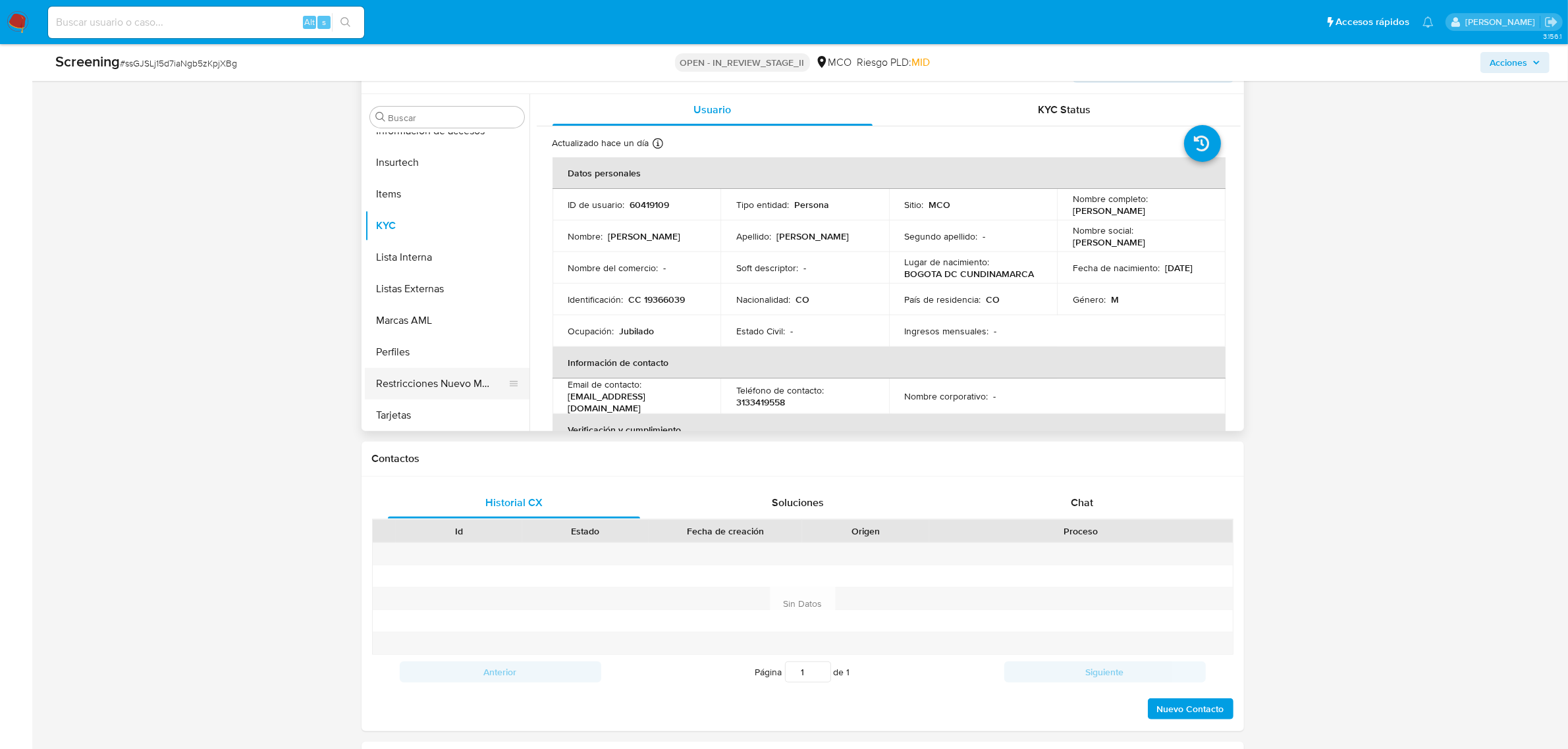
click at [461, 382] on button "Restricciones Nuevo Mundo" at bounding box center [442, 384] width 154 height 32
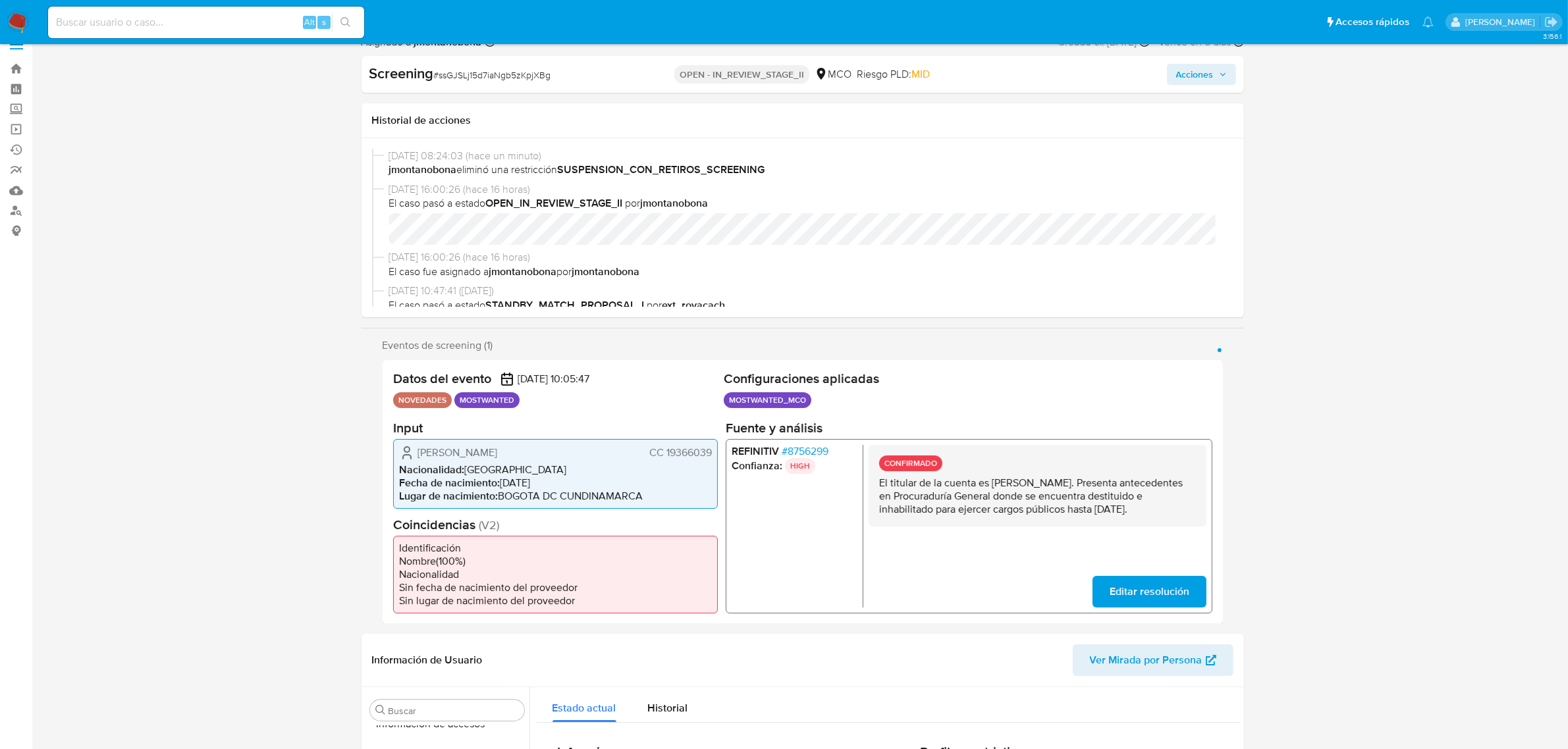
scroll to position [0, 0]
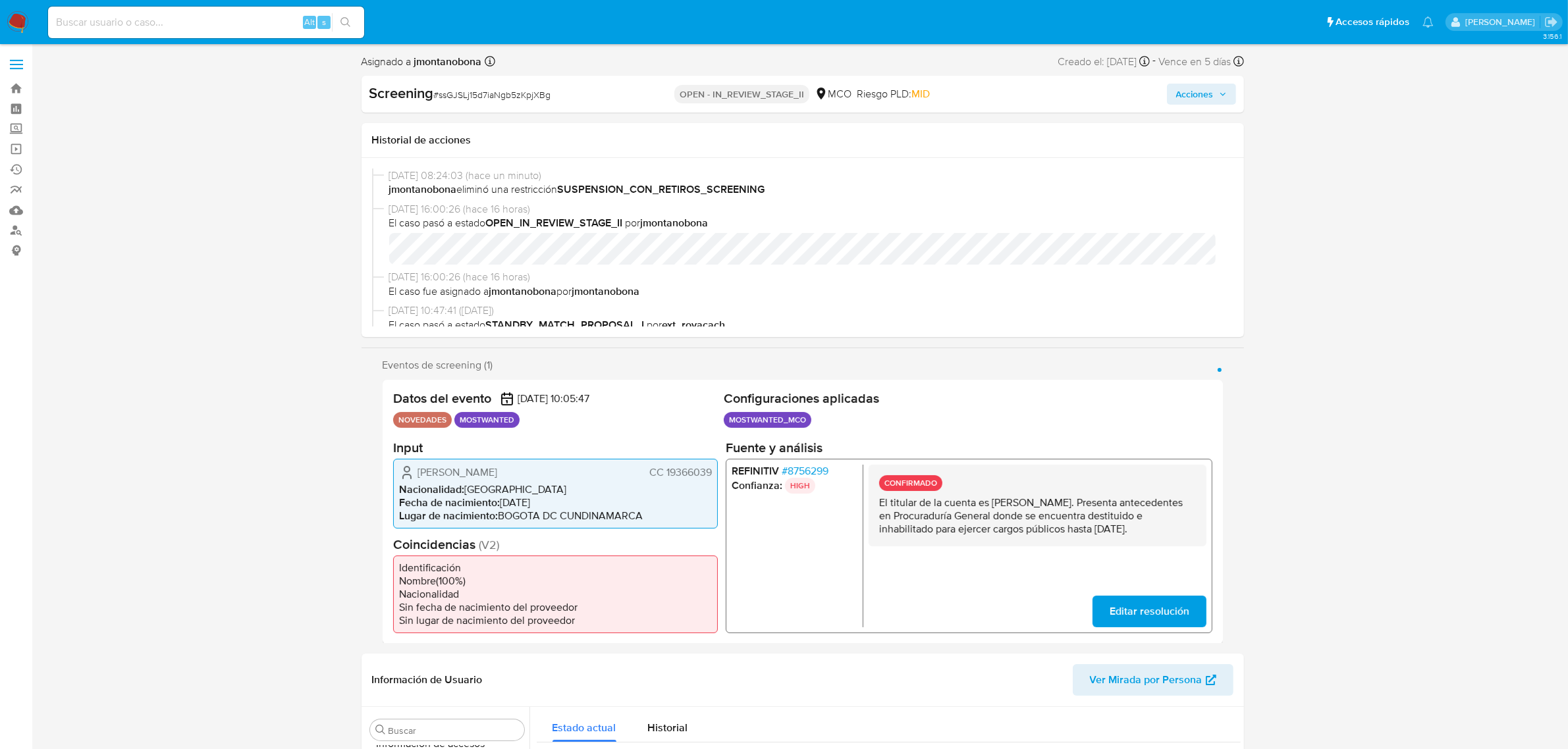
click at [1208, 95] on span "Acciones" at bounding box center [1195, 94] width 38 height 21
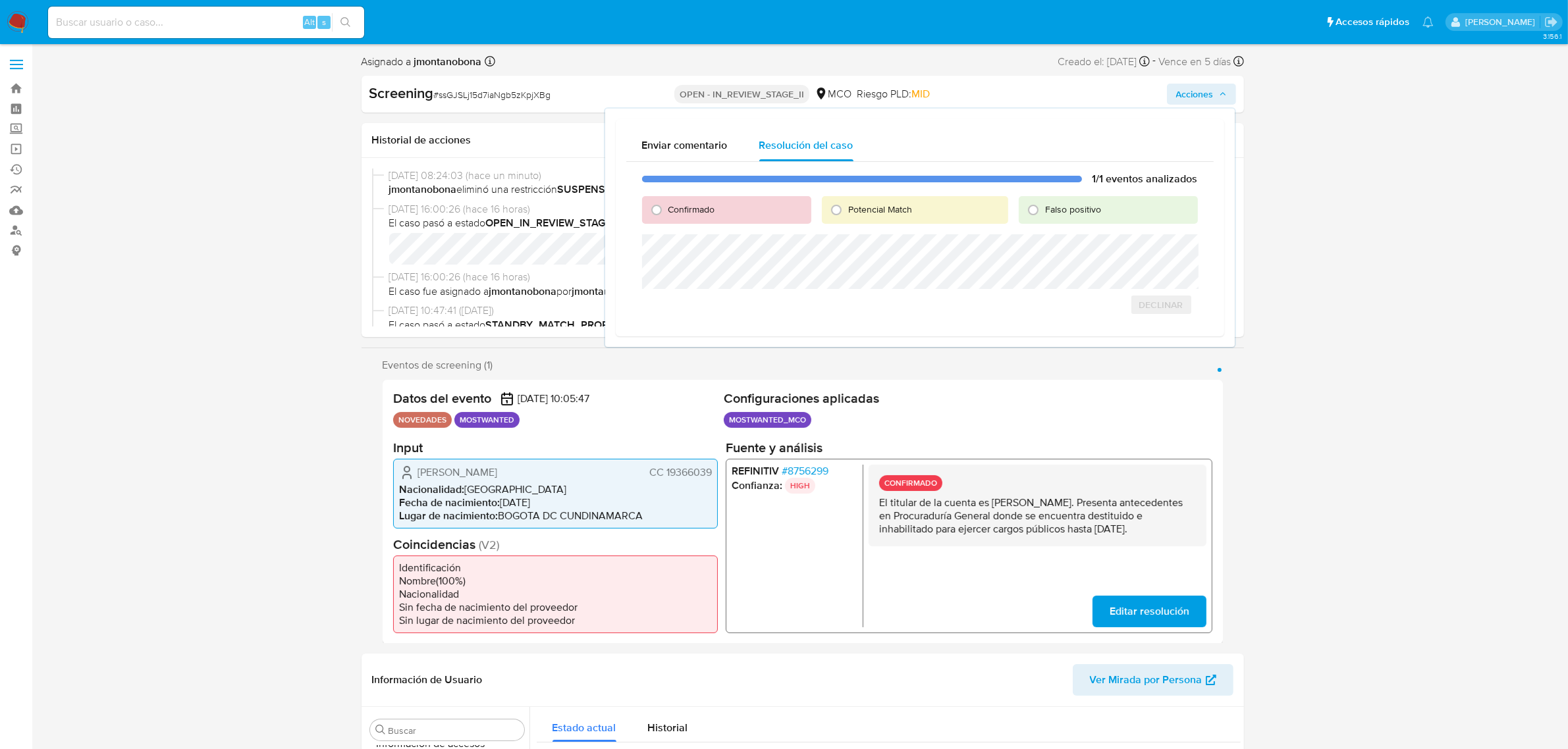
click at [1096, 206] on span "Falso positivo" at bounding box center [1072, 209] width 56 height 13
click at [1043, 206] on input "Falso positivo" at bounding box center [1032, 210] width 21 height 21
radio input "true"
click at [1160, 321] on span "Cerrar Caso" at bounding box center [1152, 319] width 63 height 18
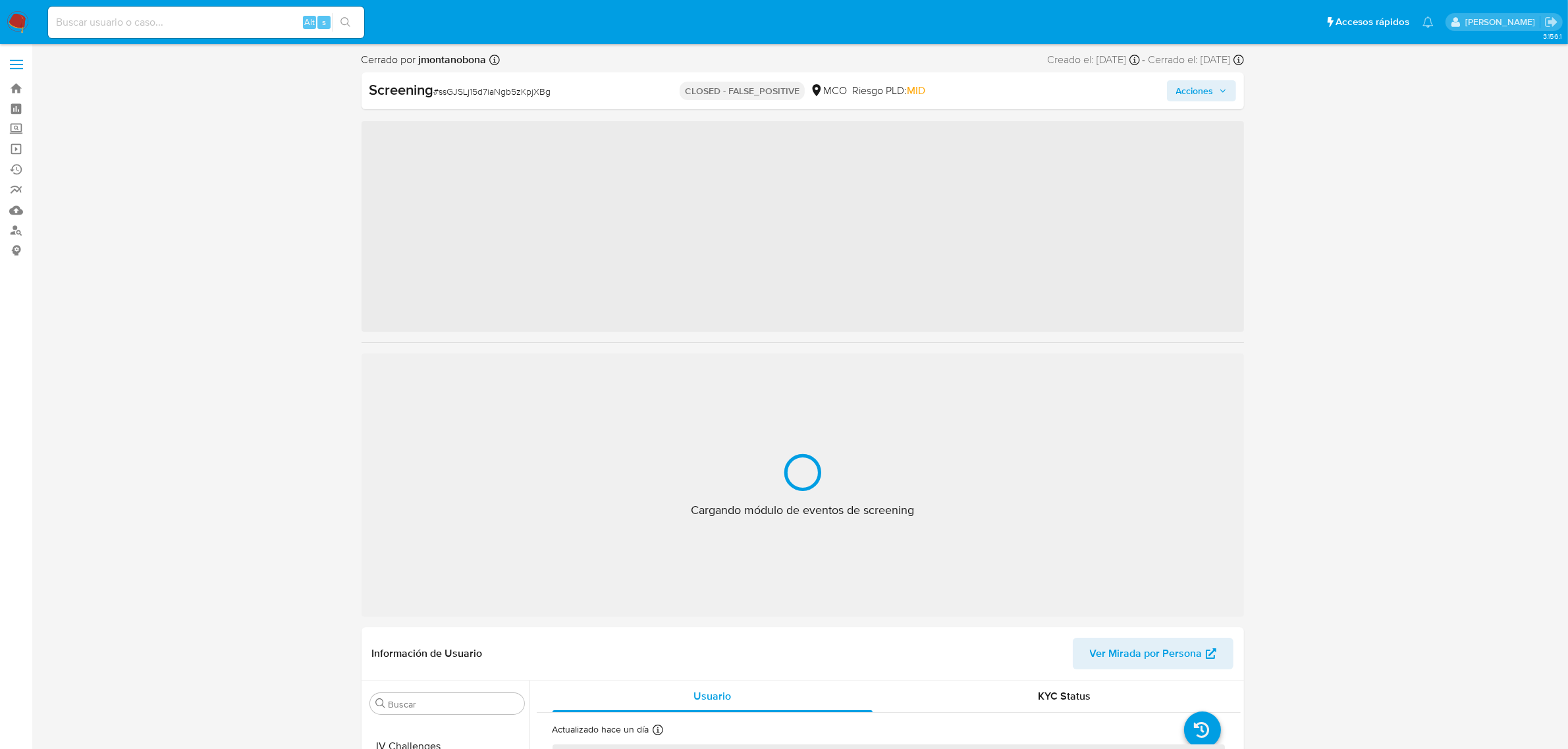
scroll to position [555, 0]
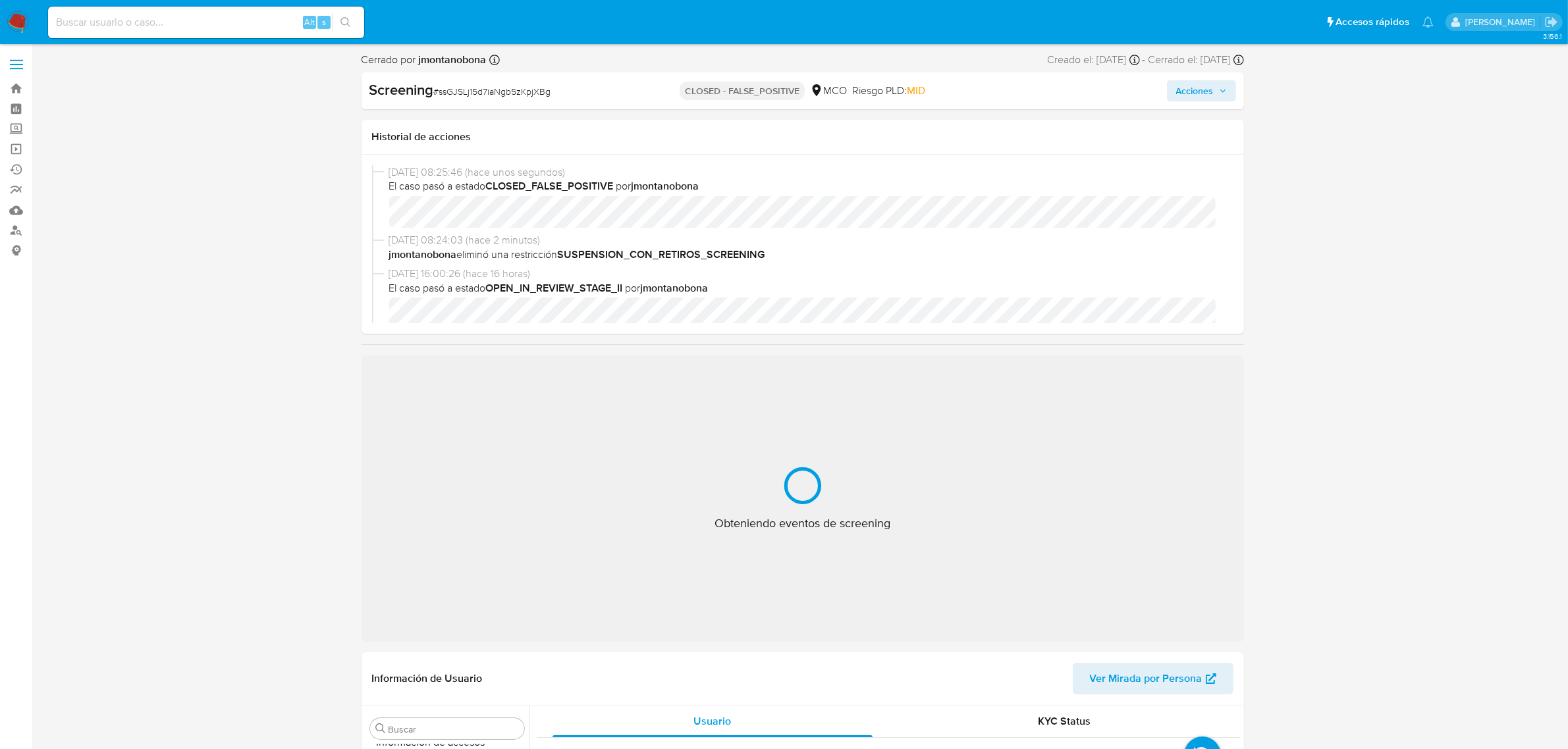
select select "10"
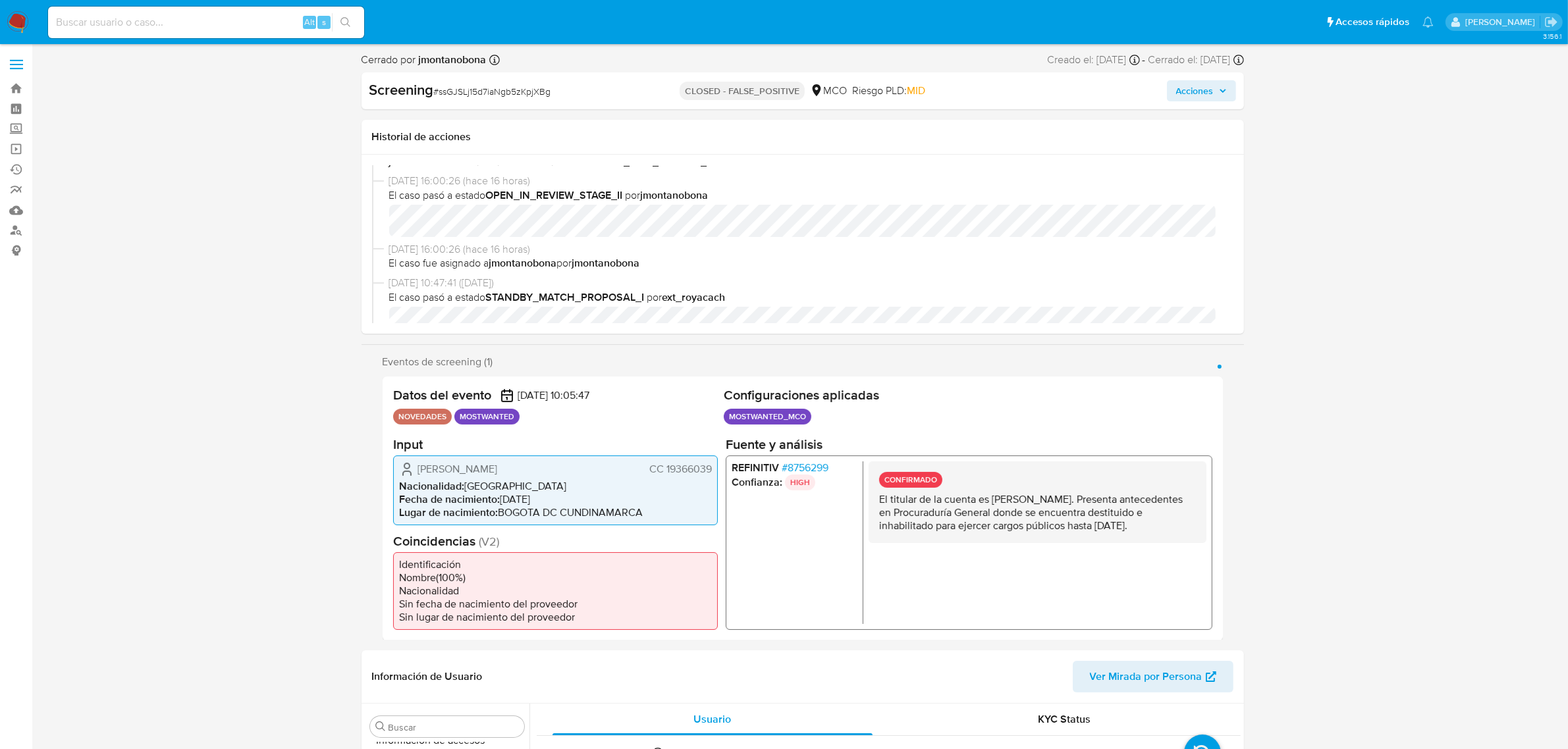
scroll to position [0, 0]
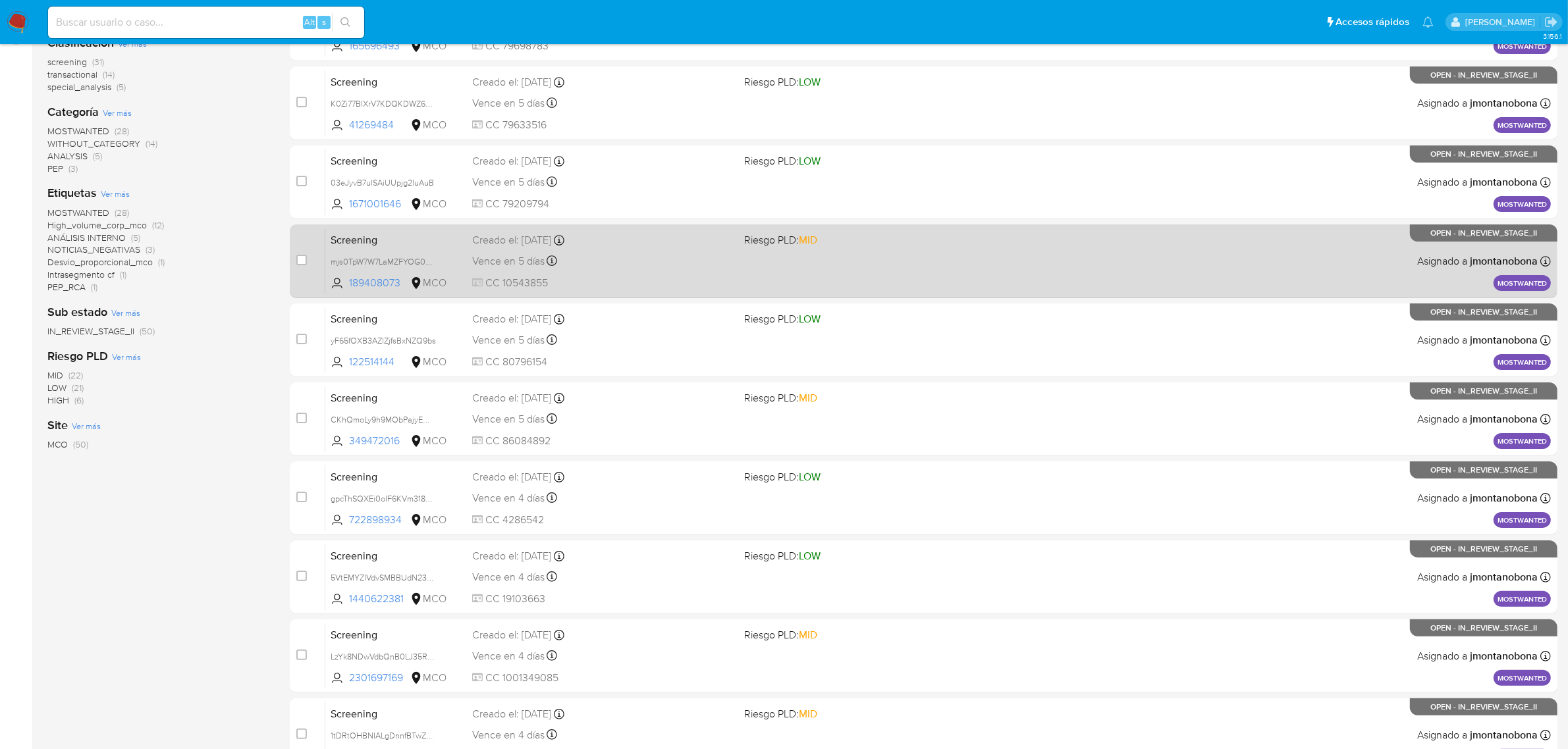
scroll to position [288, 0]
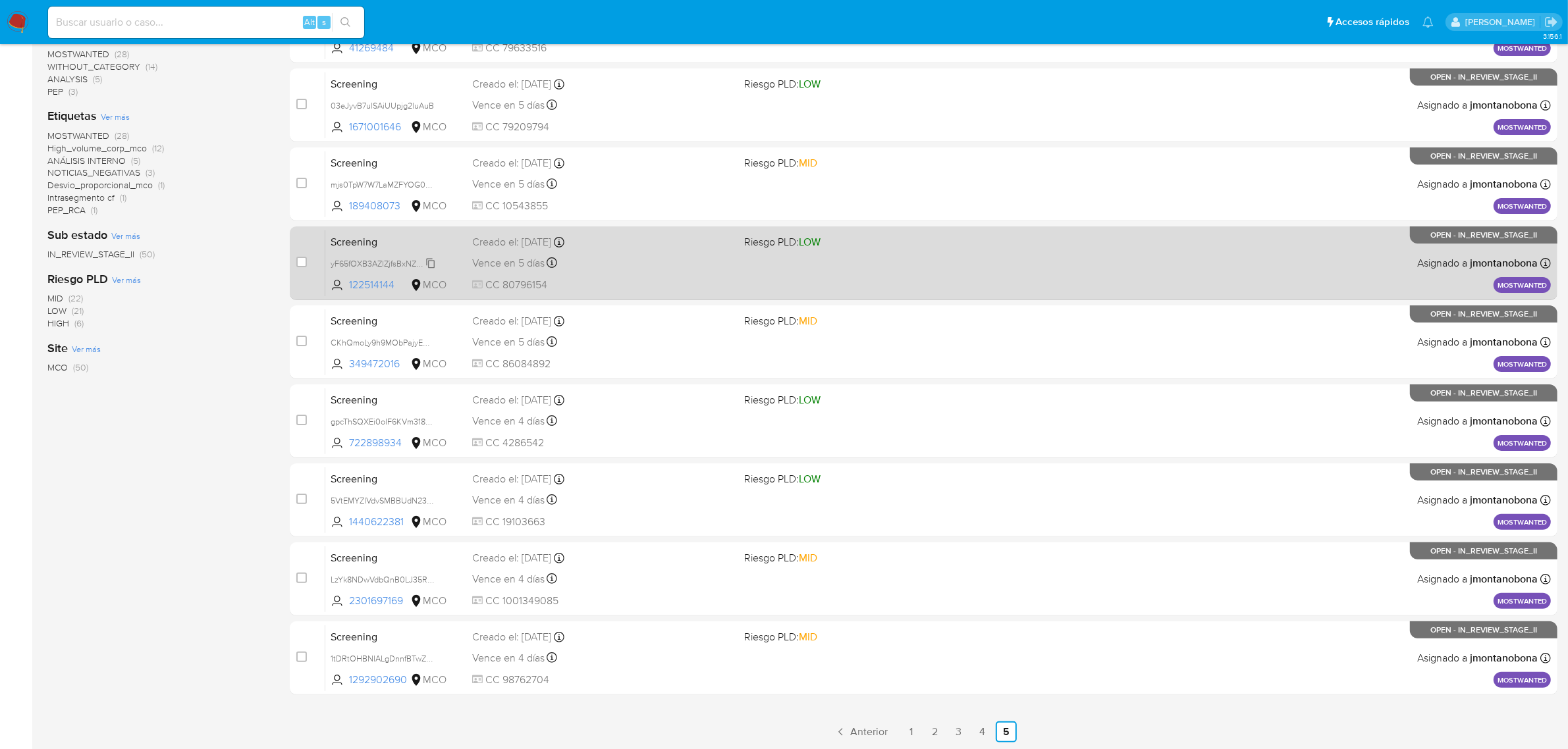
click at [403, 259] on span "yF65fOXB3AZlZjfsBxNZQ9bs" at bounding box center [383, 263] width 105 height 15
click at [402, 232] on span "Screening" at bounding box center [396, 241] width 131 height 17
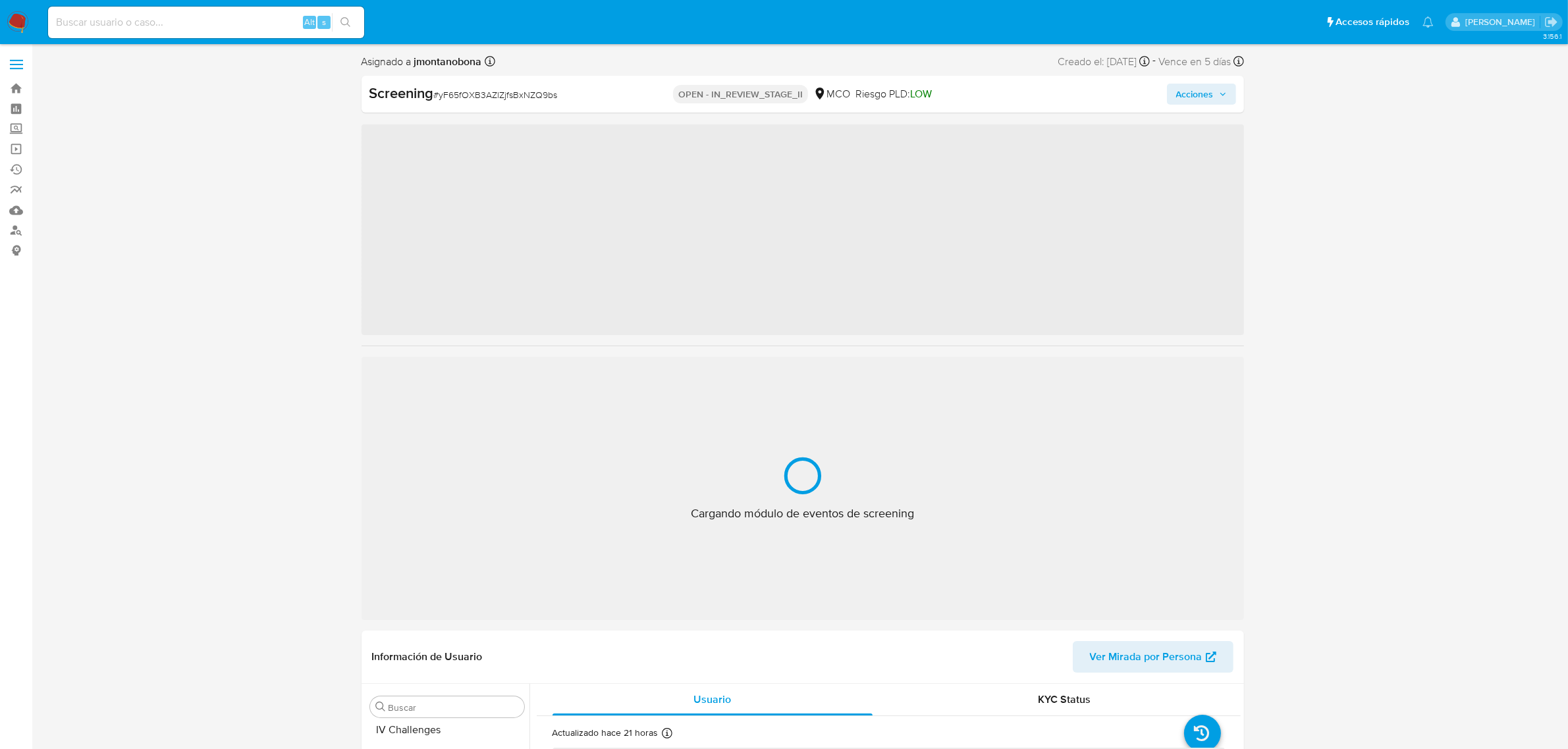
scroll to position [555, 0]
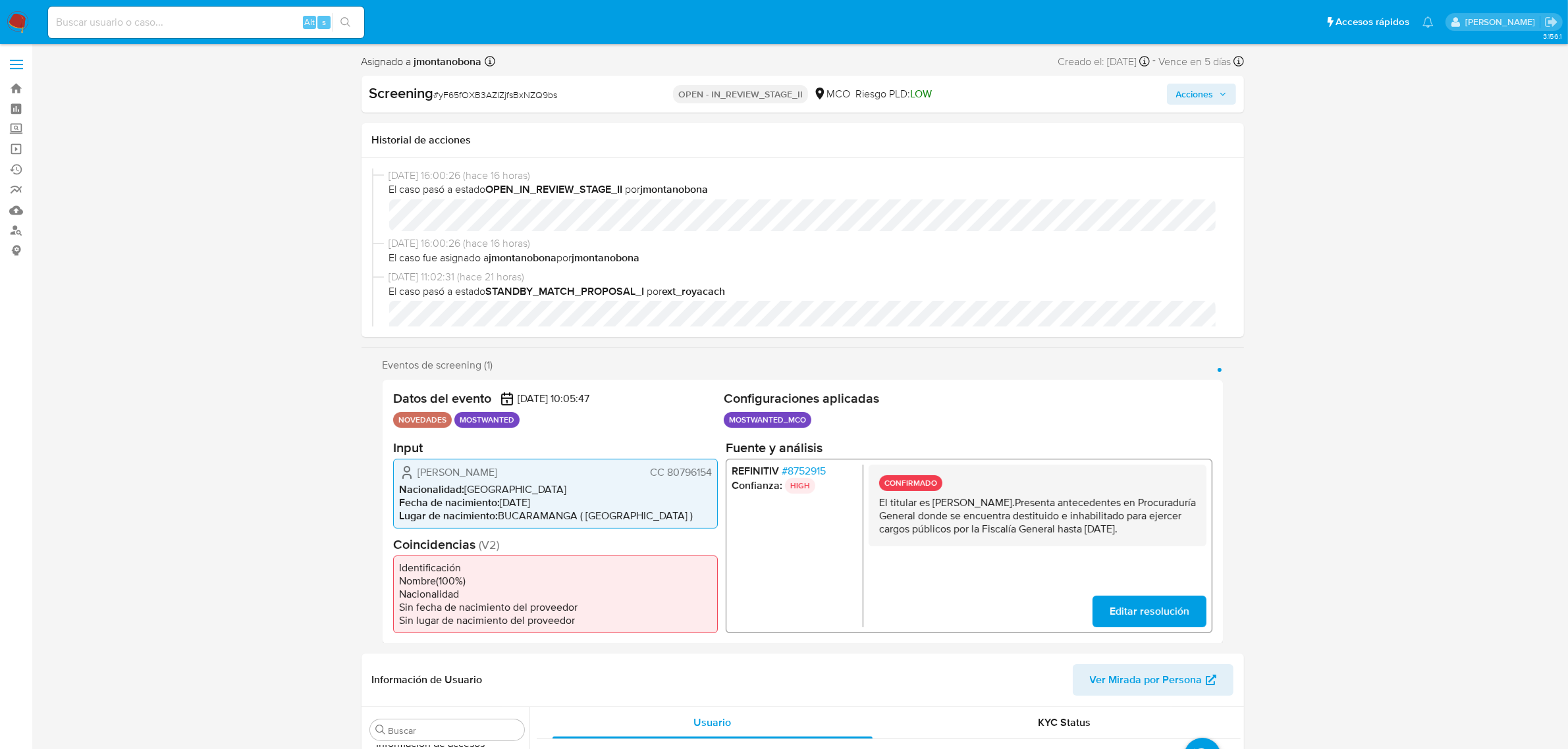
select select "10"
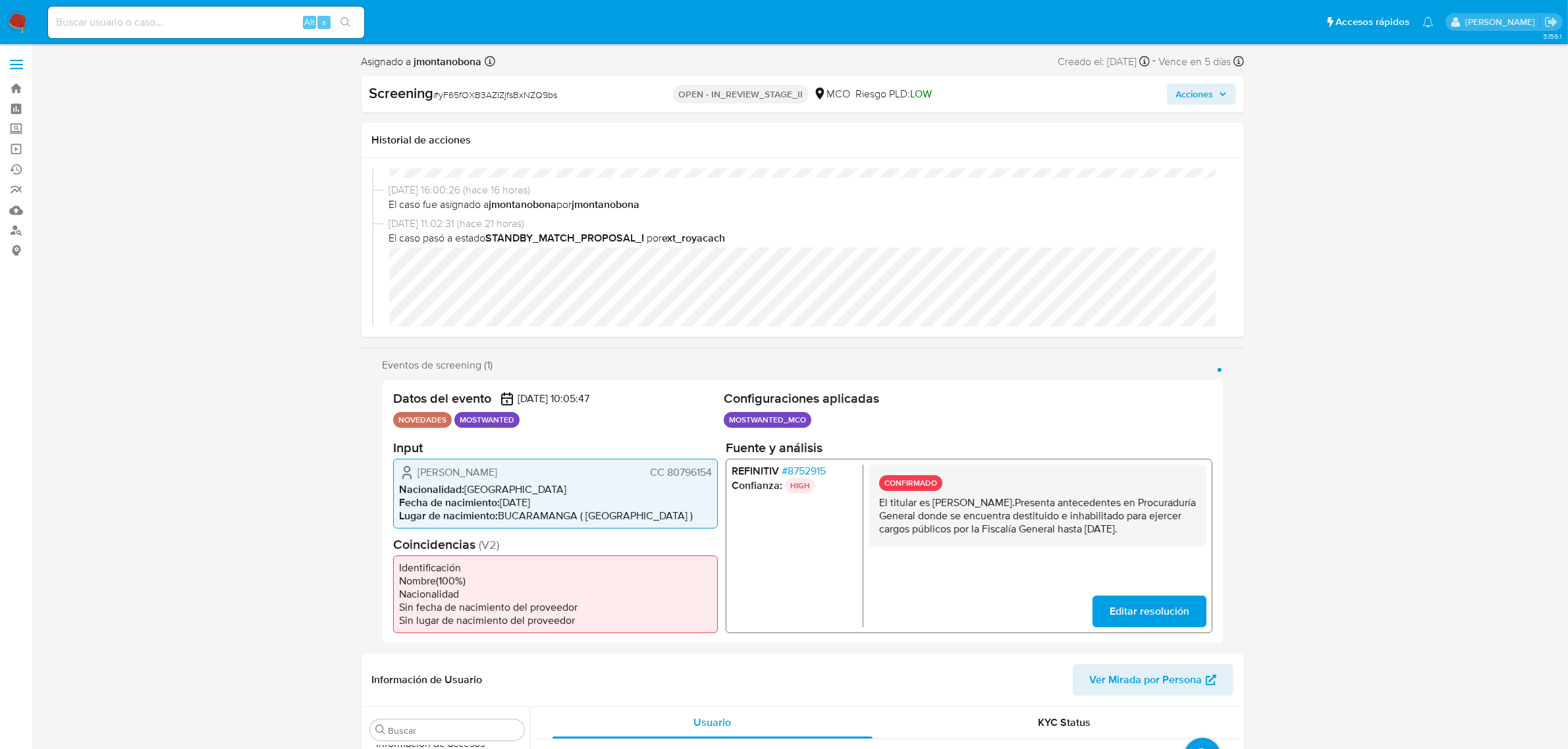
scroll to position [82, 0]
drag, startPoint x: 931, startPoint y: 501, endPoint x: 1040, endPoint y: 505, distance: 109.1
click at [1040, 505] on p "El titular es [PERSON_NAME] [PERSON_NAME].Presenta antecedentes en Procuraduría…" at bounding box center [1037, 515] width 317 height 39
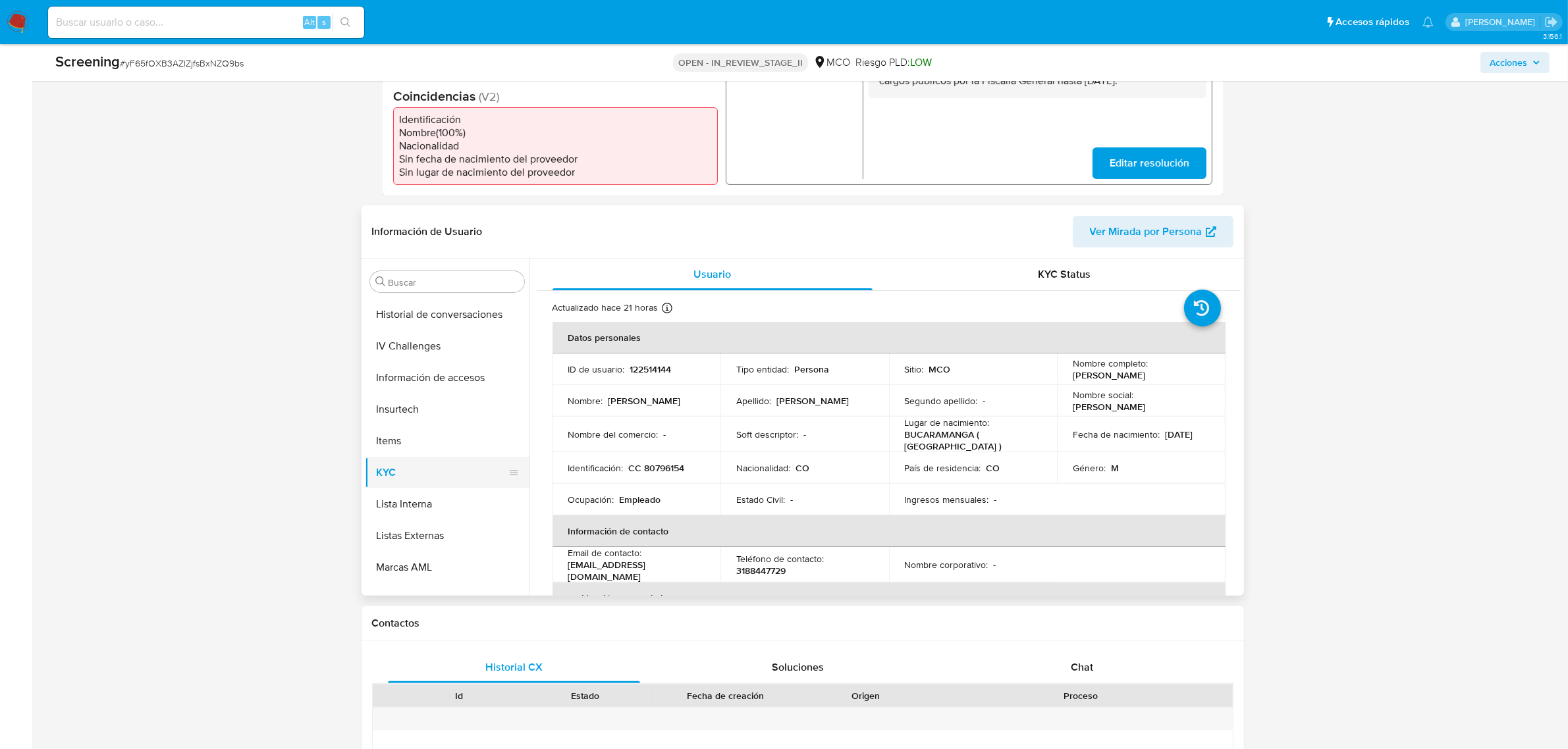
scroll to position [390, 0]
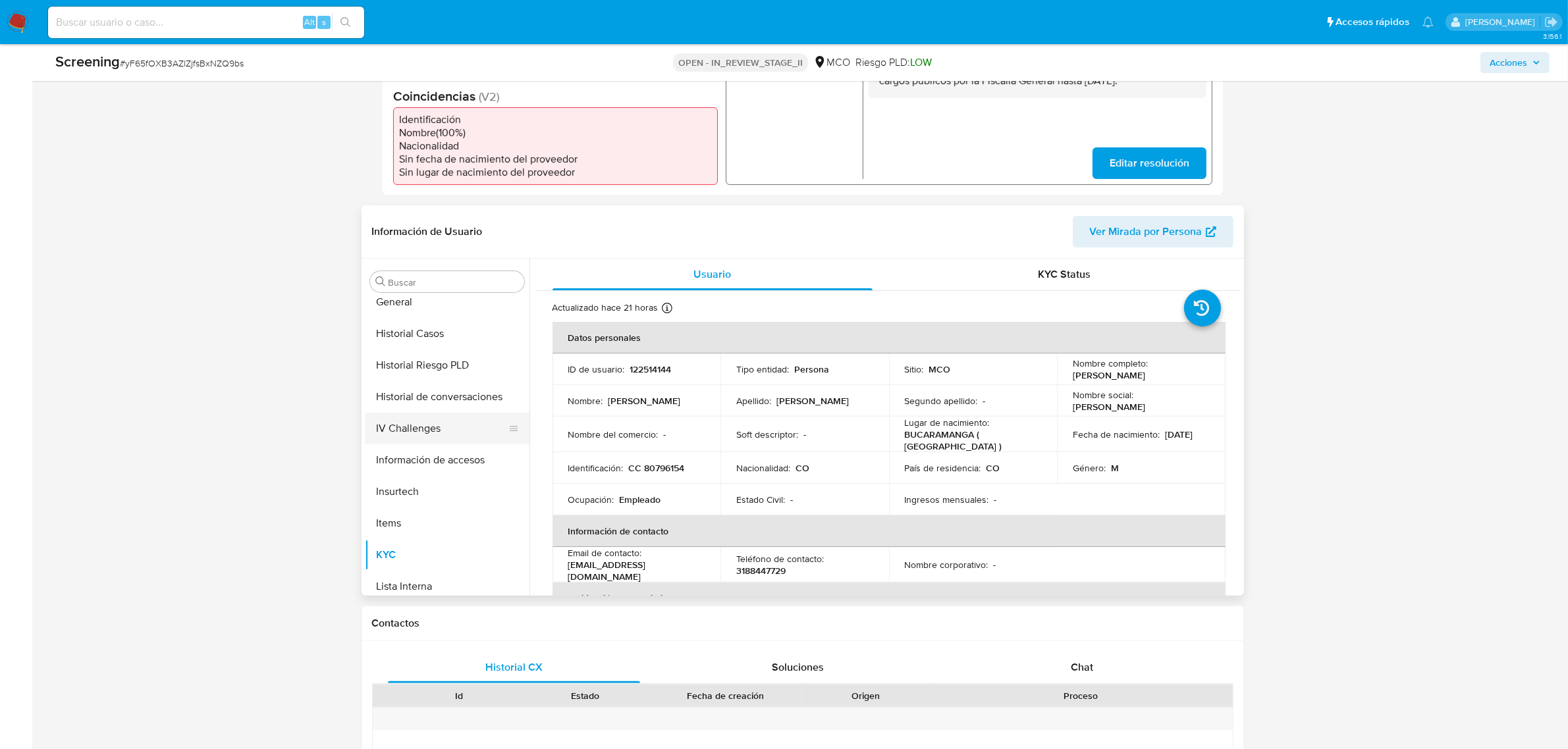
click at [433, 423] on button "IV Challenges" at bounding box center [442, 429] width 154 height 32
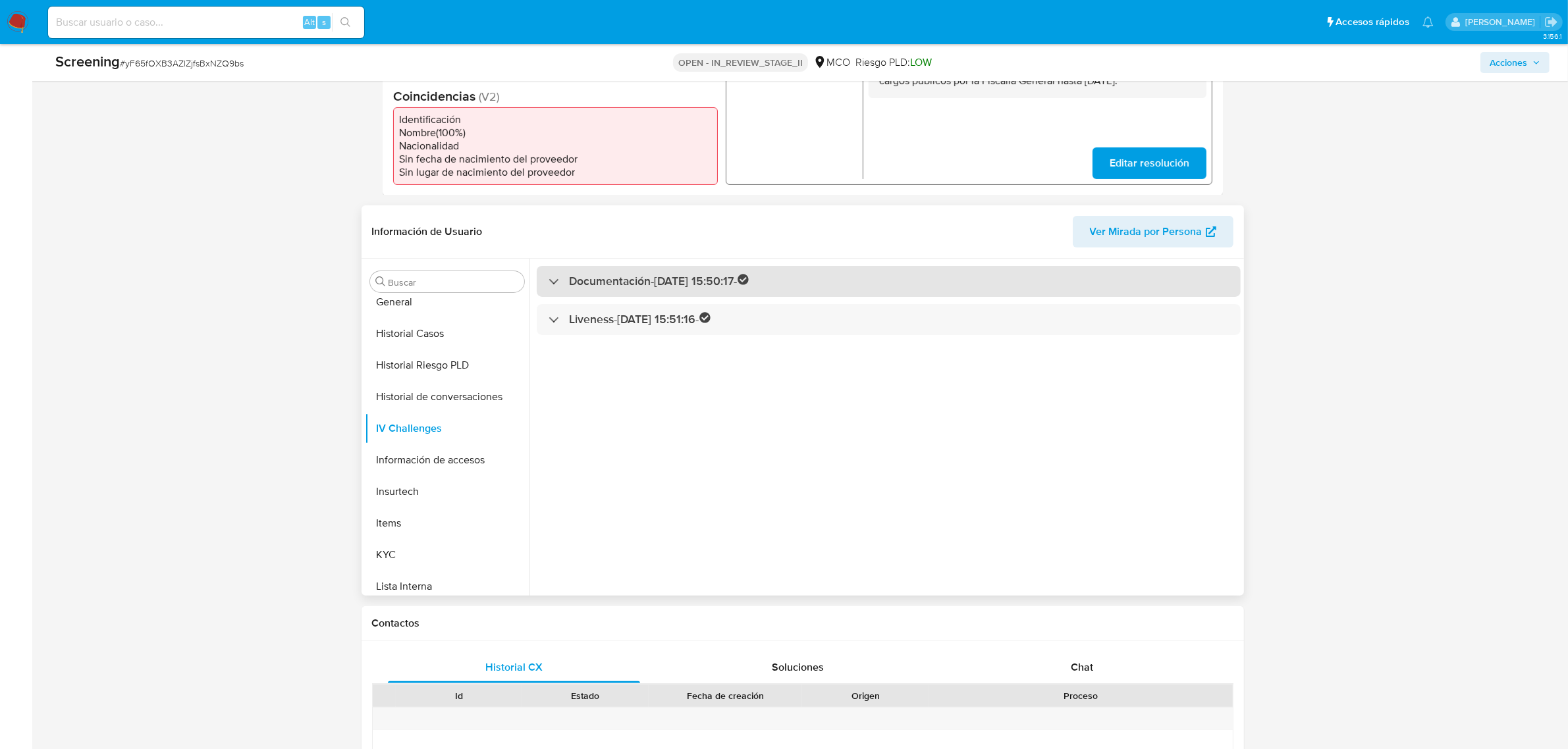
click at [748, 287] on h3 "Documentación - 02/01/2023 15:50:17 -" at bounding box center [659, 281] width 179 height 15
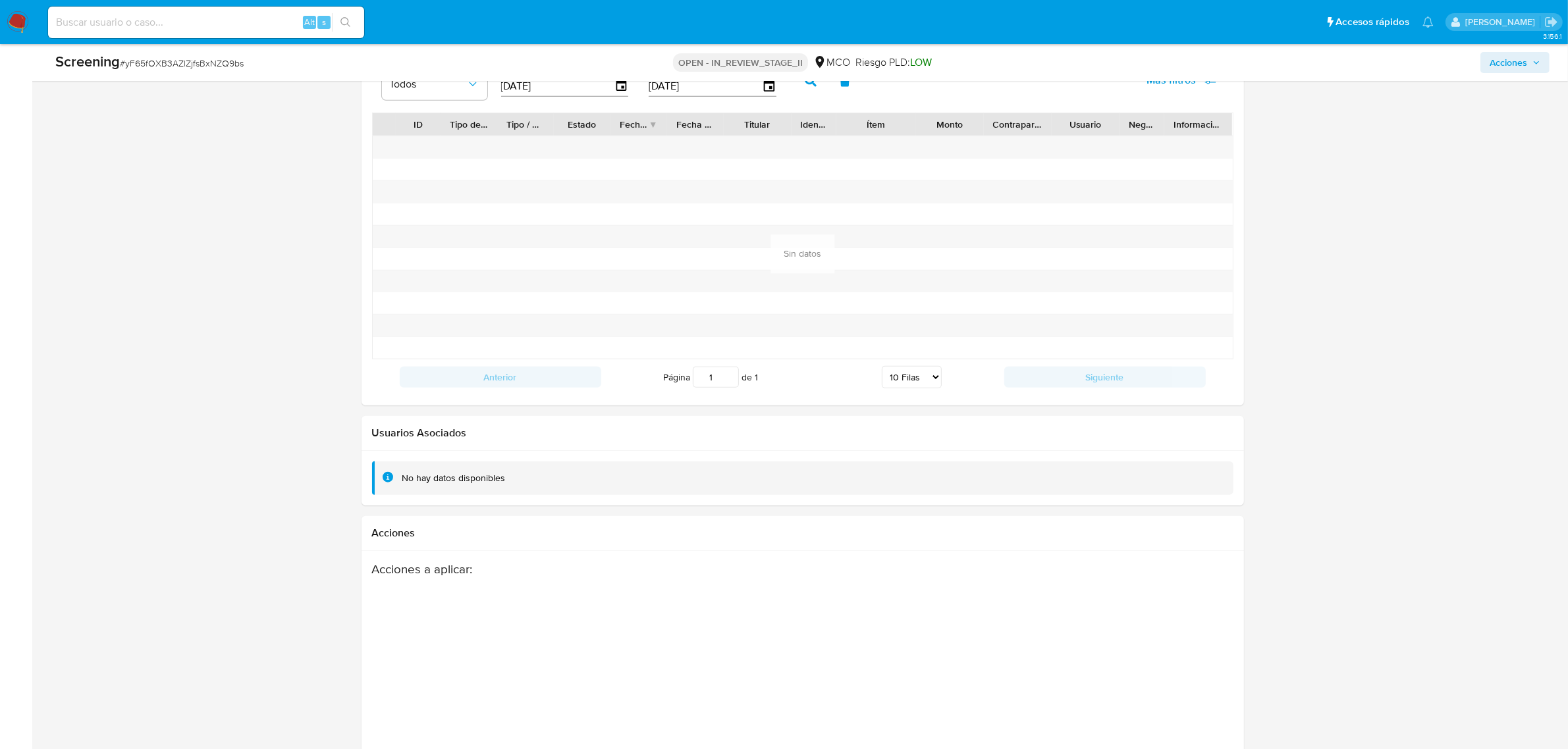
scroll to position [1785, 0]
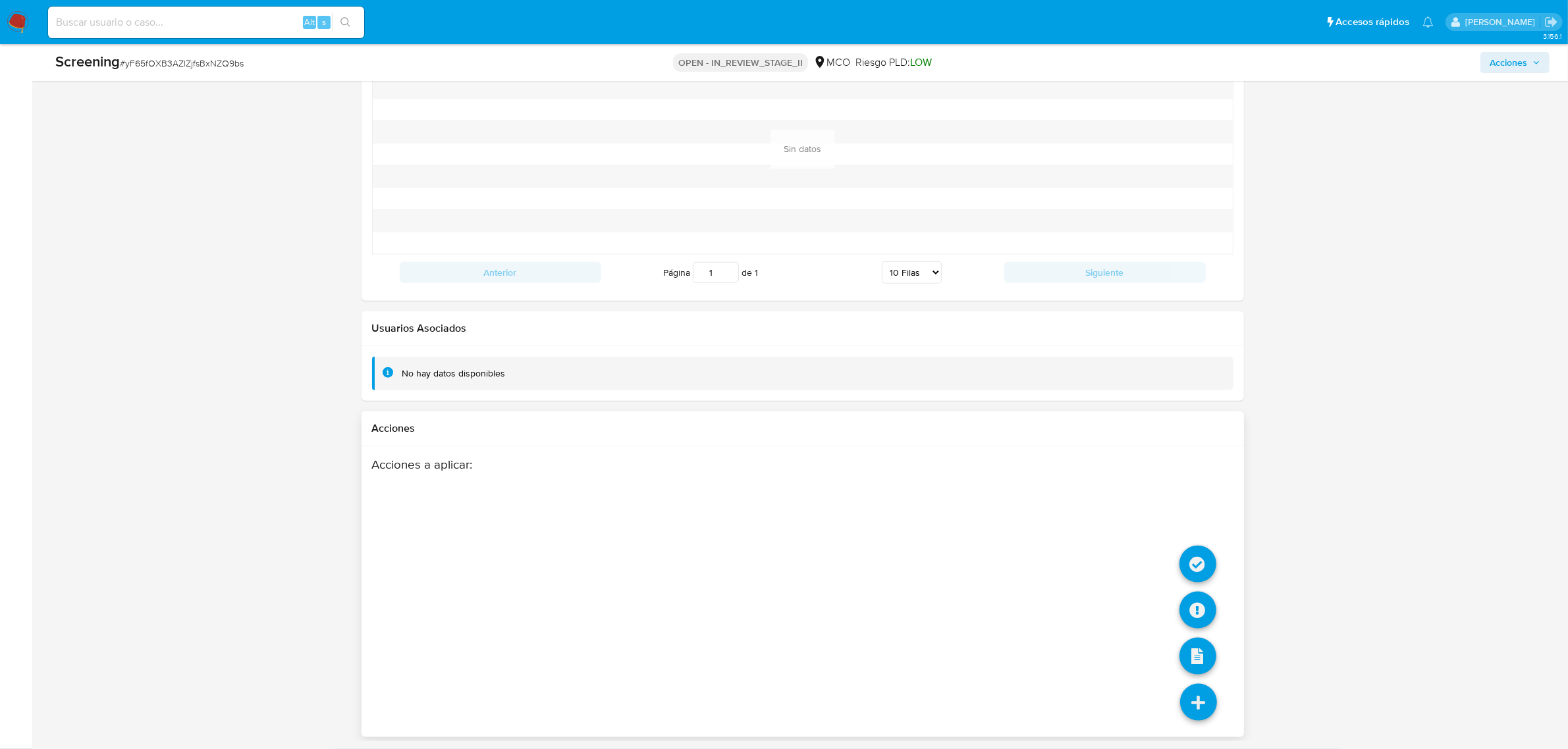
click at [1192, 695] on icon at bounding box center [1198, 703] width 37 height 37
click at [1203, 560] on icon at bounding box center [1197, 564] width 37 height 37
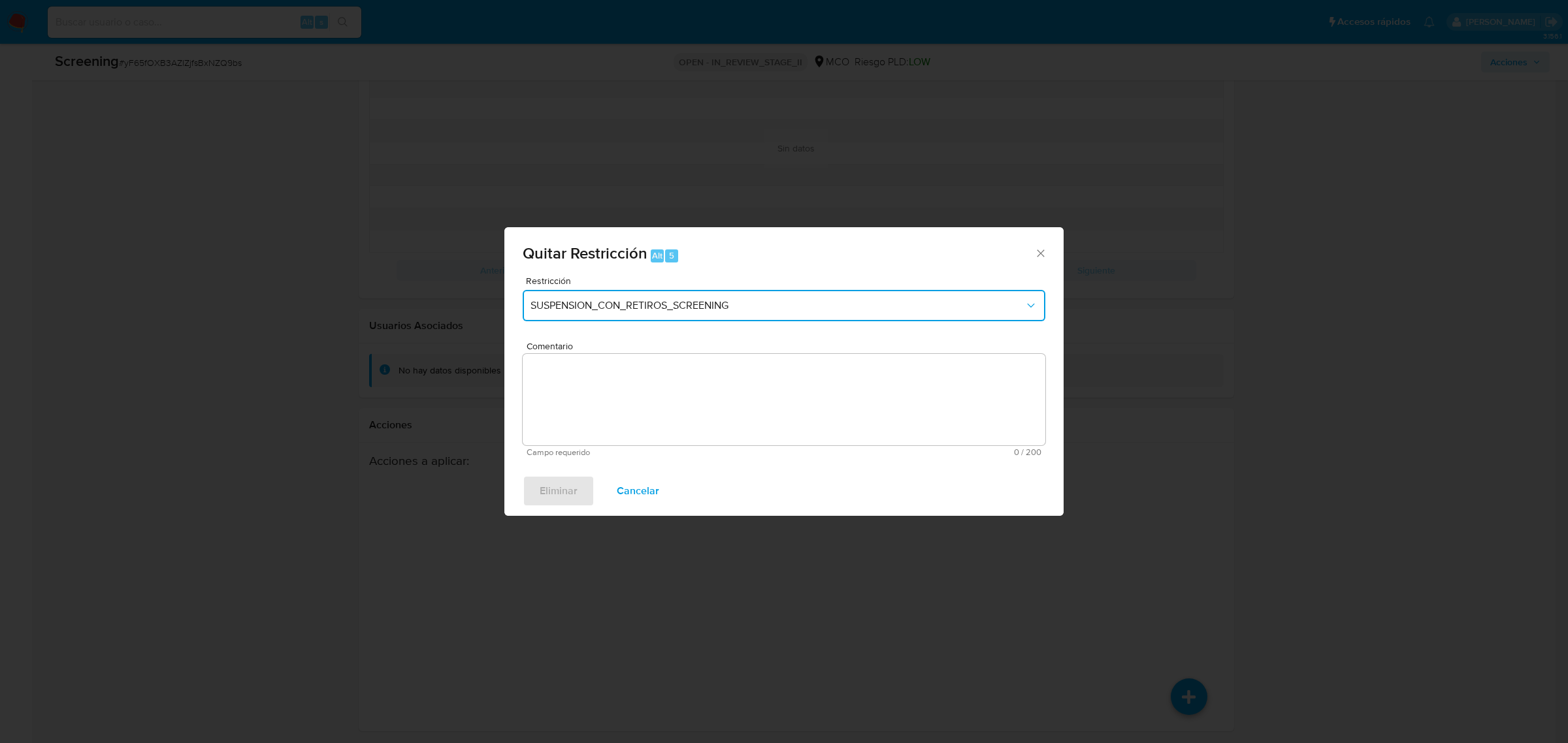
click at [694, 299] on span "SUSPENSION_CON_RETIROS_SCREENING" at bounding box center [777, 306] width 494 height 13
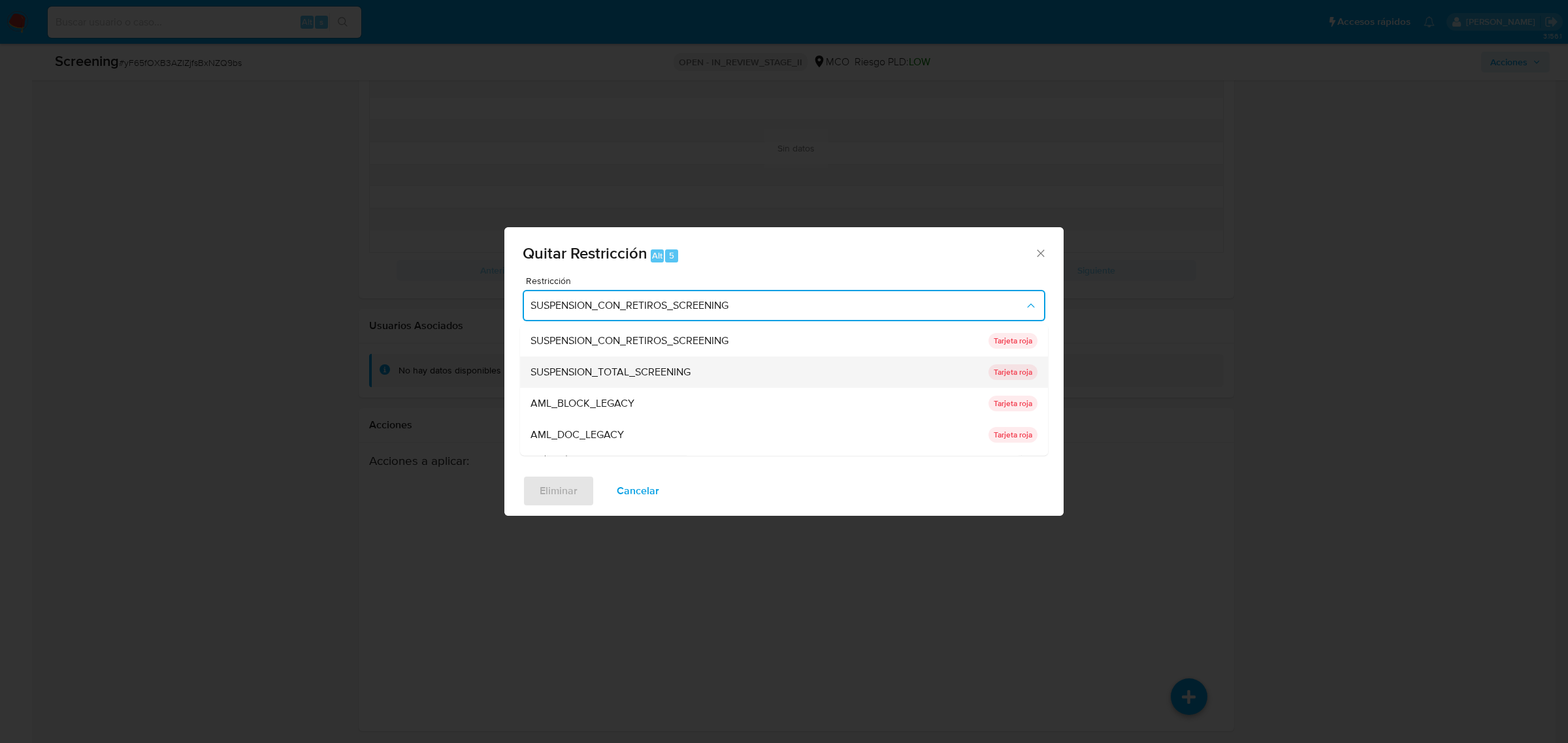
click at [649, 365] on span "SUSPENSION_TOTAL_SCREENING" at bounding box center [611, 372] width 160 height 13
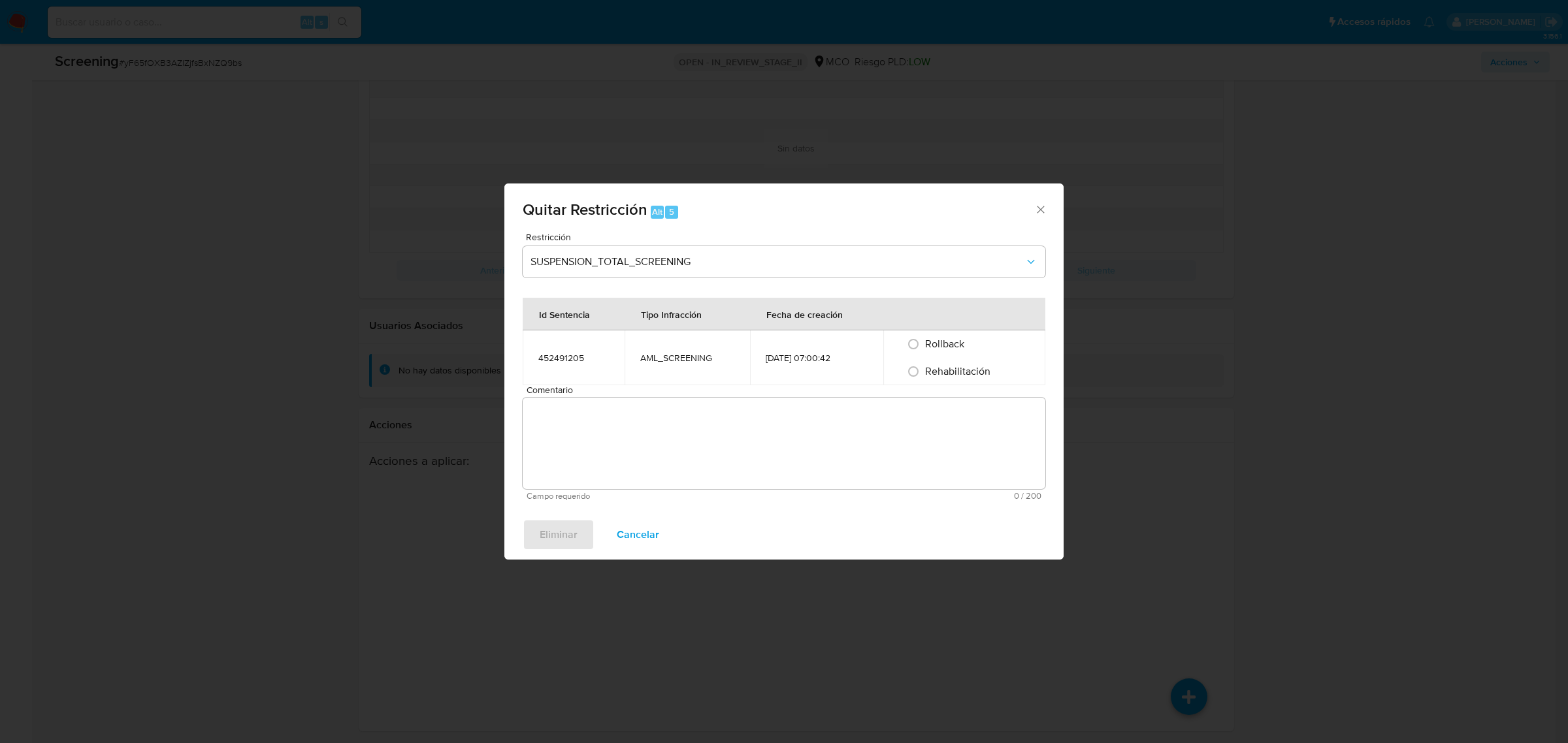
click at [954, 380] on div "Rehabilitación" at bounding box center [964, 372] width 130 height 27
click at [960, 368] on span "Rehabilitación" at bounding box center [957, 371] width 66 height 15
click at [923, 368] on input "Rehabilitación" at bounding box center [913, 371] width 21 height 21
radio input "true"
click at [726, 429] on textarea "Comentario" at bounding box center [784, 443] width 523 height 92
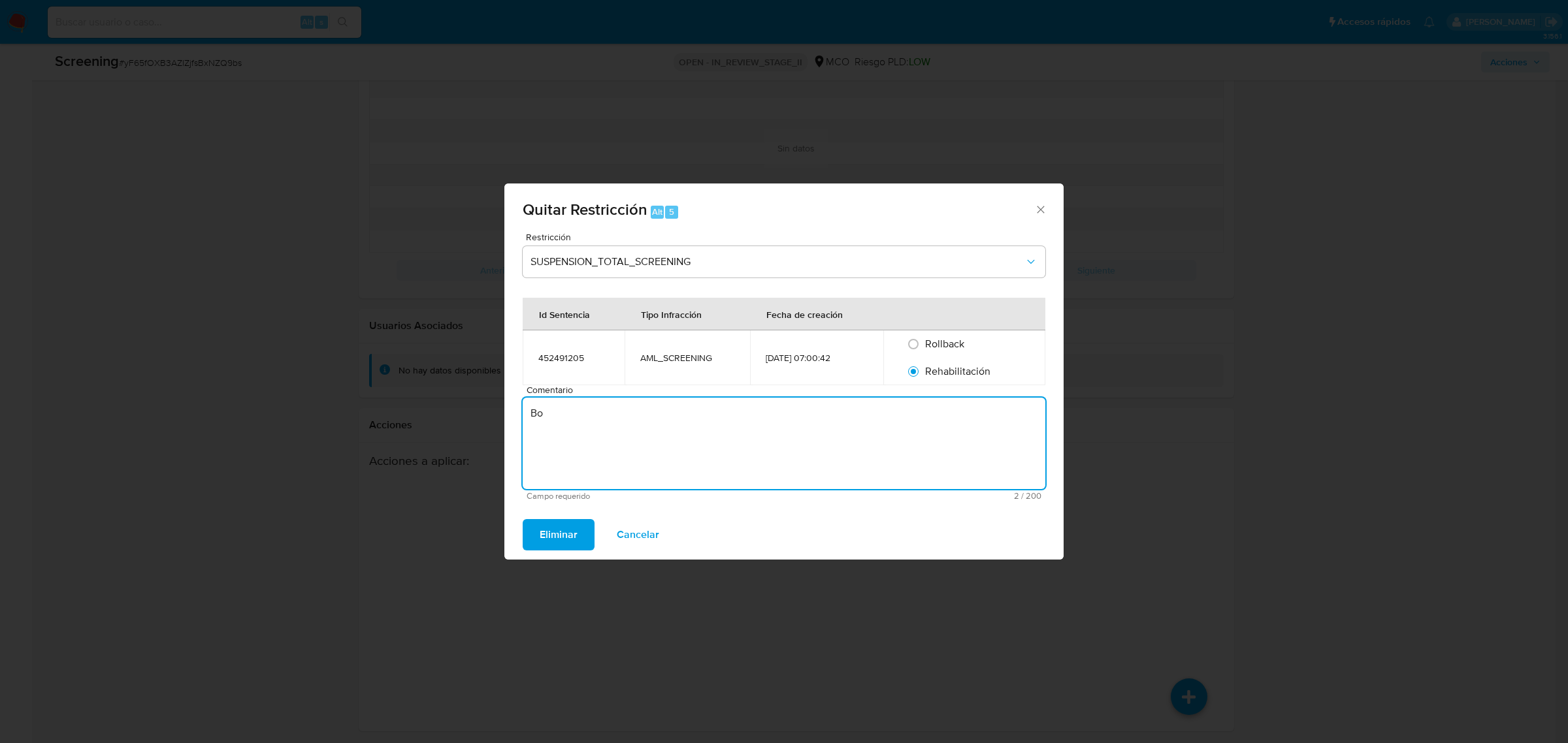
type textarea "B"
type textarea "No se encuentran causales objetivas para la restricción"
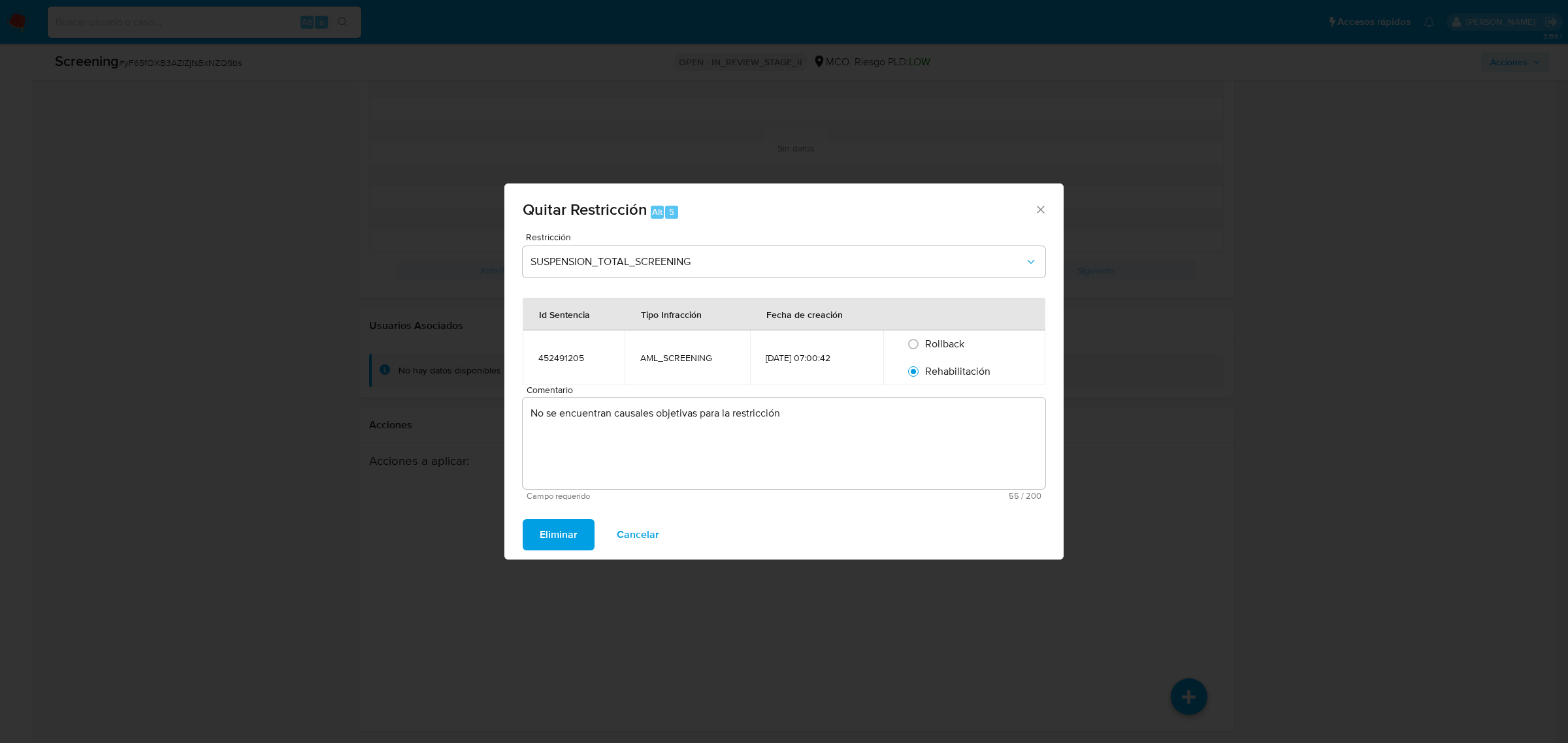
click at [573, 527] on span "Eliminar" at bounding box center [559, 535] width 38 height 29
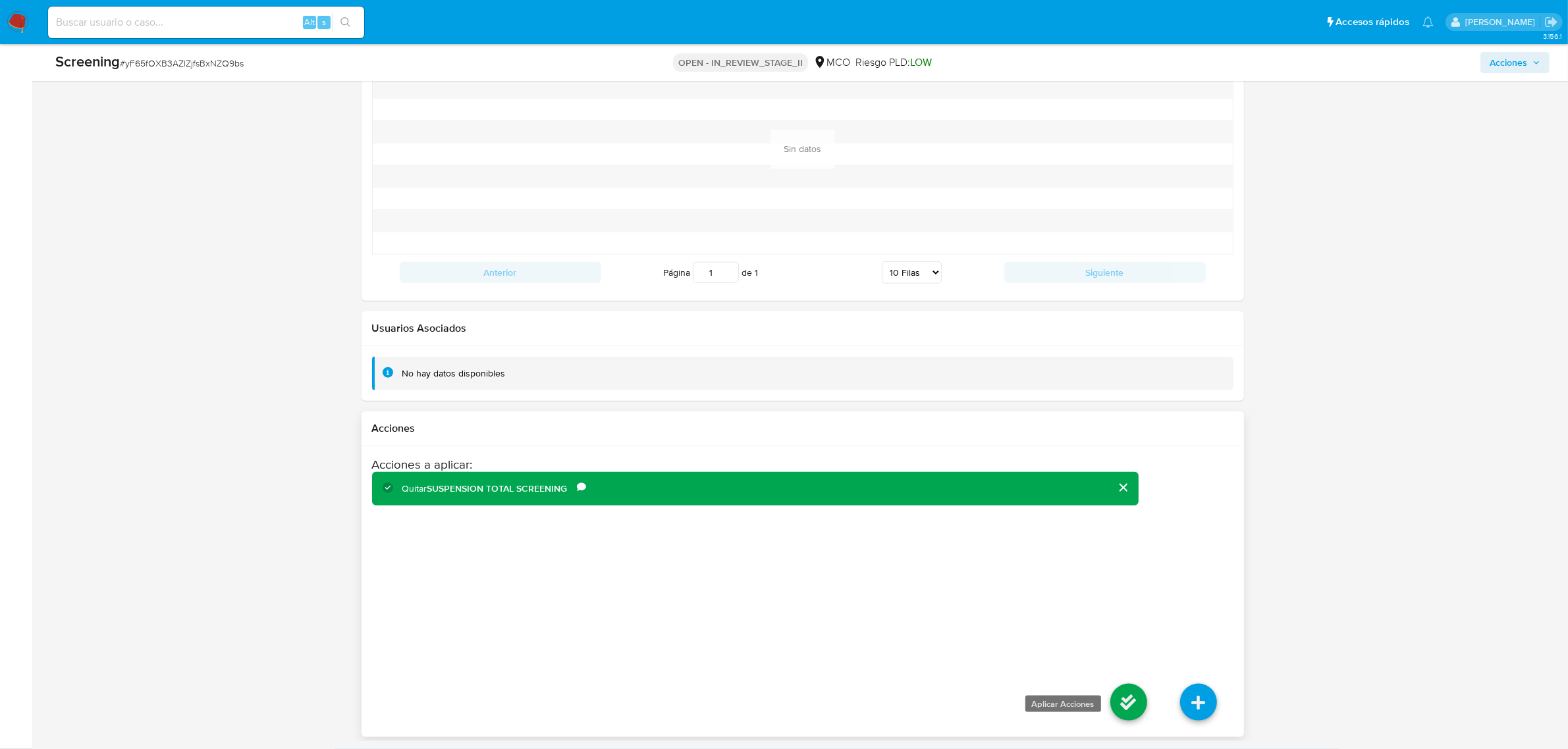
click at [1134, 700] on icon at bounding box center [1128, 703] width 37 height 37
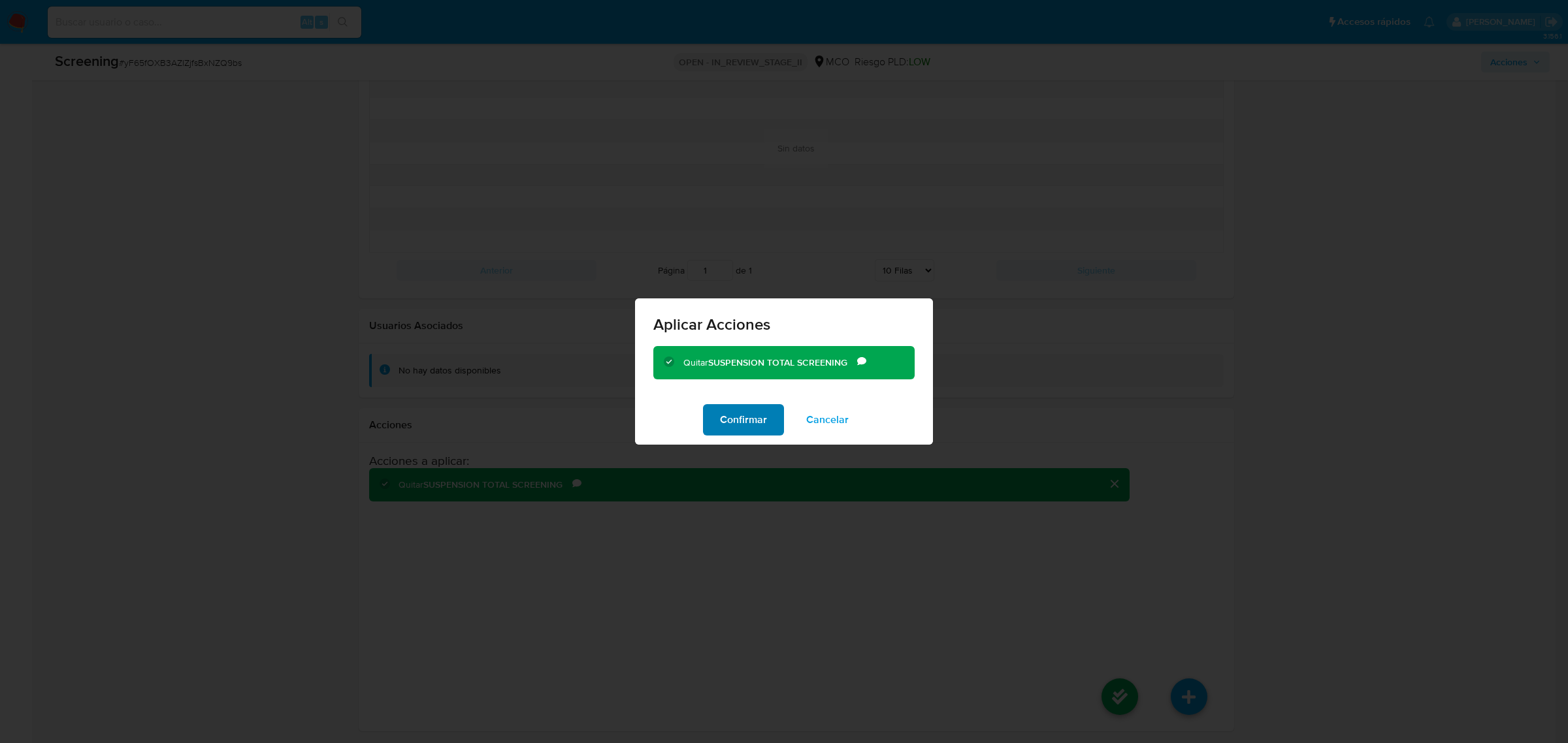
click at [743, 420] on span "Confirmar" at bounding box center [743, 420] width 47 height 29
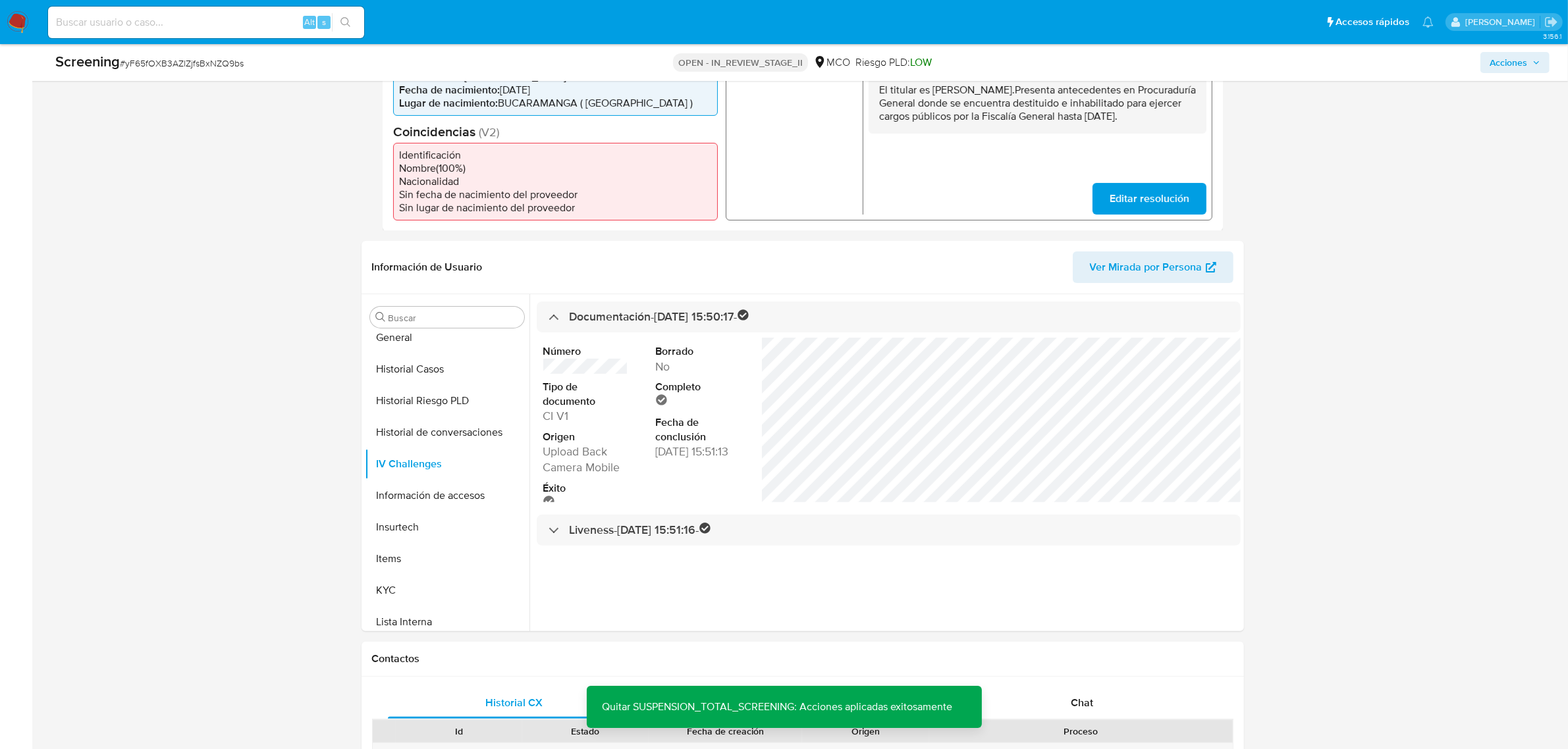
scroll to position [411, 0]
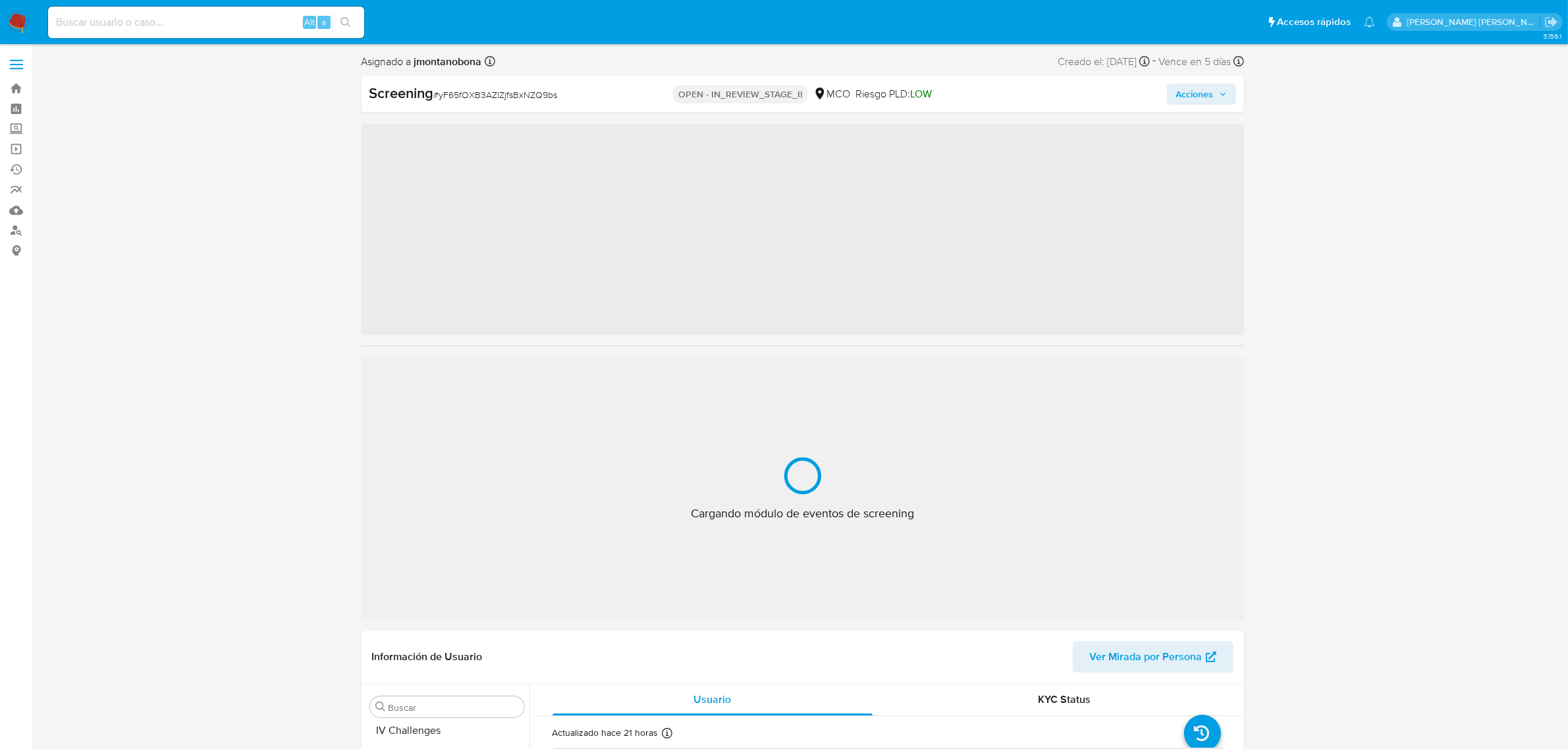
scroll to position [555, 0]
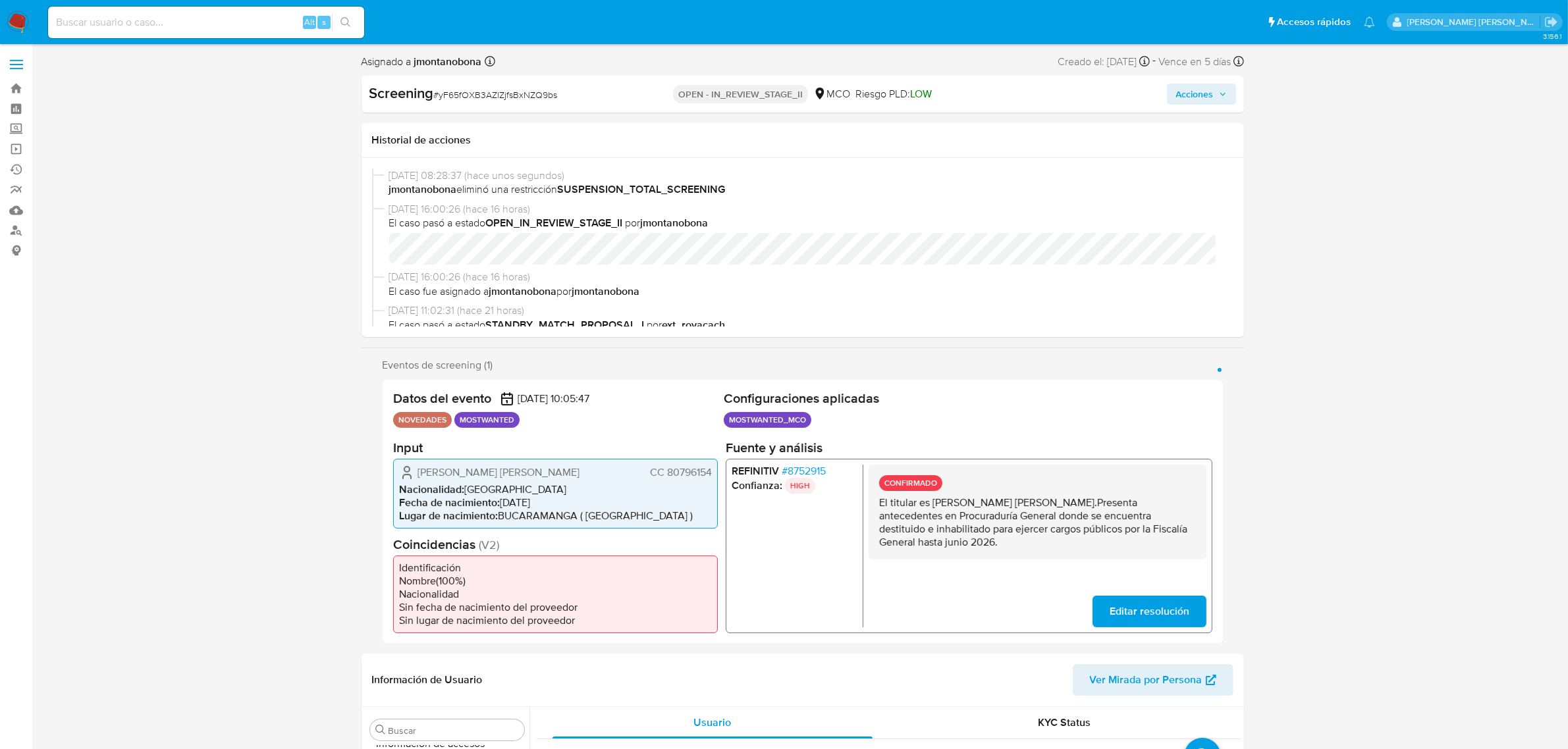
select select "10"
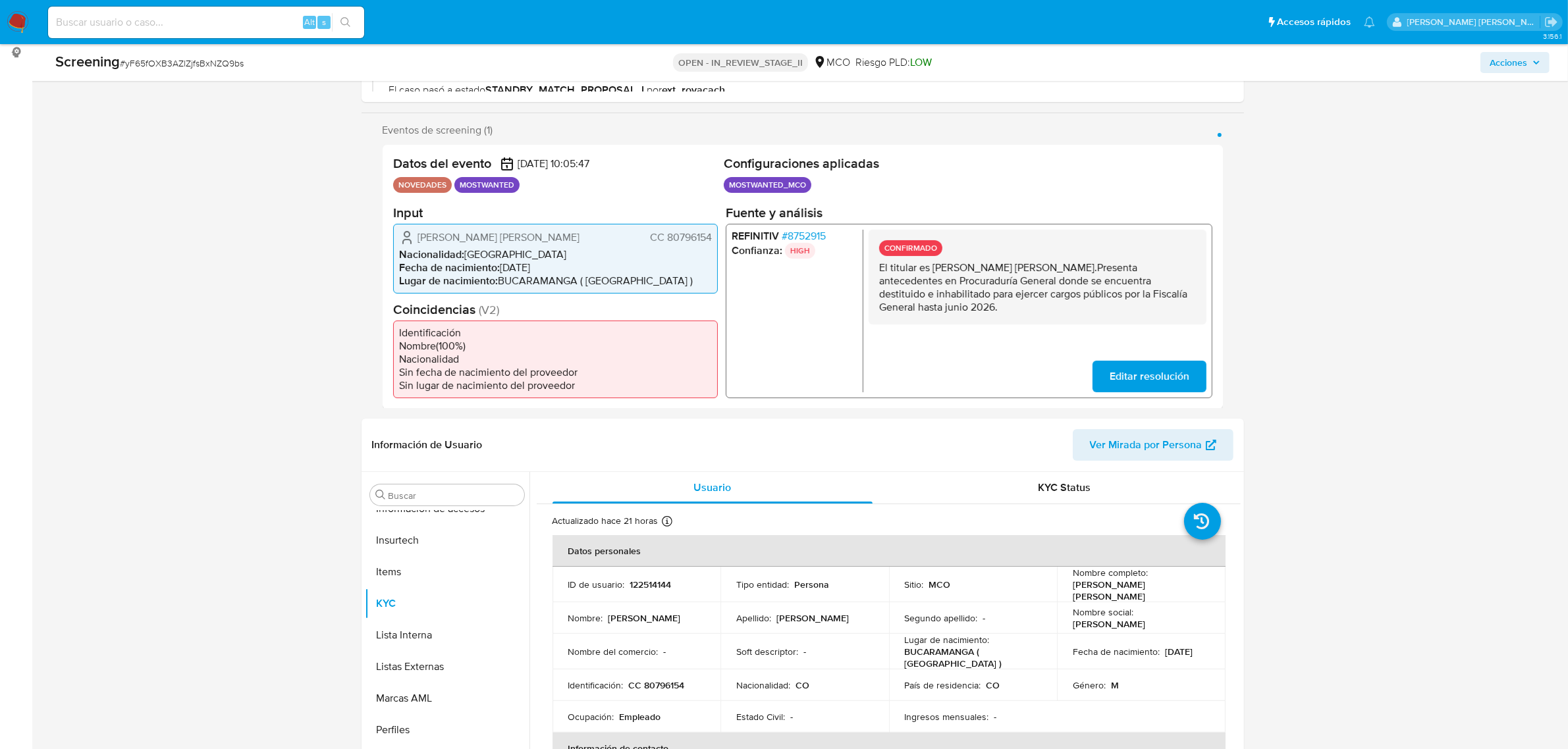
scroll to position [329, 0]
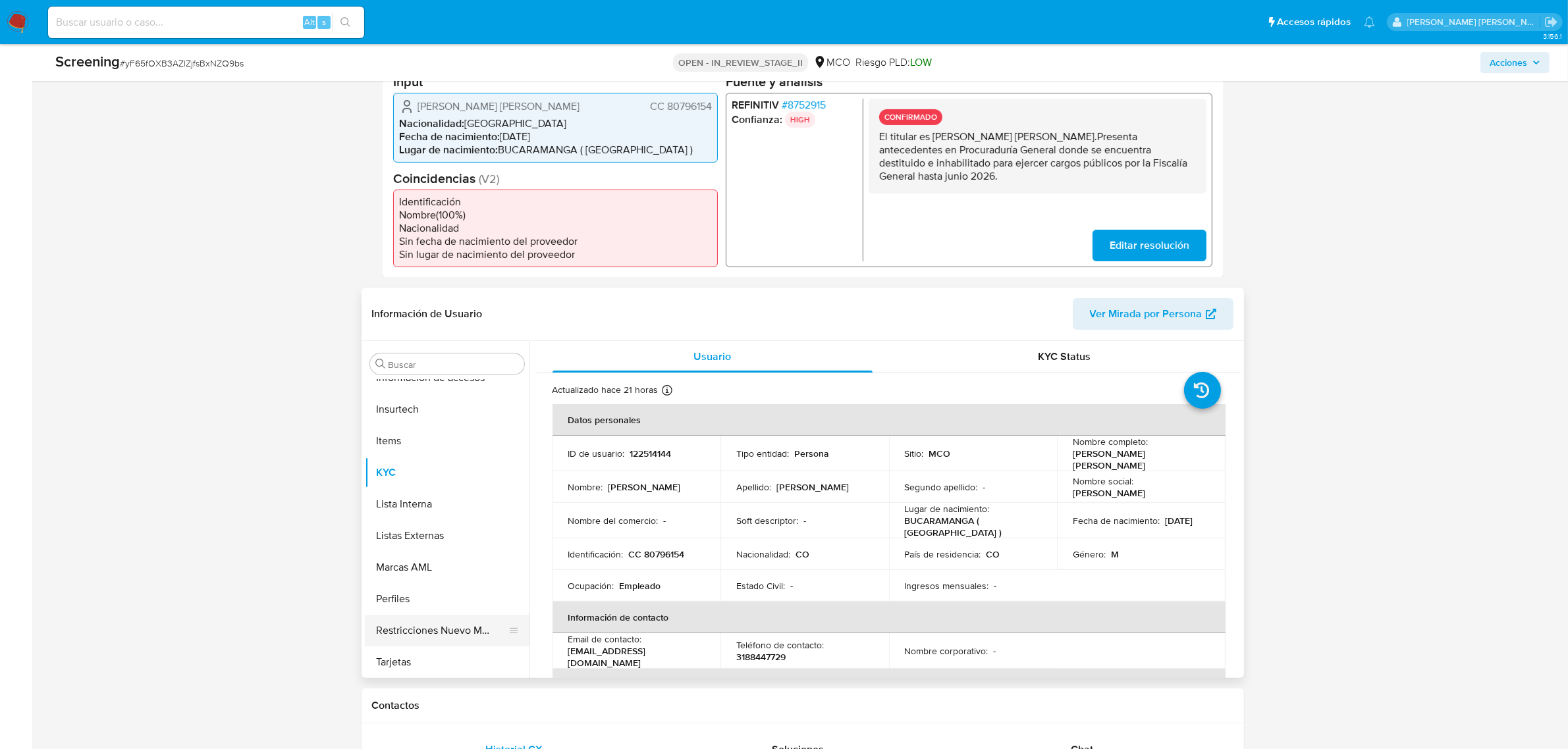
click at [442, 617] on button "Restricciones Nuevo Mundo" at bounding box center [442, 631] width 154 height 32
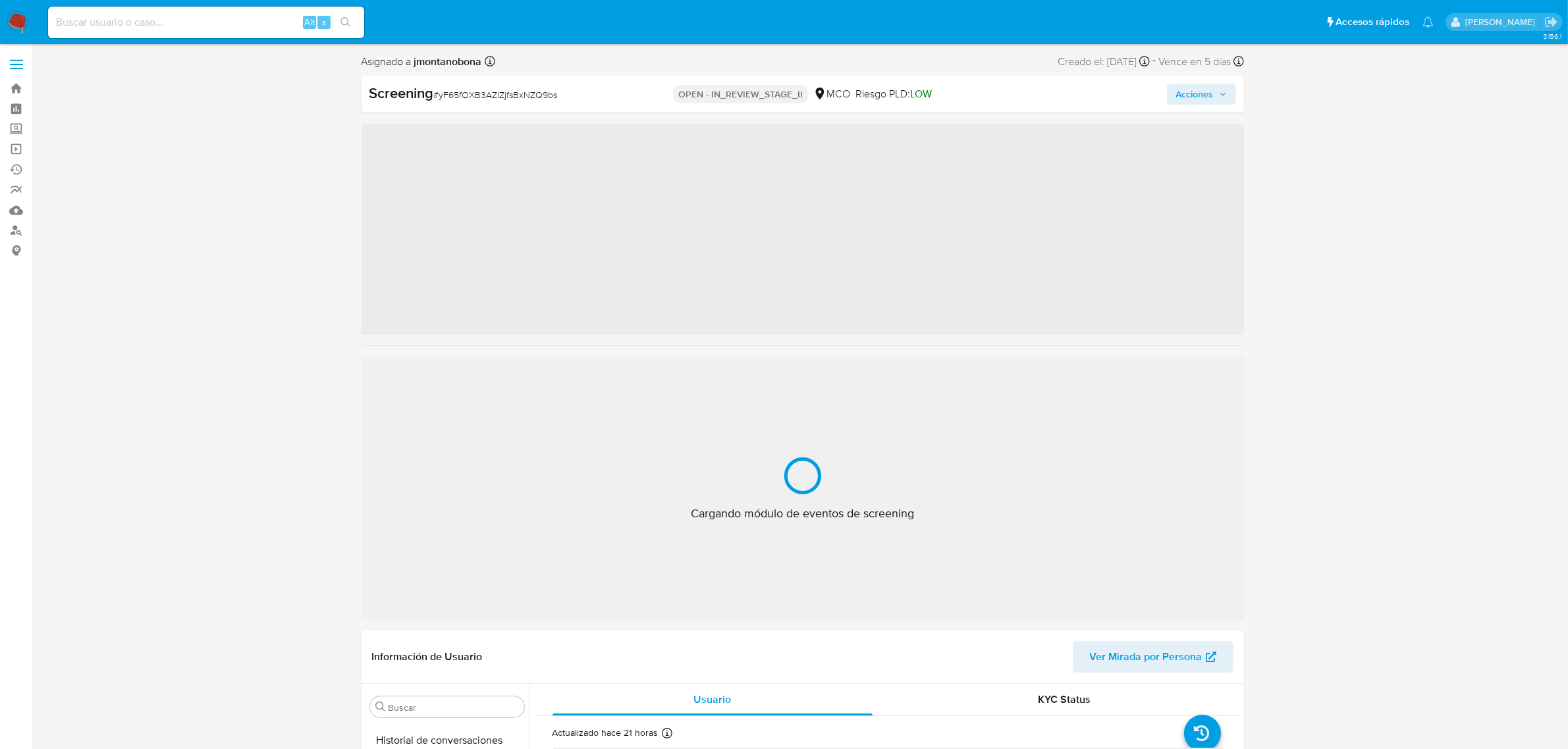
scroll to position [555, 0]
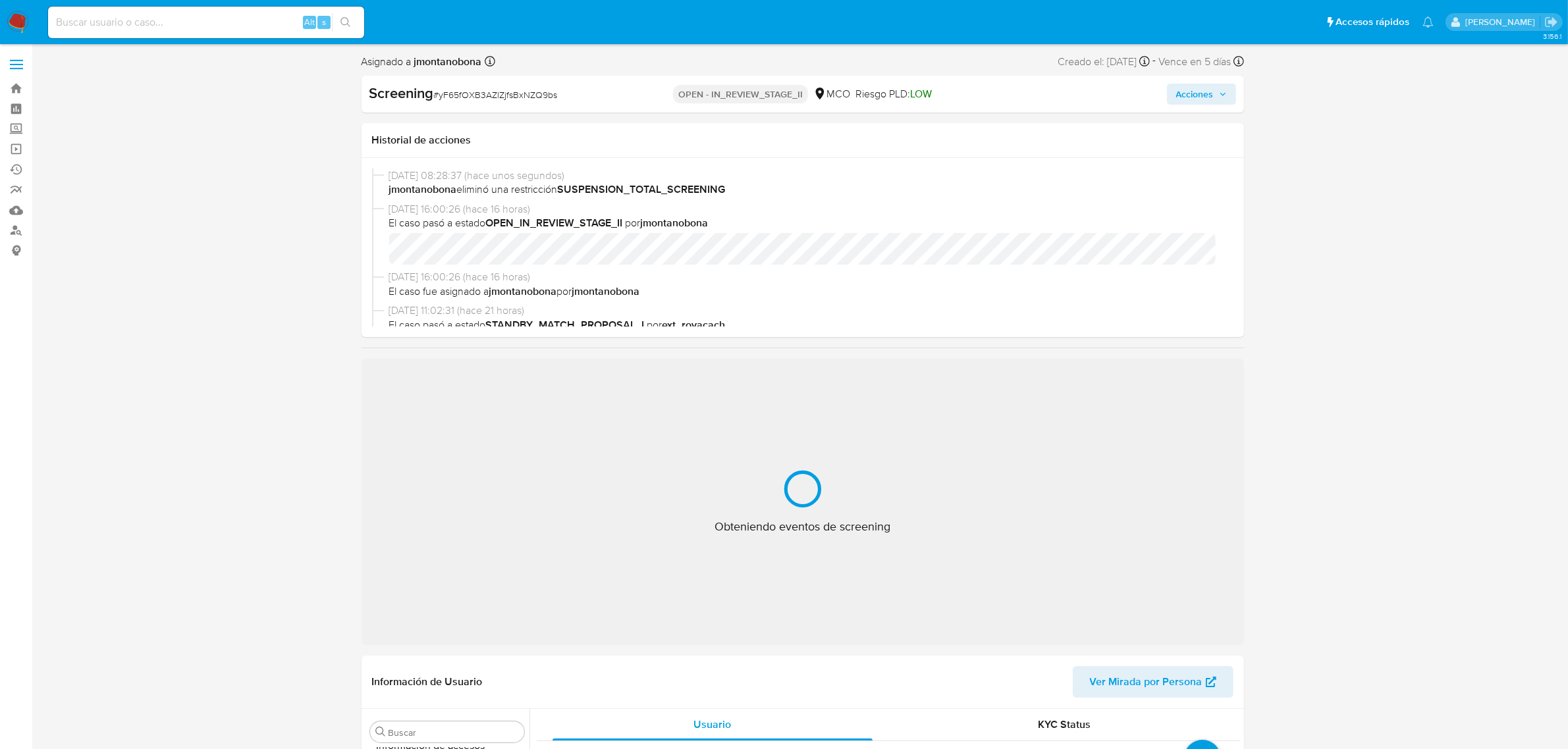
select select "10"
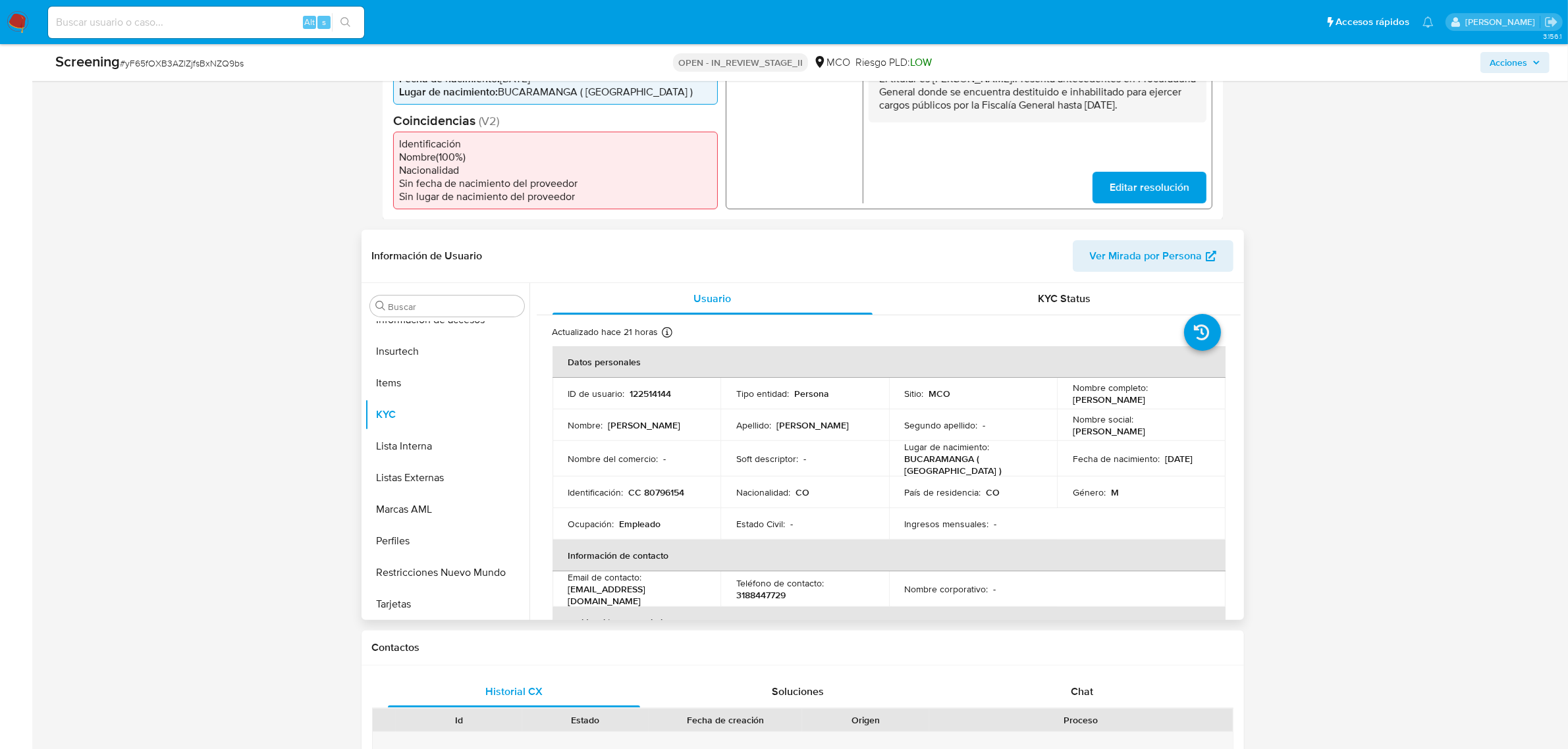
scroll to position [411, 0]
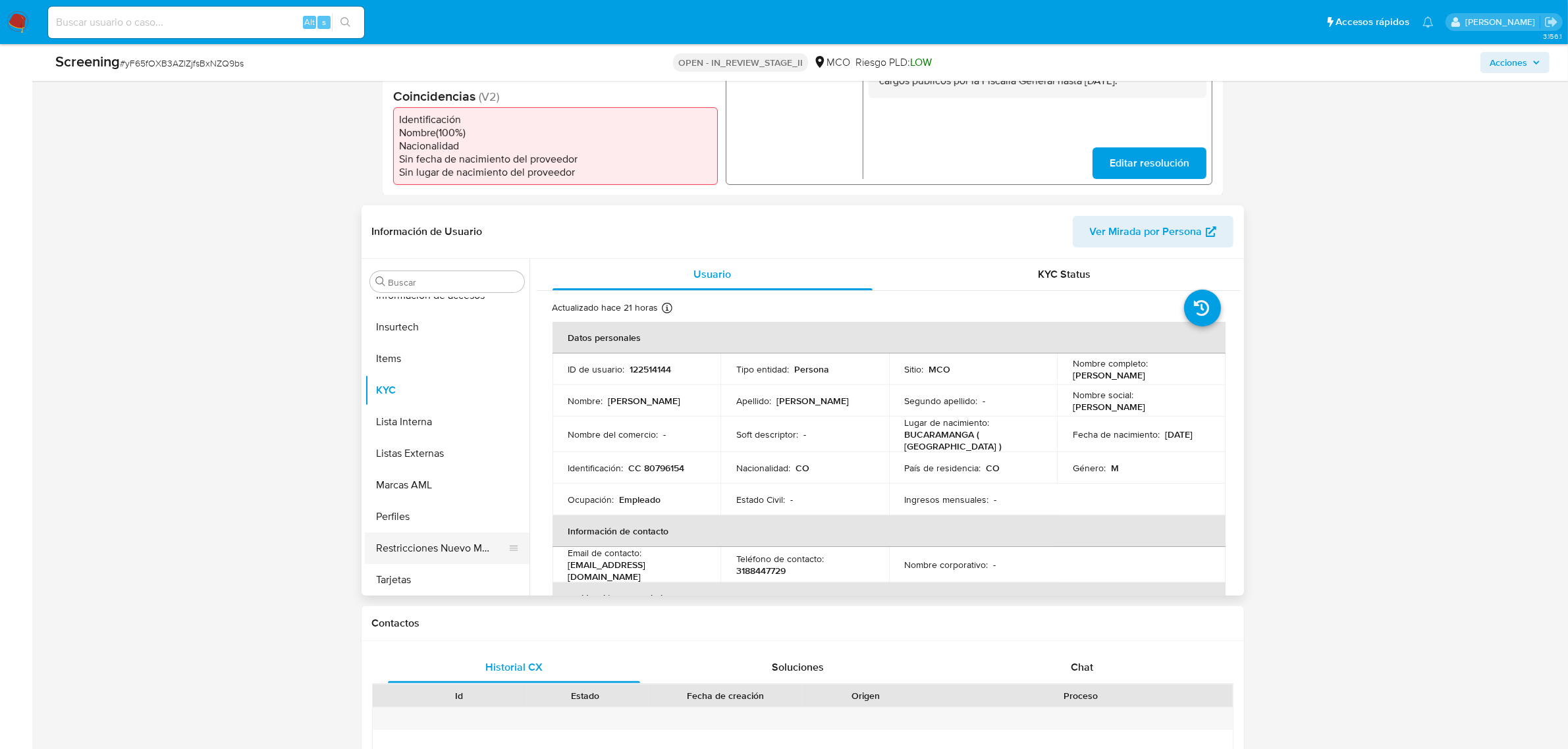
click at [435, 548] on button "Restricciones Nuevo Mundo" at bounding box center [442, 548] width 154 height 32
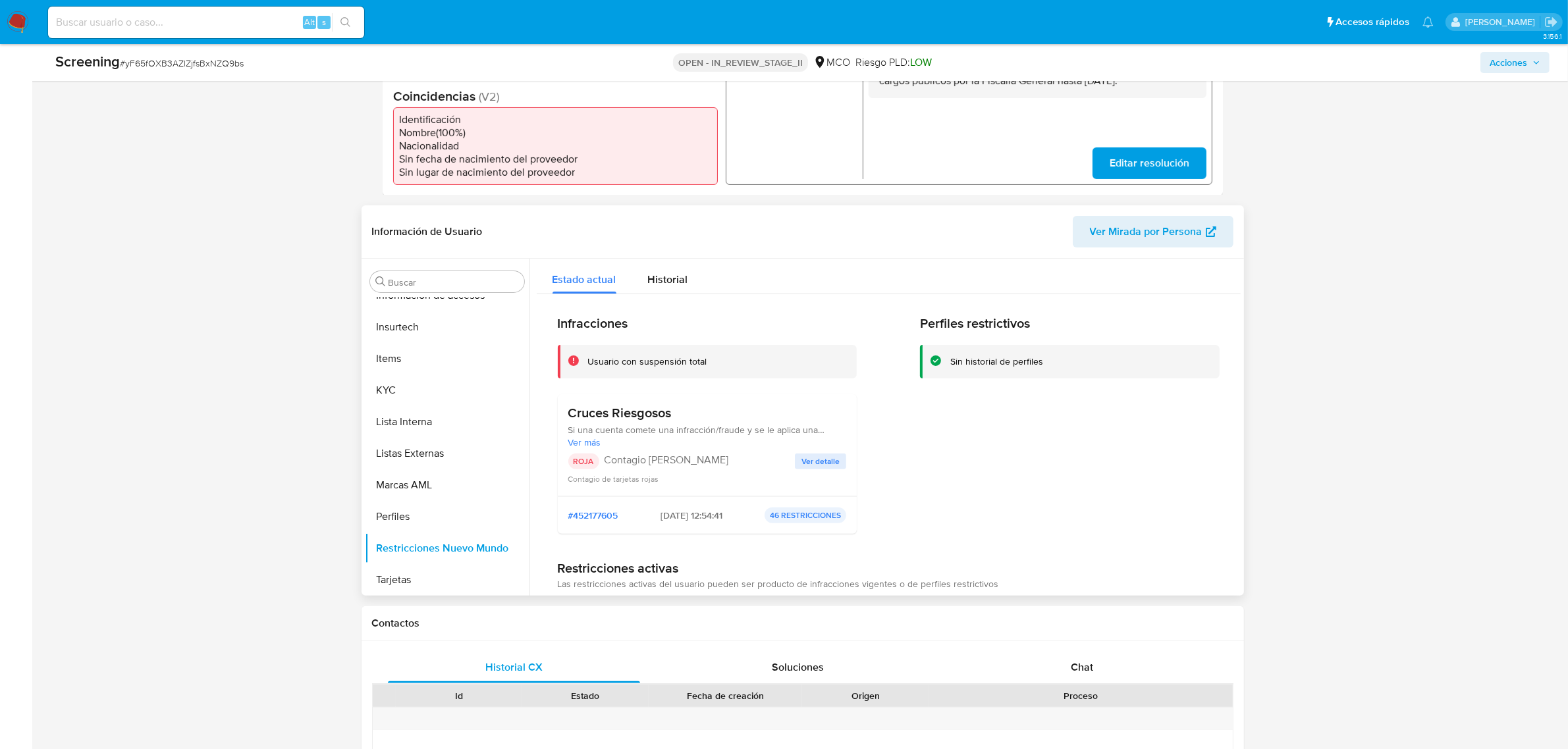
scroll to position [0, 0]
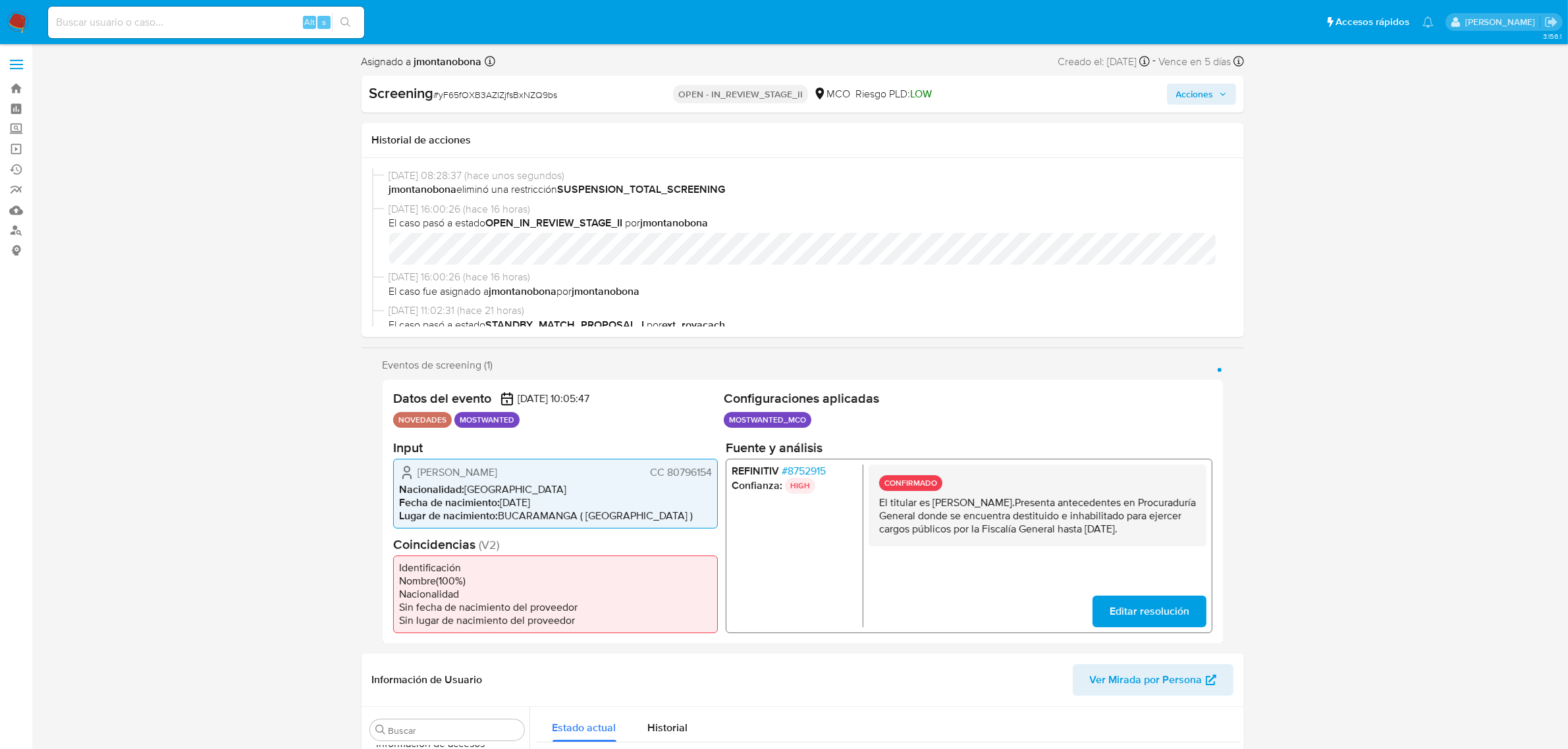
click at [1209, 92] on span "Acciones" at bounding box center [1195, 94] width 38 height 21
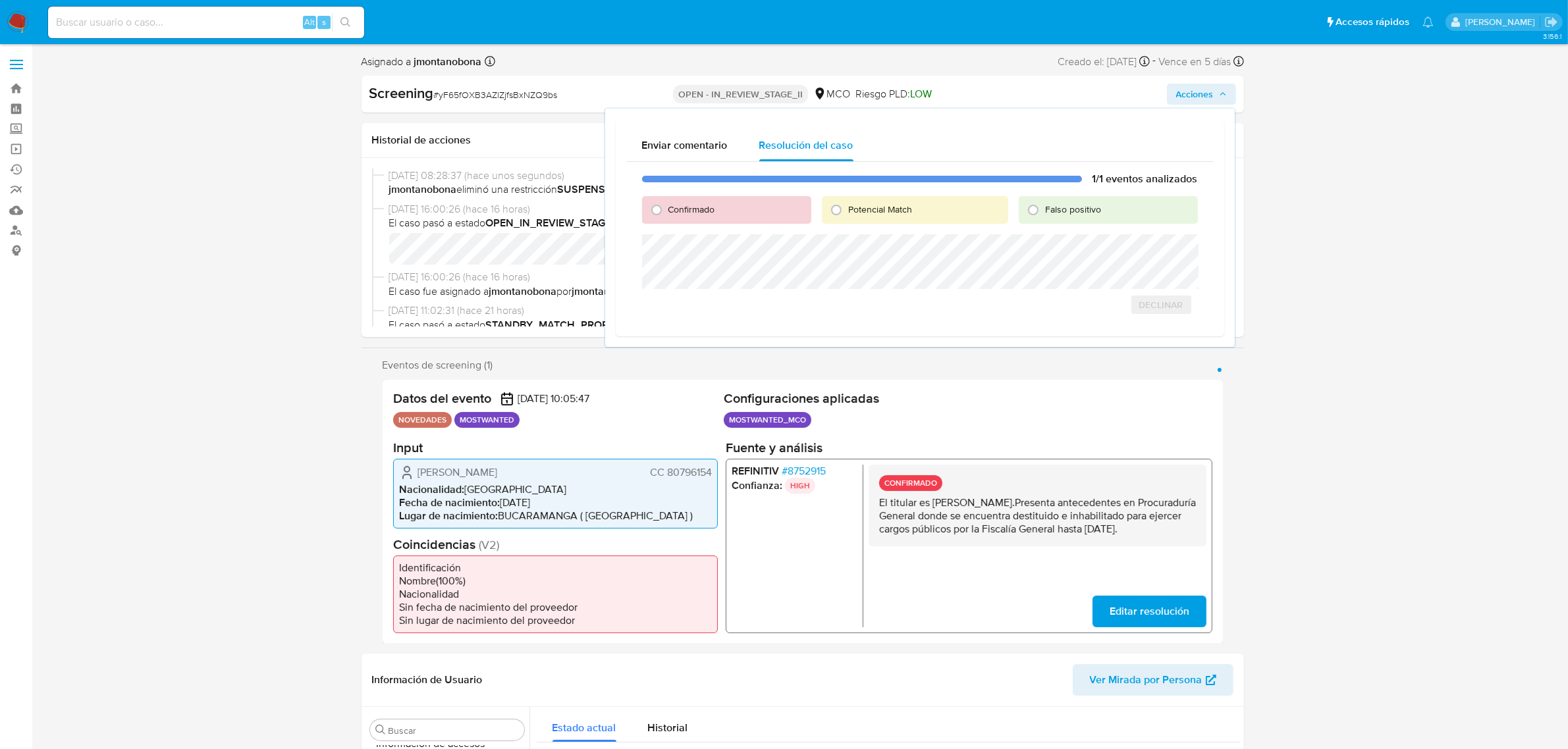
click at [1074, 219] on div "Falso positivo" at bounding box center [1108, 210] width 179 height 28
click at [1075, 214] on span "Falso positivo" at bounding box center [1072, 209] width 56 height 13
click at [1043, 214] on input "Falso positivo" at bounding box center [1032, 210] width 21 height 21
radio input "true"
click at [1161, 320] on span "Cerrar Caso" at bounding box center [1152, 319] width 63 height 18
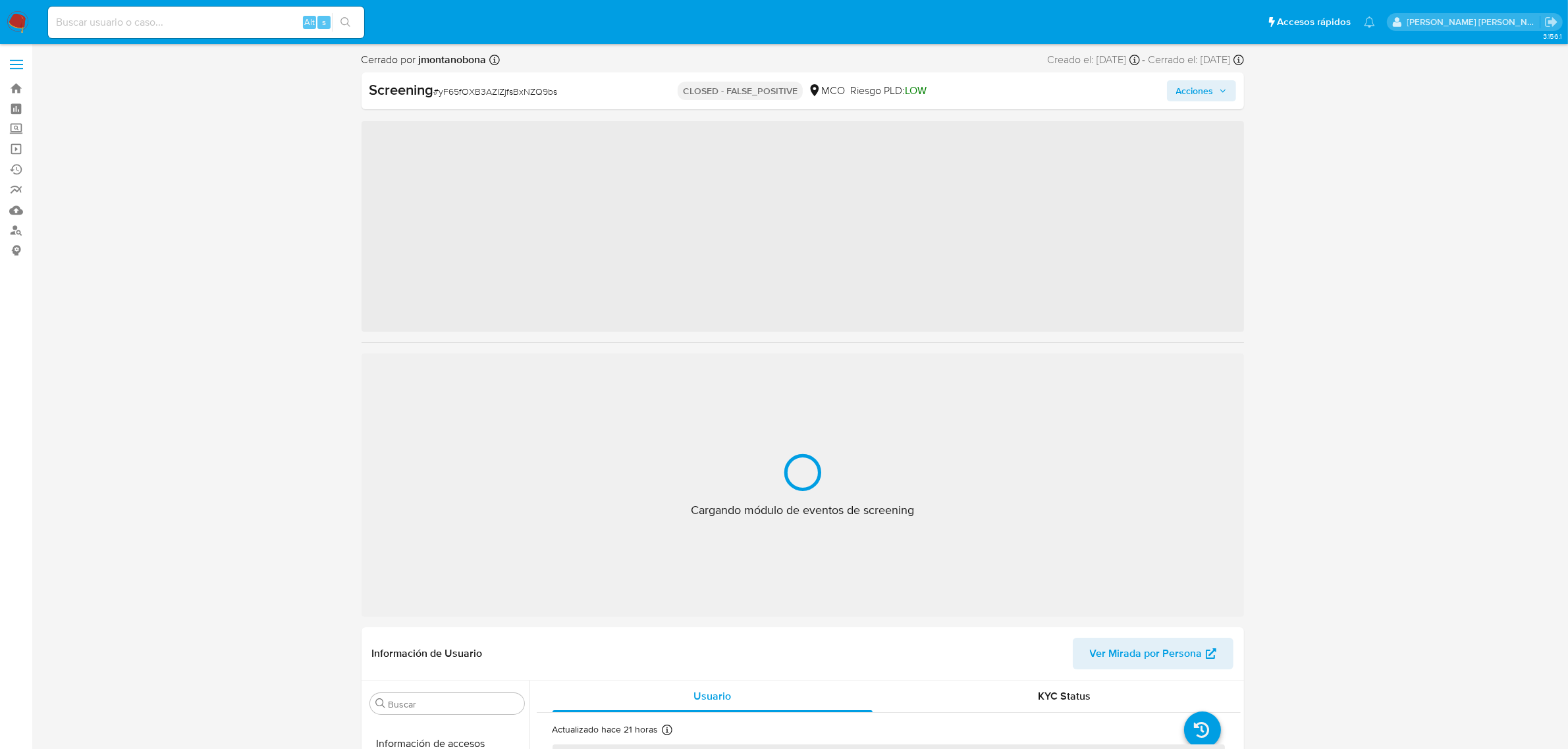
scroll to position [555, 0]
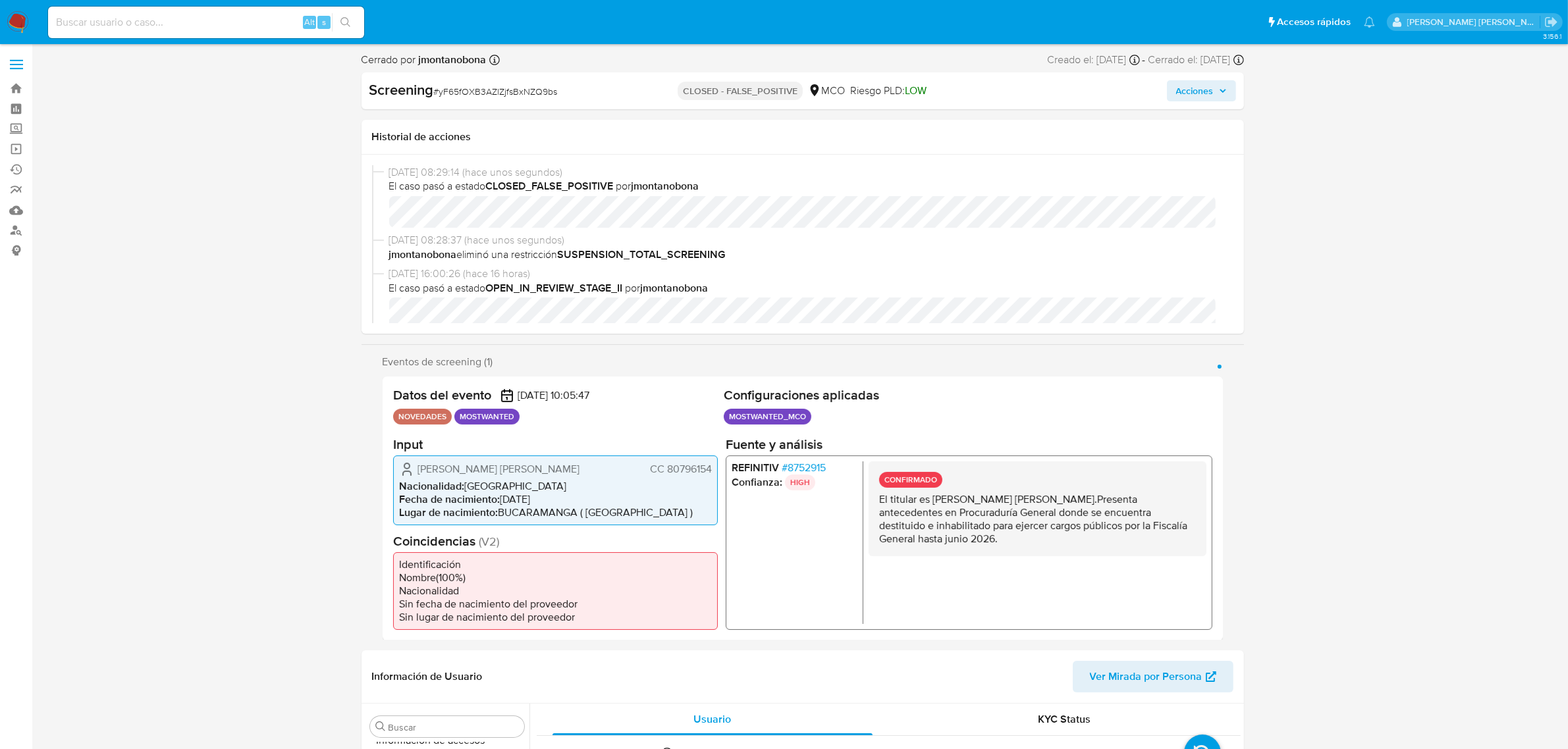
select select "10"
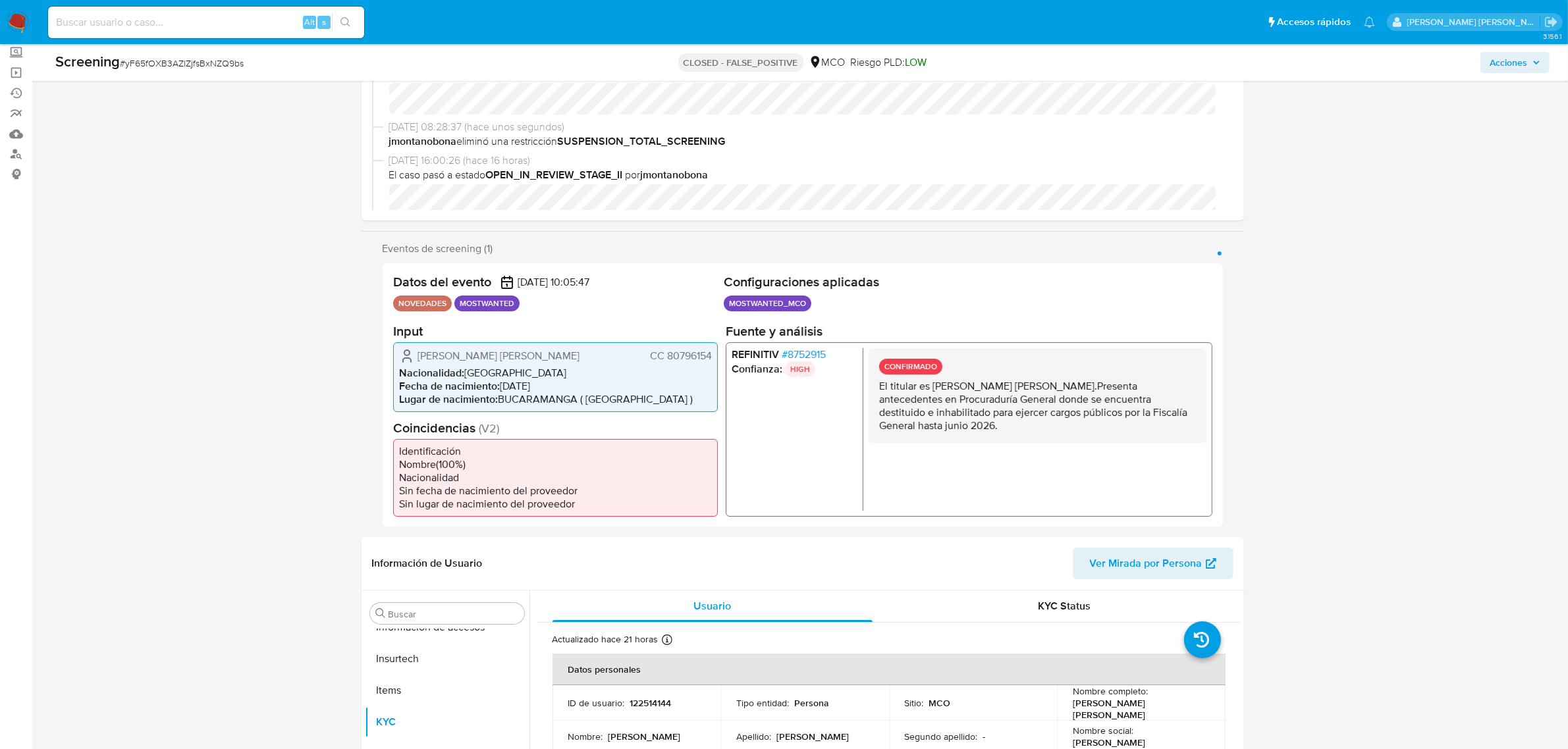
scroll to position [0, 0]
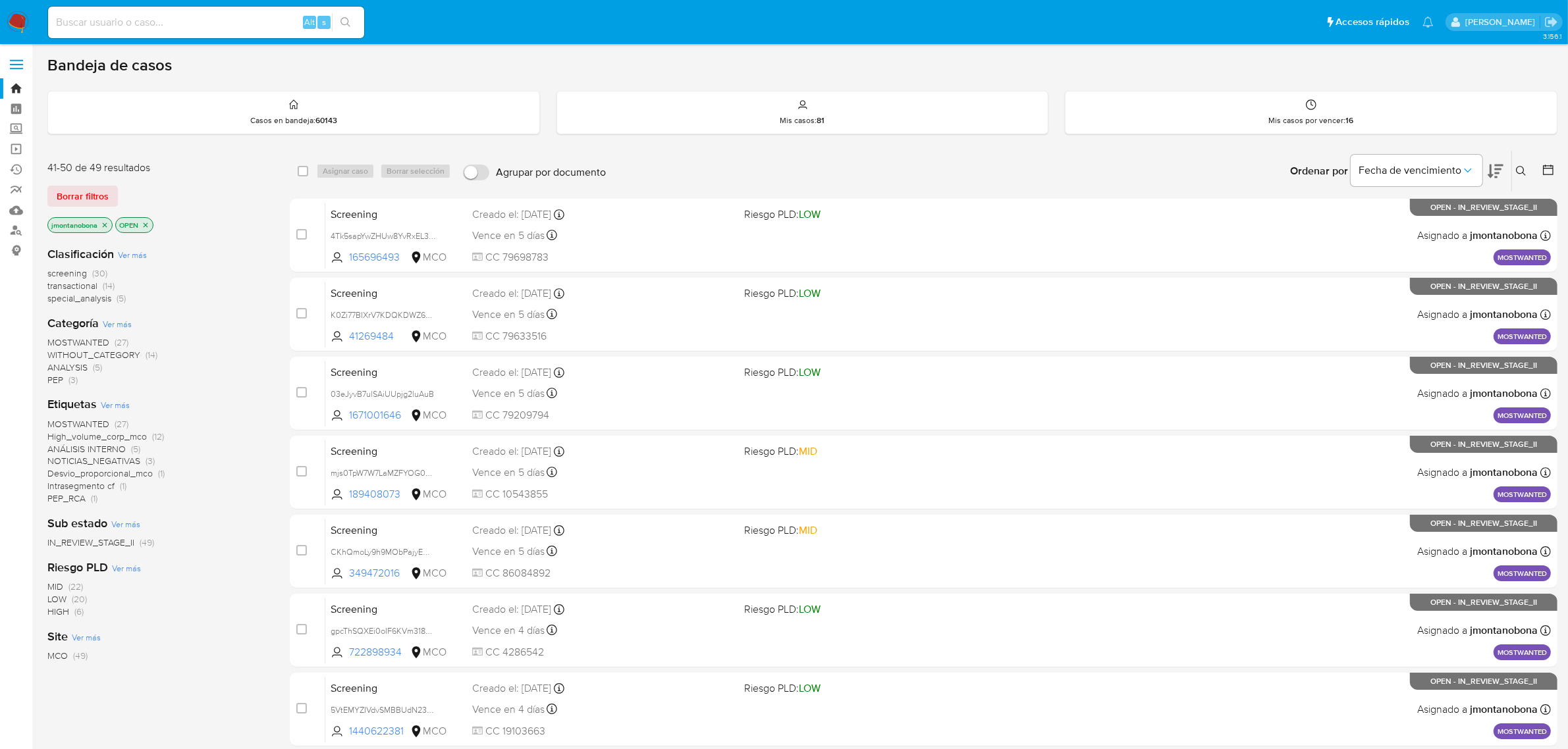
scroll to position [209, 0]
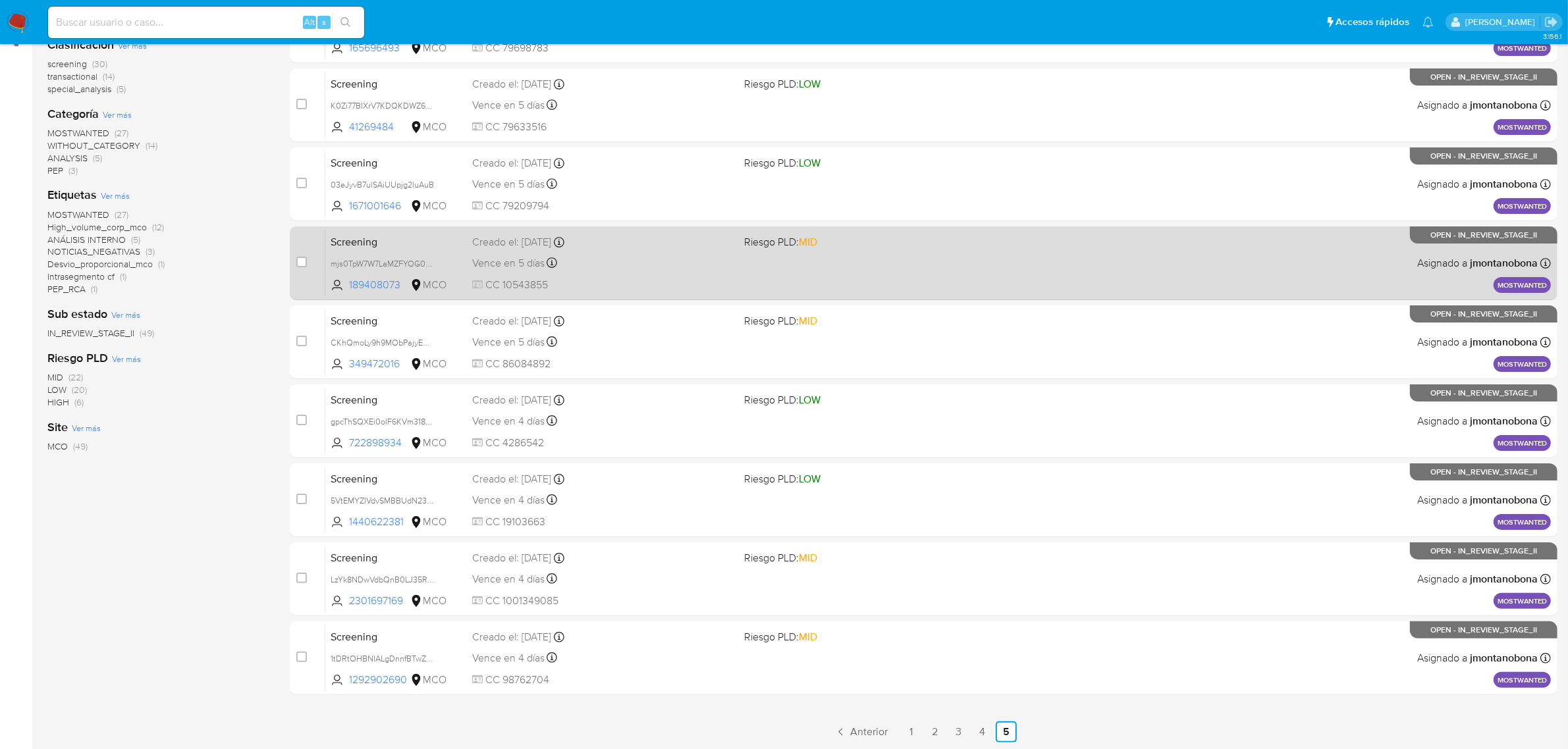
click at [382, 249] on div "Screening mjs0TpW7W7LaMZFYOG0SbrU7 189408073 MCO Riesgo PLD: MID Creado el: [DA…" at bounding box center [938, 263] width 1226 height 67
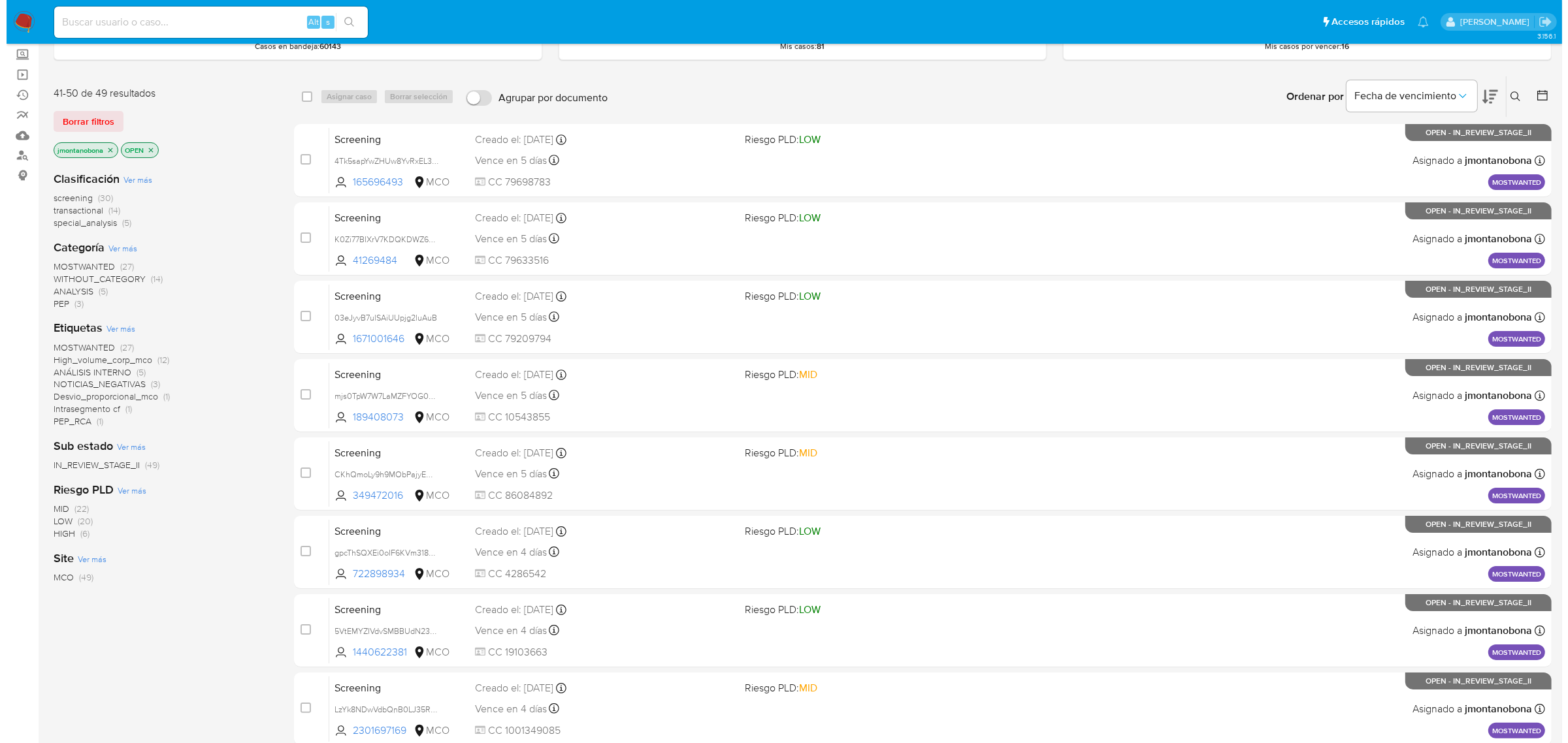
scroll to position [0, 0]
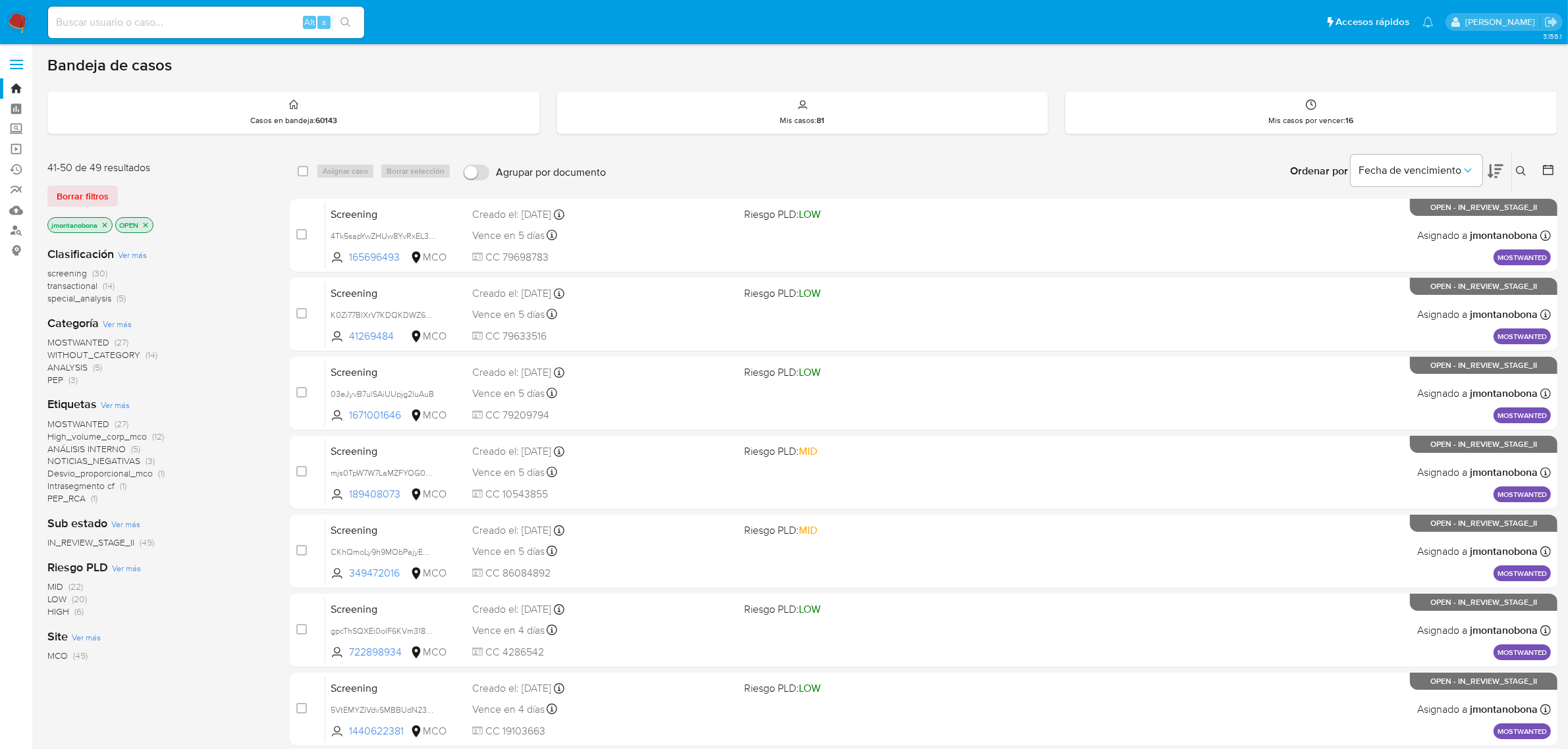
click at [108, 224] on icon "close-filter" at bounding box center [105, 225] width 8 height 8
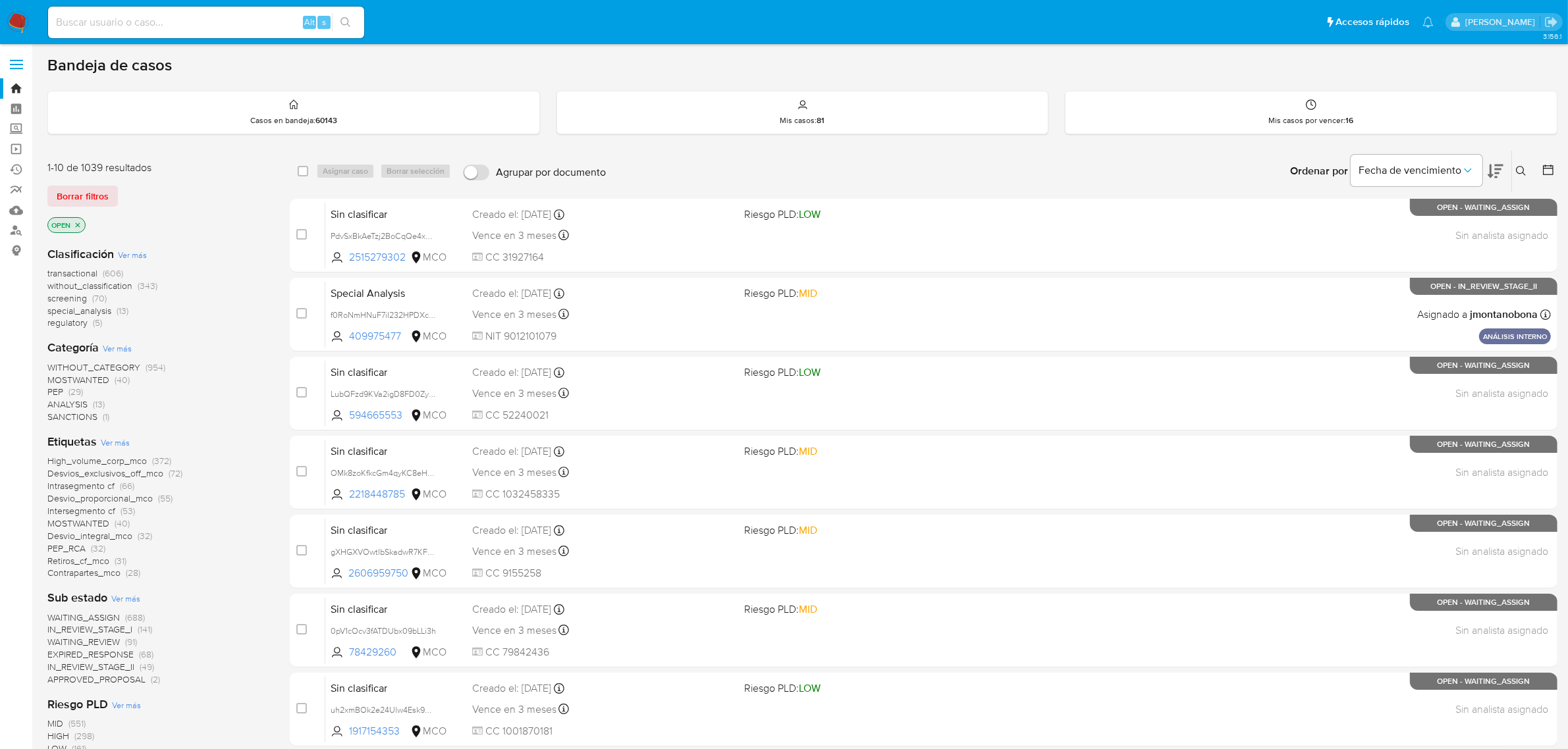
click at [78, 222] on icon "close-filter" at bounding box center [78, 225] width 8 height 8
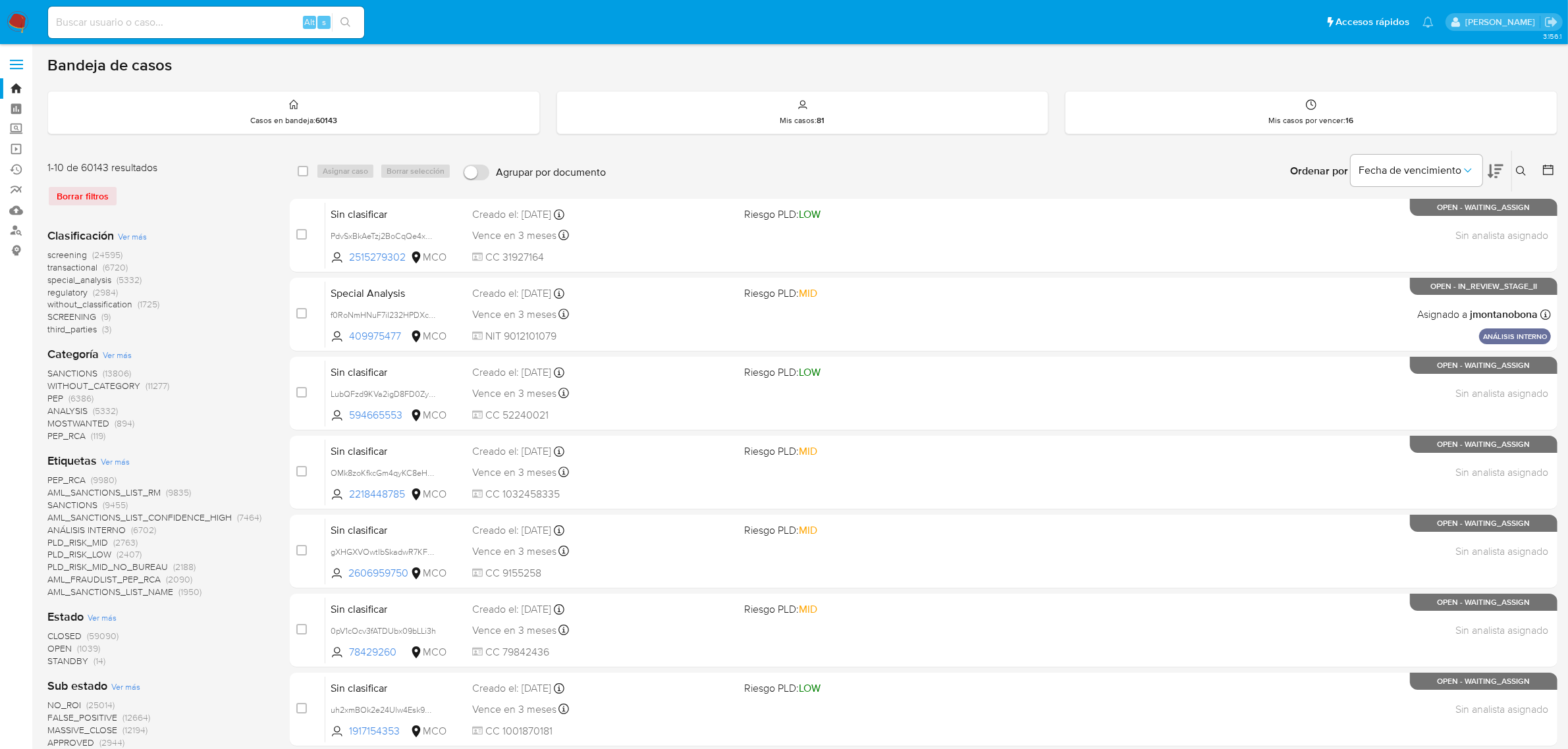
click at [1525, 169] on icon at bounding box center [1521, 171] width 11 height 11
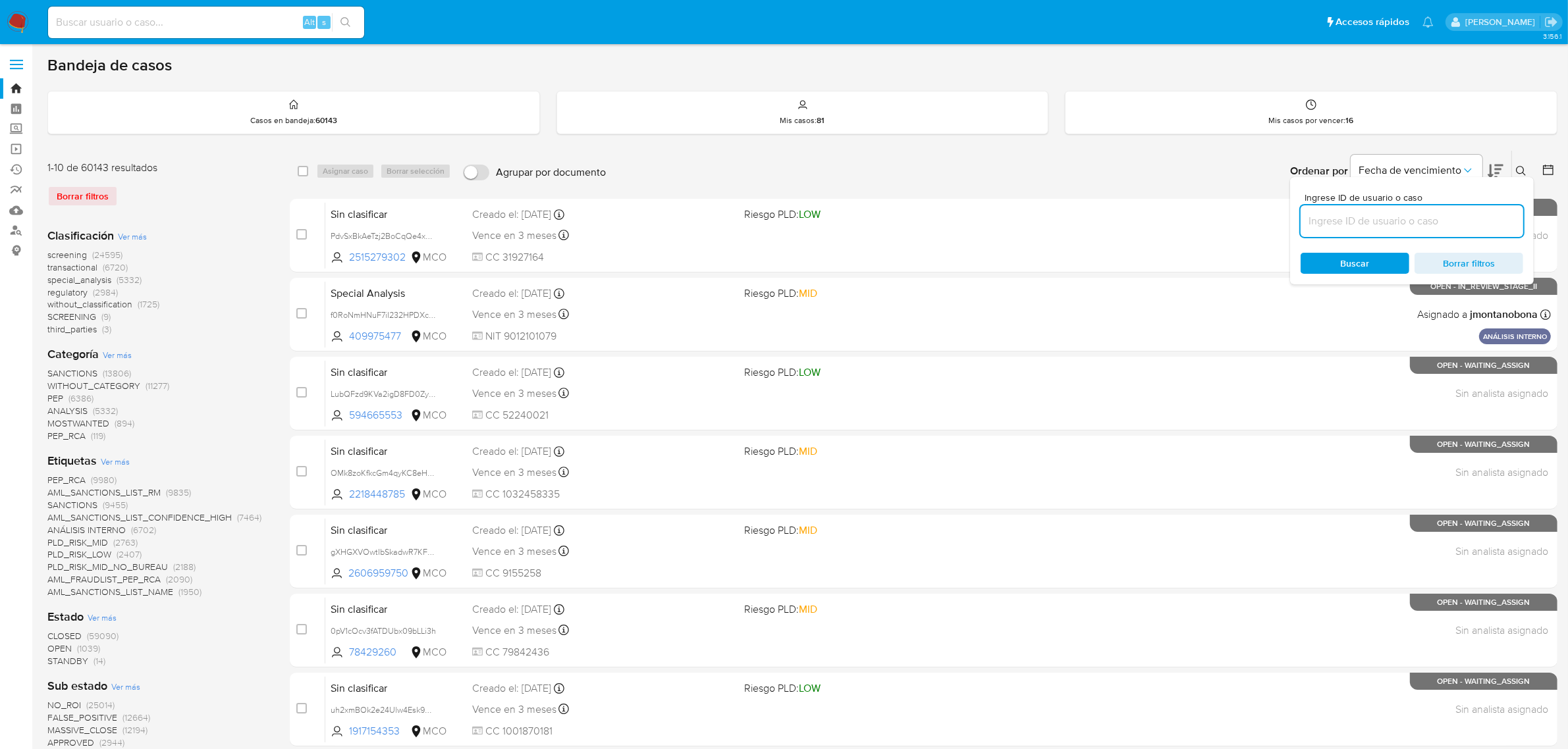
click at [1381, 222] on input at bounding box center [1412, 222] width 222 height 17
type input "SVhVTXgUbRJXoHAa1oBwcY11"
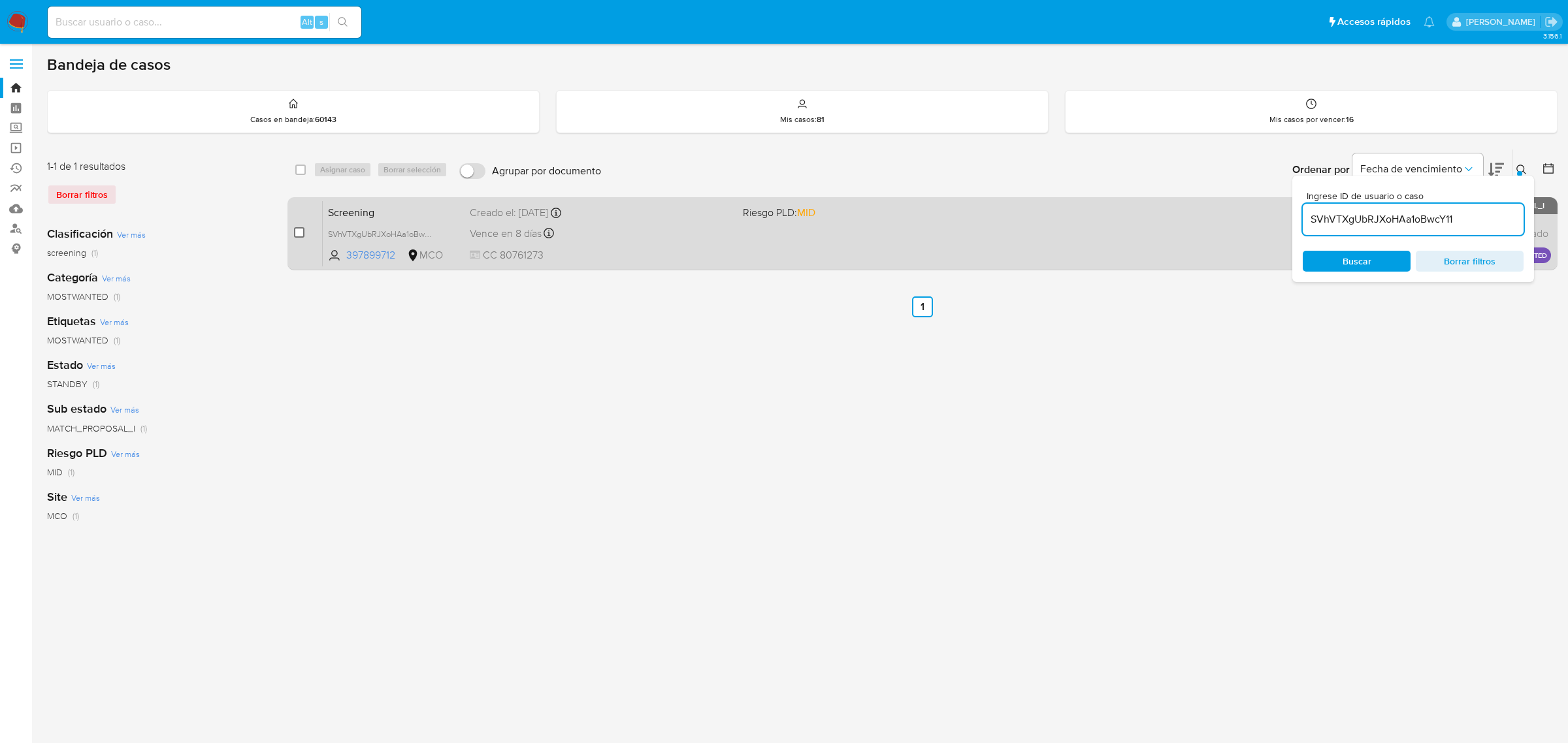
click at [302, 232] on input "checkbox" at bounding box center [299, 232] width 11 height 11
checkbox input "true"
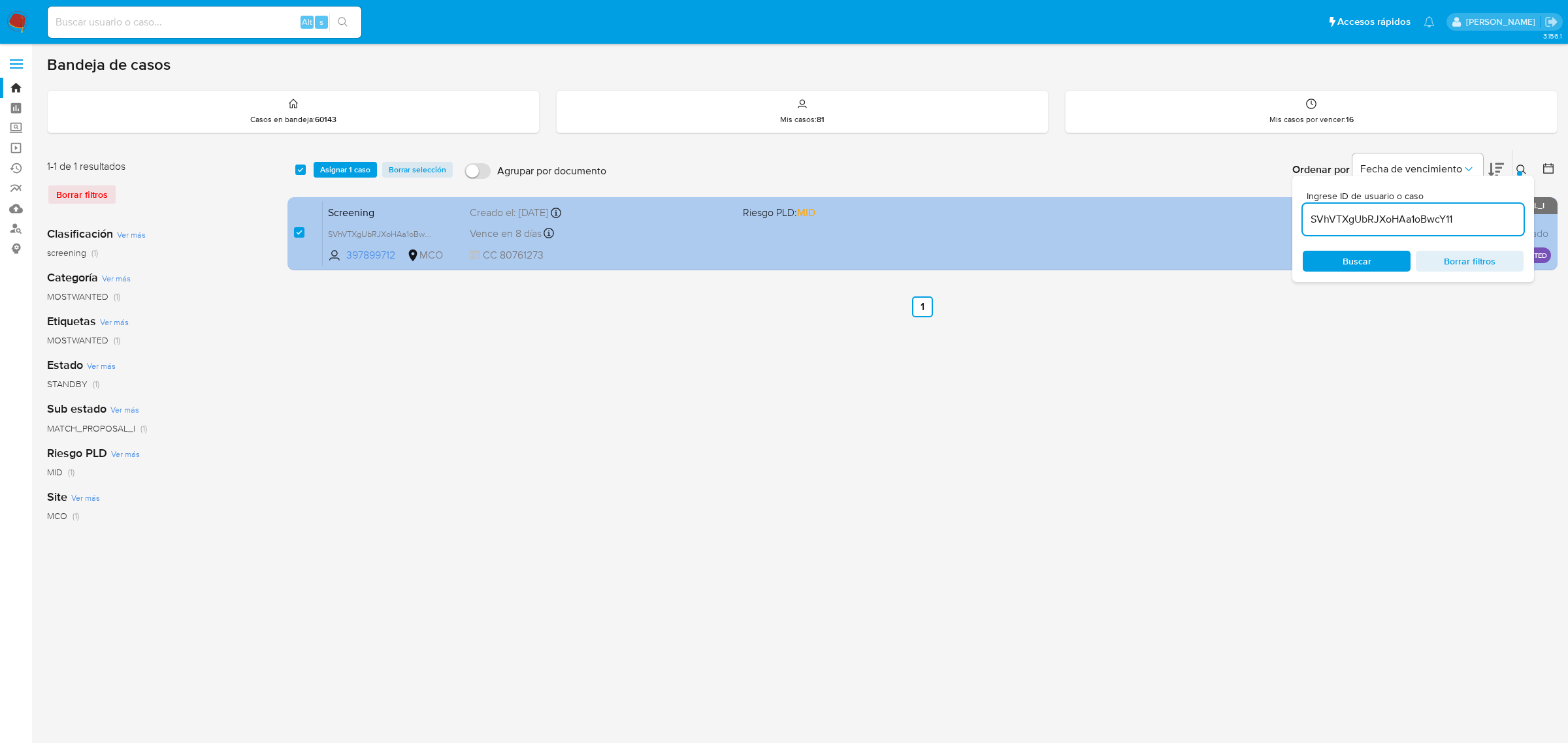
drag, startPoint x: 1481, startPoint y: 223, endPoint x: 1272, endPoint y: 227, distance: 209.0
click at [1275, 228] on div "select-all-cases-checkbox Asignar 1 caso Borrar selección Agrupar por documento…" at bounding box center [923, 213] width 1270 height 127
type input "1SxLAtjkIEoZOcIPzKojIPKc"
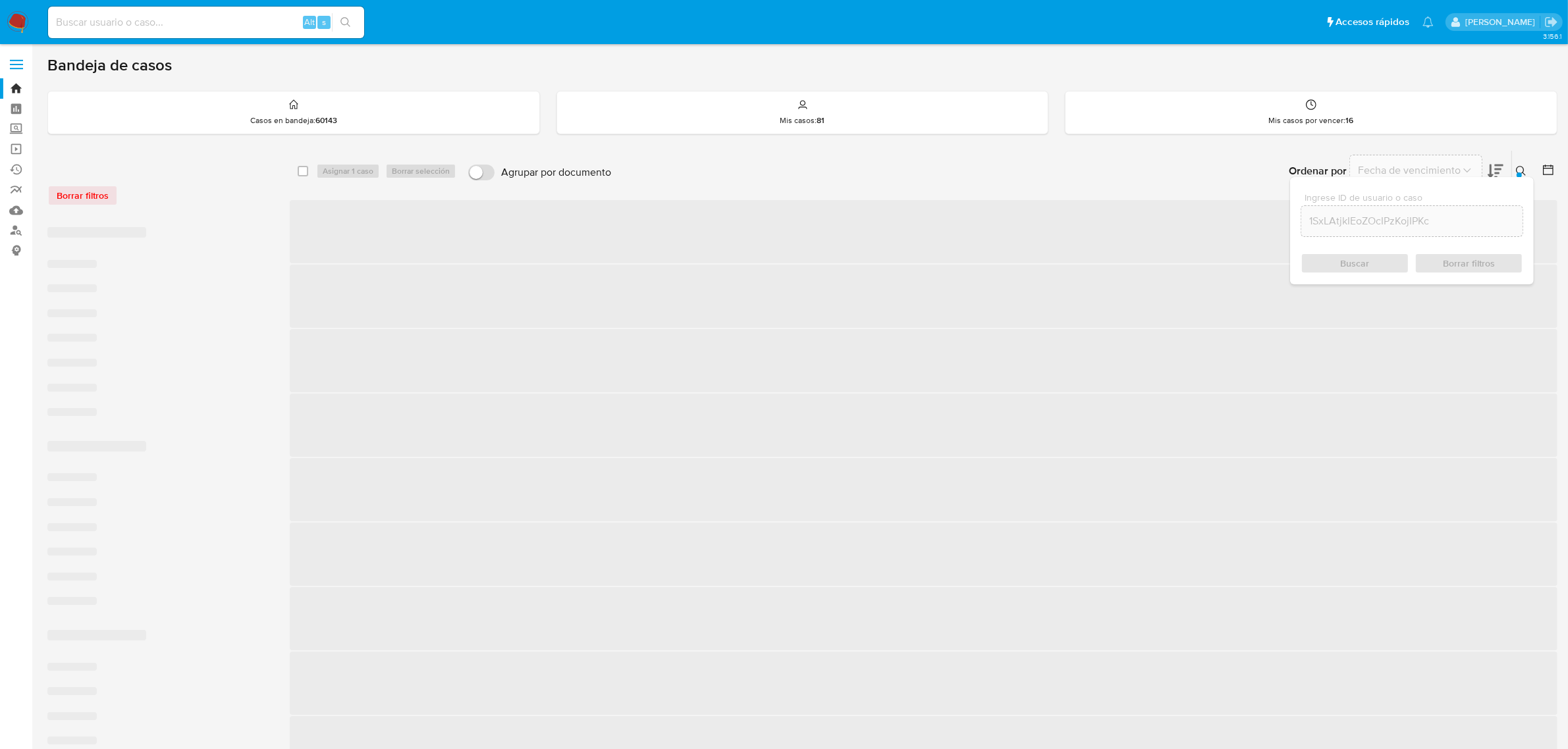
checkbox input "false"
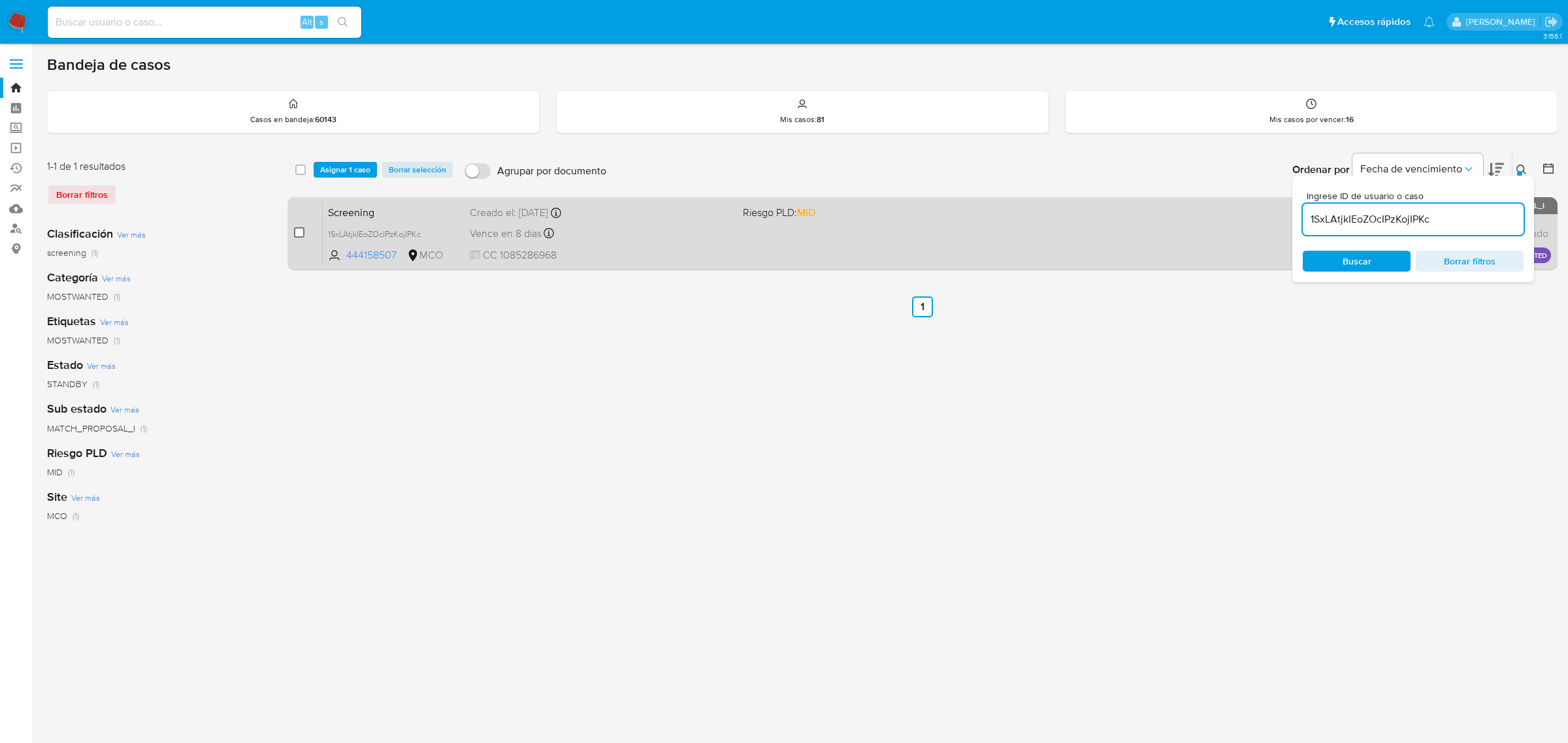
click at [303, 232] on input "checkbox" at bounding box center [299, 232] width 11 height 11
checkbox input "true"
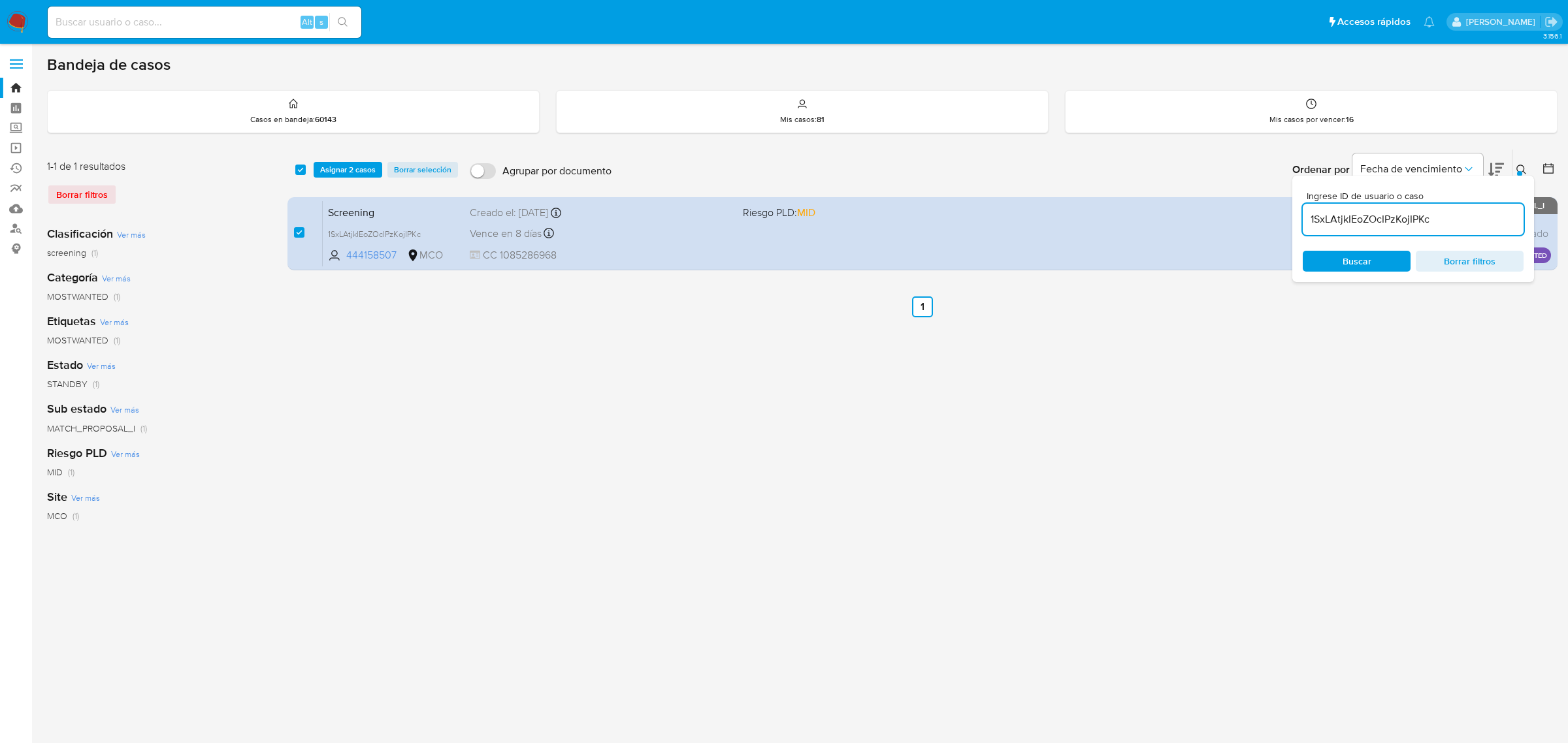
click at [1461, 221] on input "1SxLAtjkIEoZOcIPzKojIPKc" at bounding box center [1413, 220] width 221 height 17
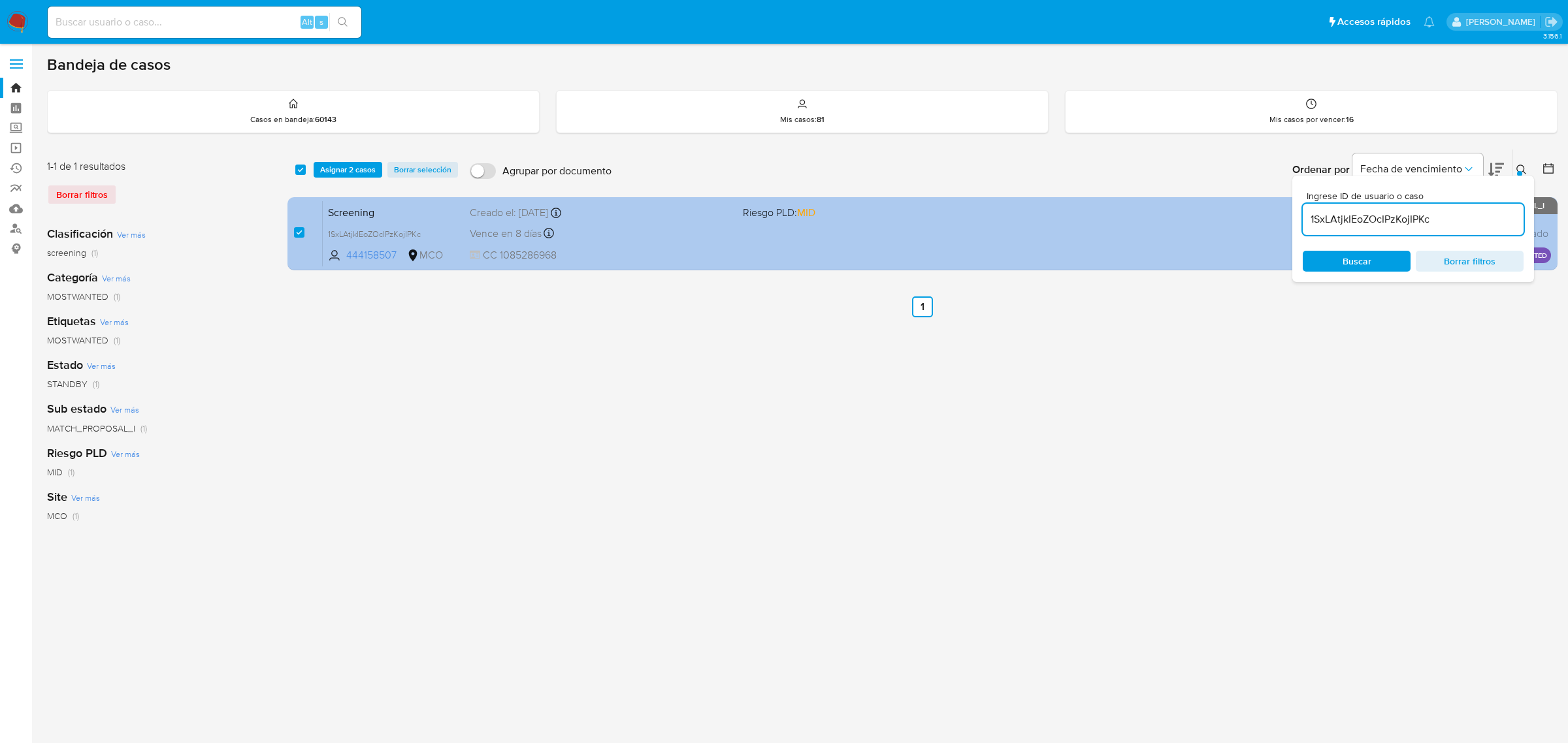
drag, startPoint x: 1469, startPoint y: 220, endPoint x: 1256, endPoint y: 213, distance: 213.1
click at [1257, 213] on div "select-all-cases-checkbox Asignar 2 casos Borrar selección Agrupar por document…" at bounding box center [923, 213] width 1270 height 127
type input "MsiDkPUlkoAyfmjJbtt9emFM"
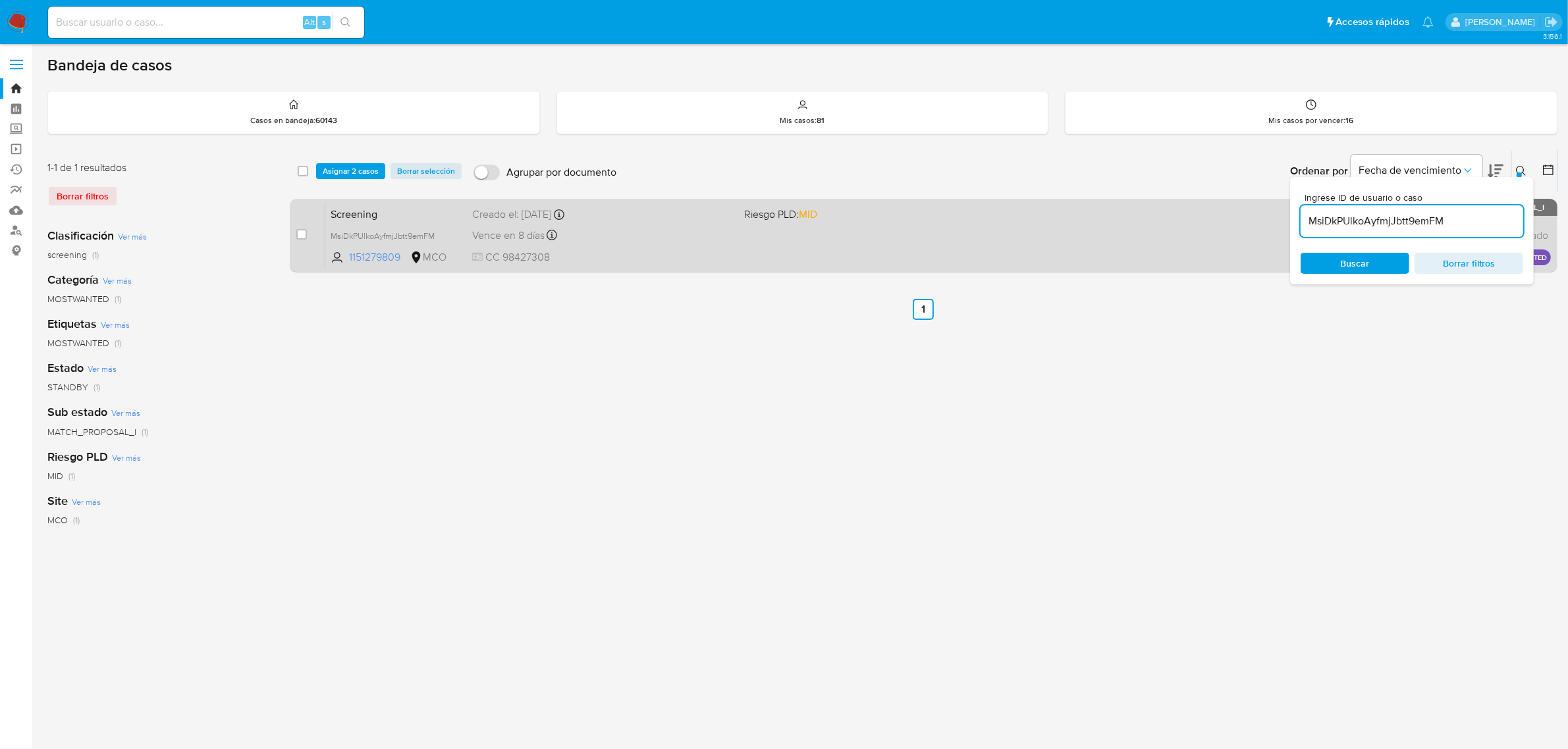
checkbox input "false"
click at [305, 235] on input "checkbox" at bounding box center [302, 234] width 11 height 11
checkbox input "true"
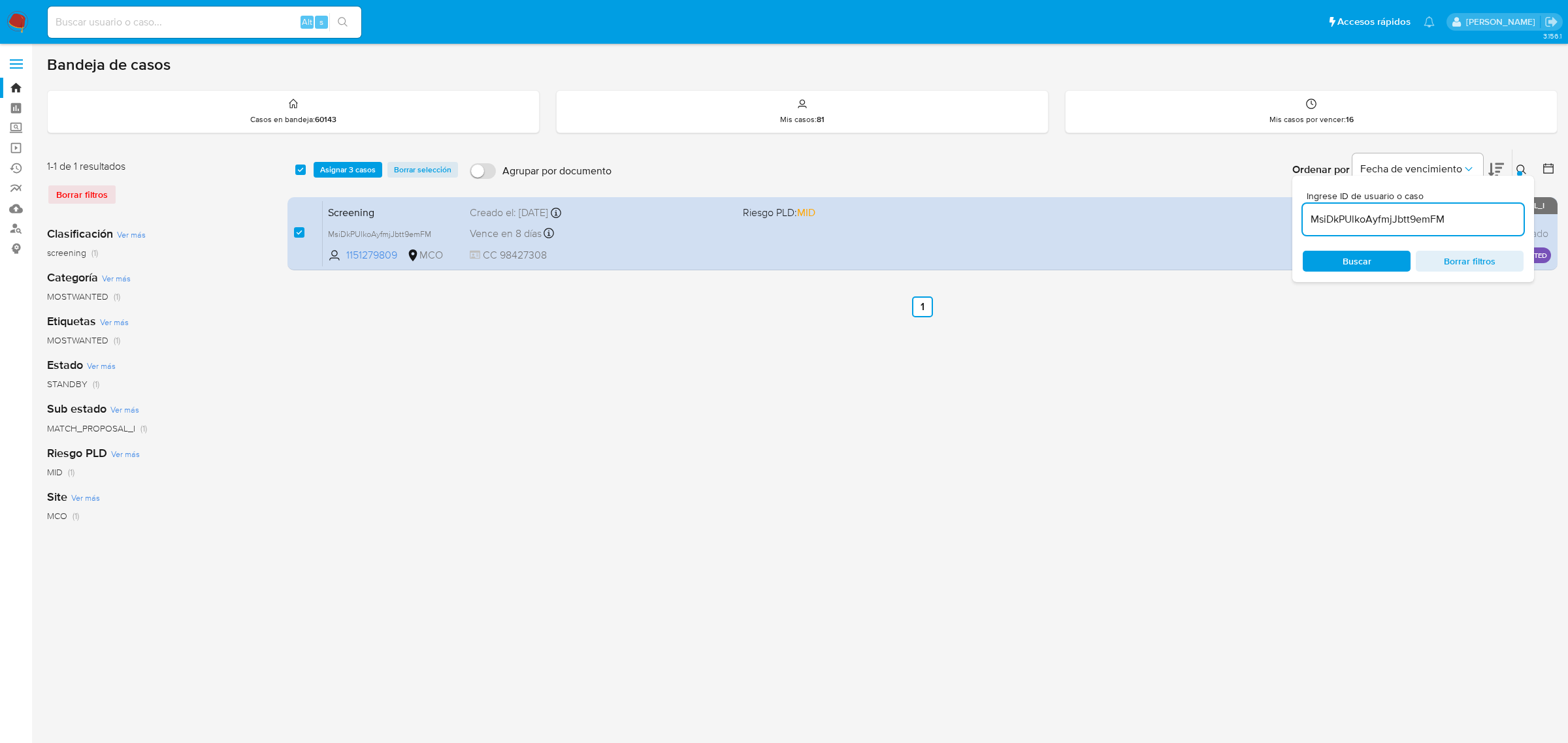
click at [1467, 220] on input "MsiDkPUlkoAyfmjJbtt9emFM" at bounding box center [1413, 220] width 221 height 17
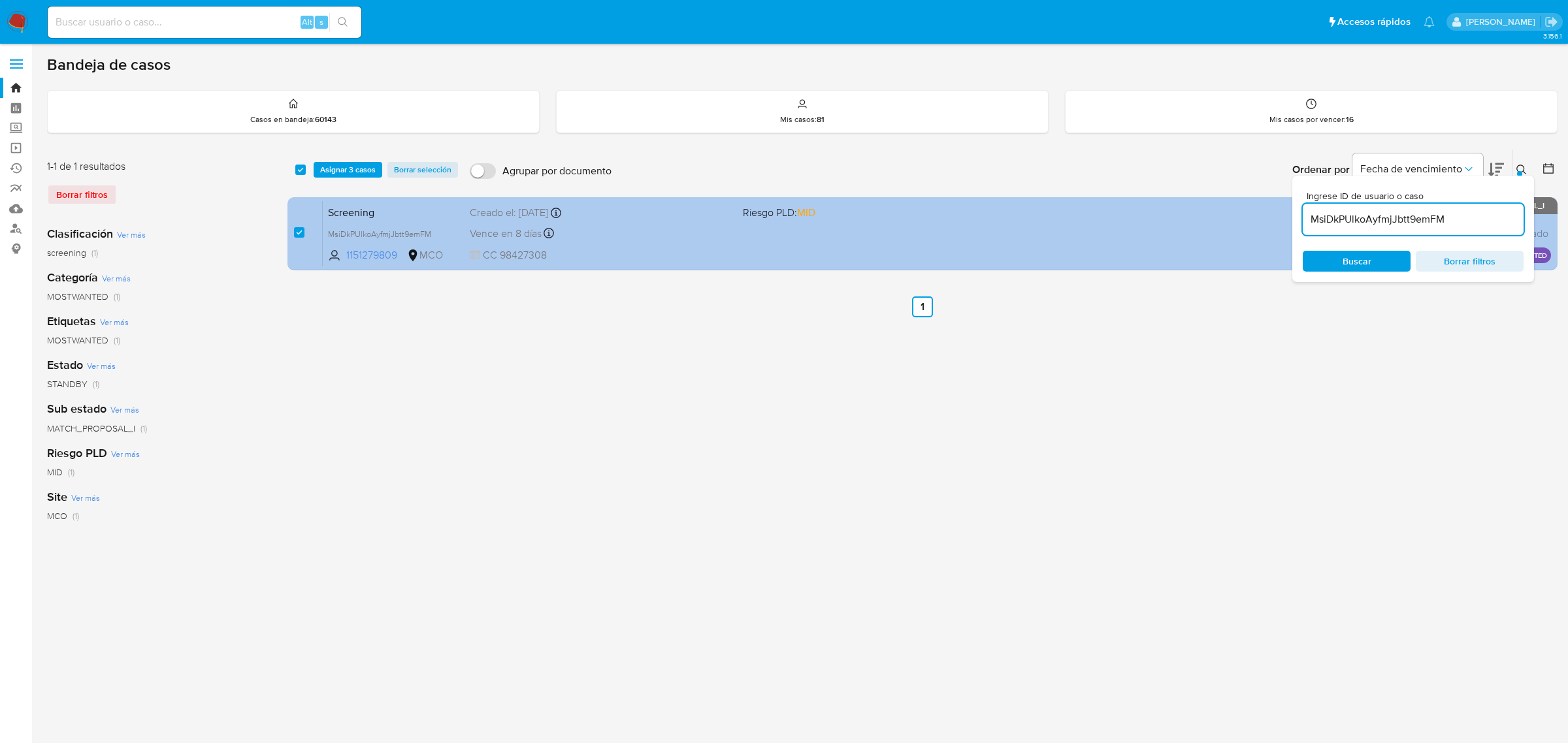
drag, startPoint x: 1489, startPoint y: 218, endPoint x: 1239, endPoint y: 210, distance: 250.1
click at [1243, 210] on div "select-all-cases-checkbox Asignar 3 casos Borrar selección Agrupar por document…" at bounding box center [923, 213] width 1270 height 127
type input "cDvRFtDry9qUpkZH2moOdD7F"
checkbox input "false"
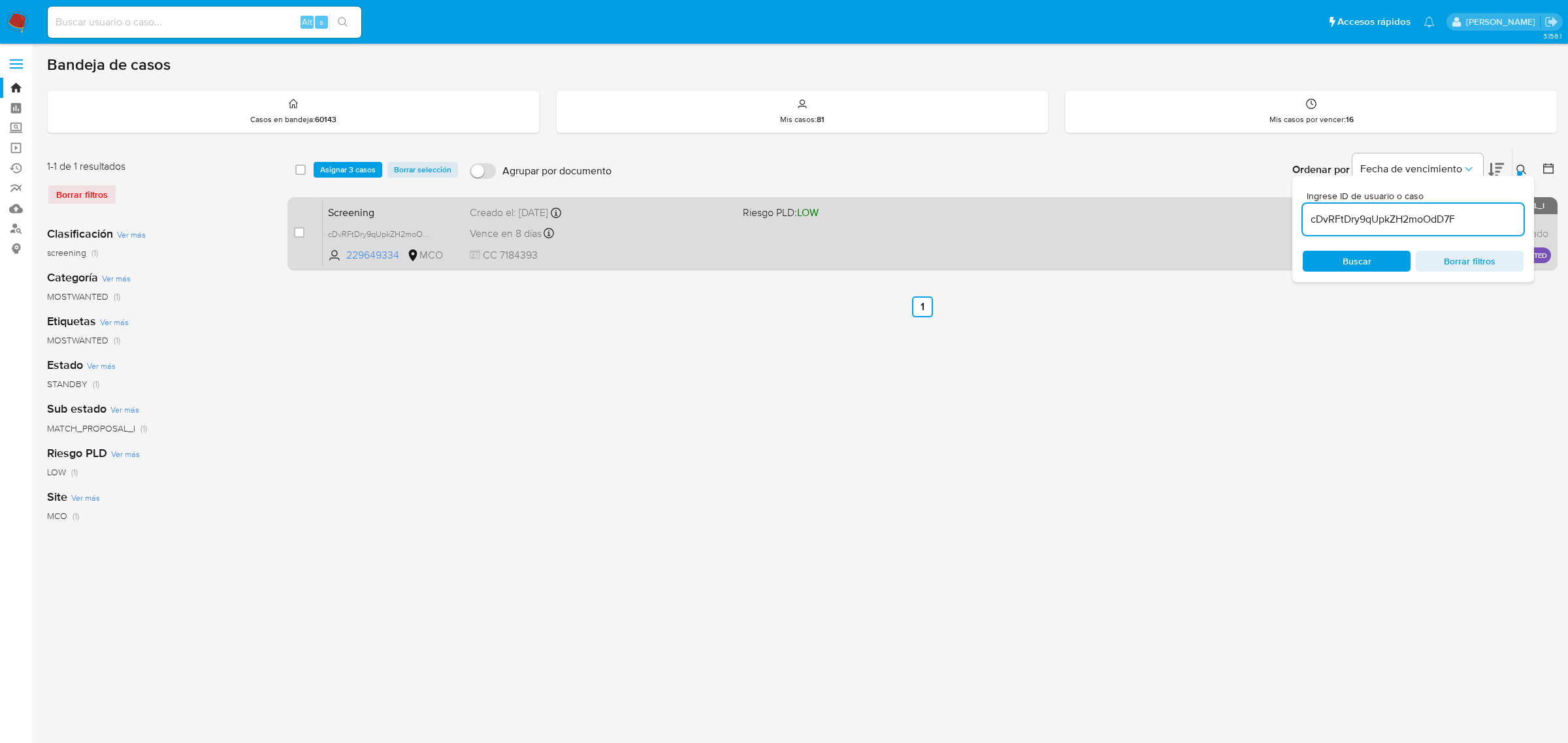
click at [296, 223] on div "case-item-checkbox No es posible asignar el caso" at bounding box center [309, 233] width 29 height 66
click at [304, 228] on input "checkbox" at bounding box center [299, 232] width 11 height 11
checkbox input "true"
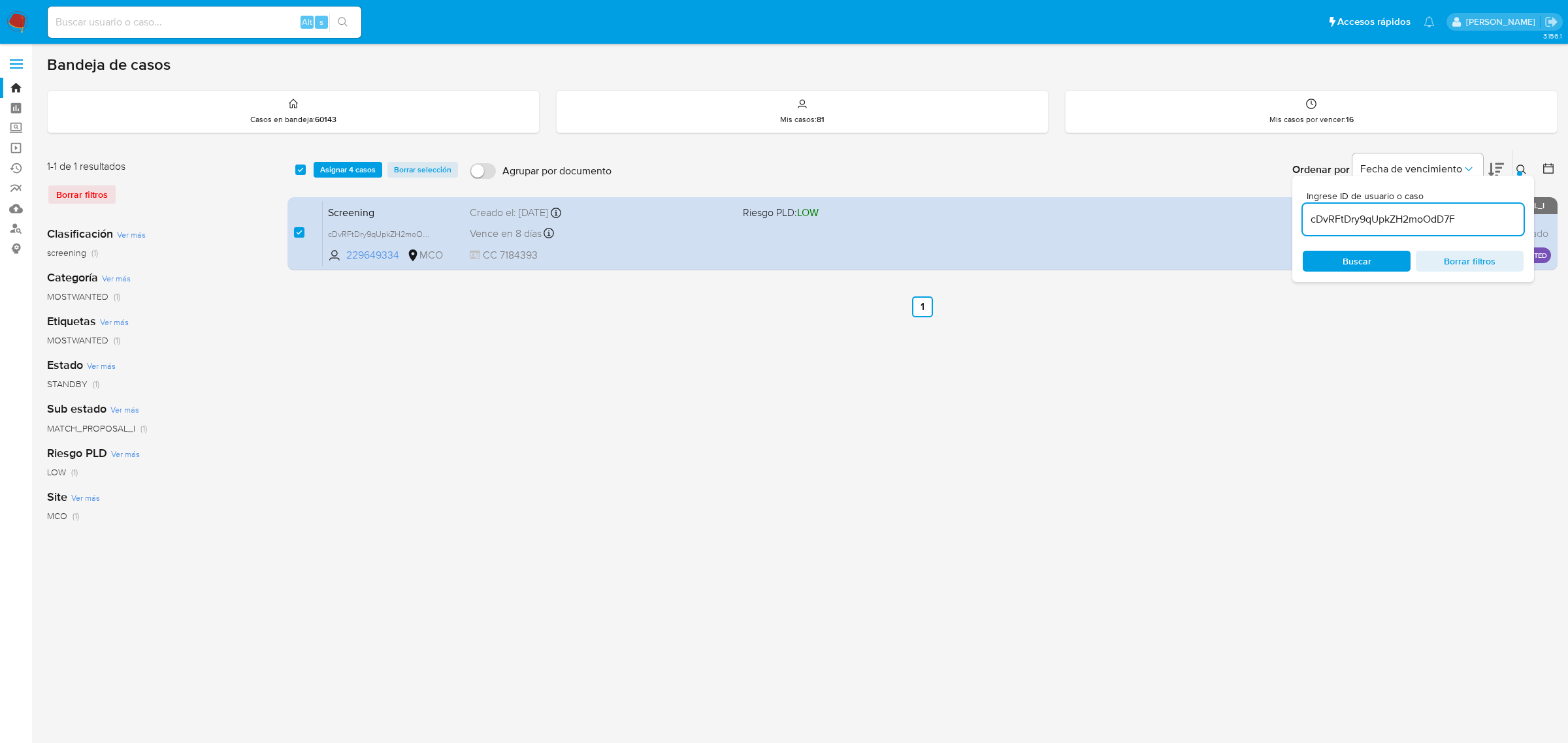
click at [1521, 171] on div at bounding box center [1519, 173] width 5 height 5
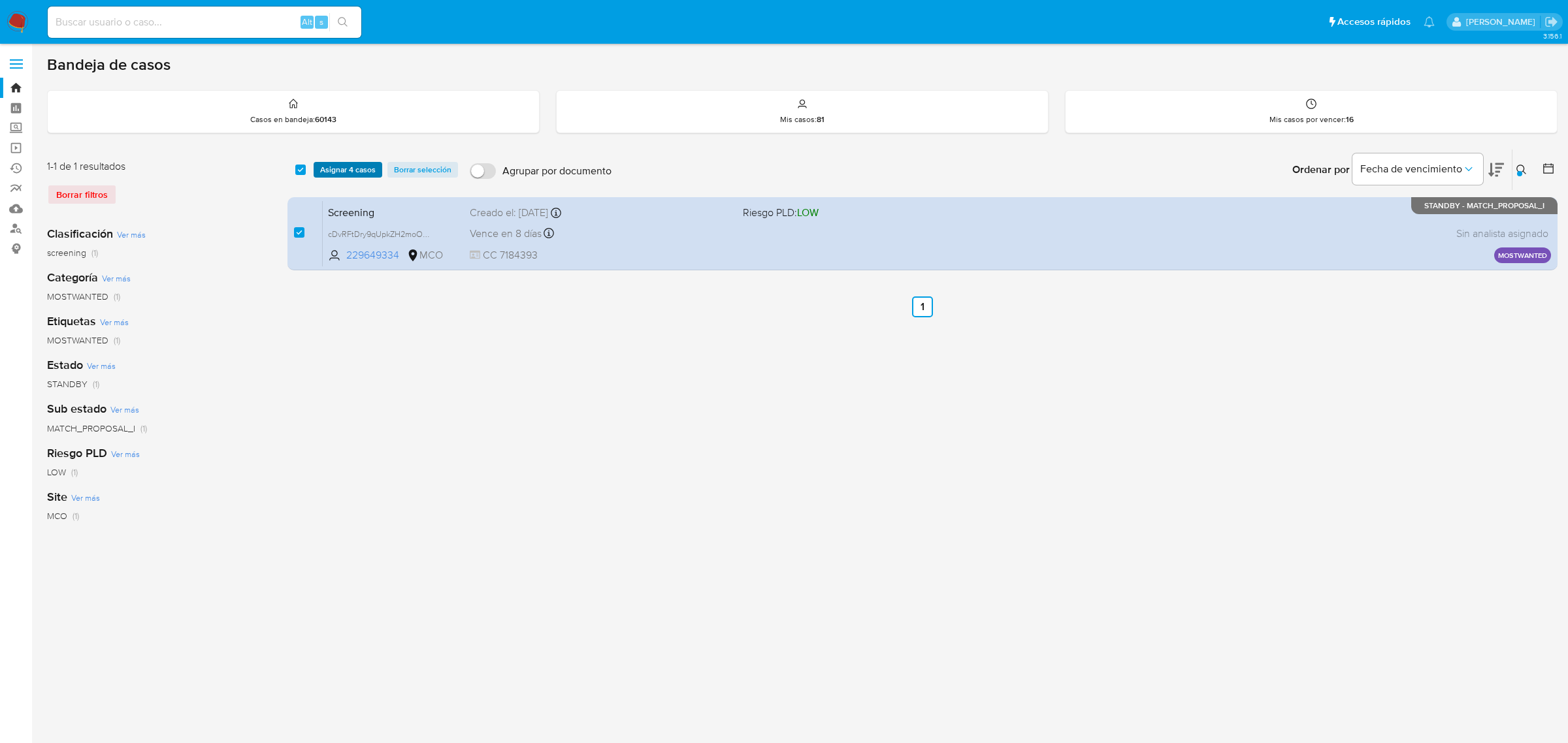
click at [365, 171] on span "Asignar 4 casos" at bounding box center [347, 170] width 56 height 13
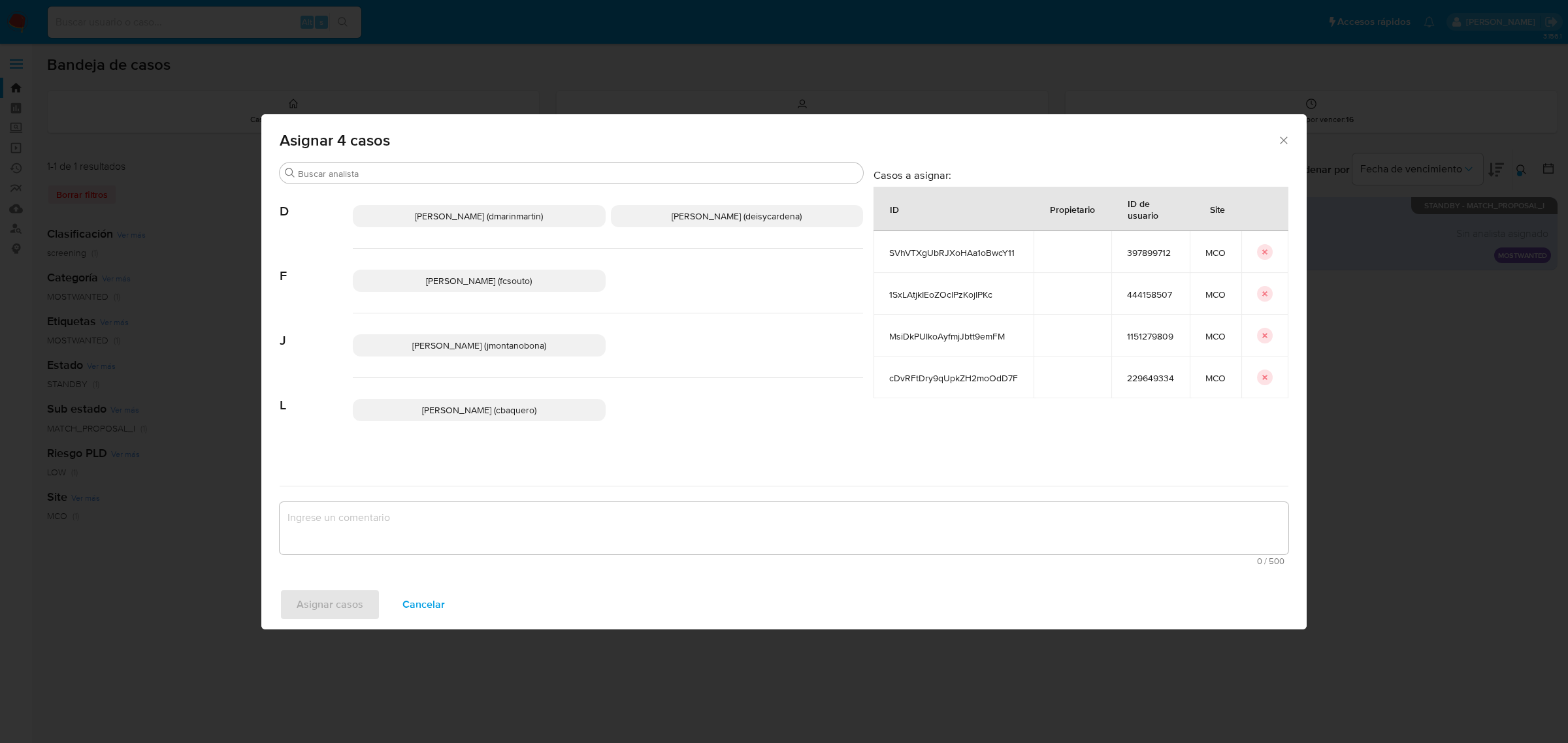
click at [482, 347] on span "Juan Pablo Montano Obonaga (jmontanobona)" at bounding box center [479, 345] width 134 height 13
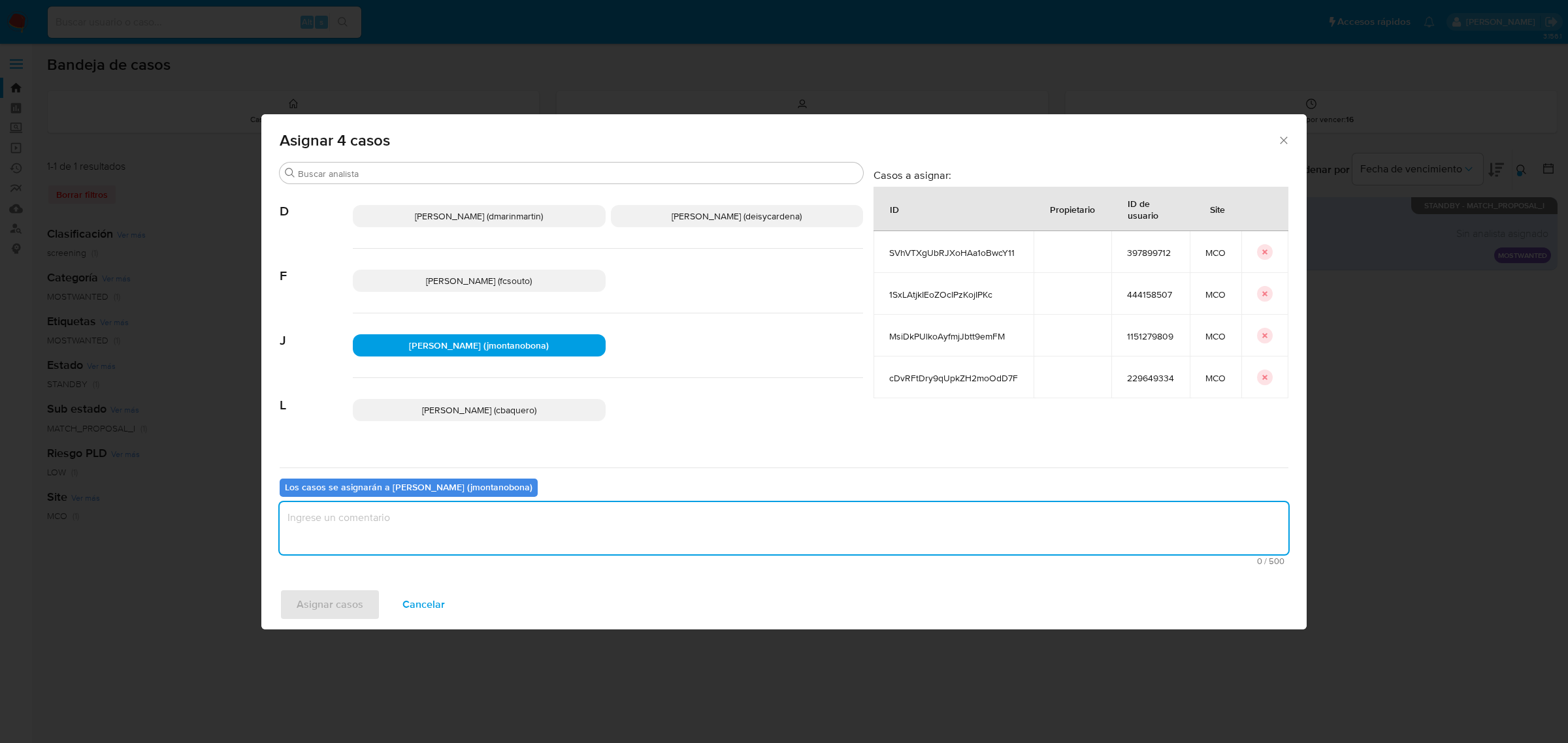
click at [551, 539] on textarea "assign-modal" at bounding box center [784, 528] width 1009 height 53
type textarea "Asignación"
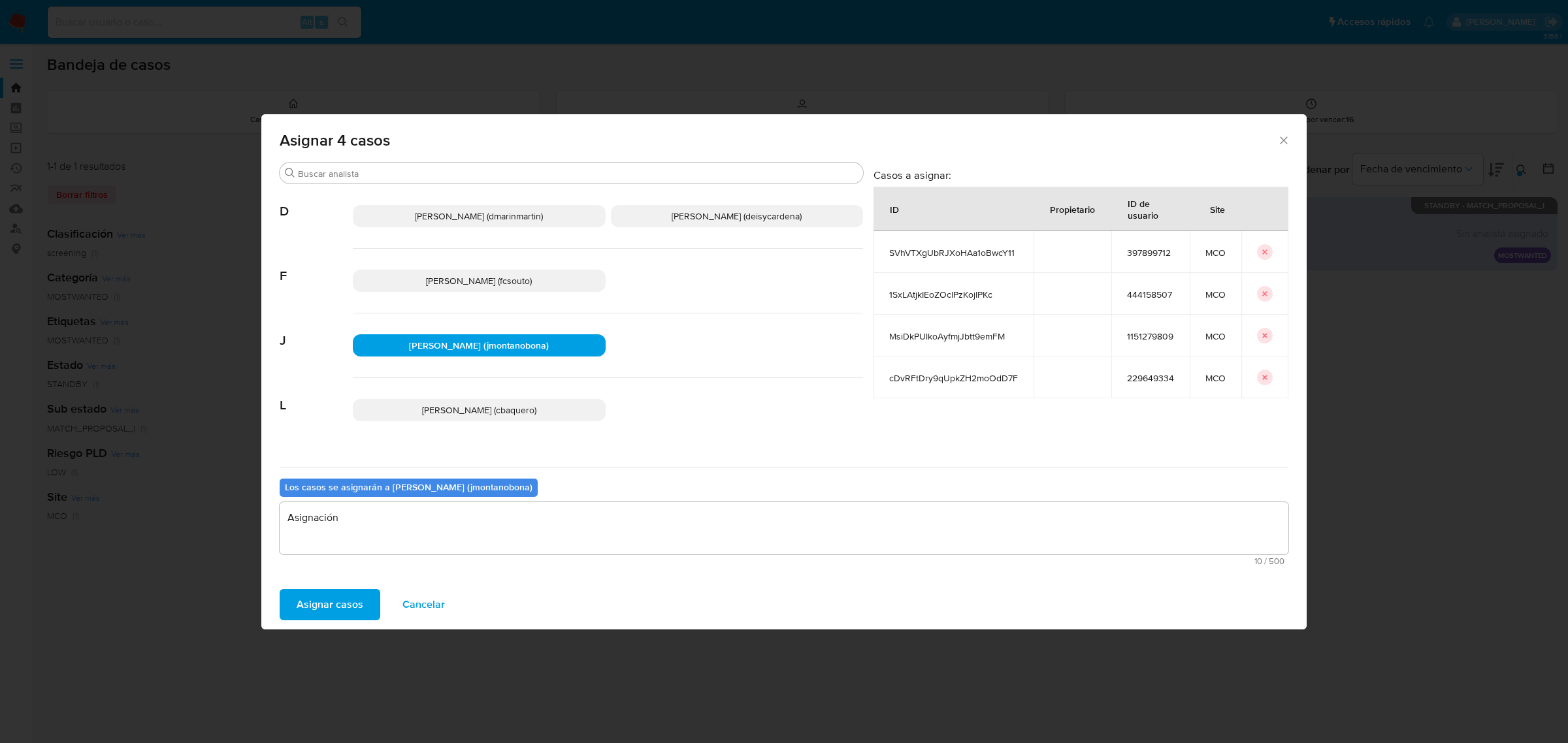
click at [347, 605] on span "Asignar casos" at bounding box center [329, 605] width 66 height 29
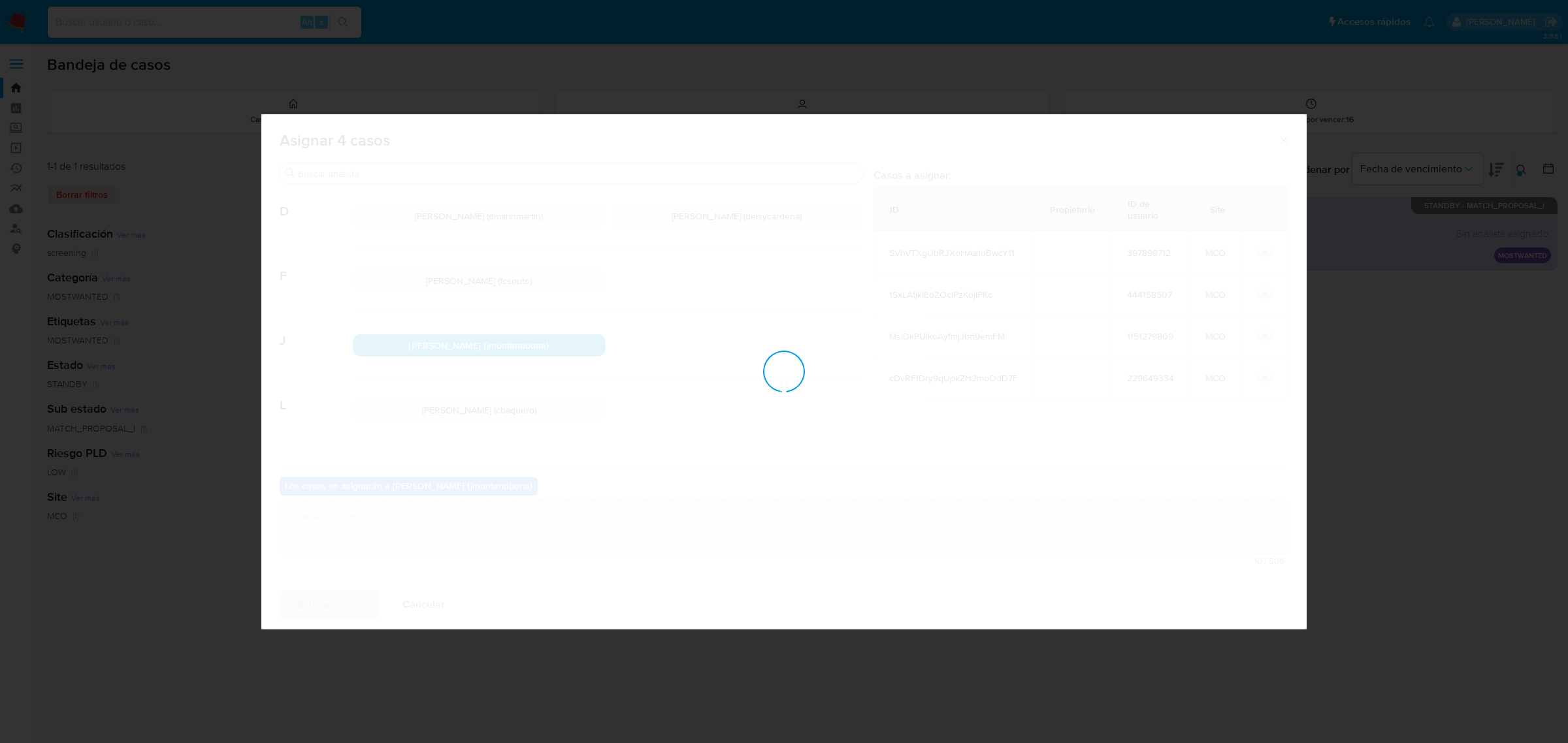
checkbox input "false"
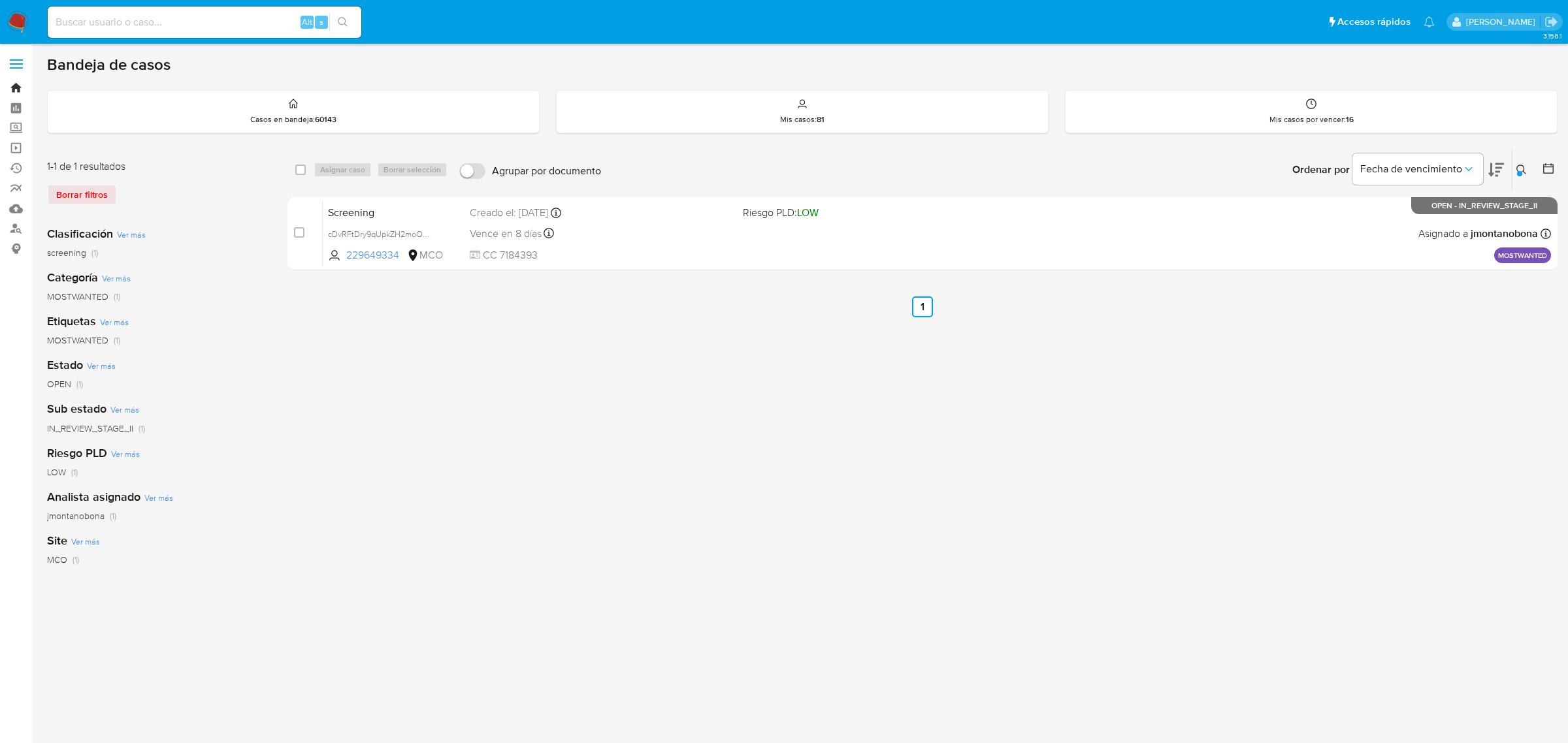
click at [19, 86] on link "Bandeja" at bounding box center [78, 88] width 156 height 20
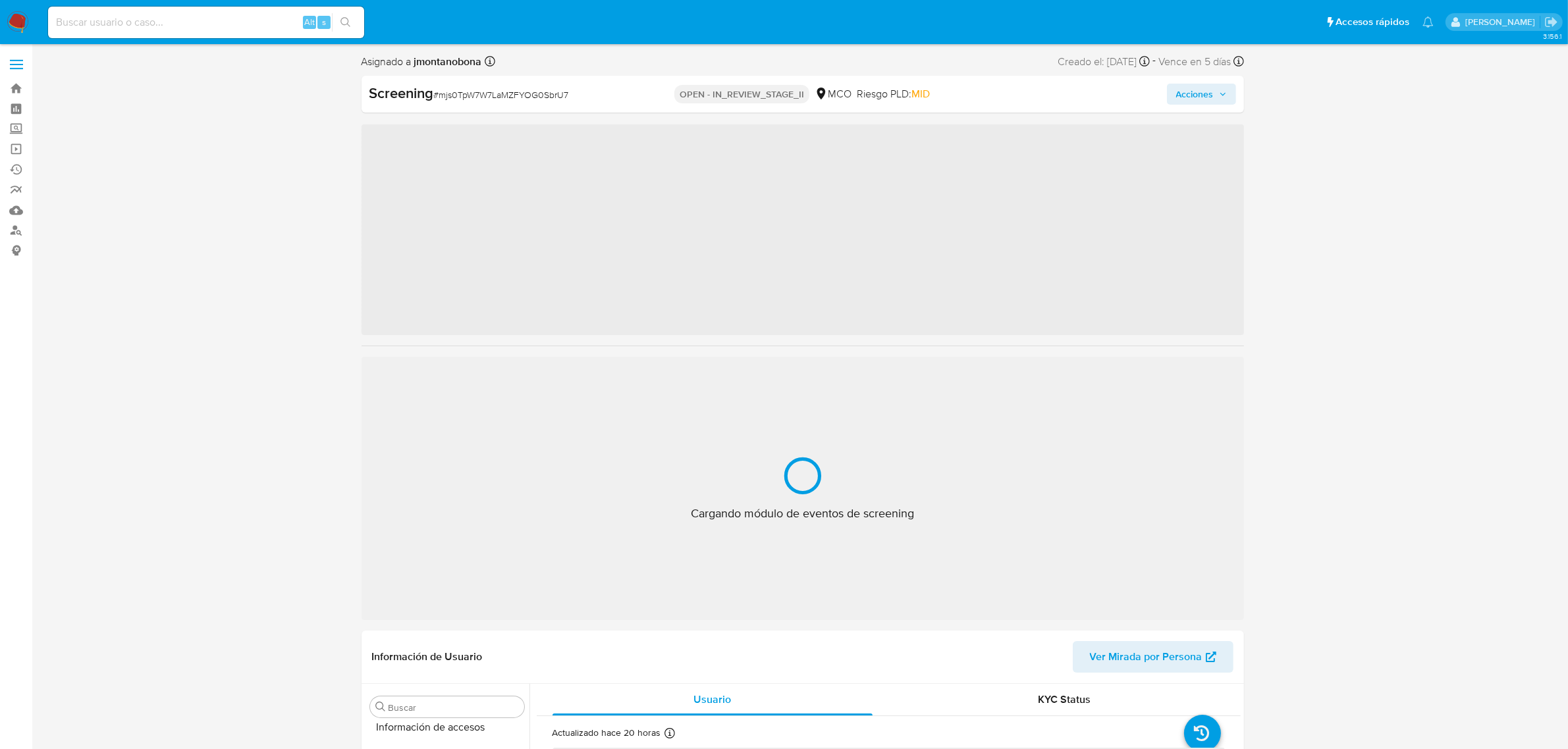
scroll to position [555, 0]
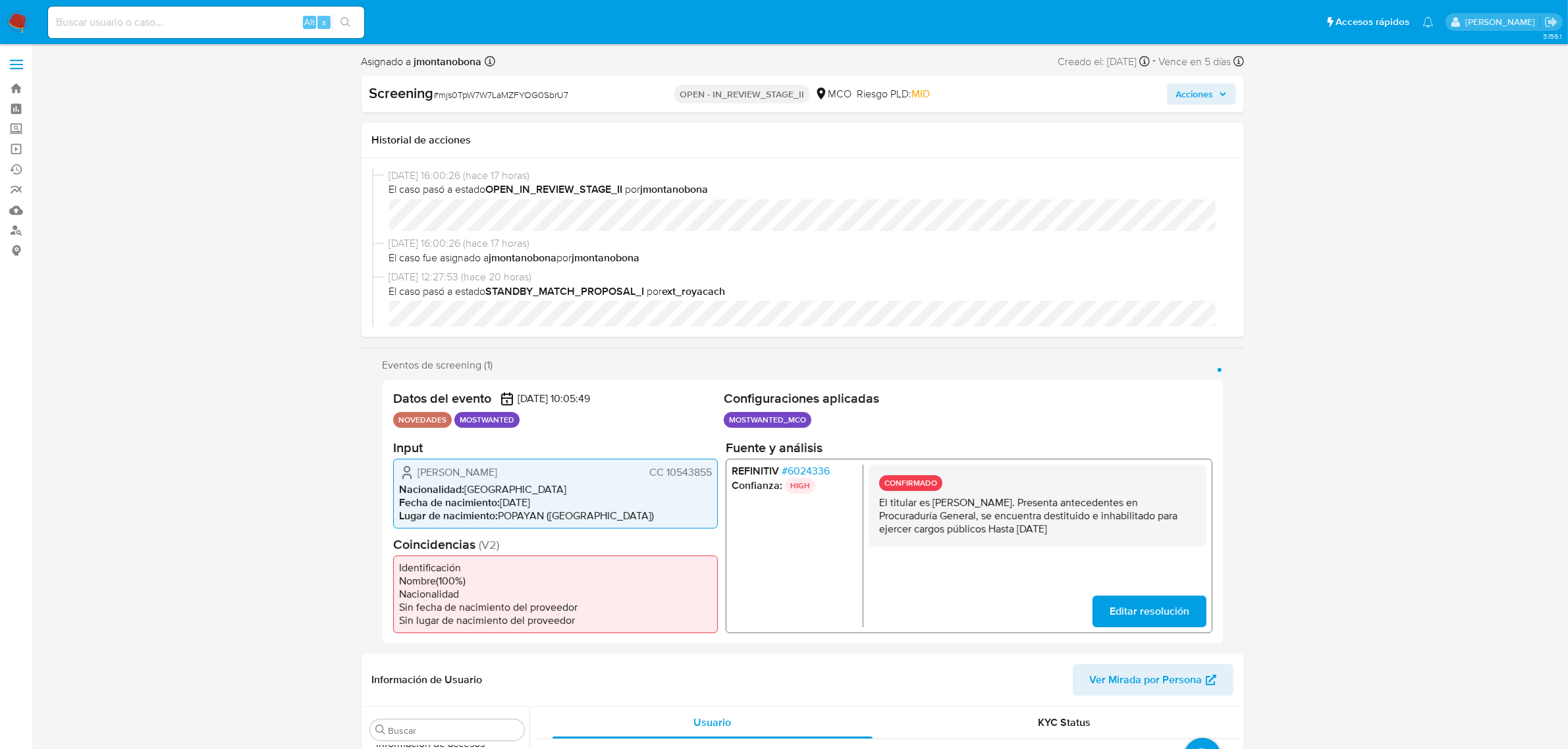
select select "10"
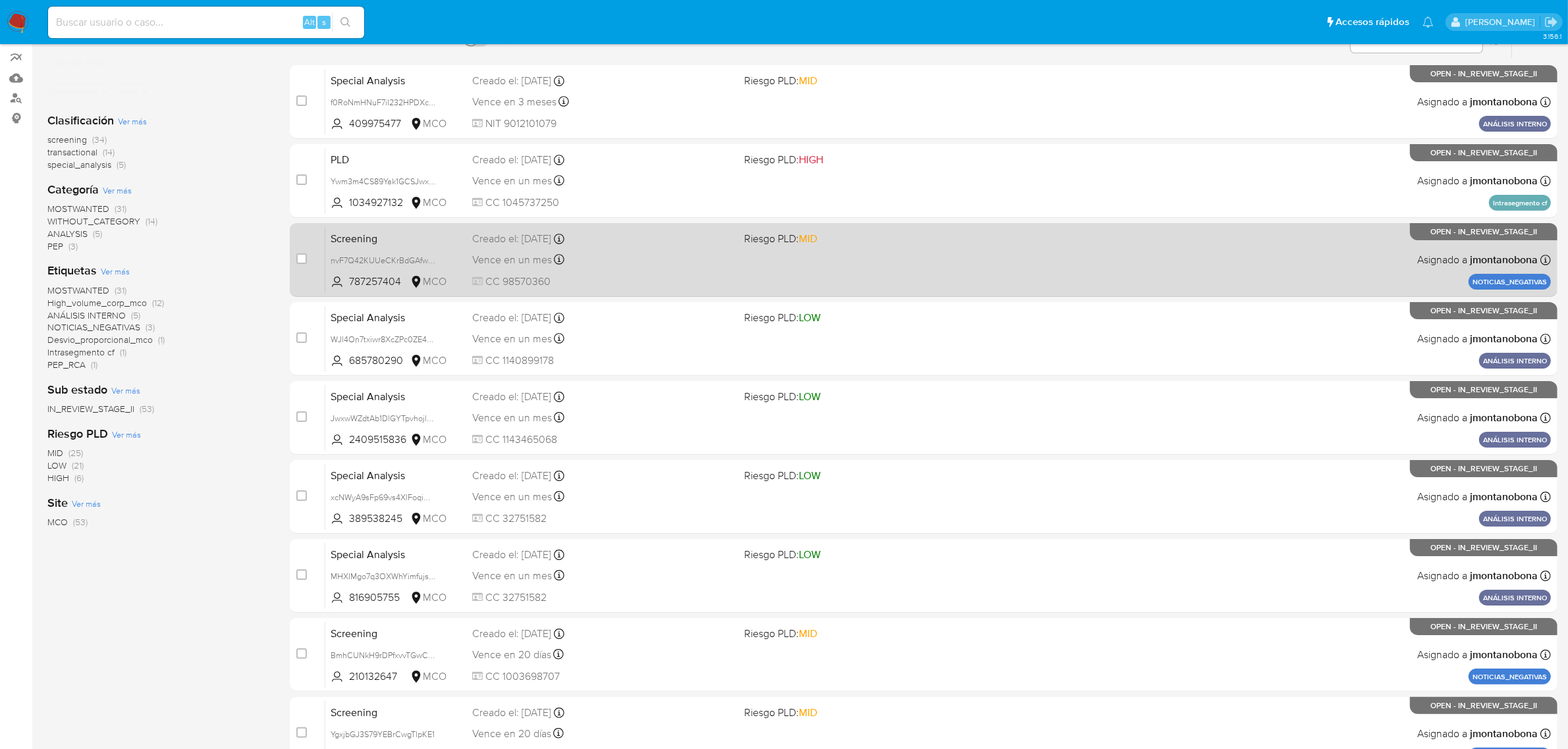
scroll to position [288, 0]
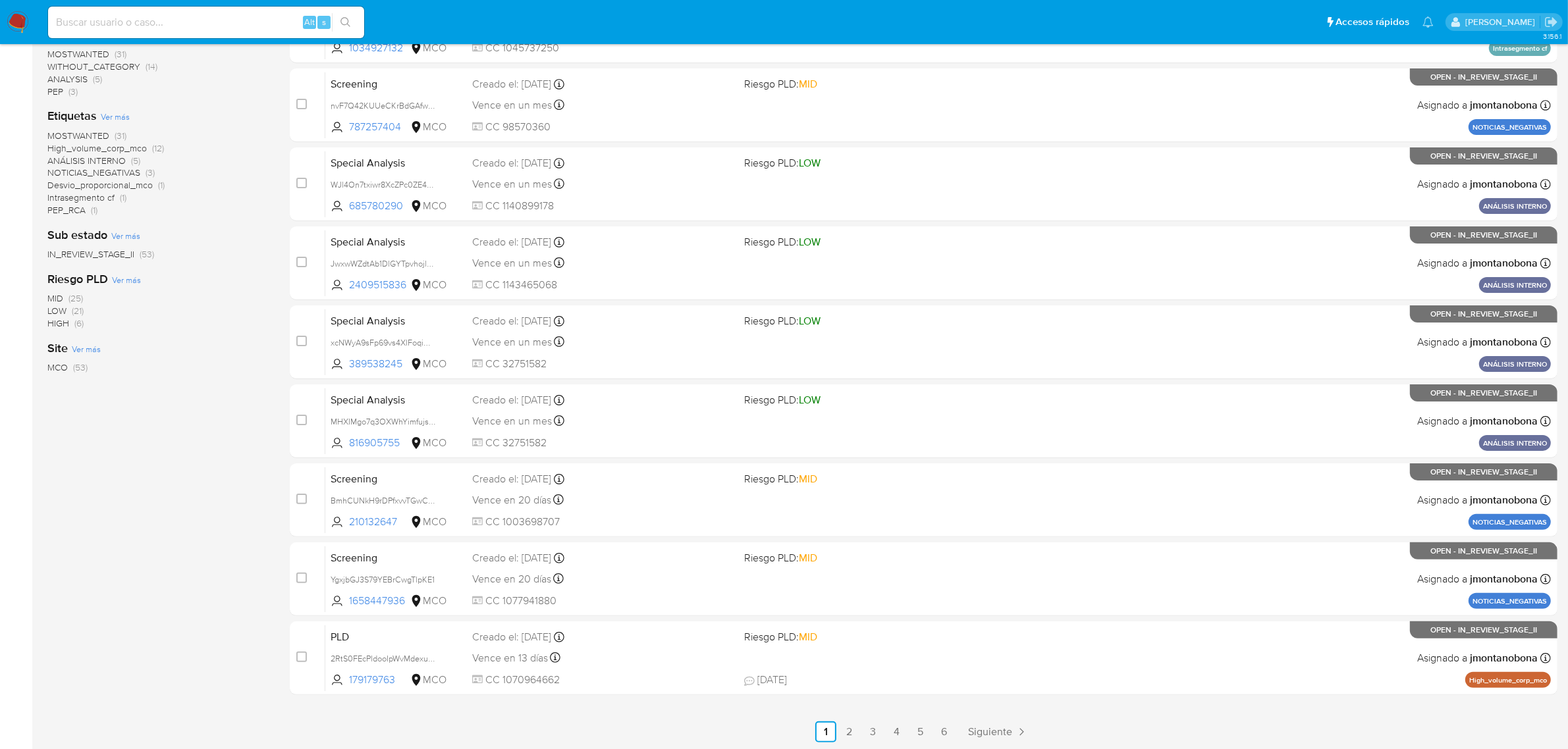
click at [945, 719] on div "select-all-cases-checkbox Asignar caso Borrar selección Agrupar por documento O…" at bounding box center [924, 302] width 1268 height 881
click at [945, 728] on link "6" at bounding box center [944, 732] width 21 height 21
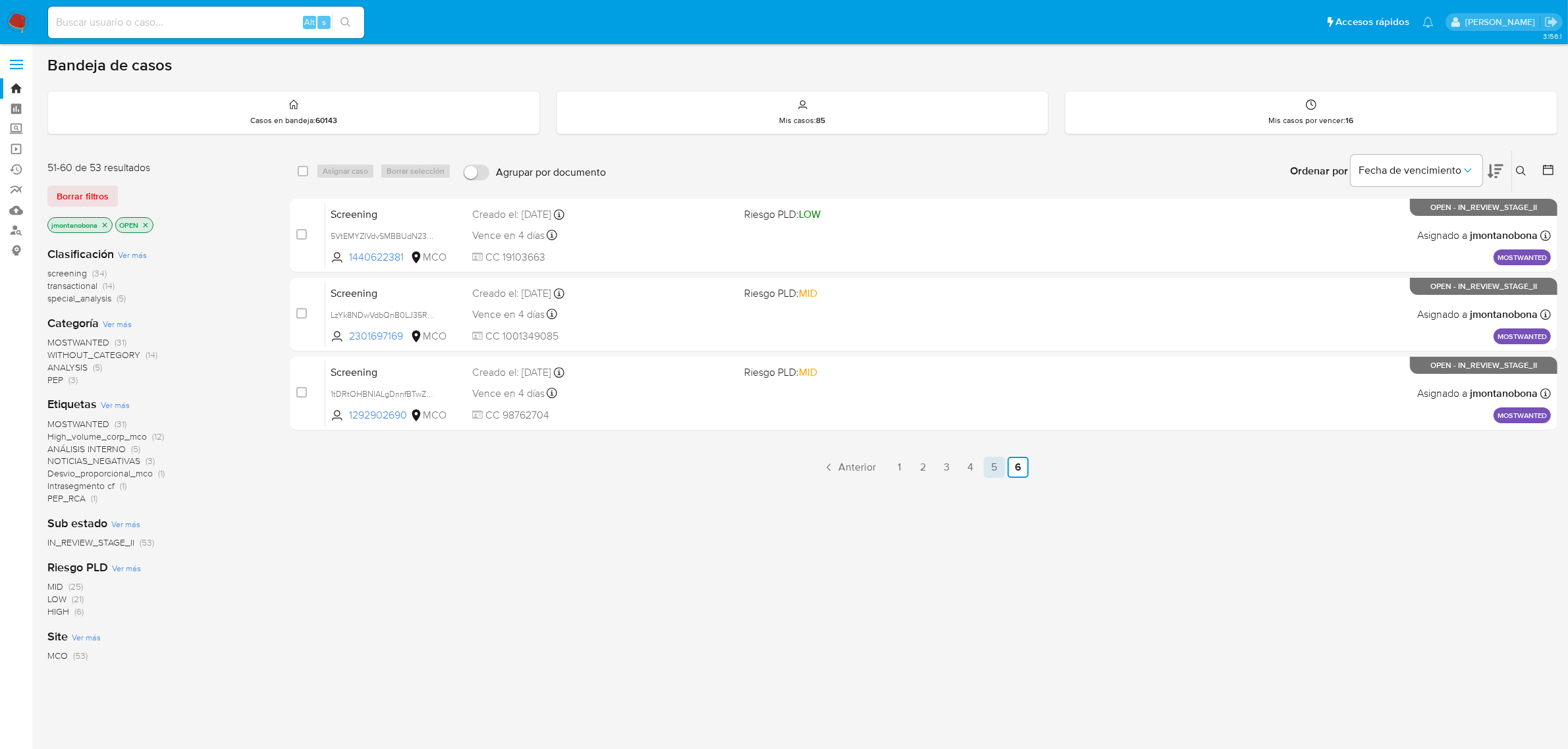
click at [993, 463] on link "5" at bounding box center [994, 467] width 21 height 21
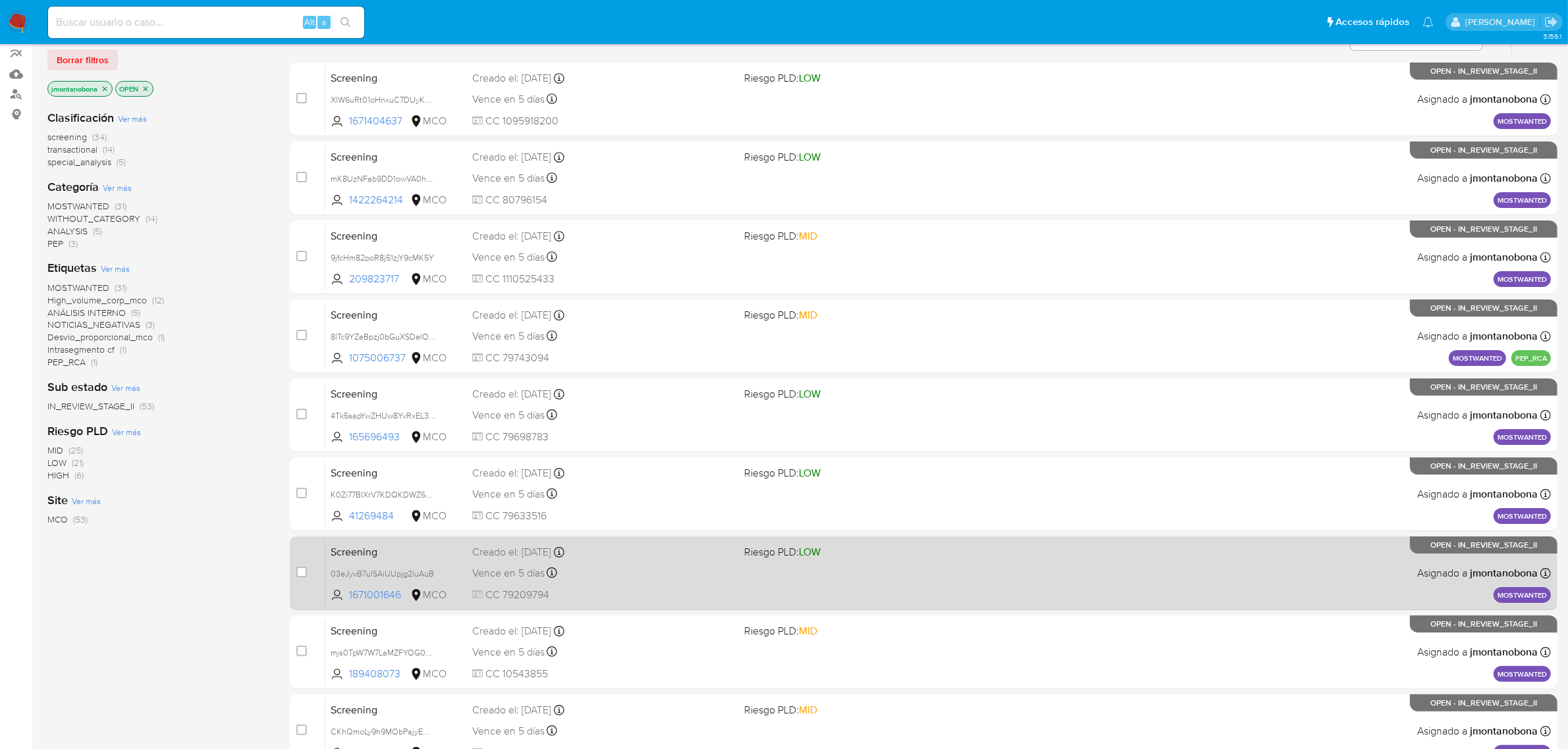
scroll to position [288, 0]
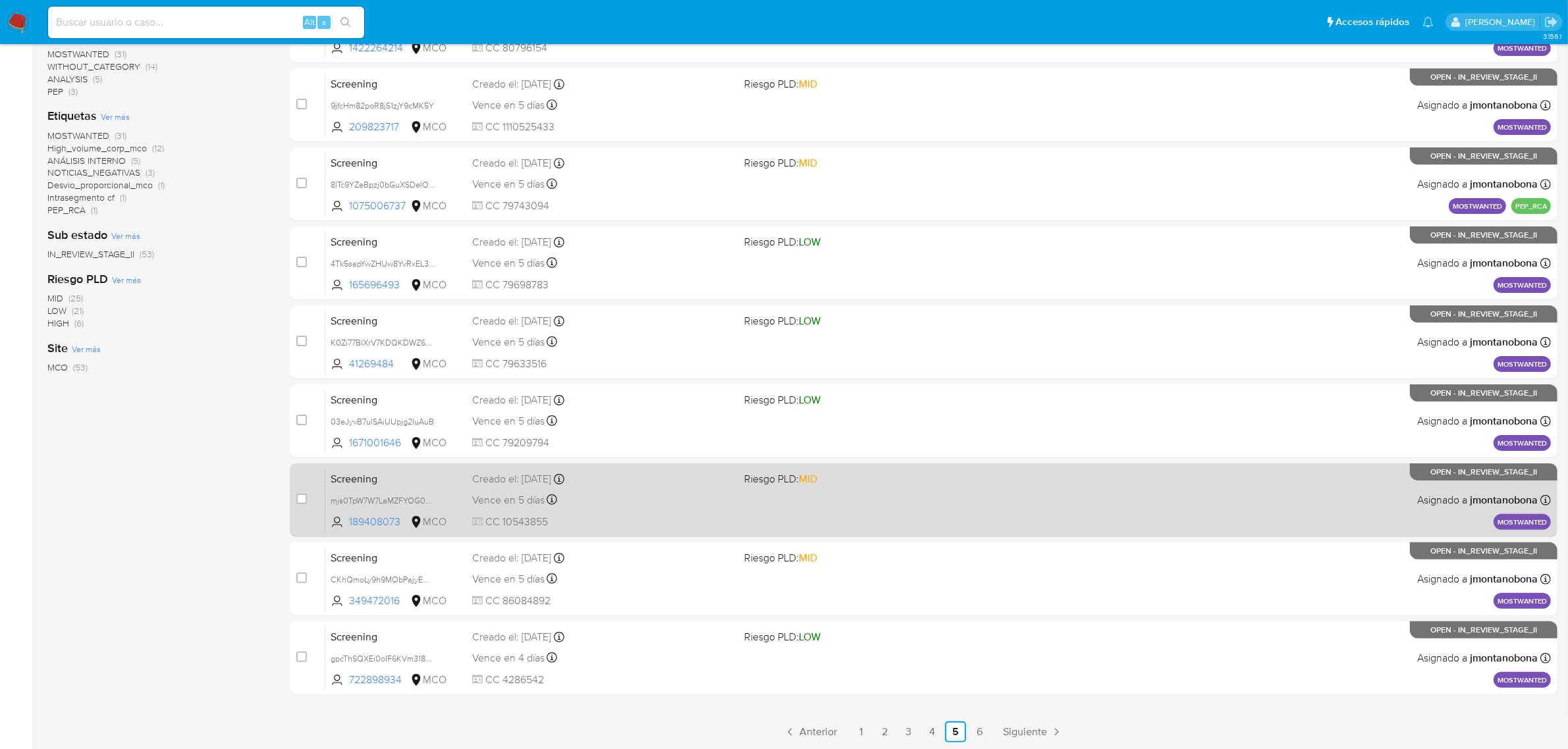
click at [423, 482] on span "Screening" at bounding box center [396, 478] width 131 height 17
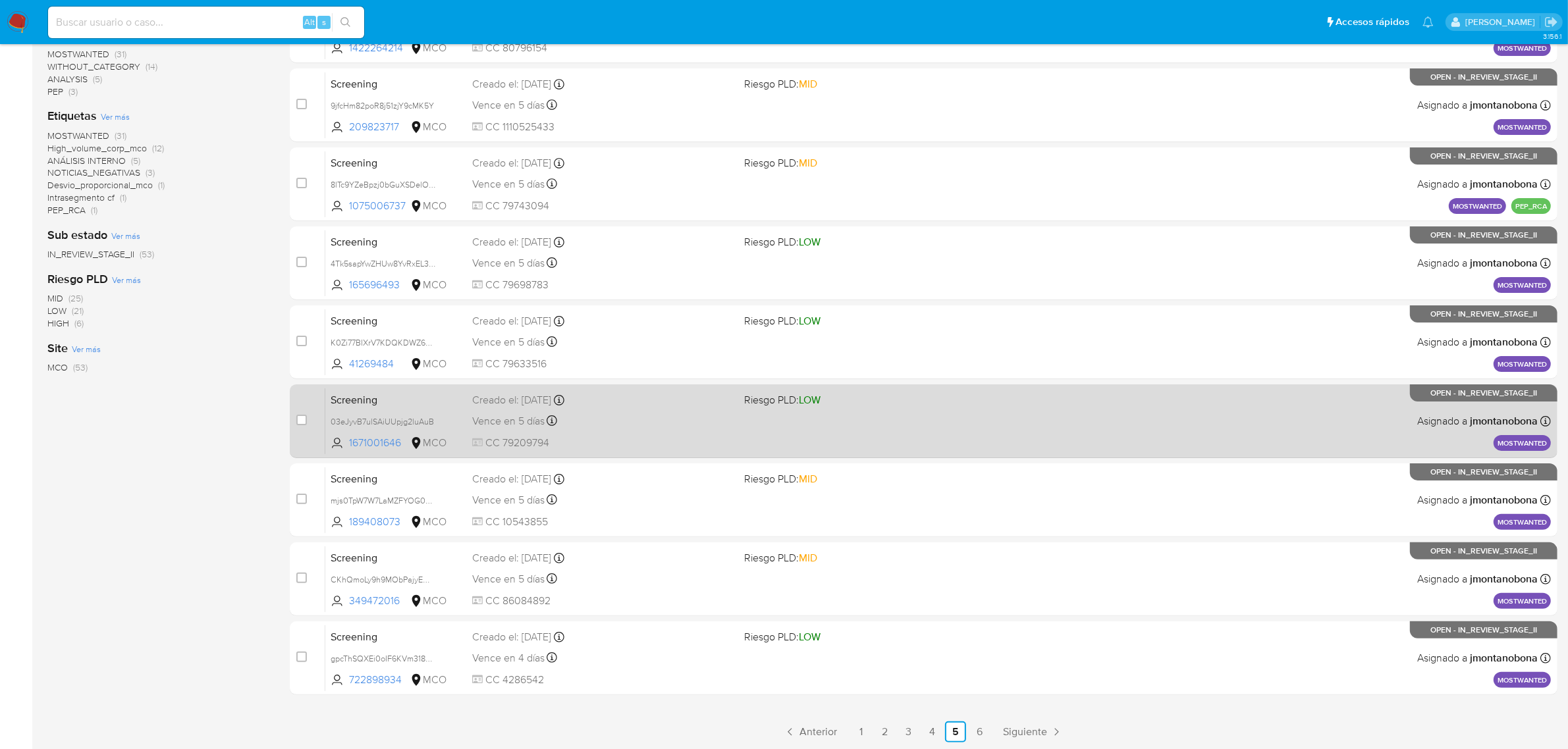
click at [426, 400] on span "Screening" at bounding box center [396, 399] width 131 height 17
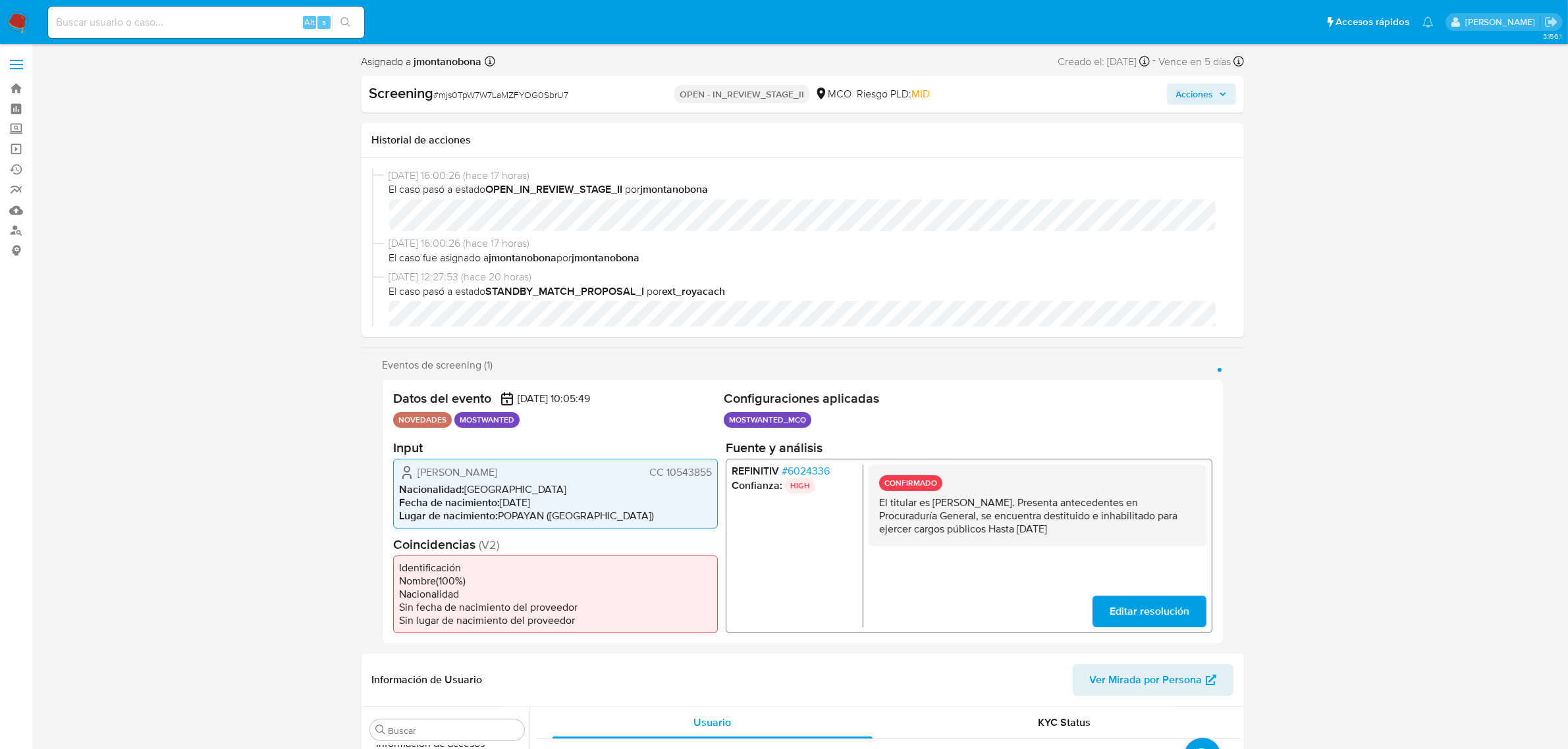
scroll to position [82, 0]
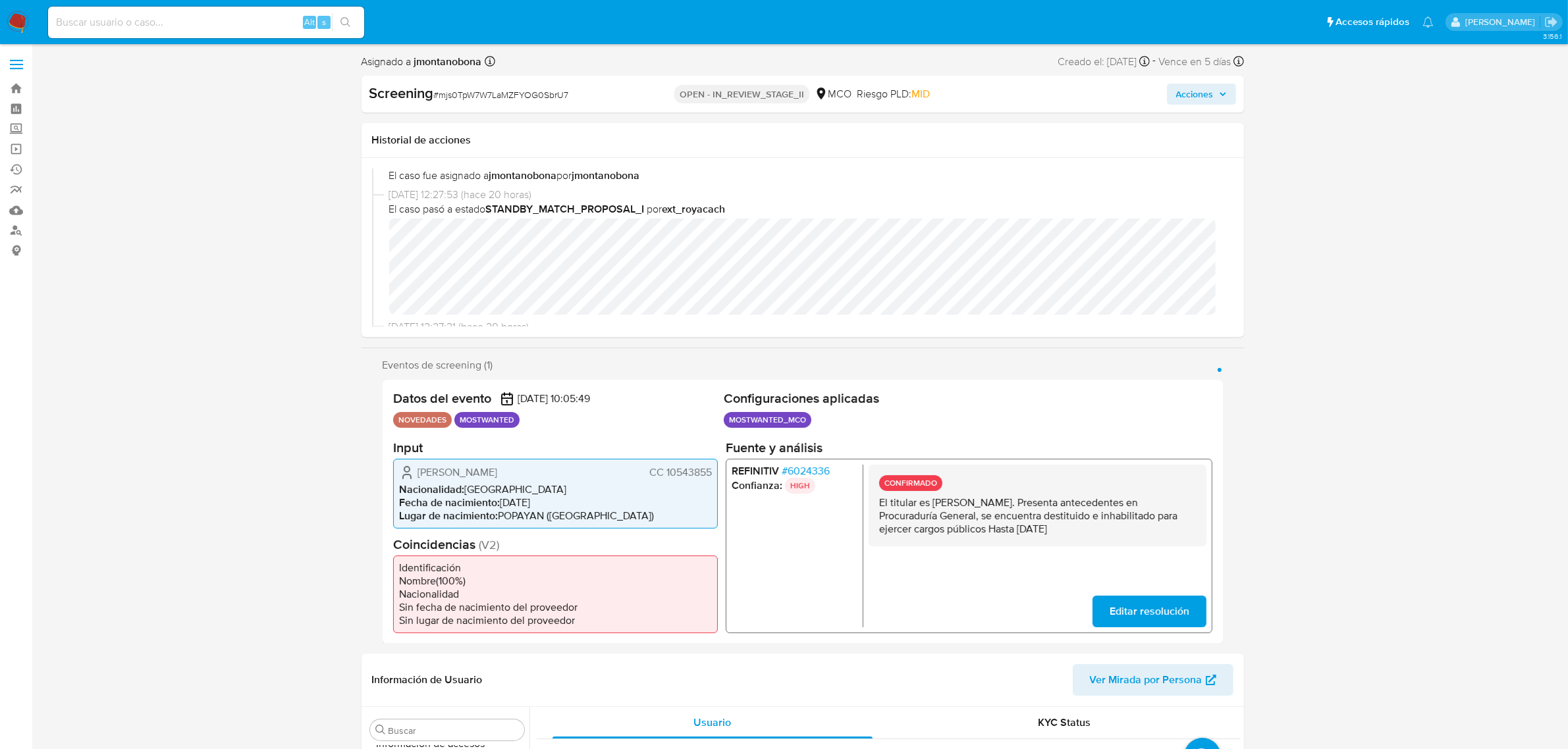
select select "10"
drag, startPoint x: 580, startPoint y: 89, endPoint x: 442, endPoint y: 97, distance: 138.2
click at [442, 97] on div "Screening # mjs0TpW7W7LaMZFYOG0SbrU7" at bounding box center [511, 93] width 284 height 20
copy span "mjs0TpW7W7LaMZFYOG0SbrU7"
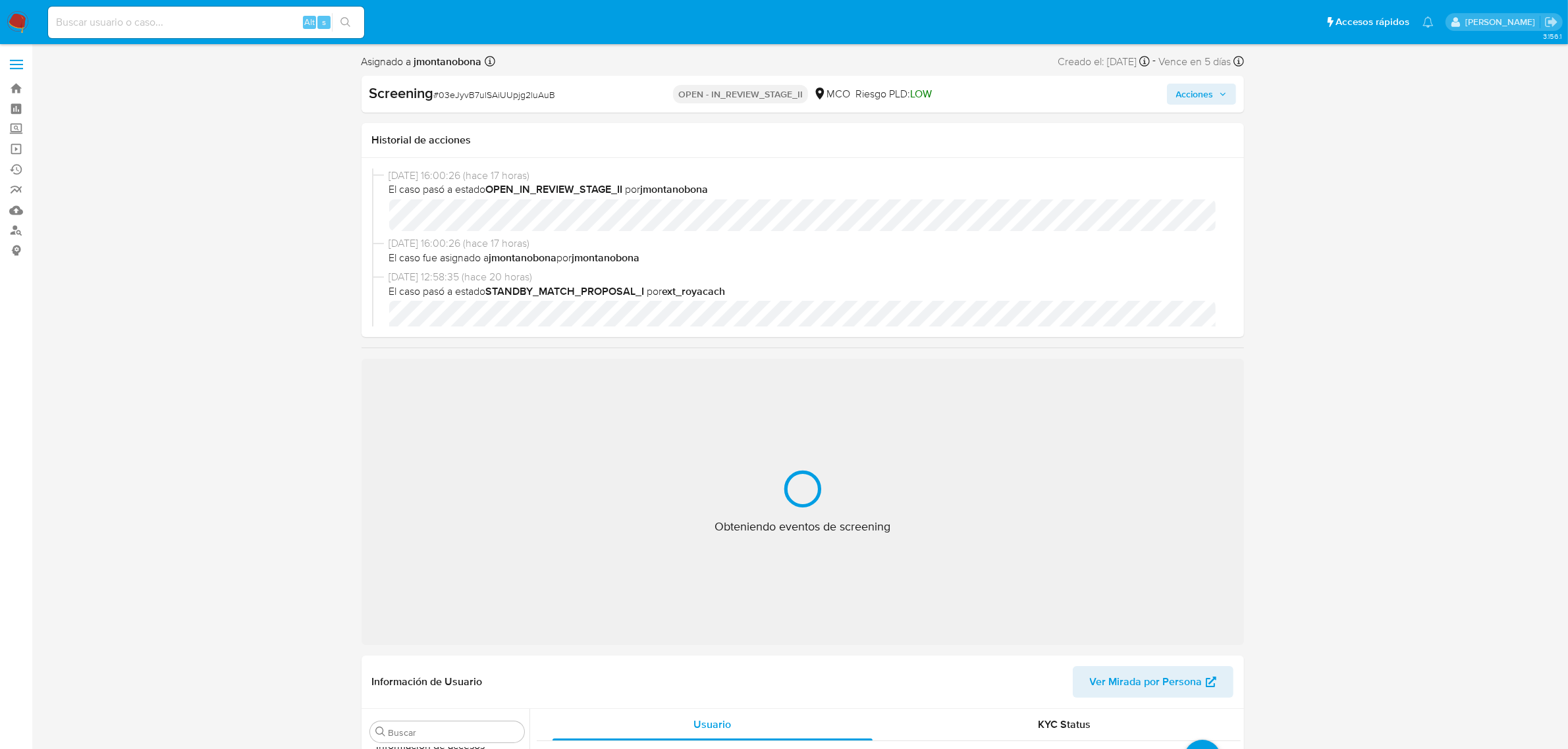
scroll to position [82, 0]
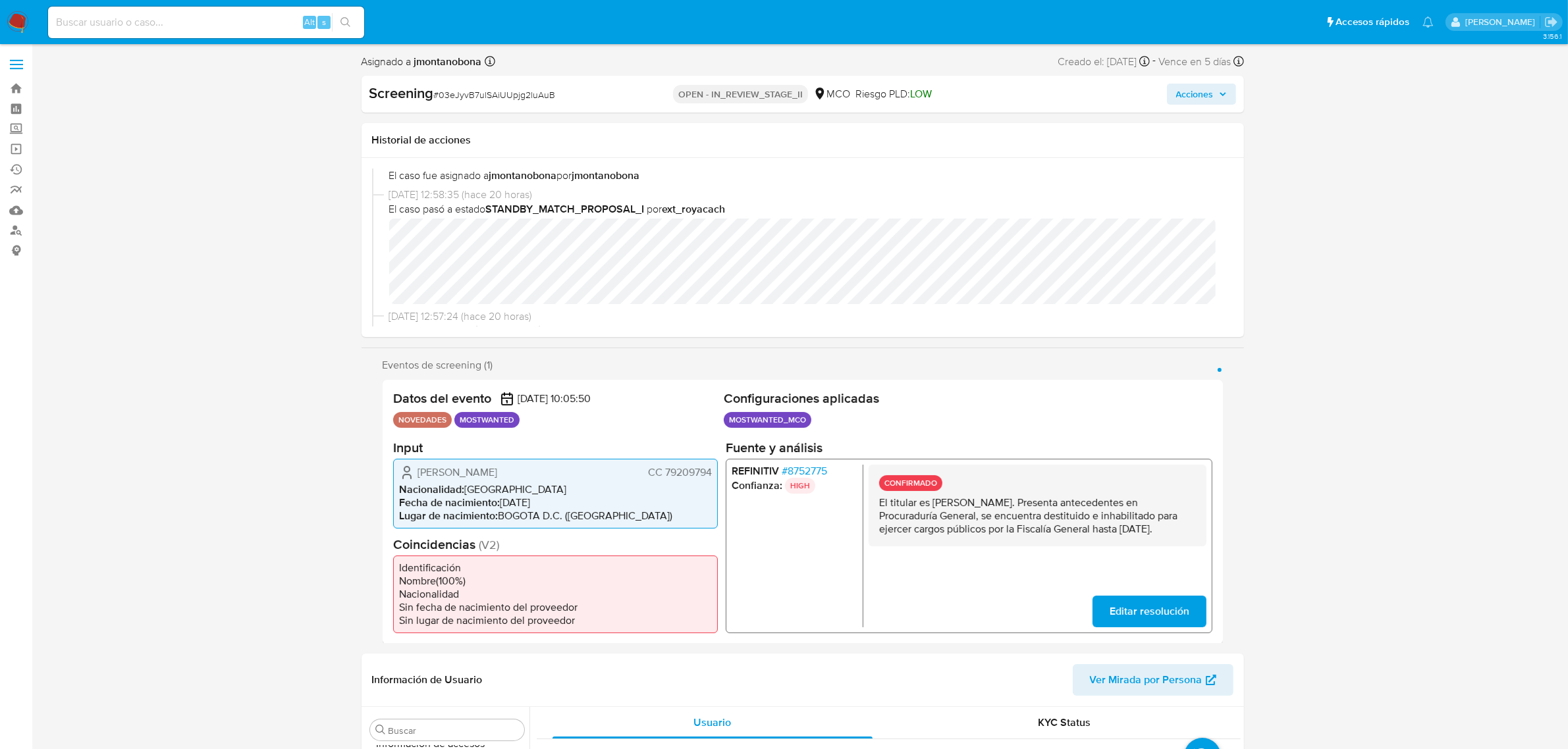
select select "10"
drag, startPoint x: 932, startPoint y: 501, endPoint x: 1065, endPoint y: 503, distance: 133.0
click at [1065, 503] on p "El titular es [PERSON_NAME]. Presenta antecedentes en Procuraduría General, se …" at bounding box center [1037, 515] width 317 height 39
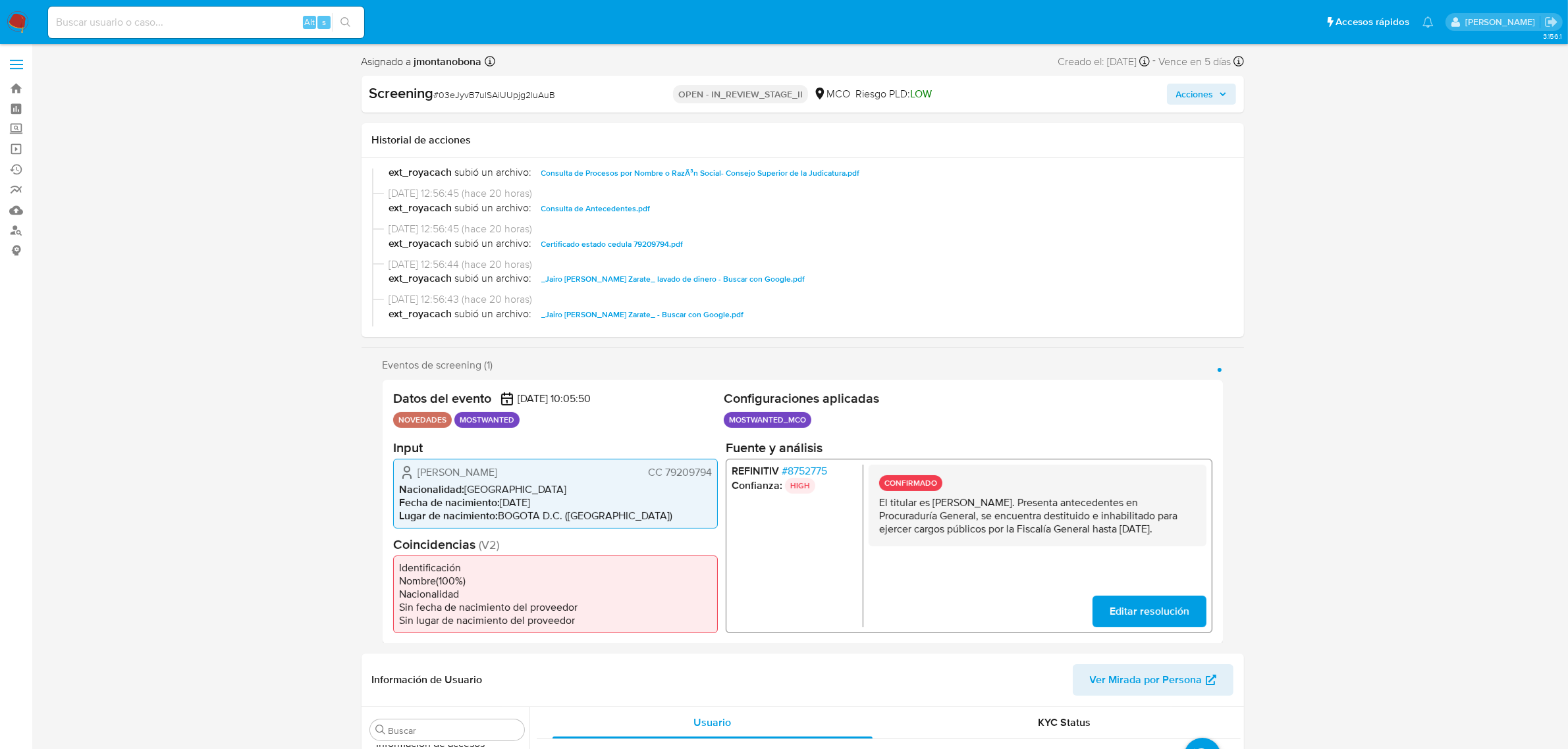
scroll to position [247, 0]
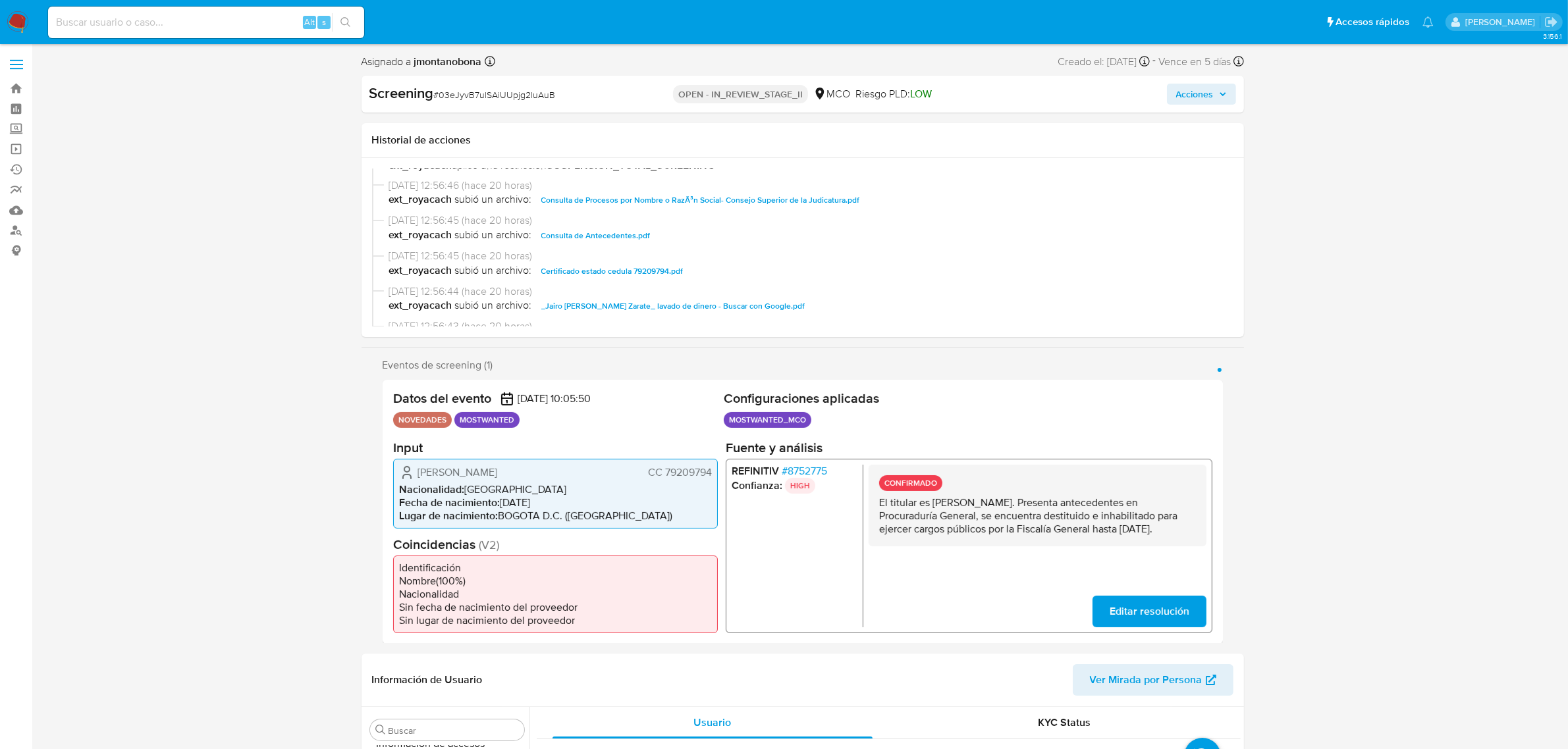
click at [622, 230] on span "Consulta de Antecedentes.pdf" at bounding box center [596, 236] width 109 height 16
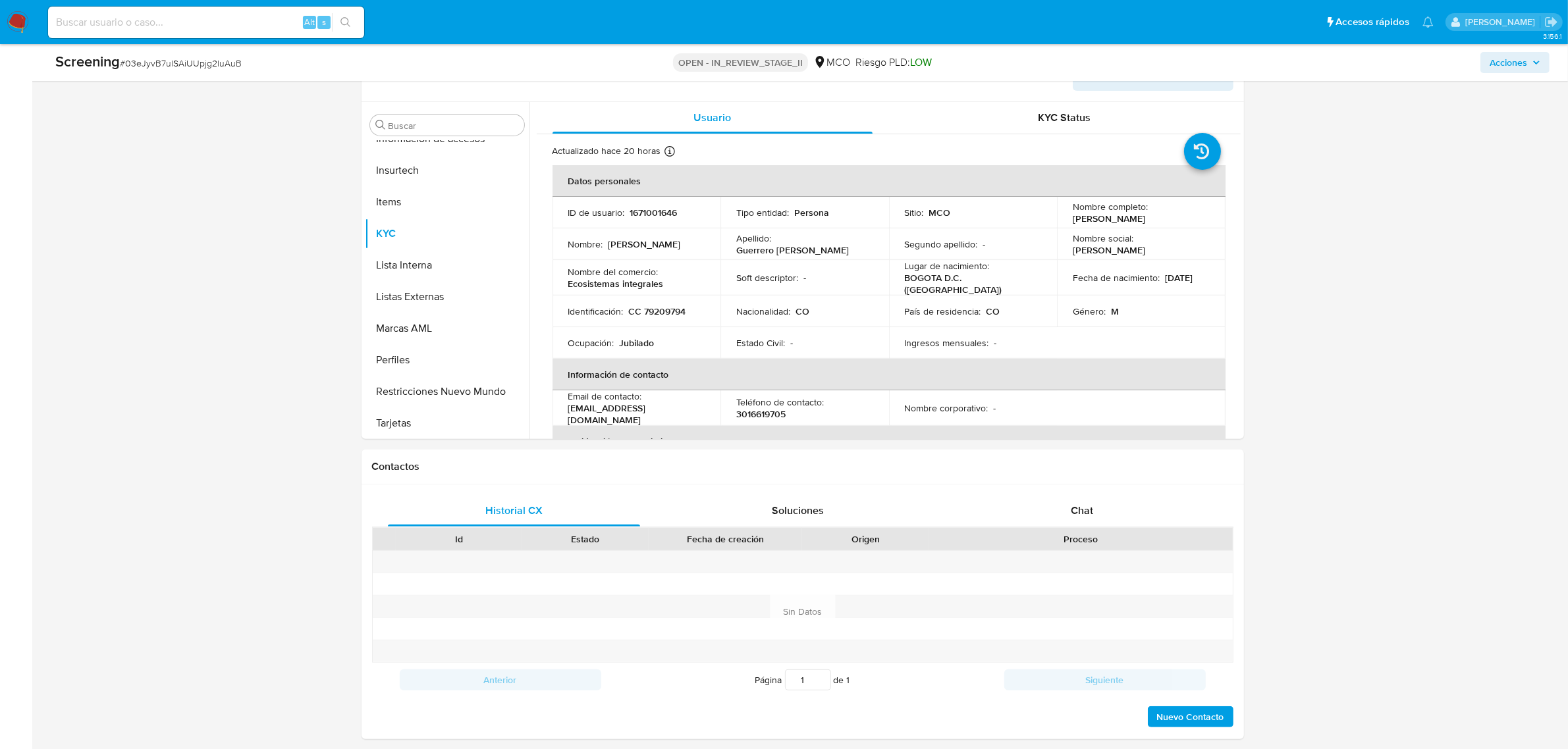
scroll to position [576, 0]
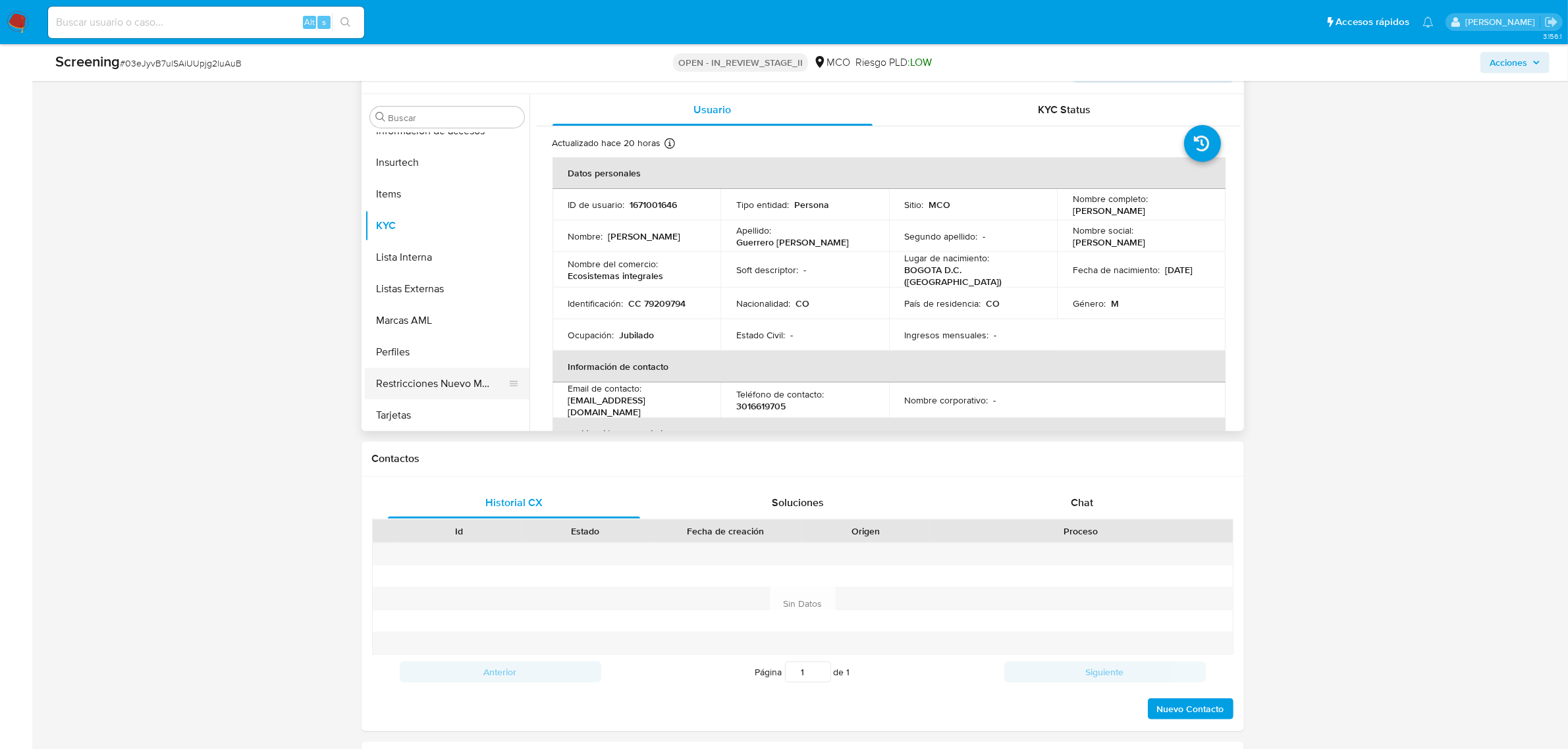
click at [419, 393] on button "Restricciones Nuevo Mundo" at bounding box center [442, 384] width 154 height 32
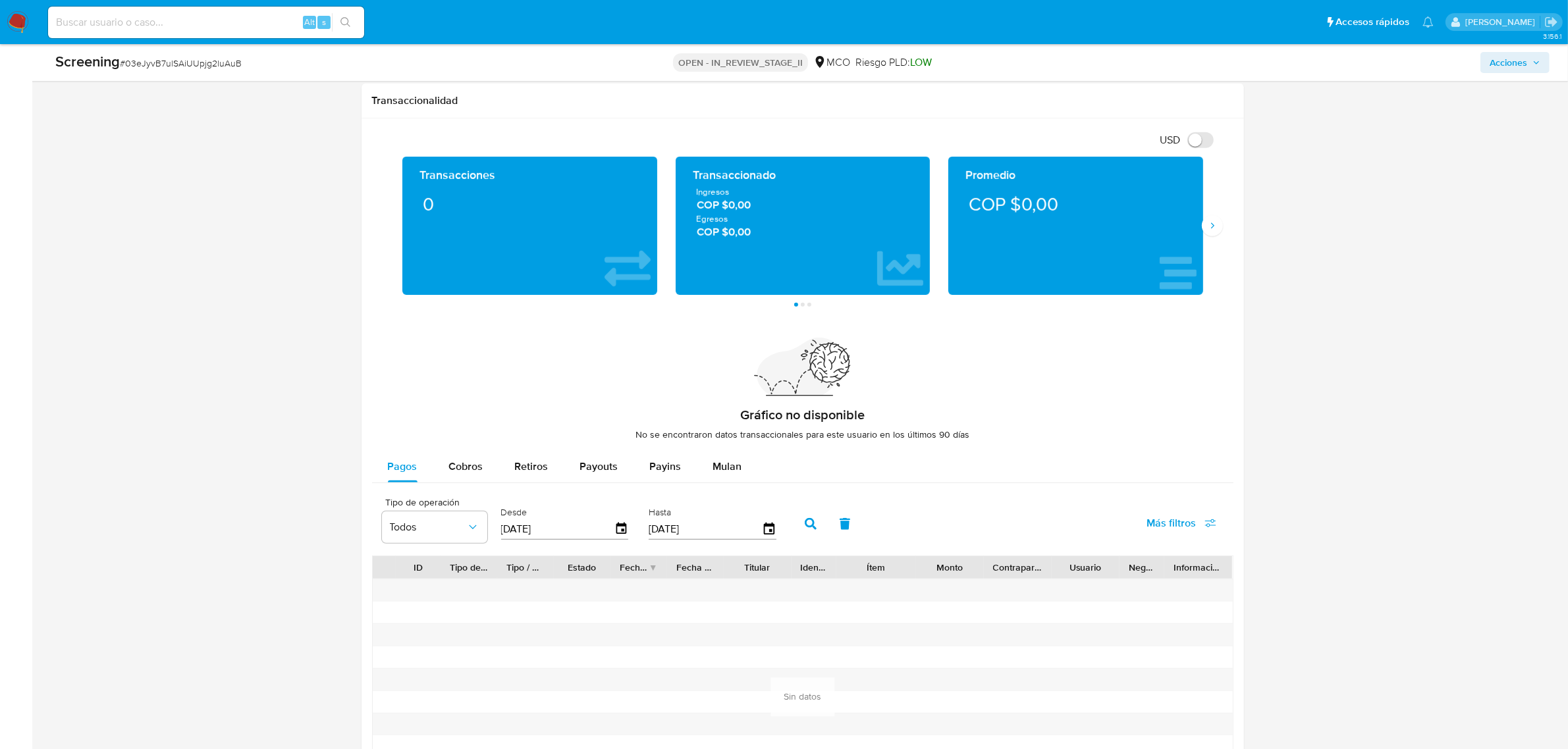
scroll to position [1785, 0]
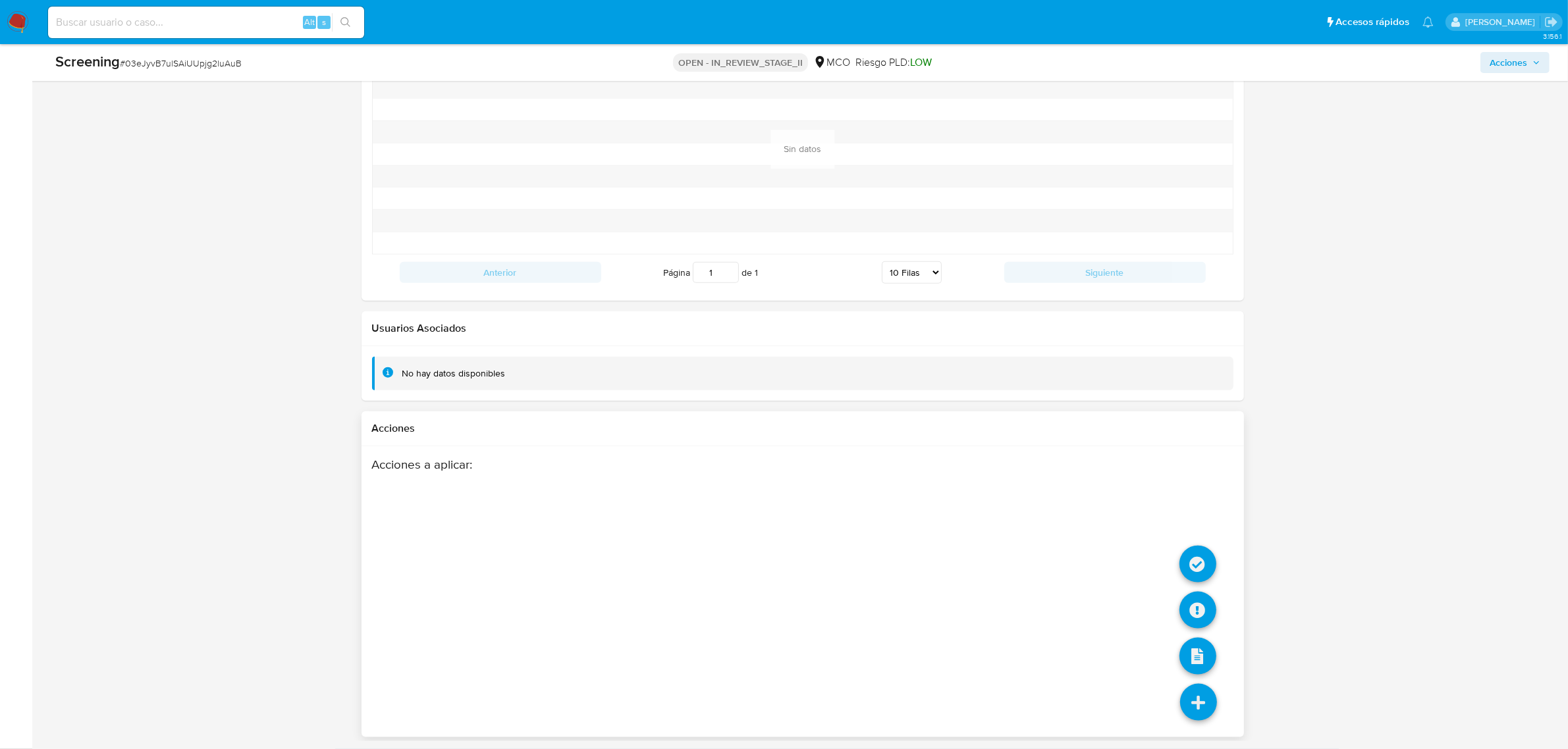
click at [1197, 699] on icon at bounding box center [1198, 703] width 37 height 37
click at [1195, 548] on icon at bounding box center [1197, 564] width 37 height 37
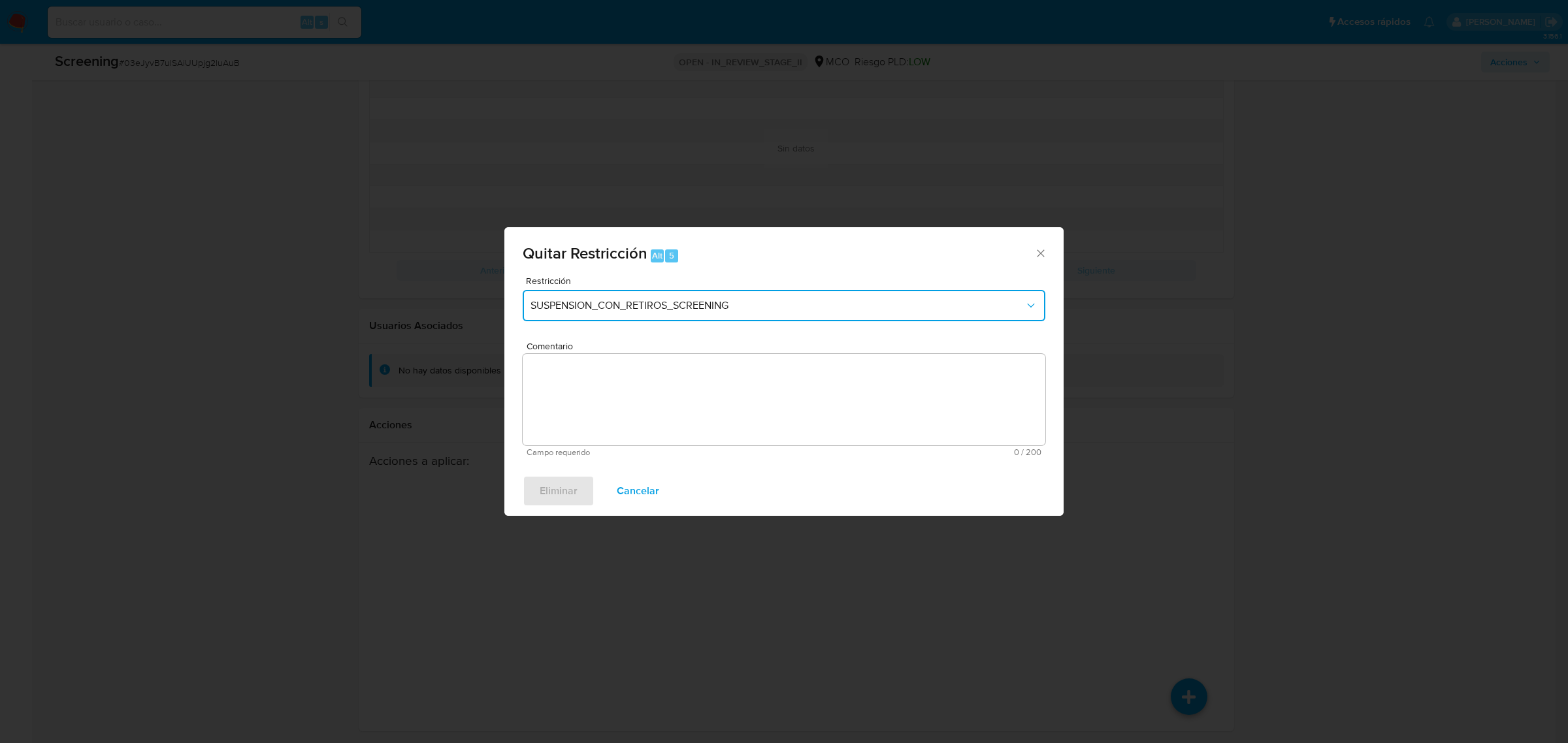
click at [749, 303] on span "SUSPENSION_CON_RETIROS_SCREENING" at bounding box center [777, 306] width 494 height 13
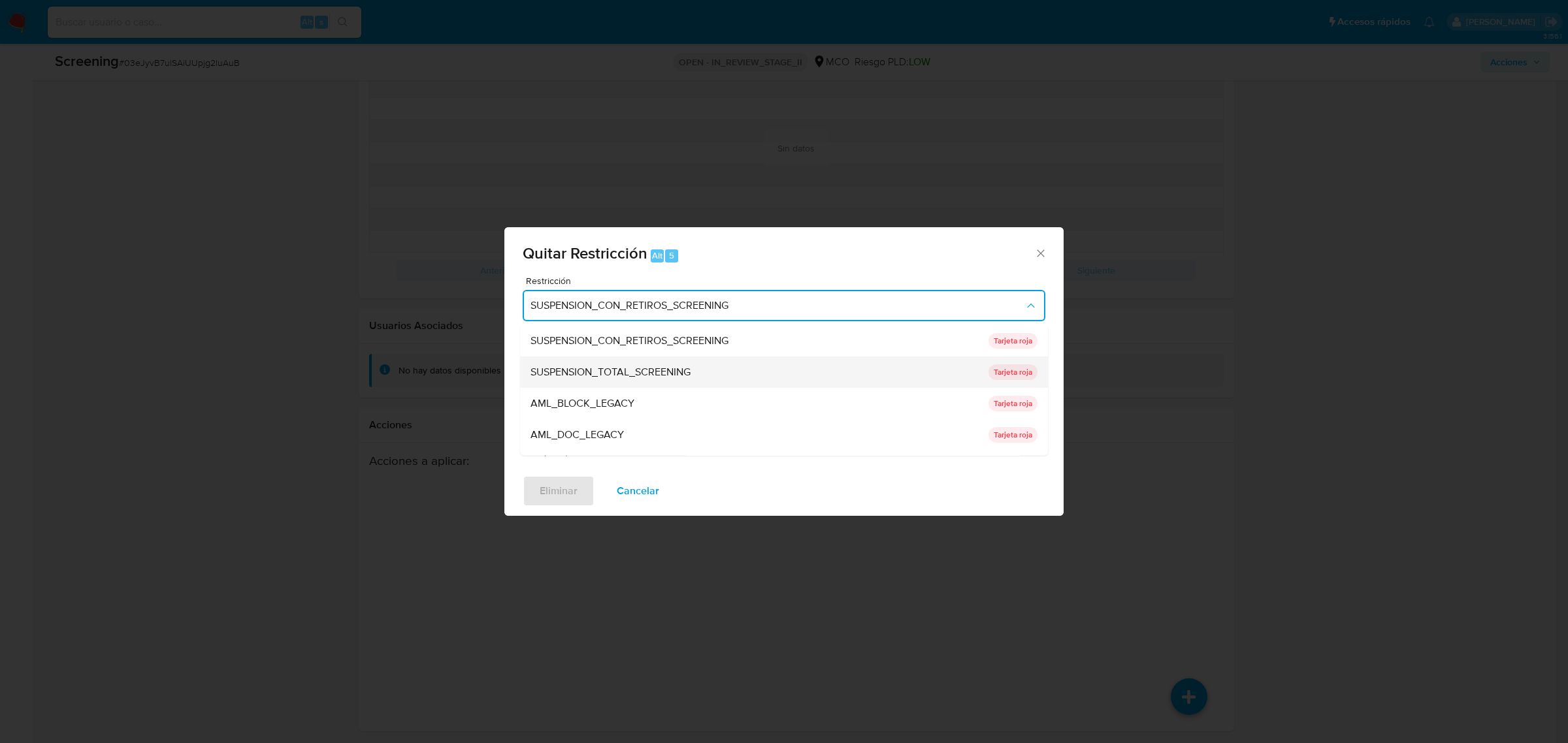
click at [691, 366] on span "SUSPENSION_TOTAL_SCREENING" at bounding box center [611, 372] width 160 height 13
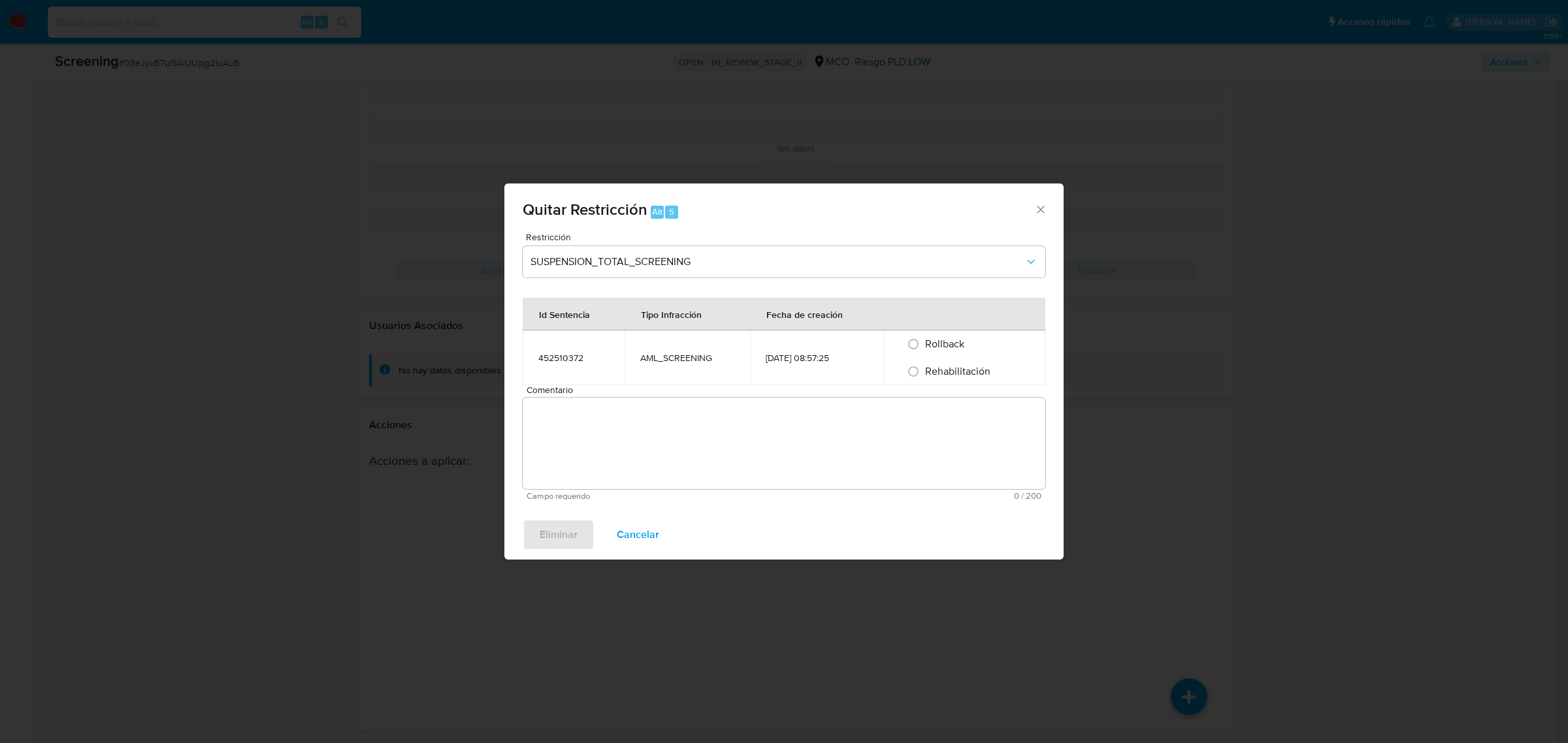
click at [613, 454] on textarea "Comentario" at bounding box center [784, 443] width 523 height 92
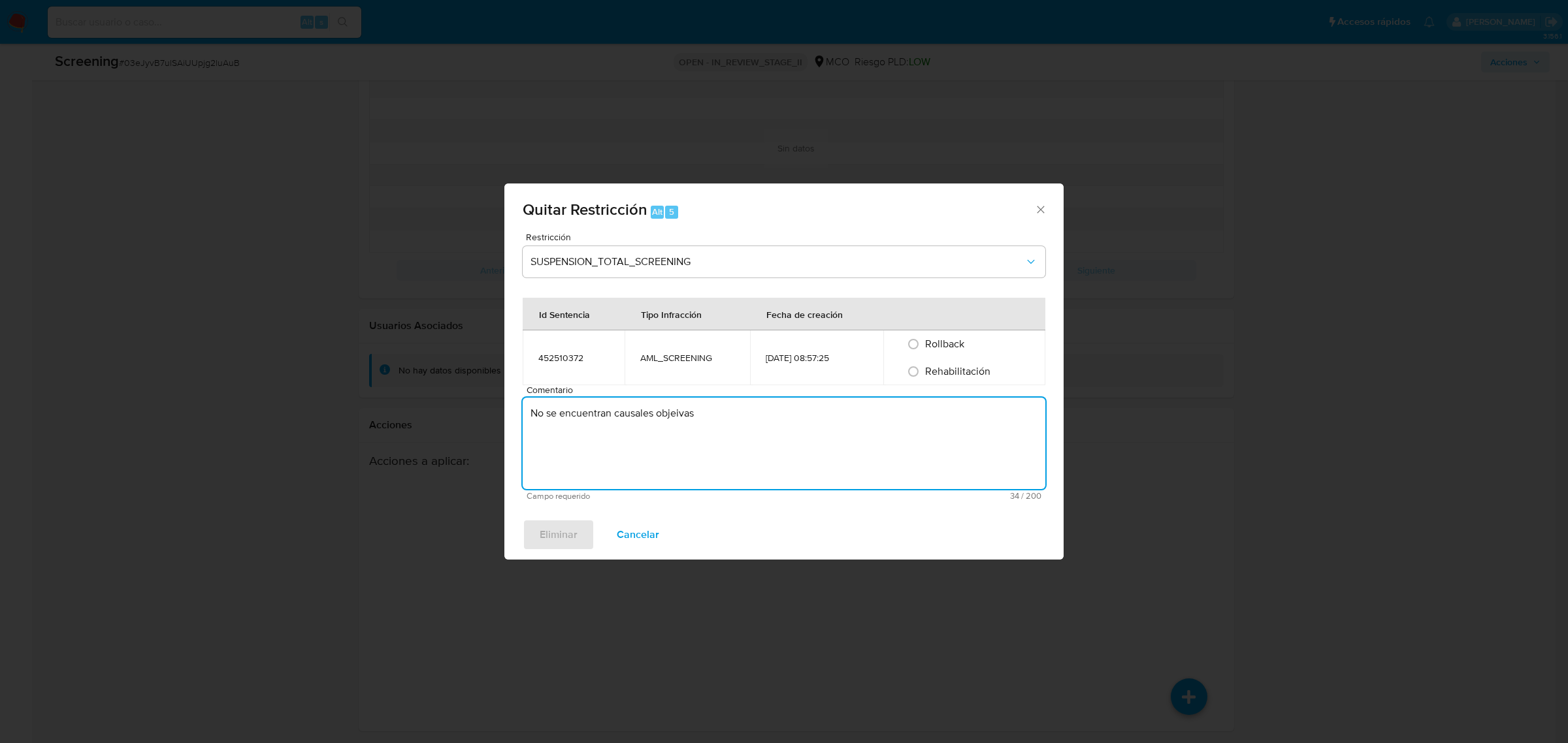
type textarea "No se encuentran causales objeivas"
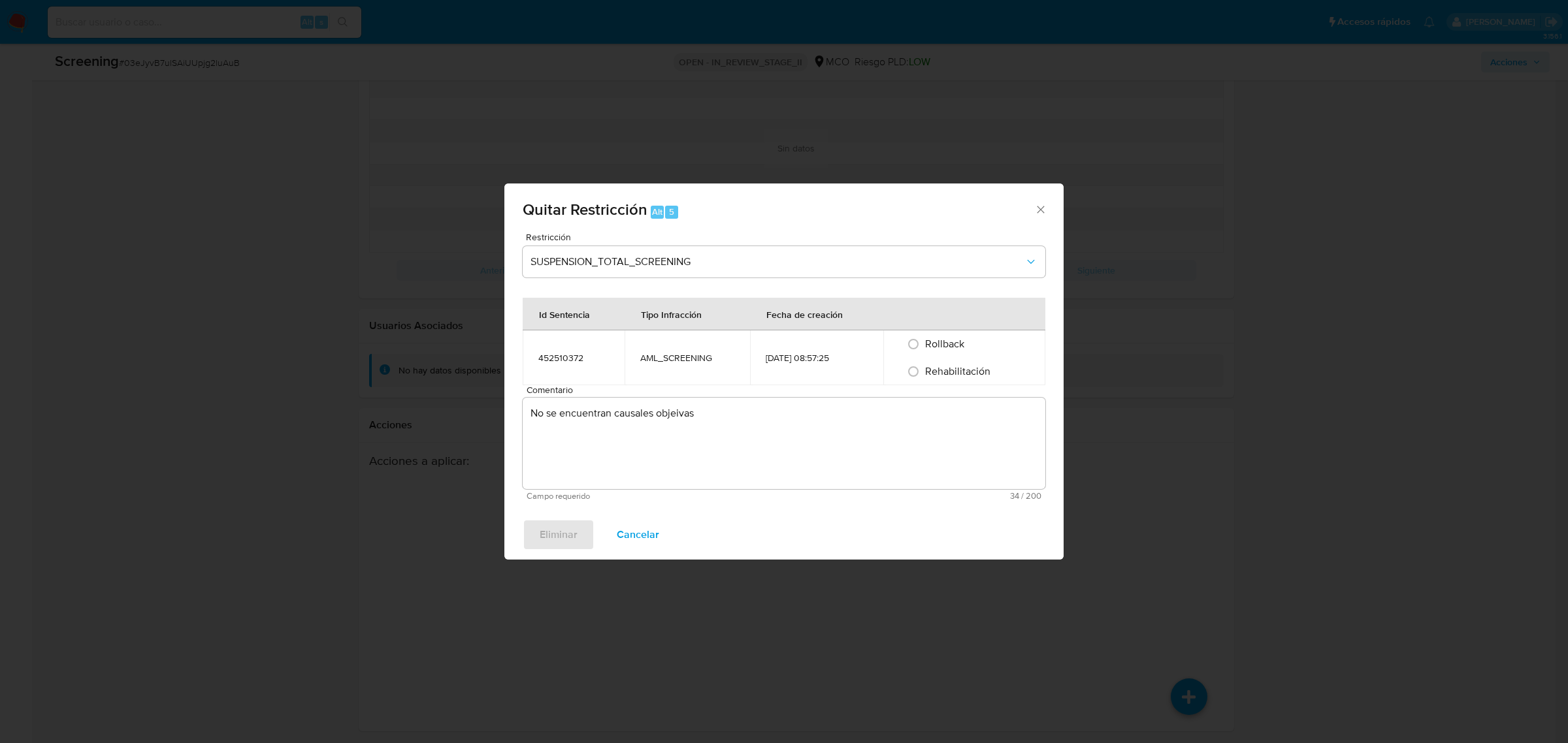
click at [1039, 205] on icon "Cerrar ventana" at bounding box center [1041, 210] width 13 height 13
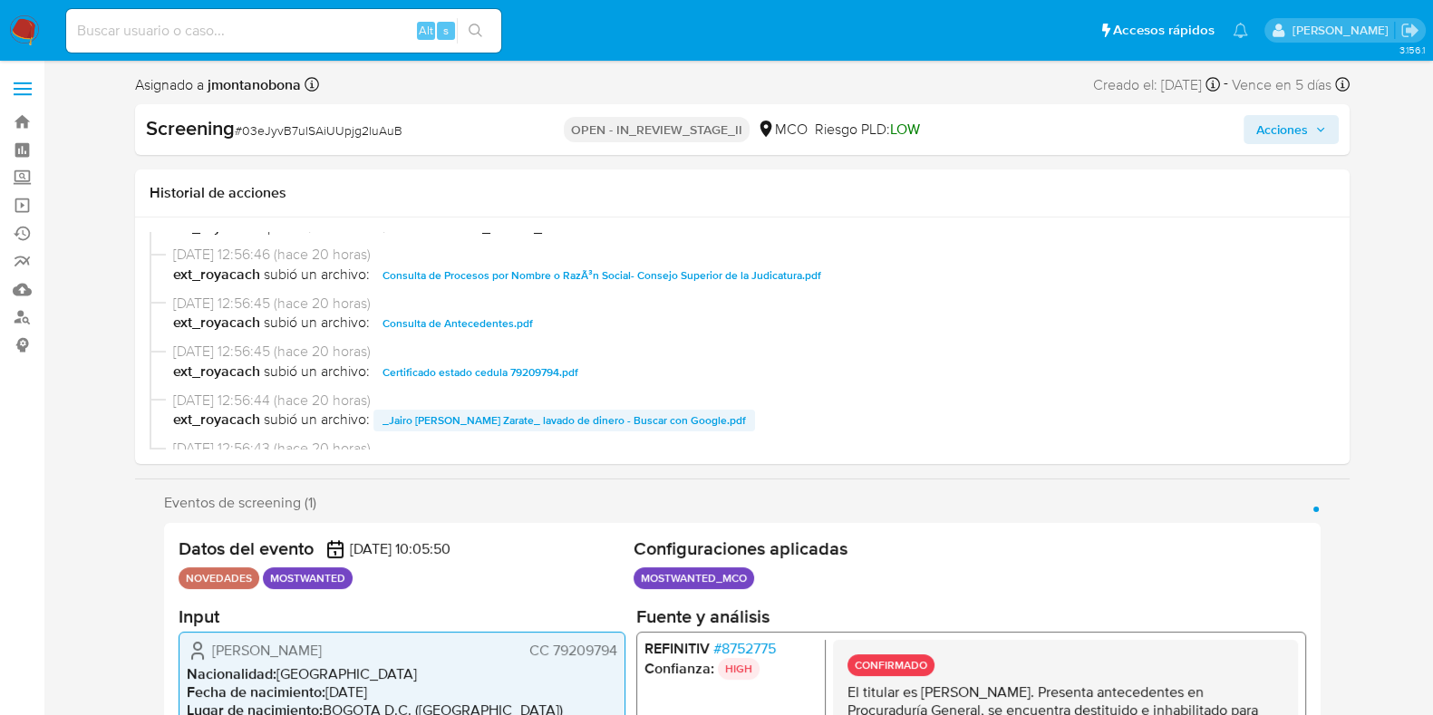
scroll to position [340, 0]
